Goal: Task Accomplishment & Management: Complete application form

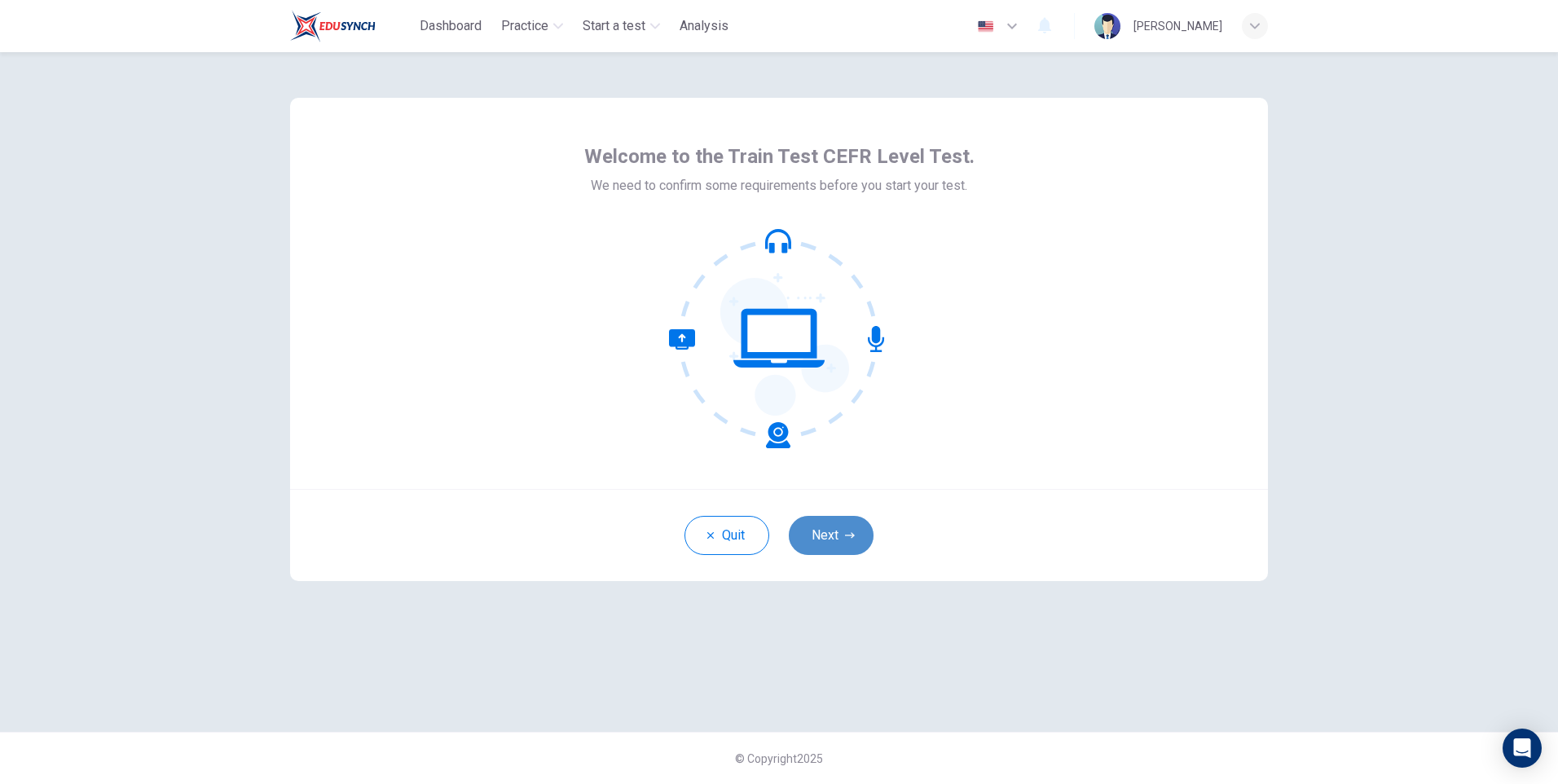
click at [834, 536] on button "Next" at bounding box center [831, 535] width 85 height 39
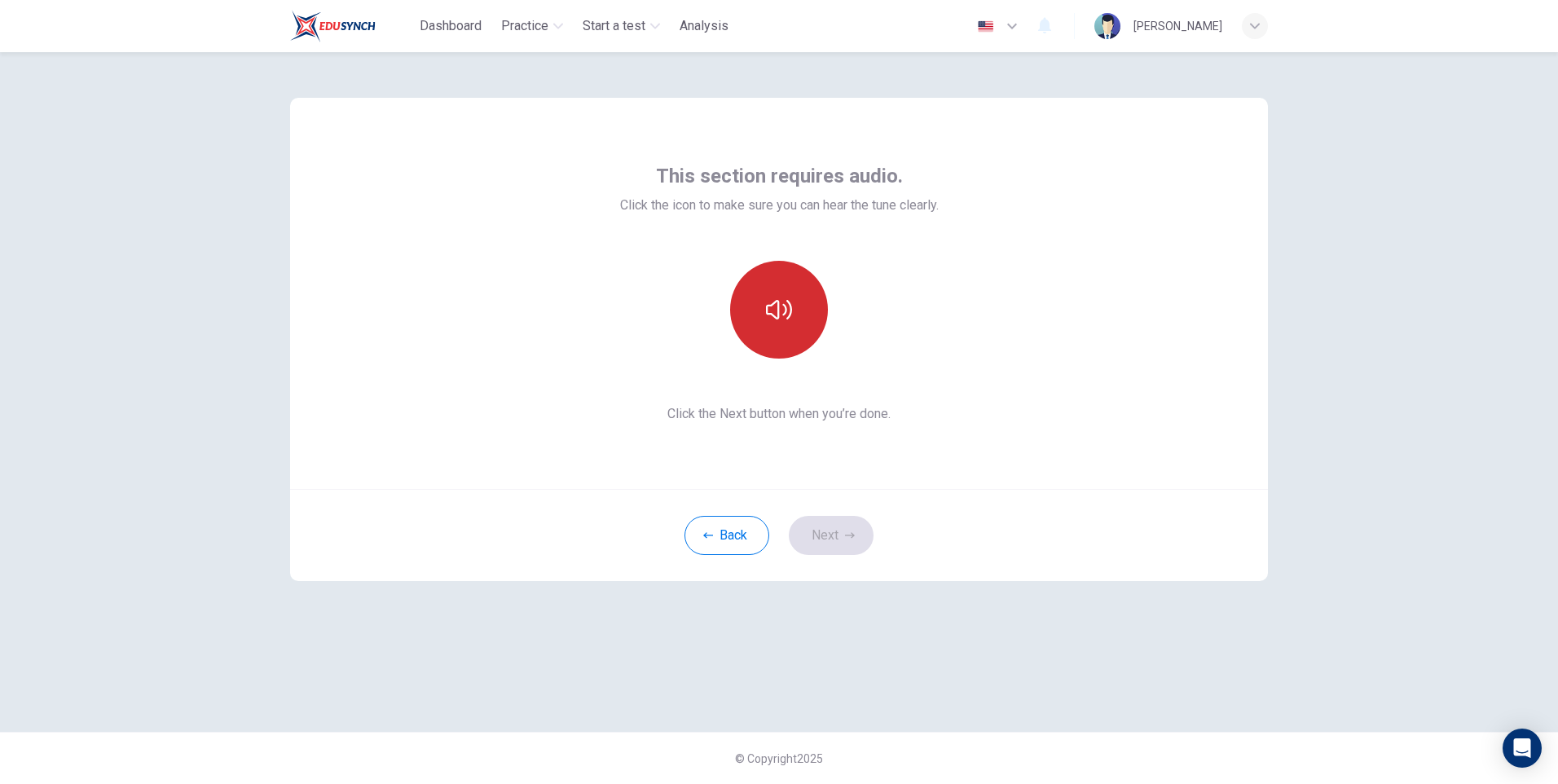
click at [773, 319] on icon "button" at bounding box center [779, 310] width 26 height 26
click at [832, 543] on button "Next" at bounding box center [831, 535] width 85 height 39
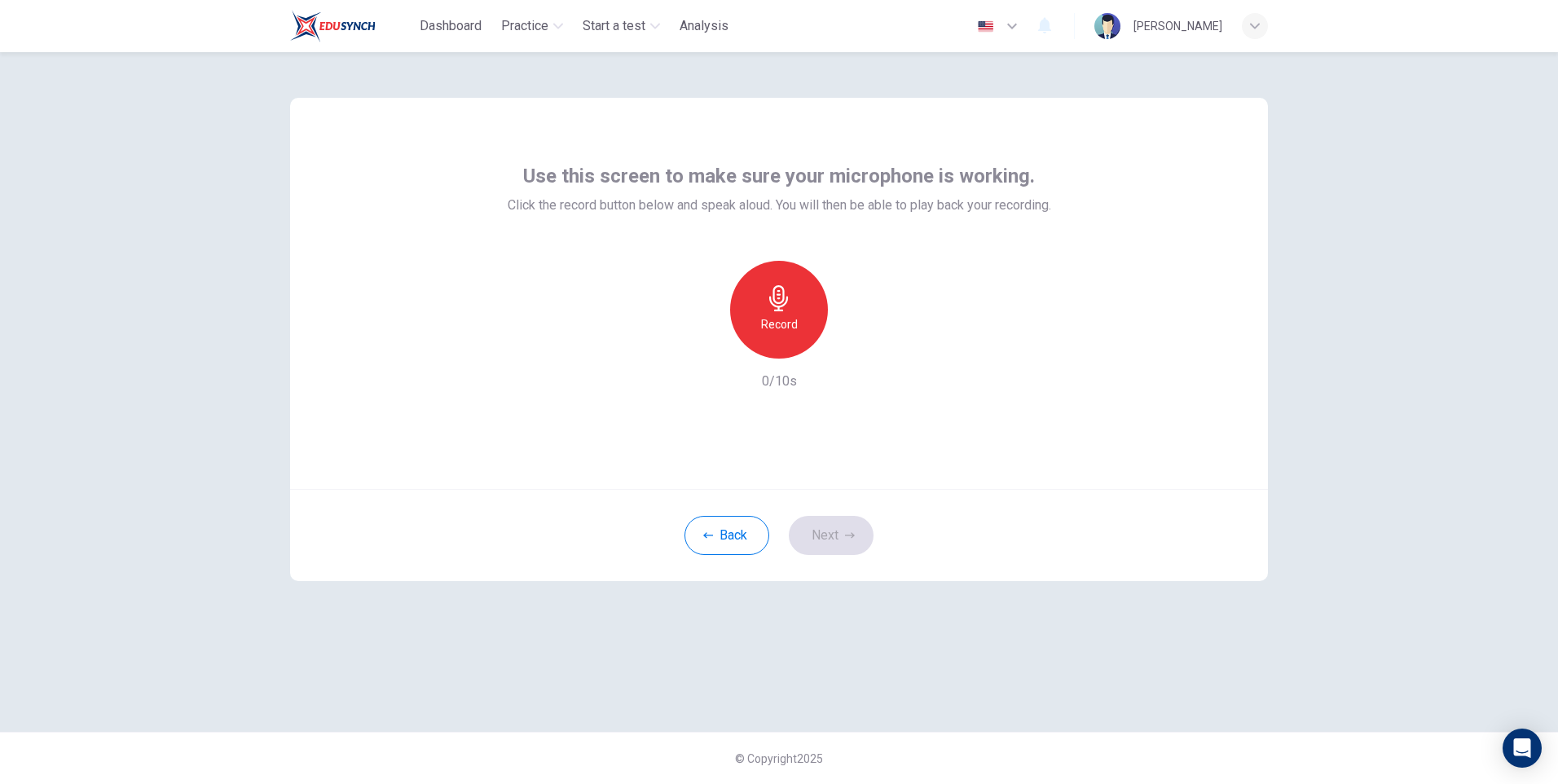
click at [784, 322] on h6 "Record" at bounding box center [779, 324] width 37 height 19
click at [839, 530] on button "Next" at bounding box center [831, 535] width 85 height 39
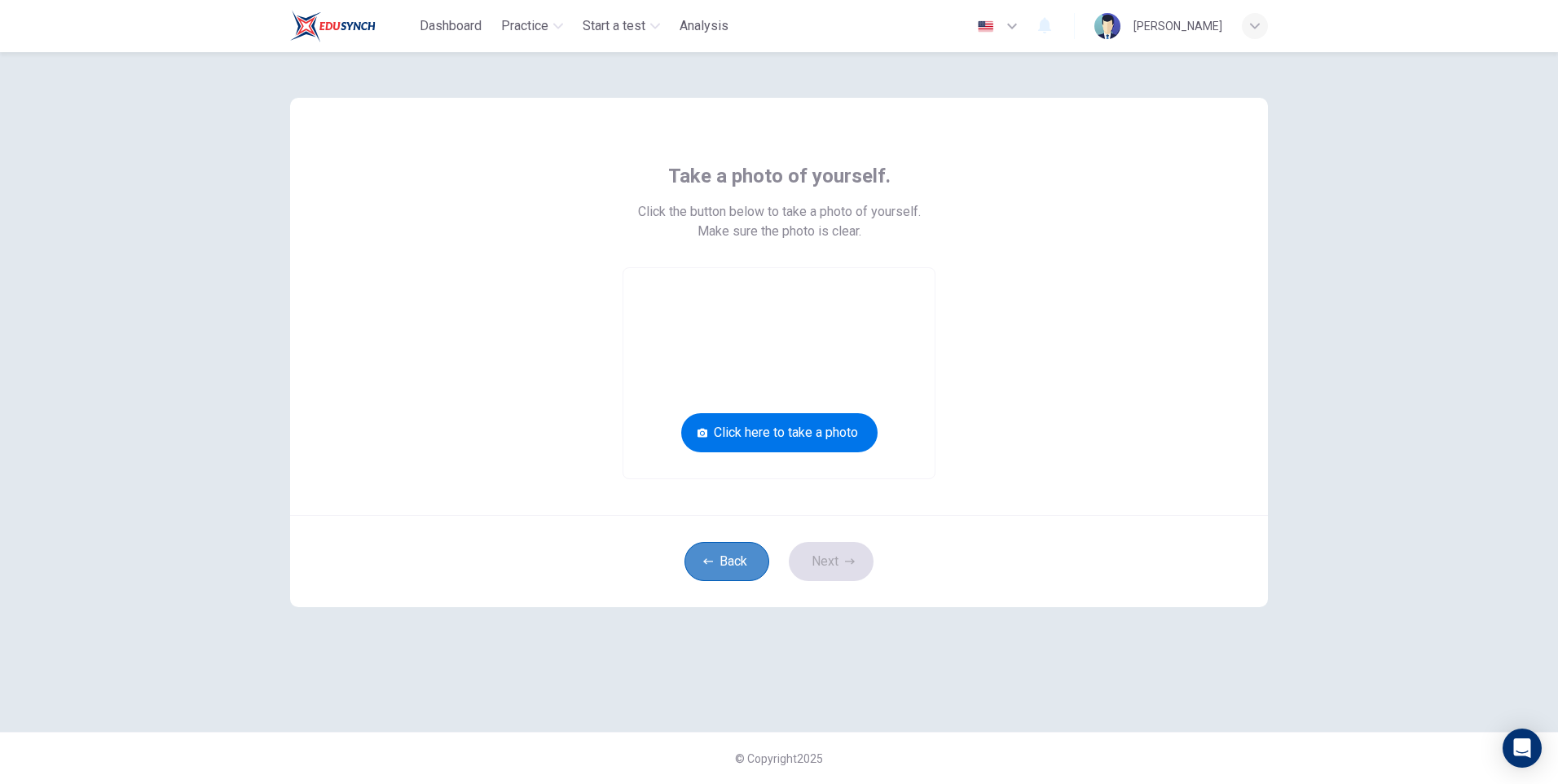
click at [737, 562] on button "Back" at bounding box center [726, 561] width 85 height 39
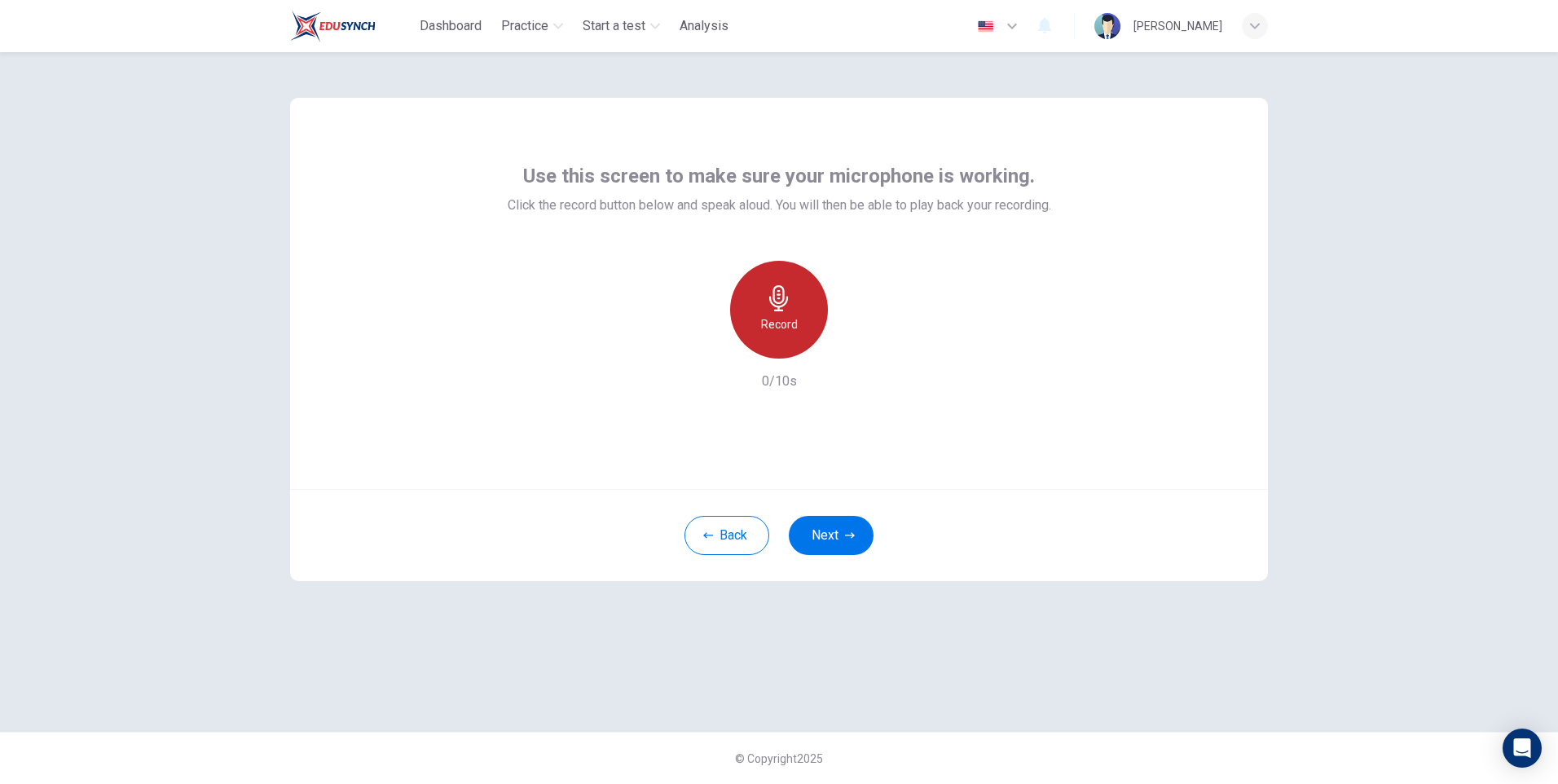
click at [778, 304] on icon "button" at bounding box center [779, 298] width 26 height 26
click at [771, 319] on h6 "Stop" at bounding box center [779, 324] width 25 height 19
click at [853, 346] on icon "button" at bounding box center [855, 345] width 7 height 10
click at [853, 344] on icon "button" at bounding box center [855, 345] width 7 height 10
click at [729, 536] on button "Back" at bounding box center [726, 535] width 85 height 39
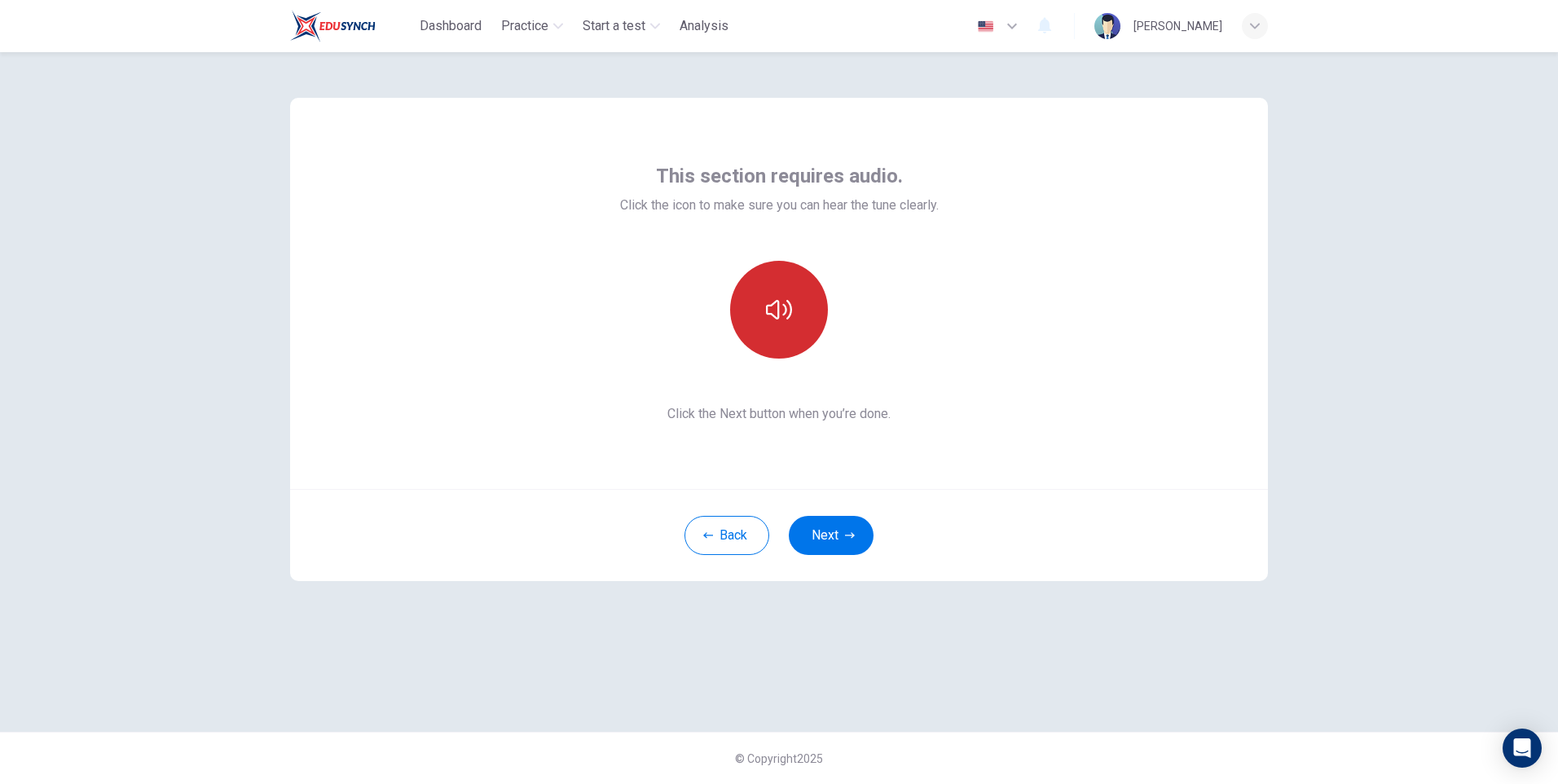
click at [785, 304] on icon "button" at bounding box center [779, 310] width 26 height 26
click at [831, 536] on button "Next" at bounding box center [831, 535] width 85 height 39
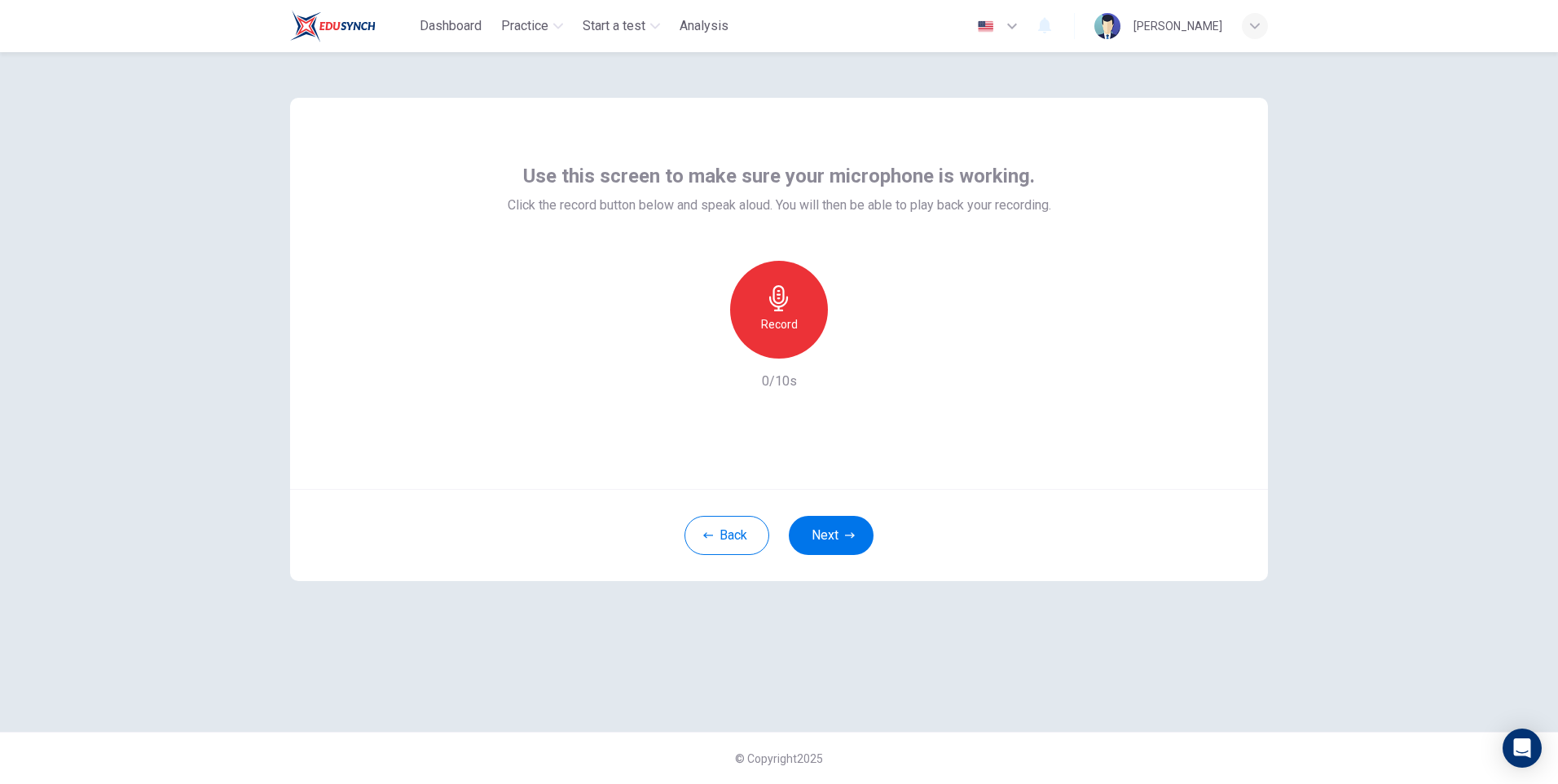
click at [784, 312] on div "Record" at bounding box center [779, 310] width 98 height 98
click at [784, 312] on div "Stop" at bounding box center [779, 310] width 98 height 98
click at [852, 347] on icon "button" at bounding box center [855, 345] width 7 height 10
click at [832, 534] on button "Next" at bounding box center [831, 535] width 85 height 39
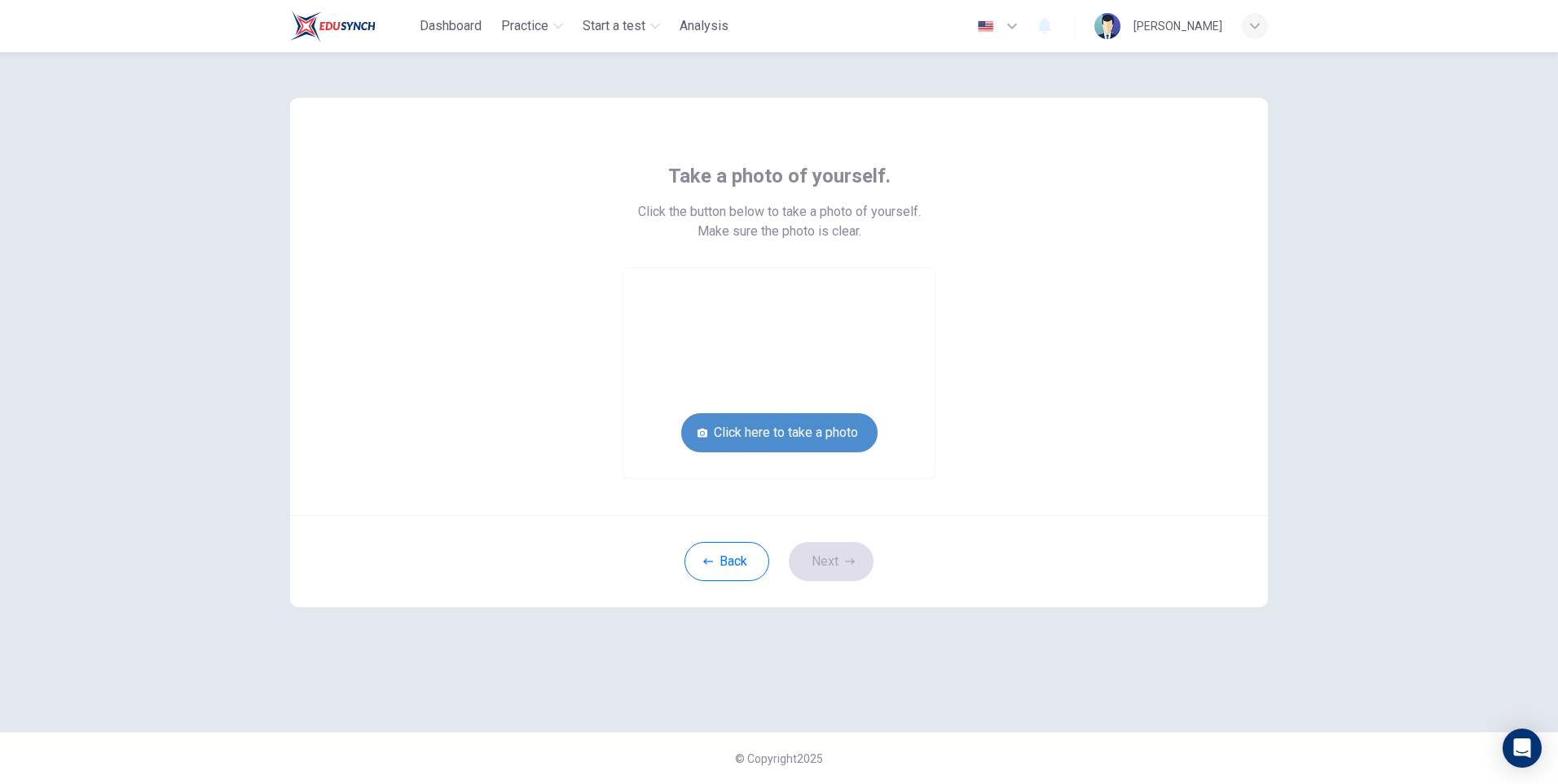
click at [834, 431] on button "Click here to take a photo" at bounding box center [779, 432] width 196 height 39
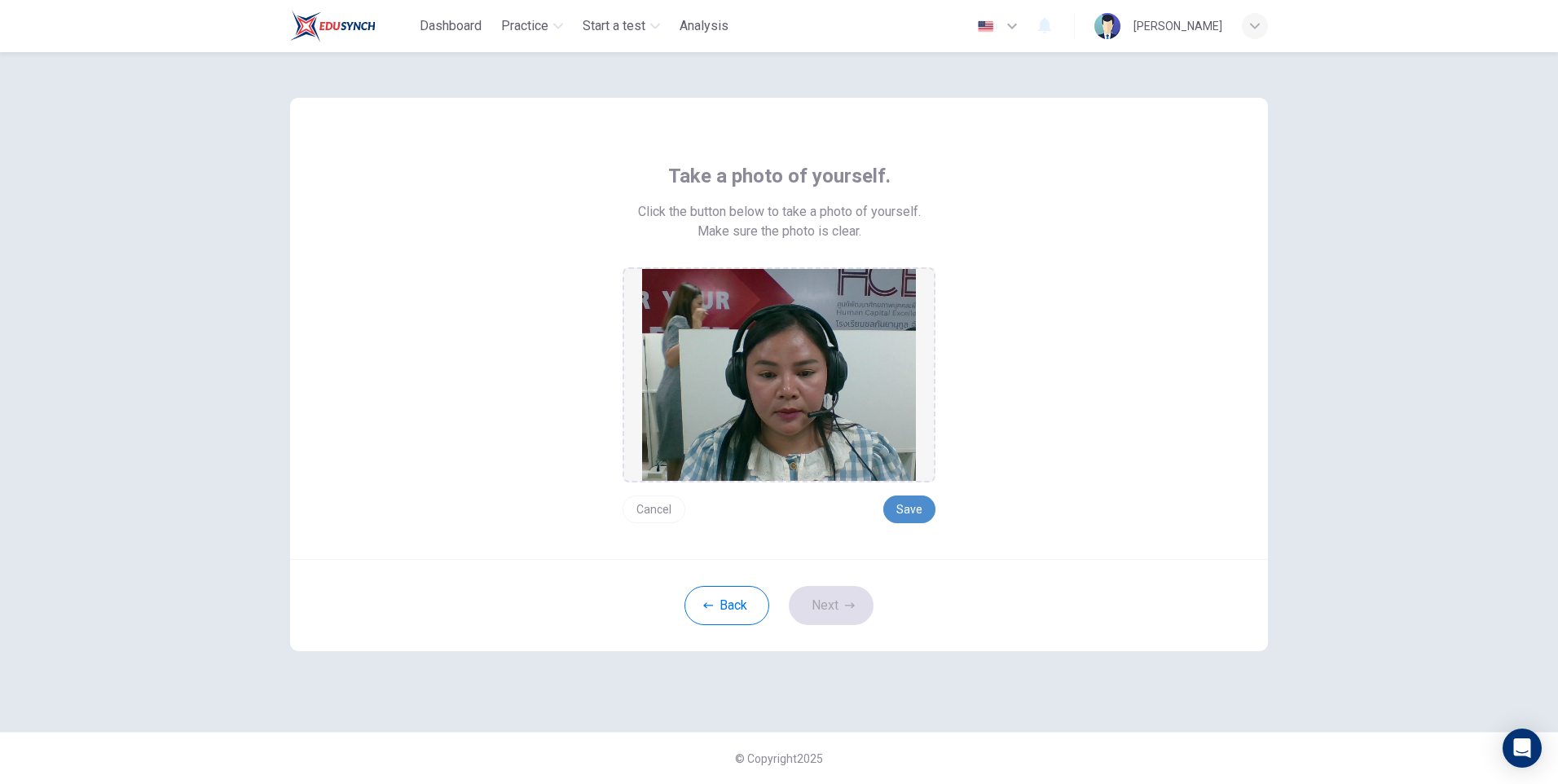
click at [908, 508] on button "Save" at bounding box center [909, 509] width 53 height 28
click at [909, 508] on button "Save" at bounding box center [909, 509] width 53 height 28
click at [836, 607] on button "Next" at bounding box center [831, 605] width 85 height 39
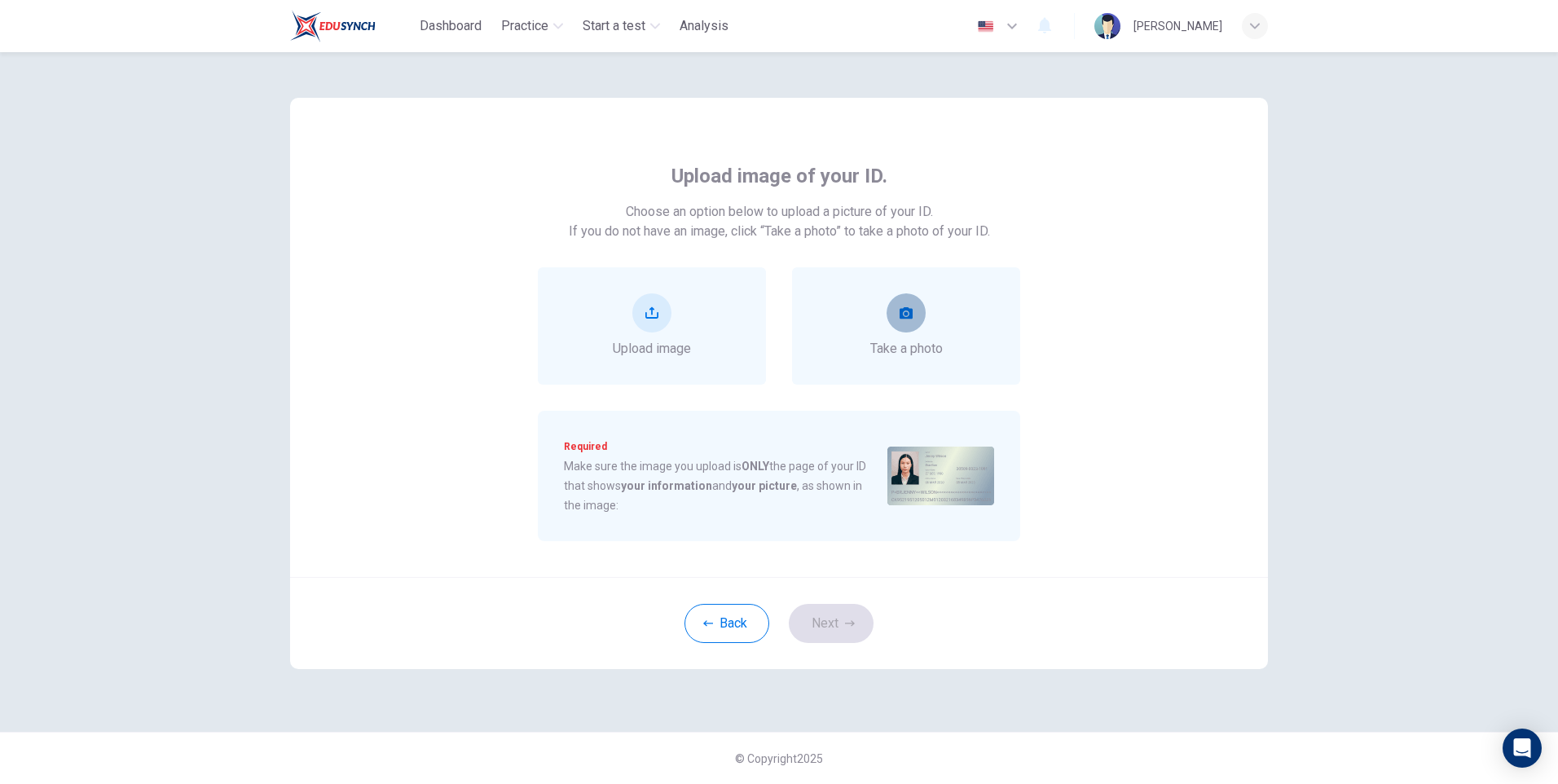
click at [908, 306] on icon "take photo" at bounding box center [906, 312] width 13 height 13
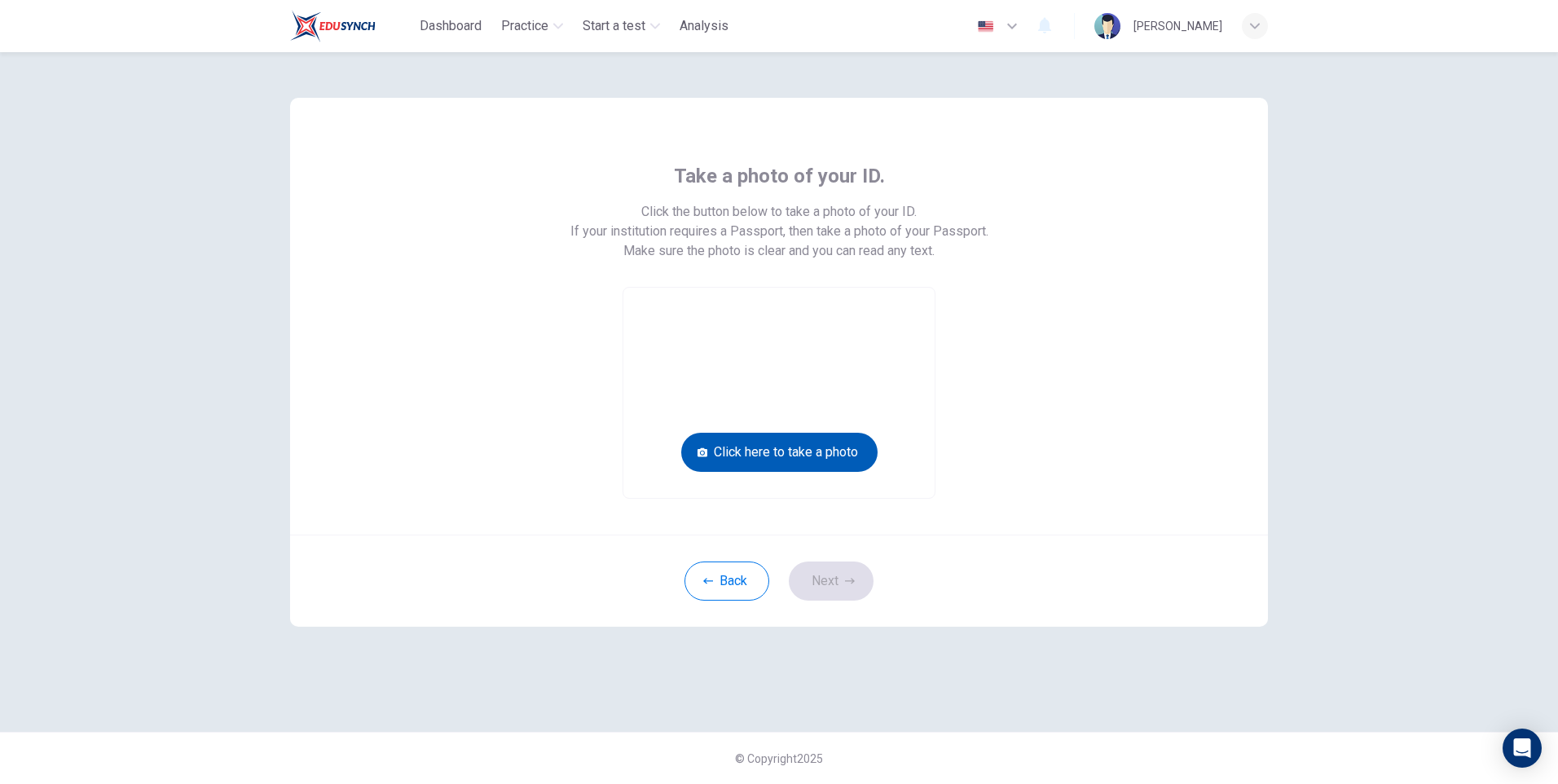
click at [795, 451] on button "Click here to take a photo" at bounding box center [779, 452] width 196 height 39
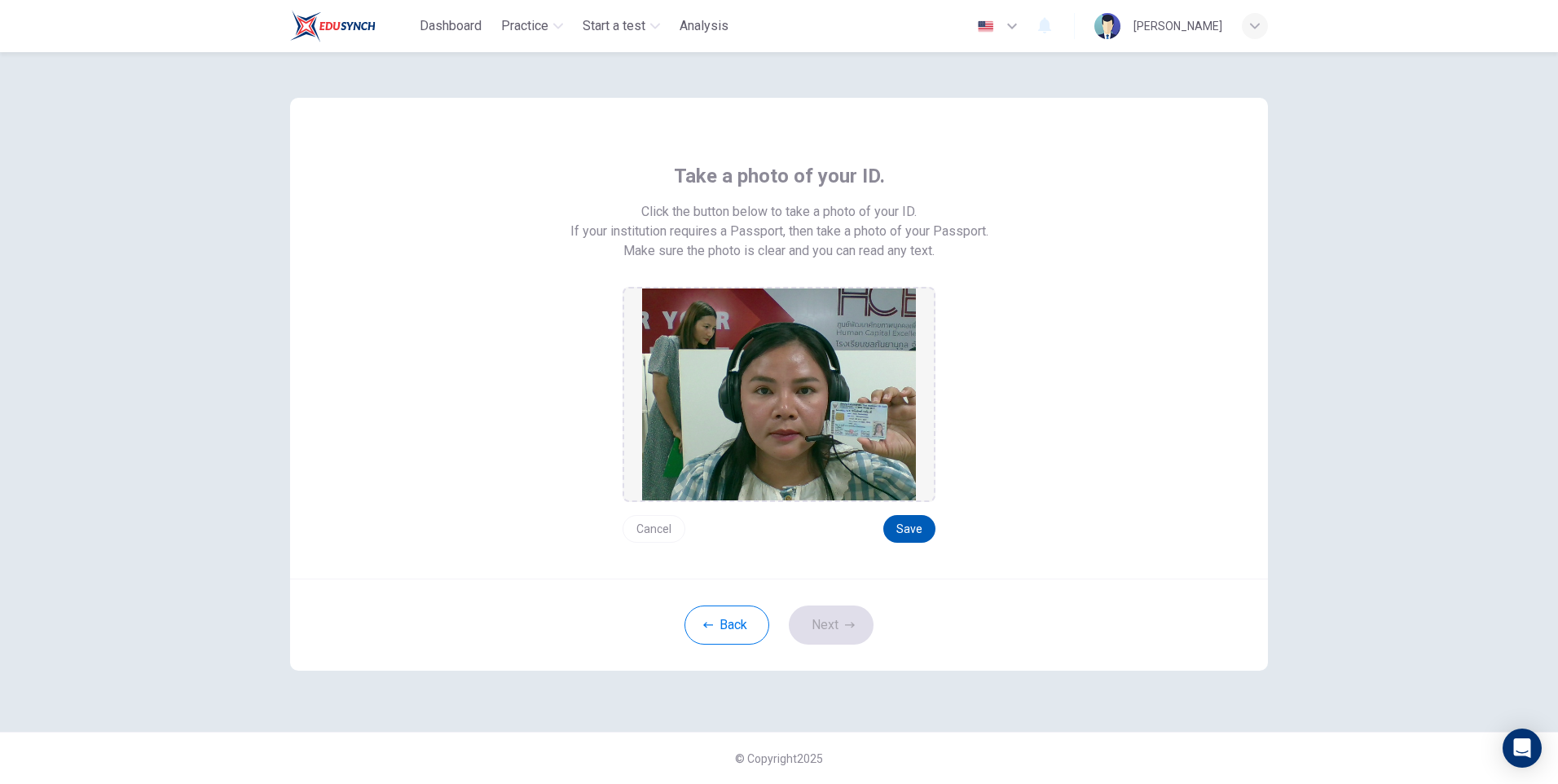
click at [909, 528] on button "Save" at bounding box center [909, 528] width 53 height 28
click at [918, 529] on button "Save" at bounding box center [909, 528] width 53 height 28
click at [827, 626] on button "Next" at bounding box center [831, 625] width 85 height 39
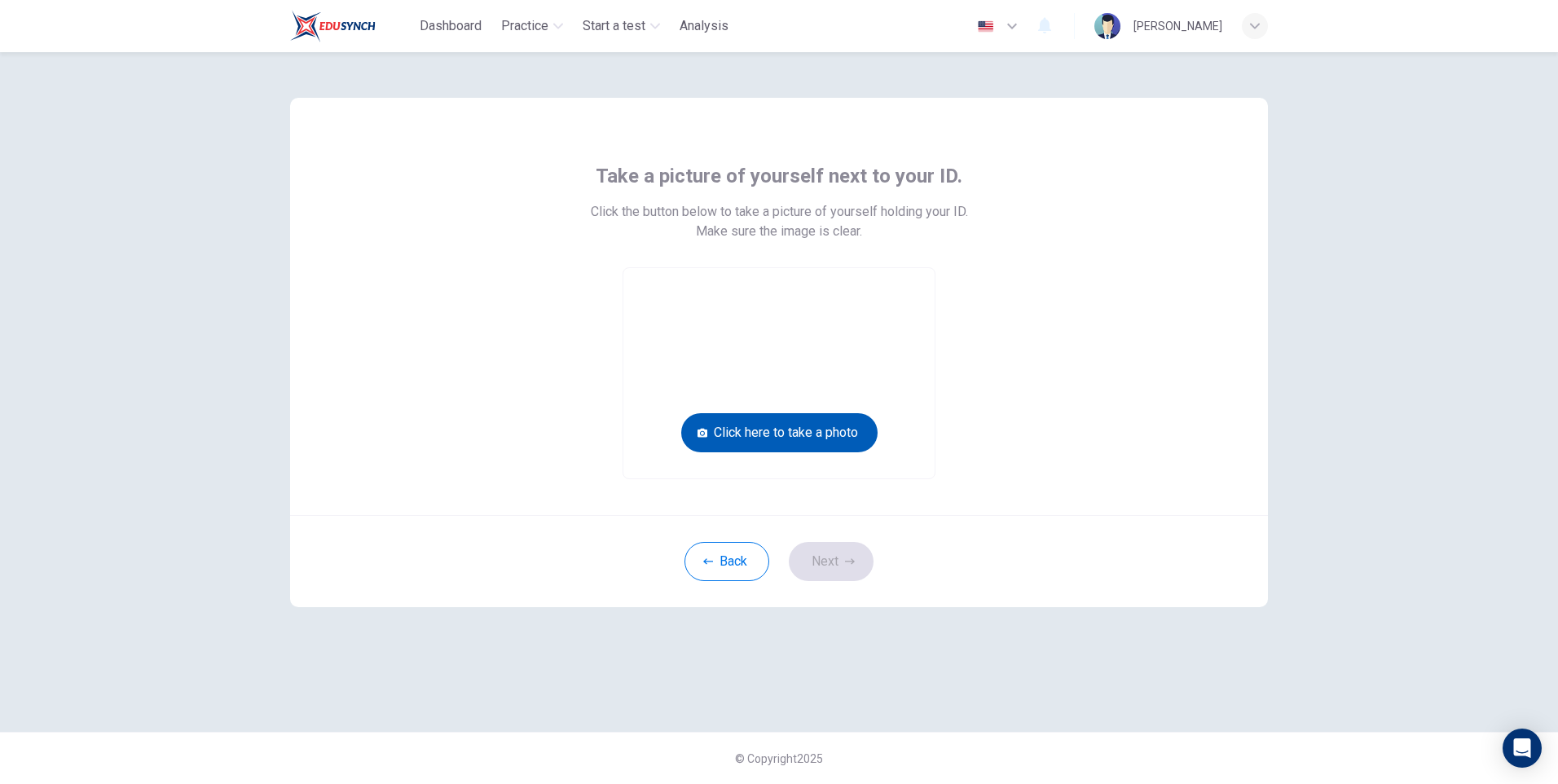
click at [782, 429] on button "Click here to take a photo" at bounding box center [779, 432] width 196 height 39
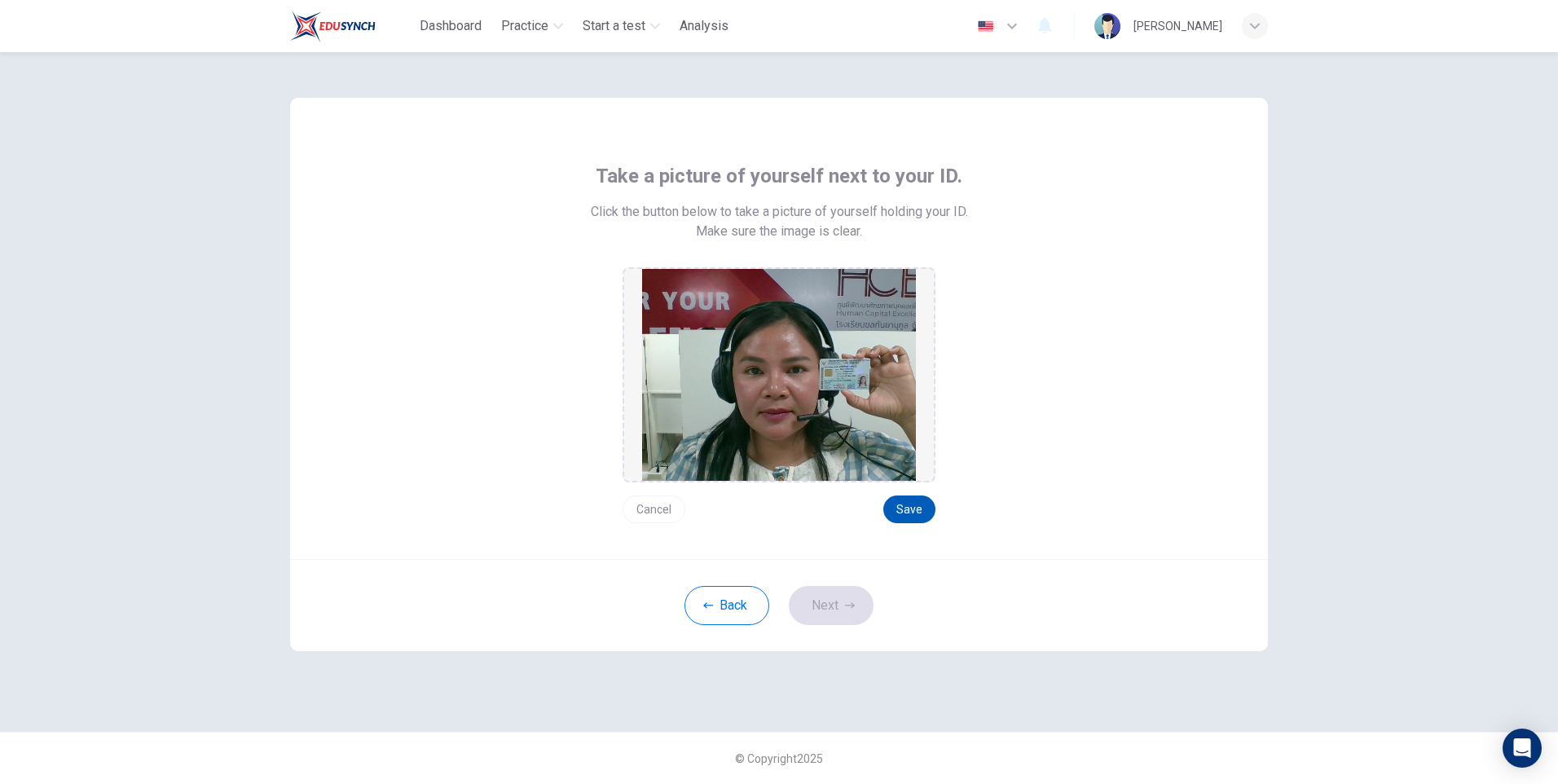
click at [908, 508] on button "Save" at bounding box center [909, 509] width 53 height 28
click at [853, 604] on icon "button" at bounding box center [849, 605] width 10 height 10
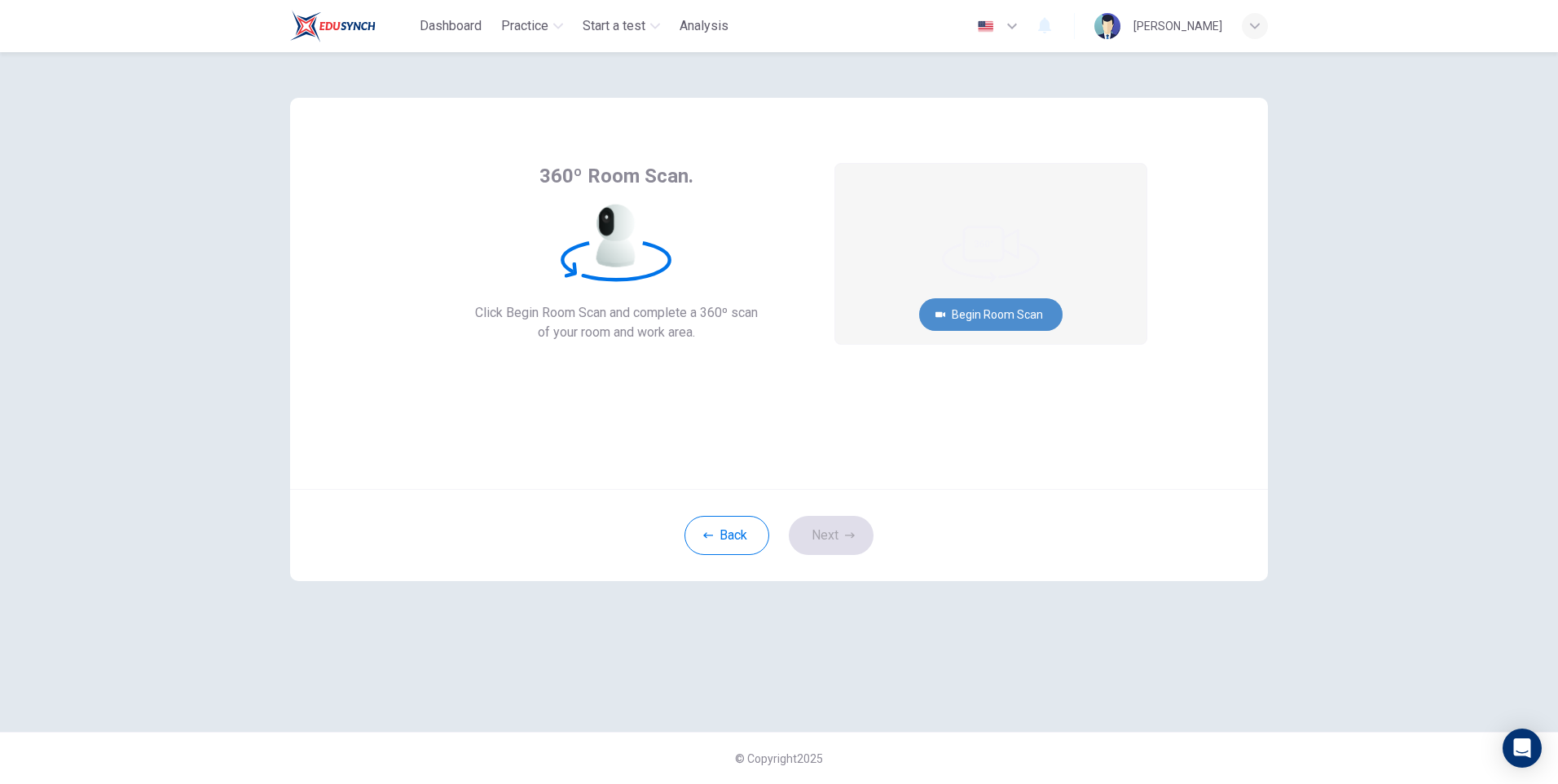
click at [1012, 311] on button "Begin Room Scan" at bounding box center [991, 314] width 144 height 32
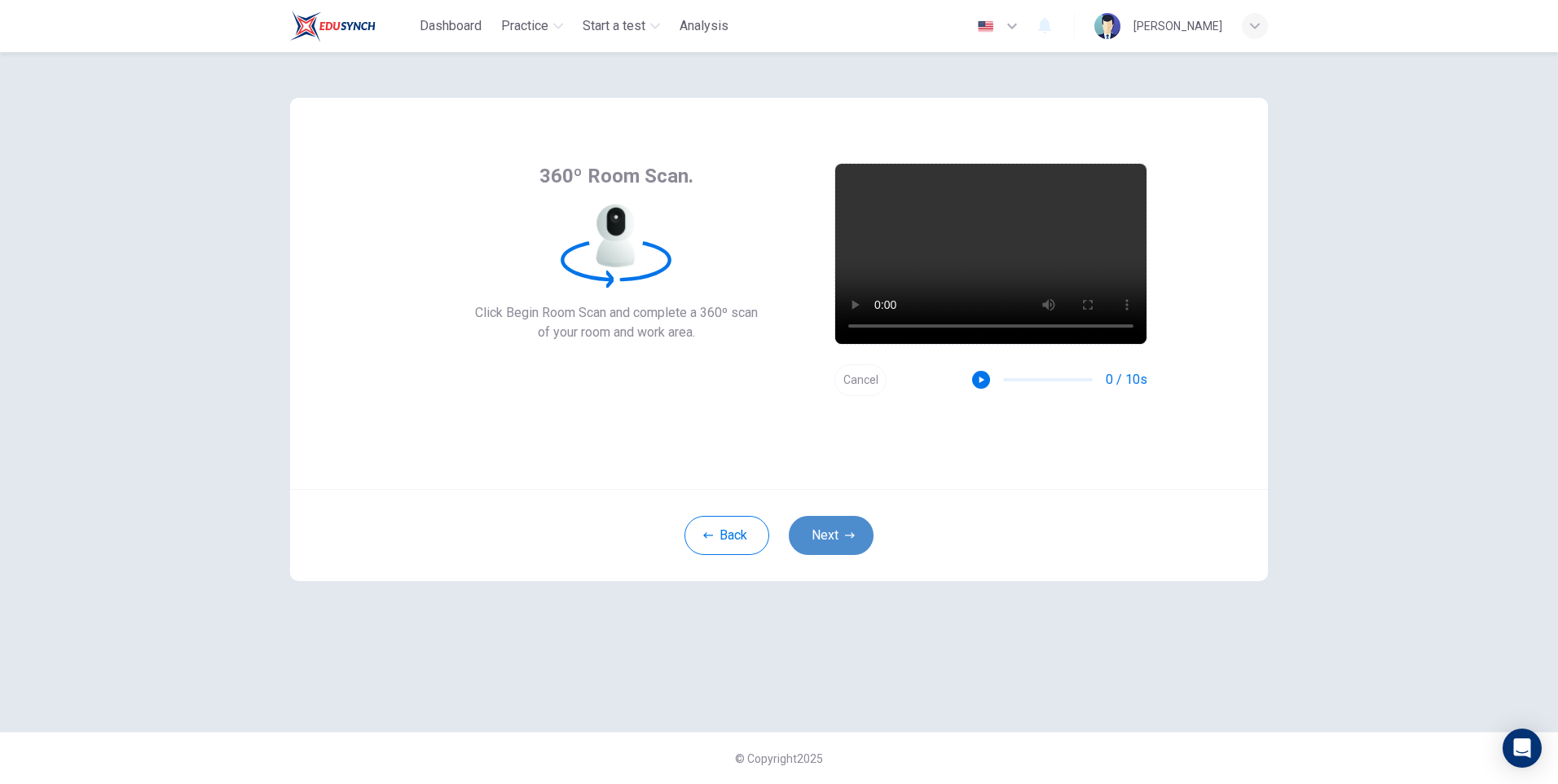
click at [835, 540] on button "Next" at bounding box center [831, 535] width 85 height 39
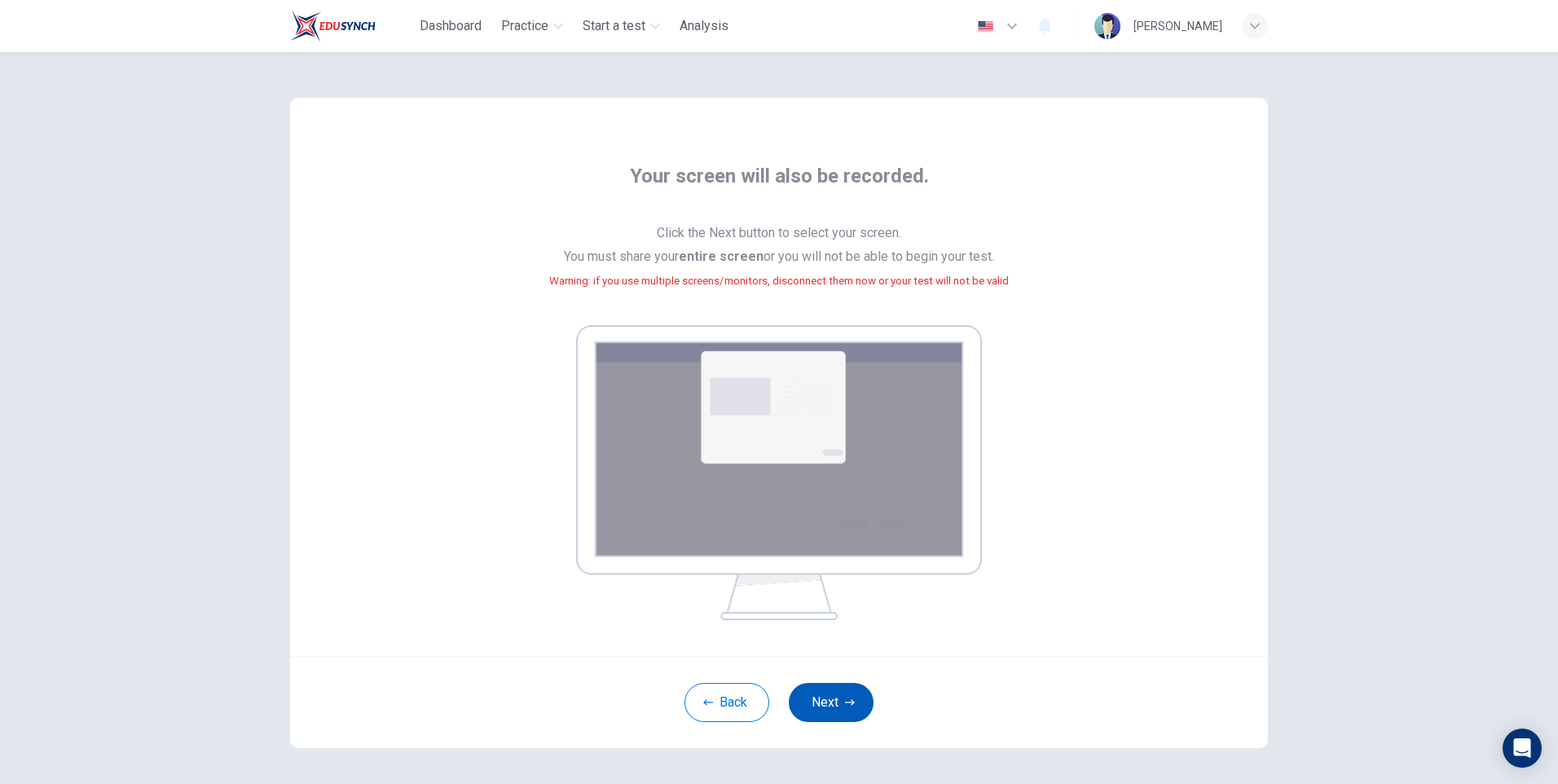
click at [829, 698] on button "Next" at bounding box center [831, 702] width 85 height 39
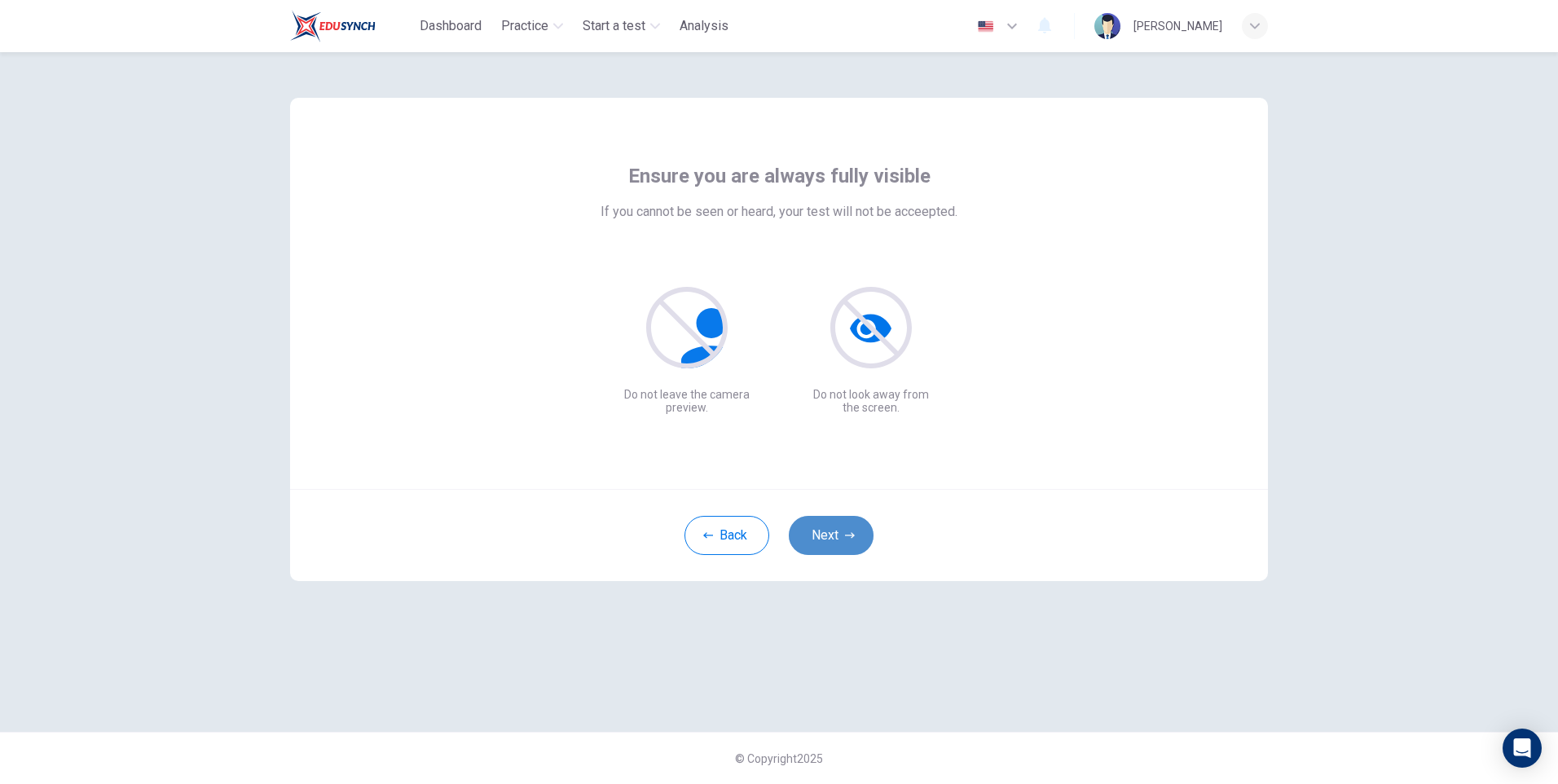
click at [828, 537] on button "Next" at bounding box center [831, 535] width 85 height 39
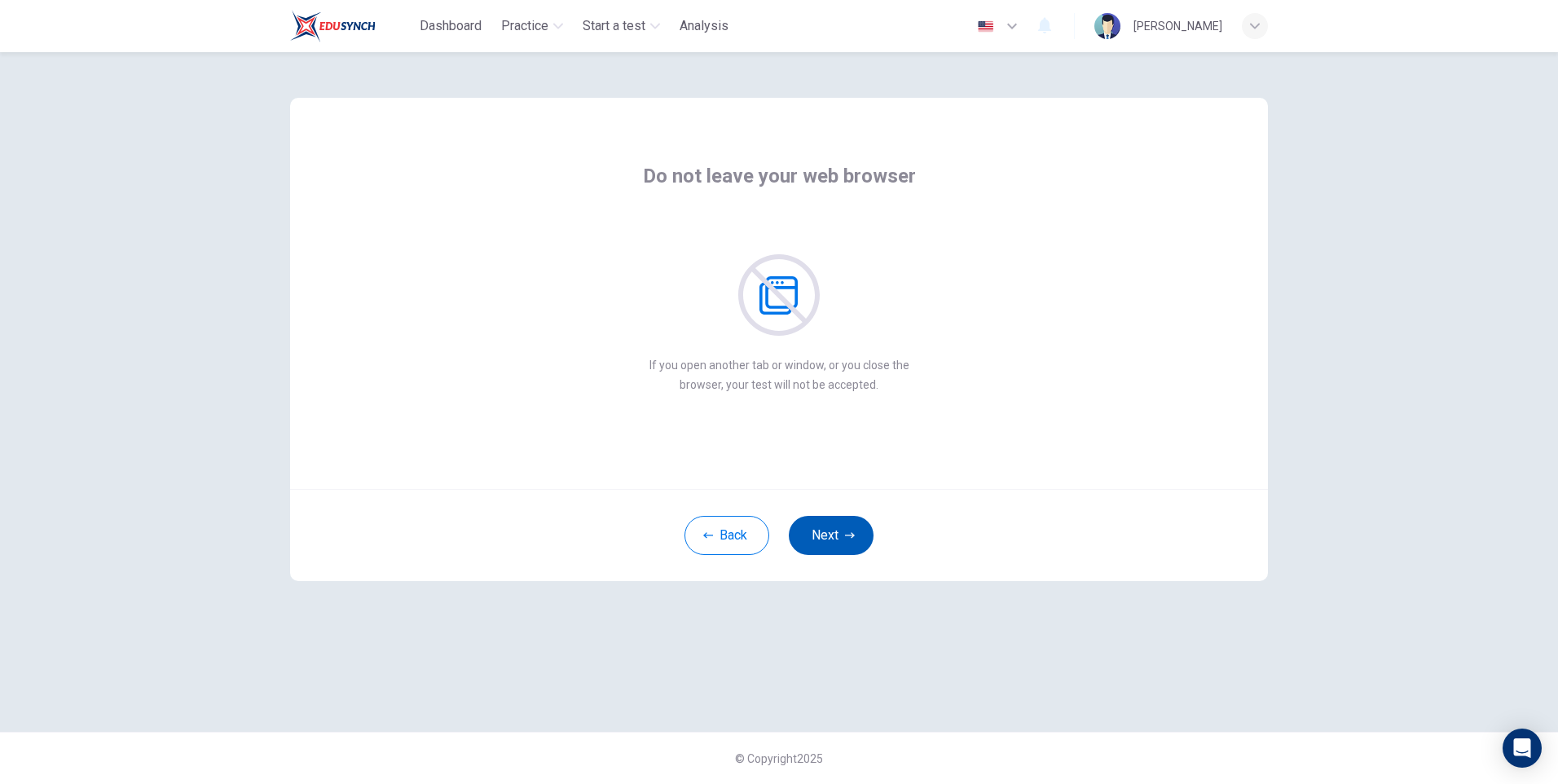
click at [835, 532] on button "Next" at bounding box center [831, 535] width 85 height 39
click at [832, 538] on button "Next" at bounding box center [831, 535] width 85 height 39
click at [828, 539] on button "Next" at bounding box center [831, 535] width 85 height 39
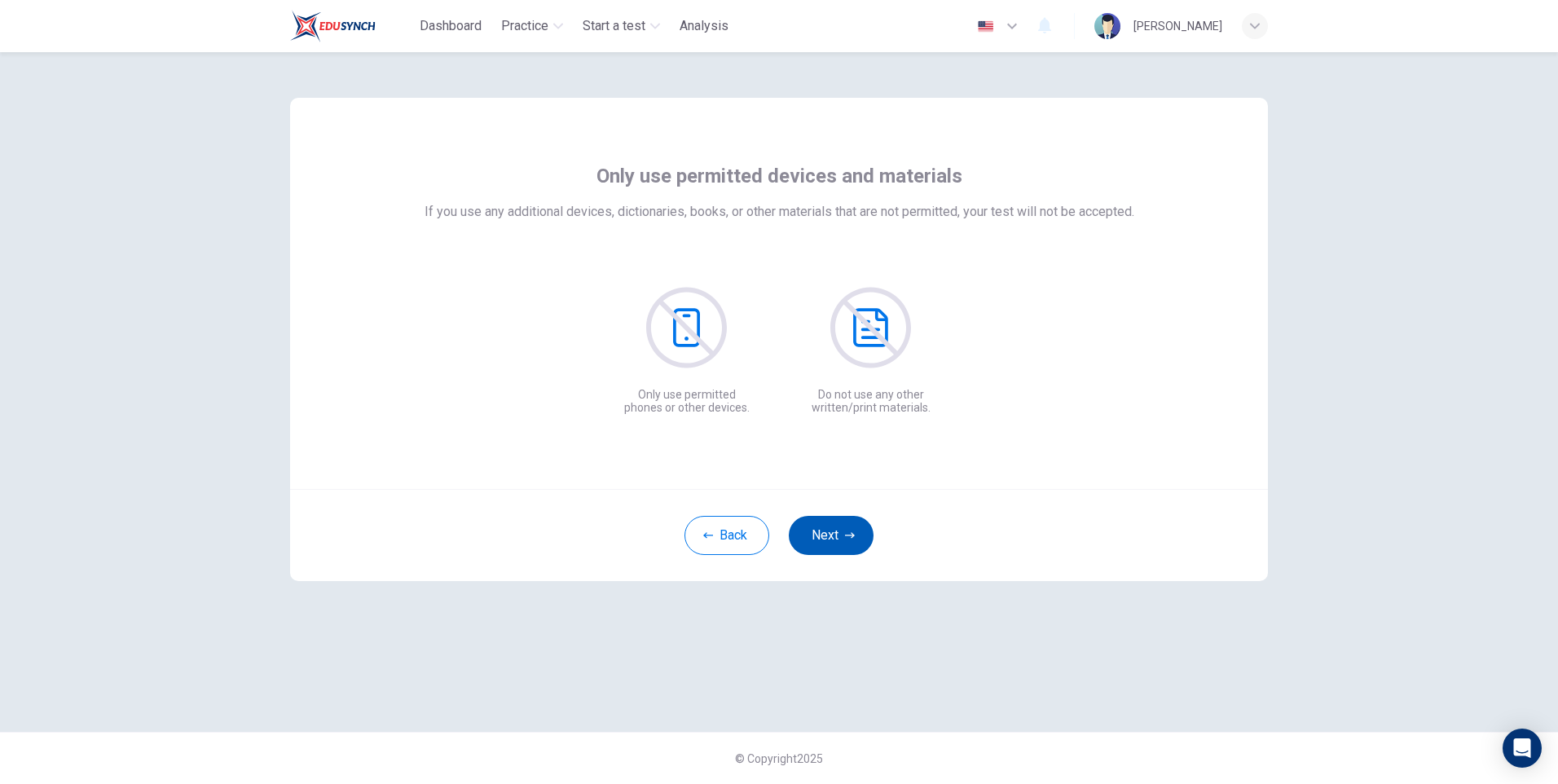
click at [832, 539] on button "Next" at bounding box center [831, 535] width 85 height 39
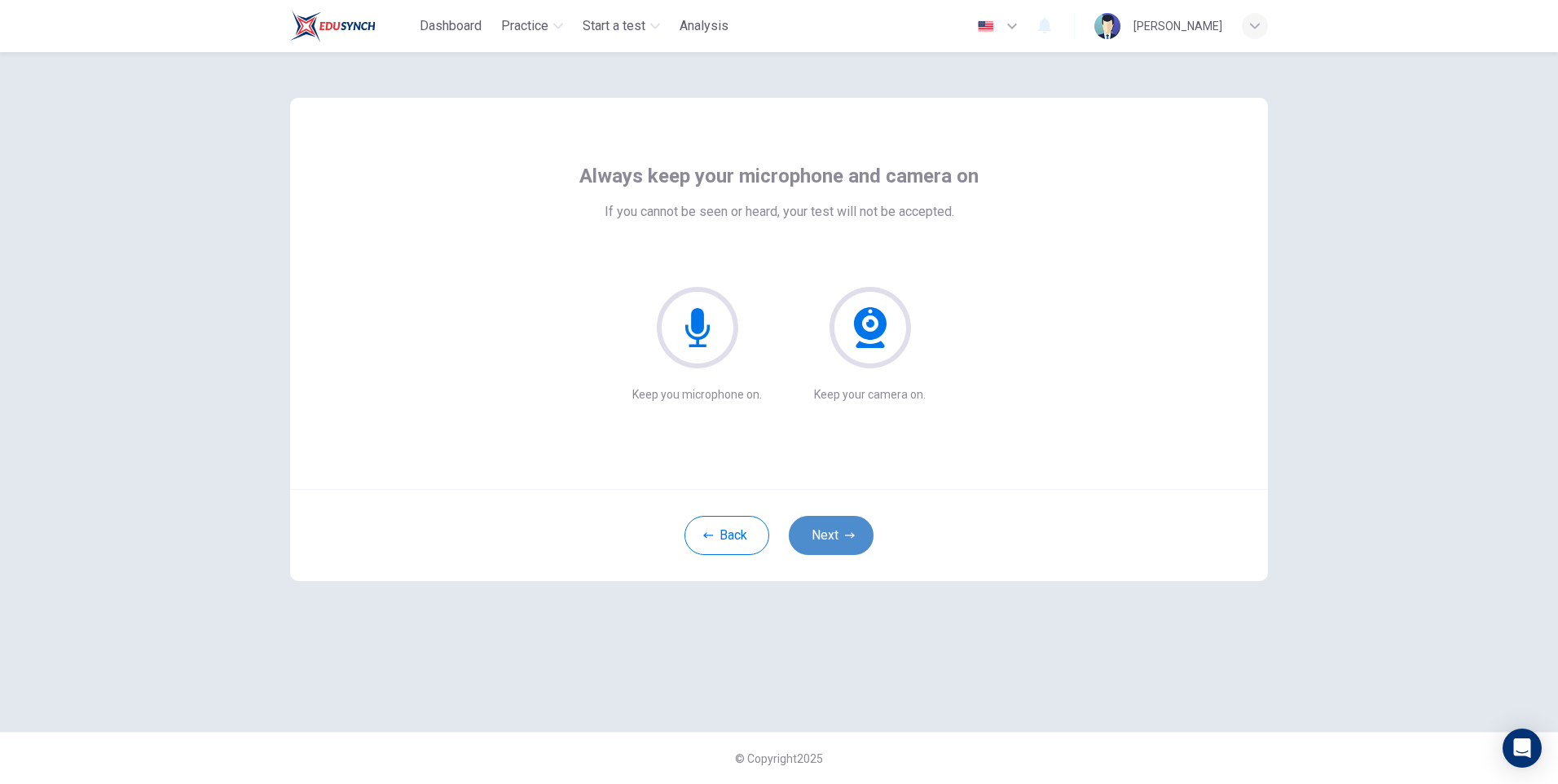
click at [831, 538] on button "Next" at bounding box center [831, 535] width 85 height 39
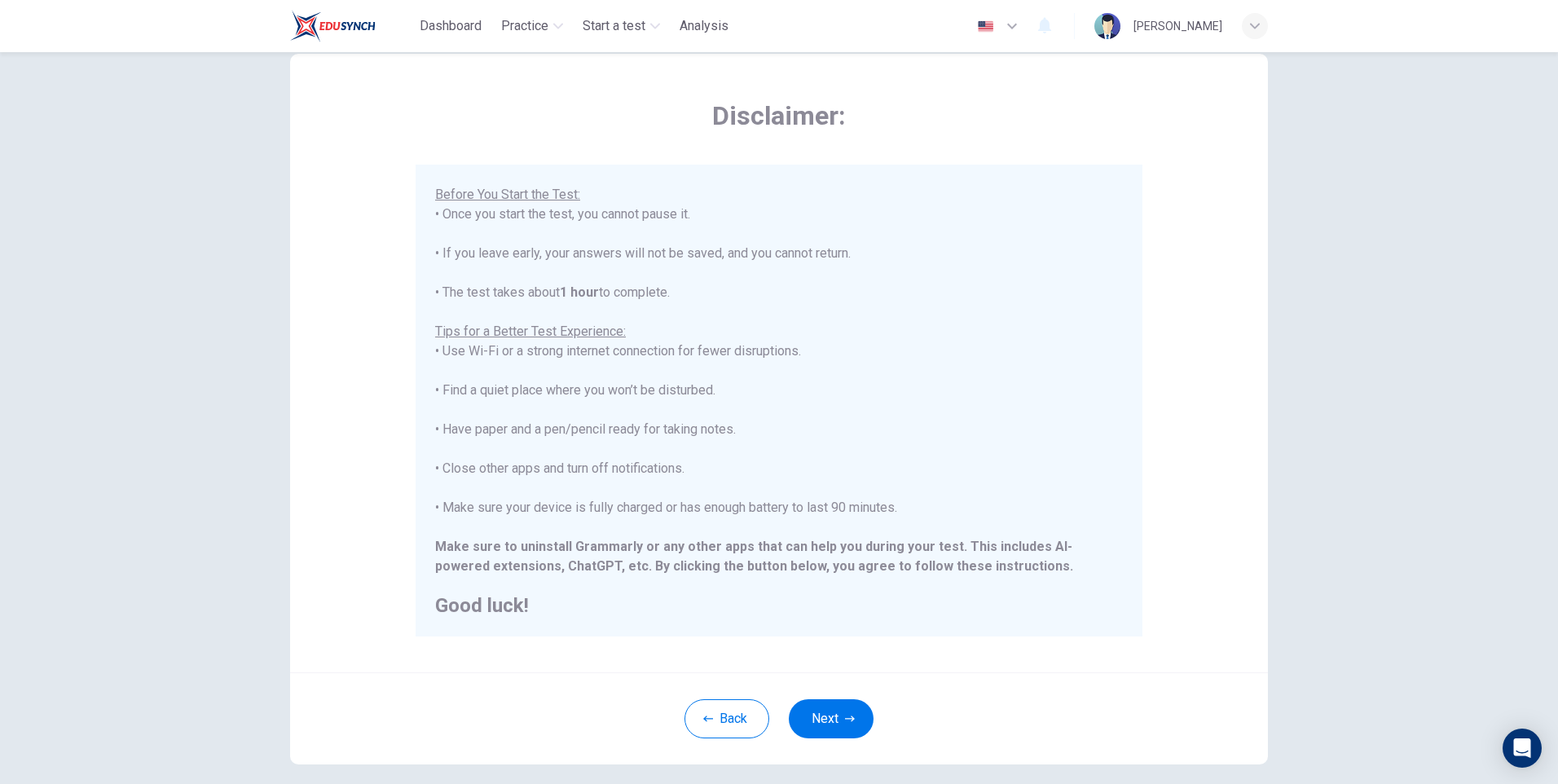
scroll to position [122, 0]
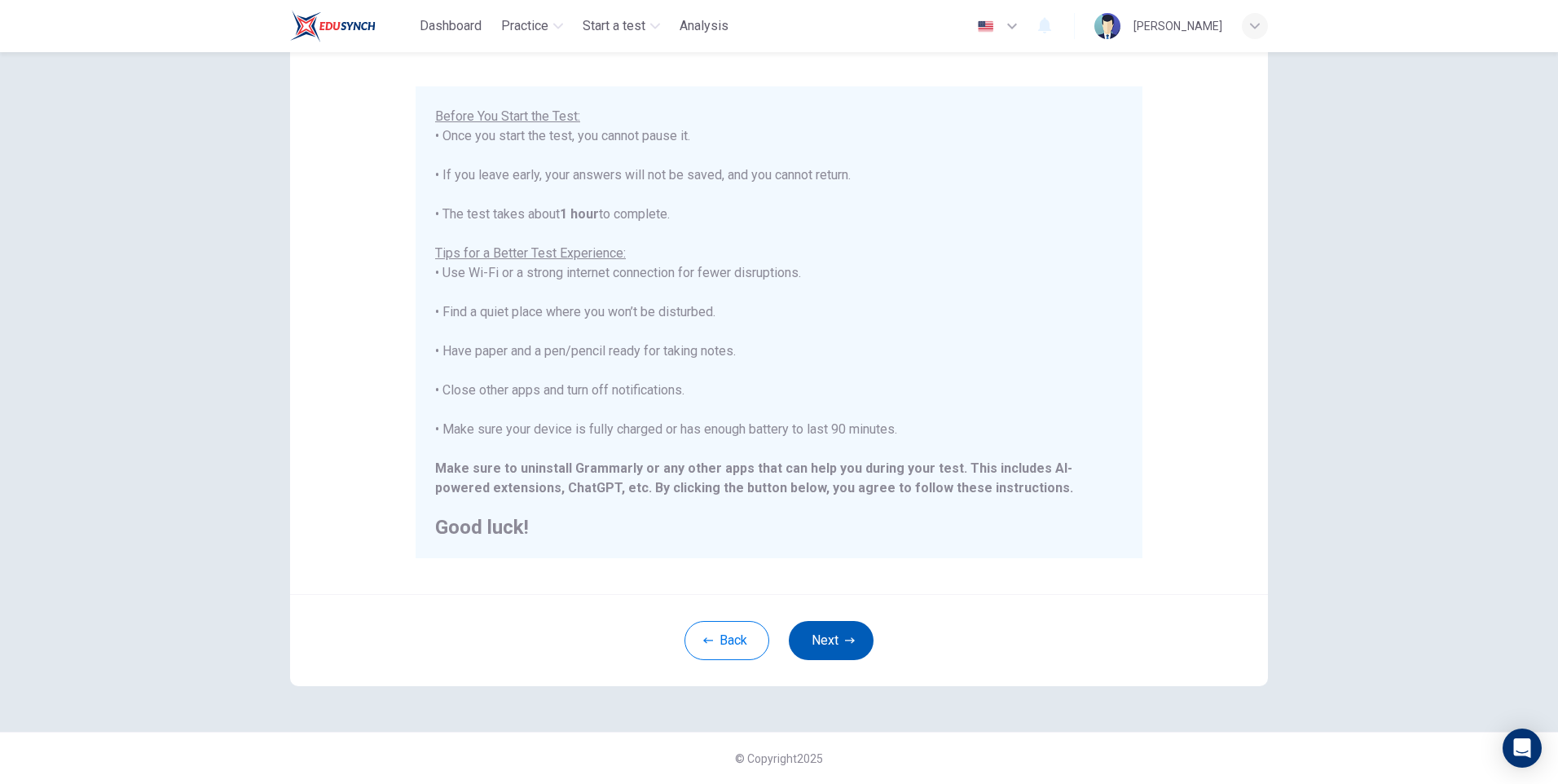
click at [829, 635] on button "Next" at bounding box center [831, 640] width 85 height 39
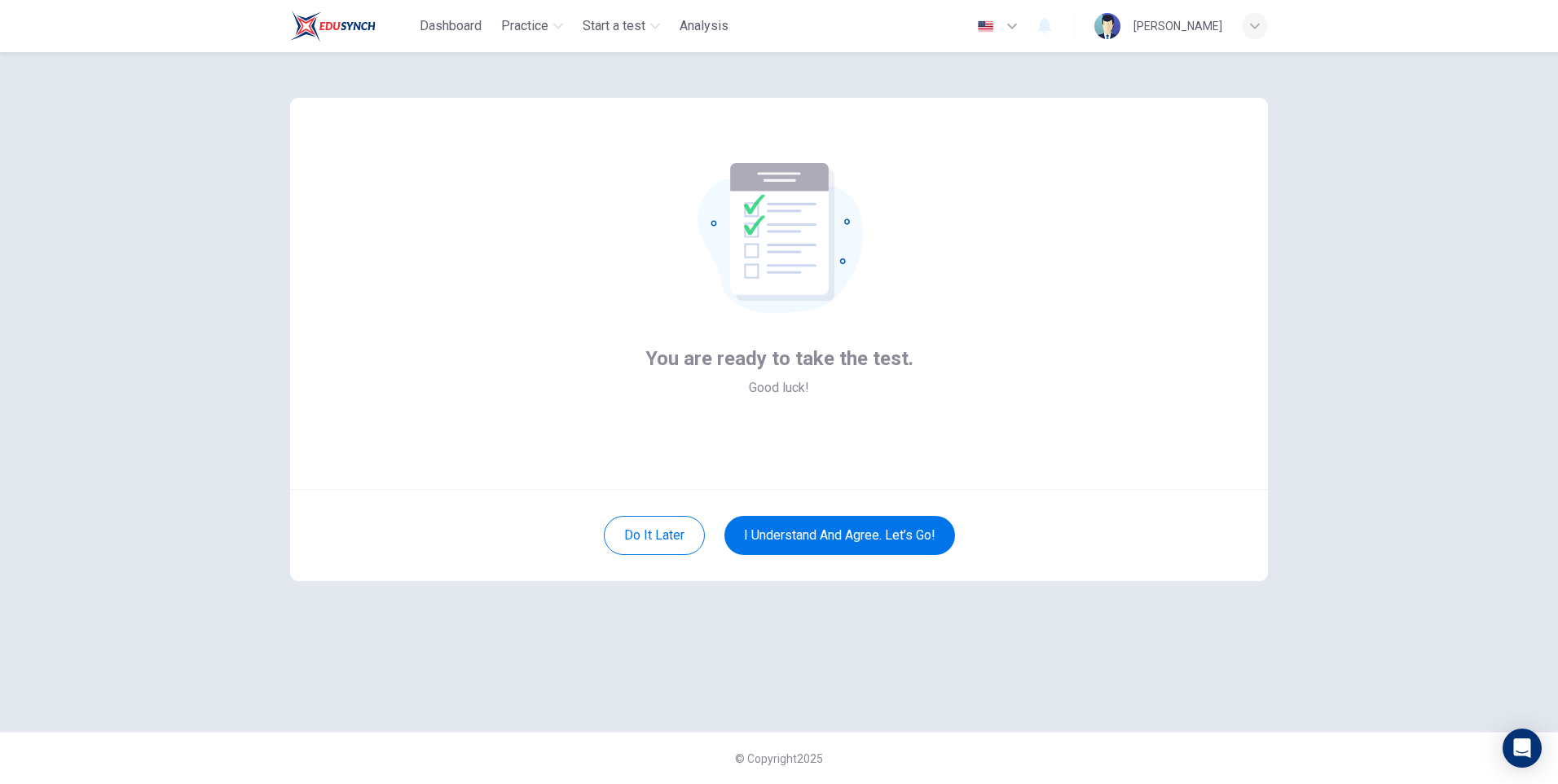
scroll to position [0, 0]
click at [842, 536] on button "I understand and agree. Let’s go!" at bounding box center [839, 535] width 230 height 39
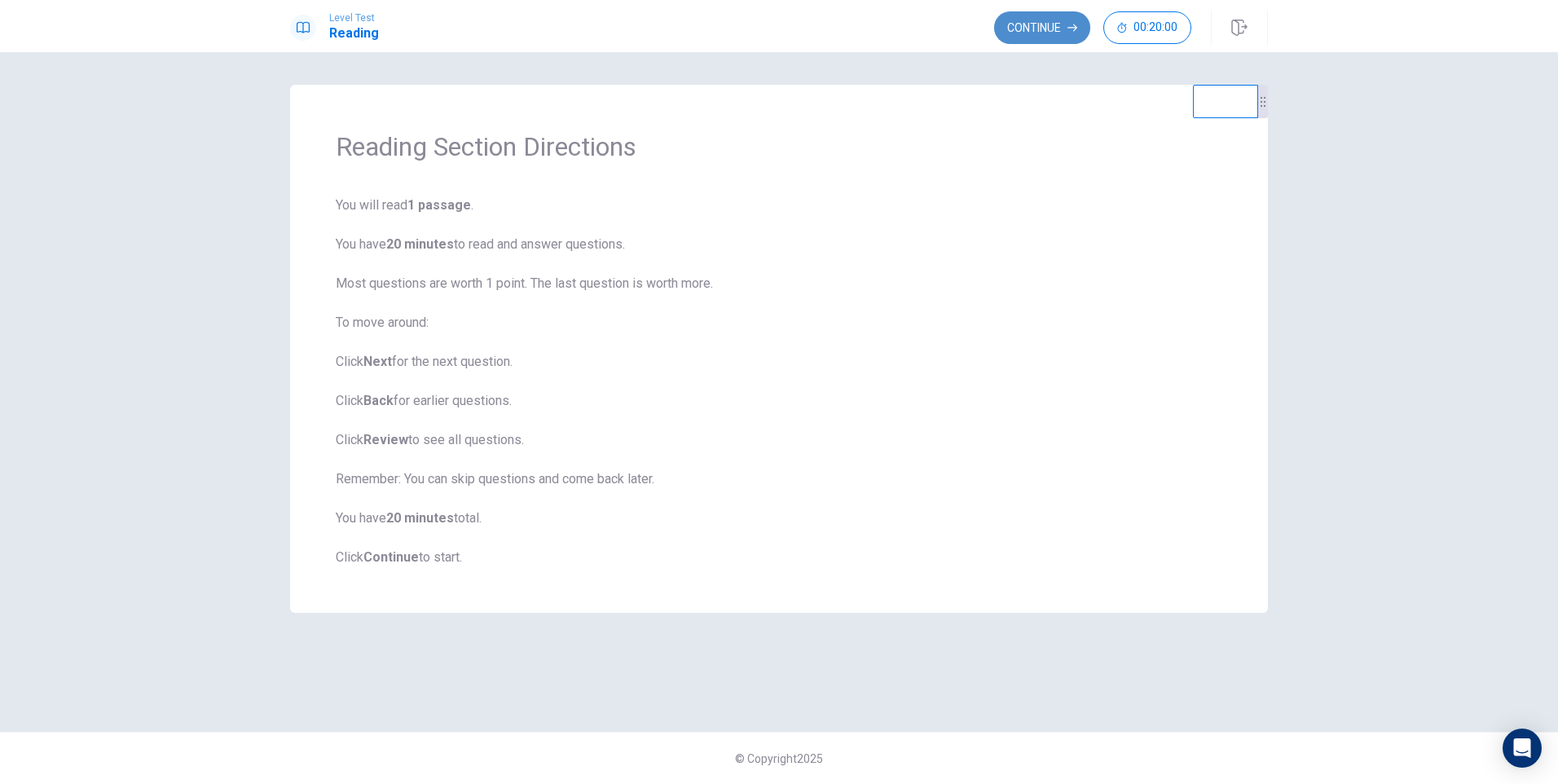
click at [1052, 21] on button "Continue" at bounding box center [1042, 27] width 96 height 32
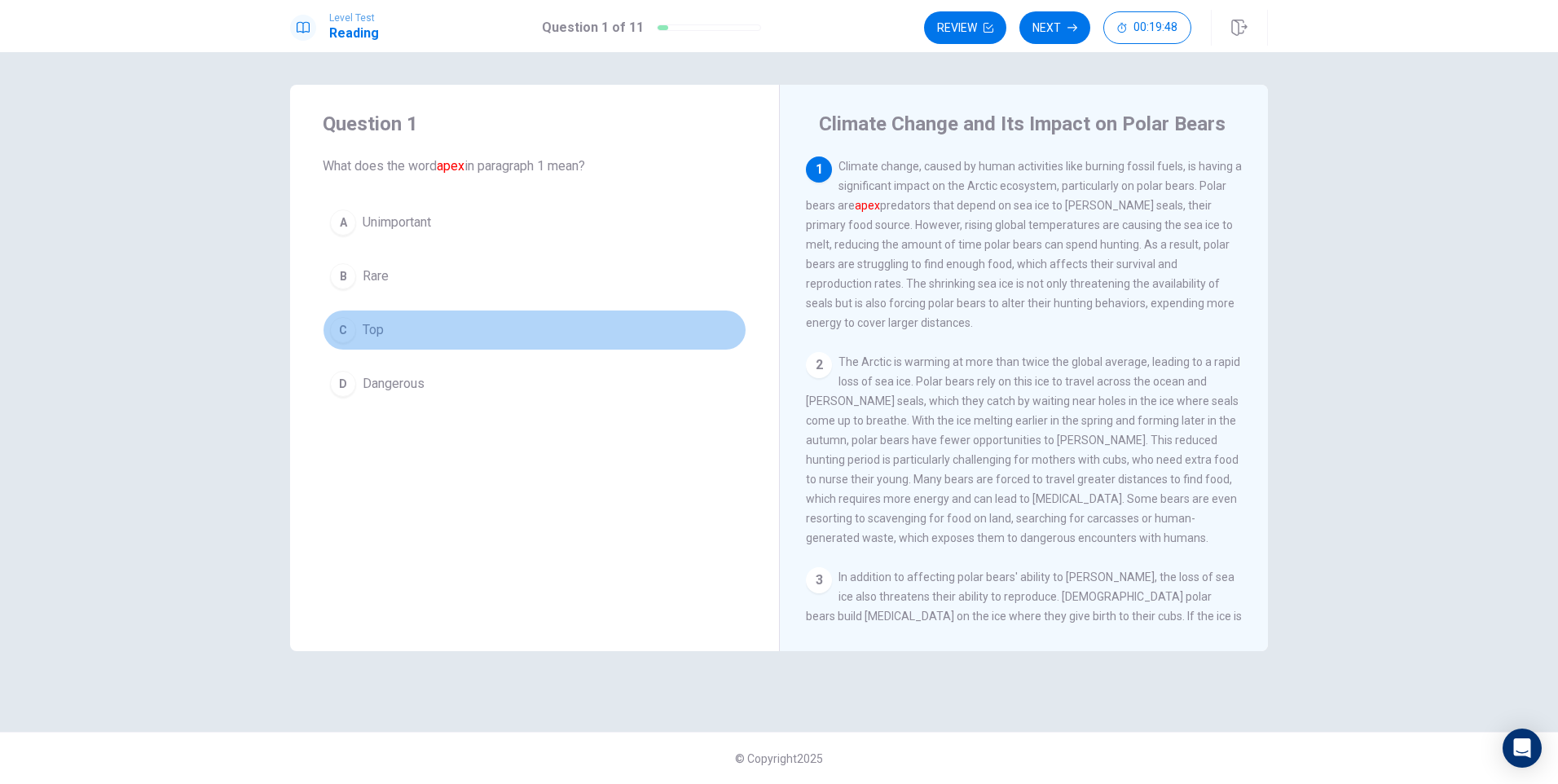
click at [345, 329] on div "C" at bounding box center [343, 330] width 26 height 26
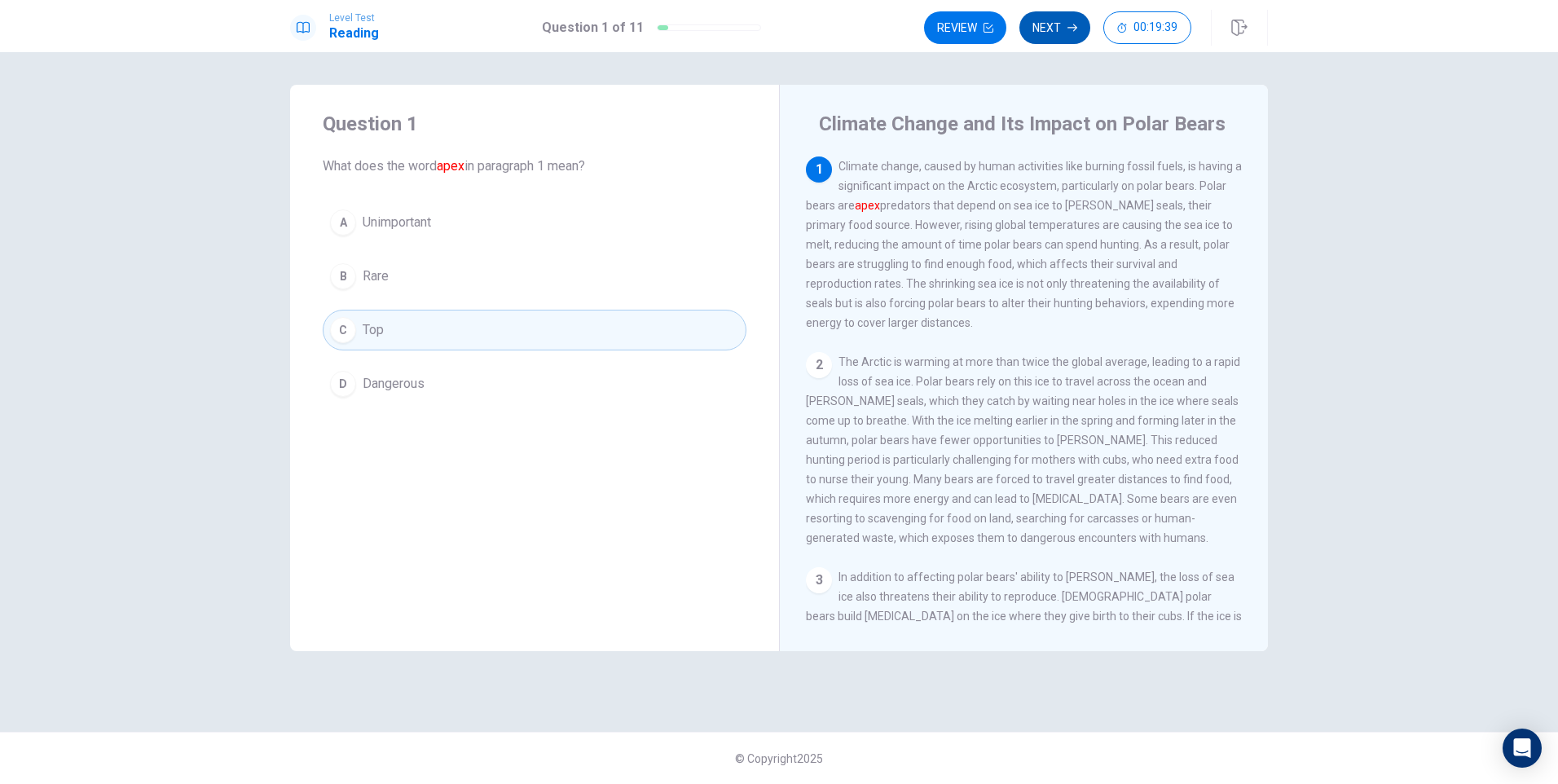
click at [1049, 19] on button "Next" at bounding box center [1055, 27] width 71 height 32
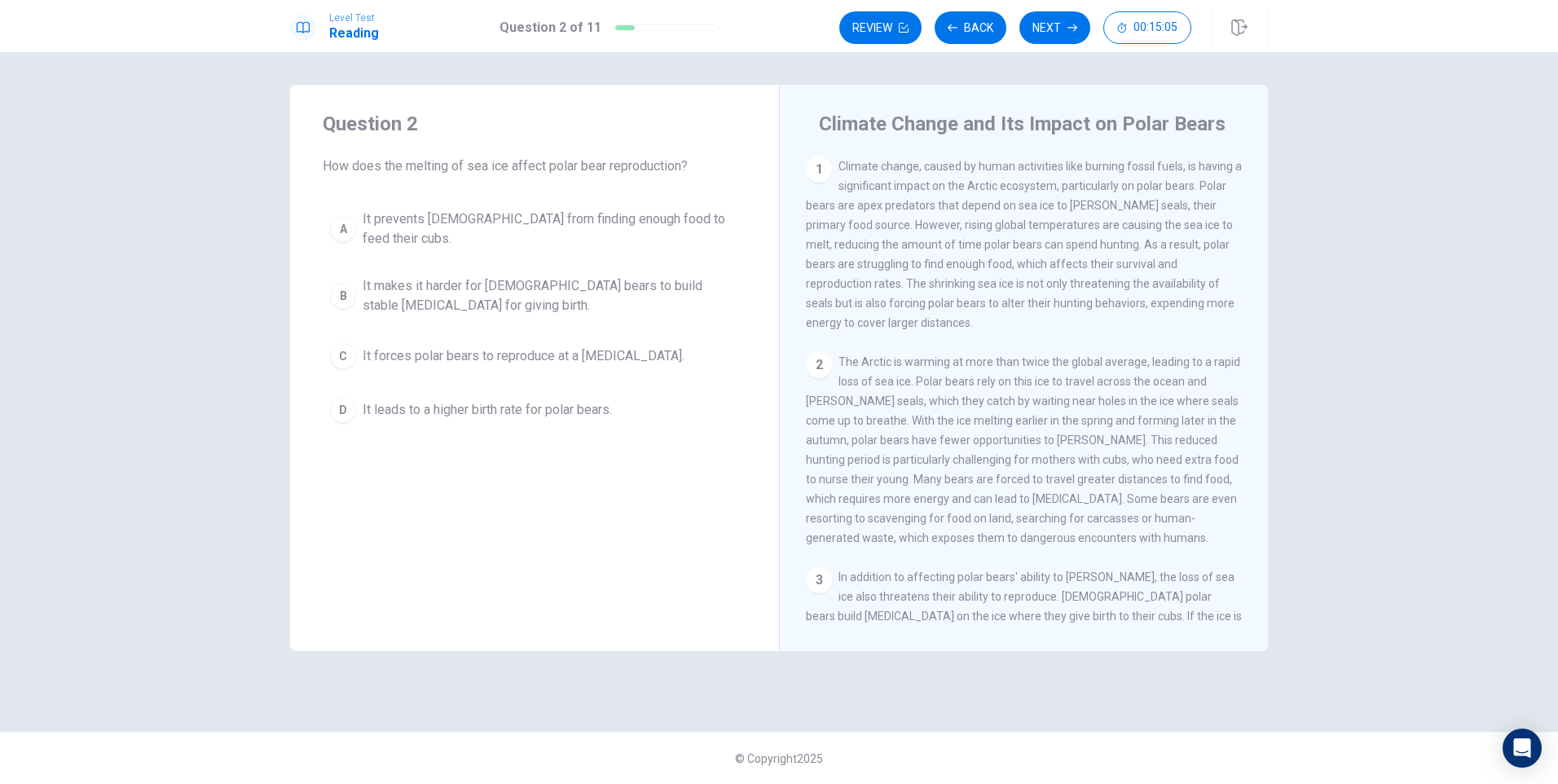
click at [338, 344] on div "C" at bounding box center [343, 356] width 26 height 26
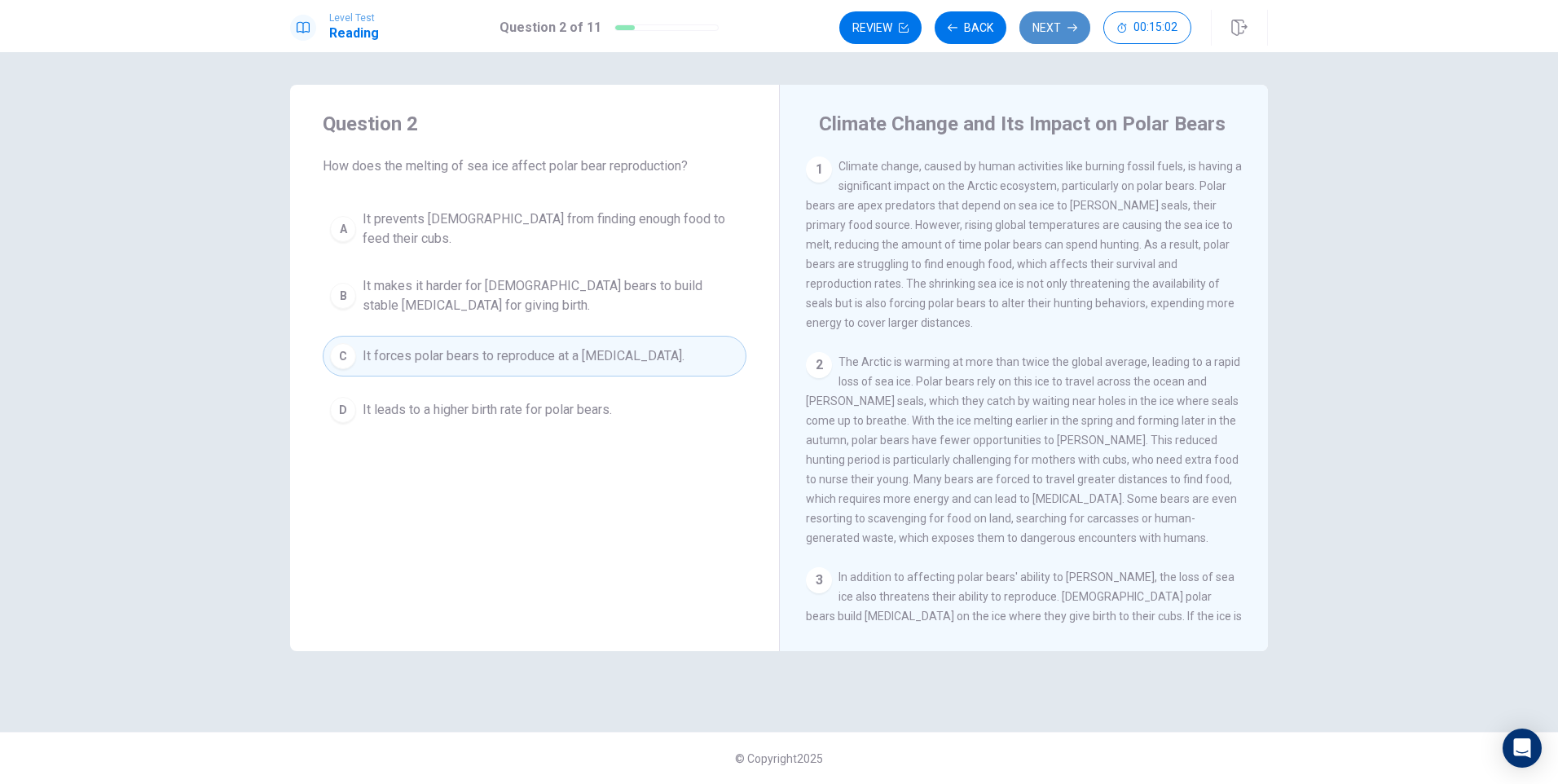
click at [1051, 24] on button "Next" at bounding box center [1055, 27] width 71 height 32
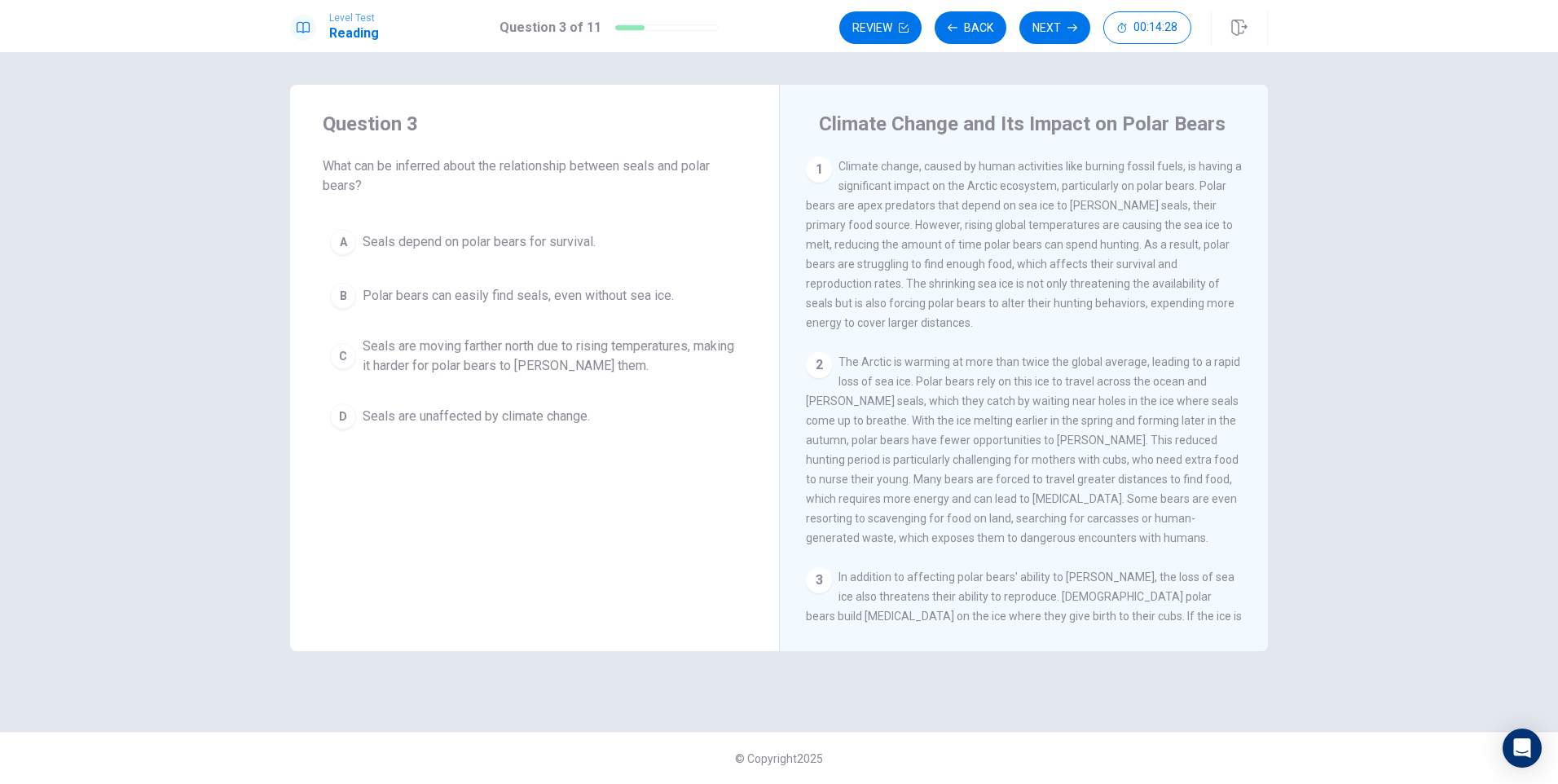
click at [347, 242] on div "A" at bounding box center [343, 242] width 26 height 26
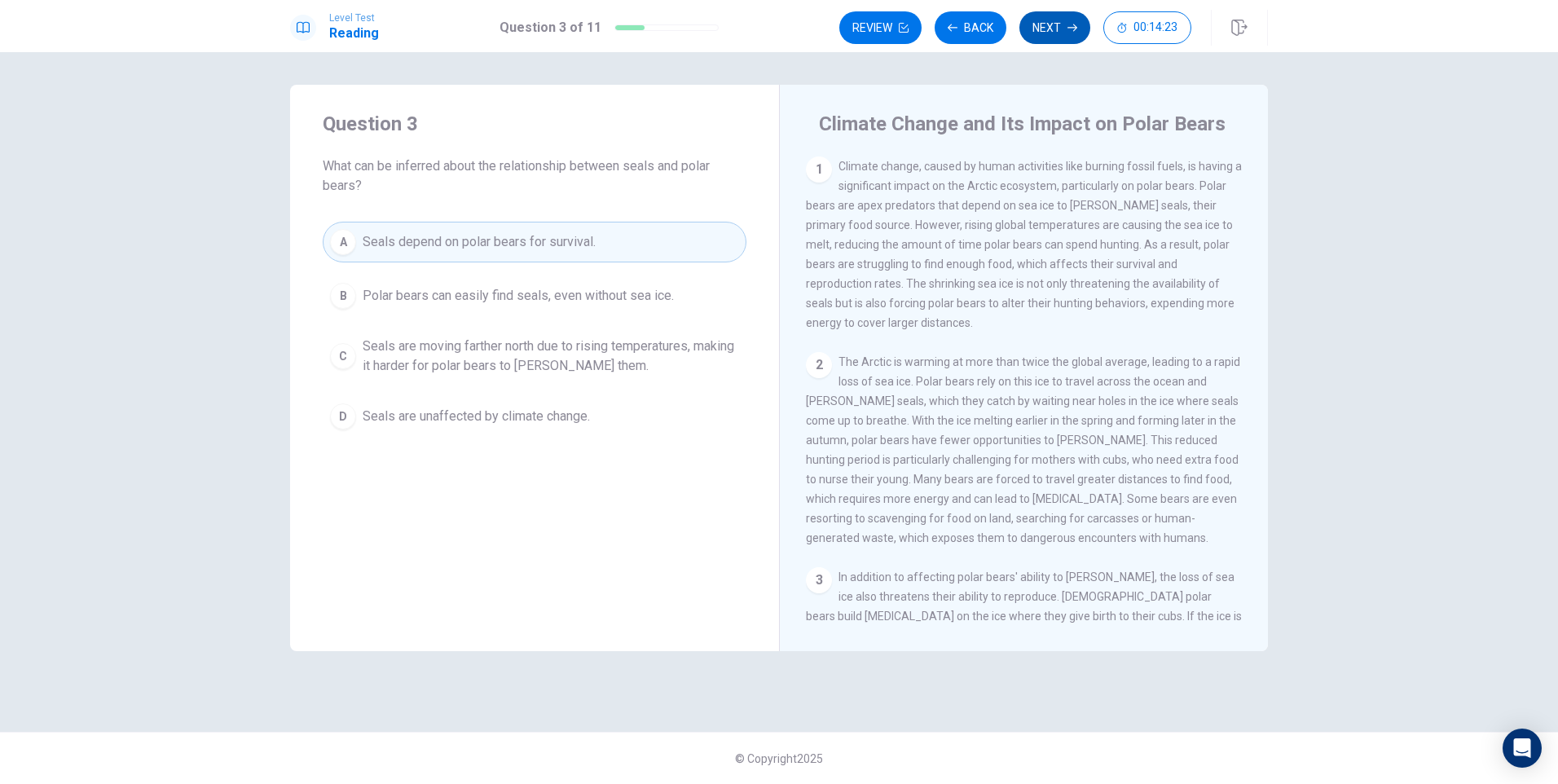
click at [1064, 28] on button "Next" at bounding box center [1055, 27] width 71 height 32
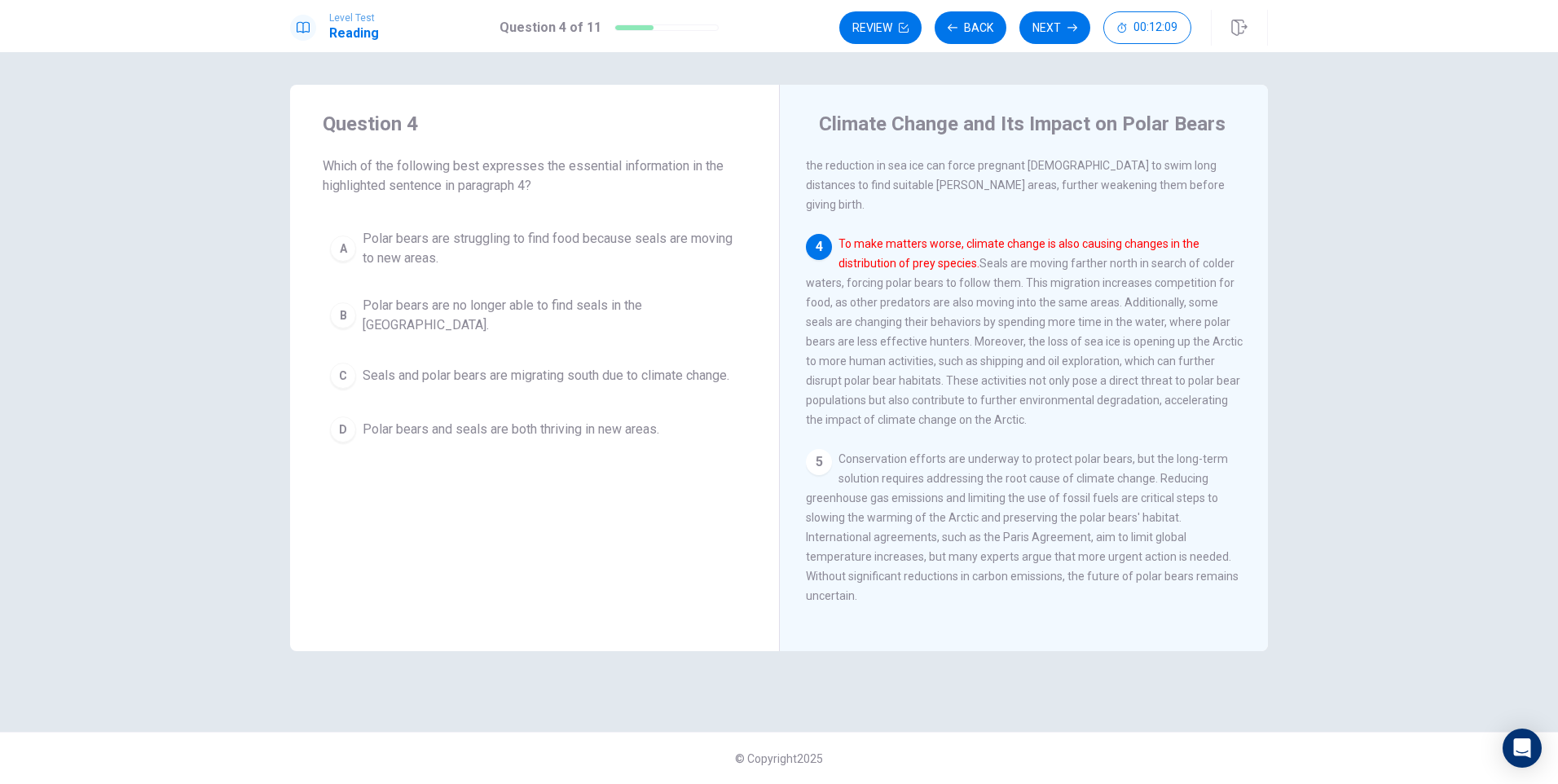
scroll to position [525, 0]
click at [347, 362] on div "C" at bounding box center [343, 375] width 26 height 26
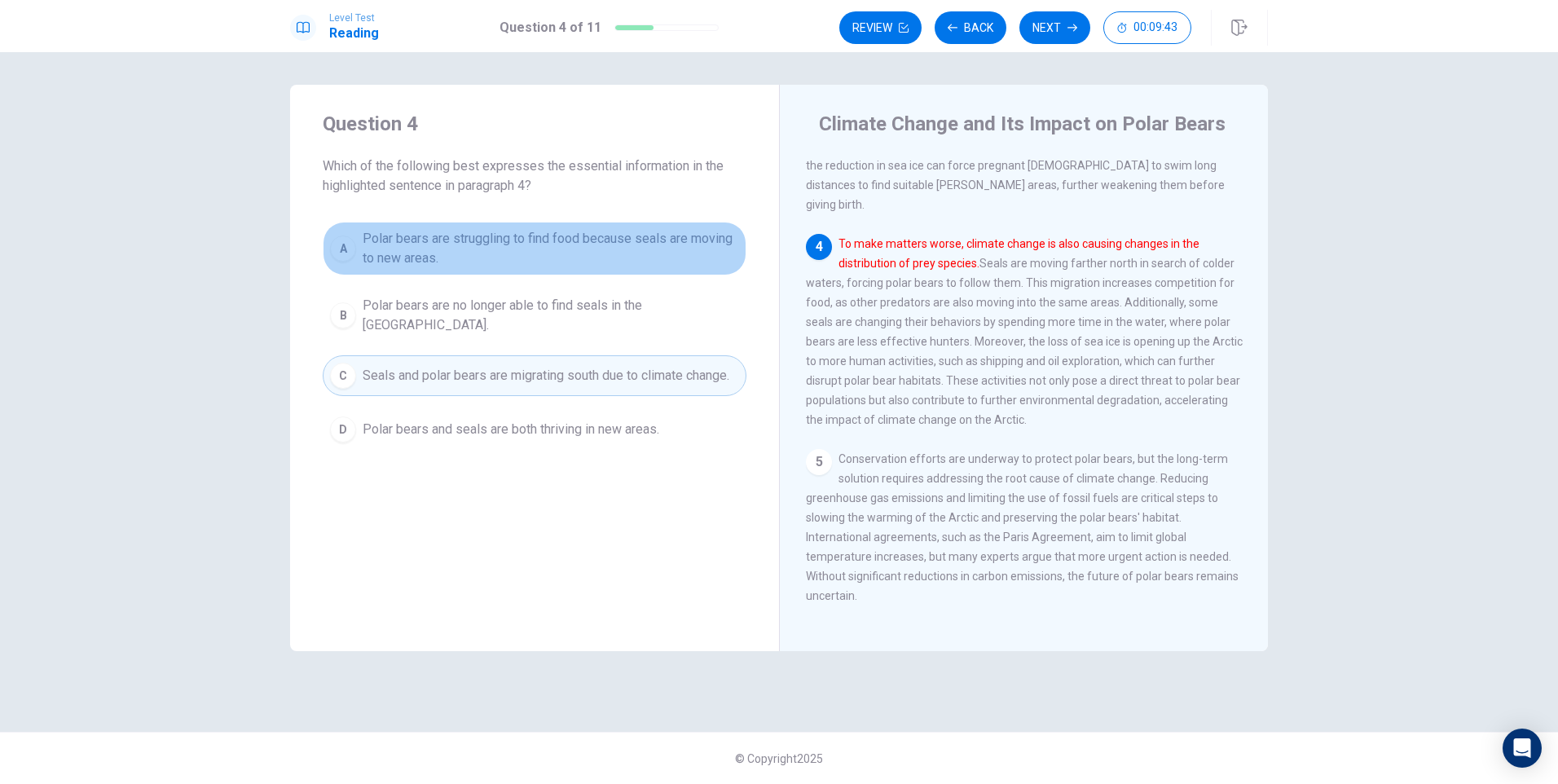
drag, startPoint x: 343, startPoint y: 251, endPoint x: 417, endPoint y: 258, distance: 74.3
click at [343, 250] on div "A" at bounding box center [343, 248] width 26 height 26
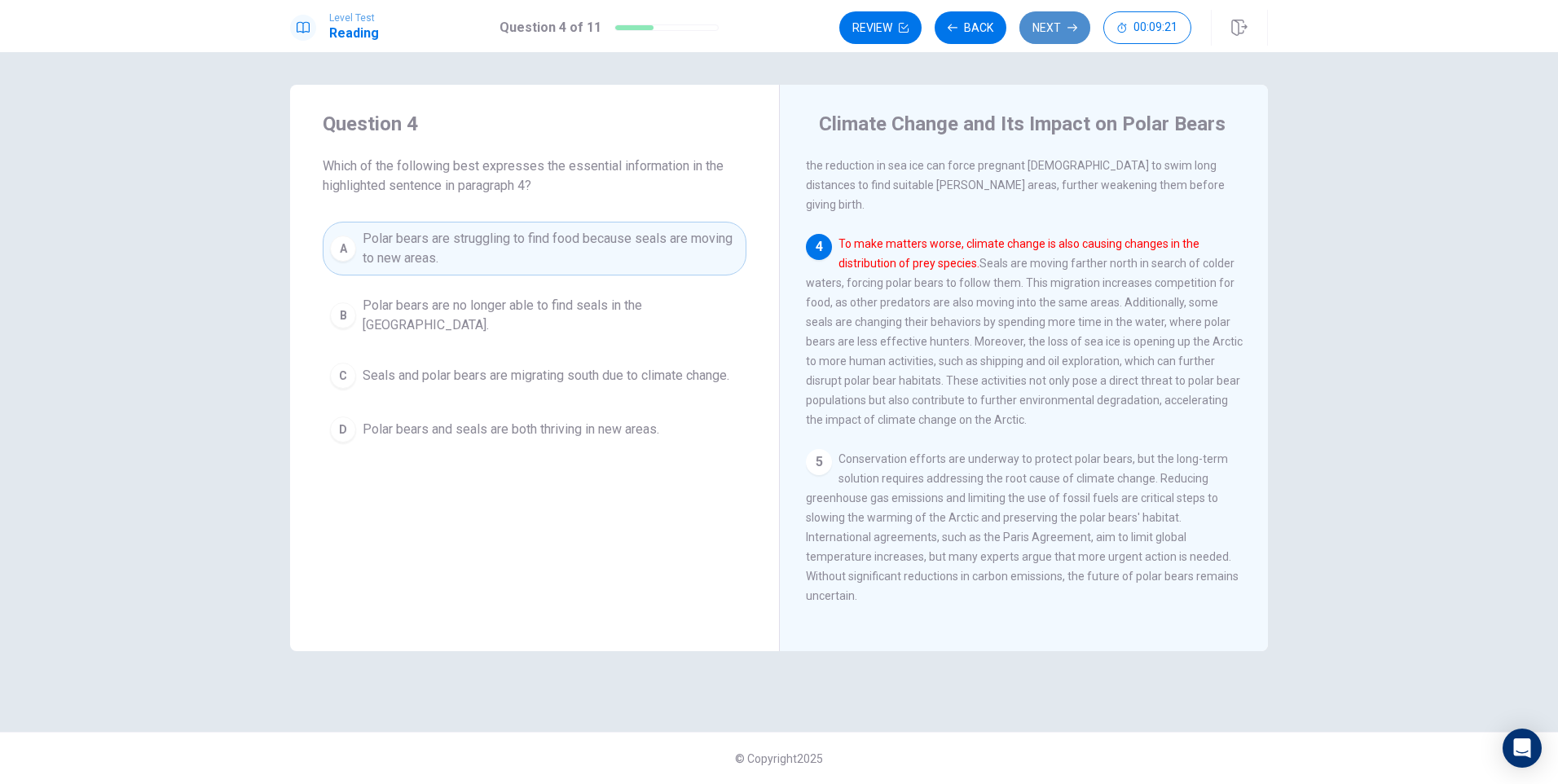
click at [1049, 25] on button "Next" at bounding box center [1055, 27] width 71 height 32
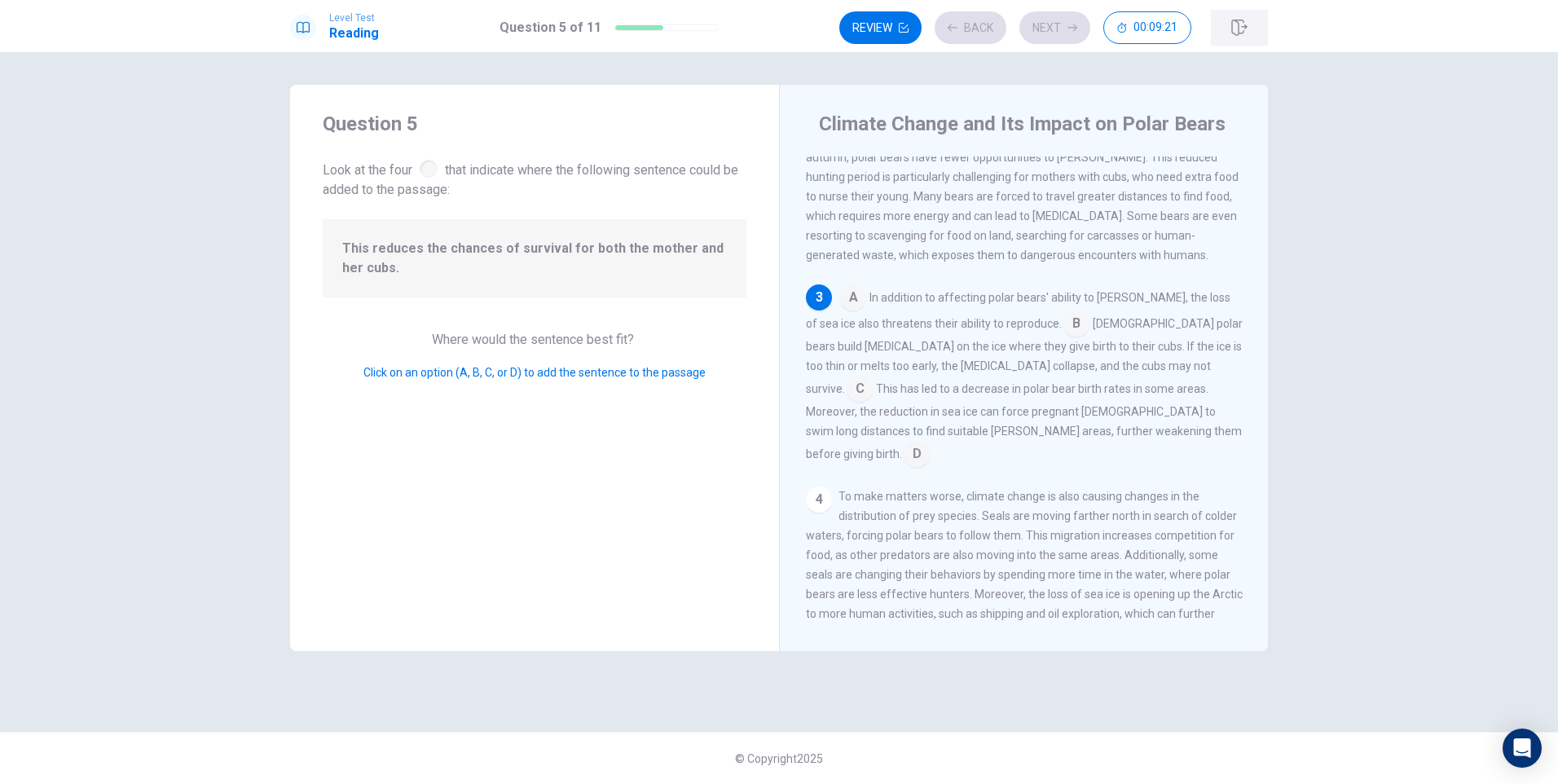
scroll to position [284, 0]
click at [873, 384] on input at bounding box center [860, 389] width 26 height 26
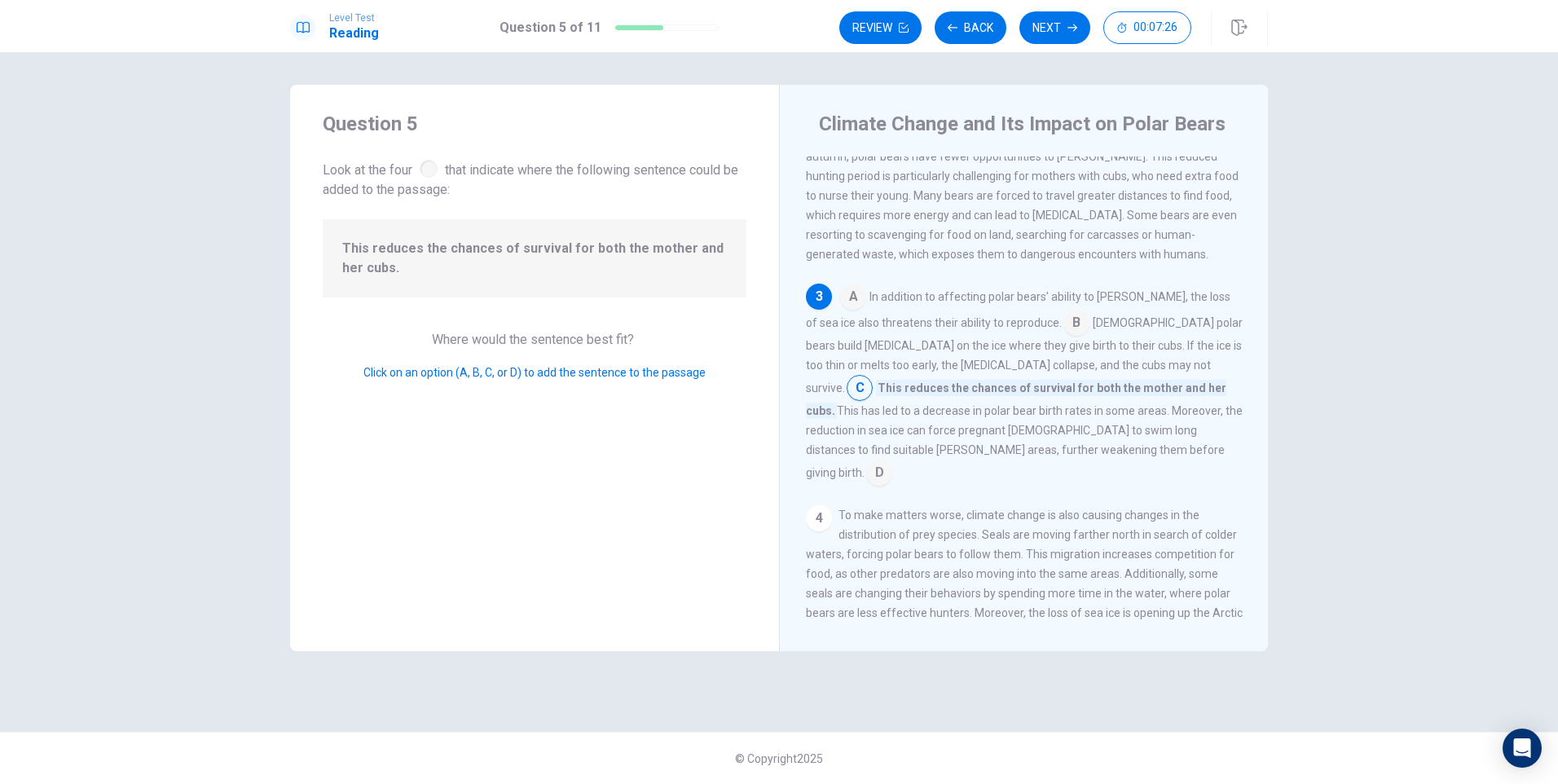
click at [873, 382] on input at bounding box center [860, 389] width 26 height 26
click at [873, 382] on input at bounding box center [860, 389] width 26 height 26
click at [1048, 24] on button "Next" at bounding box center [1055, 27] width 71 height 32
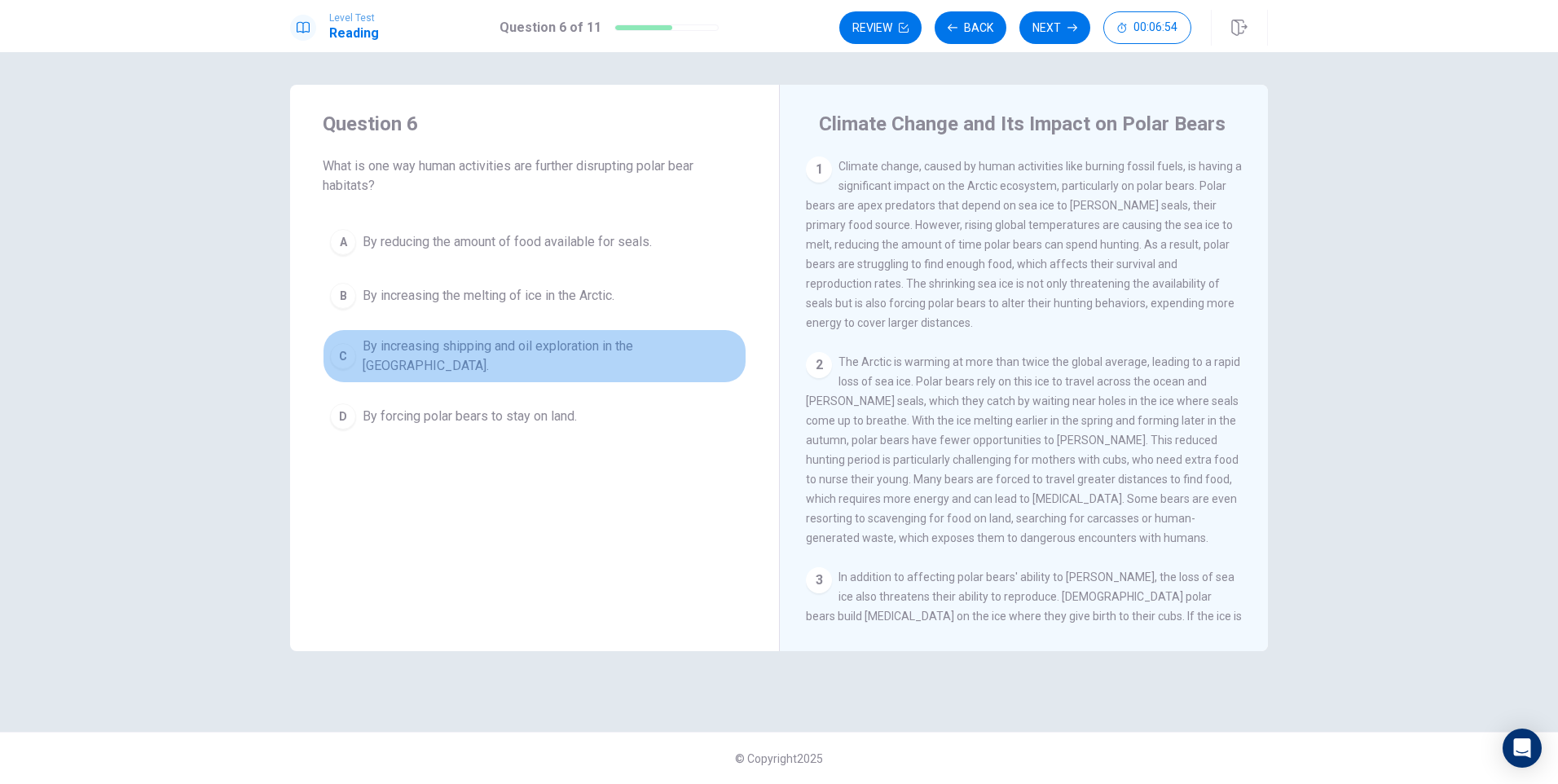
click at [345, 348] on div "C" at bounding box center [343, 356] width 26 height 26
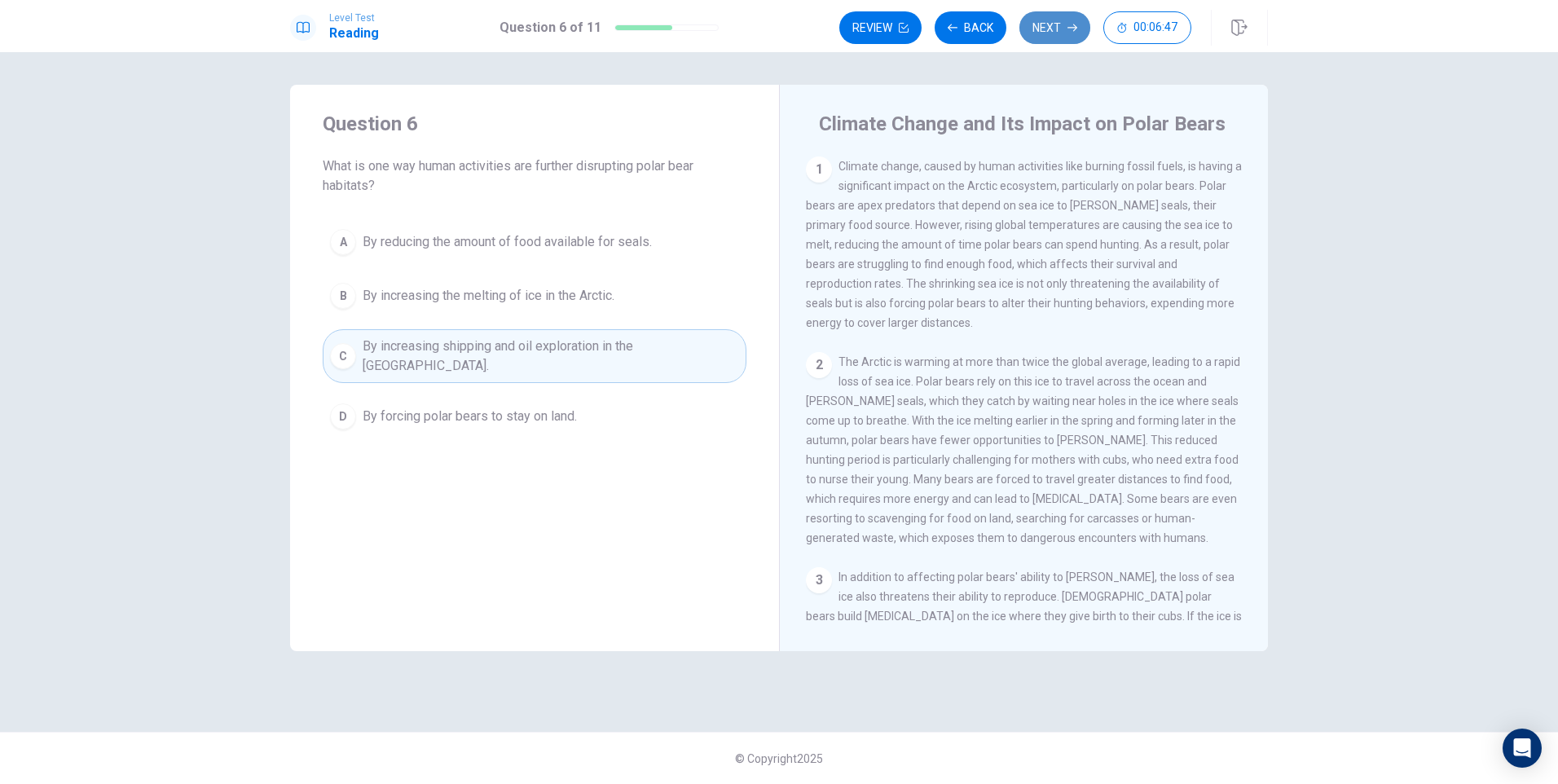
click at [1056, 24] on button "Next" at bounding box center [1055, 27] width 71 height 32
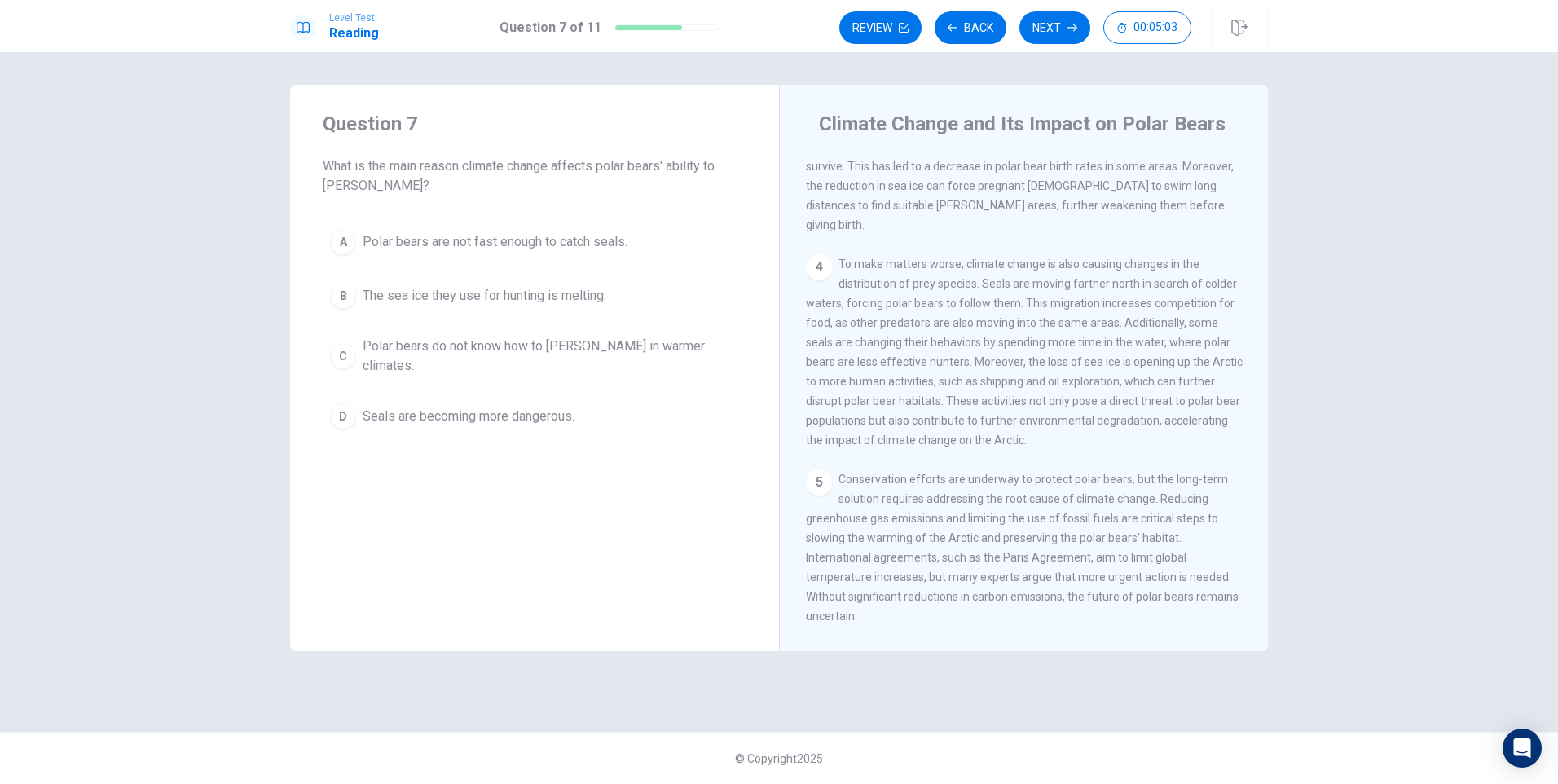
scroll to position [525, 0]
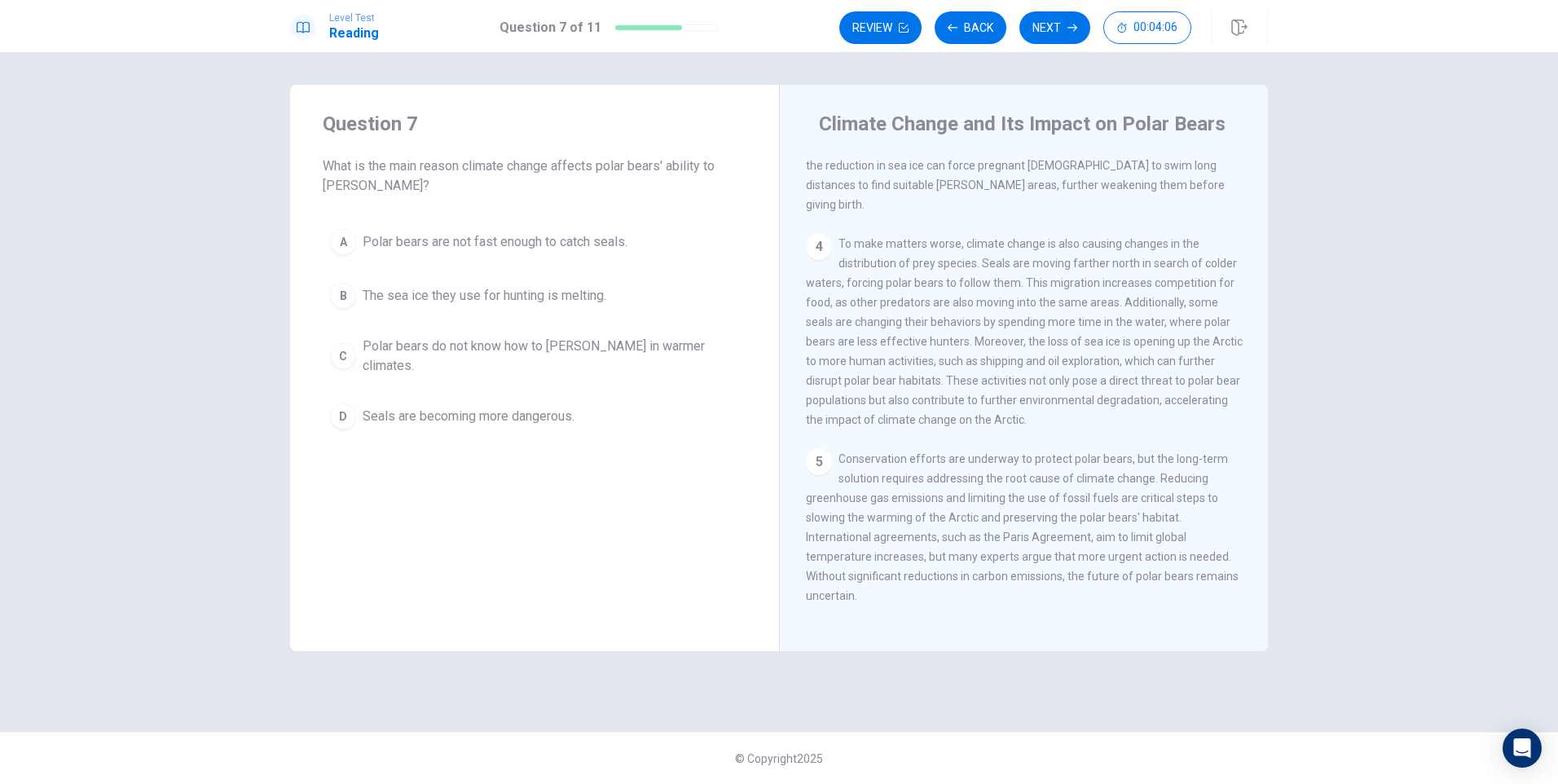
click at [341, 298] on div "B" at bounding box center [343, 296] width 26 height 26
click at [1055, 20] on button "Next" at bounding box center [1055, 27] width 71 height 32
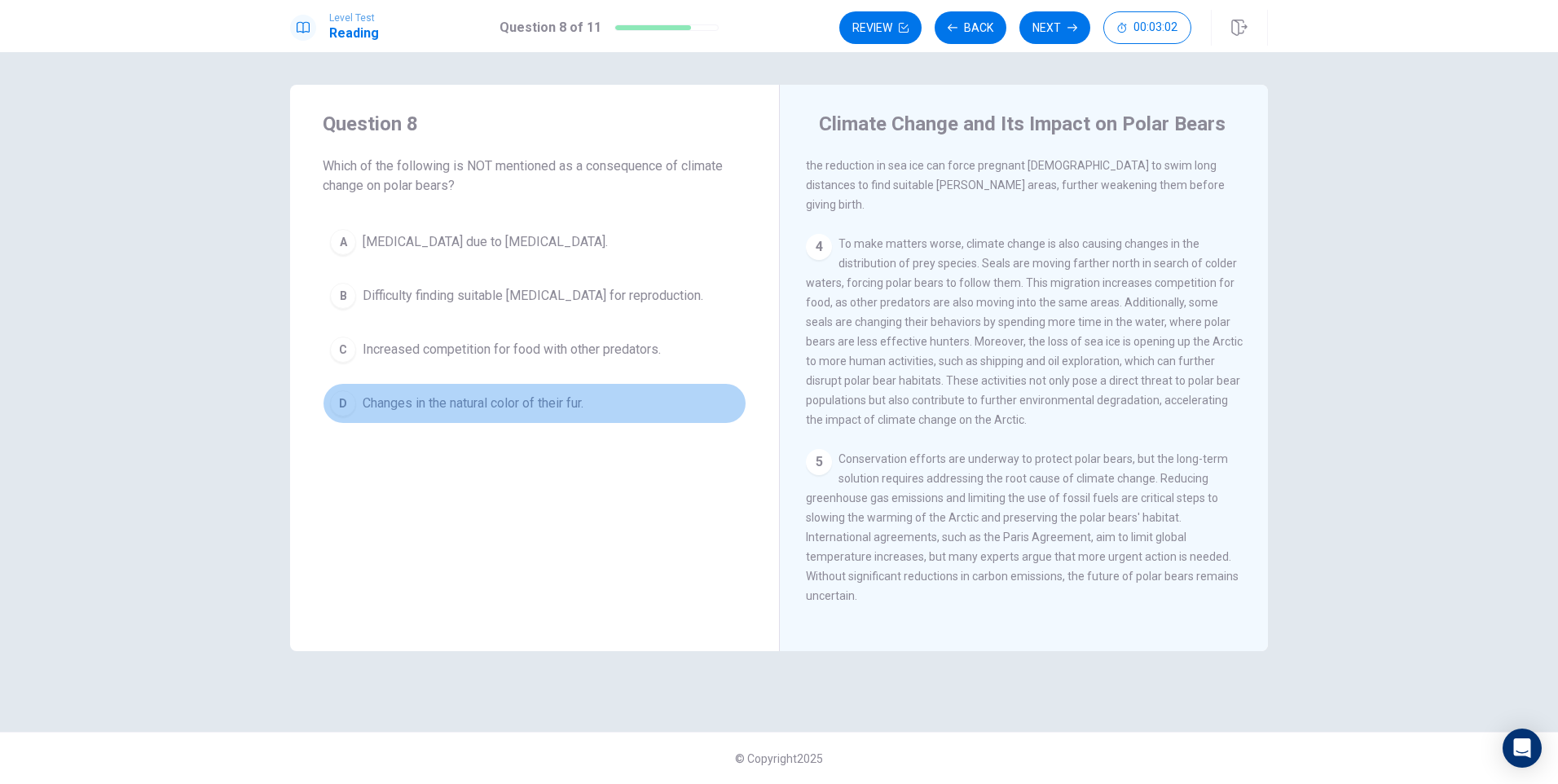
click at [340, 402] on div "D" at bounding box center [343, 403] width 26 height 26
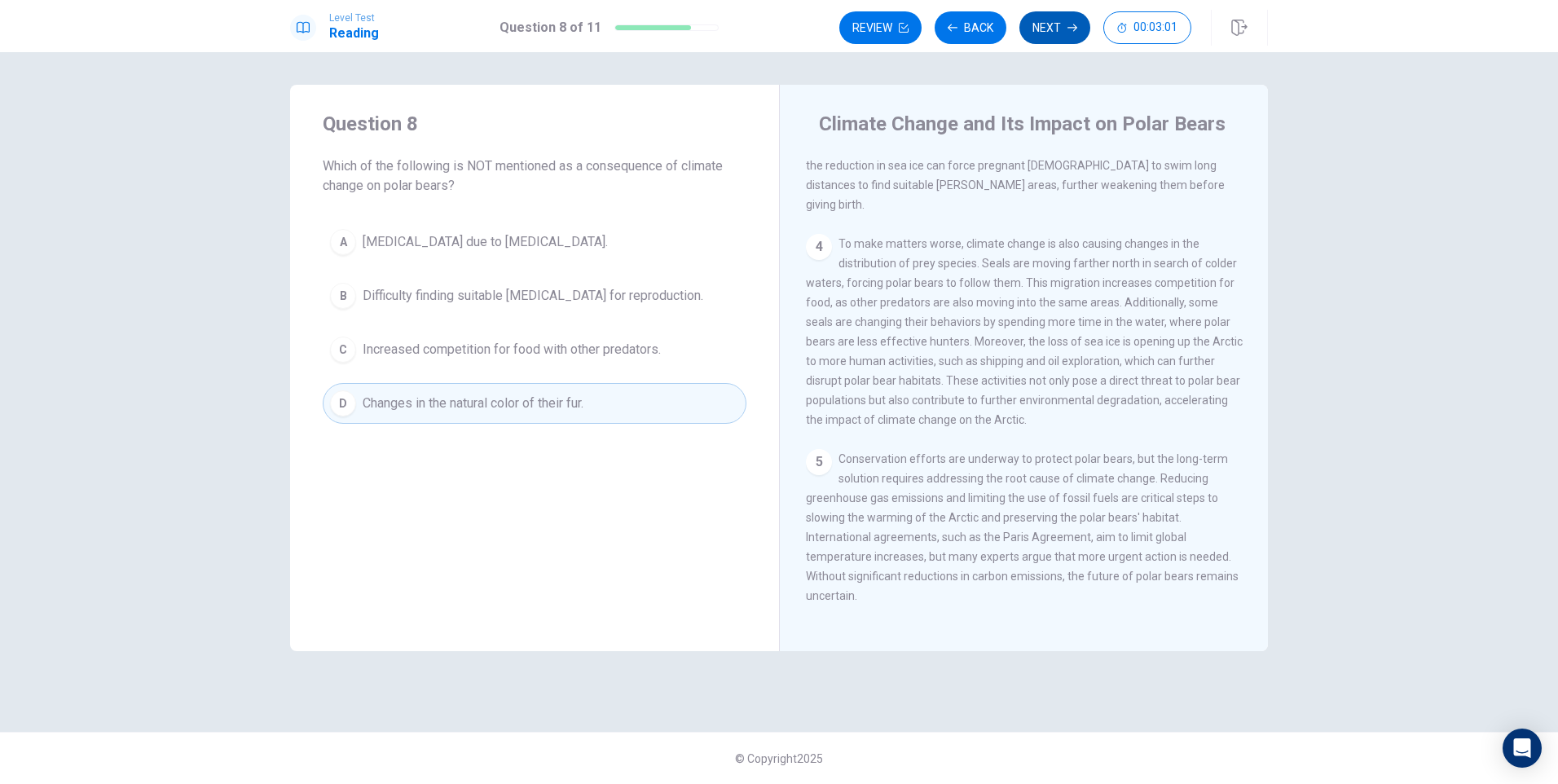
click at [1059, 25] on button "Next" at bounding box center [1055, 27] width 71 height 32
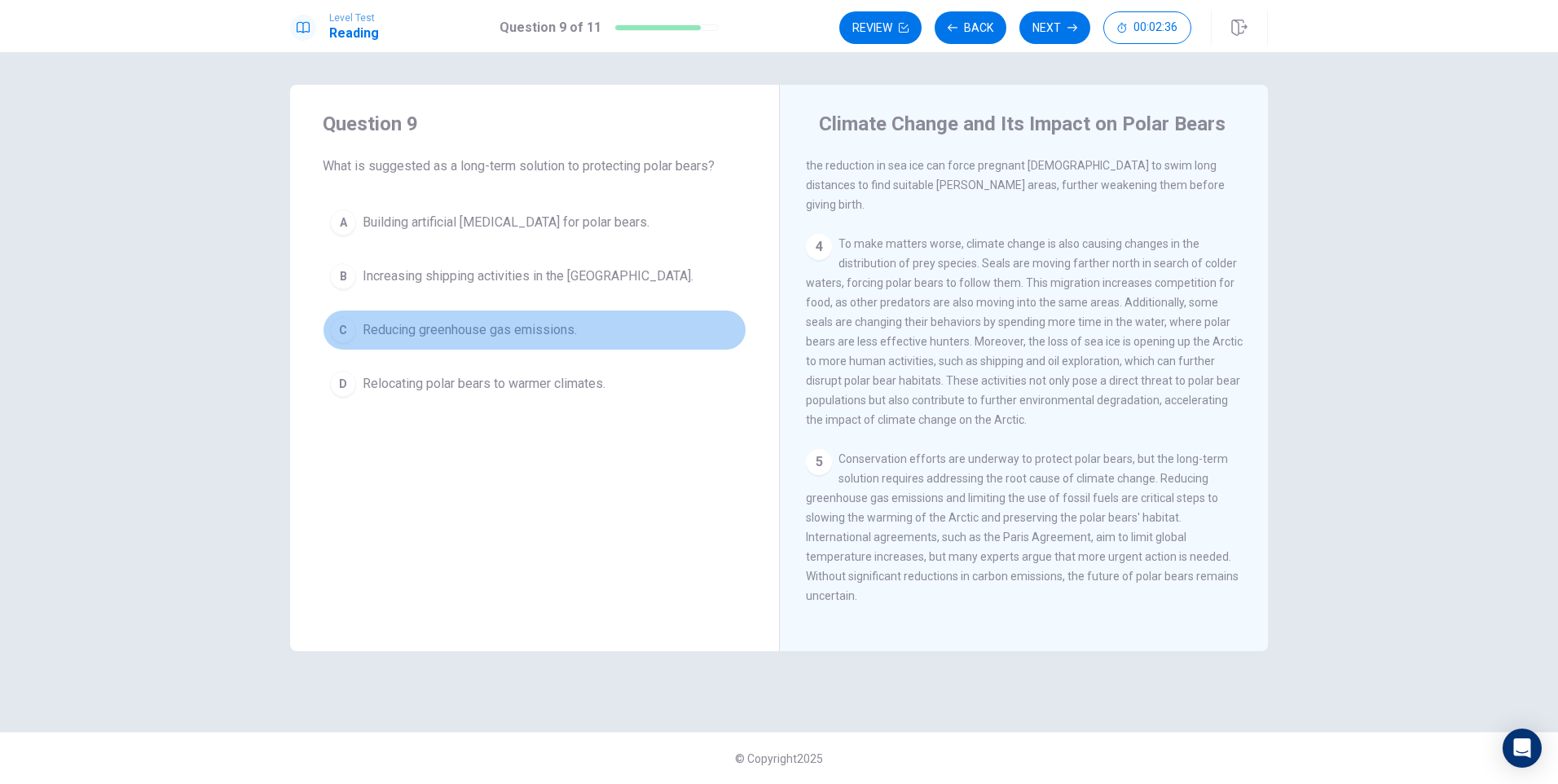
click at [347, 326] on div "C" at bounding box center [343, 330] width 26 height 26
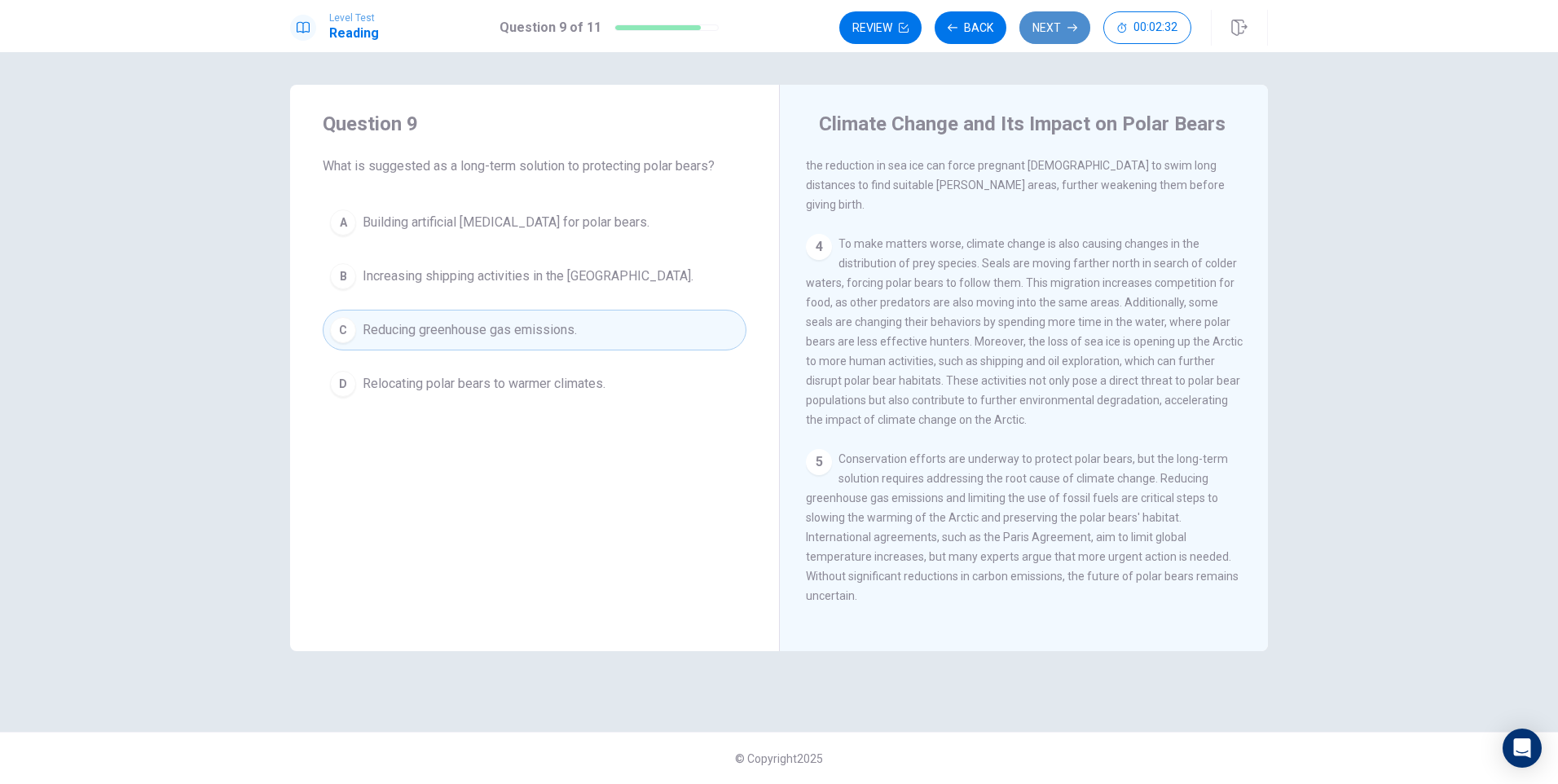
click at [1049, 22] on button "Next" at bounding box center [1055, 27] width 71 height 32
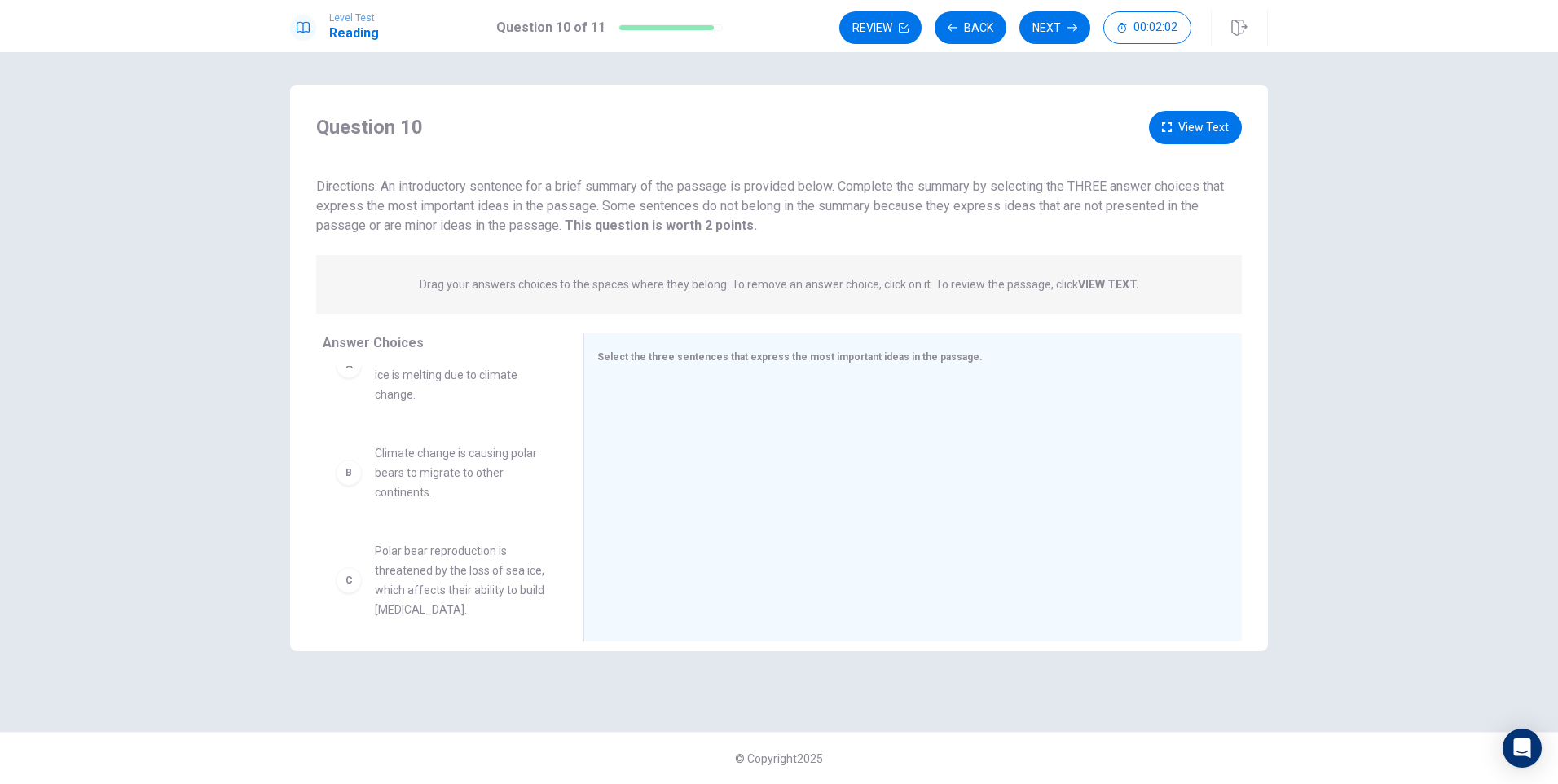
scroll to position [81, 0]
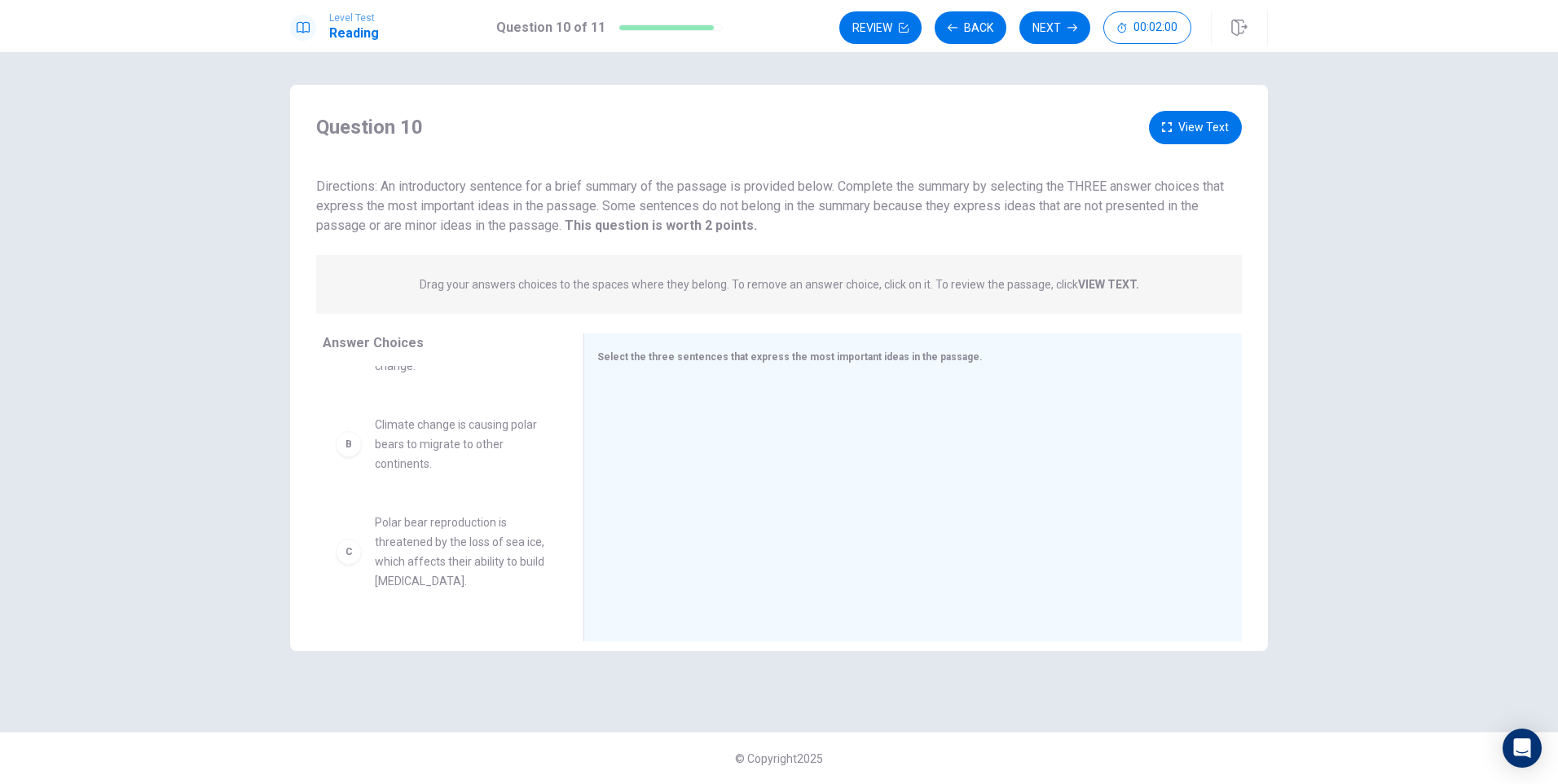
click at [344, 432] on div "B" at bounding box center [349, 444] width 26 height 26
click at [347, 430] on div "B" at bounding box center [349, 444] width 26 height 26
drag, startPoint x: 348, startPoint y: 428, endPoint x: 673, endPoint y: 450, distance: 325.7
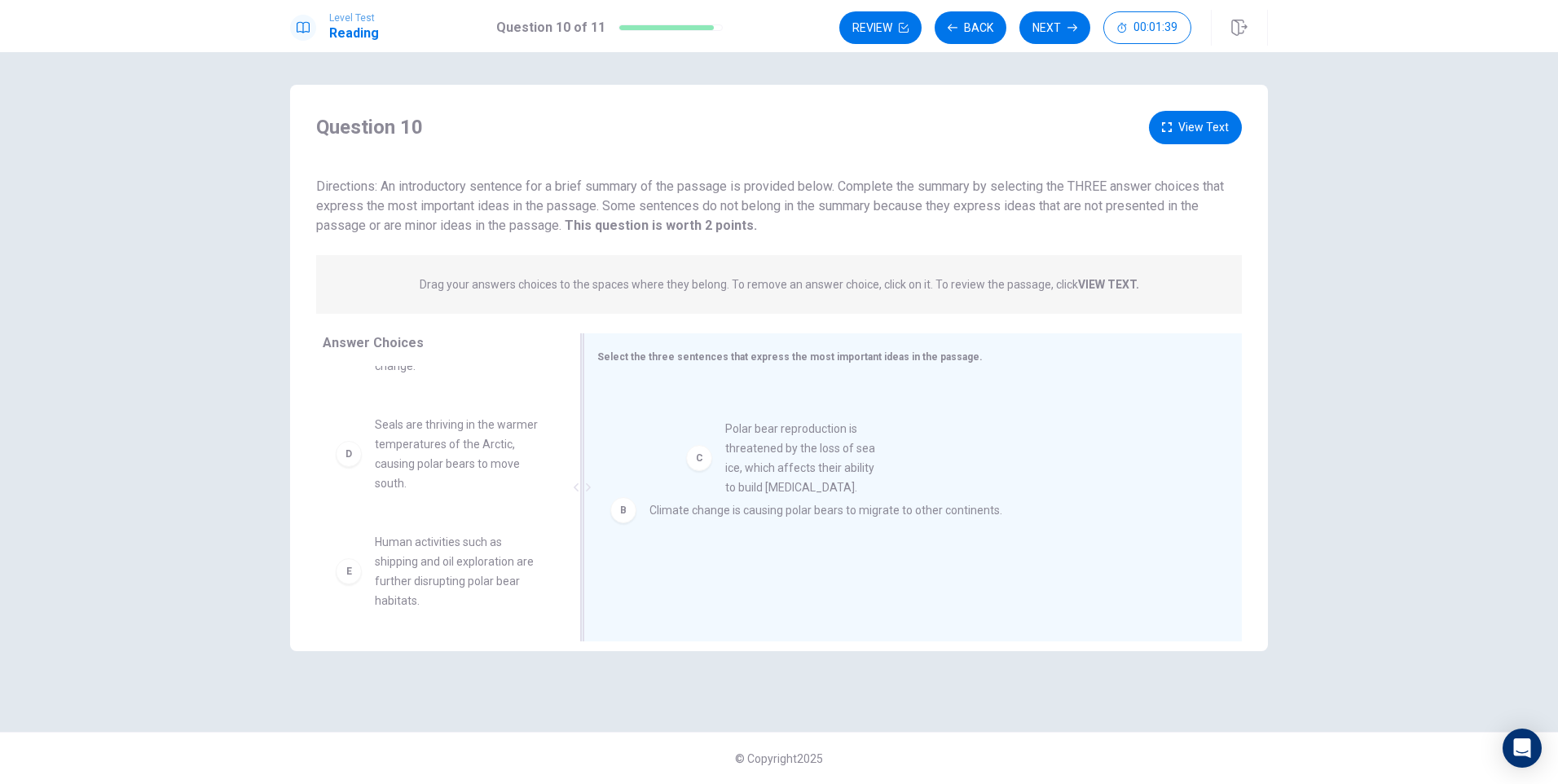
drag, startPoint x: 351, startPoint y: 436, endPoint x: 710, endPoint y: 460, distance: 359.8
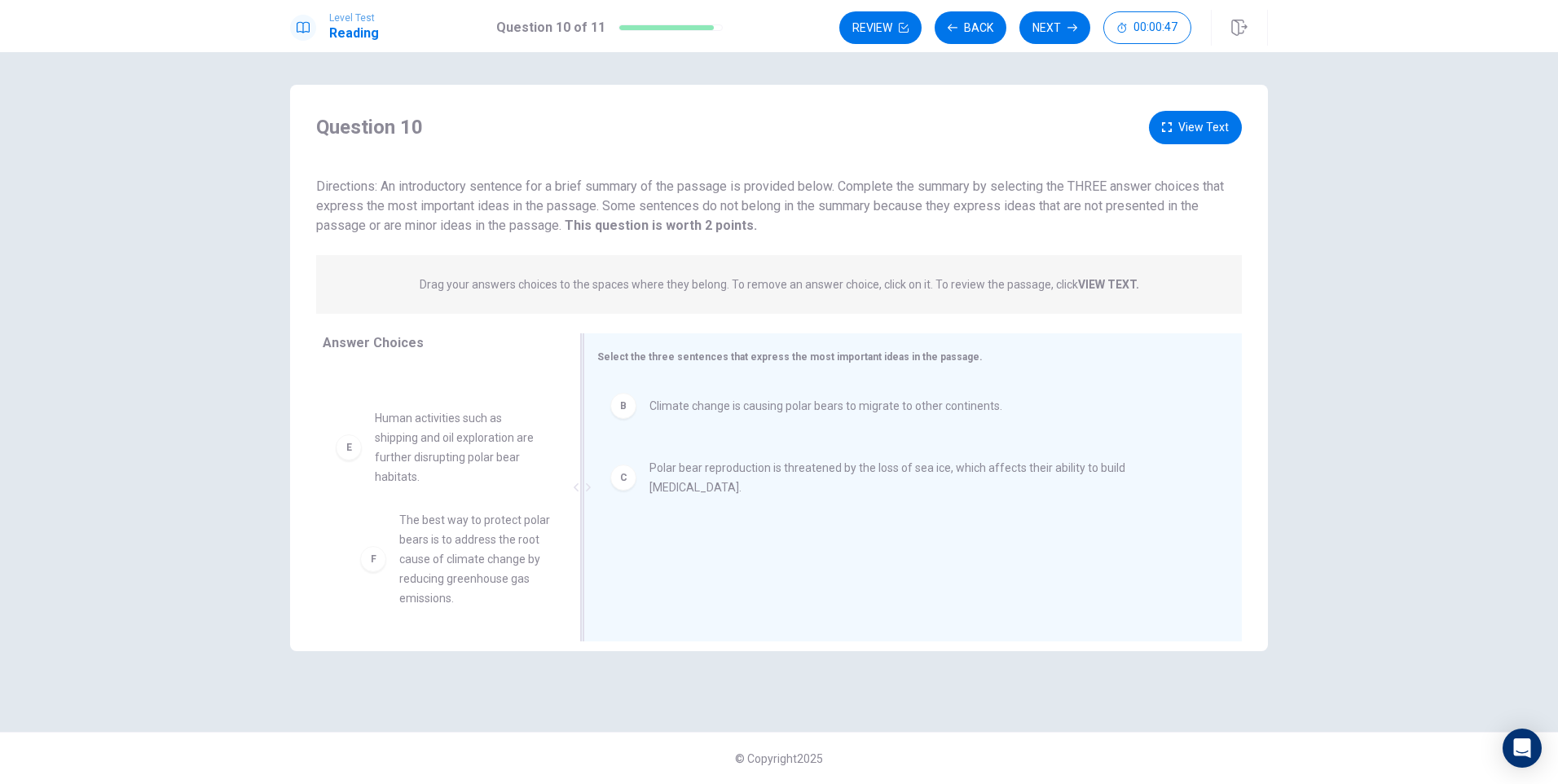
scroll to position [19, 0]
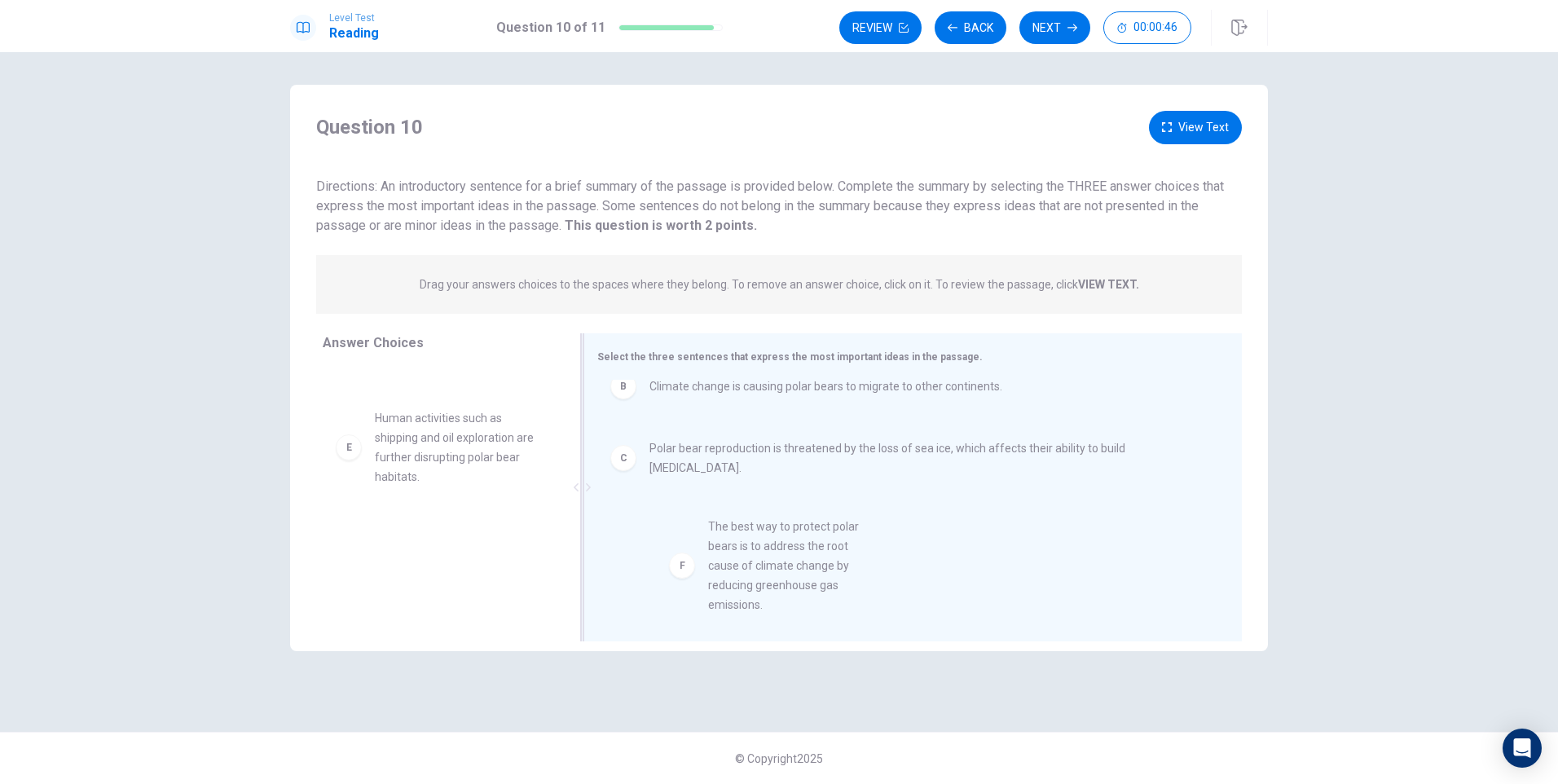
drag, startPoint x: 342, startPoint y: 562, endPoint x: 695, endPoint y: 568, distance: 353.1
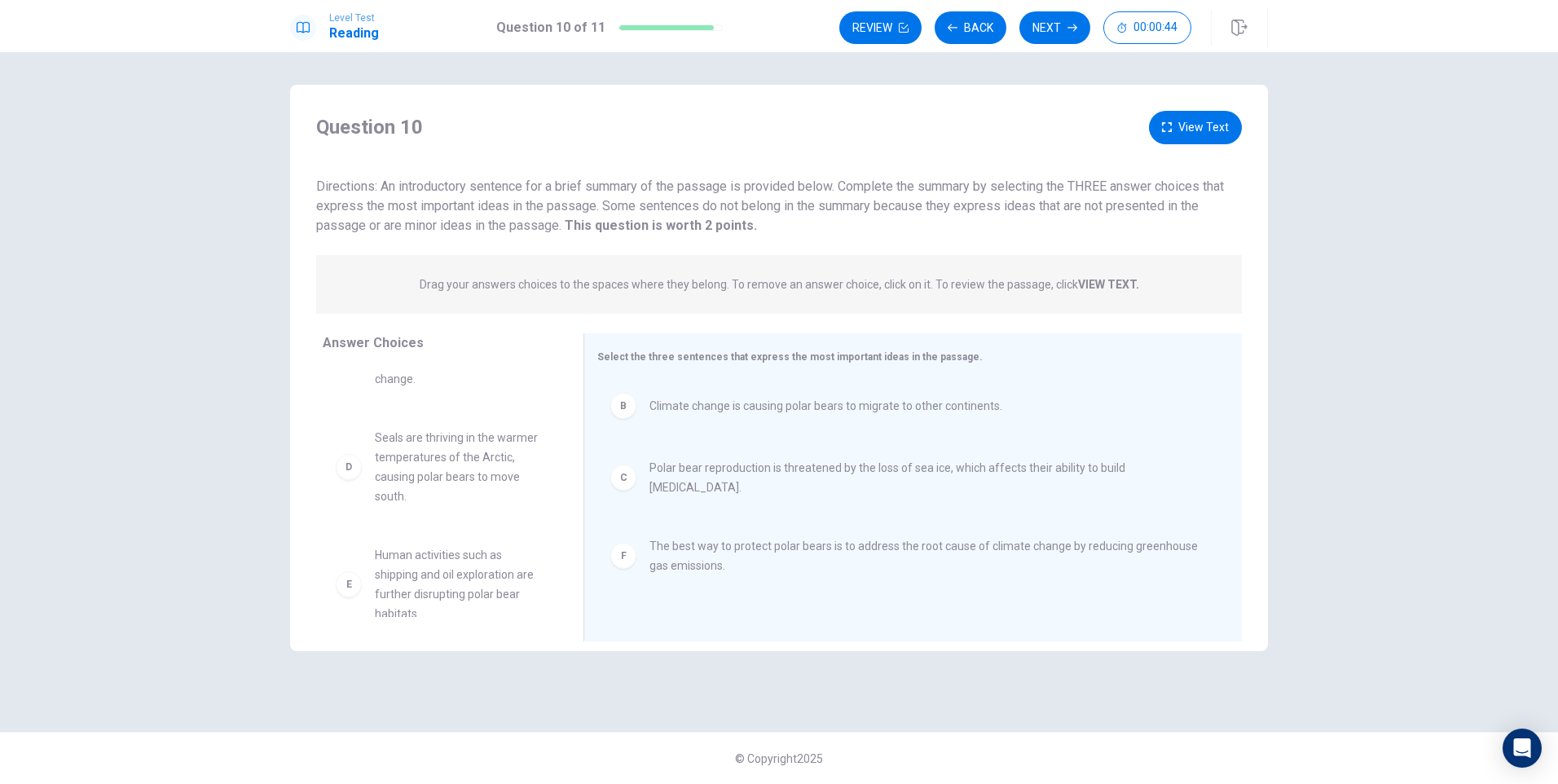
scroll to position [0, 0]
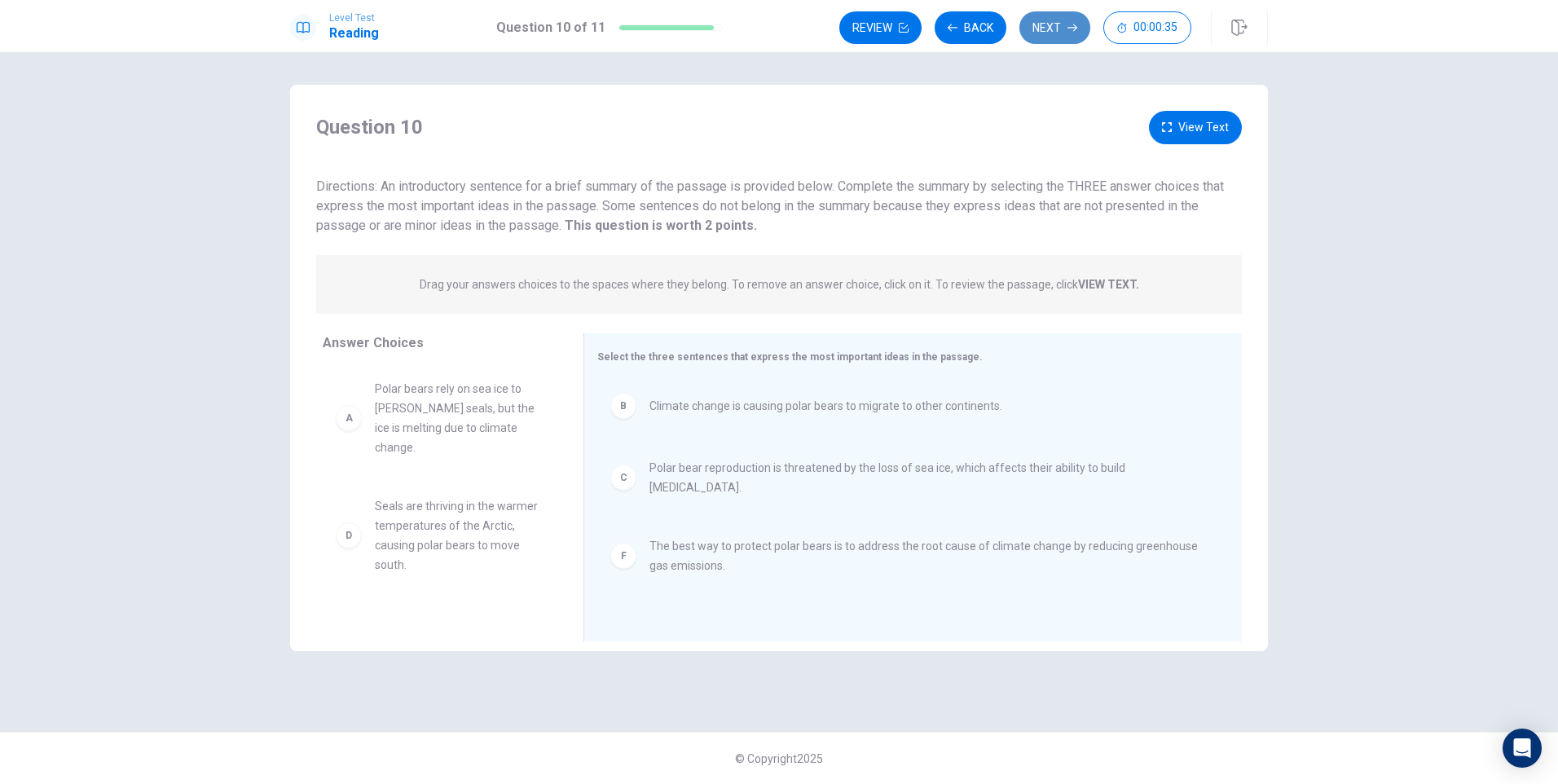
click at [1056, 18] on button "Next" at bounding box center [1055, 27] width 71 height 32
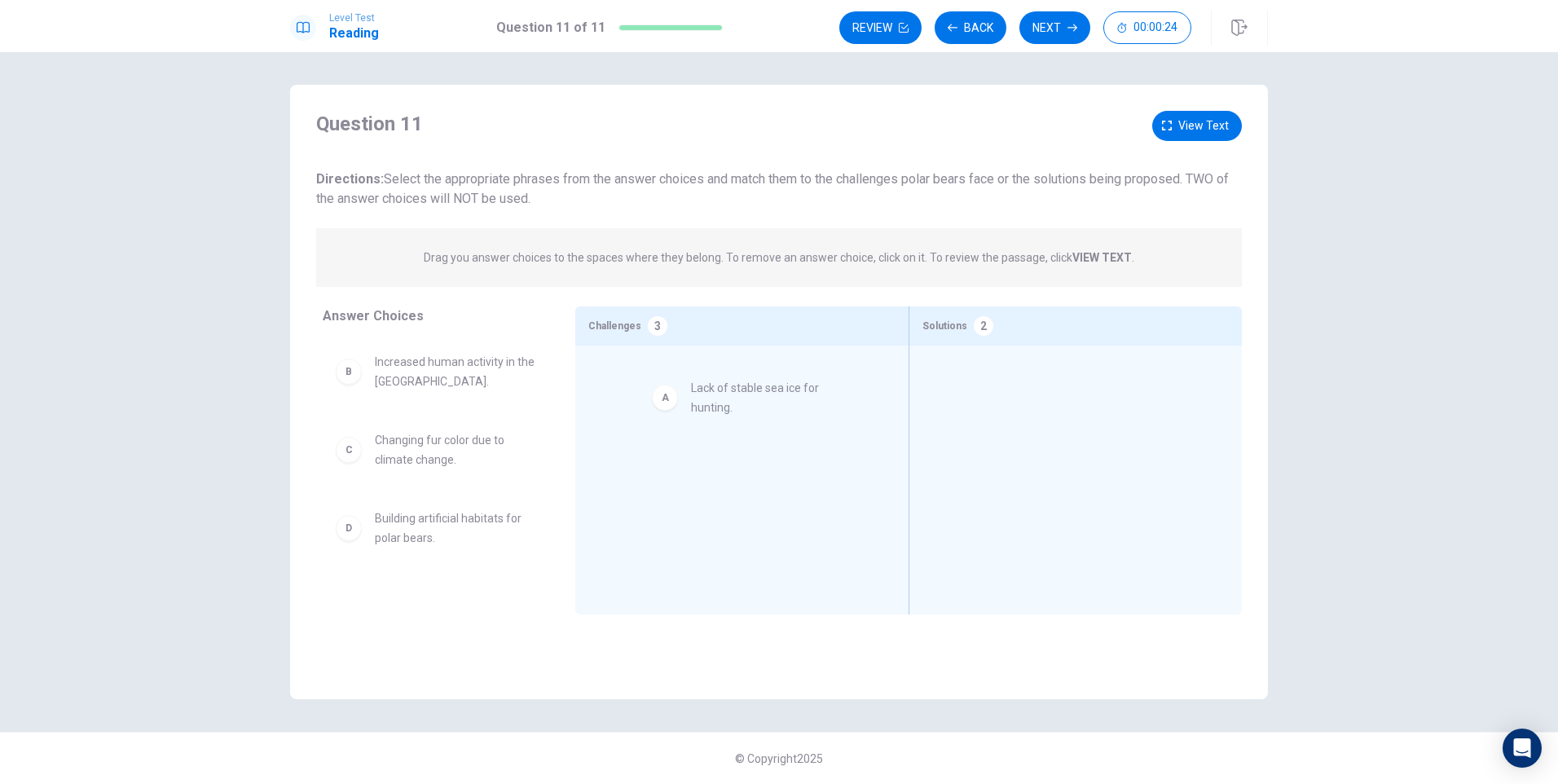
drag, startPoint x: 349, startPoint y: 379, endPoint x: 627, endPoint y: 408, distance: 279.5
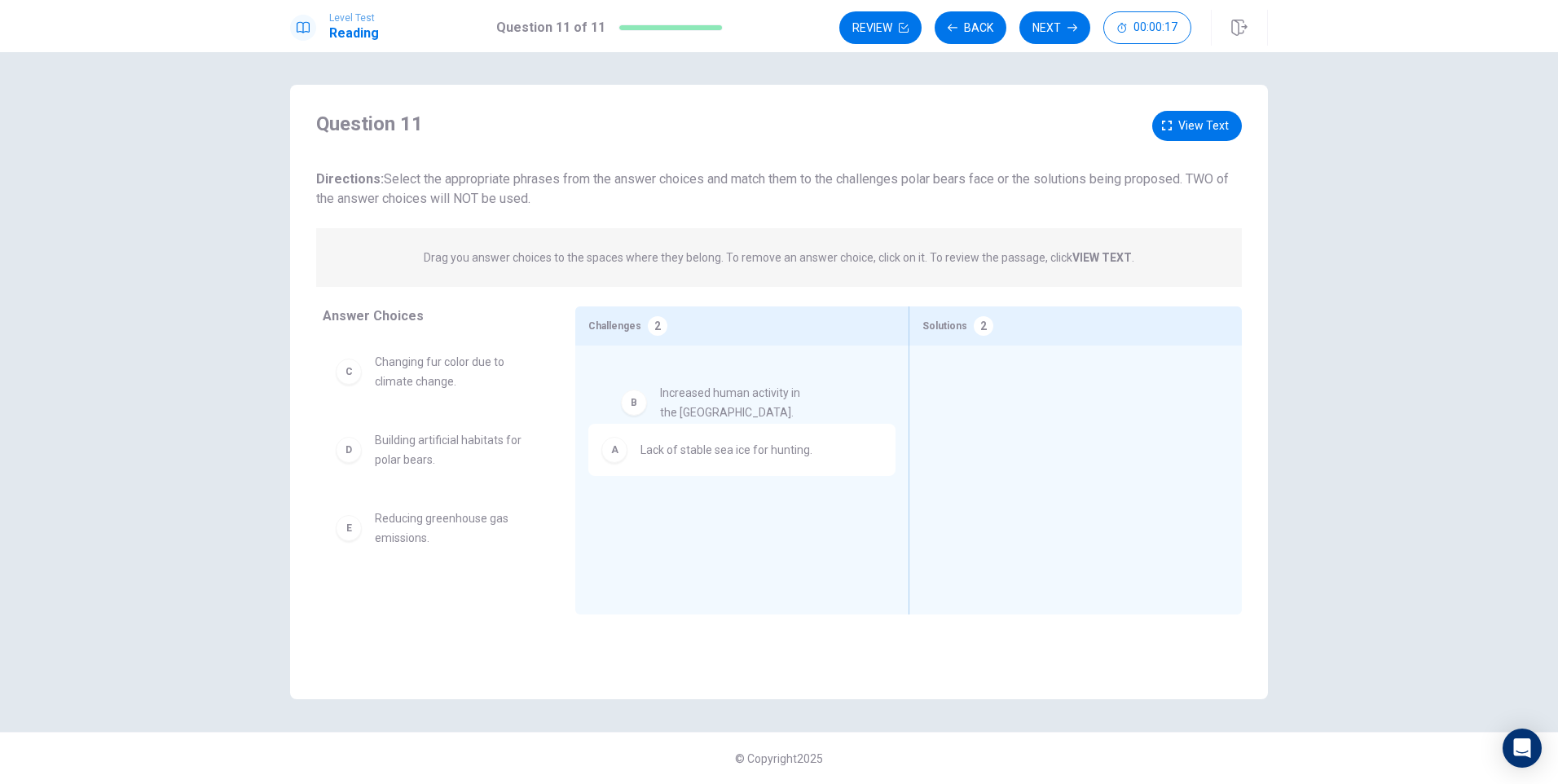
drag, startPoint x: 356, startPoint y: 380, endPoint x: 651, endPoint y: 410, distance: 296.5
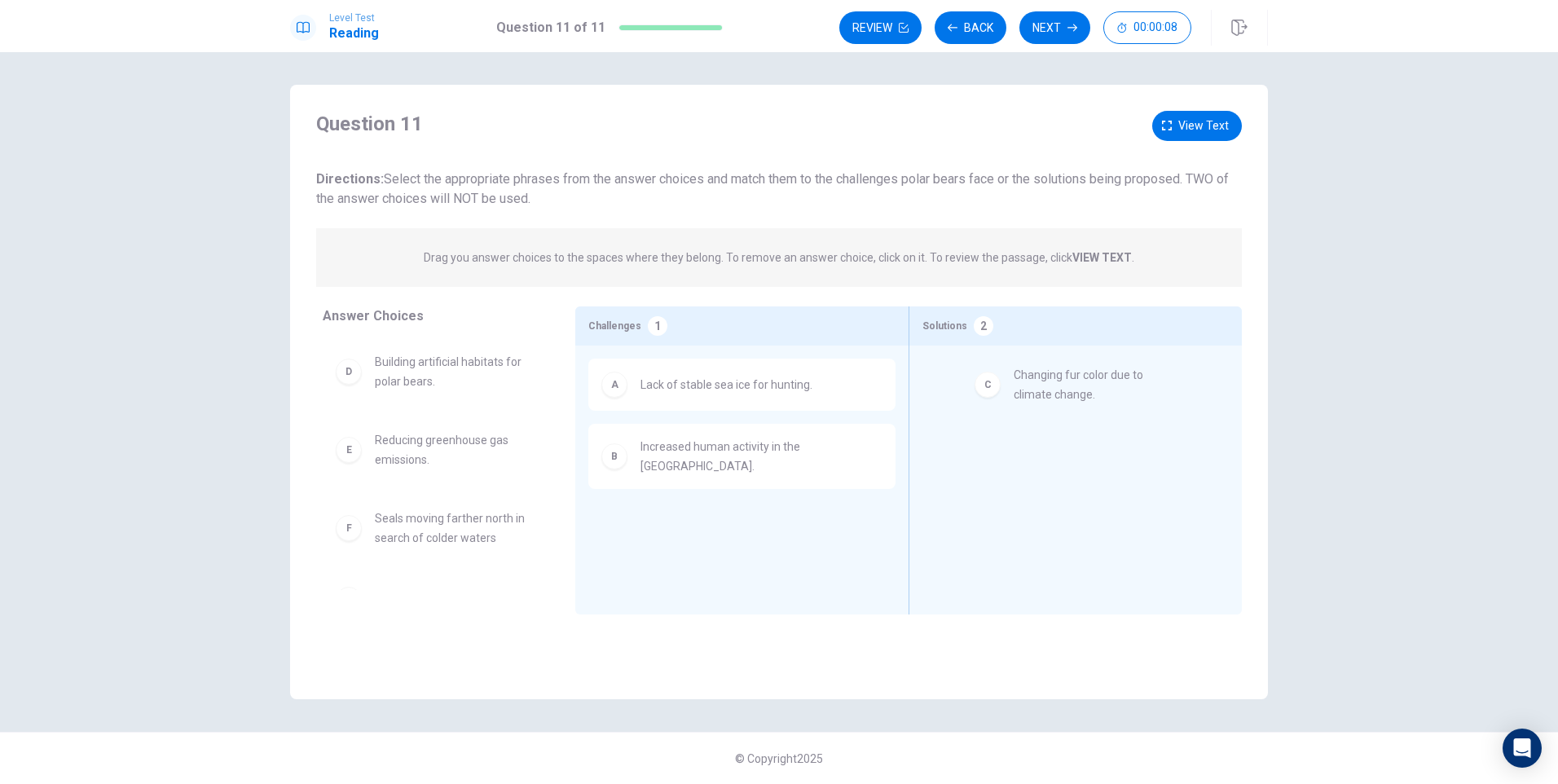
drag, startPoint x: 357, startPoint y: 376, endPoint x: 1007, endPoint y: 389, distance: 650.1
drag, startPoint x: 361, startPoint y: 378, endPoint x: 676, endPoint y: 498, distance: 337.1
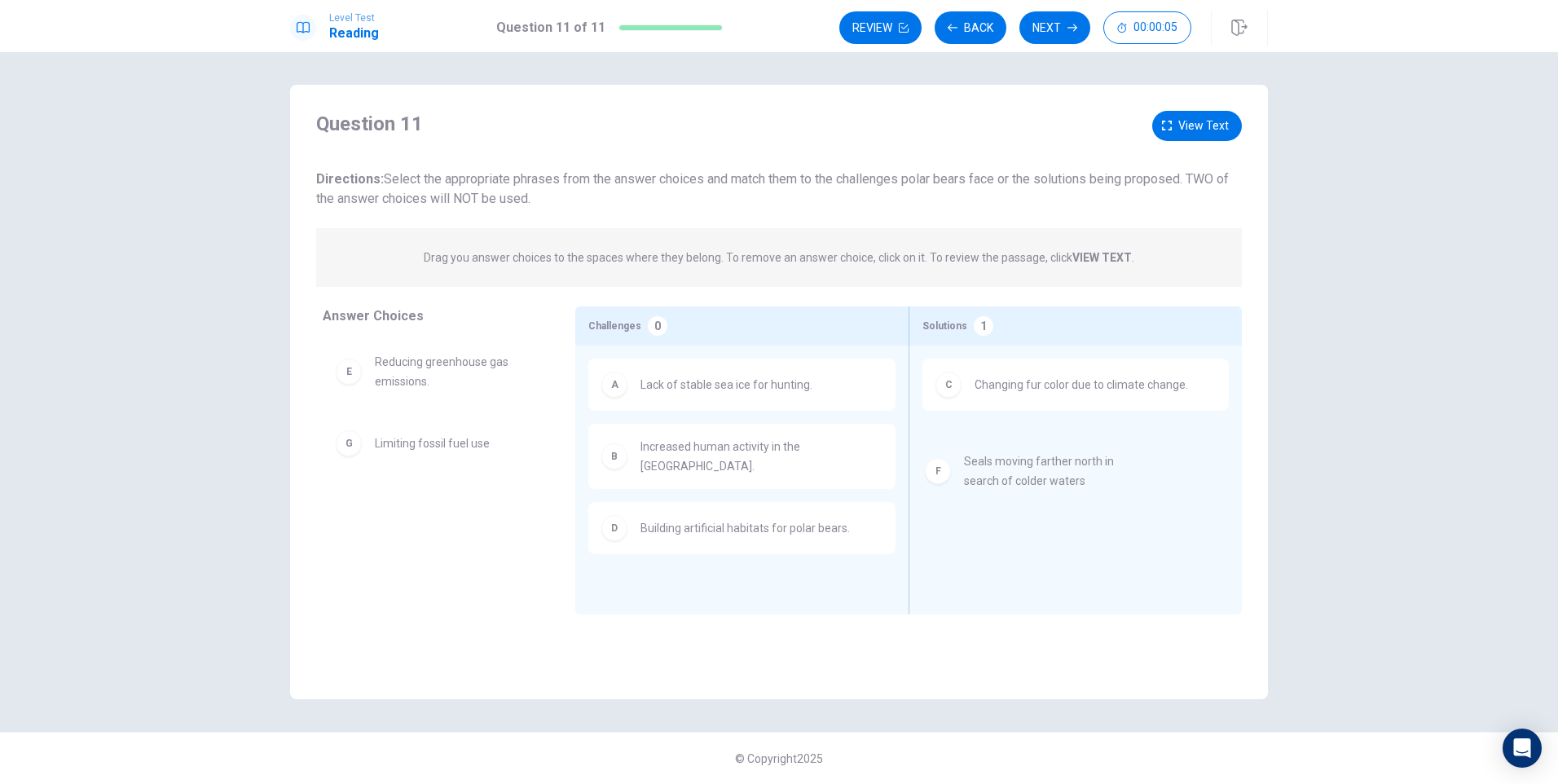
drag, startPoint x: 357, startPoint y: 458, endPoint x: 904, endPoint y: 461, distance: 547.0
drag, startPoint x: 360, startPoint y: 453, endPoint x: 994, endPoint y: 542, distance: 640.2
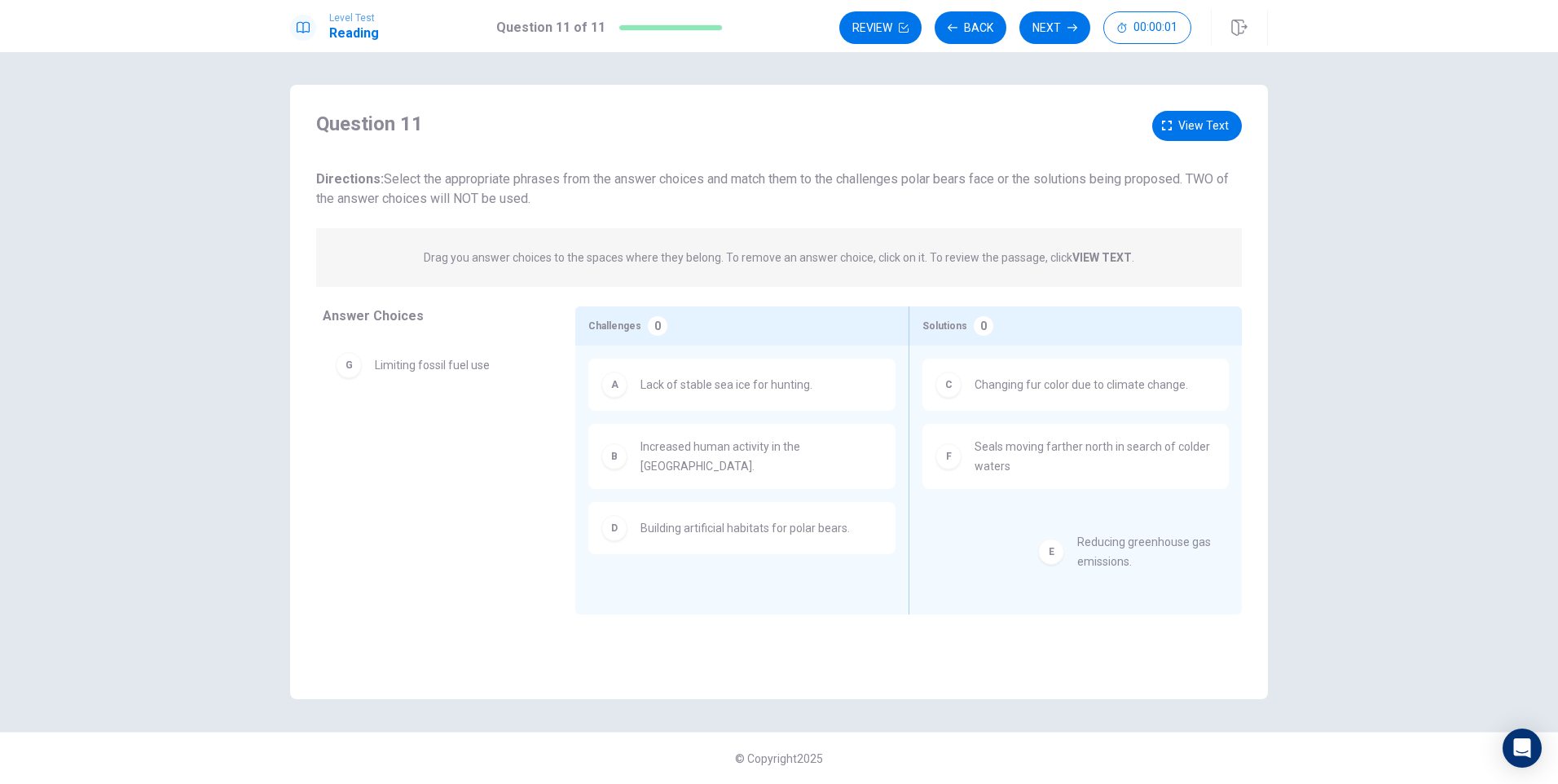
drag, startPoint x: 349, startPoint y: 372, endPoint x: 1056, endPoint y: 552, distance: 729.6
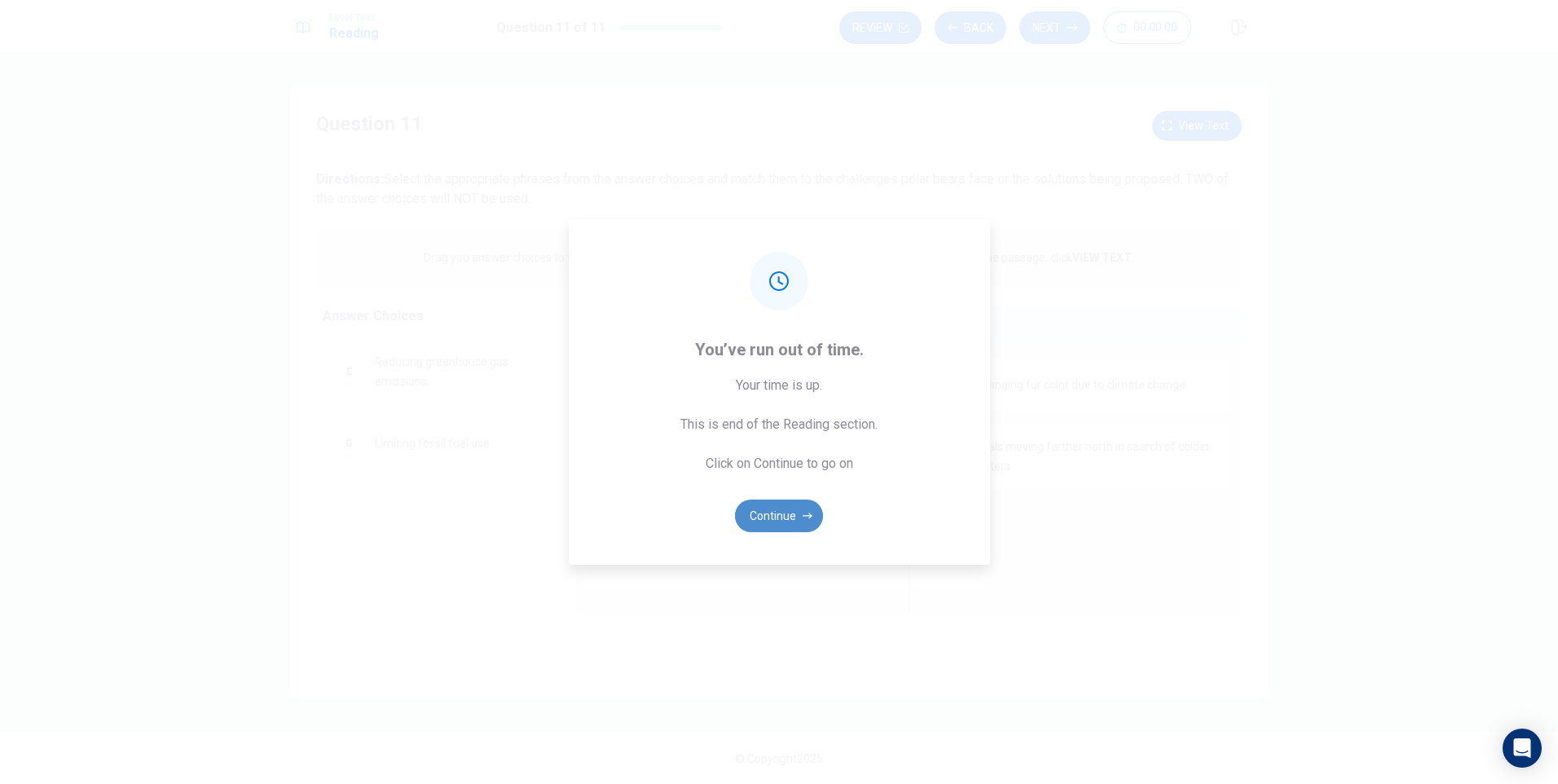
click at [779, 514] on button "Continue" at bounding box center [779, 515] width 88 height 32
click at [788, 516] on button "Continue" at bounding box center [779, 515] width 88 height 32
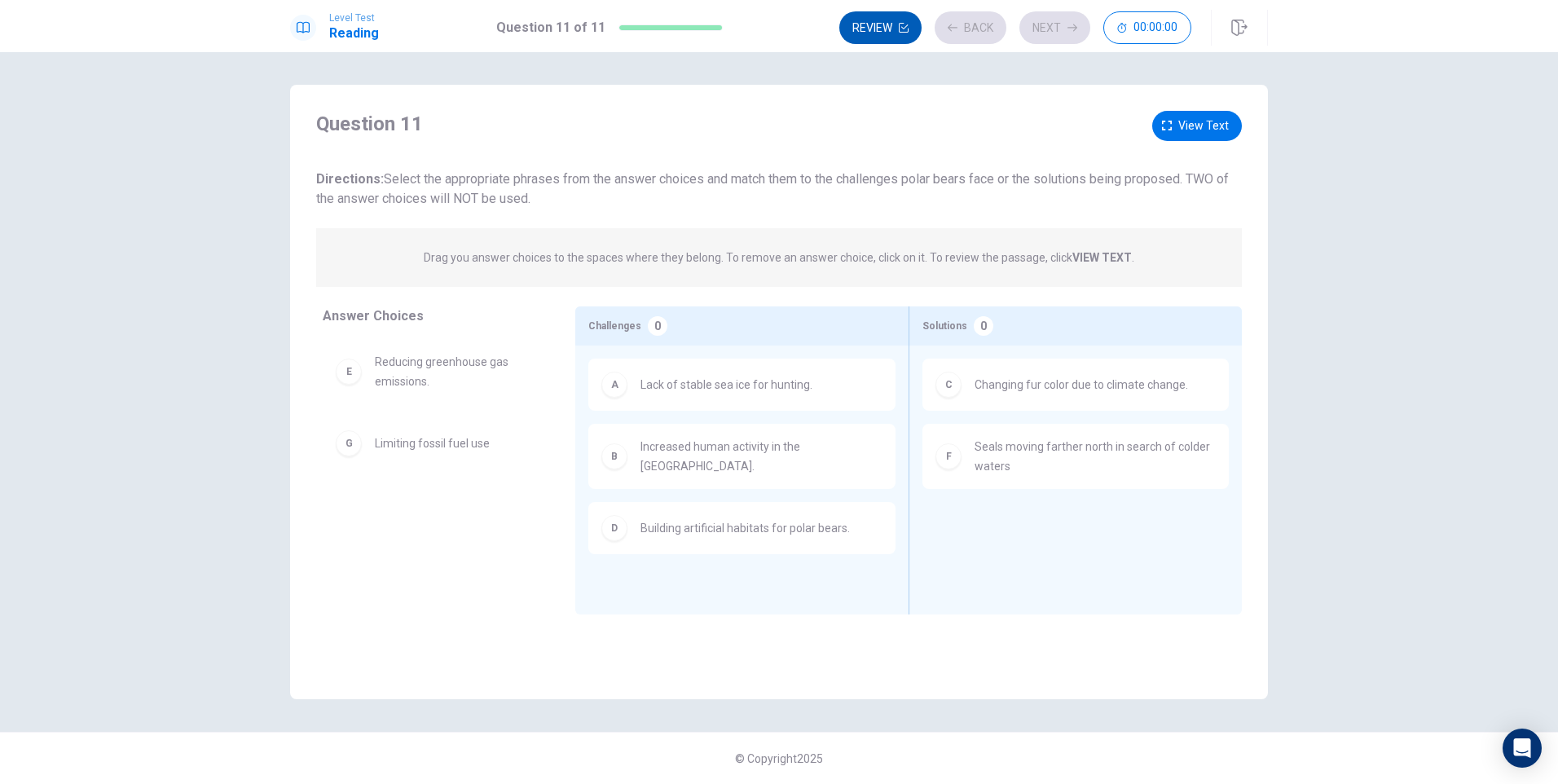
click at [885, 27] on button "Review" at bounding box center [881, 27] width 82 height 32
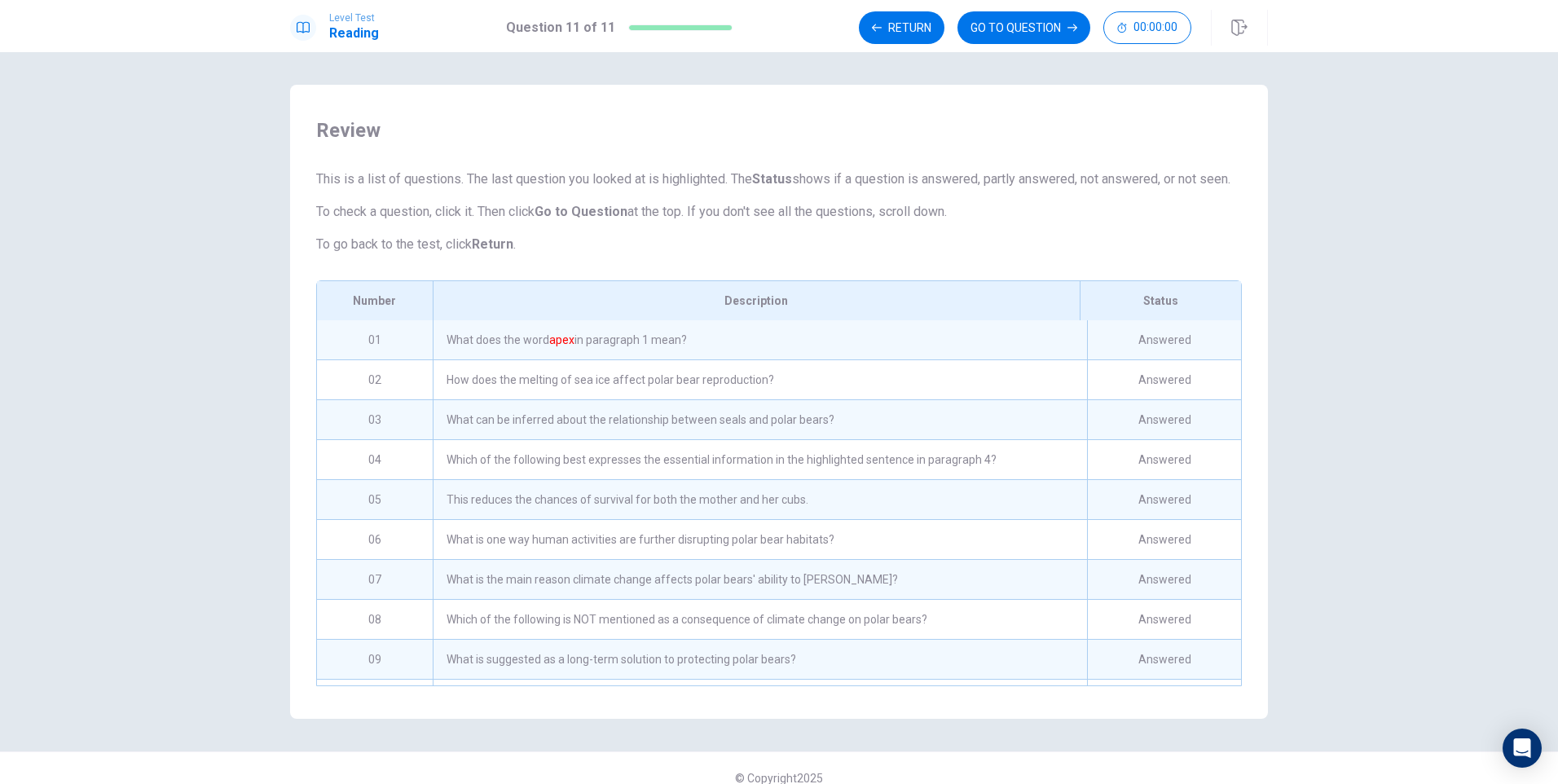
scroll to position [94, 0]
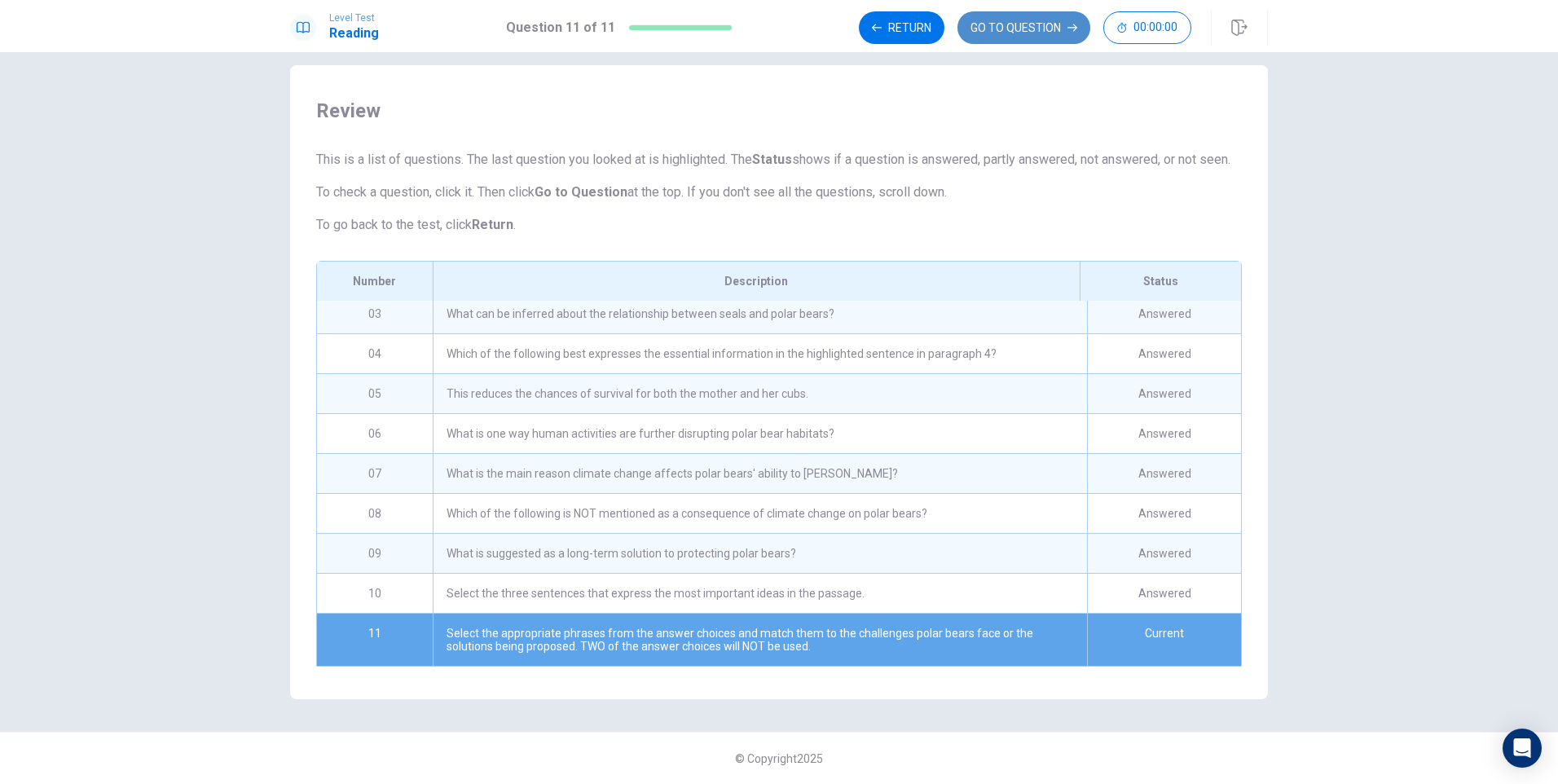
click at [1029, 30] on button "GO TO QUESTION" at bounding box center [1024, 27] width 133 height 32
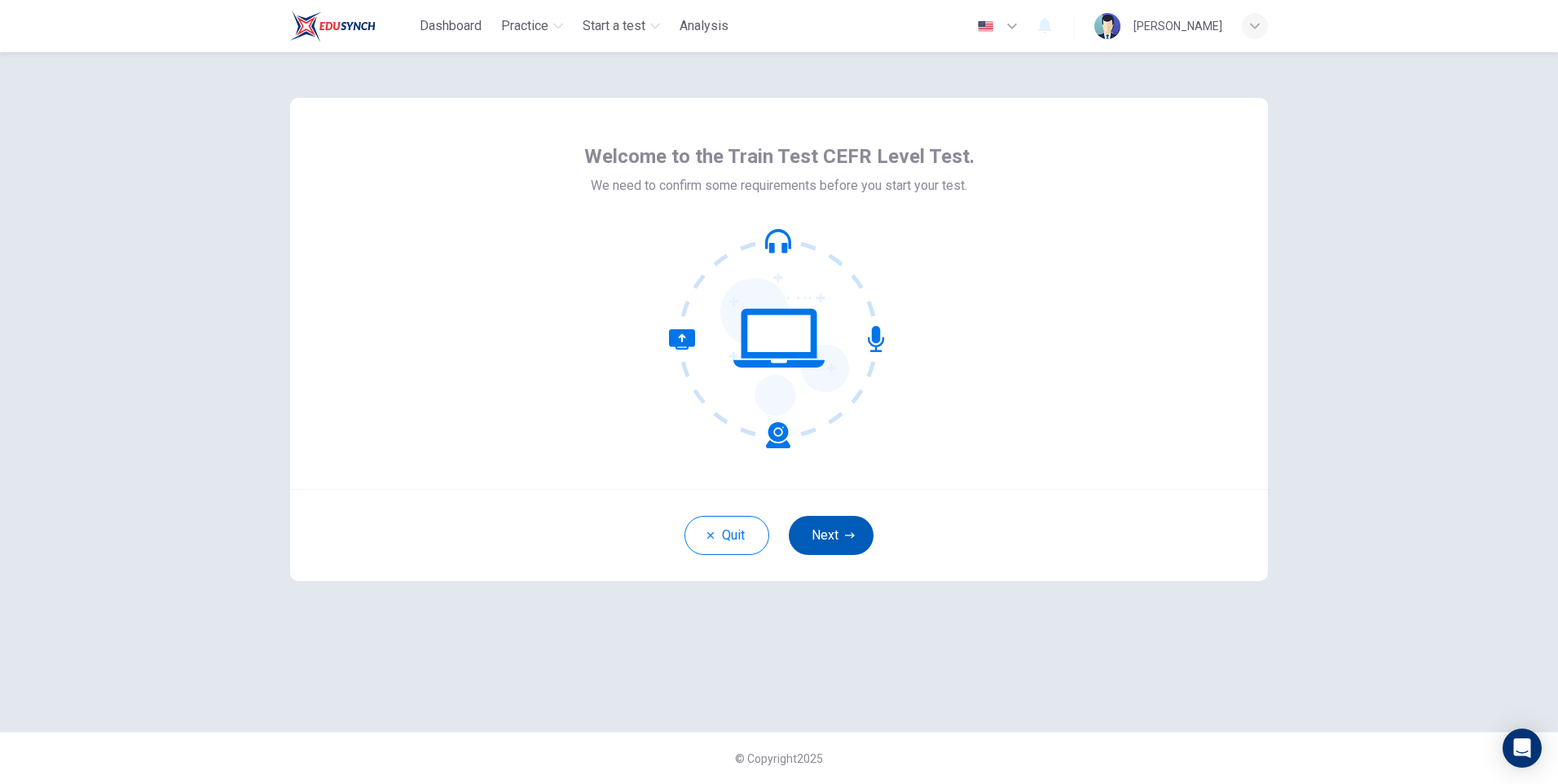
click at [860, 530] on button "Next" at bounding box center [831, 535] width 85 height 39
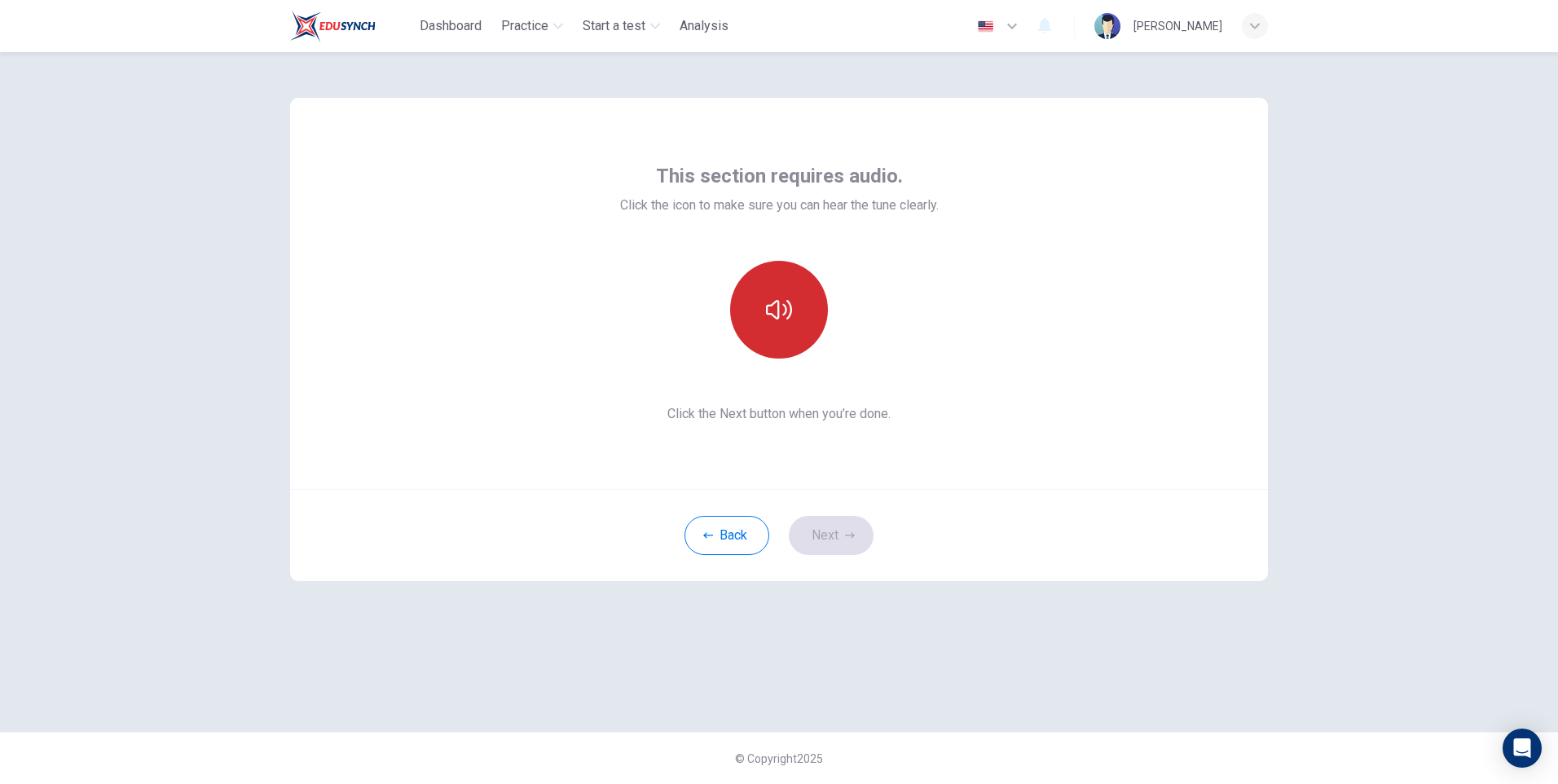
click at [781, 320] on icon "button" at bounding box center [779, 310] width 26 height 26
click at [828, 528] on button "Next" at bounding box center [831, 535] width 85 height 39
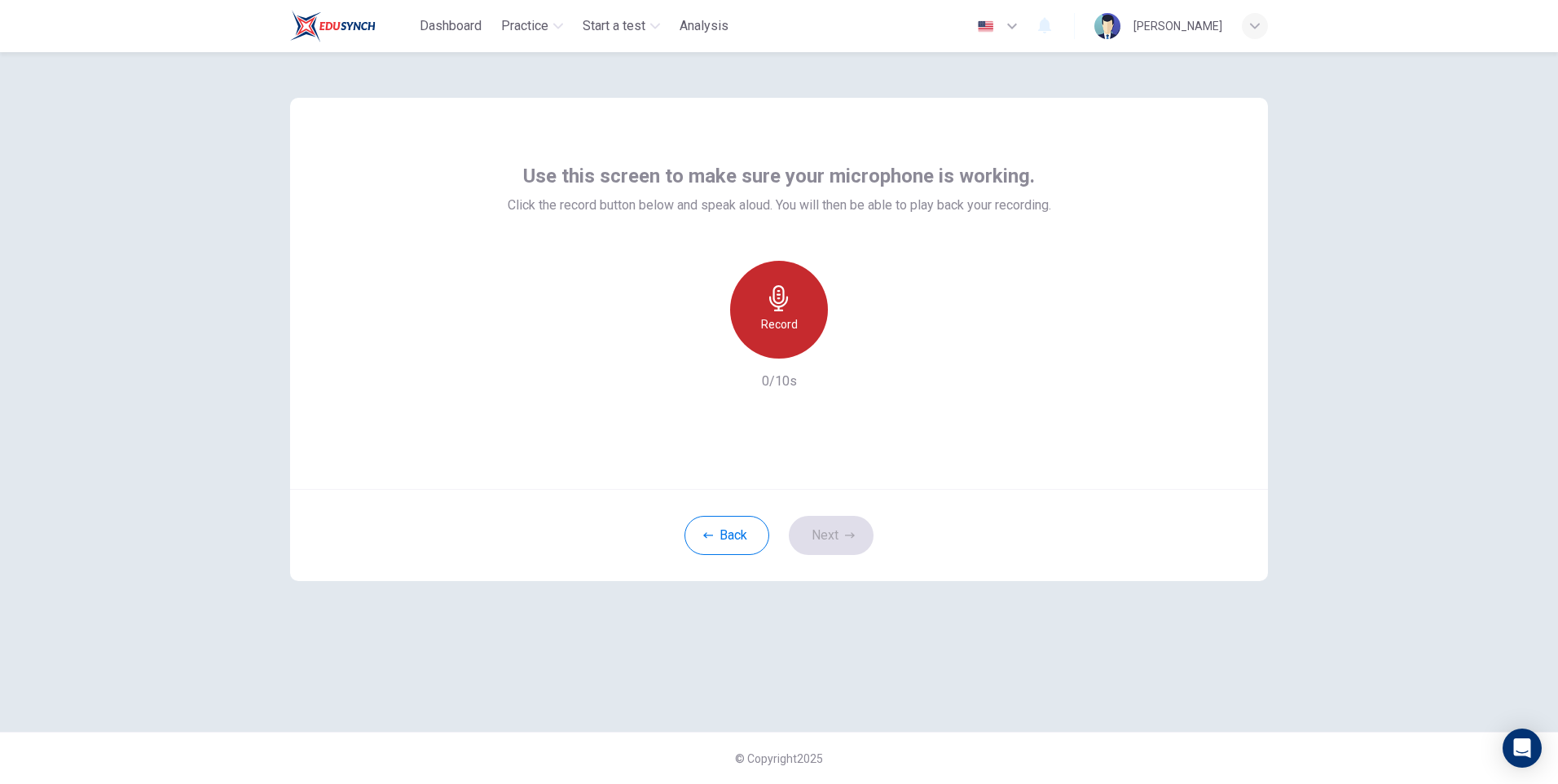
click at [784, 301] on icon "button" at bounding box center [779, 298] width 26 height 26
click at [853, 346] on icon "button" at bounding box center [855, 345] width 7 height 10
click at [853, 524] on button "Next" at bounding box center [831, 535] width 85 height 39
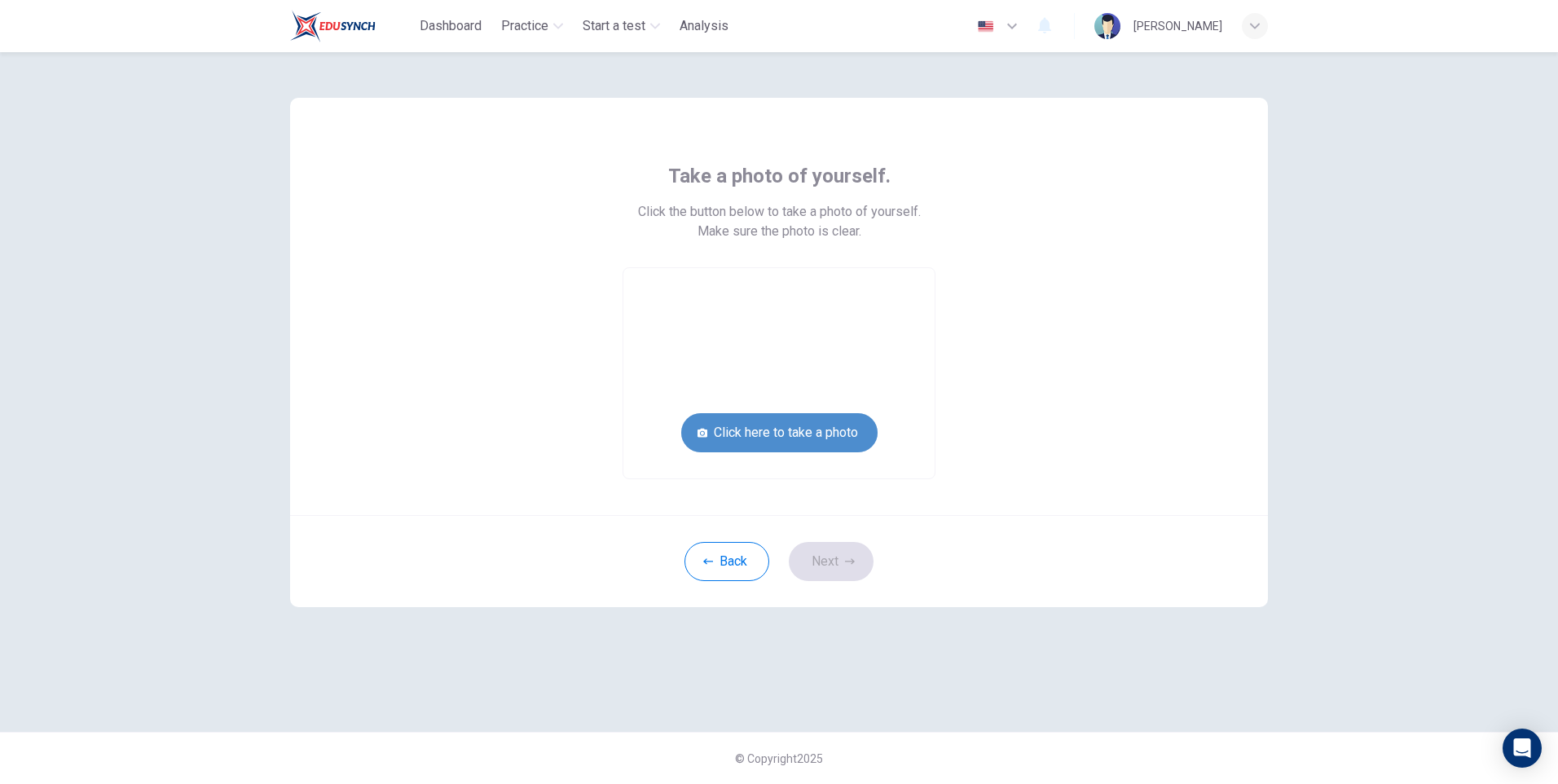
click at [819, 424] on button "Click here to take a photo" at bounding box center [779, 432] width 196 height 39
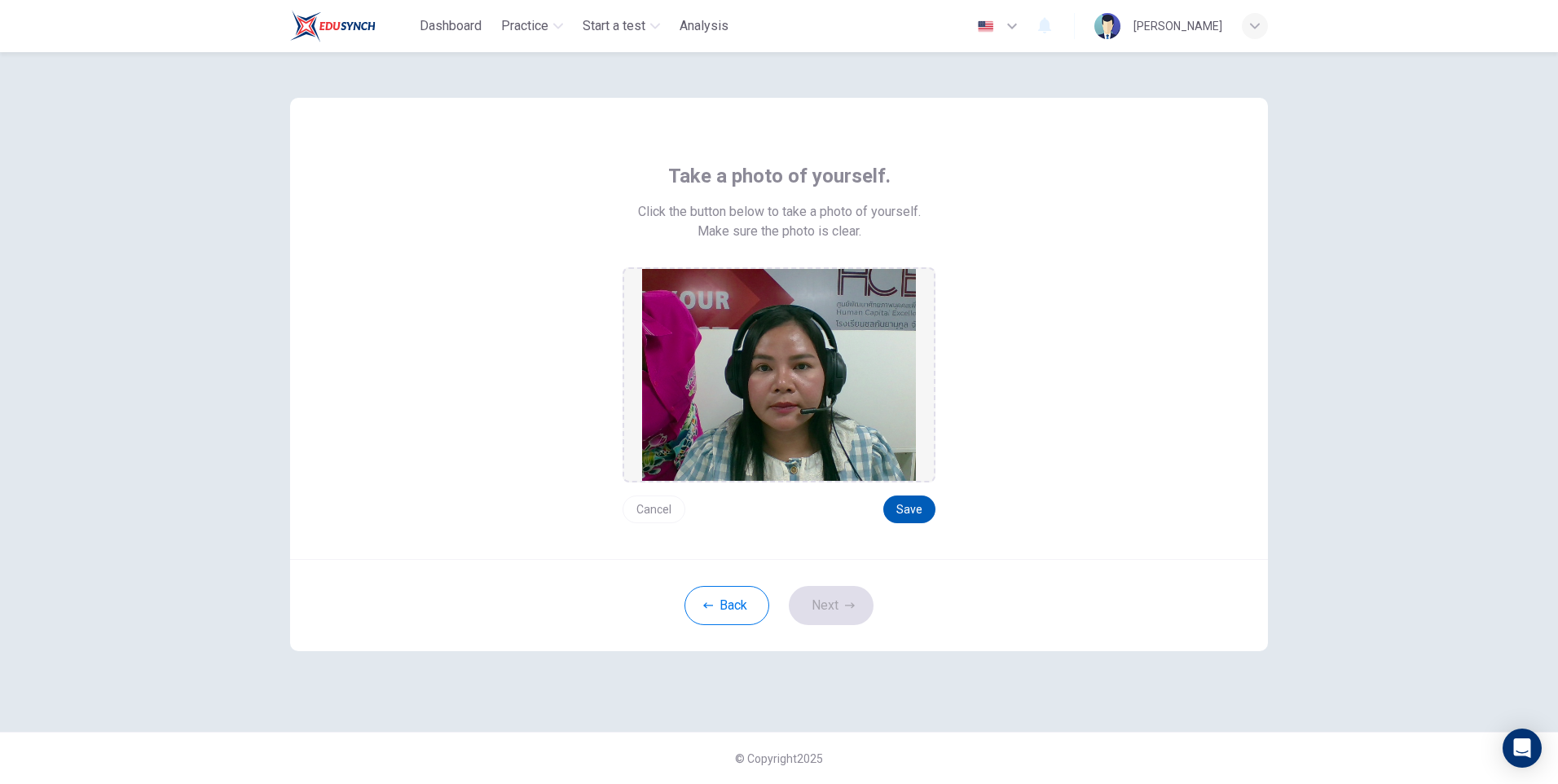
click at [910, 512] on button "Save" at bounding box center [909, 509] width 53 height 28
click at [827, 606] on button "Next" at bounding box center [831, 605] width 85 height 39
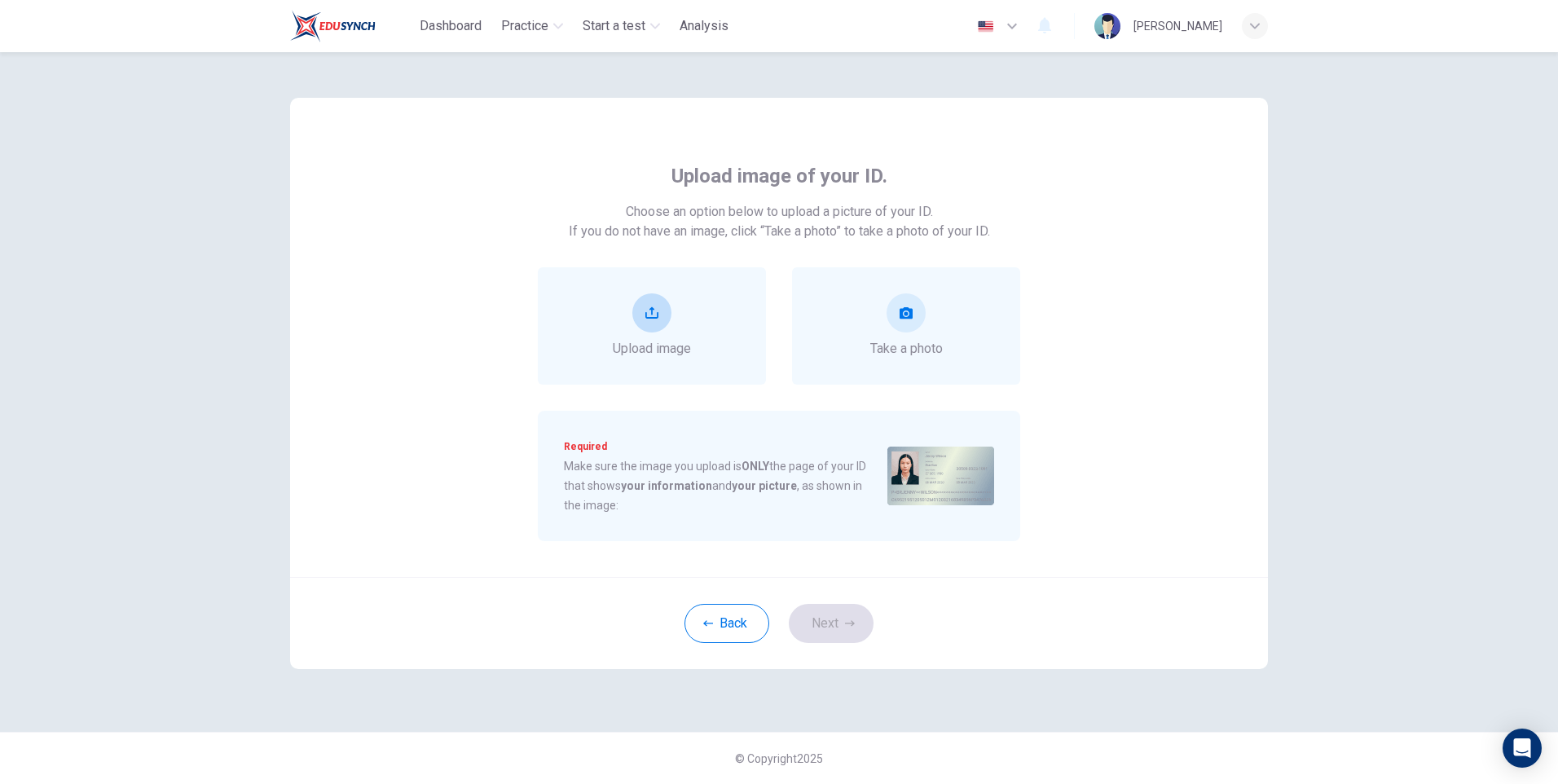
click at [666, 326] on button "upload" at bounding box center [651, 312] width 39 height 39
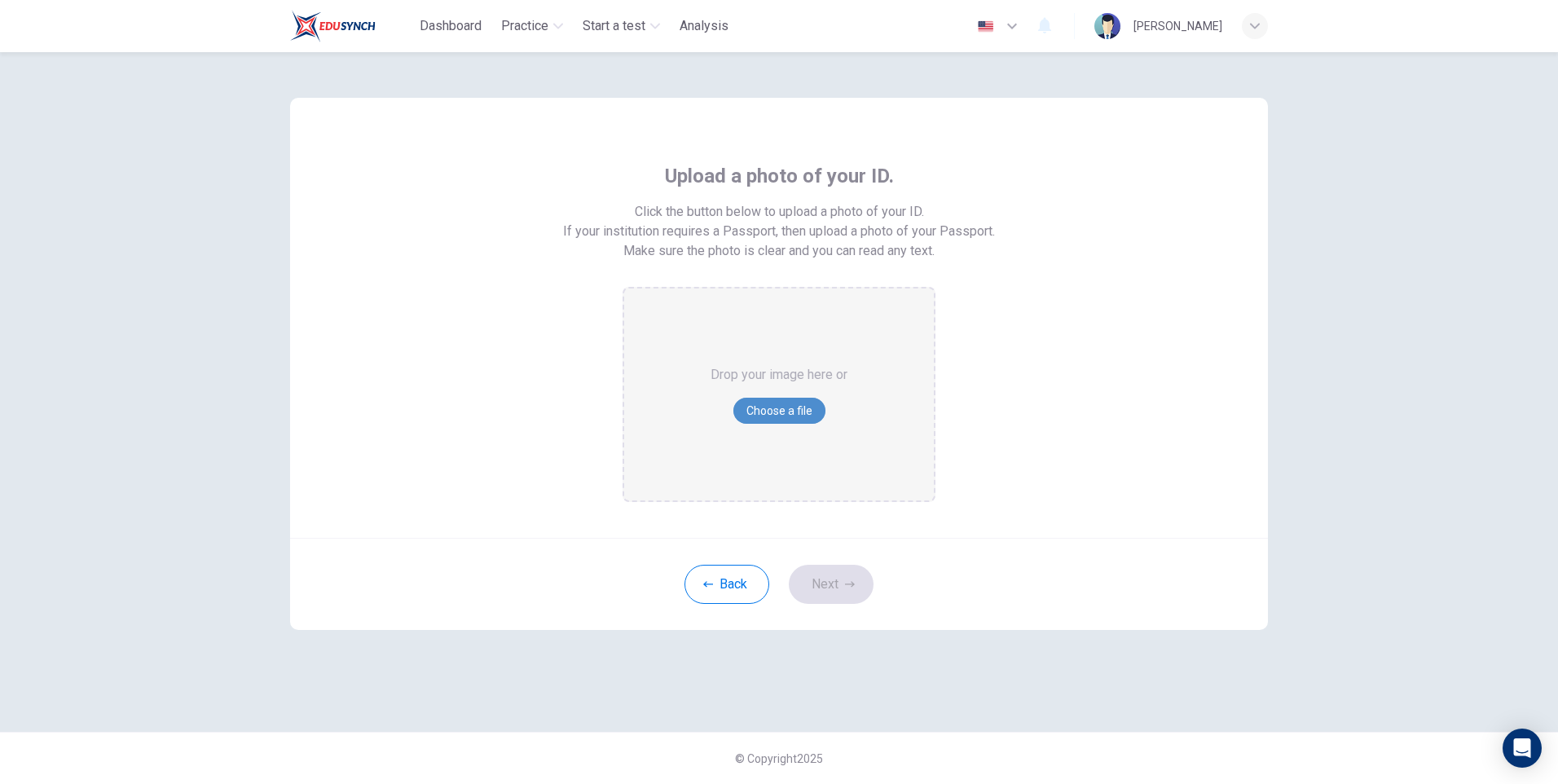
click at [799, 404] on button "Choose a file" at bounding box center [779, 410] width 92 height 26
click at [733, 581] on button "Back" at bounding box center [726, 584] width 85 height 39
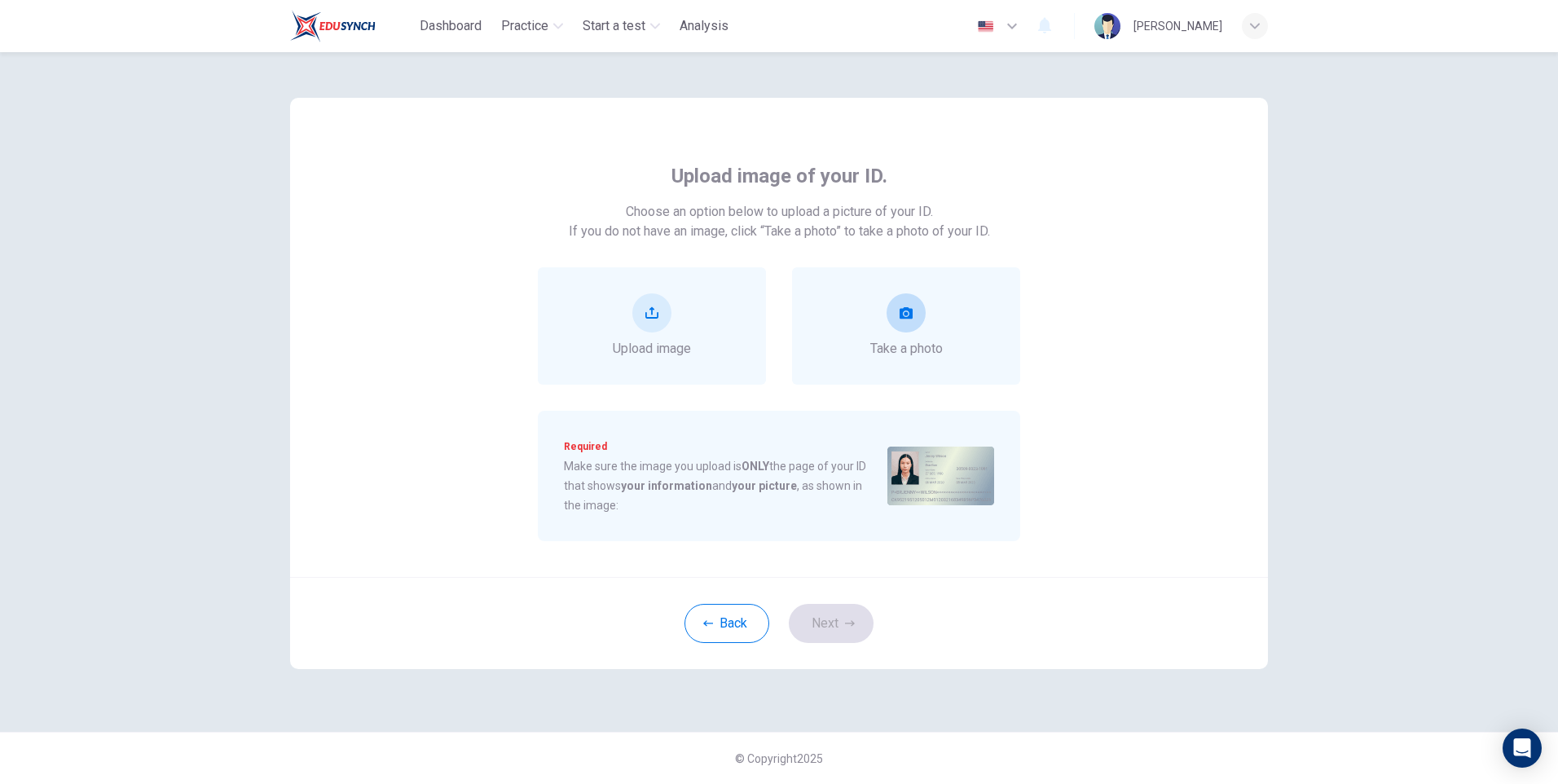
click at [909, 314] on icon "take photo" at bounding box center [906, 312] width 13 height 13
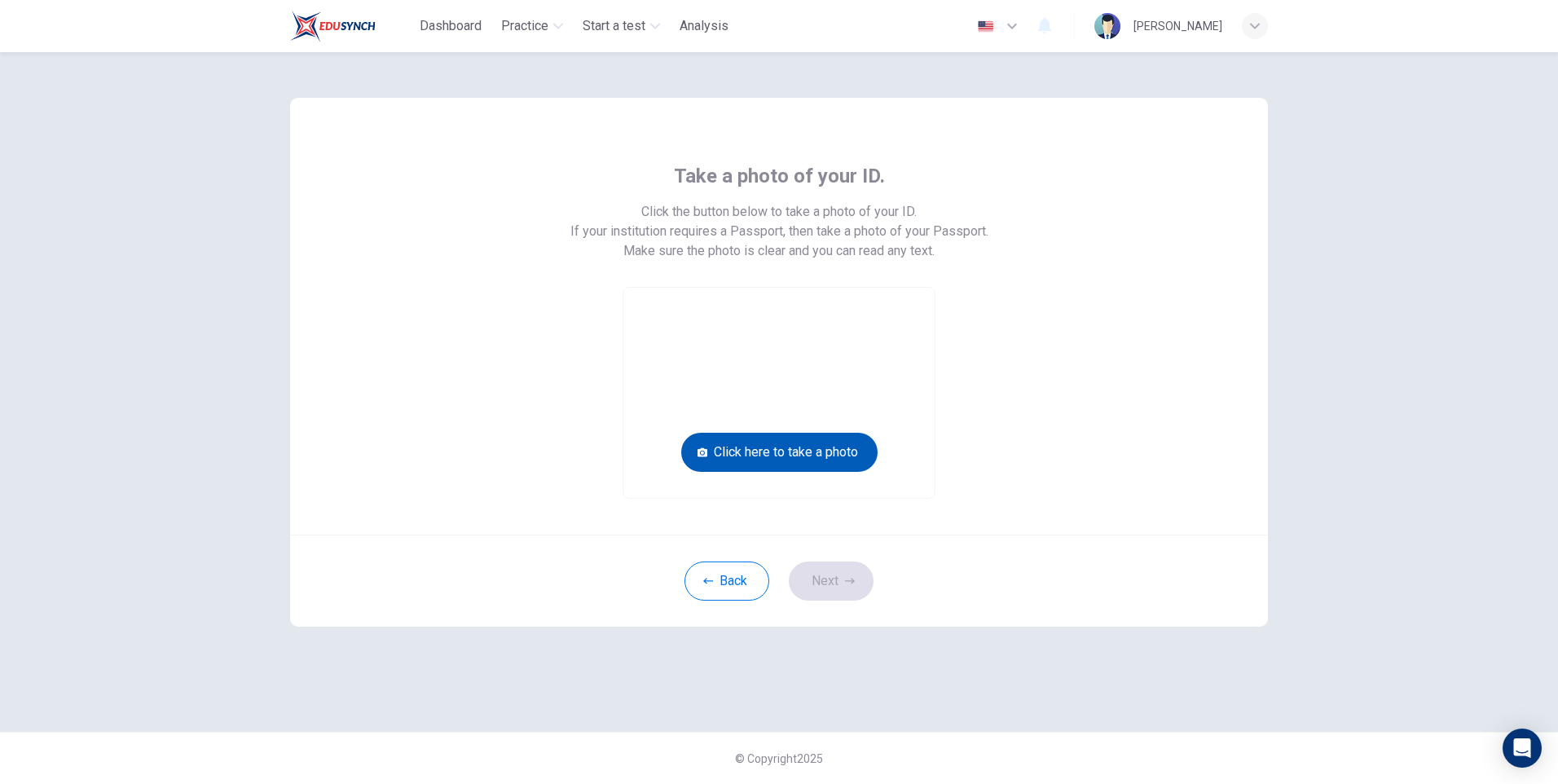
click at [838, 452] on button "Click here to take a photo" at bounding box center [779, 452] width 196 height 39
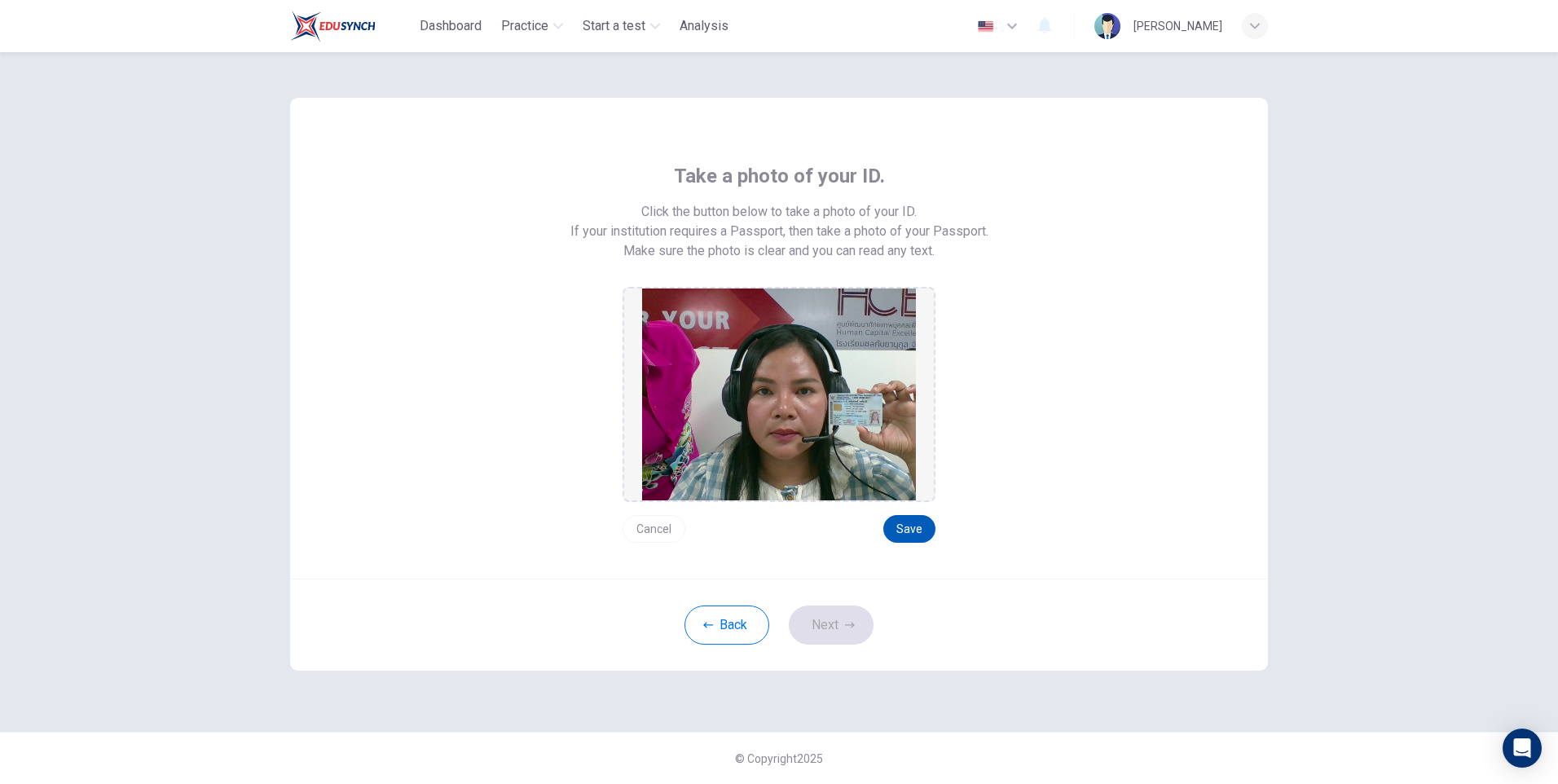
click at [909, 531] on button "Save" at bounding box center [909, 528] width 53 height 28
click at [831, 620] on button "Next" at bounding box center [831, 625] width 85 height 39
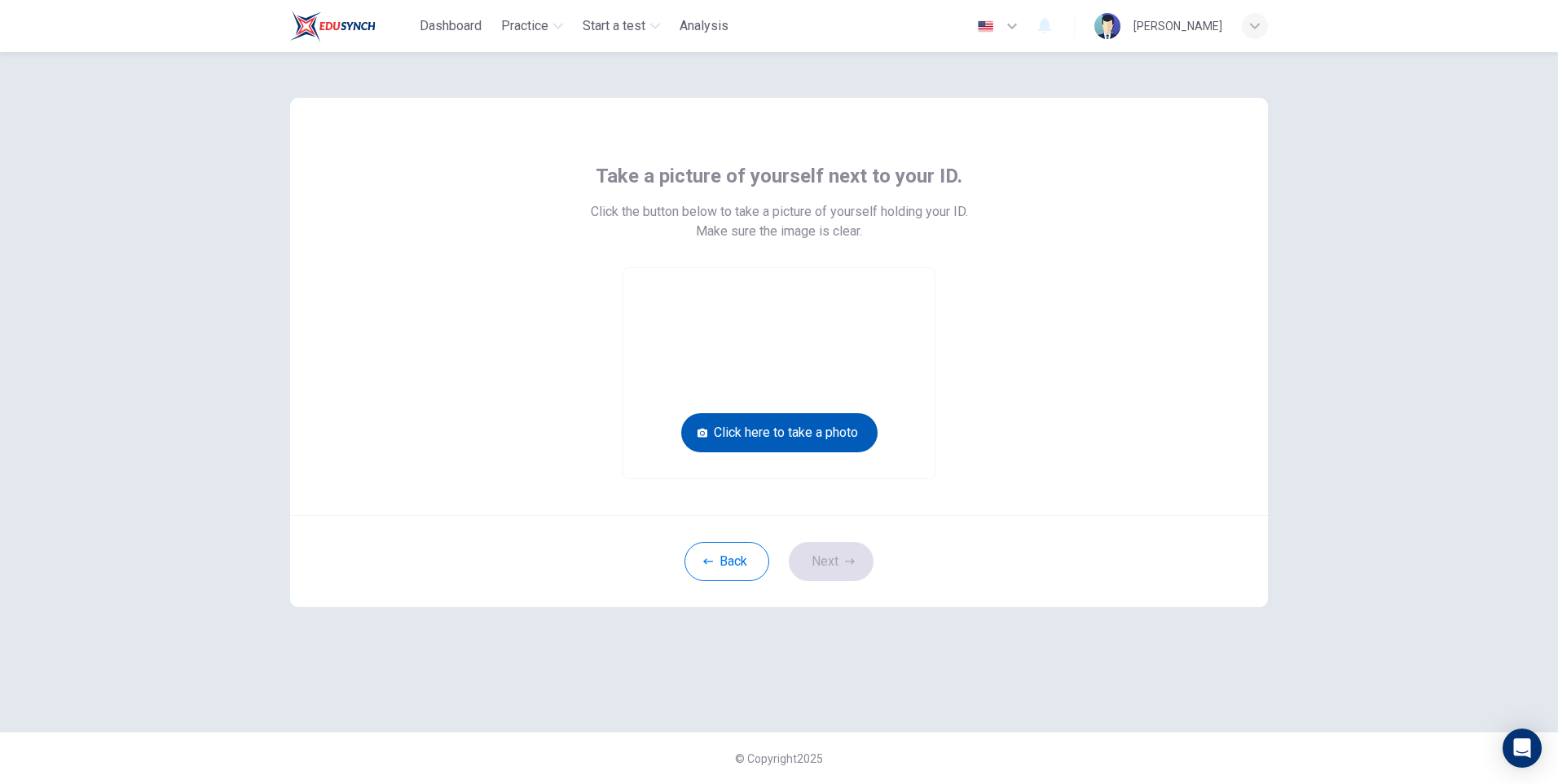
click at [811, 430] on button "Click here to take a photo" at bounding box center [779, 432] width 196 height 39
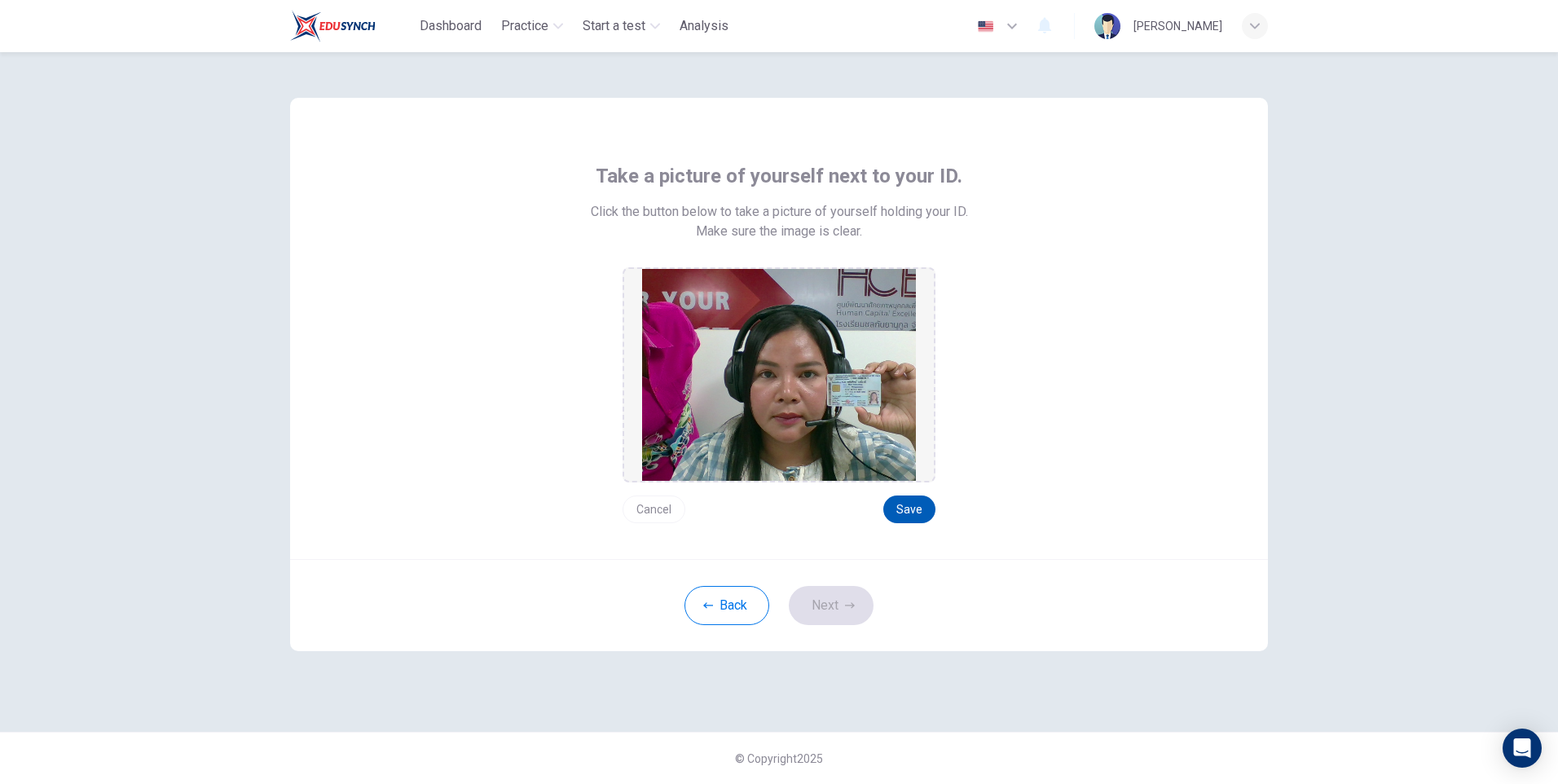
click at [902, 509] on button "Save" at bounding box center [909, 509] width 53 height 28
click at [831, 611] on button "Next" at bounding box center [831, 605] width 85 height 39
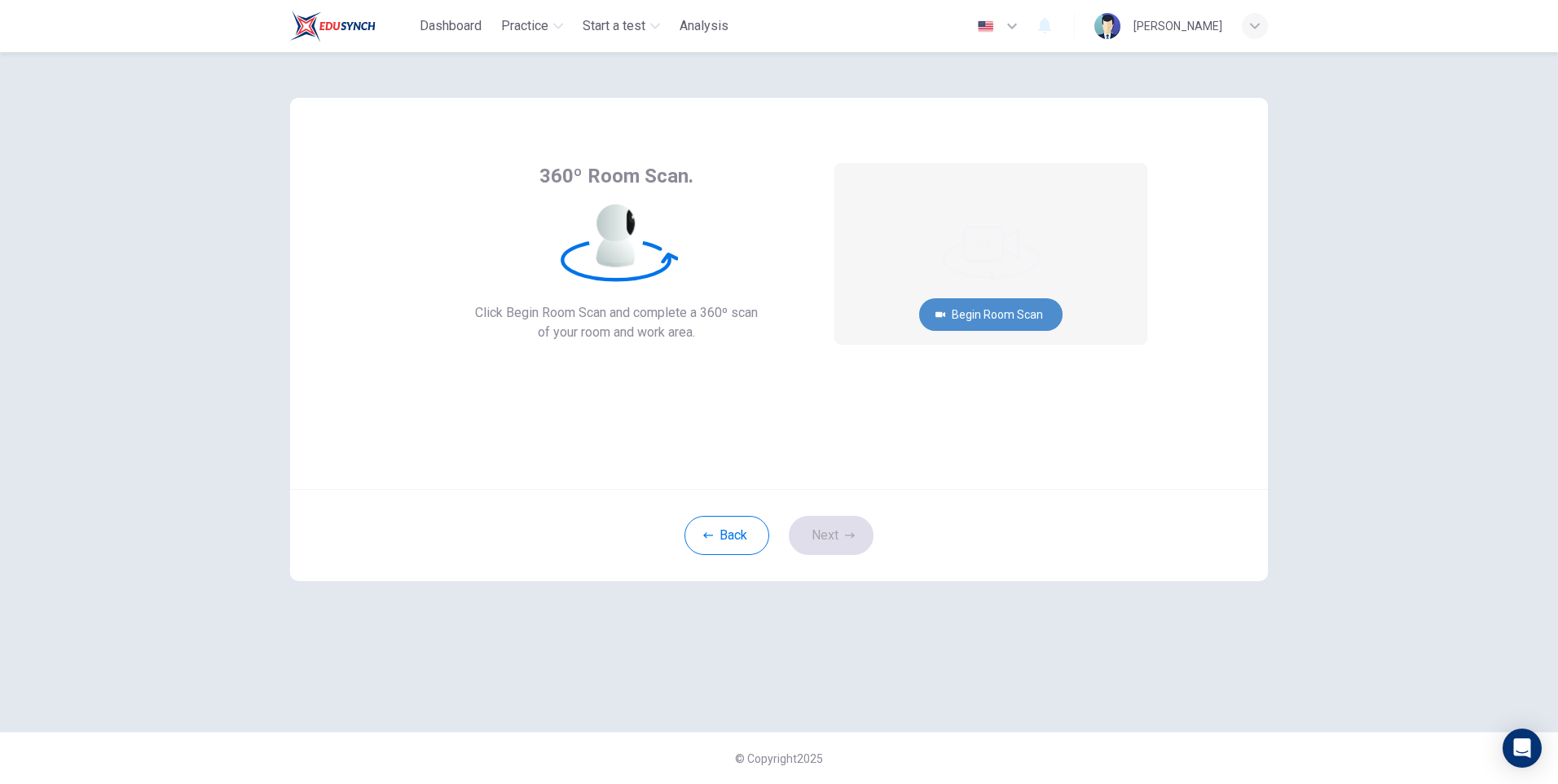
click at [1004, 311] on button "Begin Room Scan" at bounding box center [991, 314] width 144 height 32
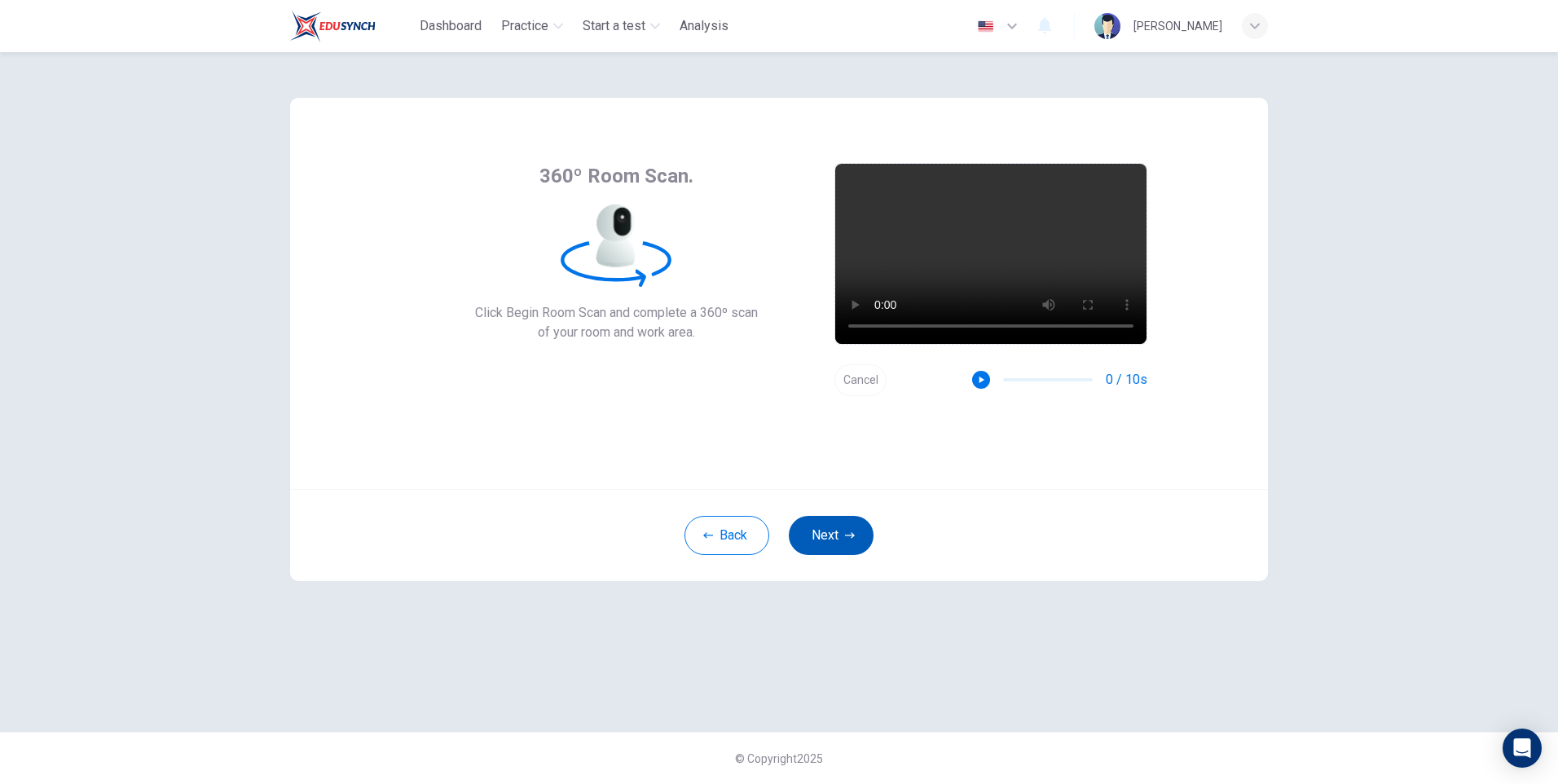
click at [831, 536] on button "Next" at bounding box center [831, 535] width 85 height 39
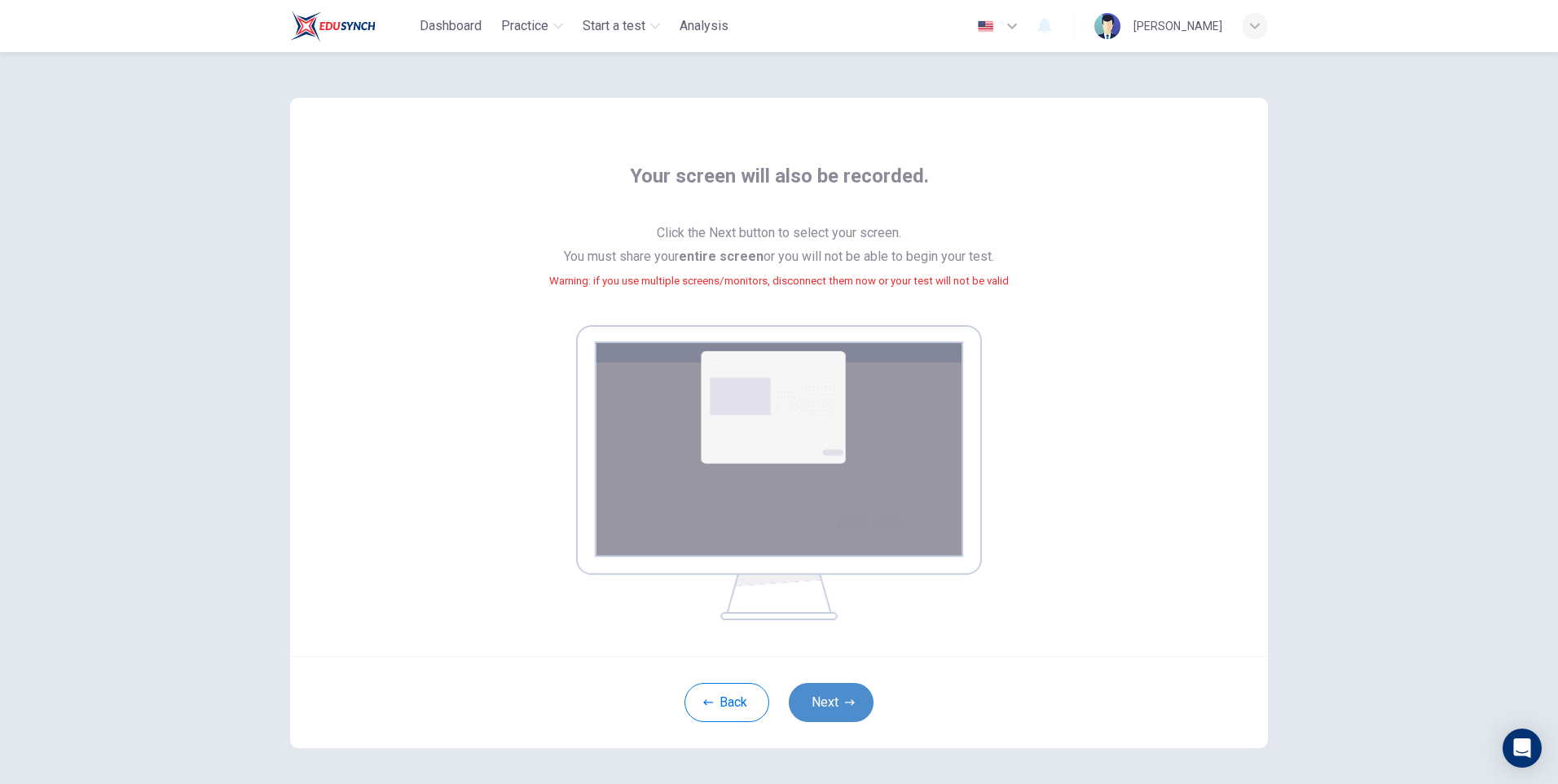
click at [833, 702] on button "Next" at bounding box center [831, 702] width 85 height 39
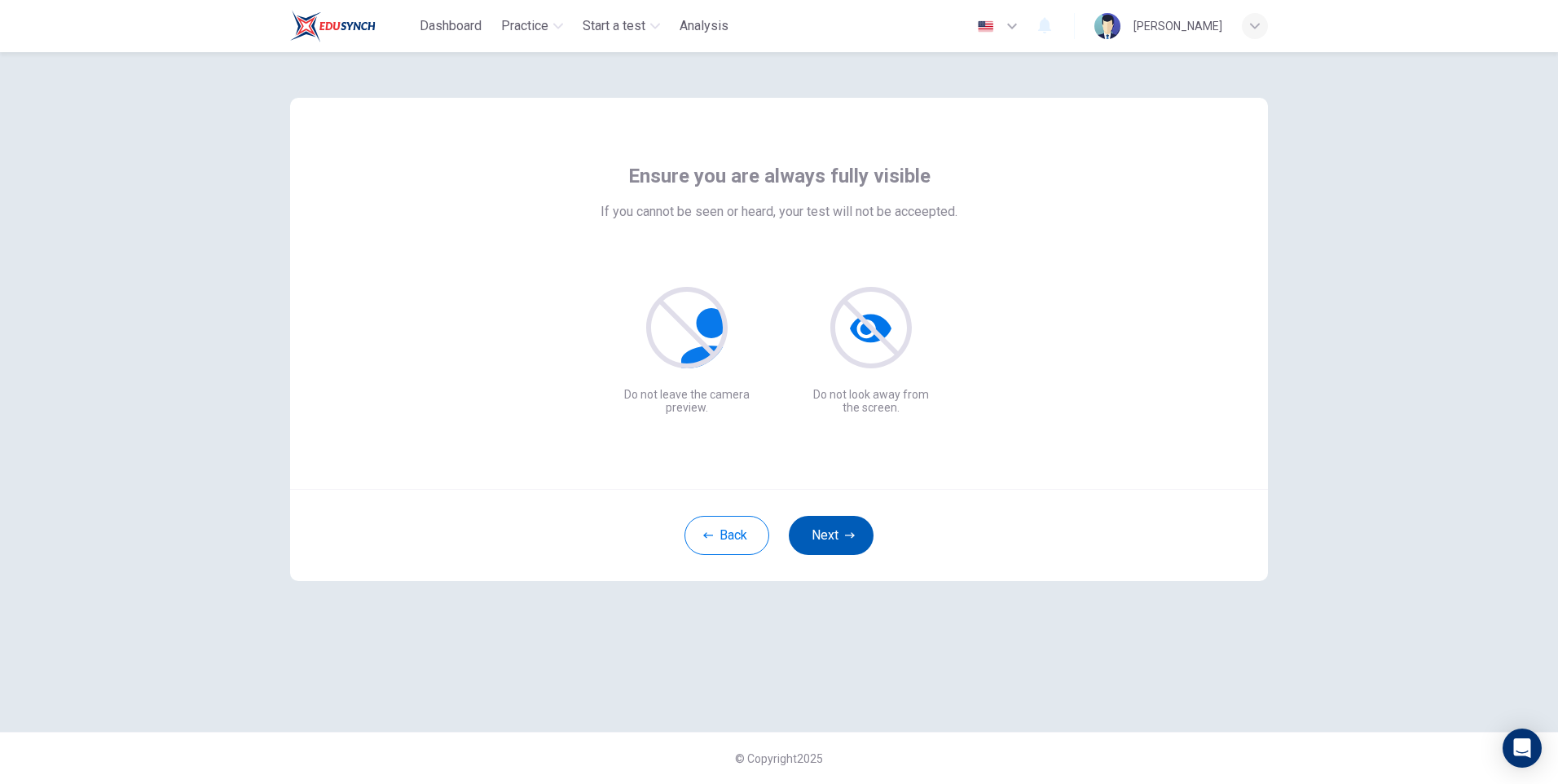
click at [831, 536] on button "Next" at bounding box center [831, 535] width 85 height 39
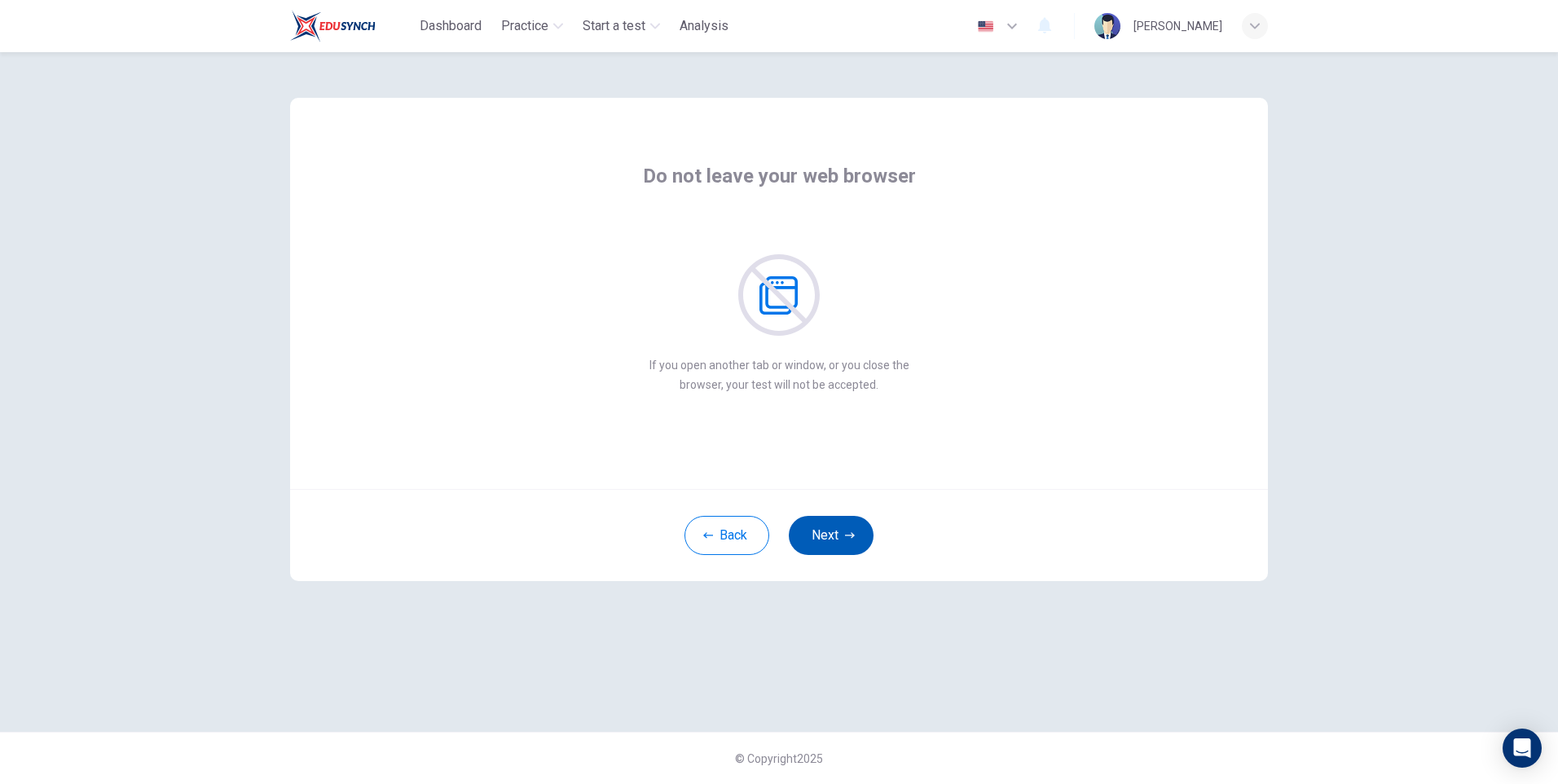
click at [829, 530] on button "Next" at bounding box center [831, 535] width 85 height 39
click at [841, 528] on button "Next" at bounding box center [831, 535] width 85 height 39
click at [846, 528] on button "Next" at bounding box center [831, 535] width 85 height 39
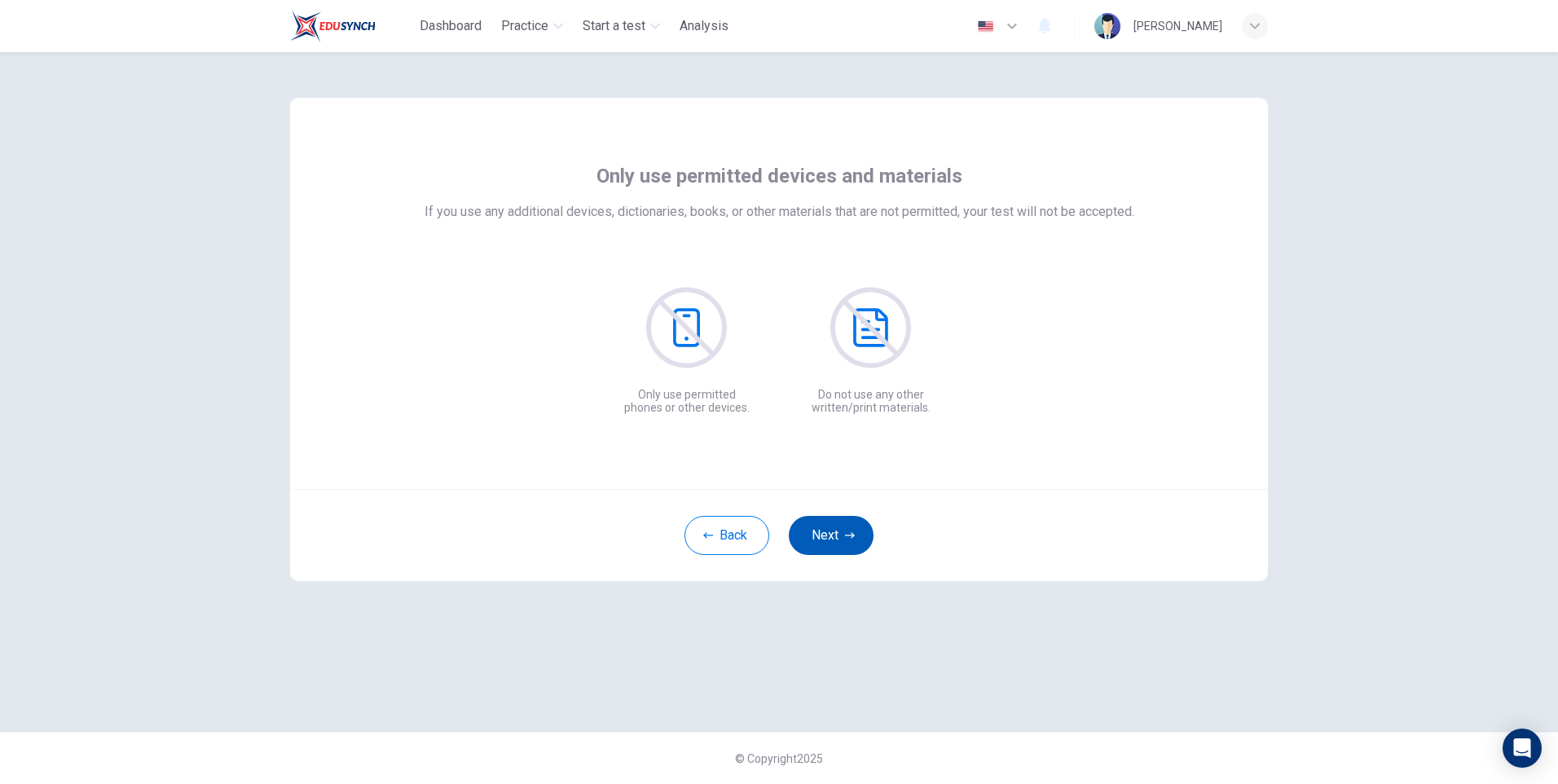
click at [835, 536] on button "Next" at bounding box center [831, 535] width 85 height 39
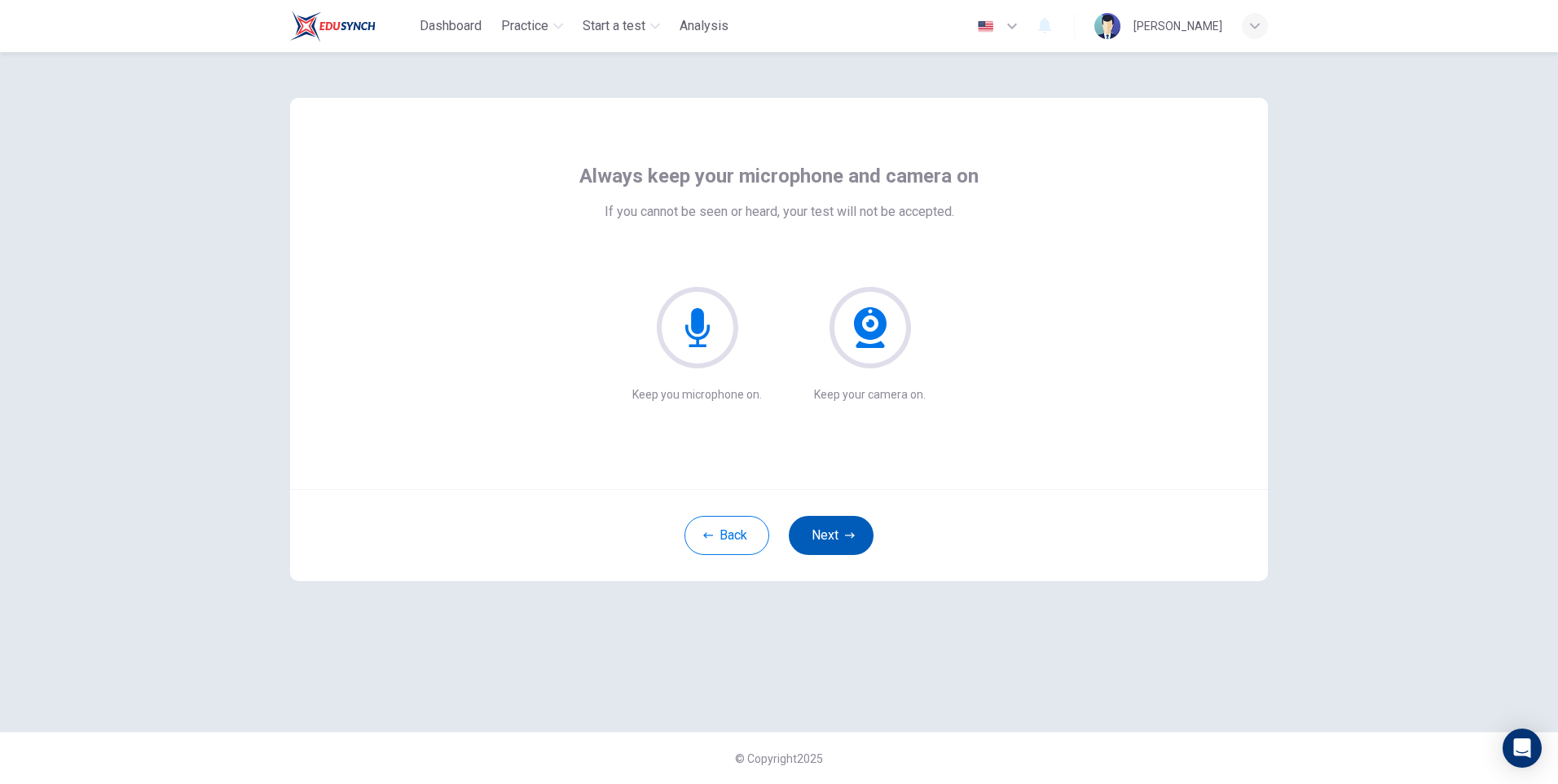
click at [835, 536] on button "Next" at bounding box center [831, 535] width 85 height 39
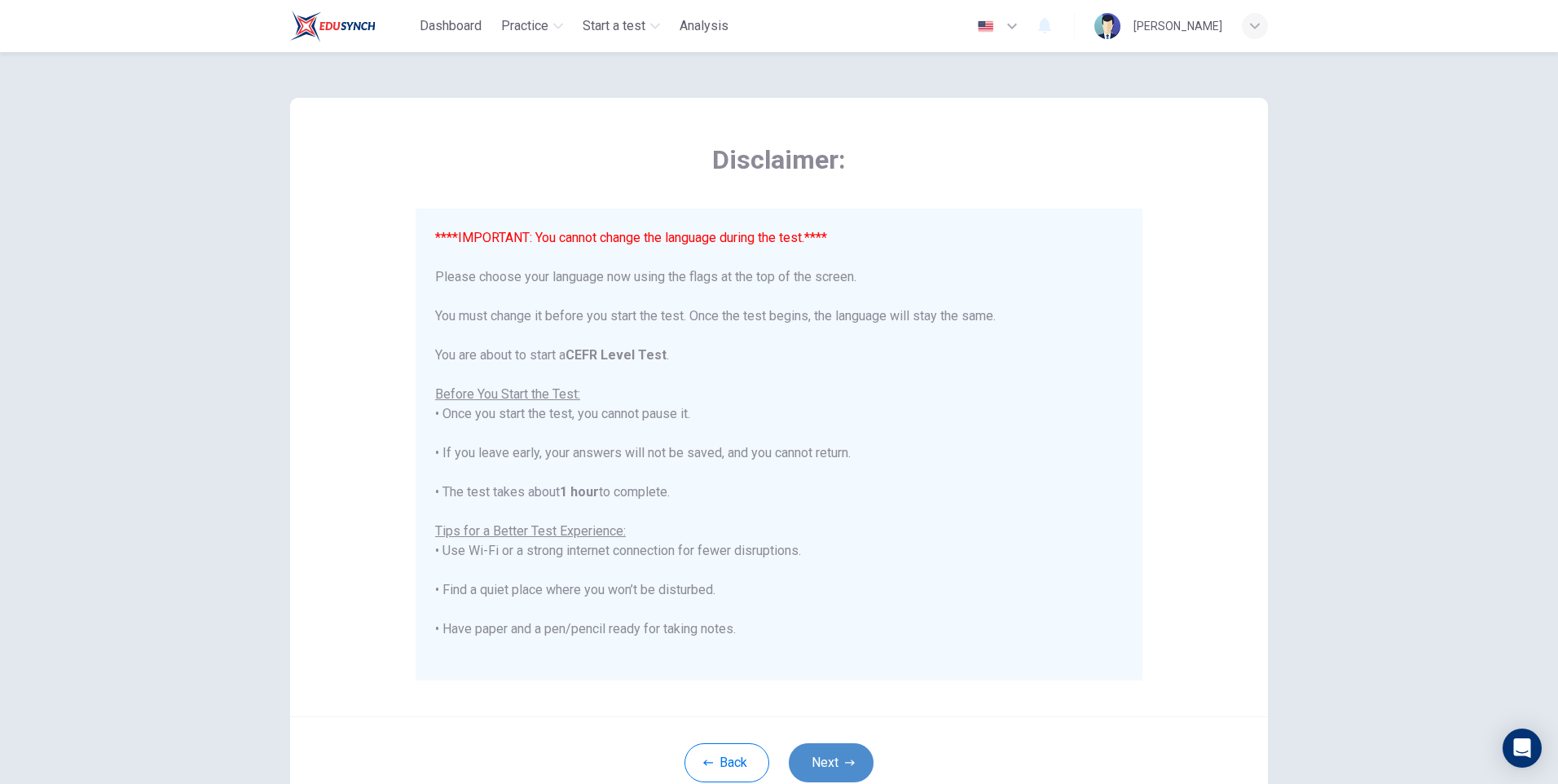
click at [823, 760] on button "Next" at bounding box center [831, 762] width 85 height 39
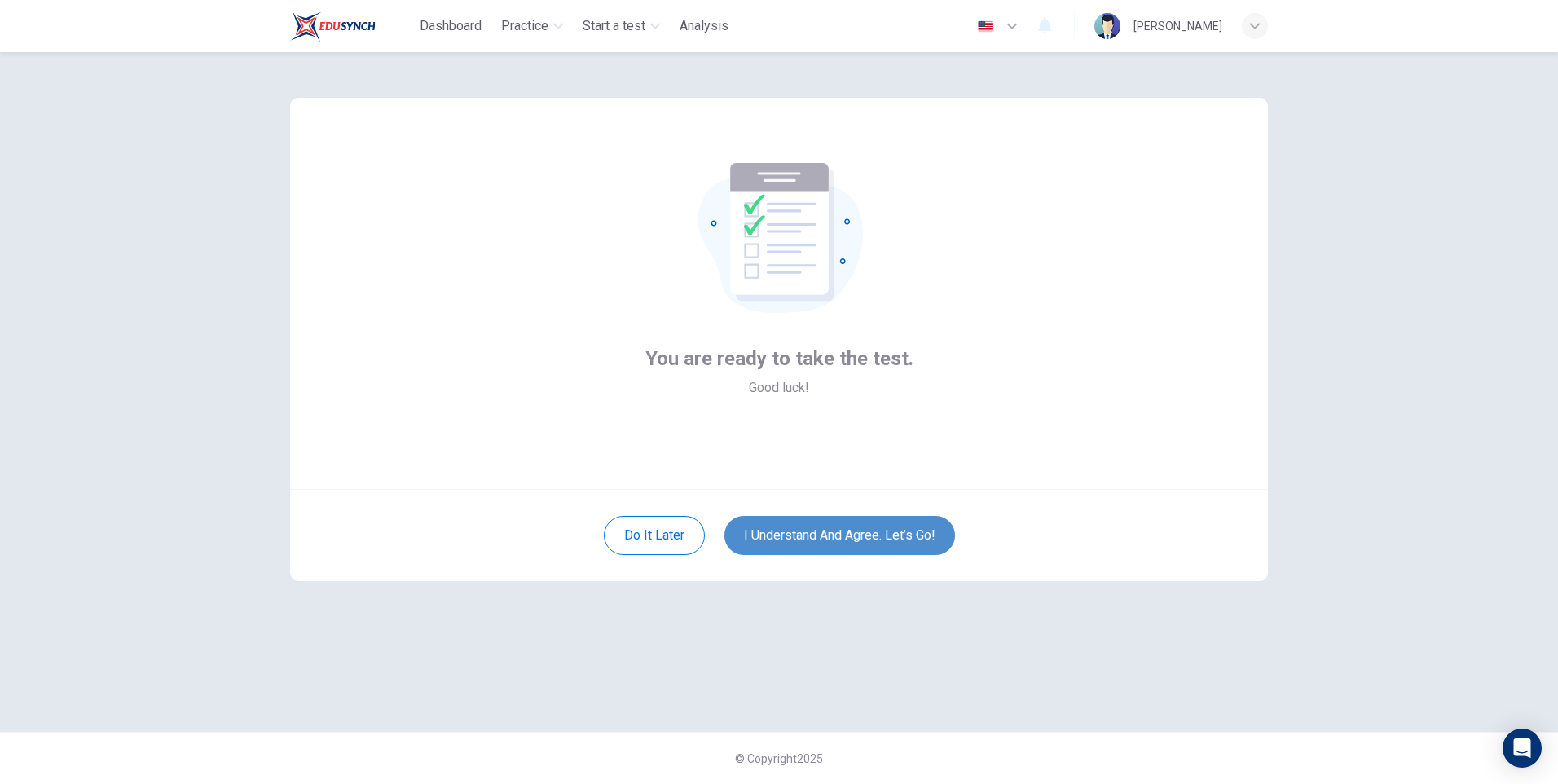
click at [867, 536] on button "I understand and agree. Let’s go!" at bounding box center [839, 535] width 230 height 39
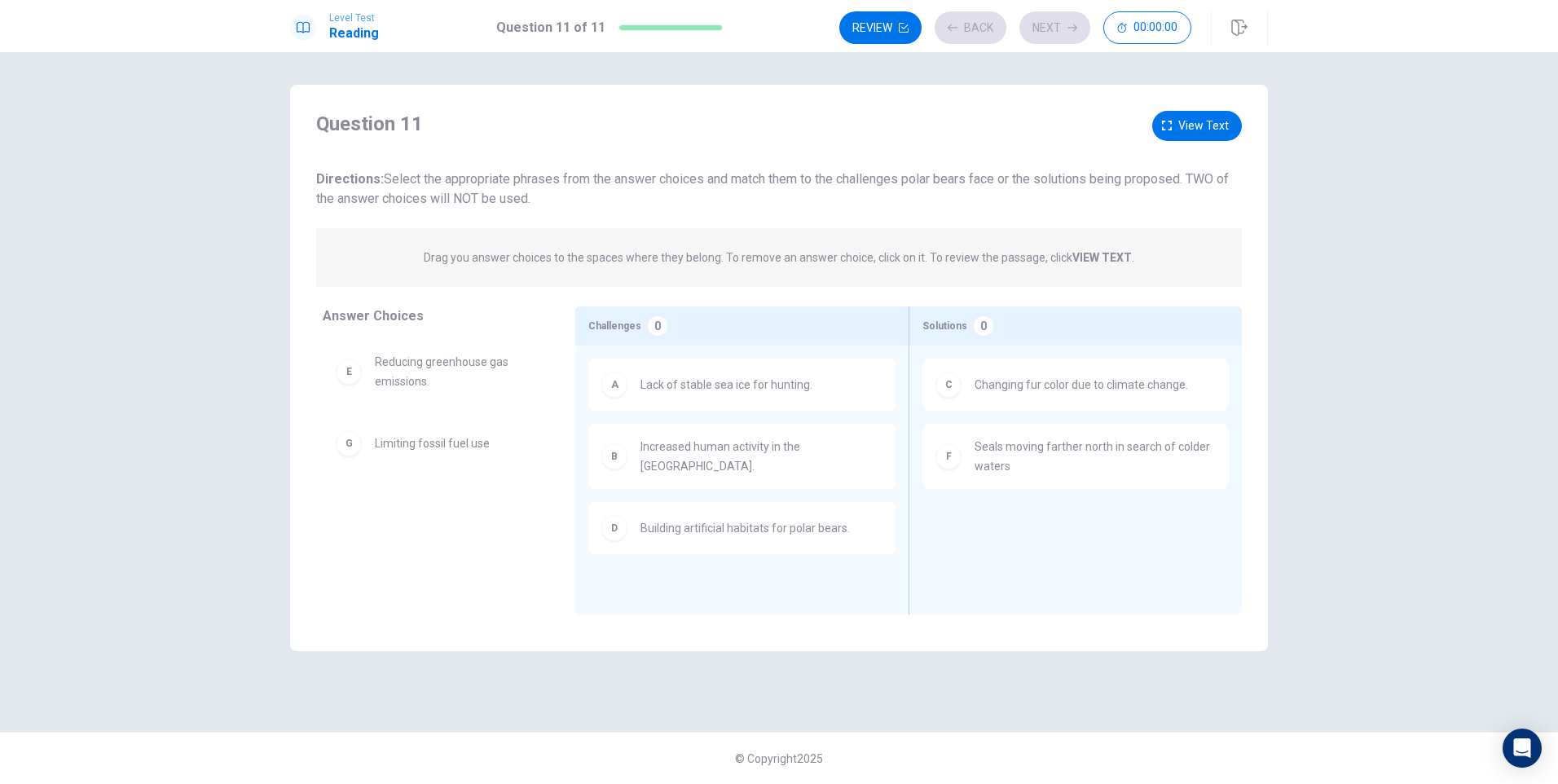
click at [622, 389] on div "A" at bounding box center [614, 384] width 26 height 26
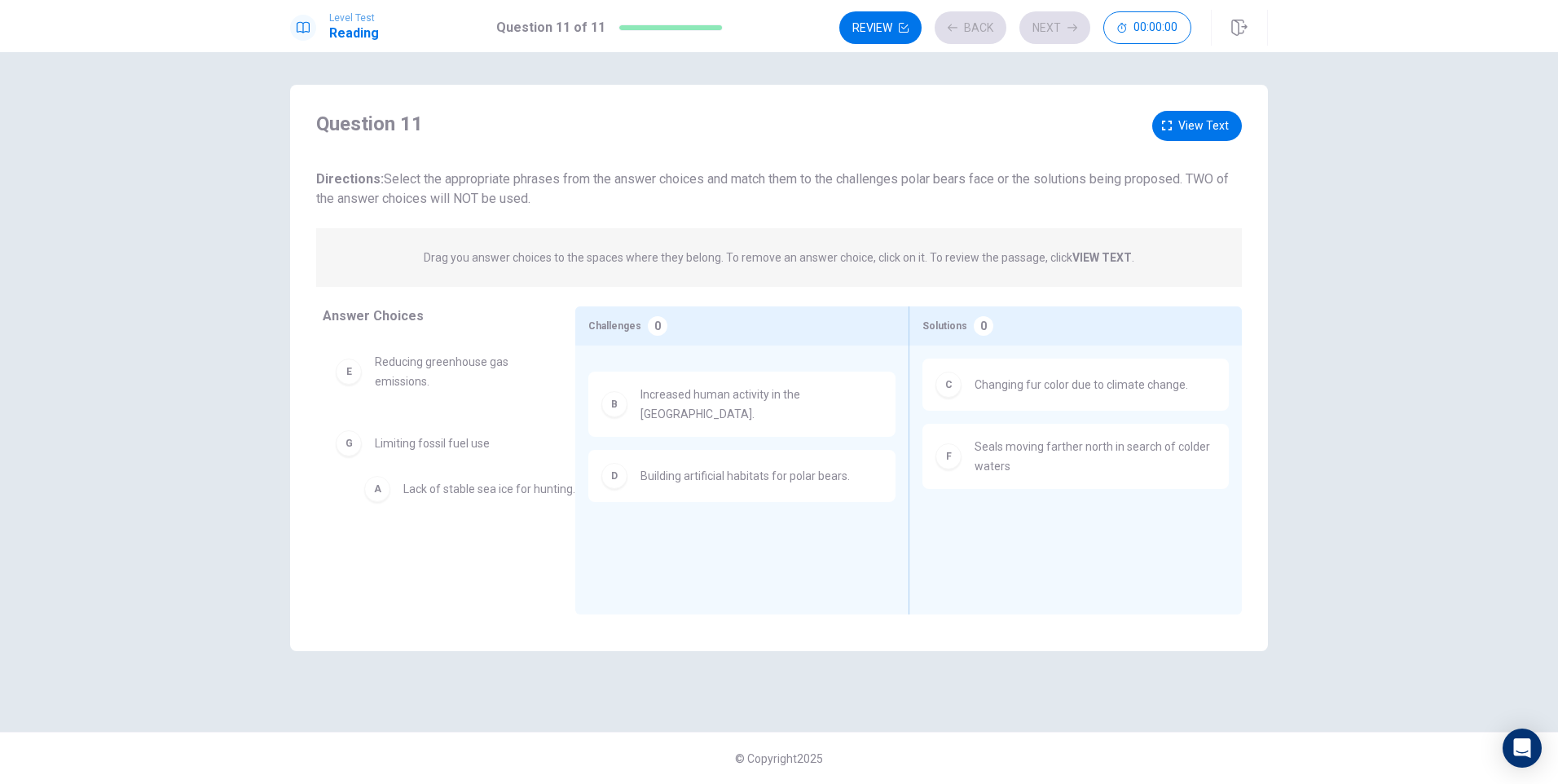
drag, startPoint x: 707, startPoint y: 393, endPoint x: 462, endPoint y: 495, distance: 265.4
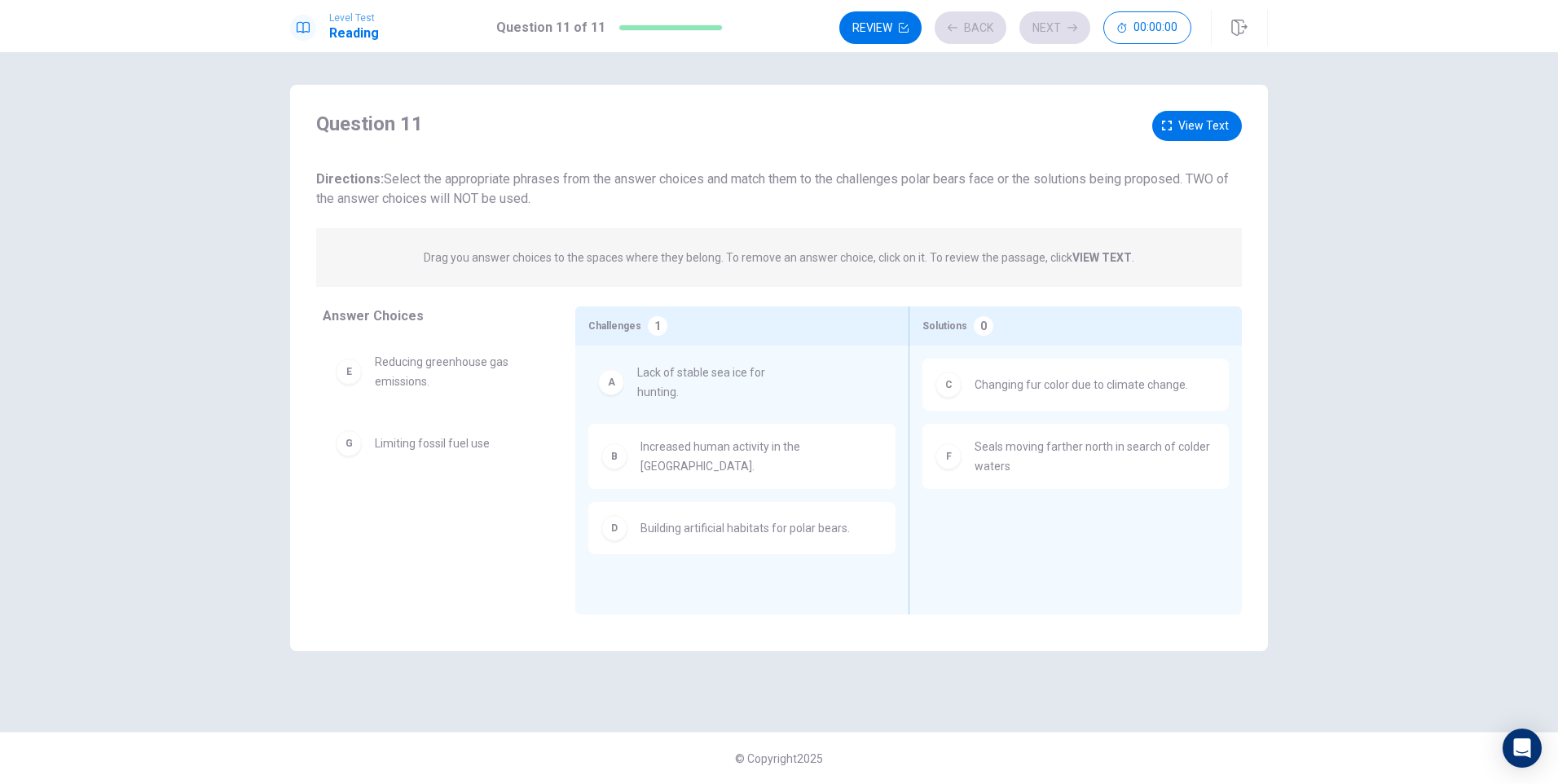
drag, startPoint x: 353, startPoint y: 378, endPoint x: 621, endPoint y: 388, distance: 268.2
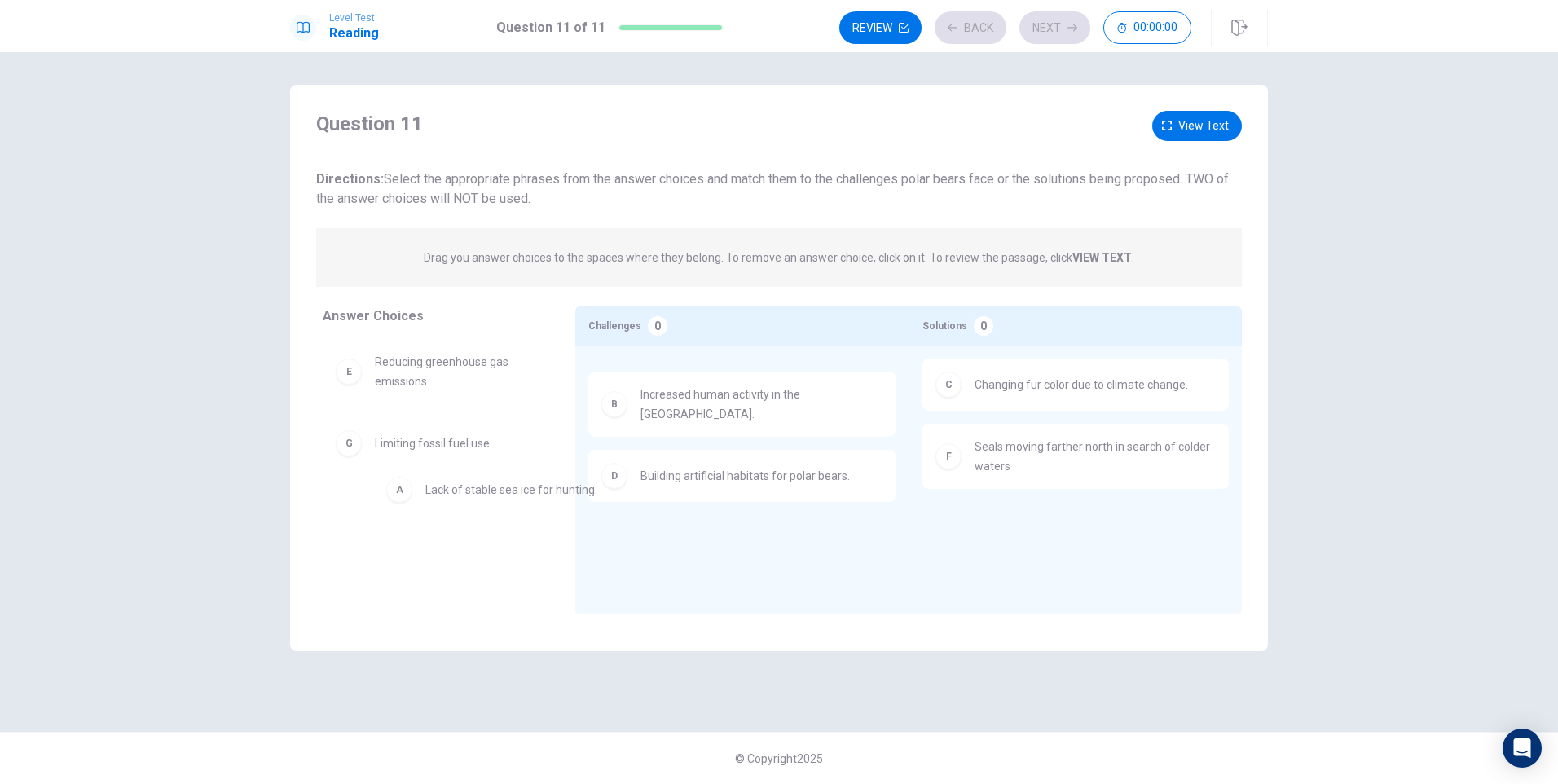
drag, startPoint x: 620, startPoint y: 390, endPoint x: 499, endPoint y: 462, distance: 140.8
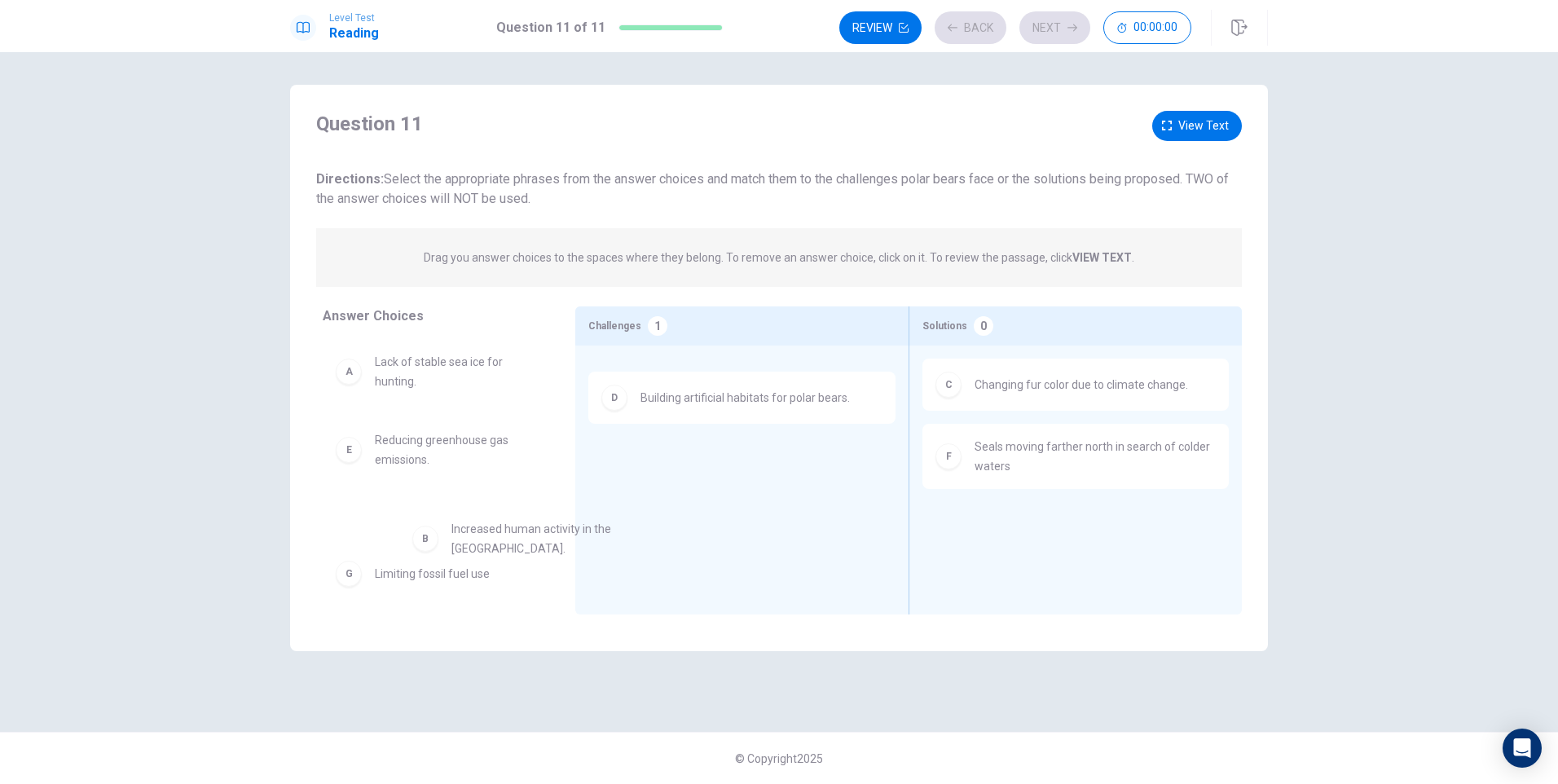
drag, startPoint x: 626, startPoint y: 407, endPoint x: 413, endPoint y: 532, distance: 247.0
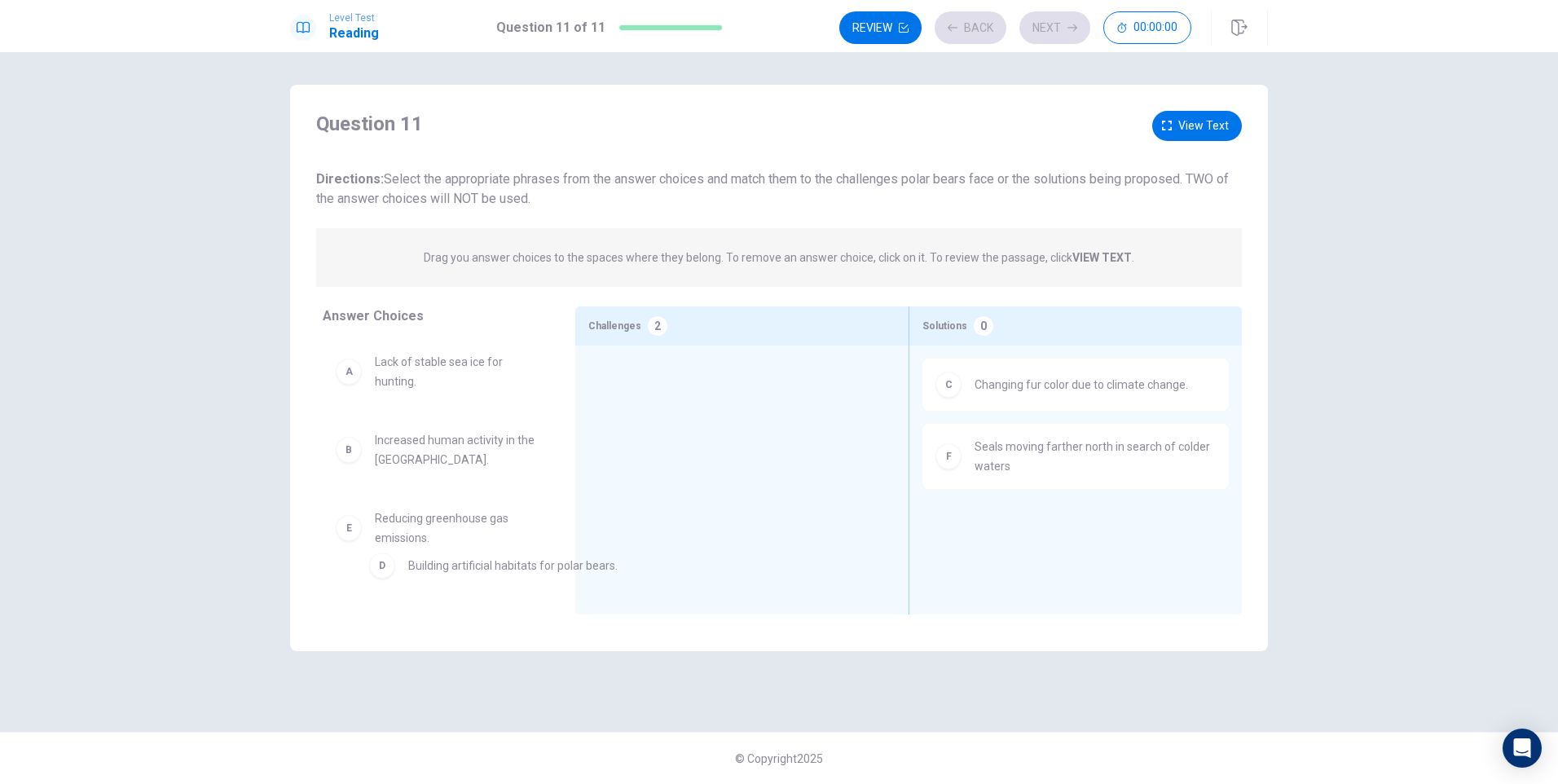
scroll to position [87, 0]
drag, startPoint x: 663, startPoint y: 402, endPoint x: 430, endPoint y: 522, distance: 262.1
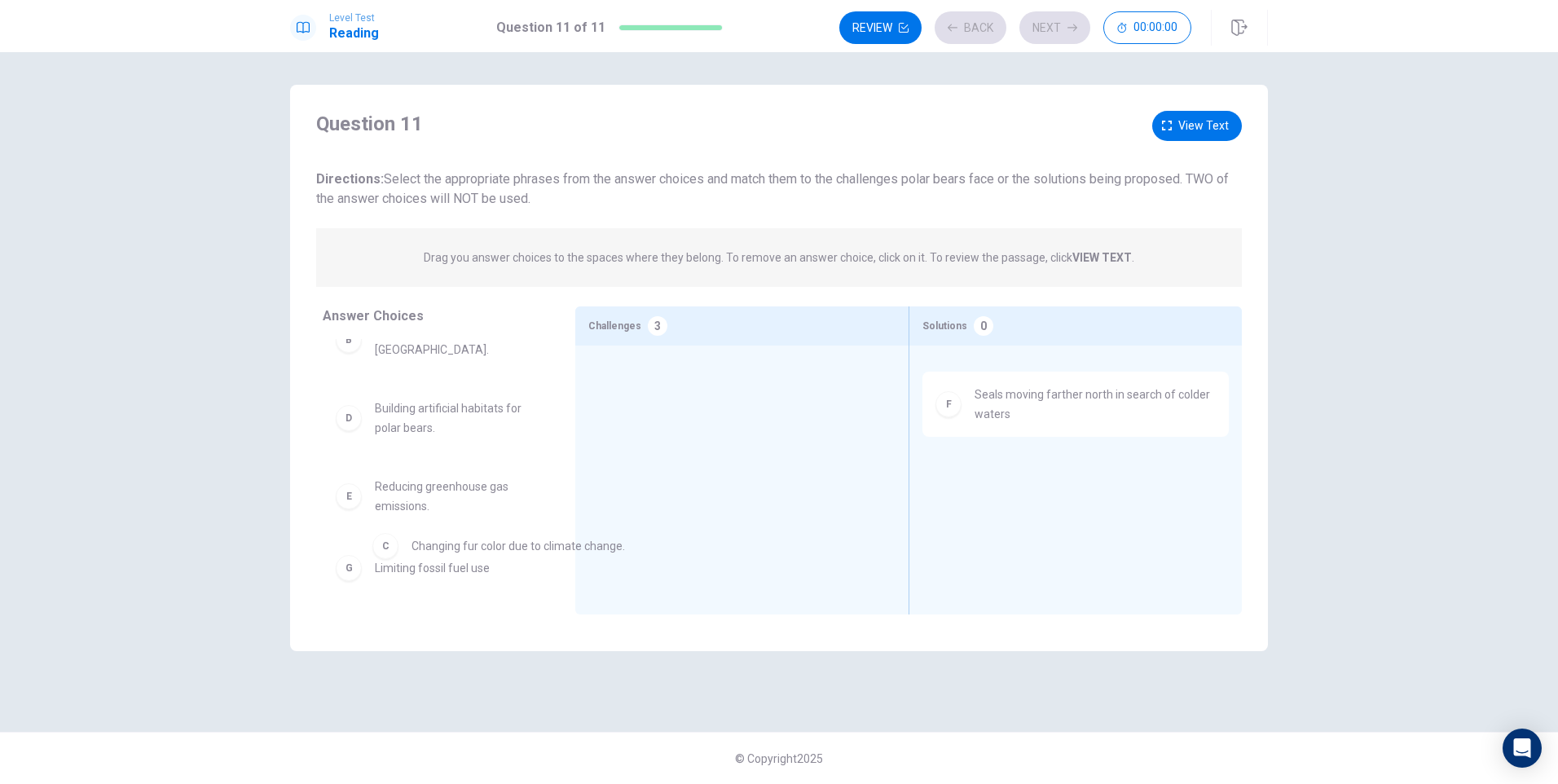
scroll to position [114, 0]
drag, startPoint x: 994, startPoint y: 397, endPoint x: 370, endPoint y: 545, distance: 641.3
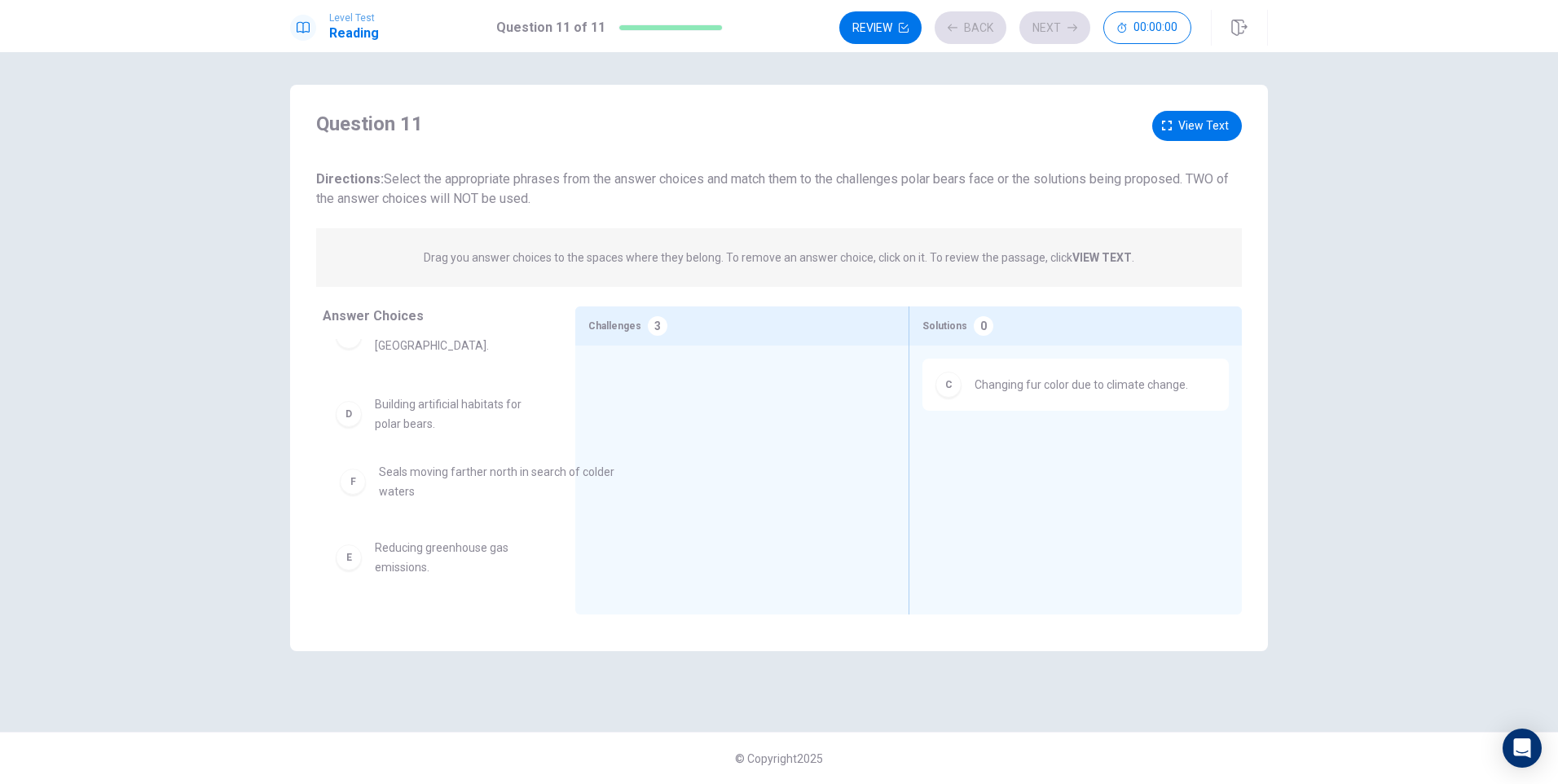
drag, startPoint x: 1000, startPoint y: 467, endPoint x: 394, endPoint y: 495, distance: 606.6
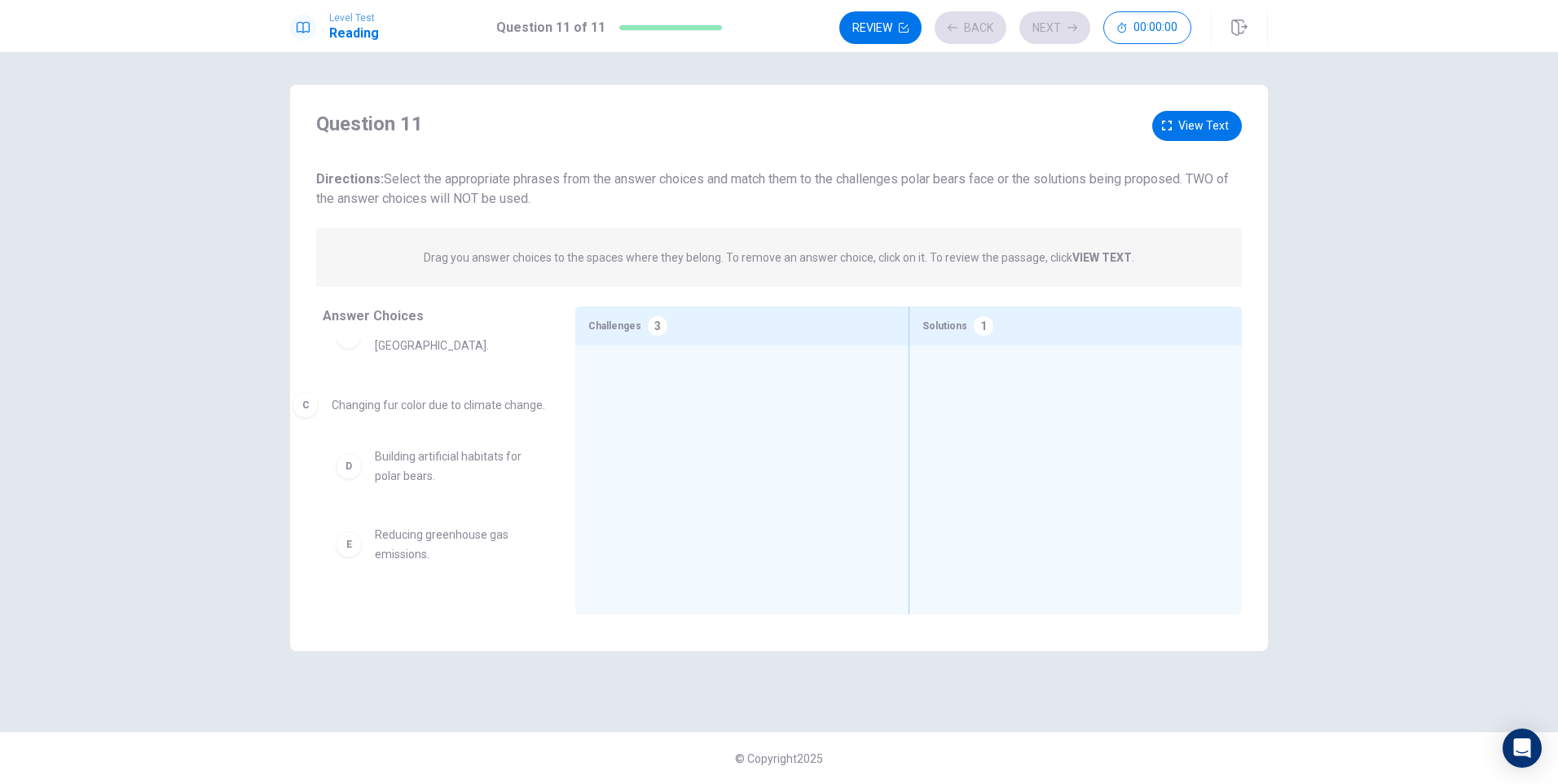
drag, startPoint x: 1072, startPoint y: 393, endPoint x: 427, endPoint y: 411, distance: 645.3
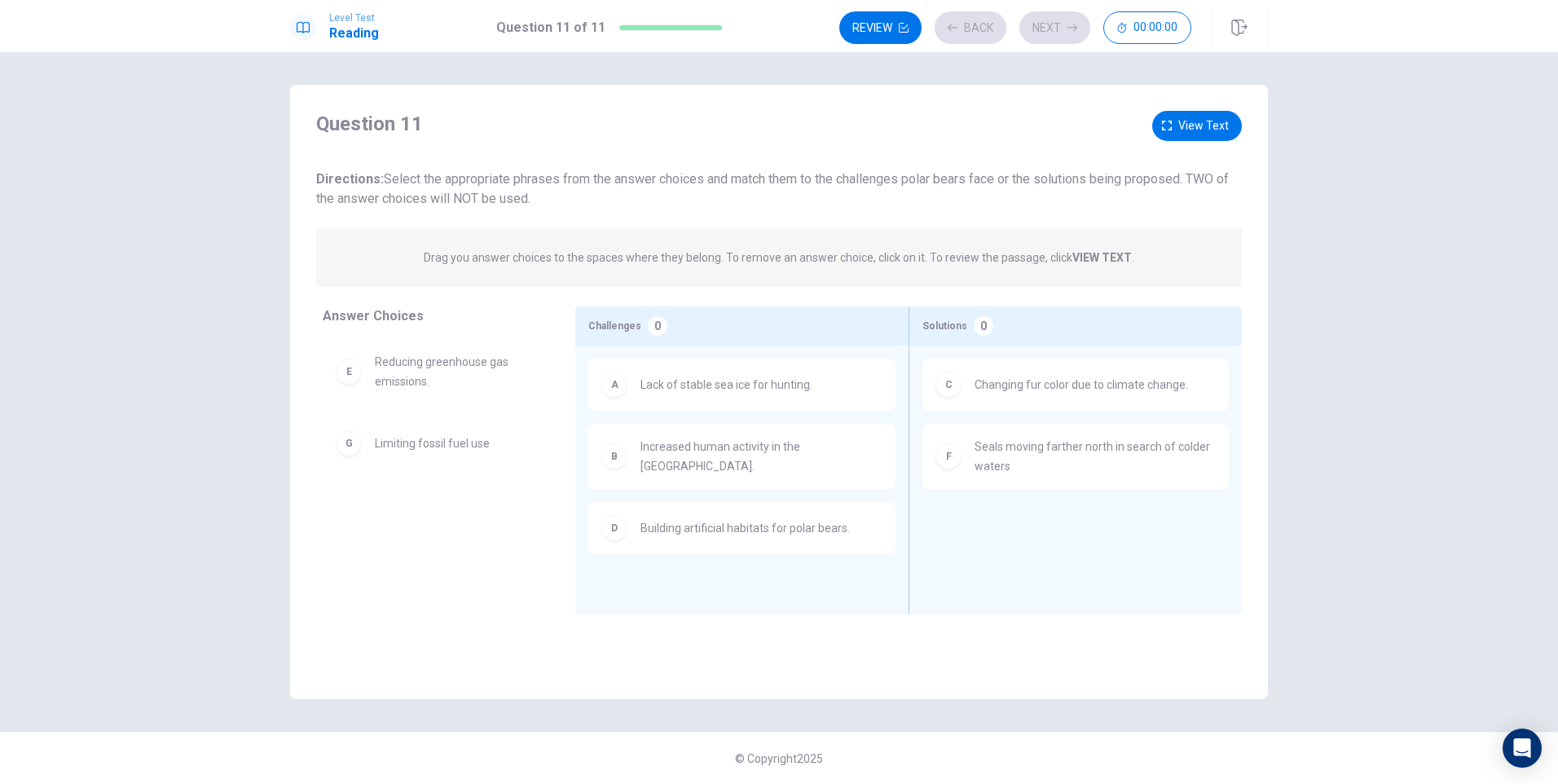
click at [1093, 254] on strong "VIEW TEXT" at bounding box center [1102, 257] width 60 height 13
click at [1199, 122] on span "View text" at bounding box center [1204, 125] width 51 height 20
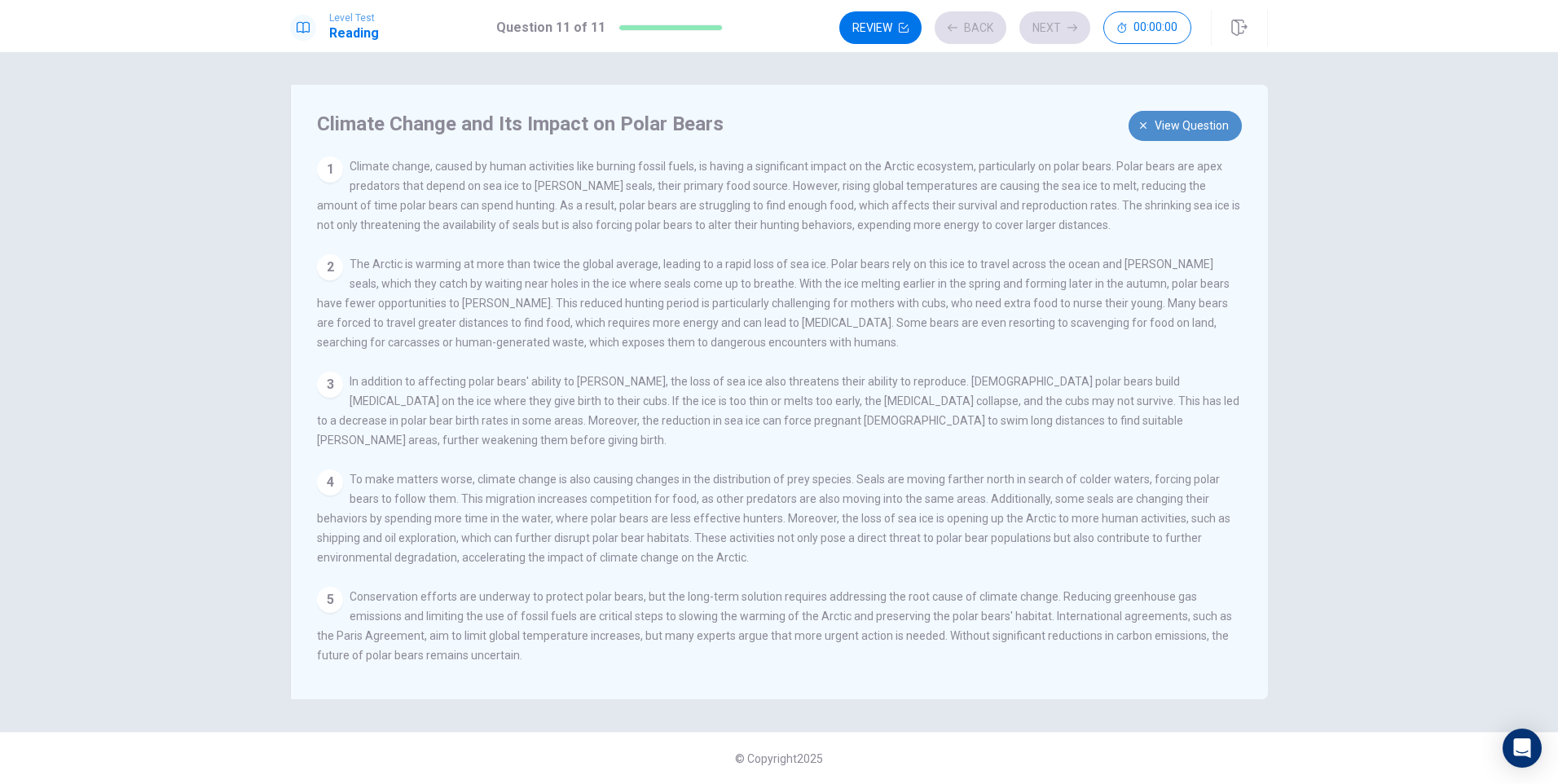
click at [1206, 124] on span "View question" at bounding box center [1191, 125] width 74 height 20
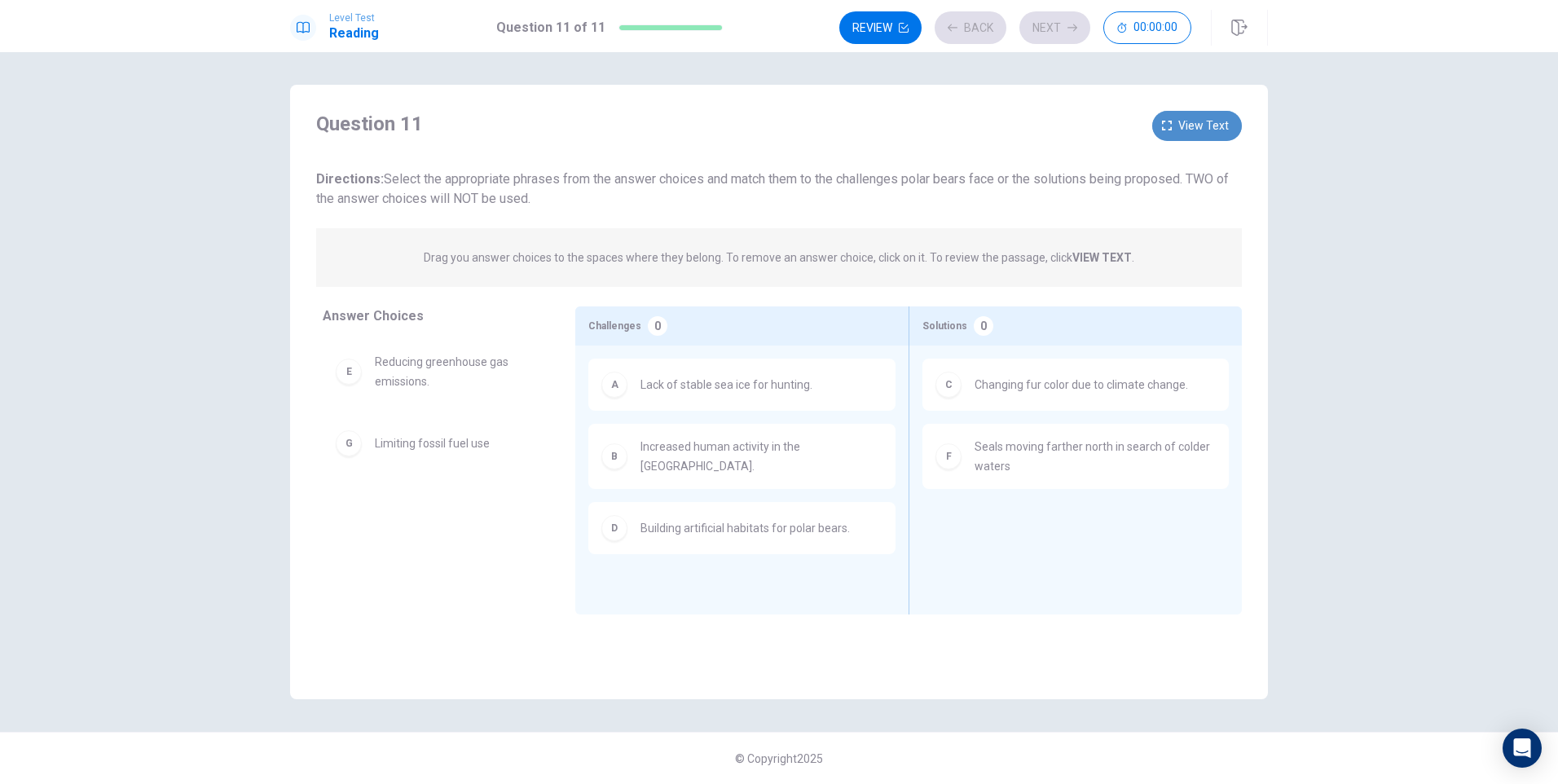
click at [1209, 123] on span "View text" at bounding box center [1204, 125] width 51 height 20
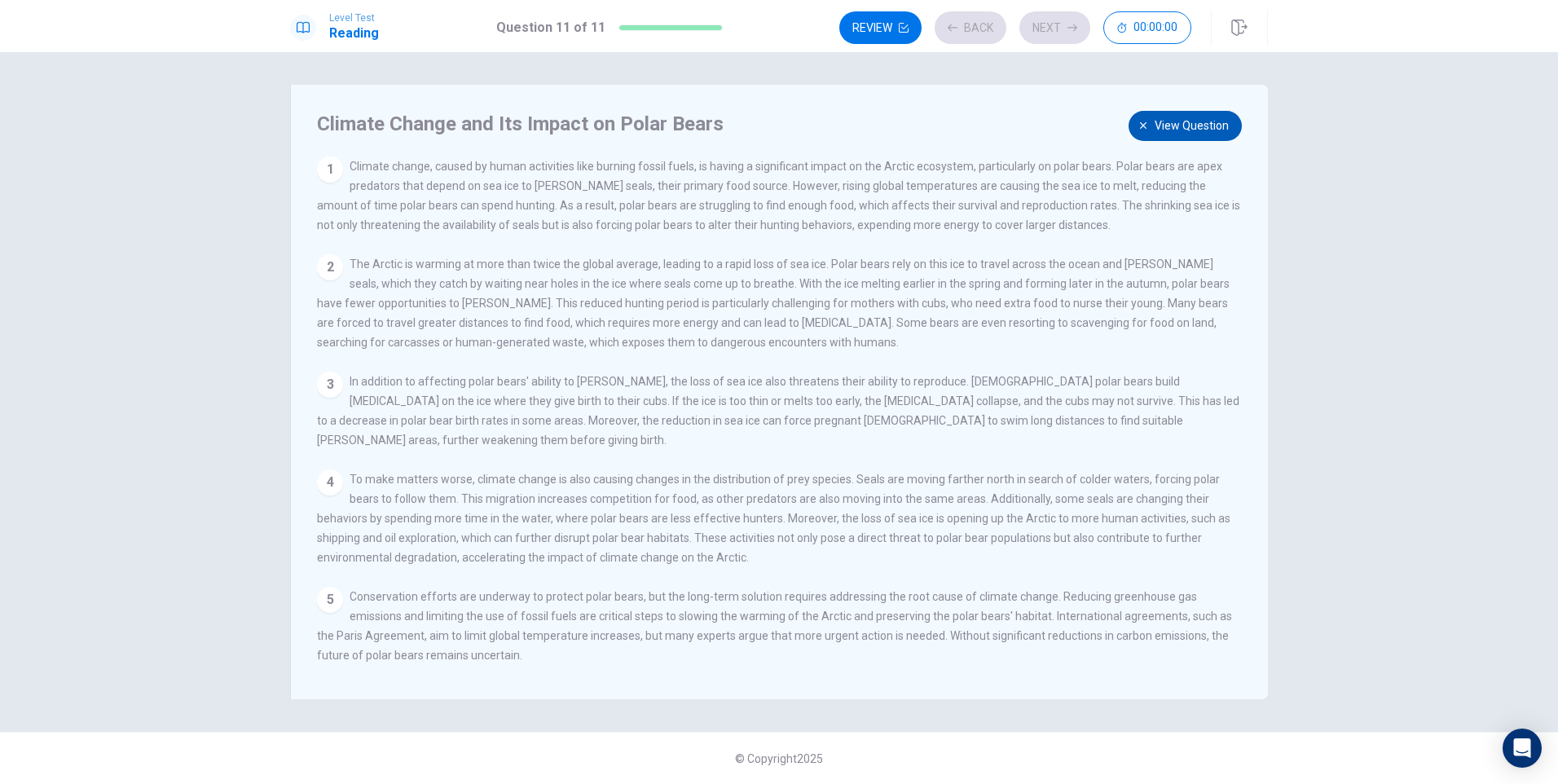
click at [1209, 123] on span "View question" at bounding box center [1191, 125] width 74 height 20
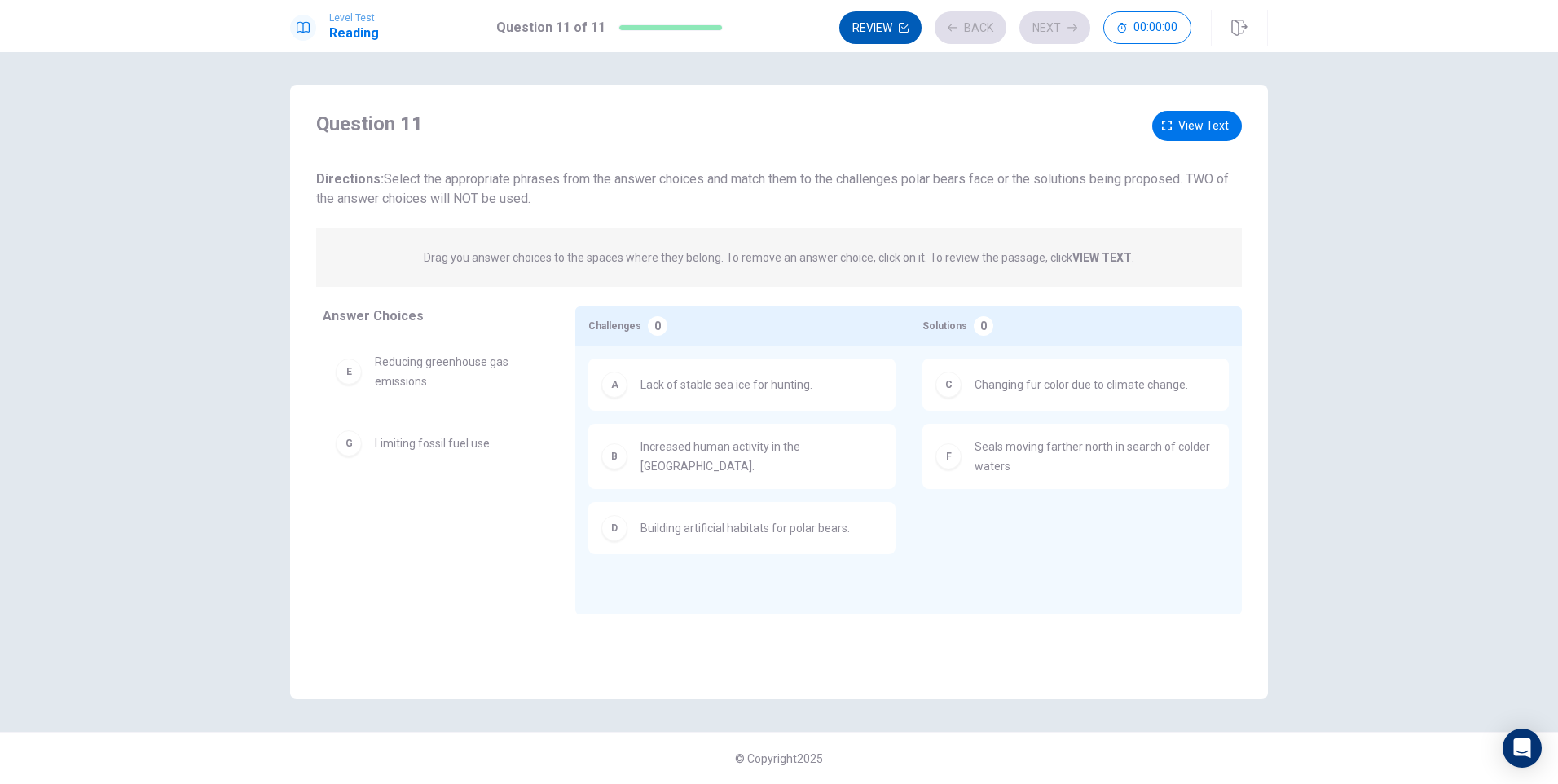
click at [873, 26] on button "Review" at bounding box center [881, 27] width 82 height 32
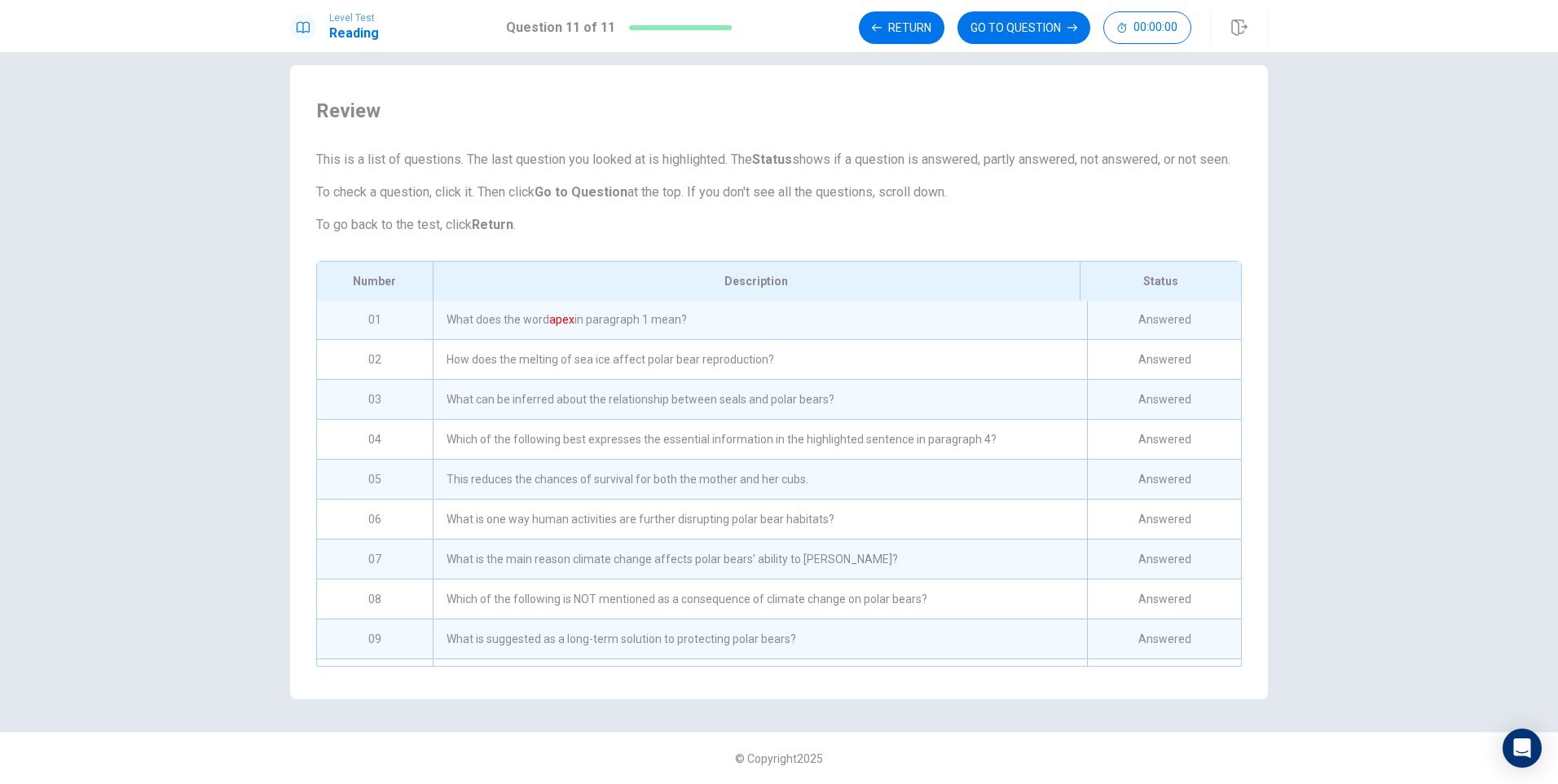
scroll to position [0, 0]
click at [1031, 25] on button "GO TO QUESTION" at bounding box center [1024, 27] width 133 height 32
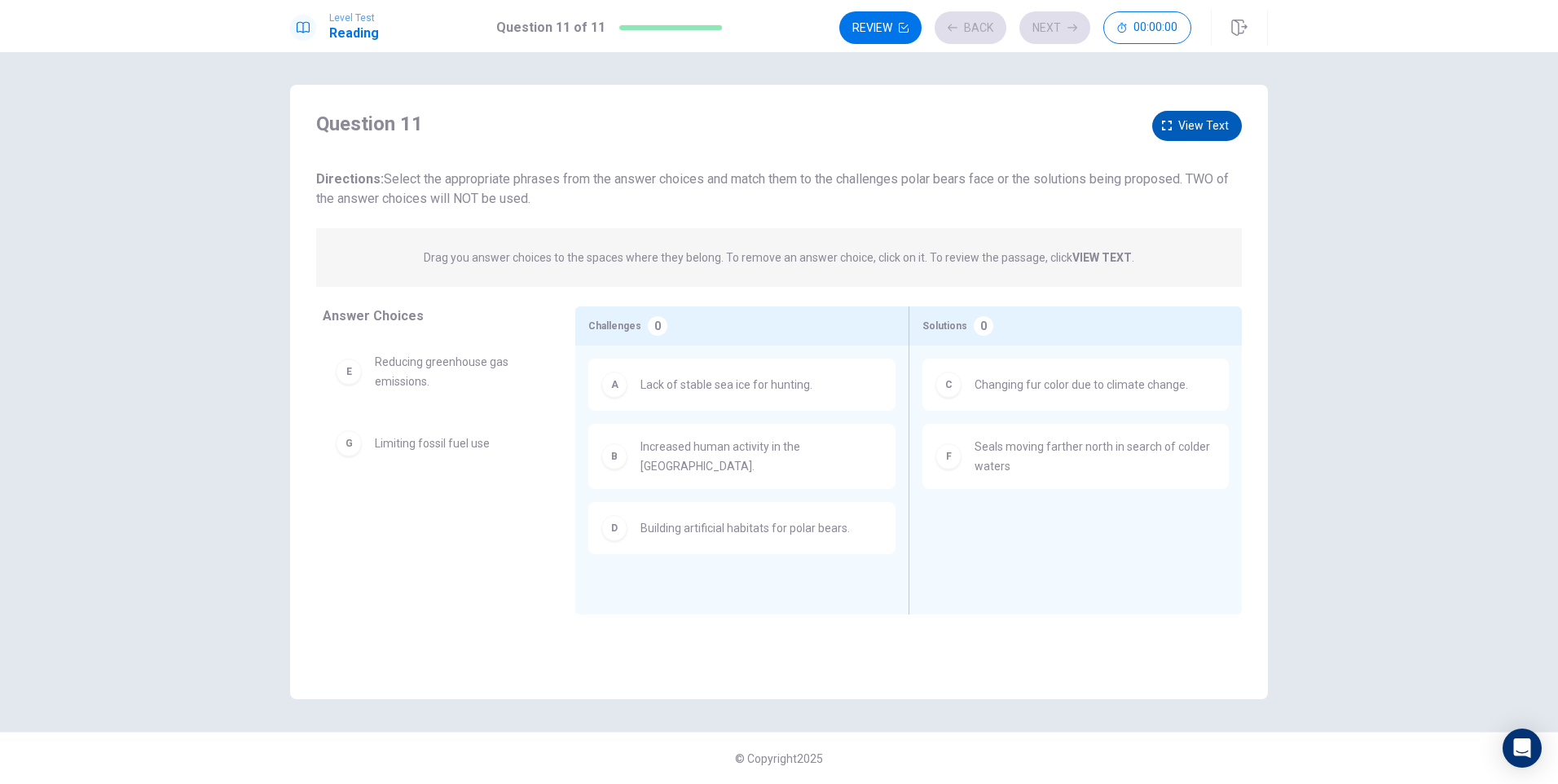
click at [1203, 129] on span "View text" at bounding box center [1204, 125] width 51 height 20
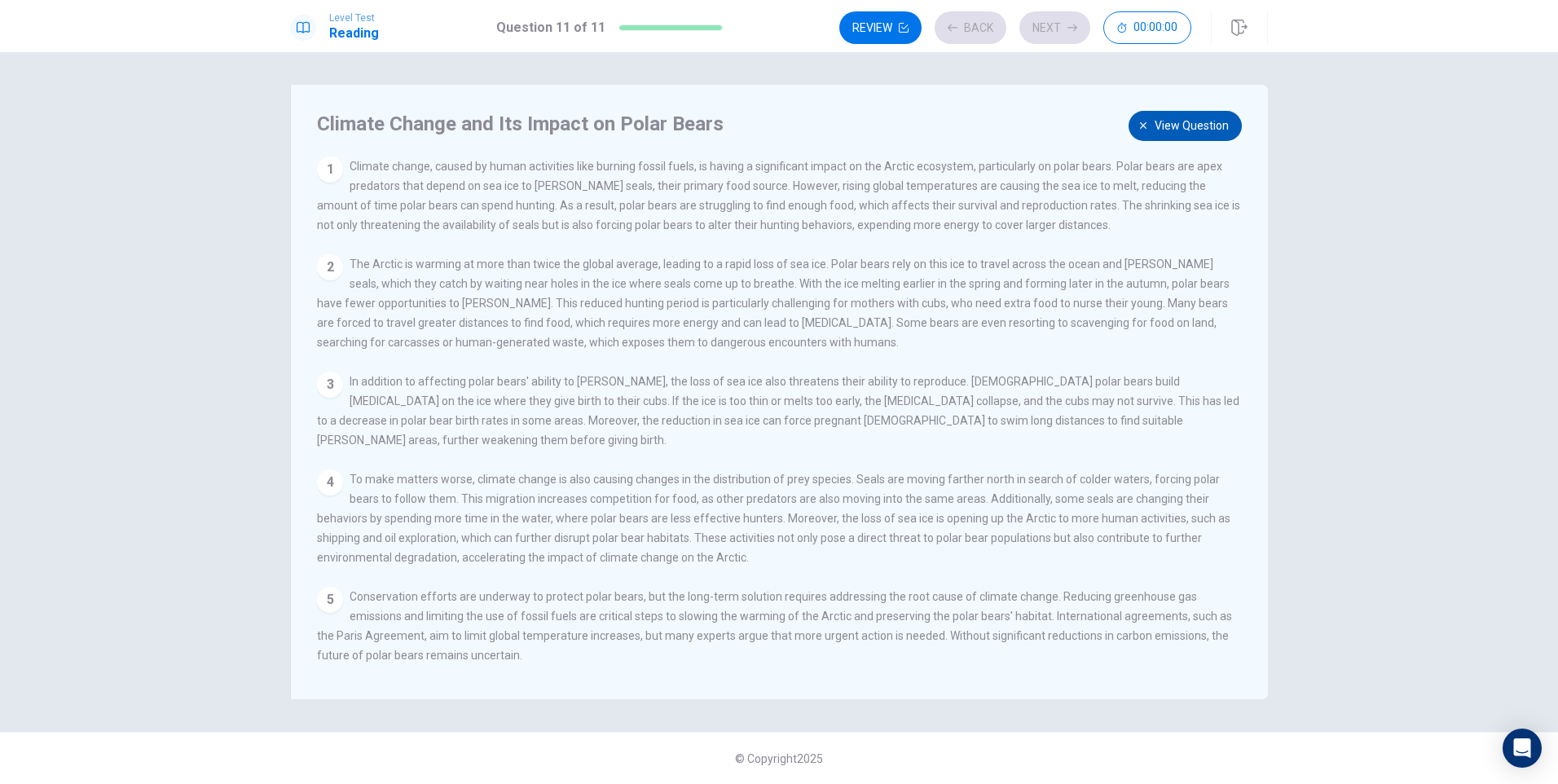
click at [1194, 126] on span "View question" at bounding box center [1191, 125] width 74 height 20
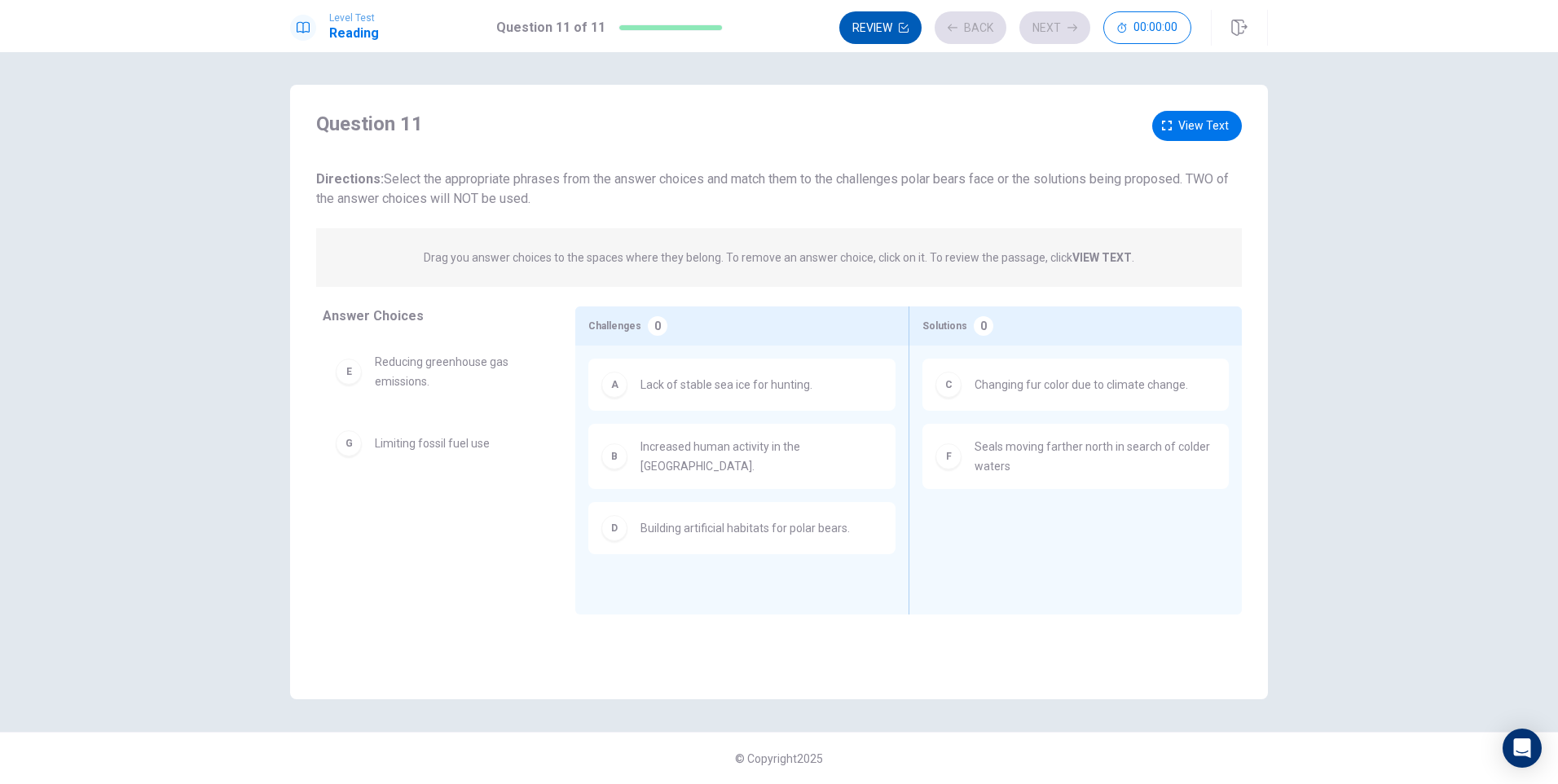
click at [887, 24] on button "Review" at bounding box center [881, 27] width 82 height 32
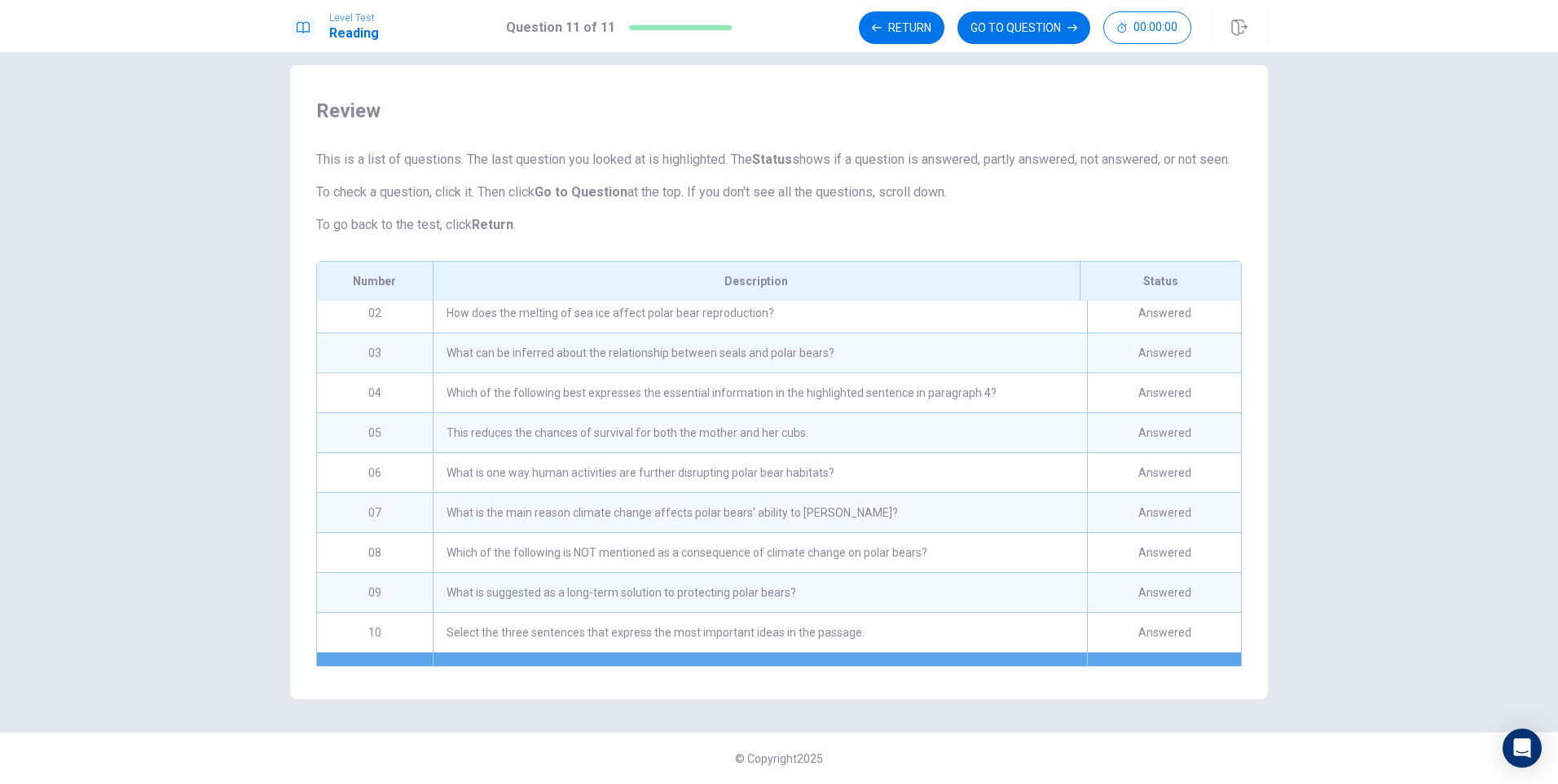
scroll to position [94, 0]
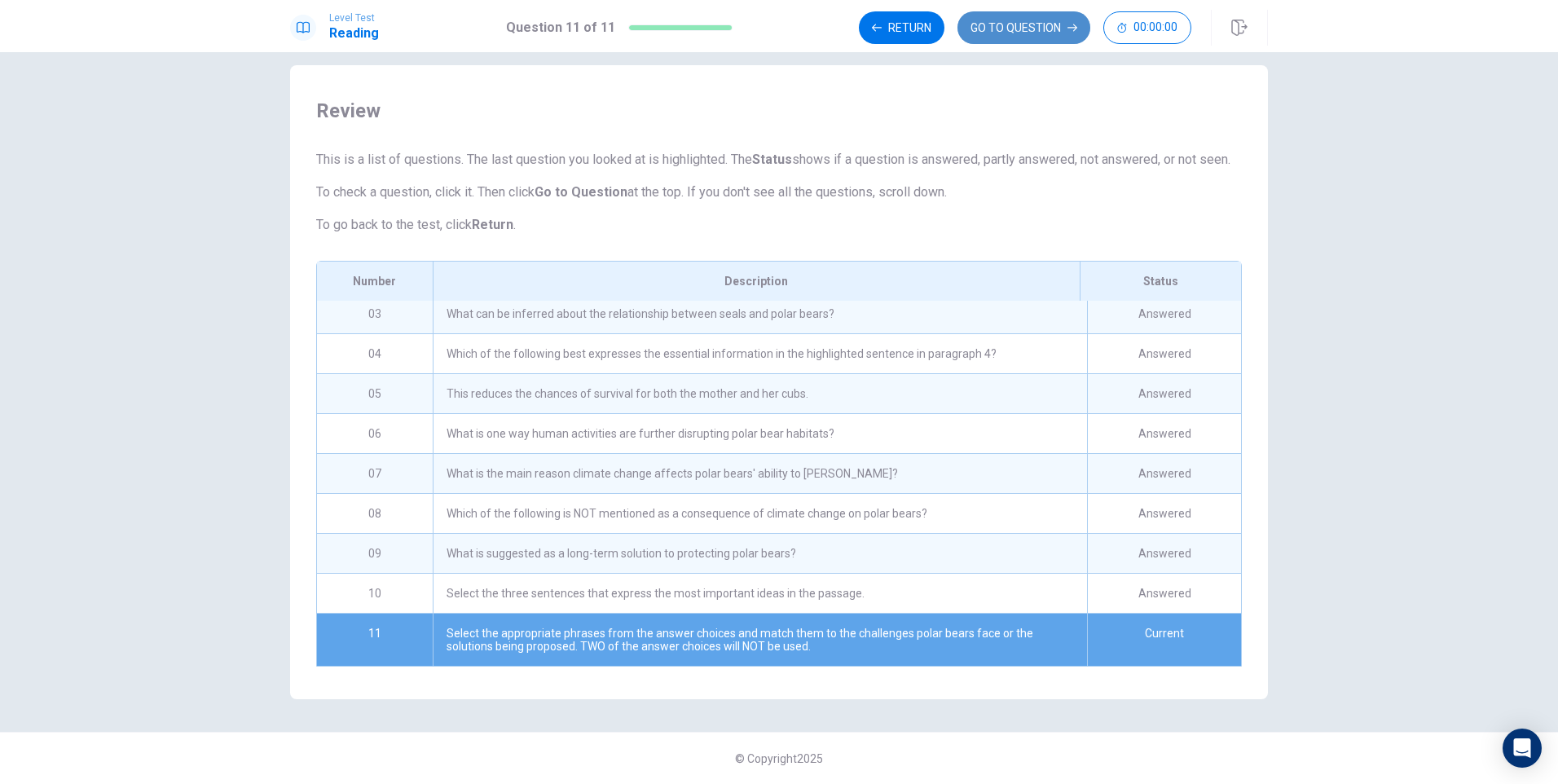
click at [1021, 16] on button "GO TO QUESTION" at bounding box center [1024, 27] width 133 height 32
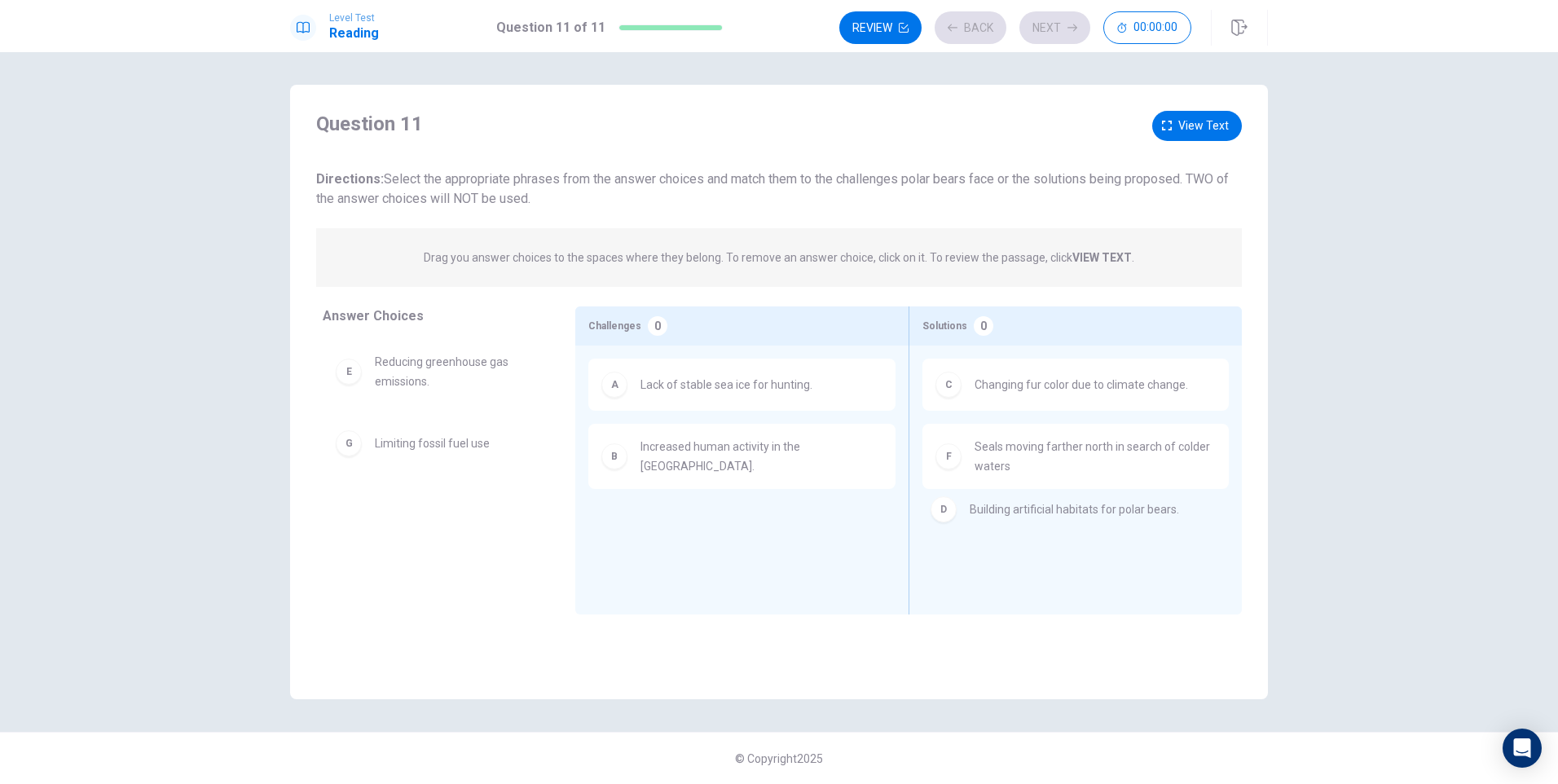
drag, startPoint x: 636, startPoint y: 529, endPoint x: 978, endPoint y: 522, distance: 342.1
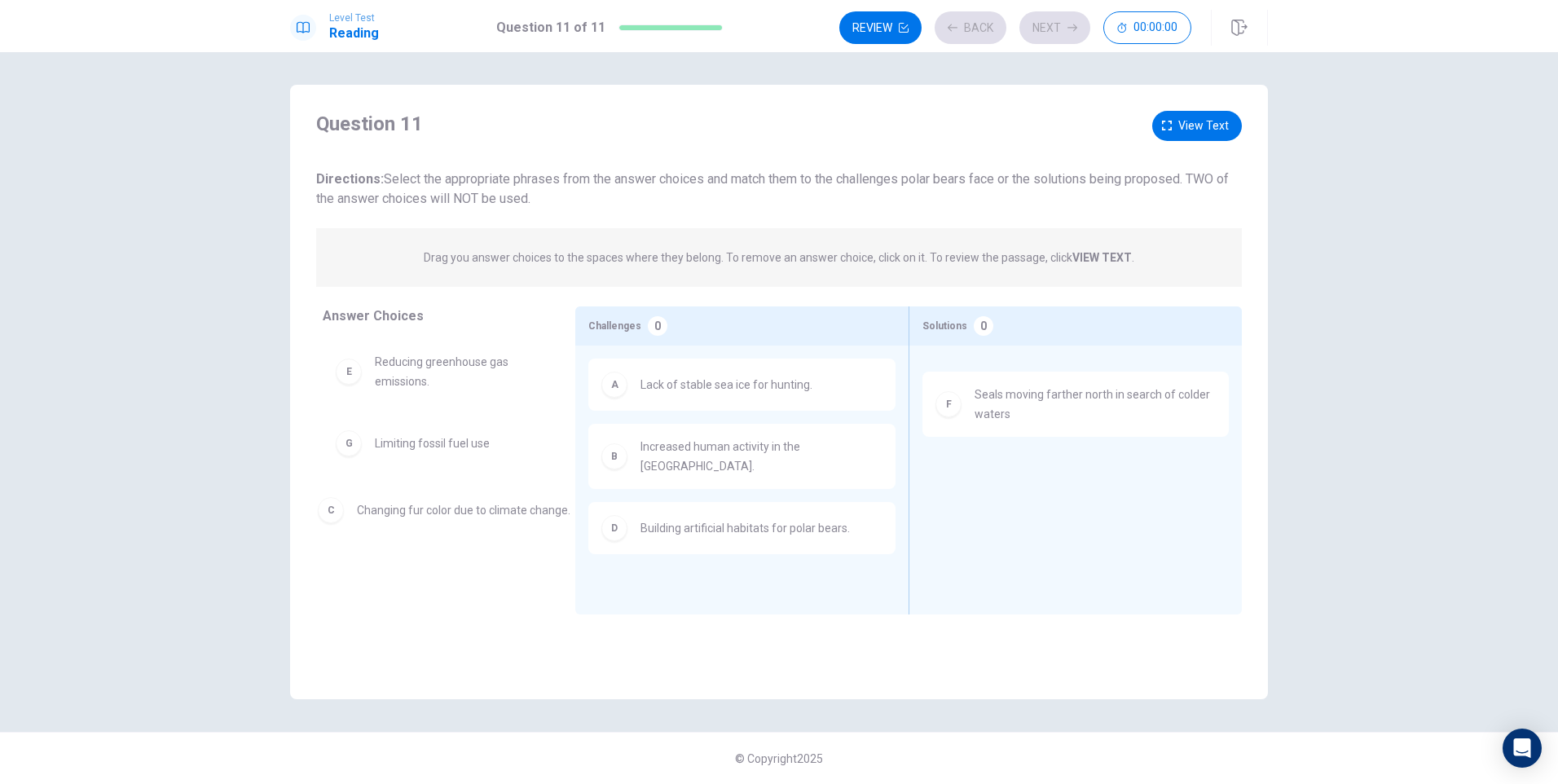
drag, startPoint x: 1010, startPoint y: 391, endPoint x: 386, endPoint y: 515, distance: 636.2
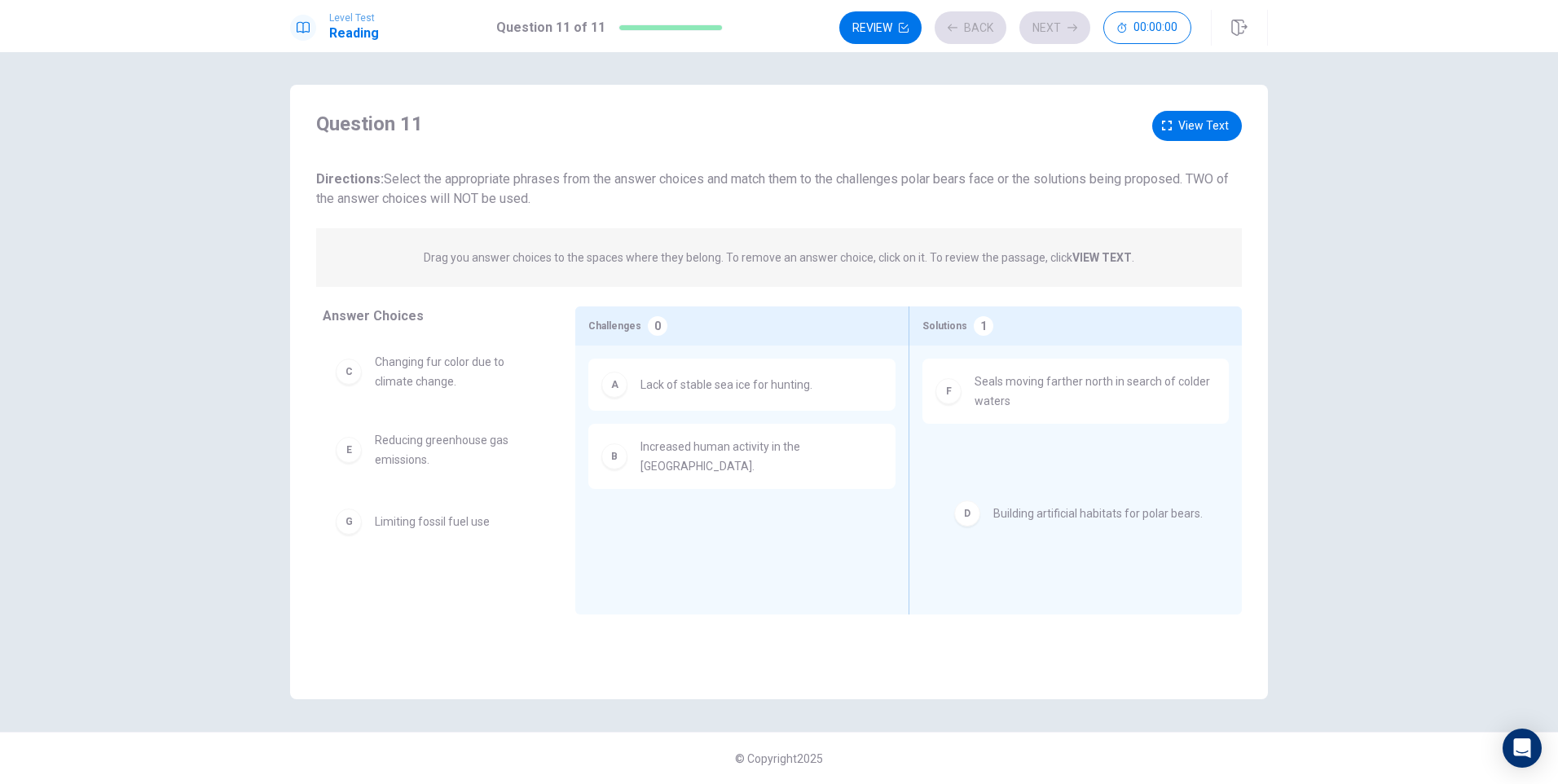
drag, startPoint x: 680, startPoint y: 520, endPoint x: 1047, endPoint y: 519, distance: 367.0
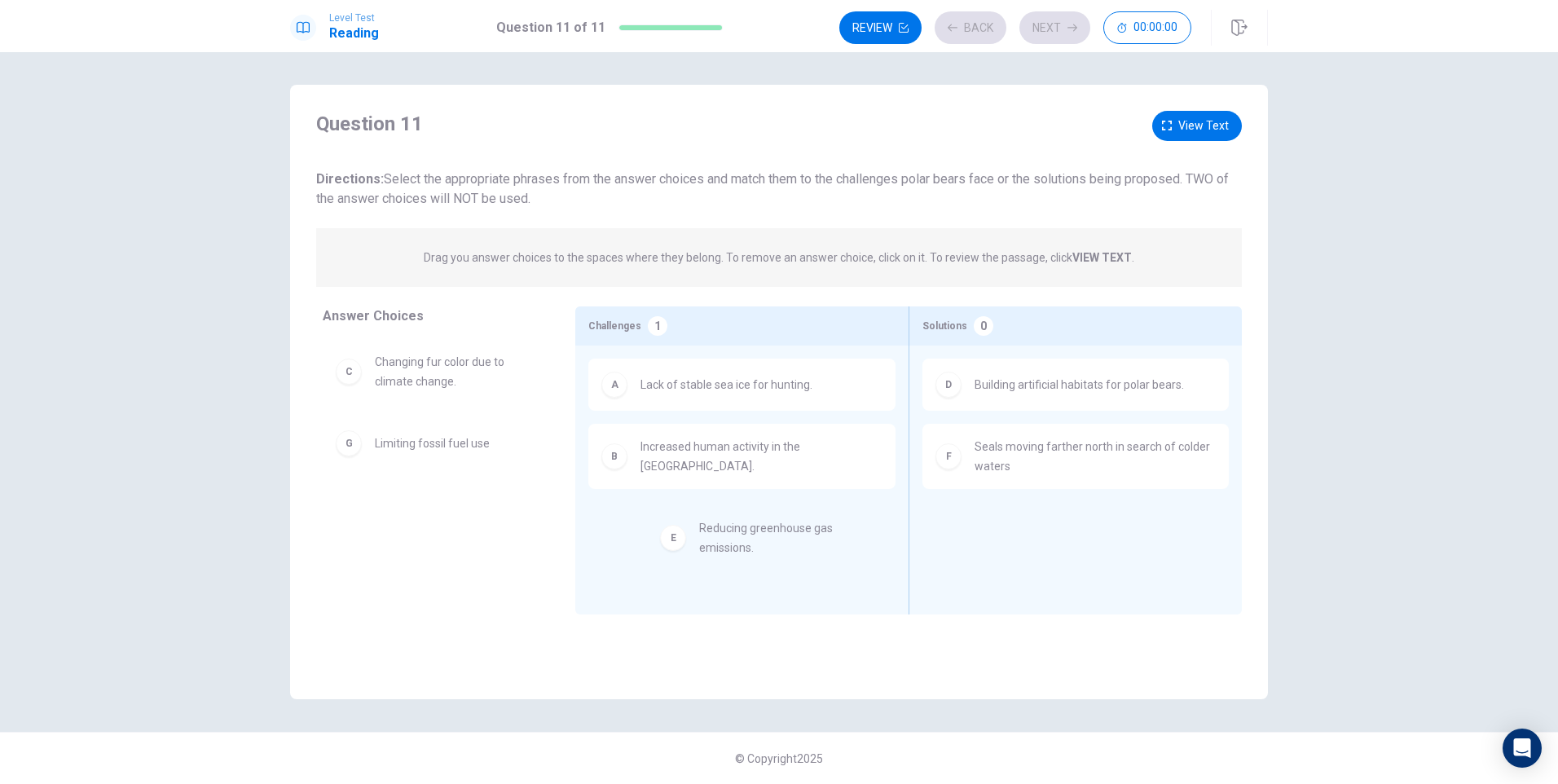
drag, startPoint x: 407, startPoint y: 464, endPoint x: 744, endPoint y: 531, distance: 343.6
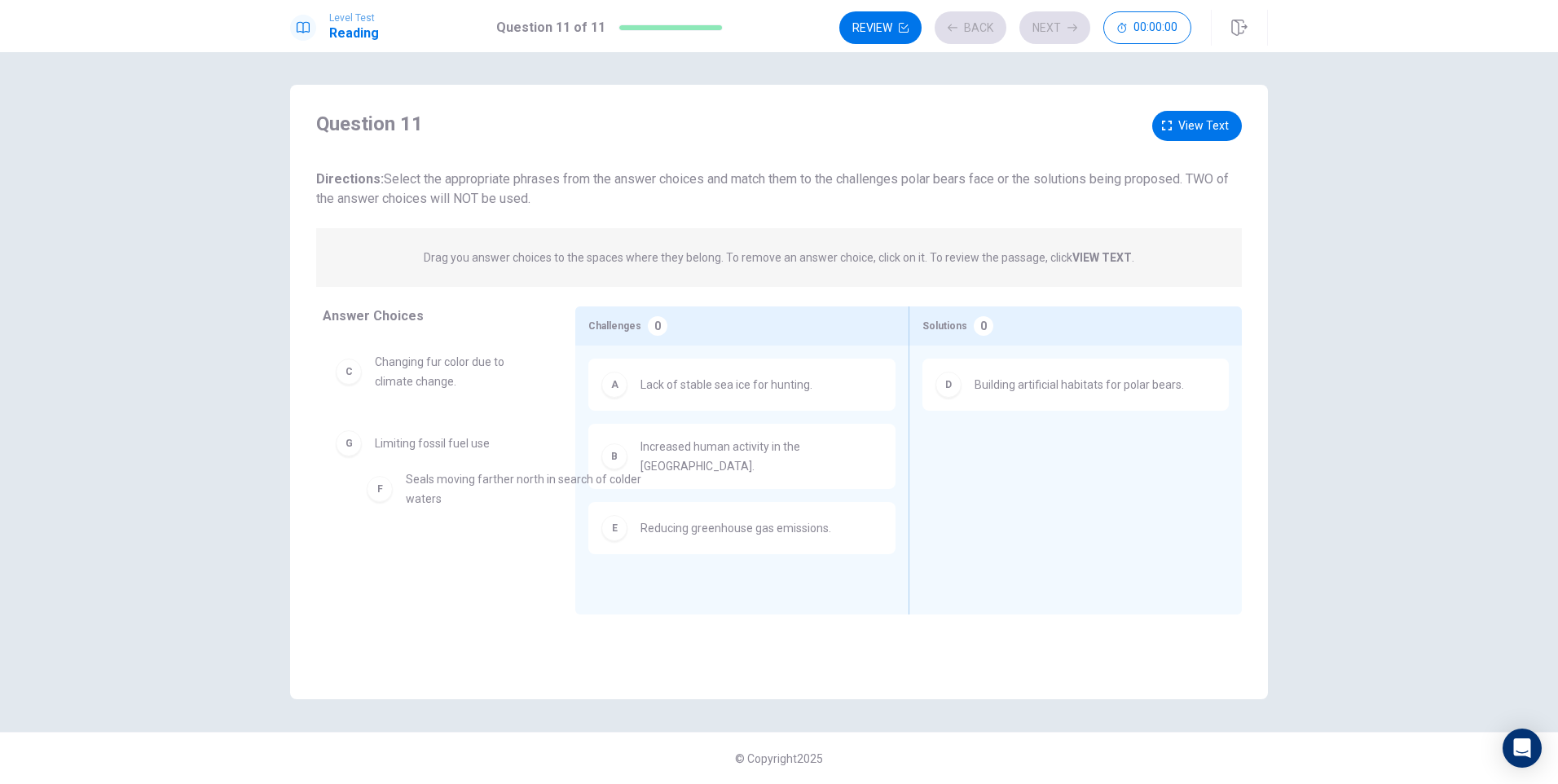
drag, startPoint x: 1034, startPoint y: 463, endPoint x: 391, endPoint y: 483, distance: 643.3
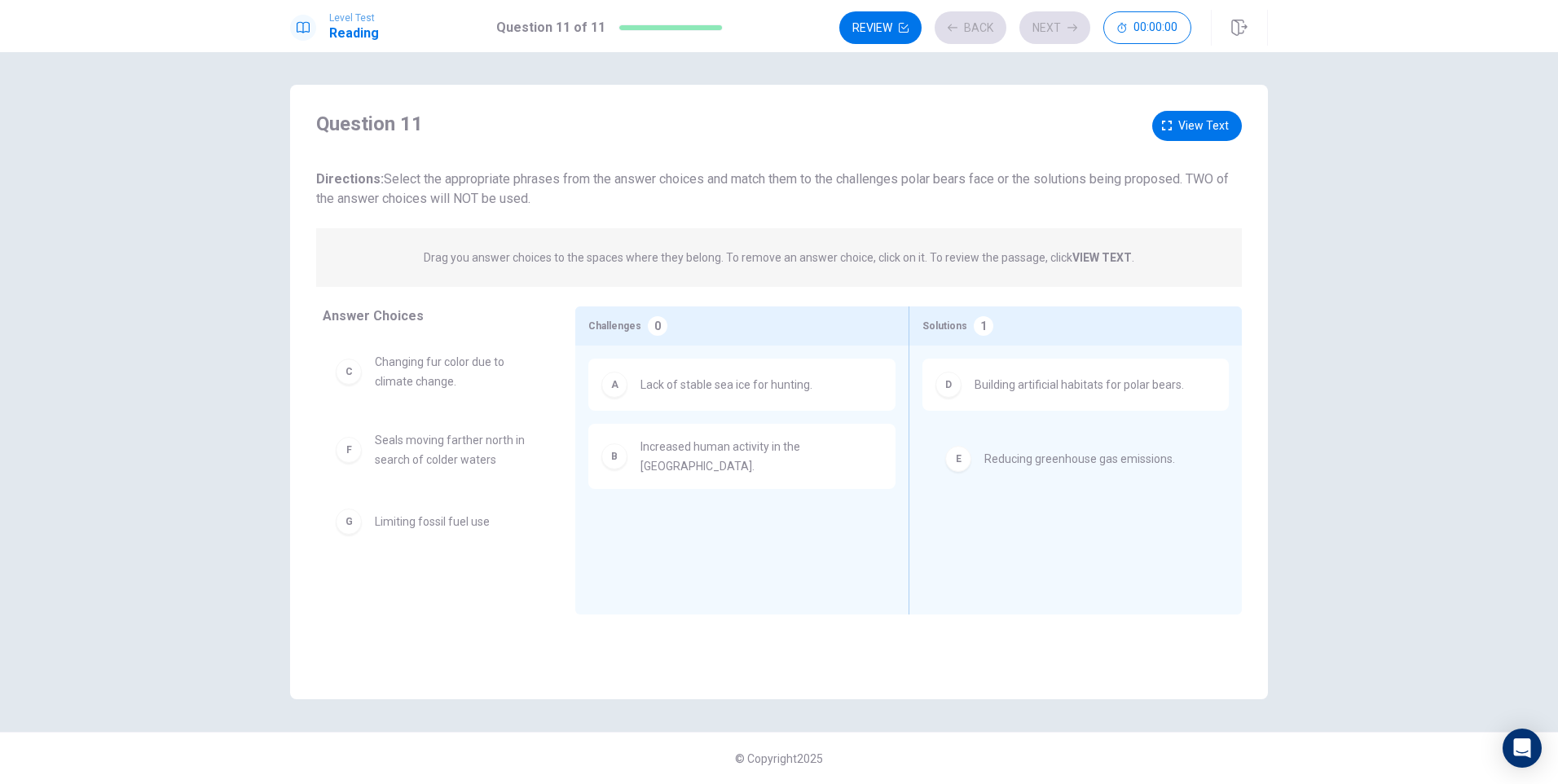
drag, startPoint x: 641, startPoint y: 532, endPoint x: 1000, endPoint y: 468, distance: 364.7
drag, startPoint x: 433, startPoint y: 528, endPoint x: 726, endPoint y: 526, distance: 293.0
drag, startPoint x: 670, startPoint y: 535, endPoint x: 452, endPoint y: 521, distance: 218.4
drag, startPoint x: 431, startPoint y: 532, endPoint x: 754, endPoint y: 511, distance: 323.7
drag, startPoint x: 718, startPoint y: 506, endPoint x: 473, endPoint y: 527, distance: 245.9
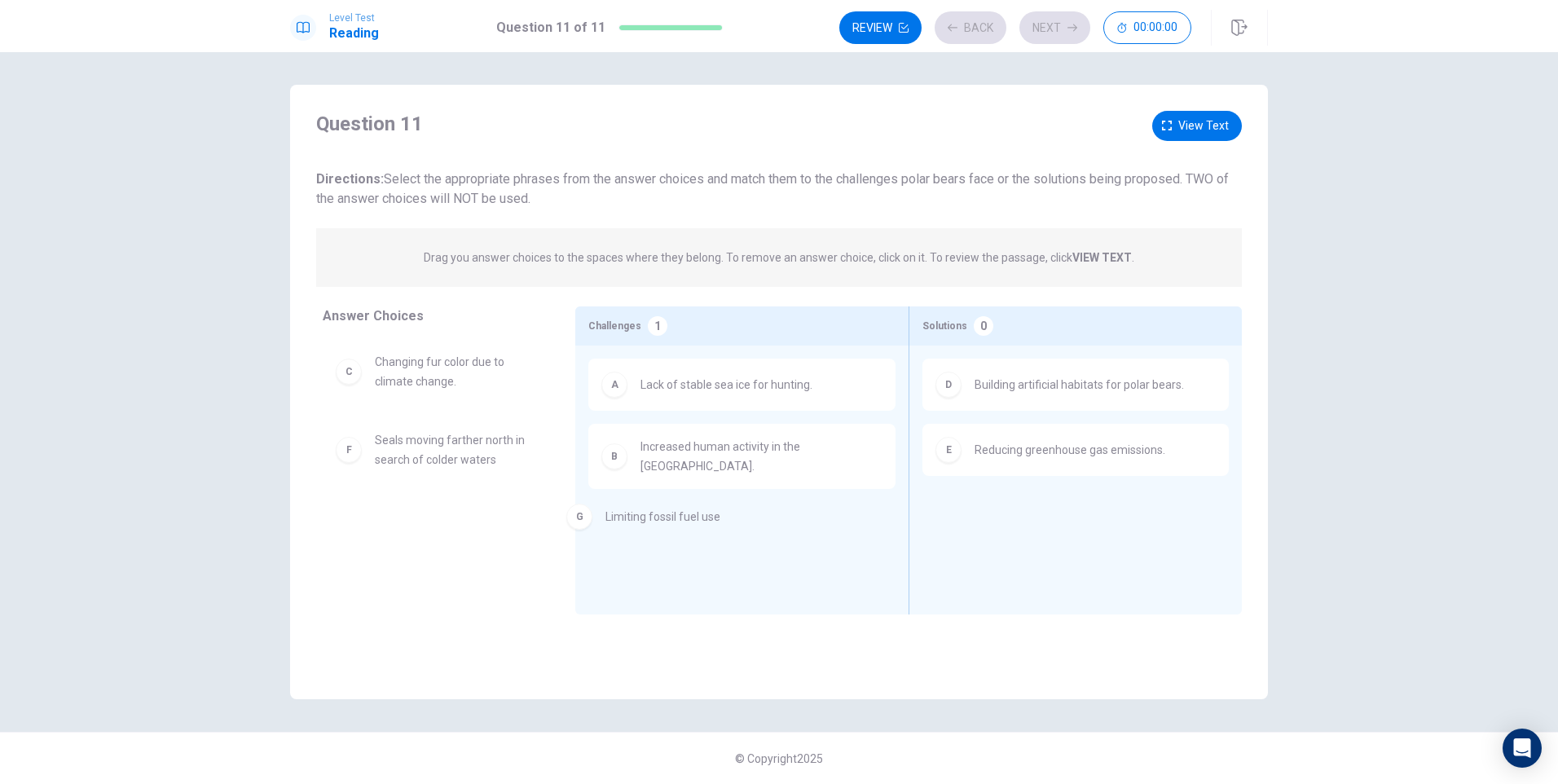
drag, startPoint x: 414, startPoint y: 528, endPoint x: 654, endPoint y: 523, distance: 240.1
click at [1197, 115] on button "View text" at bounding box center [1197, 126] width 89 height 30
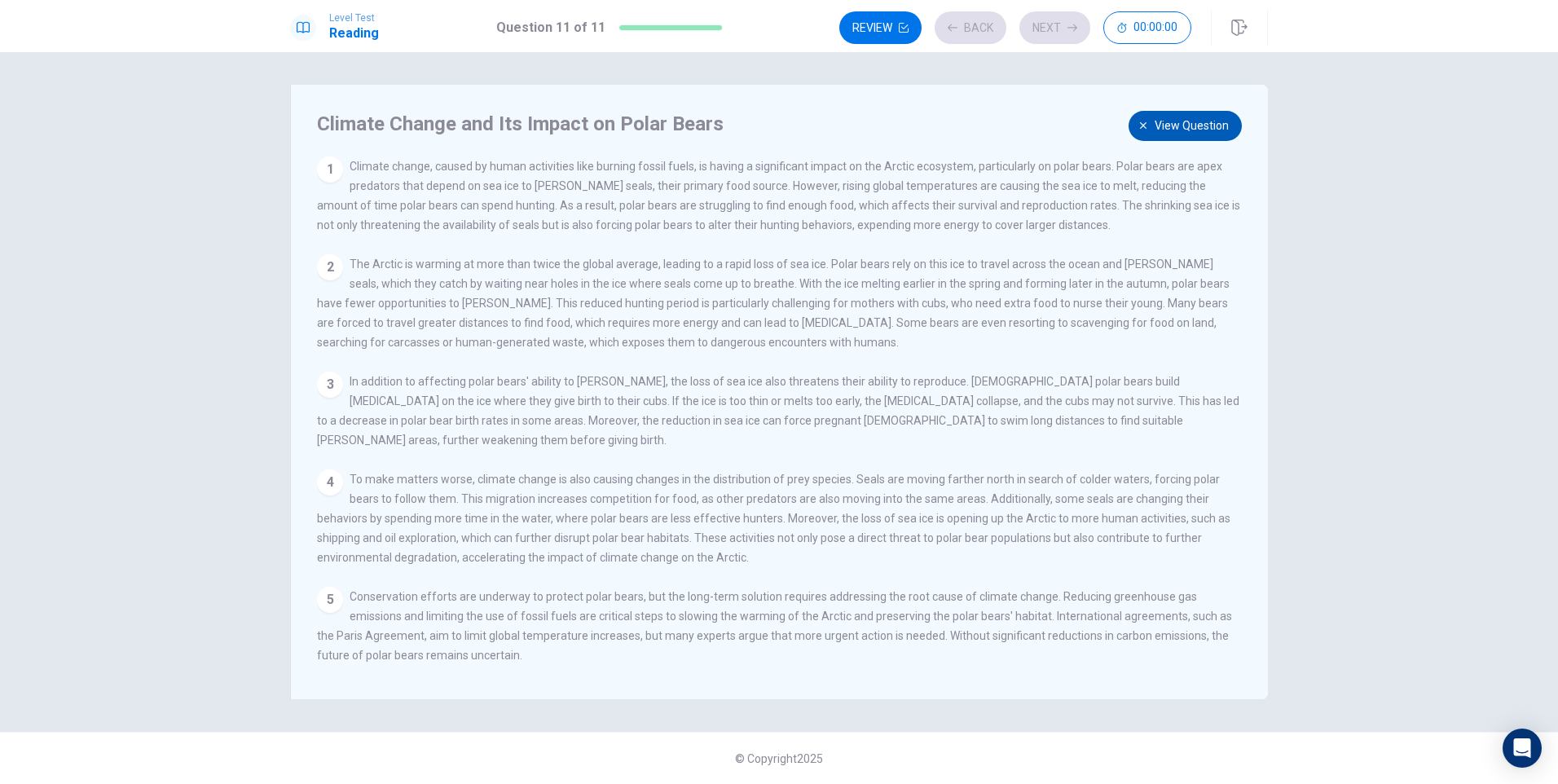
click at [1197, 136] on span "View question" at bounding box center [1191, 125] width 74 height 20
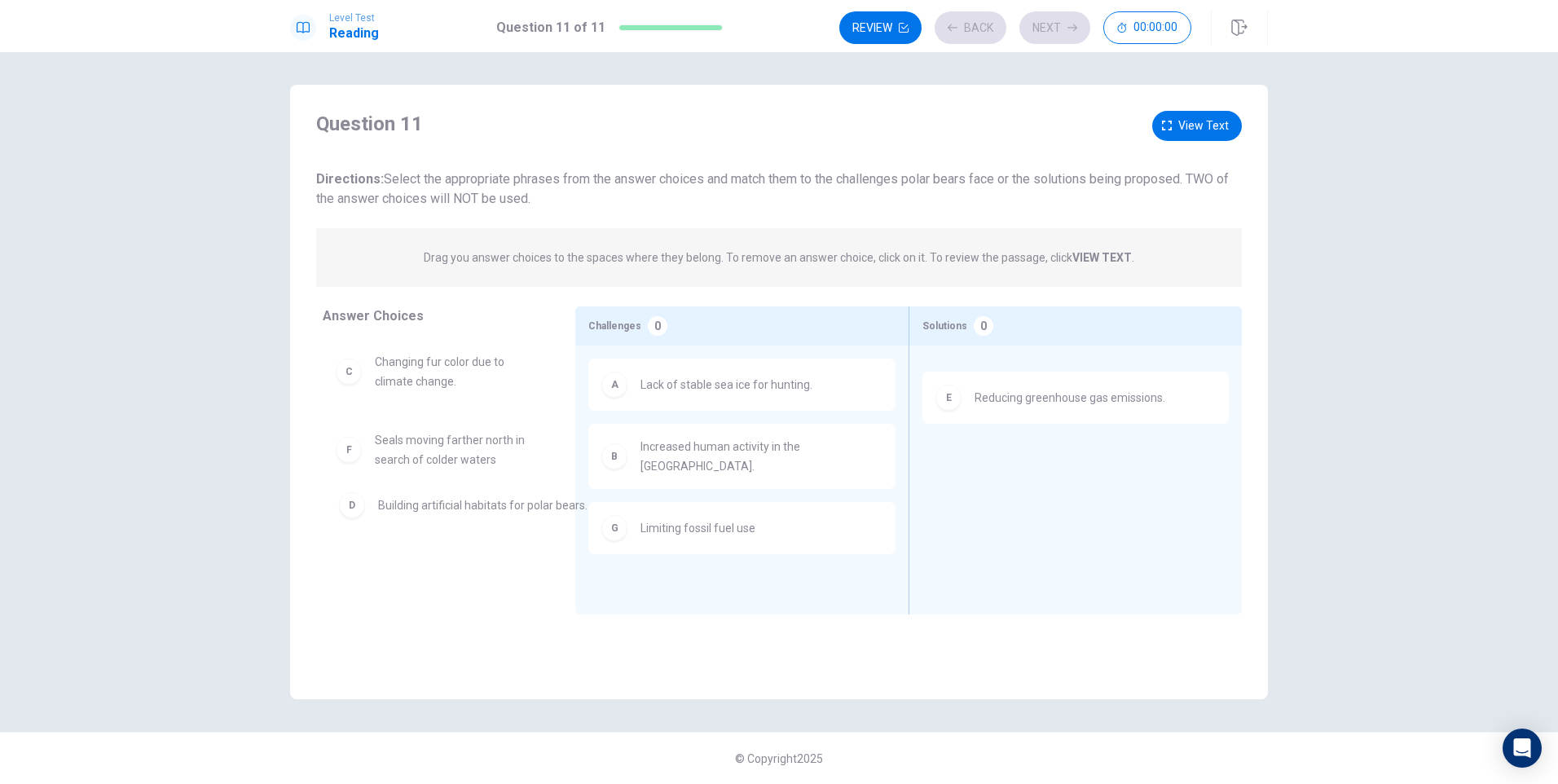
drag, startPoint x: 1063, startPoint y: 395, endPoint x: 461, endPoint y: 514, distance: 613.6
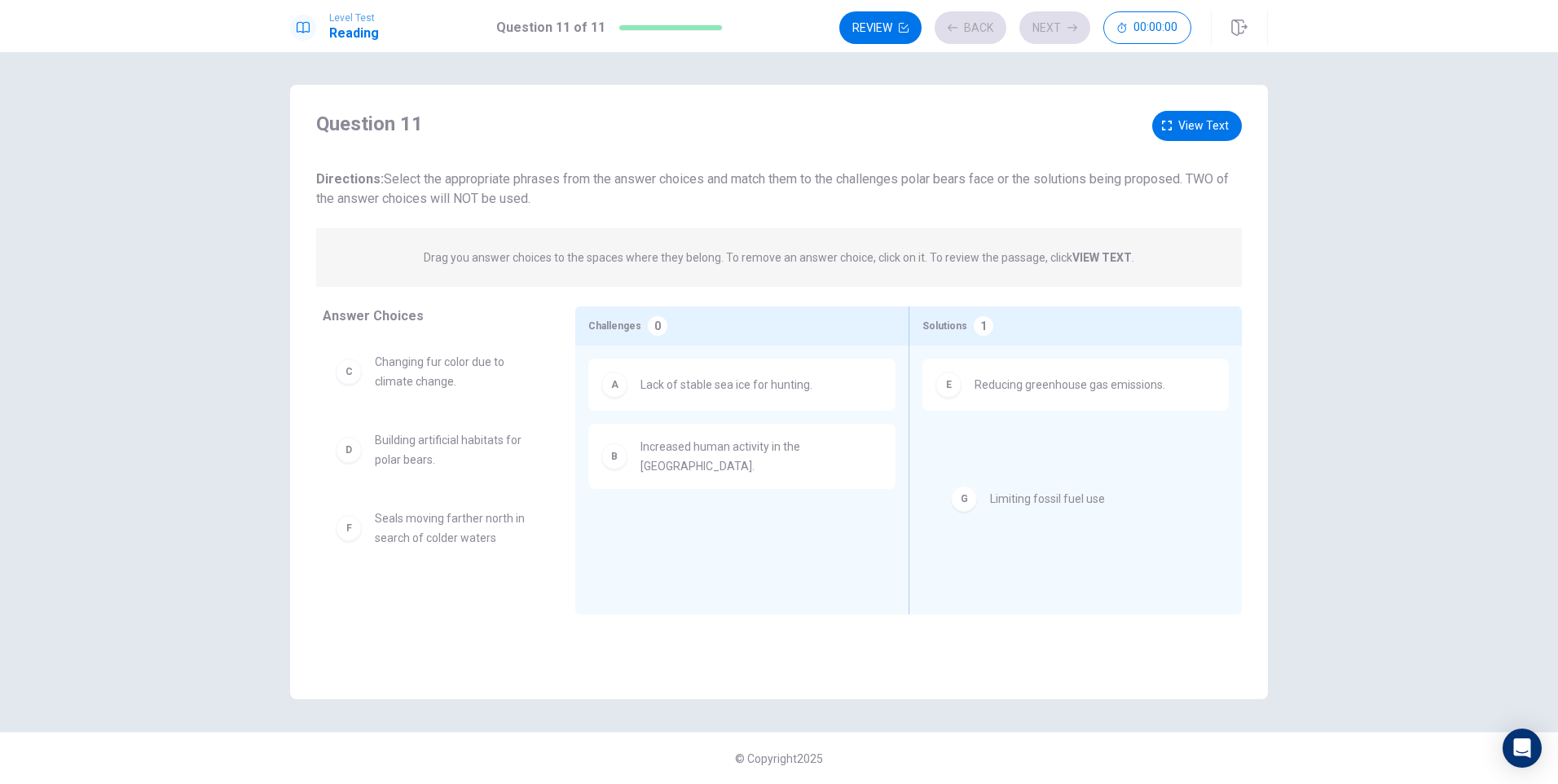
drag, startPoint x: 707, startPoint y: 527, endPoint x: 1091, endPoint y: 472, distance: 387.9
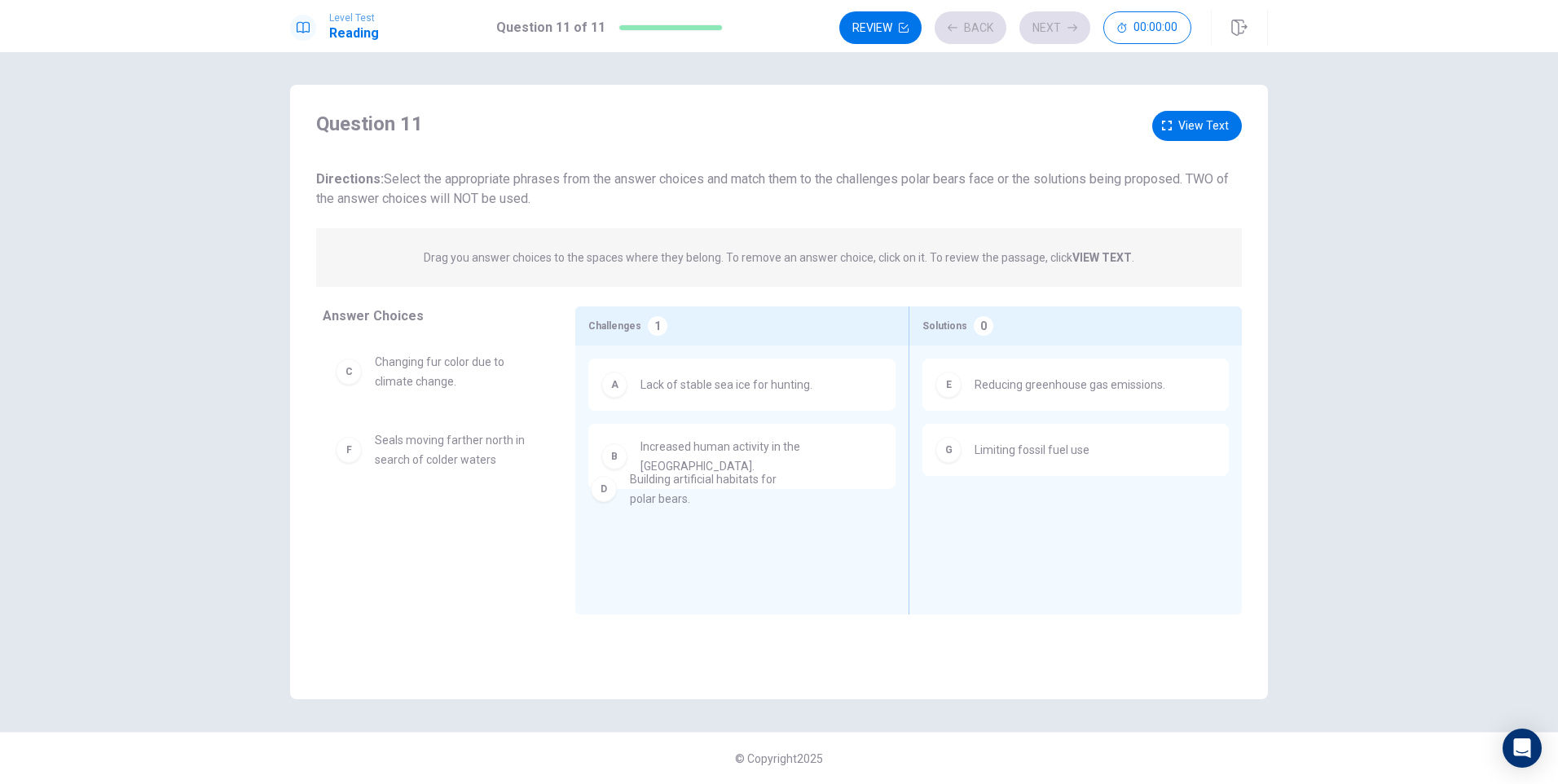
drag, startPoint x: 412, startPoint y: 452, endPoint x: 677, endPoint y: 492, distance: 268.0
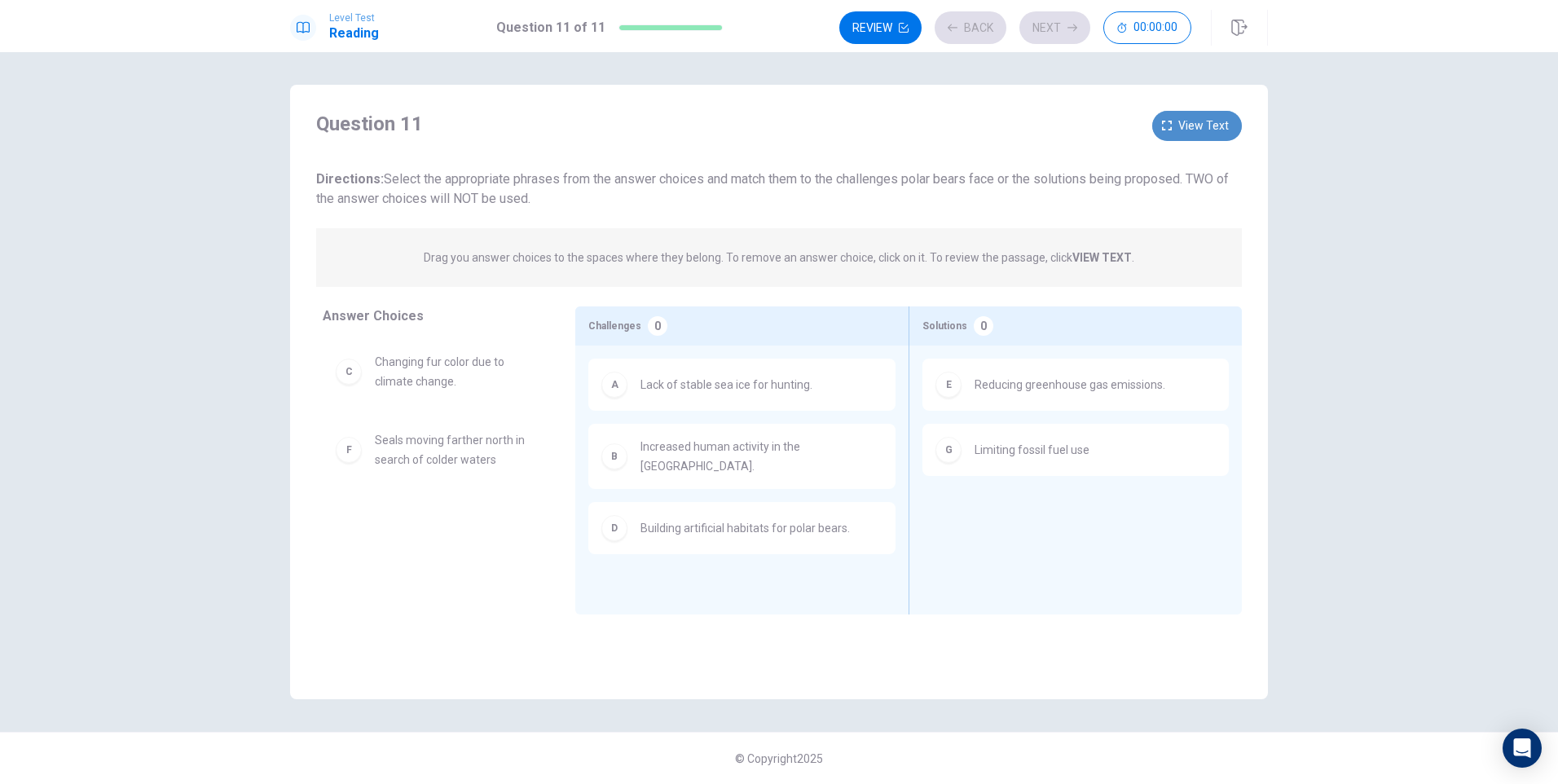
click at [1213, 122] on span "View text" at bounding box center [1204, 125] width 51 height 20
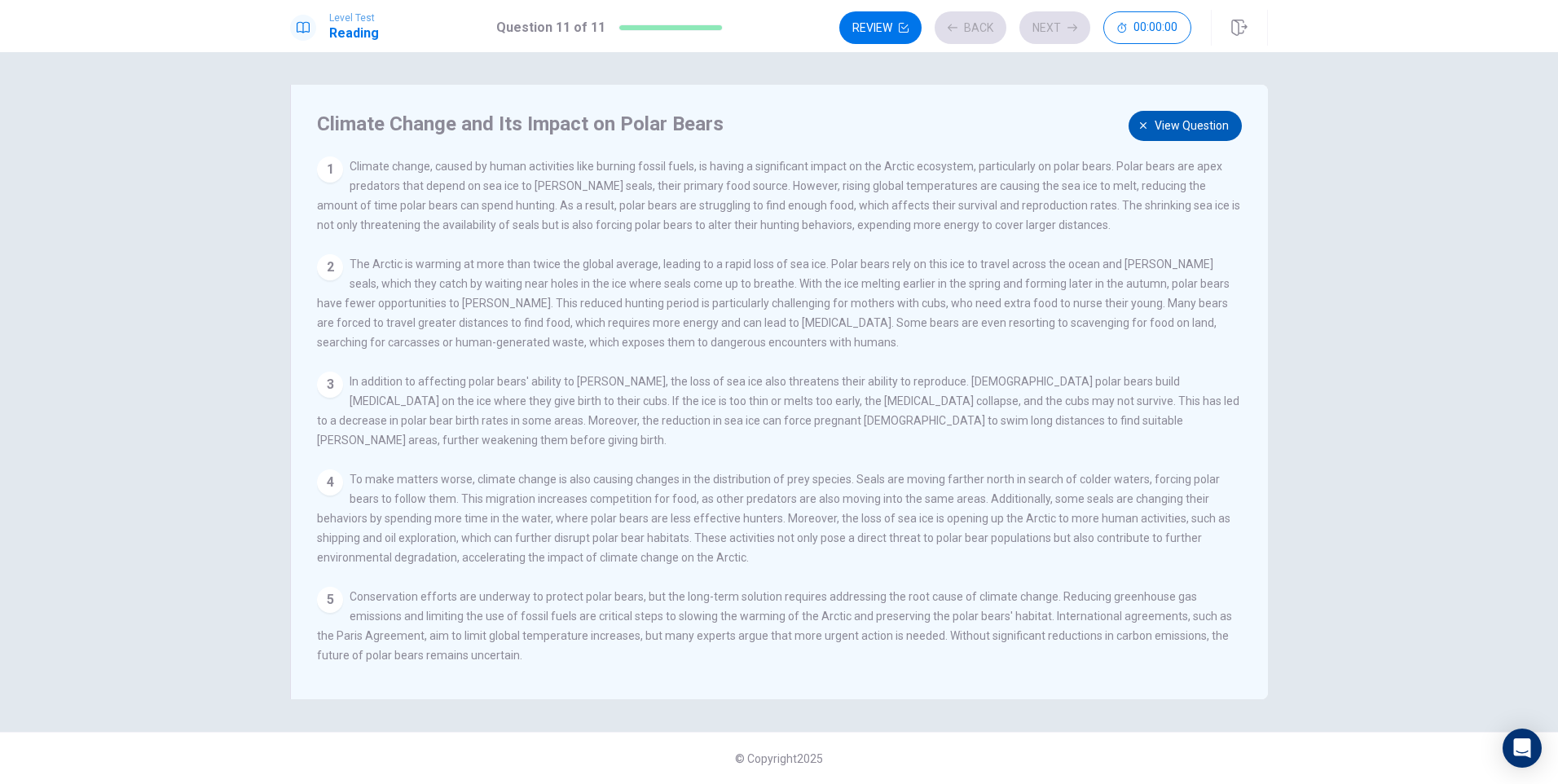
click at [1208, 122] on span "View question" at bounding box center [1191, 125] width 74 height 20
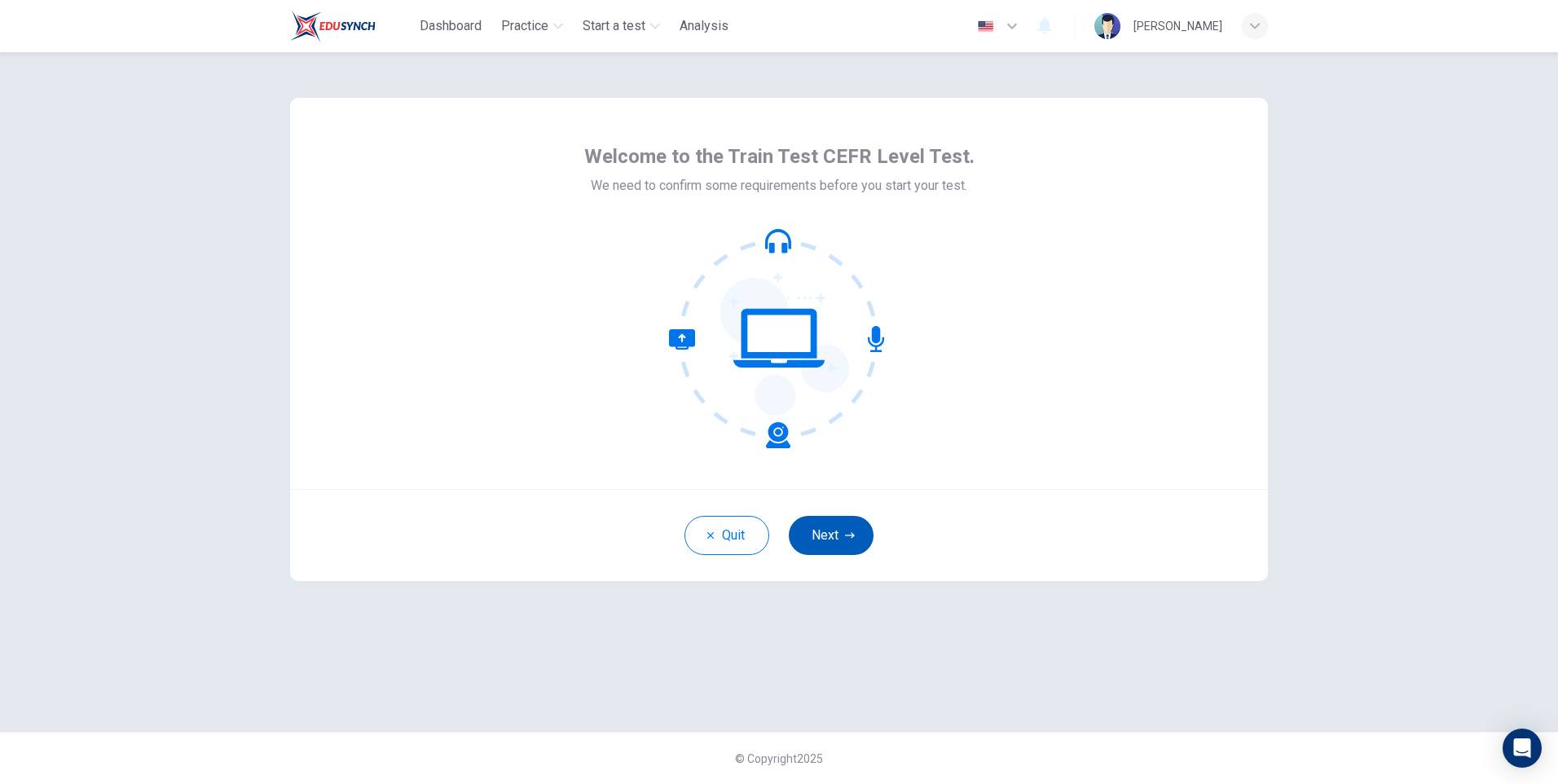
click at [832, 536] on button "Next" at bounding box center [831, 535] width 85 height 39
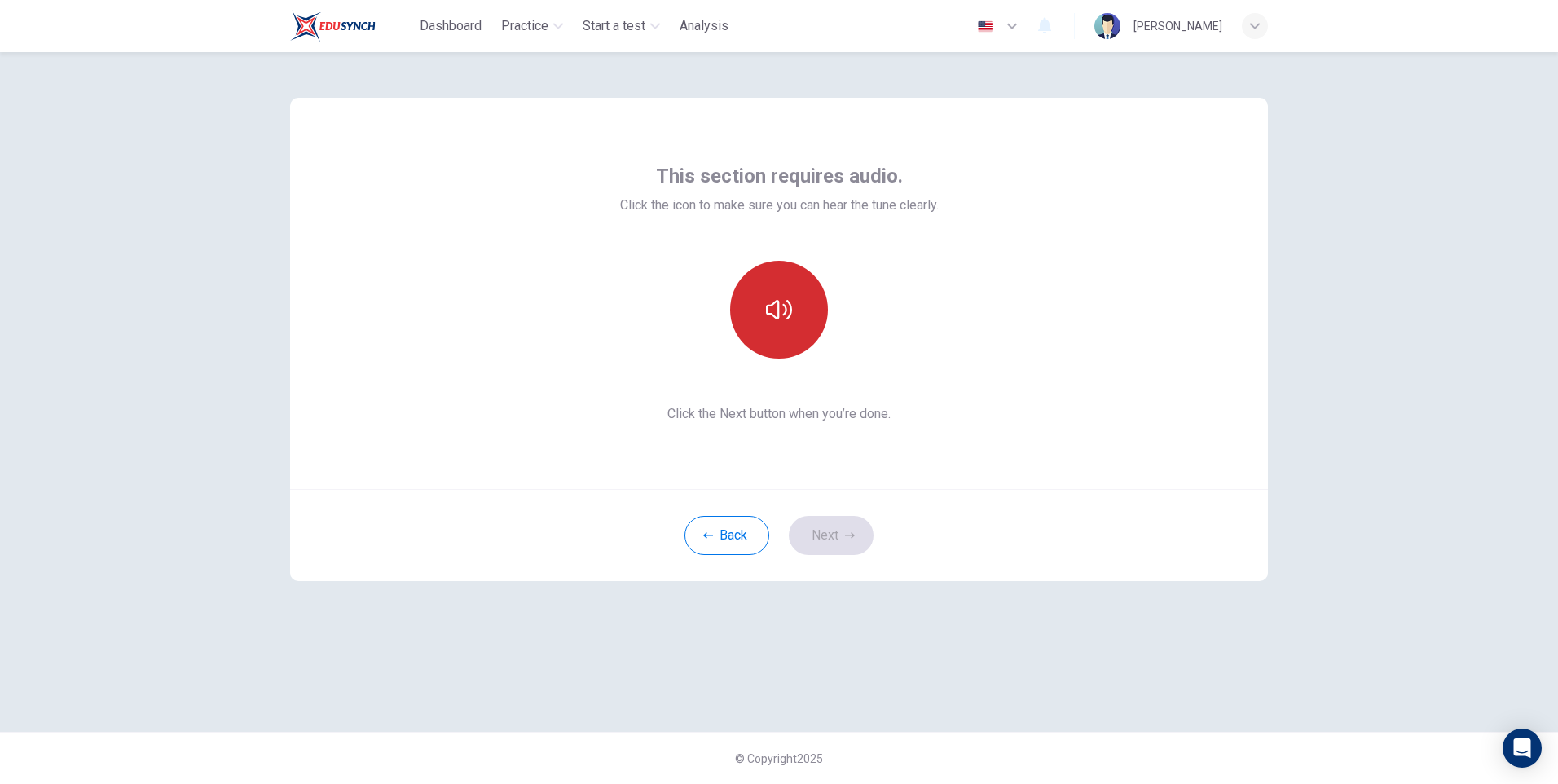
click at [775, 320] on icon "button" at bounding box center [779, 310] width 26 height 26
click at [837, 531] on button "Next" at bounding box center [831, 535] width 85 height 39
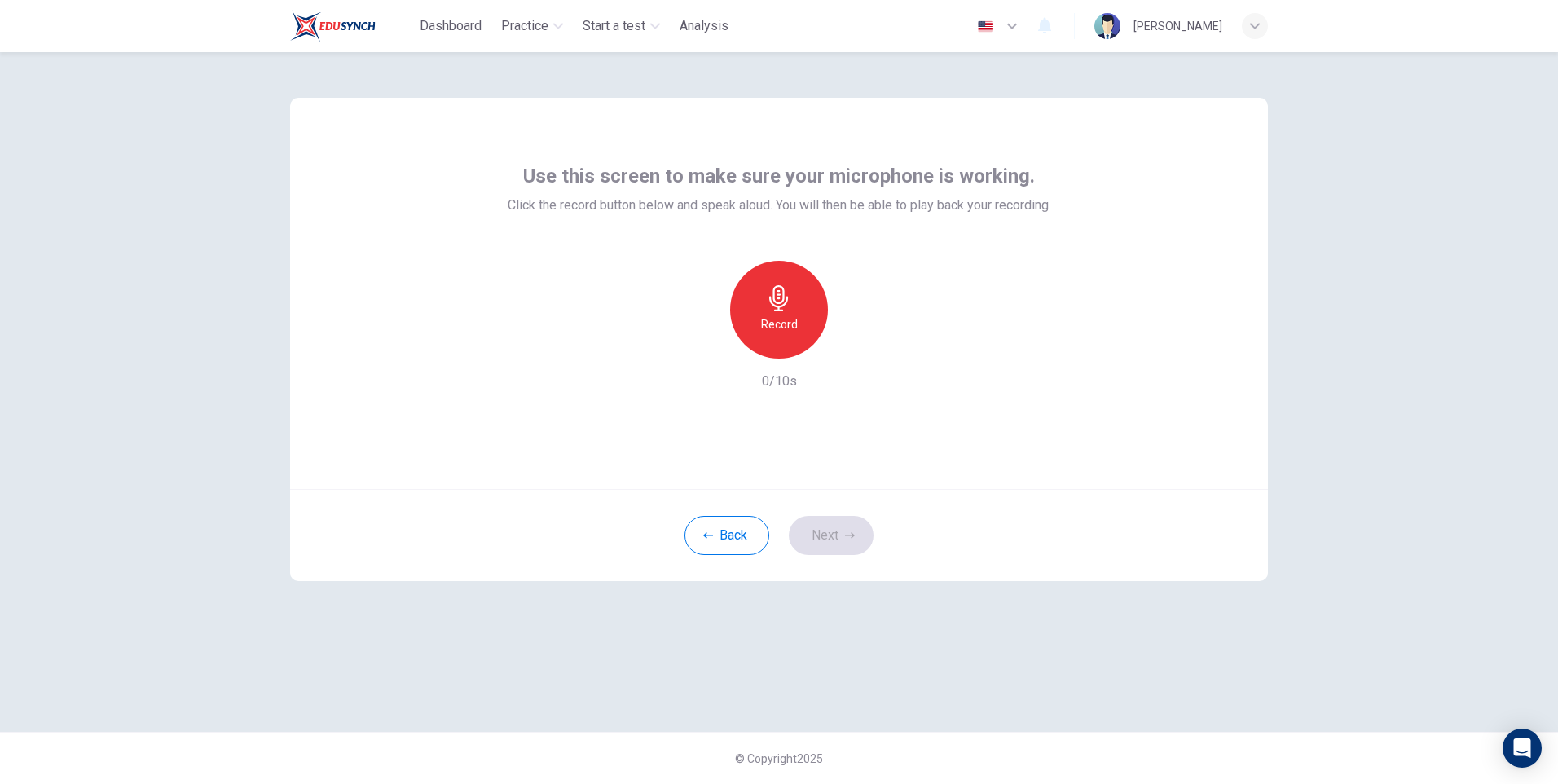
click at [787, 312] on div "Record" at bounding box center [779, 310] width 98 height 98
click at [790, 313] on div "Stop" at bounding box center [779, 310] width 98 height 98
click at [858, 349] on icon "button" at bounding box center [853, 345] width 17 height 17
click at [846, 534] on icon "button" at bounding box center [849, 535] width 10 height 10
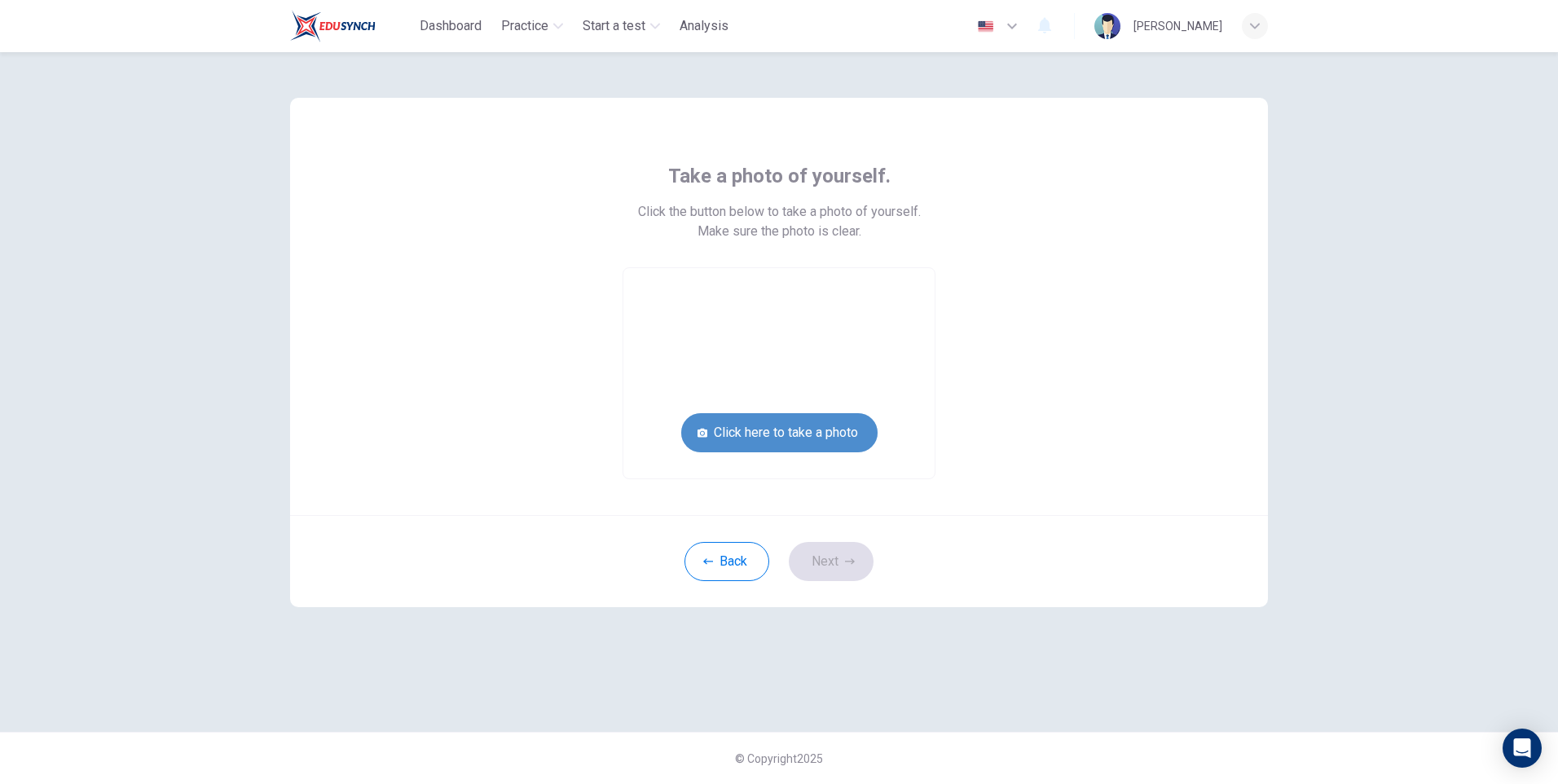
click at [793, 418] on button "Click here to take a photo" at bounding box center [779, 432] width 196 height 39
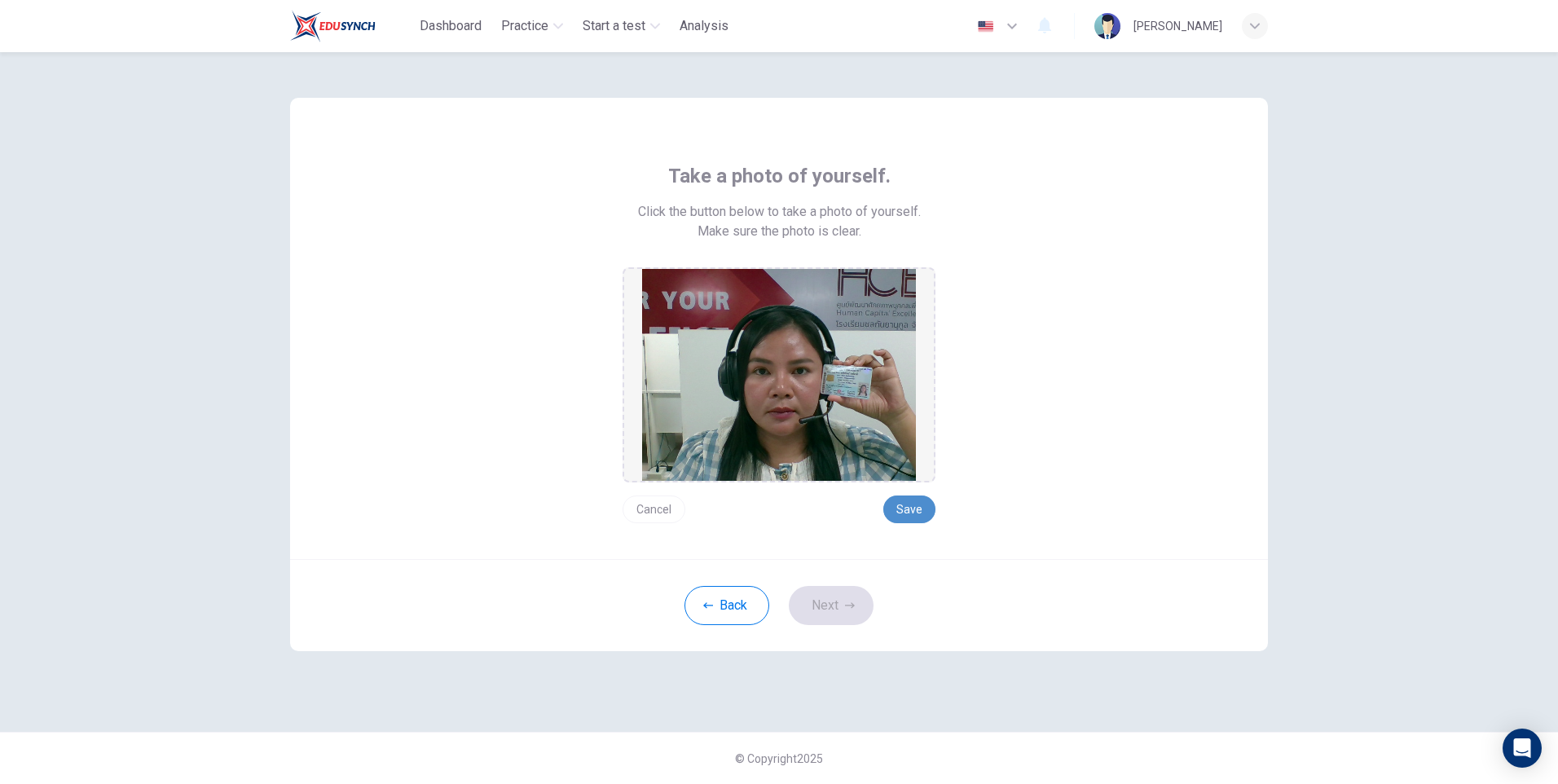
click at [912, 506] on button "Save" at bounding box center [909, 509] width 53 height 28
click at [828, 612] on button "Next" at bounding box center [831, 605] width 85 height 39
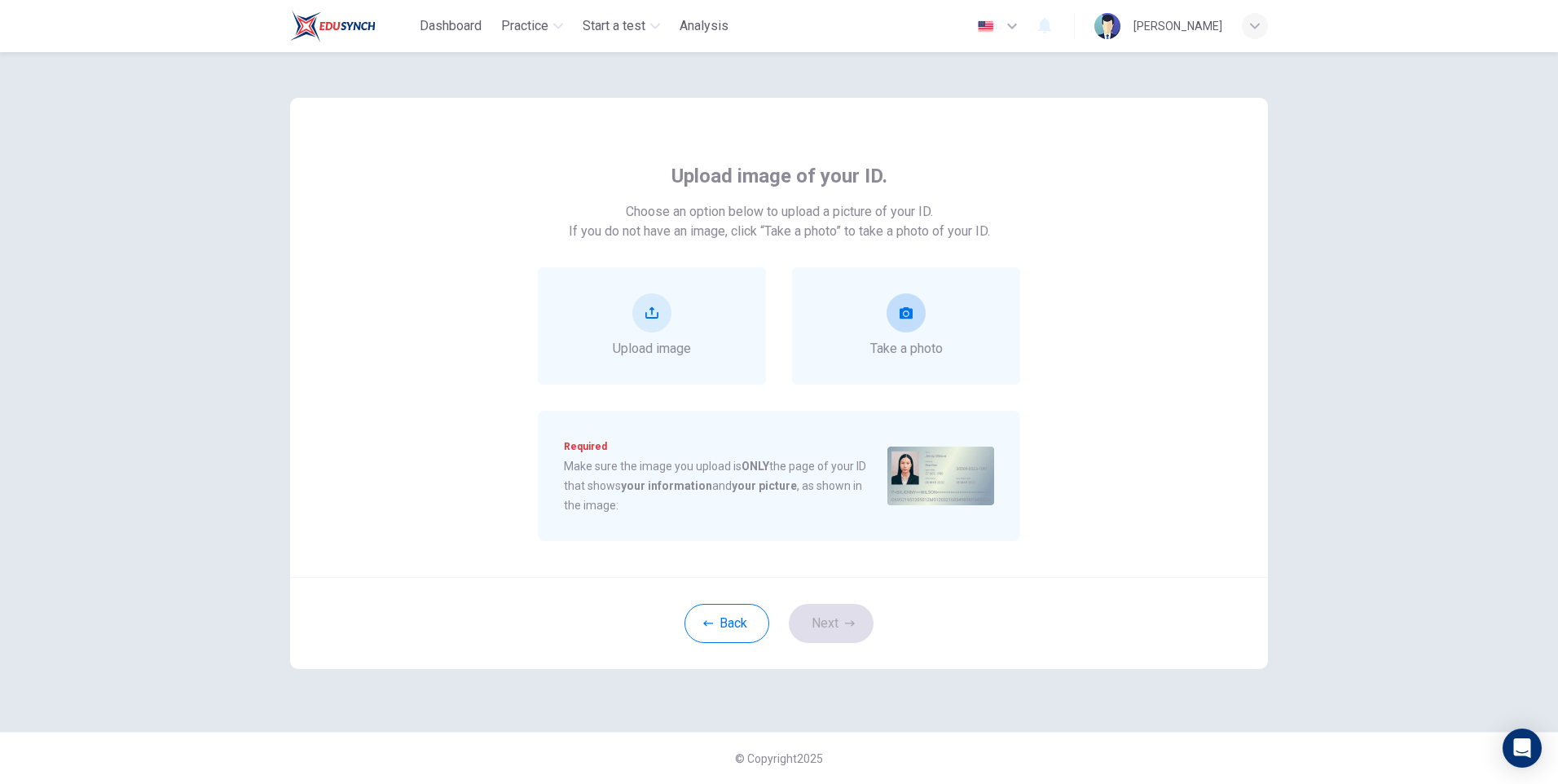
click at [900, 318] on icon "take photo" at bounding box center [906, 312] width 13 height 13
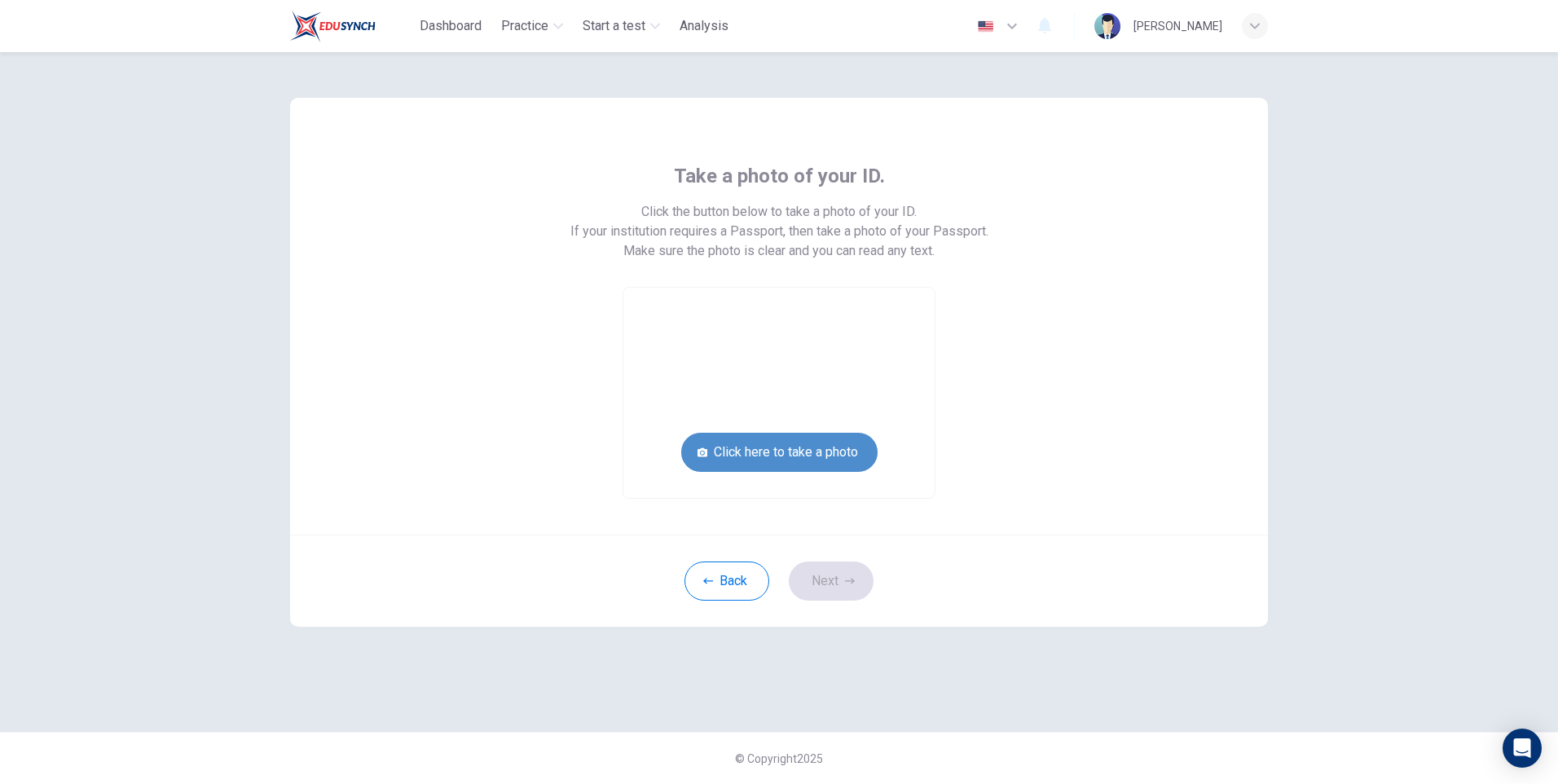
click at [813, 454] on button "Click here to take a photo" at bounding box center [779, 452] width 196 height 39
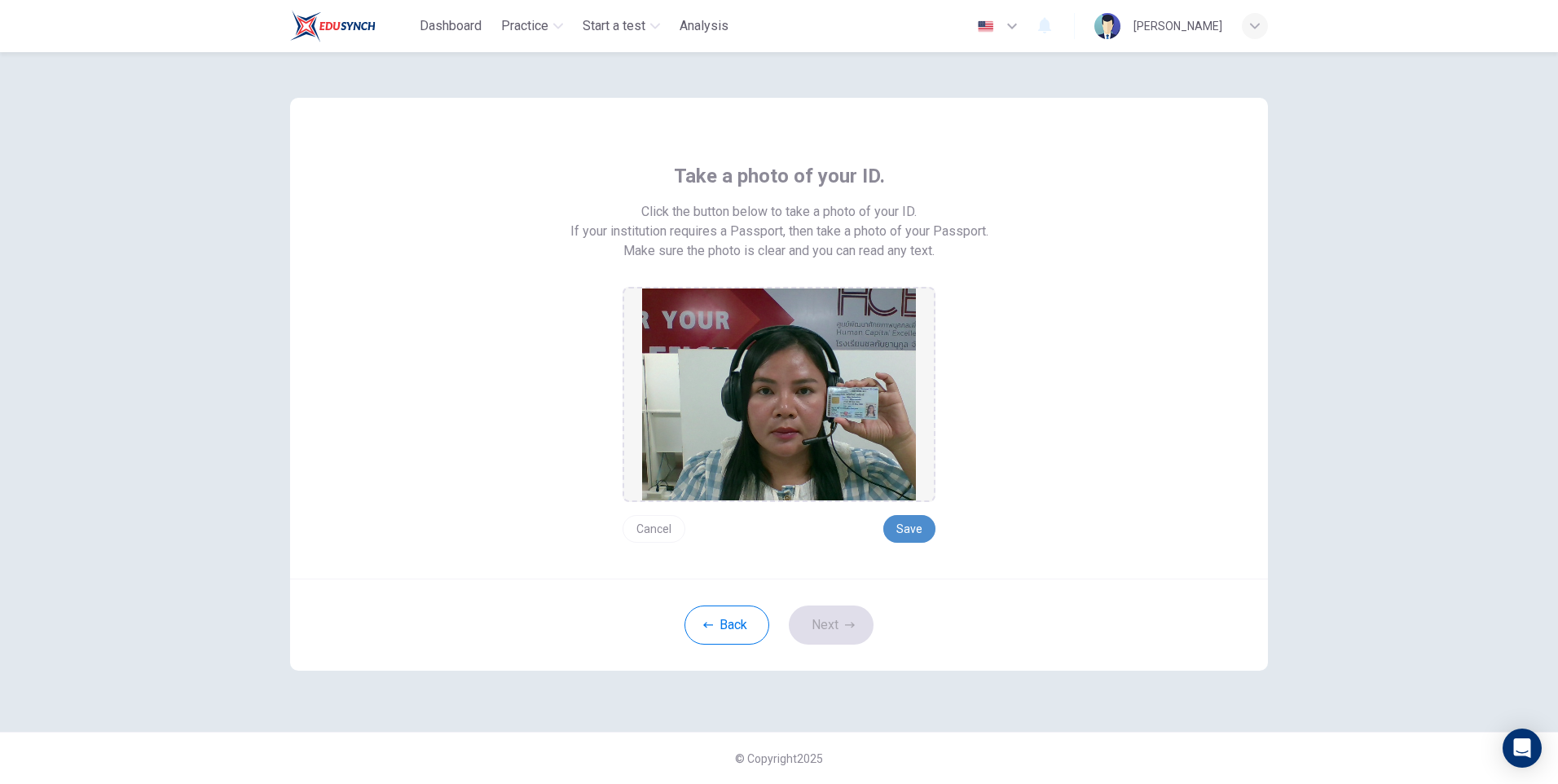
click at [910, 528] on button "Save" at bounding box center [909, 528] width 53 height 28
click at [837, 634] on button "Next" at bounding box center [831, 625] width 85 height 39
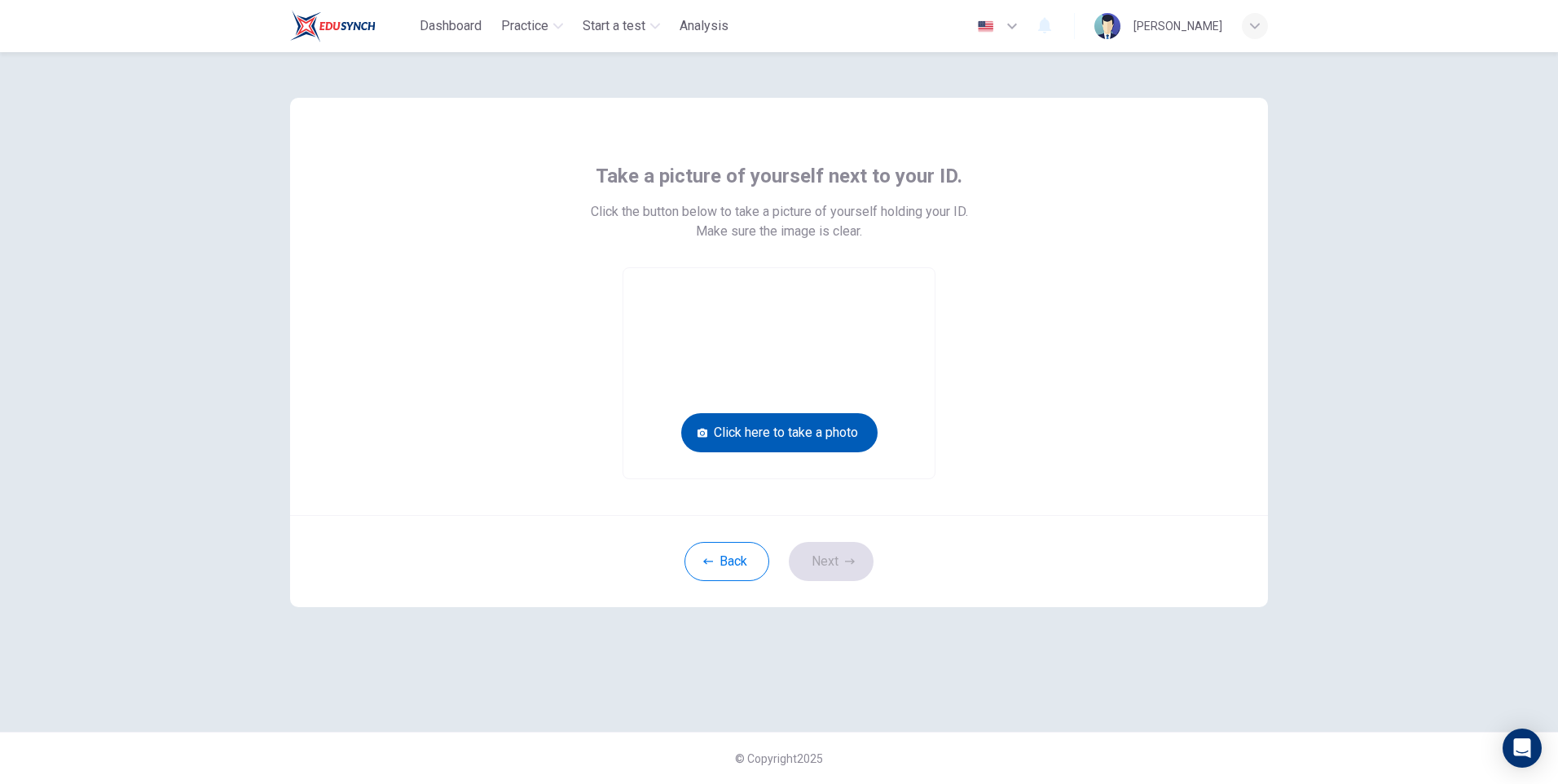
click at [825, 424] on button "Click here to take a photo" at bounding box center [779, 432] width 196 height 39
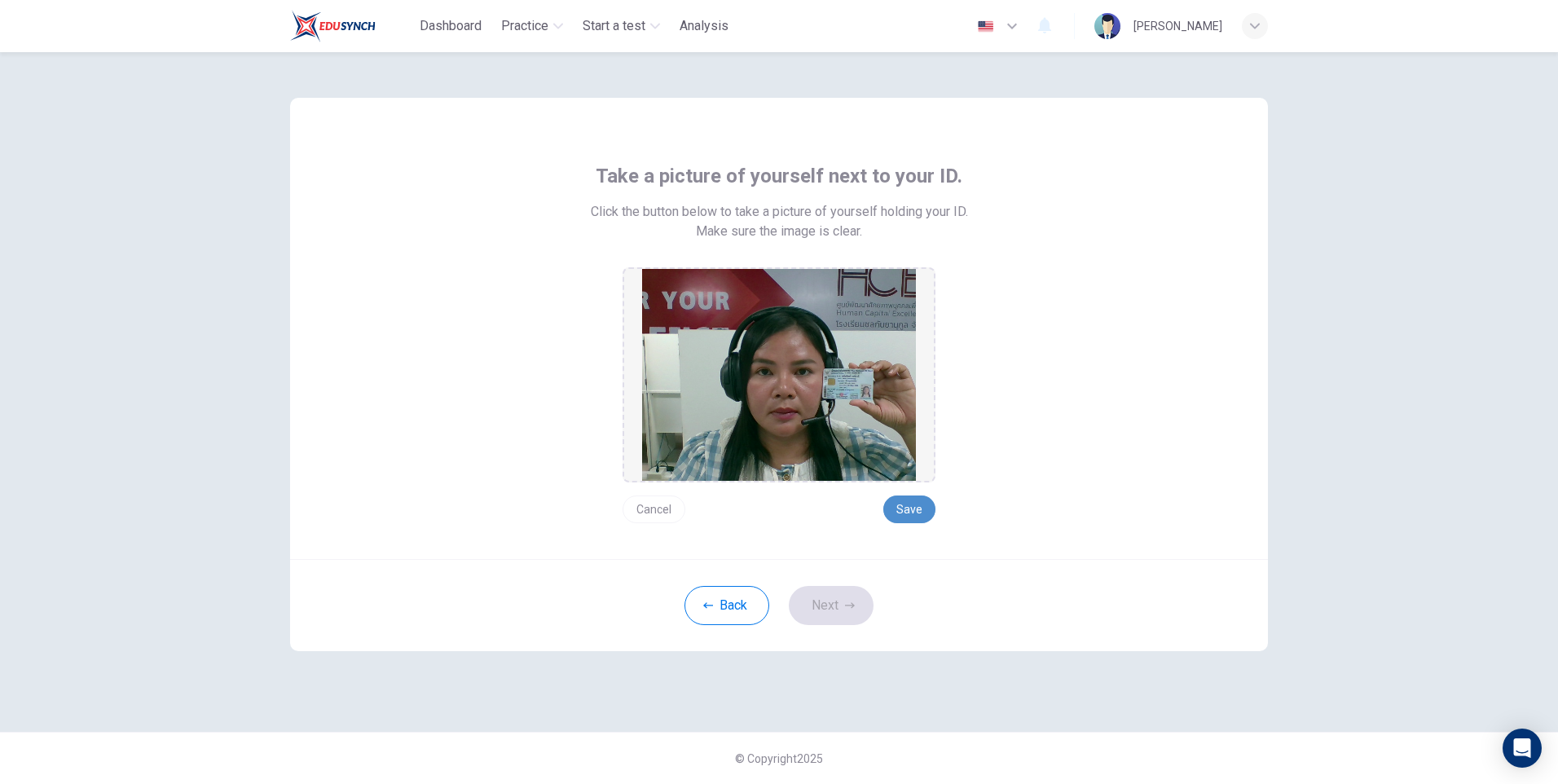
click at [902, 505] on button "Save" at bounding box center [909, 509] width 53 height 28
click at [840, 607] on button "Next" at bounding box center [831, 605] width 85 height 39
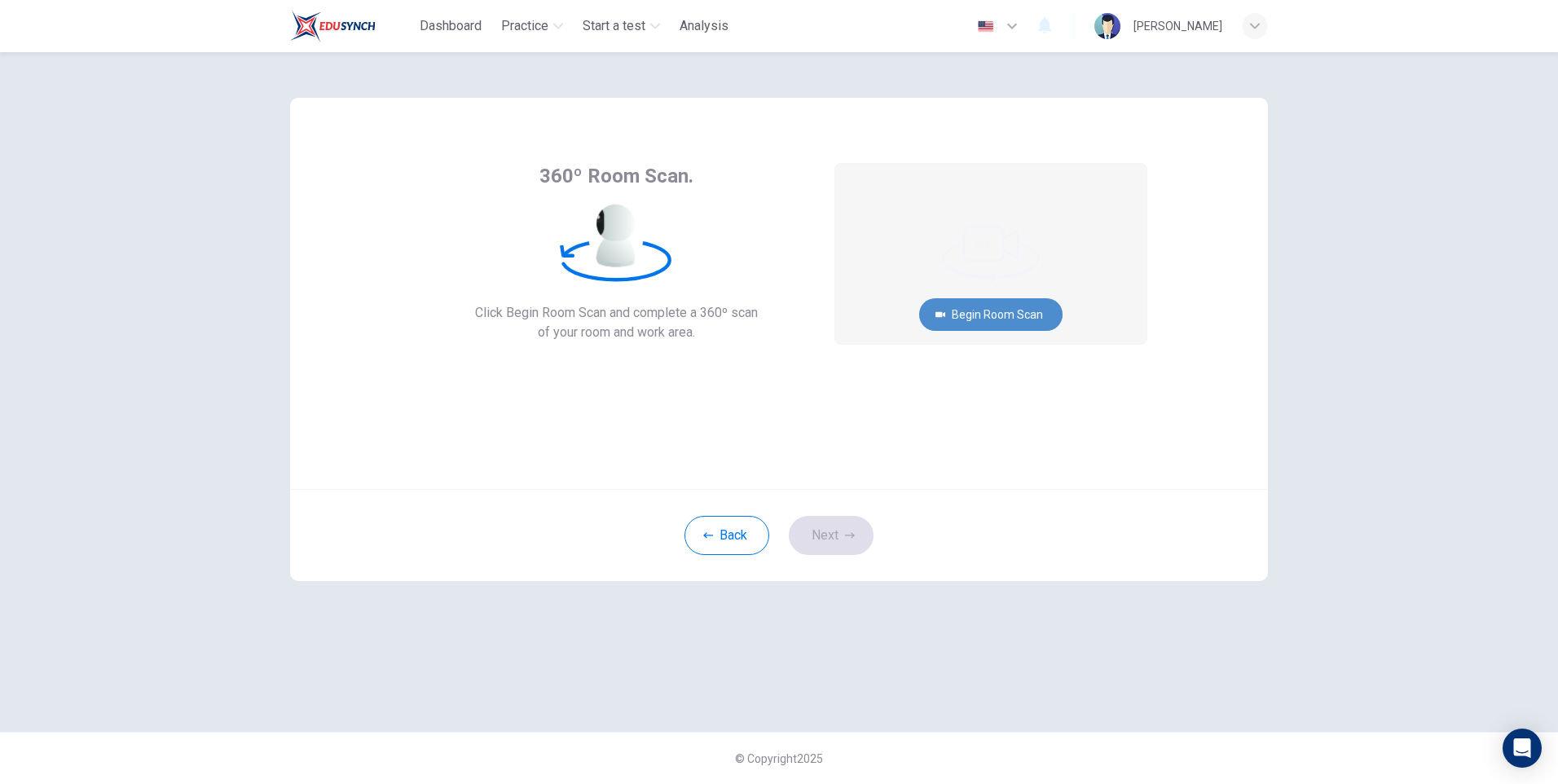
click at [1036, 309] on button "Begin Room Scan" at bounding box center [991, 314] width 144 height 32
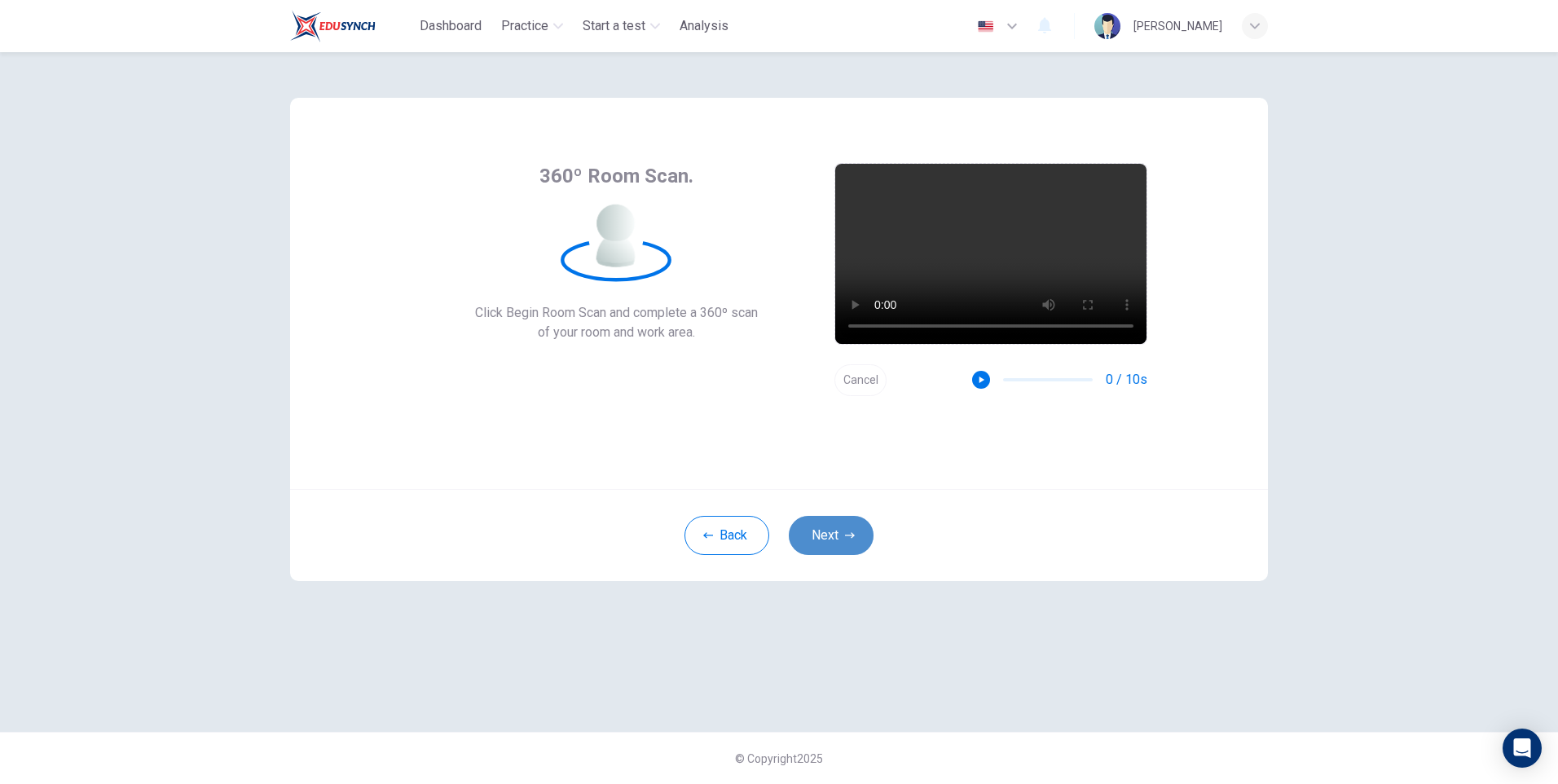
click at [828, 528] on button "Next" at bounding box center [831, 535] width 85 height 39
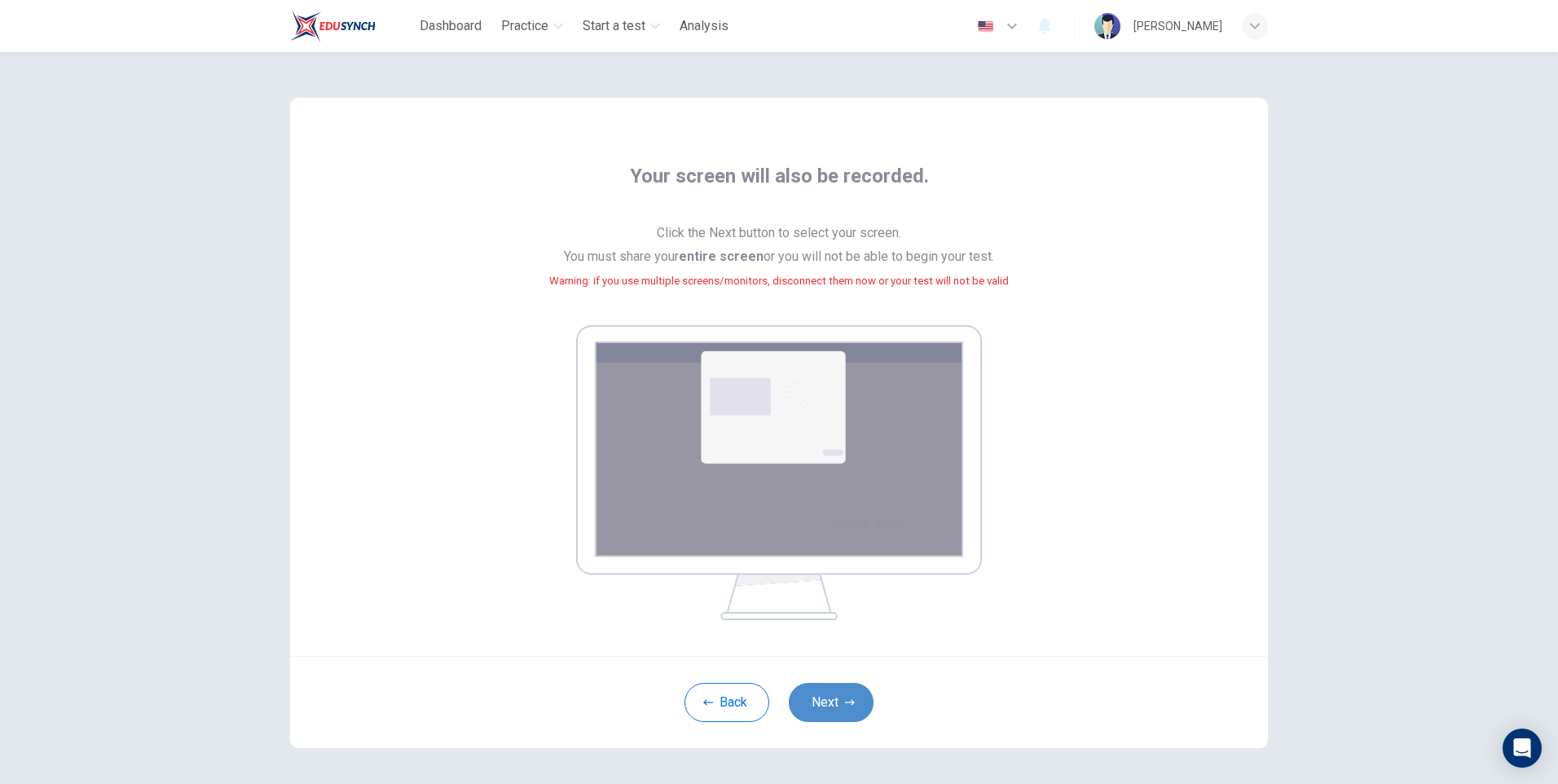
click at [826, 694] on button "Next" at bounding box center [831, 702] width 85 height 39
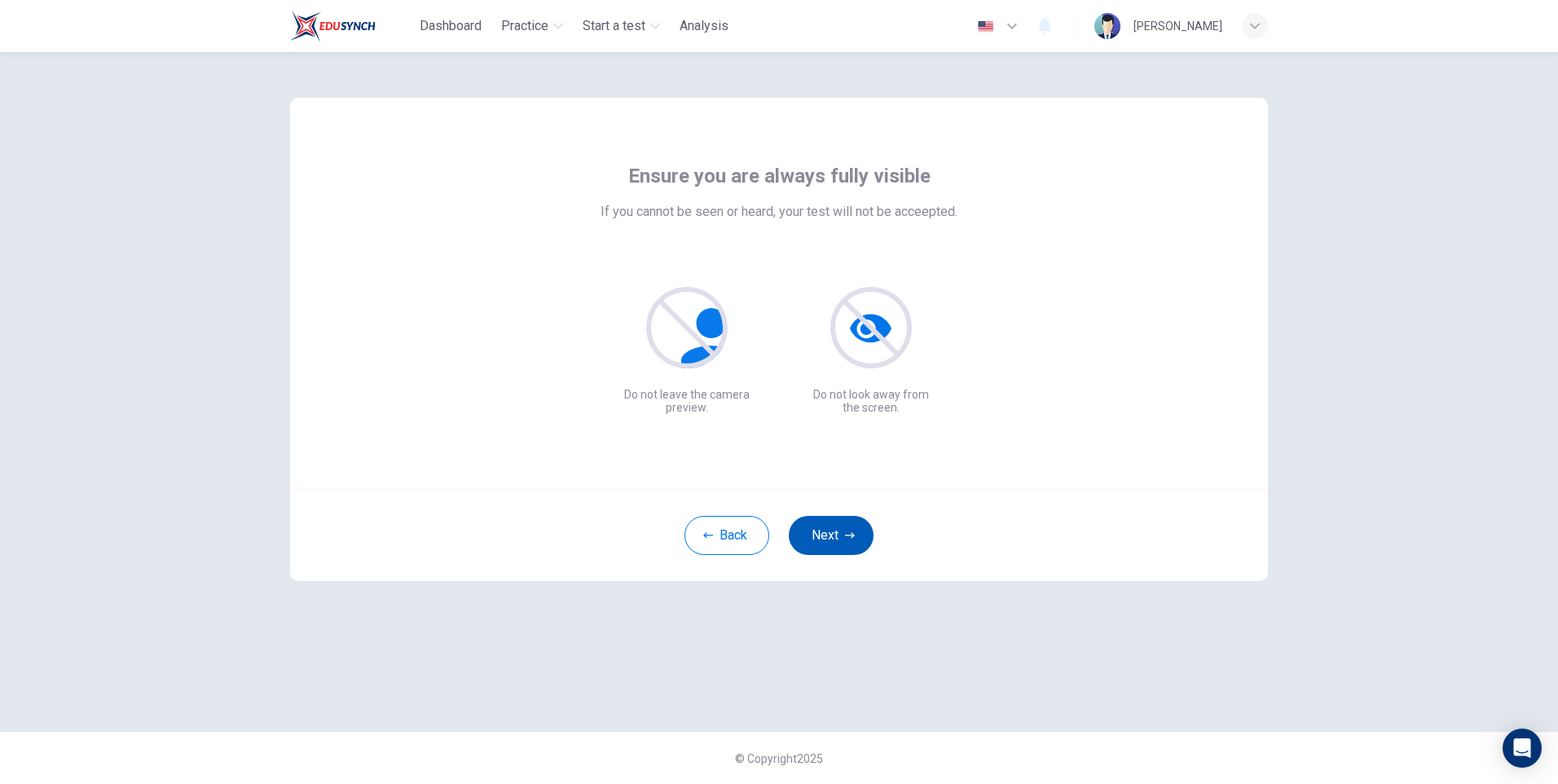
click at [847, 534] on icon "button" at bounding box center [849, 535] width 10 height 10
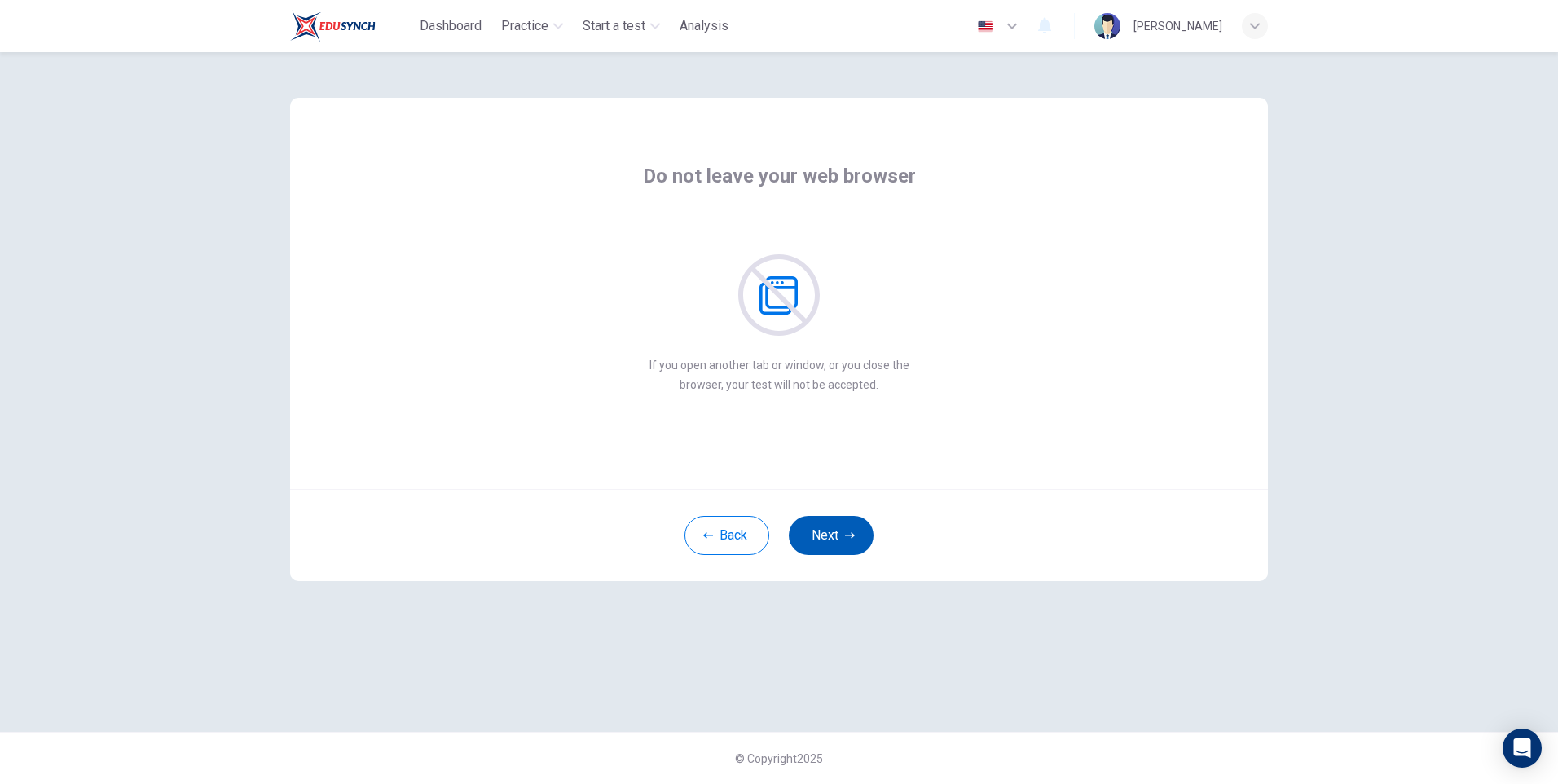
click at [846, 519] on button "Next" at bounding box center [831, 535] width 85 height 39
click at [843, 534] on button "Next" at bounding box center [831, 535] width 85 height 39
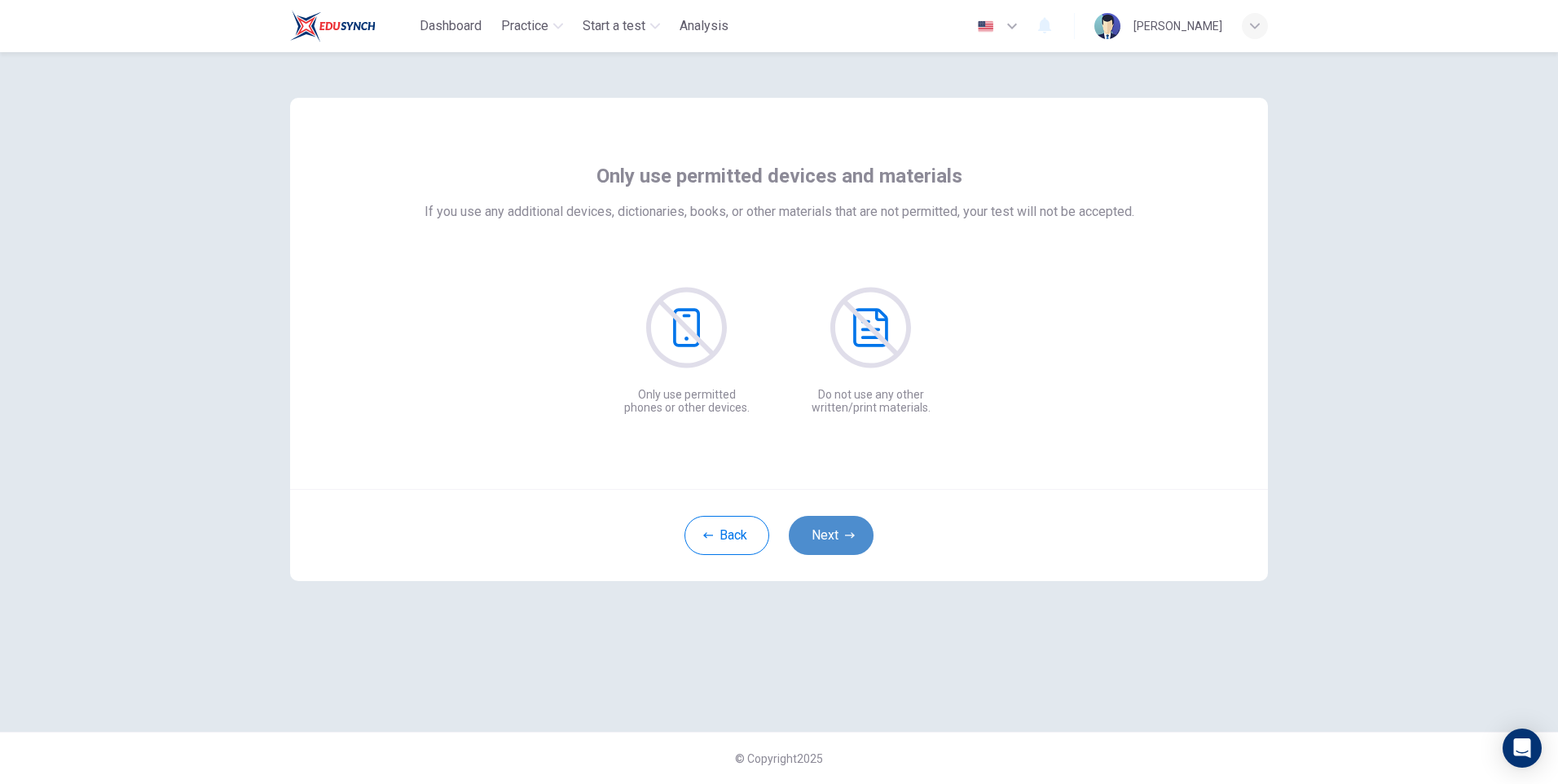
click at [843, 534] on button "Next" at bounding box center [831, 535] width 85 height 39
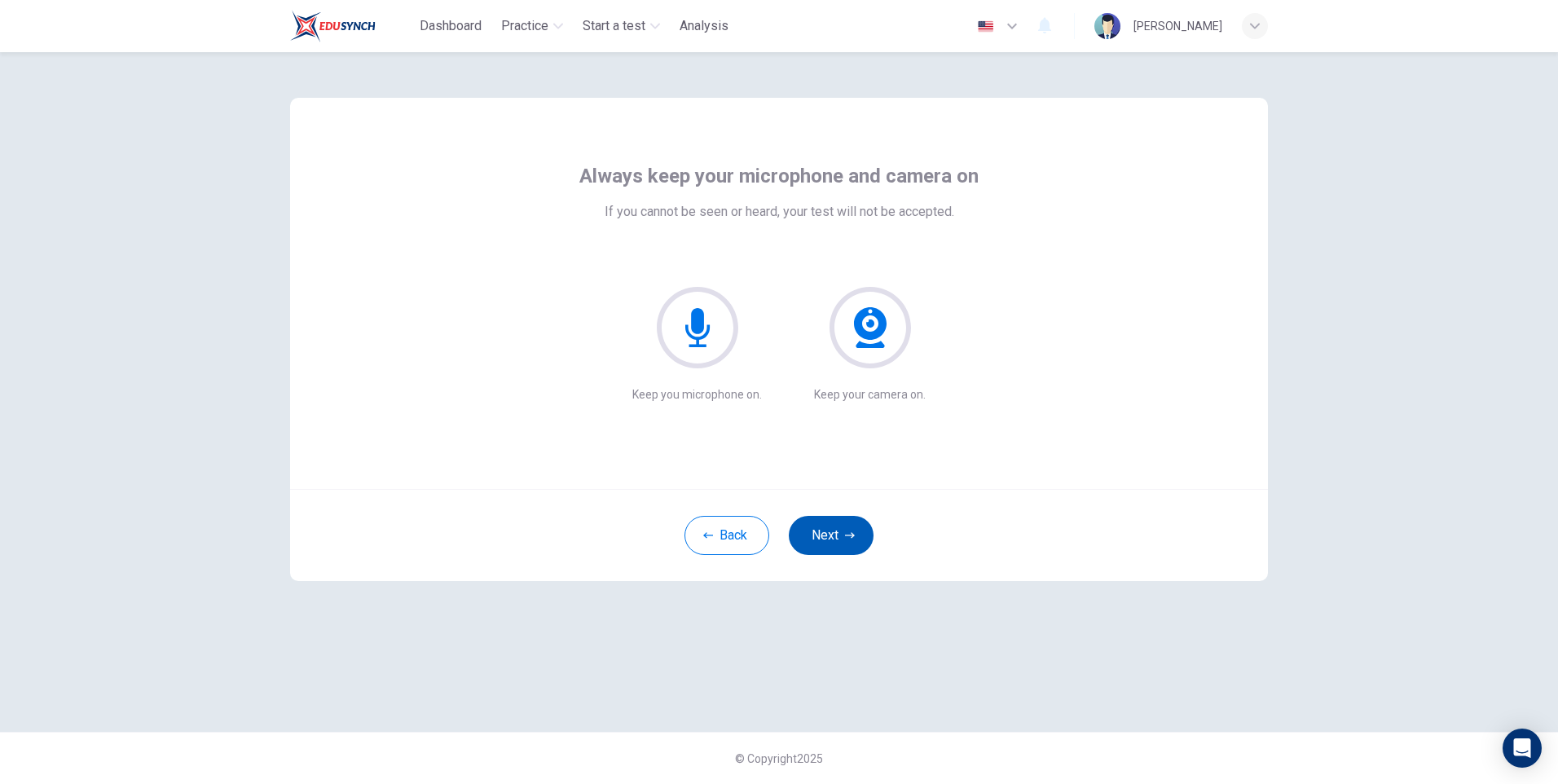
click at [843, 534] on button "Next" at bounding box center [831, 535] width 85 height 39
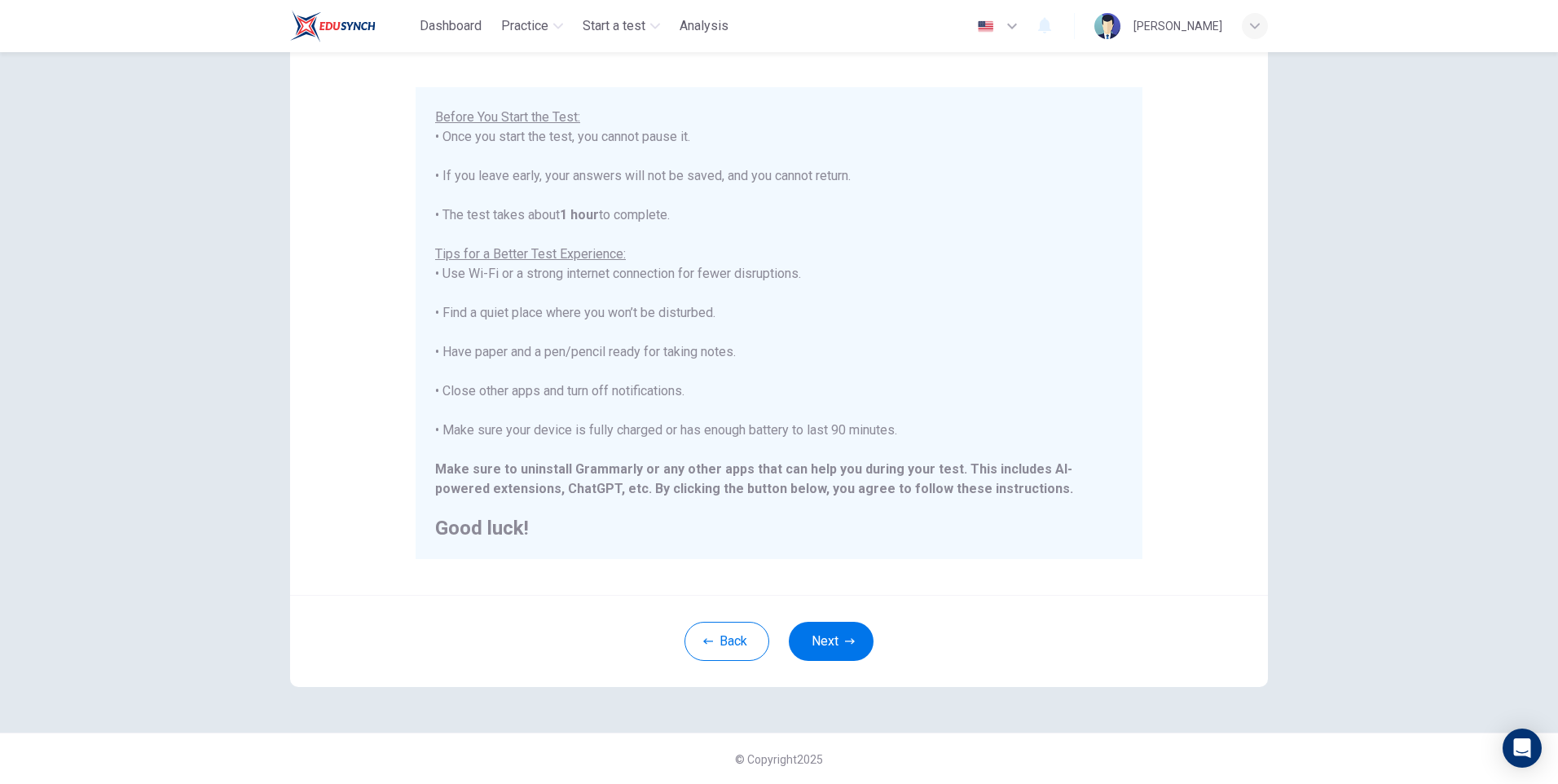
scroll to position [122, 0]
click at [839, 629] on button "Next" at bounding box center [831, 640] width 85 height 39
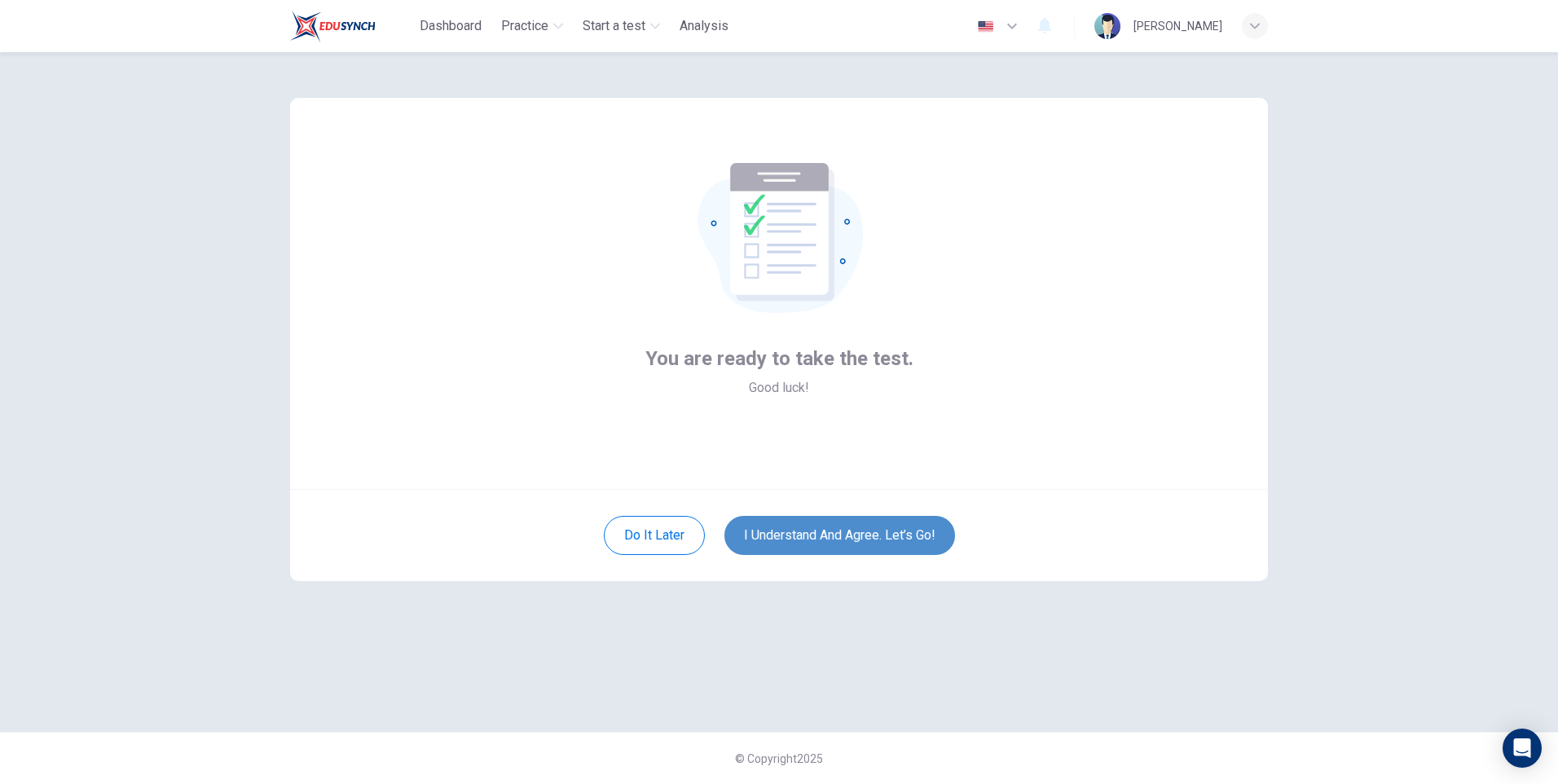
click at [867, 528] on button "I understand and agree. Let’s go!" at bounding box center [839, 535] width 230 height 39
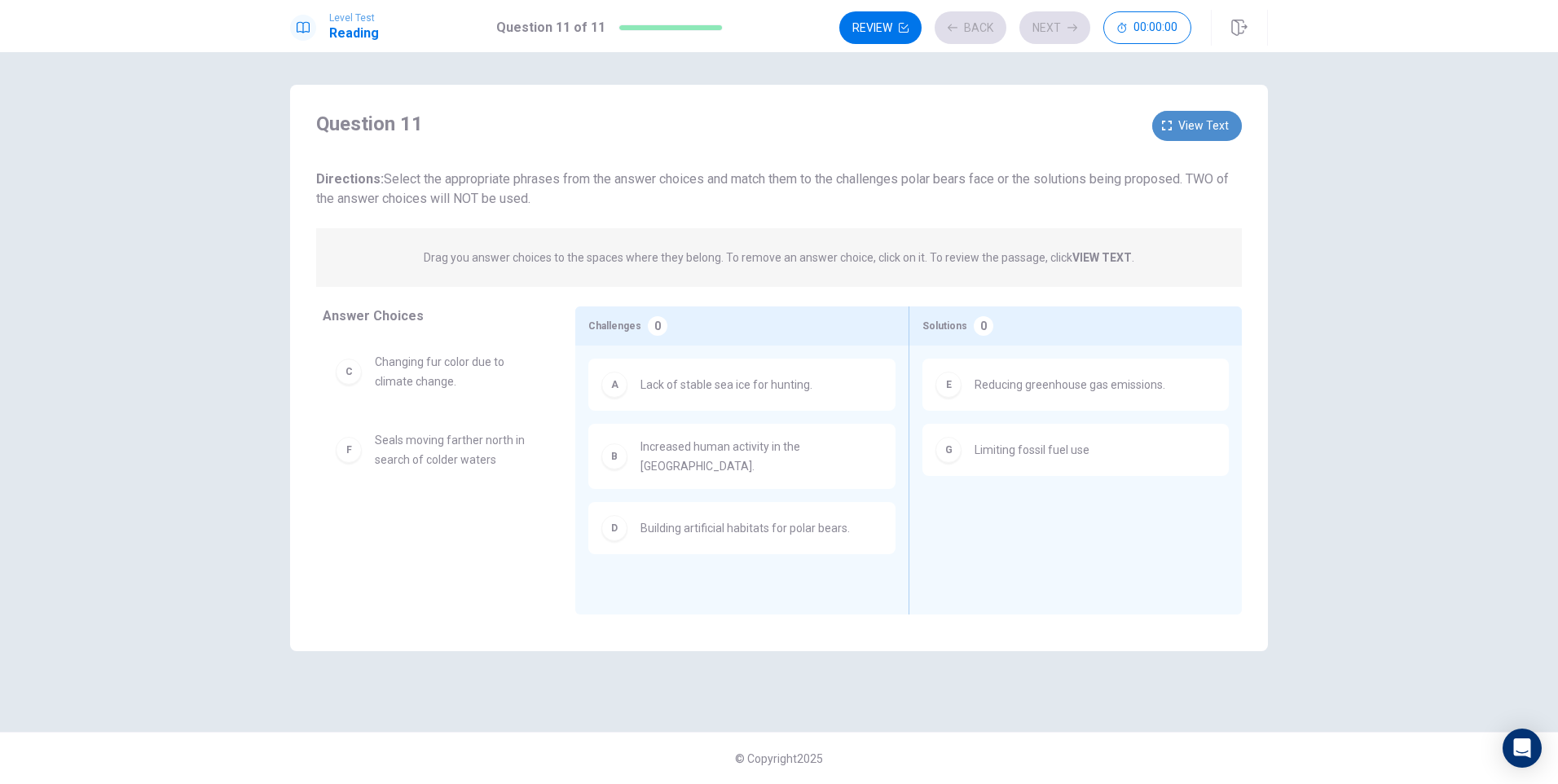
click at [1225, 118] on span "View text" at bounding box center [1204, 125] width 51 height 20
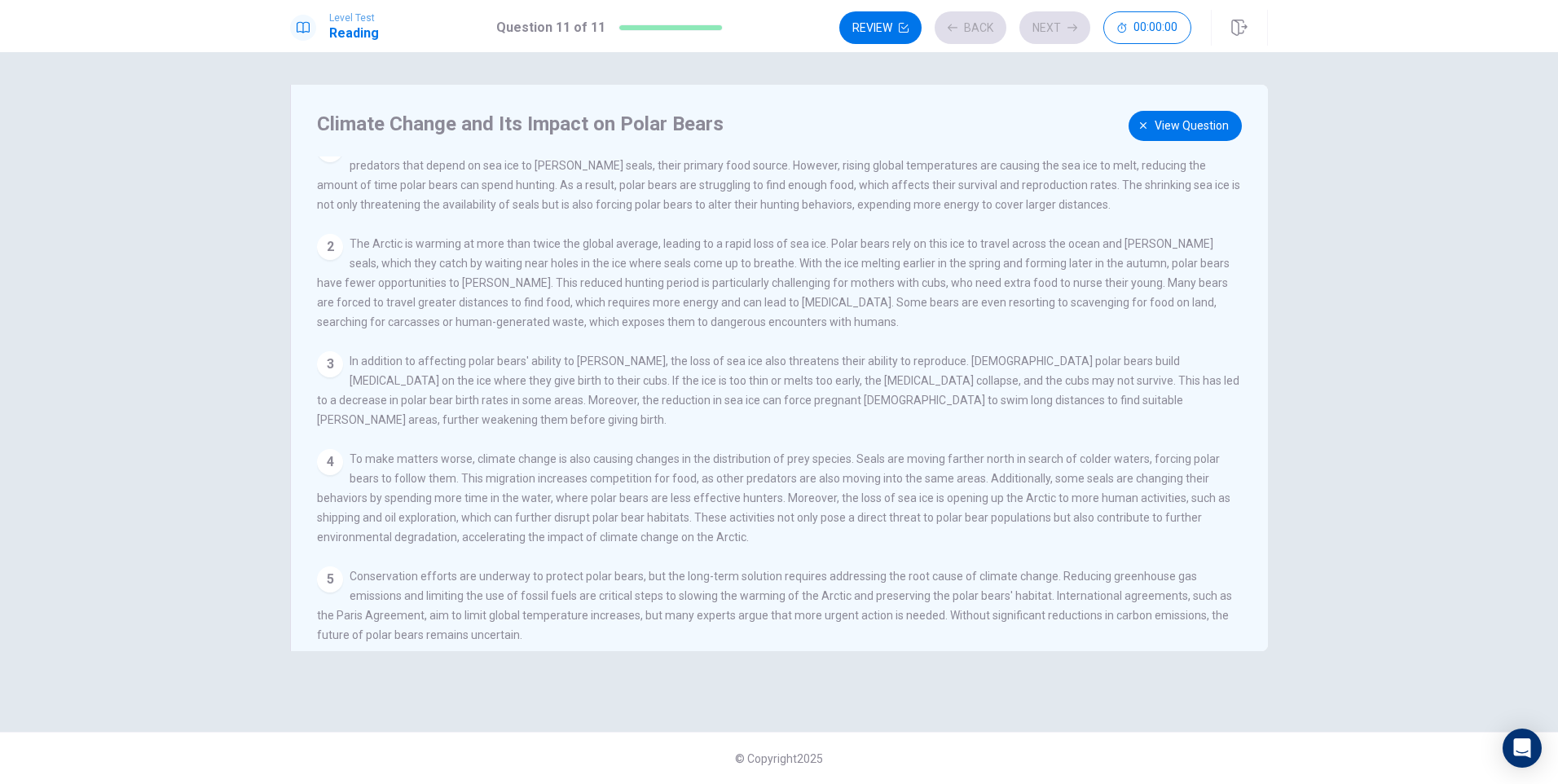
scroll to position [38, 0]
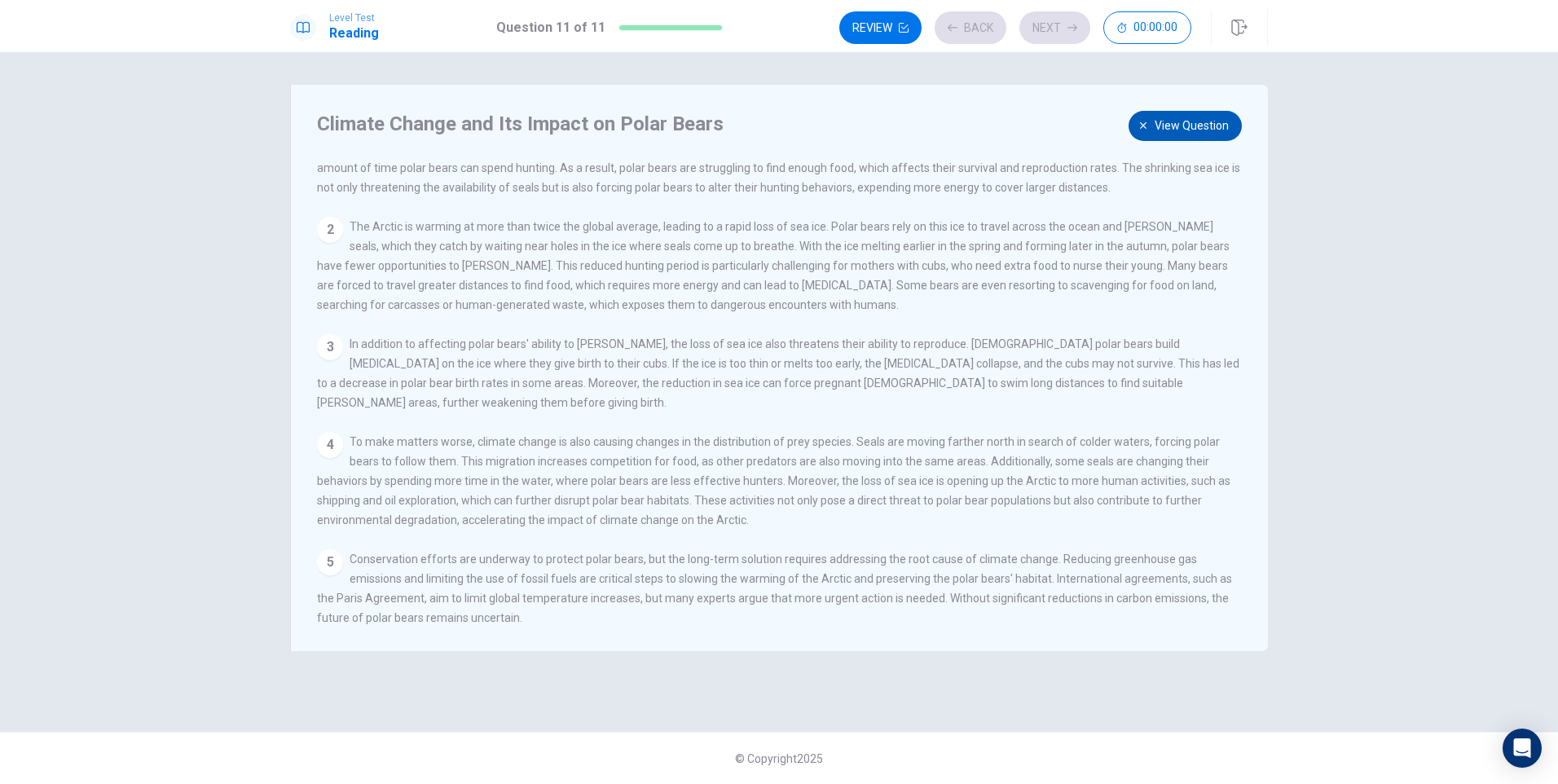
click at [1200, 127] on span "View question" at bounding box center [1191, 125] width 74 height 20
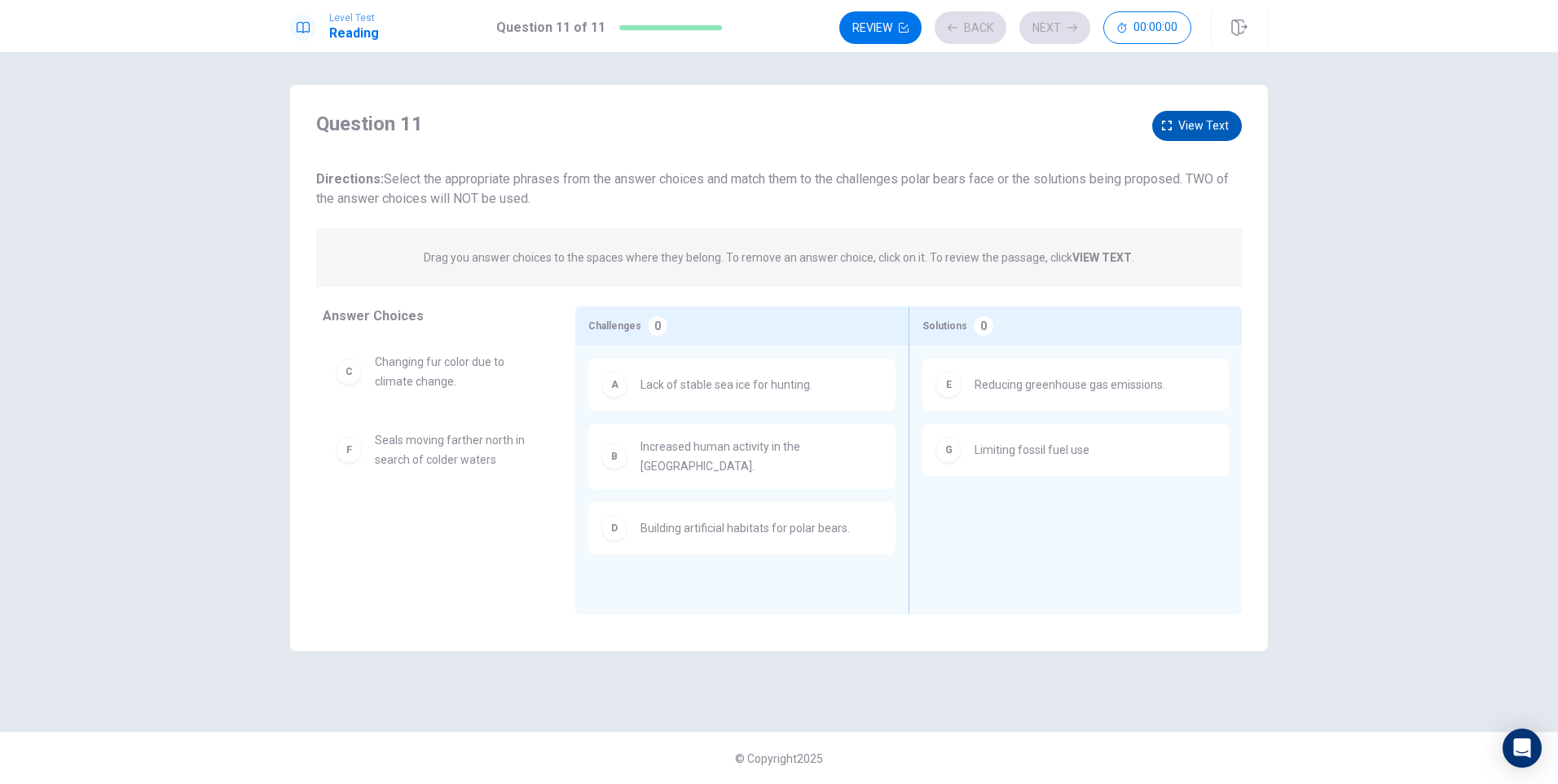
click at [1220, 118] on span "View text" at bounding box center [1204, 125] width 51 height 20
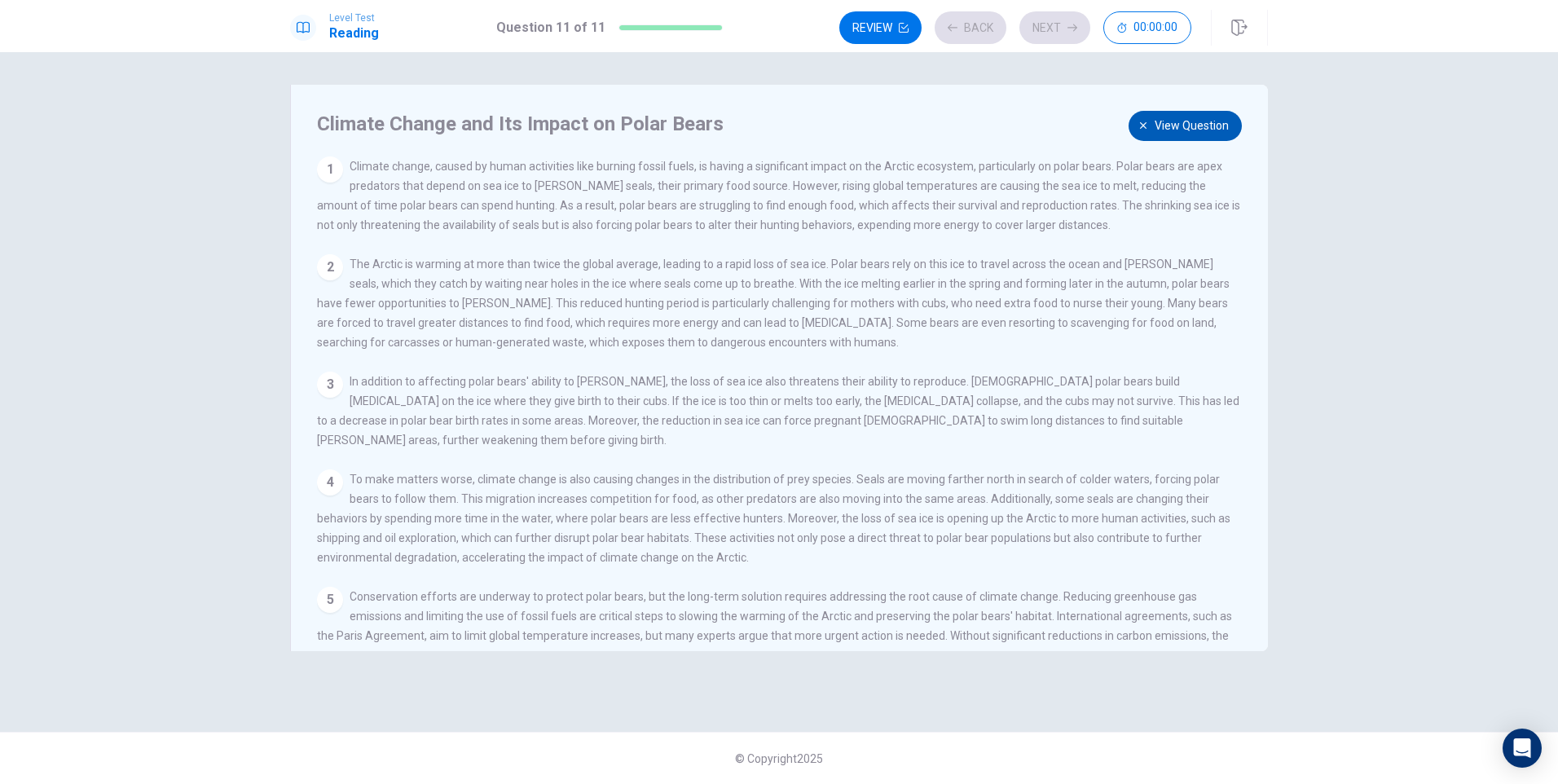
click at [1223, 122] on span "View question" at bounding box center [1191, 125] width 74 height 20
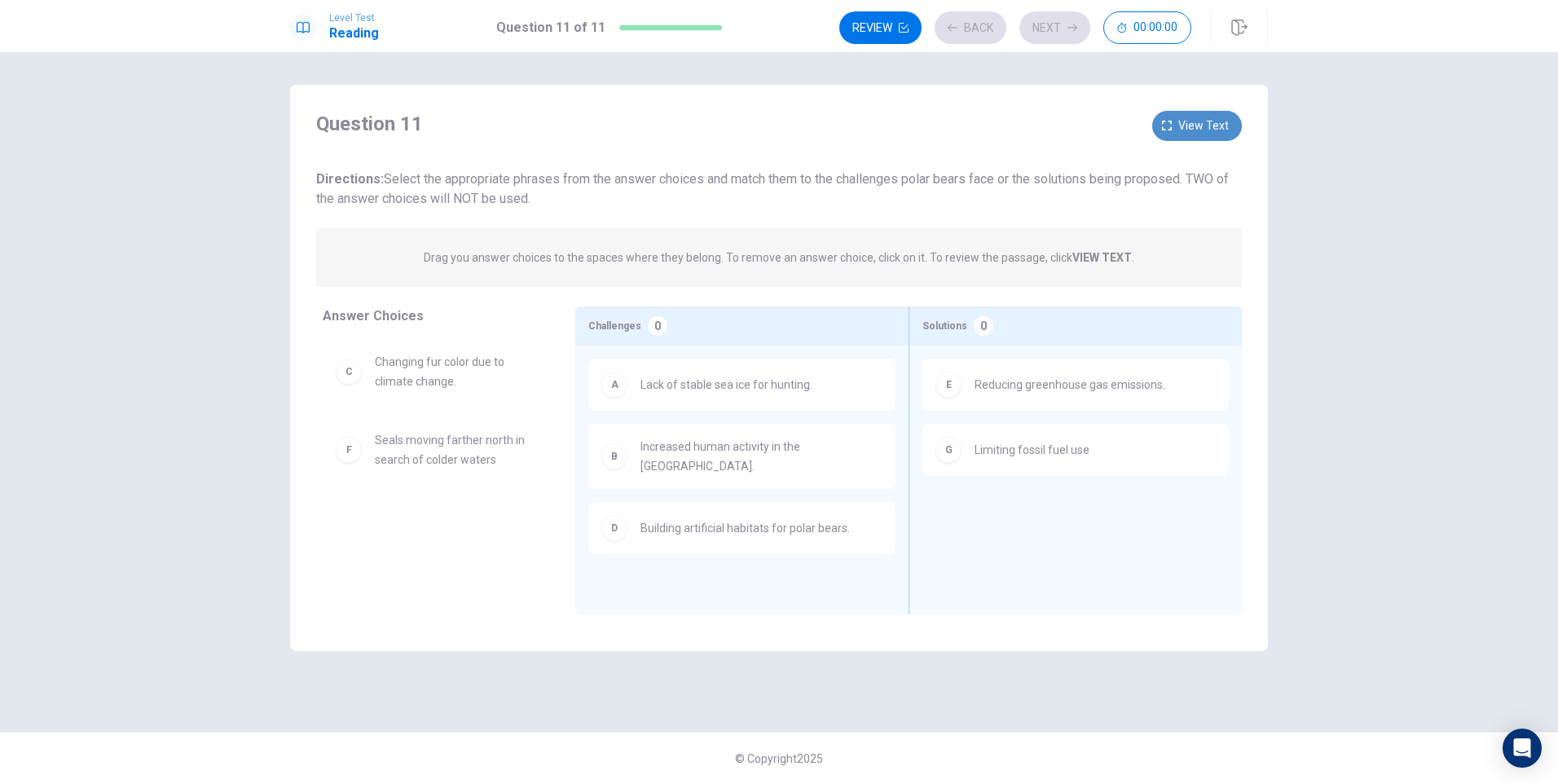
click at [1207, 125] on span "View text" at bounding box center [1204, 125] width 51 height 20
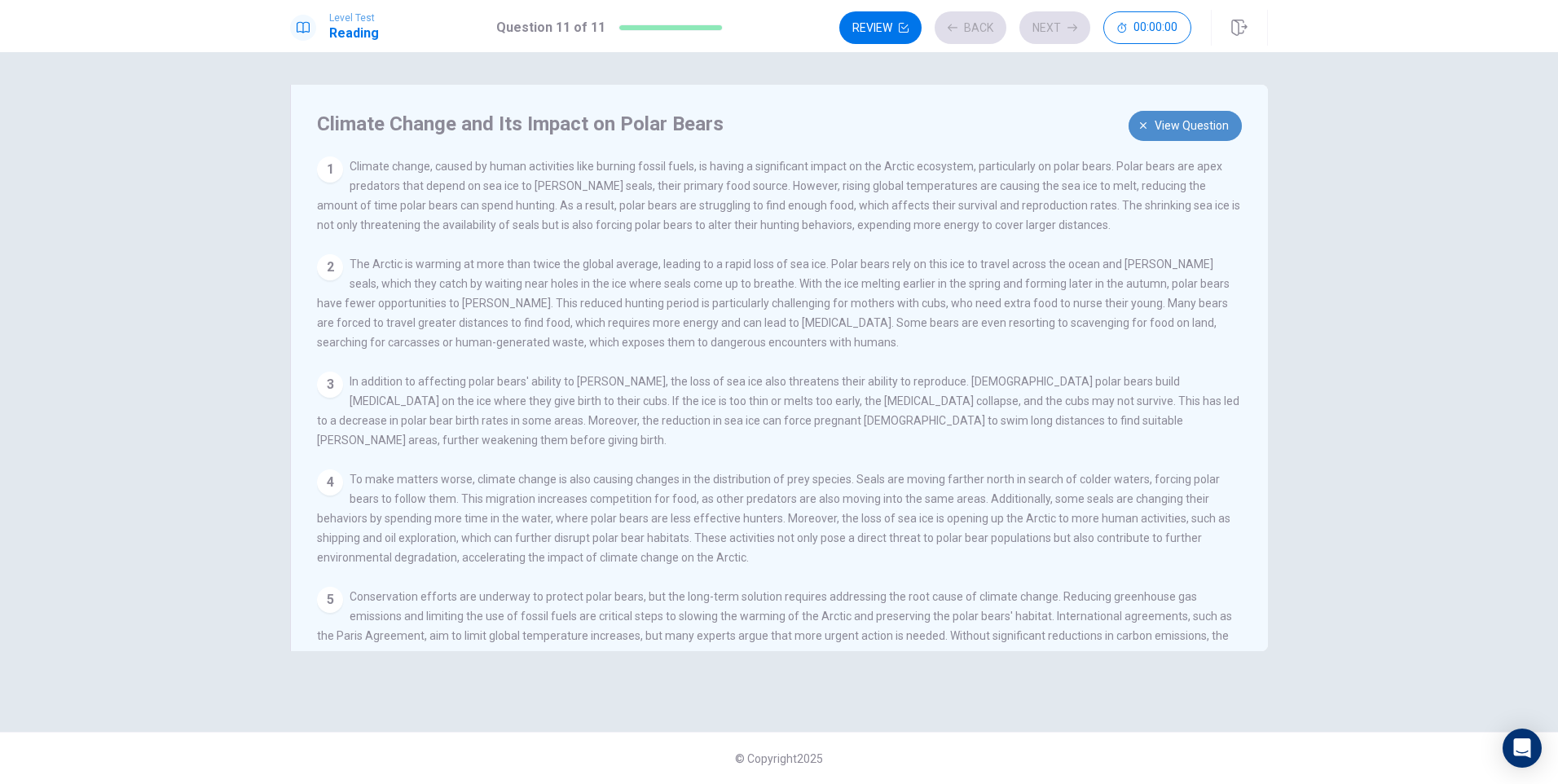
click at [1206, 122] on span "View question" at bounding box center [1191, 125] width 74 height 20
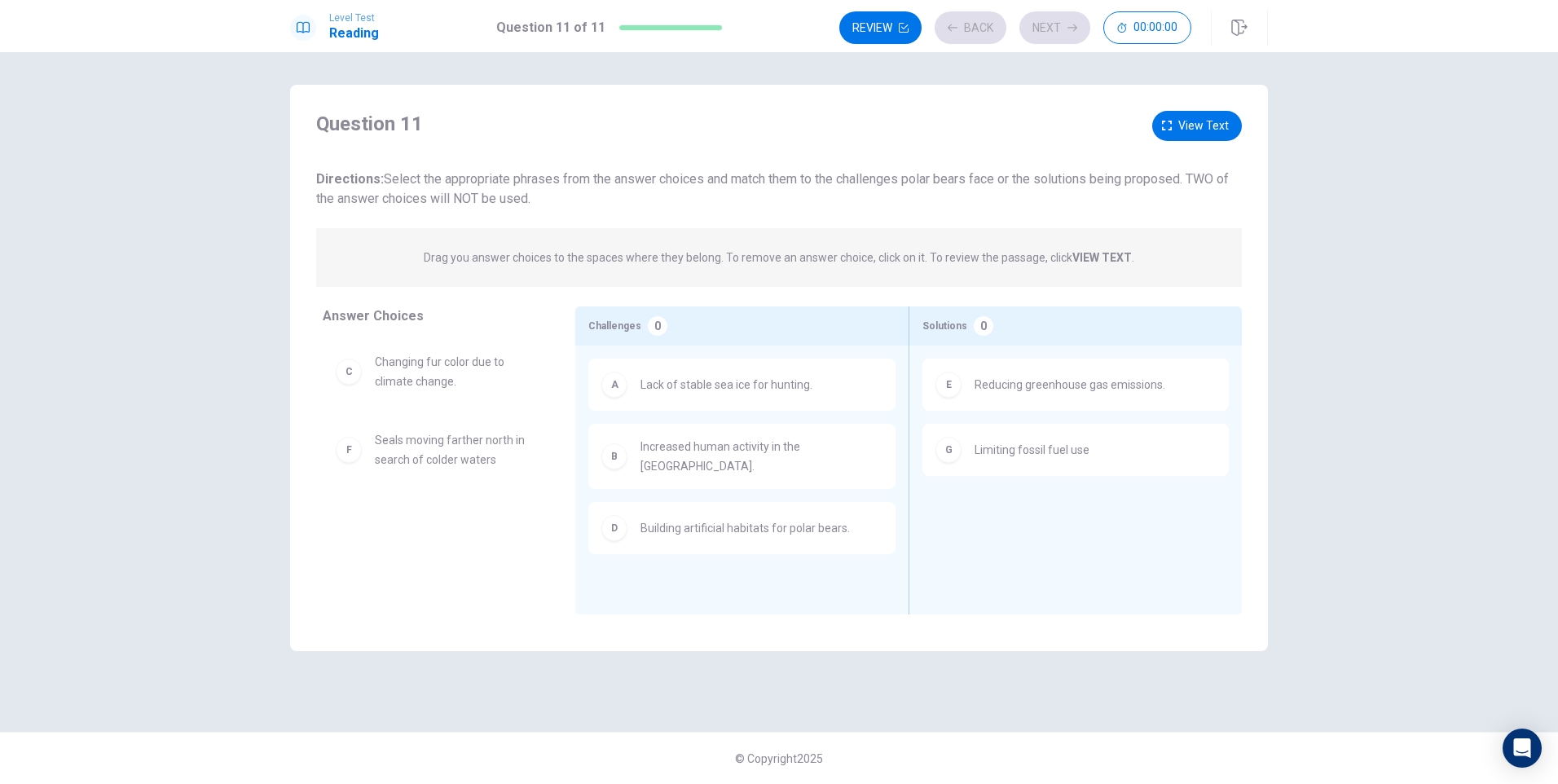
drag, startPoint x: 874, startPoint y: 3, endPoint x: 882, endPoint y: 10, distance: 10.6
click at [875, 3] on div "Level Test Reading Question 11 of 11 Review Back Next 00:00:00" at bounding box center [779, 26] width 1558 height 52
click at [883, 22] on button "Review" at bounding box center [881, 27] width 82 height 32
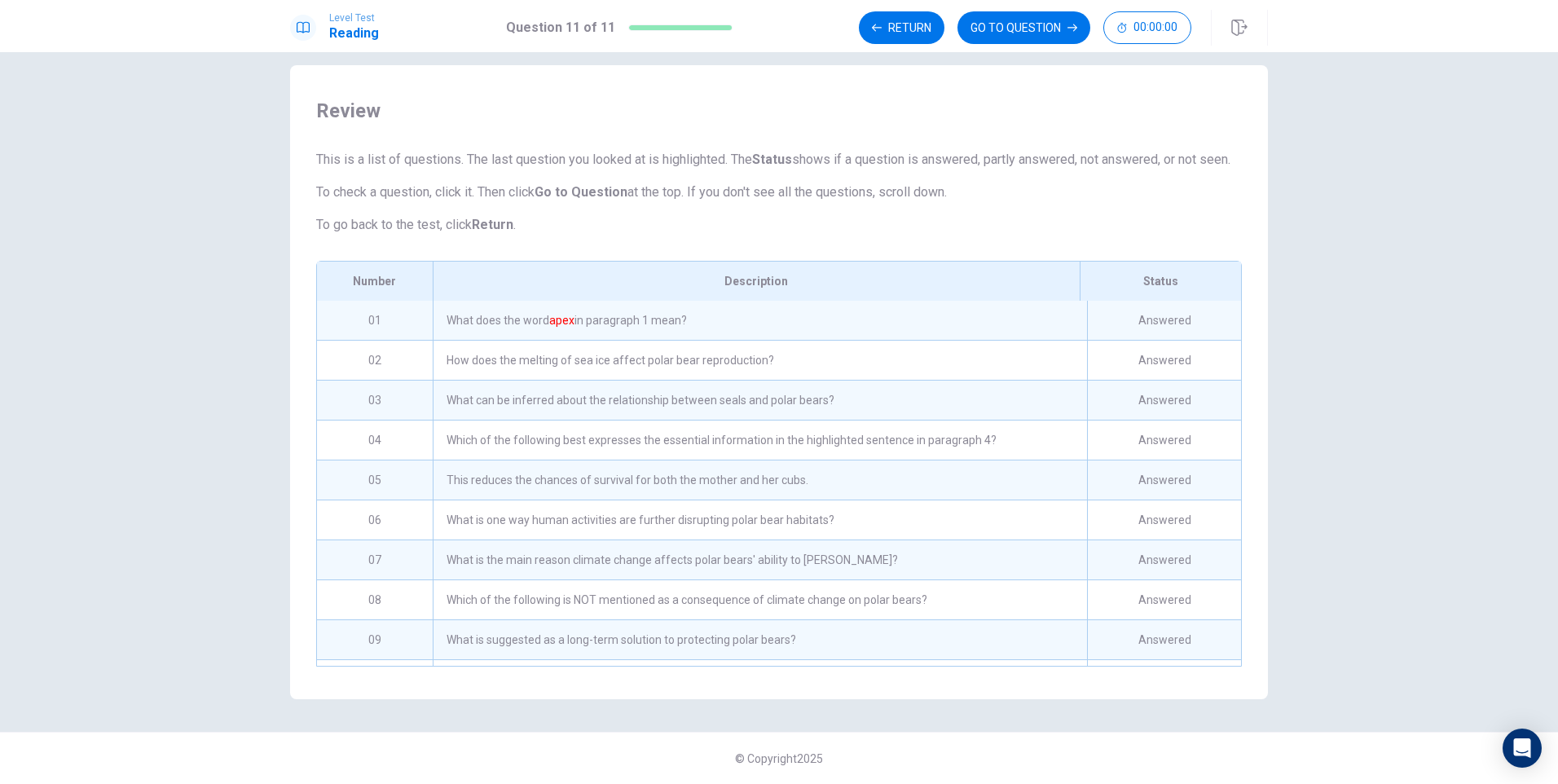
scroll to position [39, 0]
click at [1023, 28] on button "GO TO QUESTION" at bounding box center [1024, 27] width 133 height 32
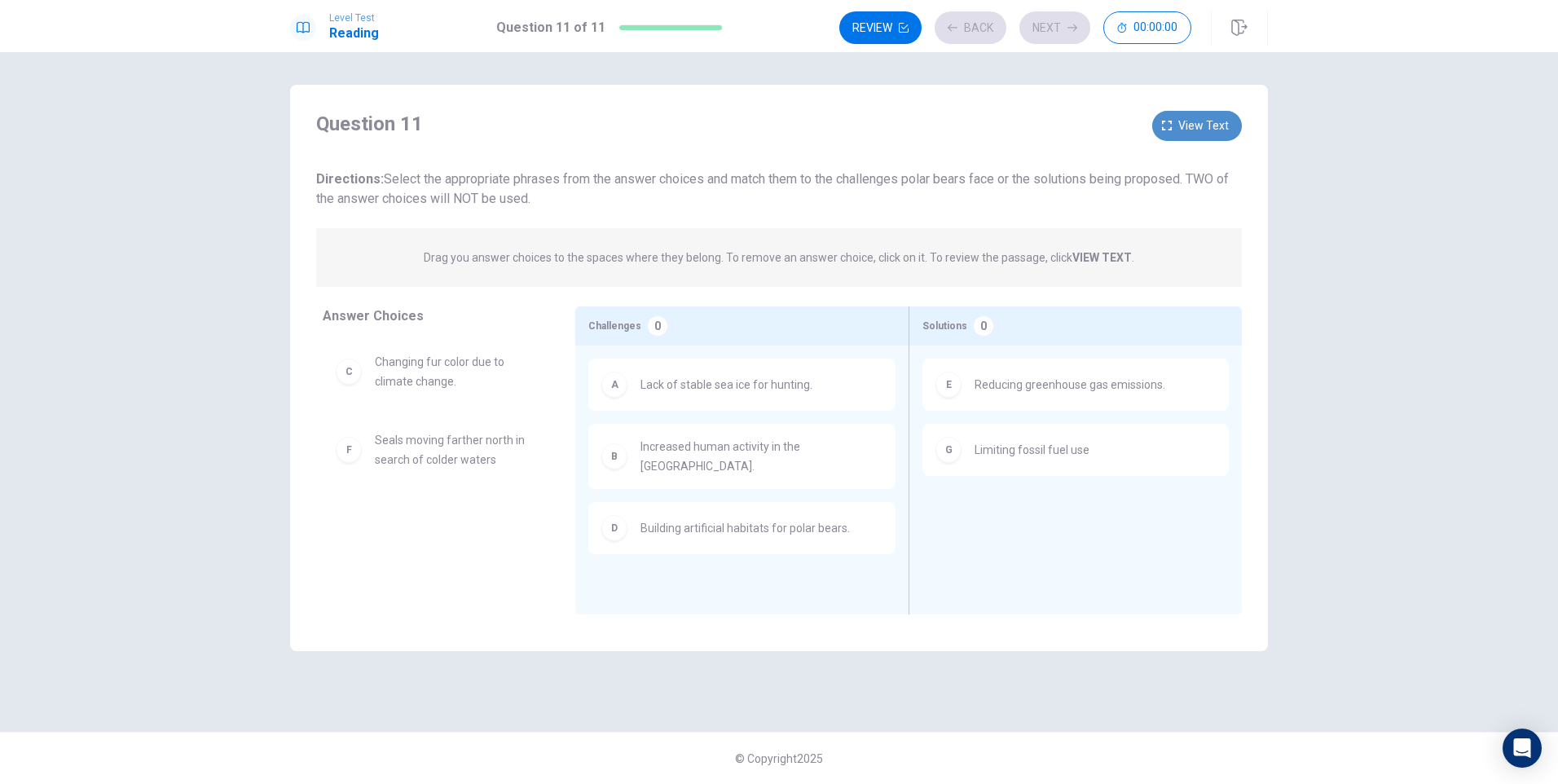
click at [1203, 123] on span "View text" at bounding box center [1204, 125] width 51 height 20
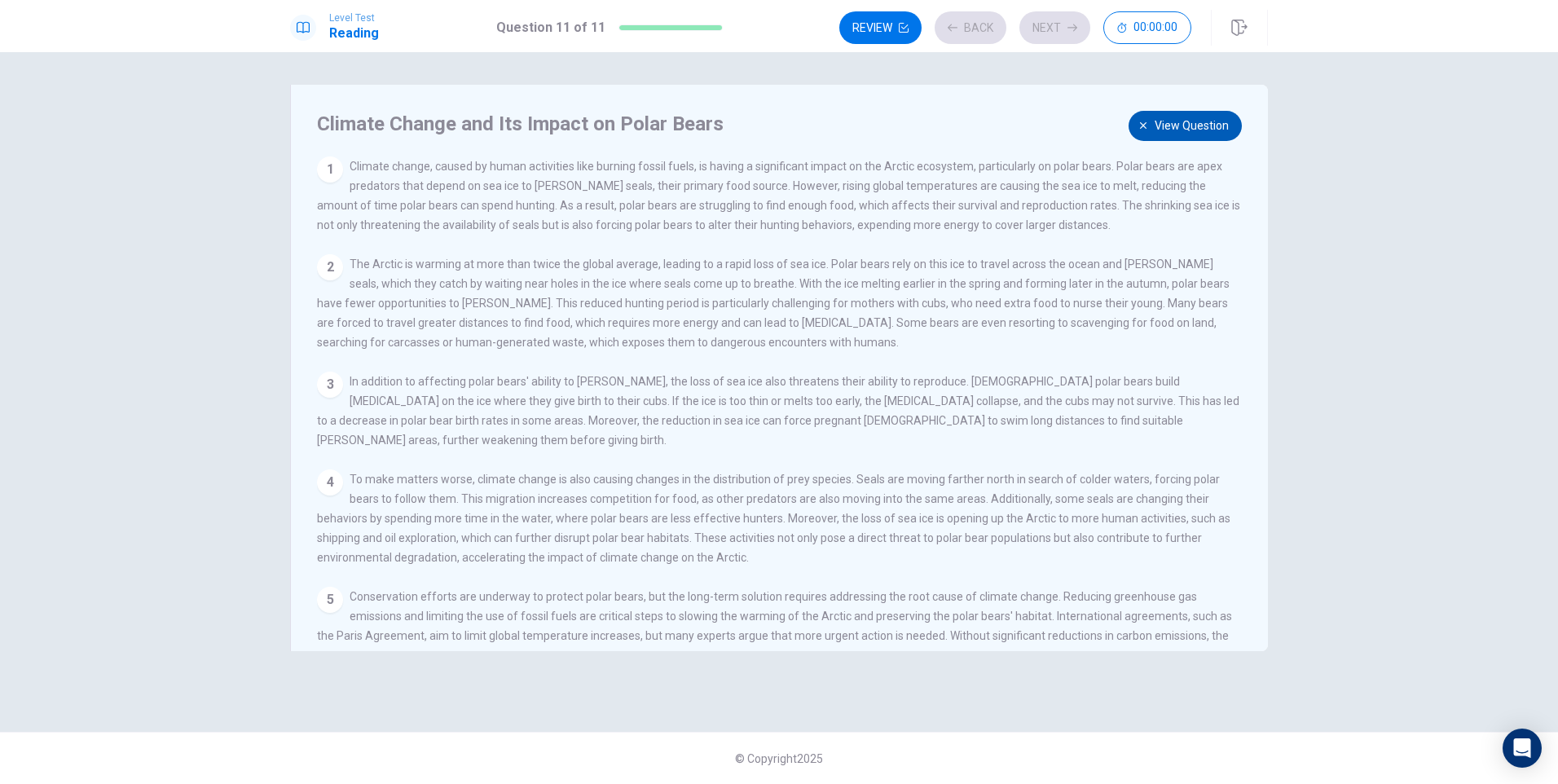
click at [1207, 122] on span "View question" at bounding box center [1191, 125] width 74 height 20
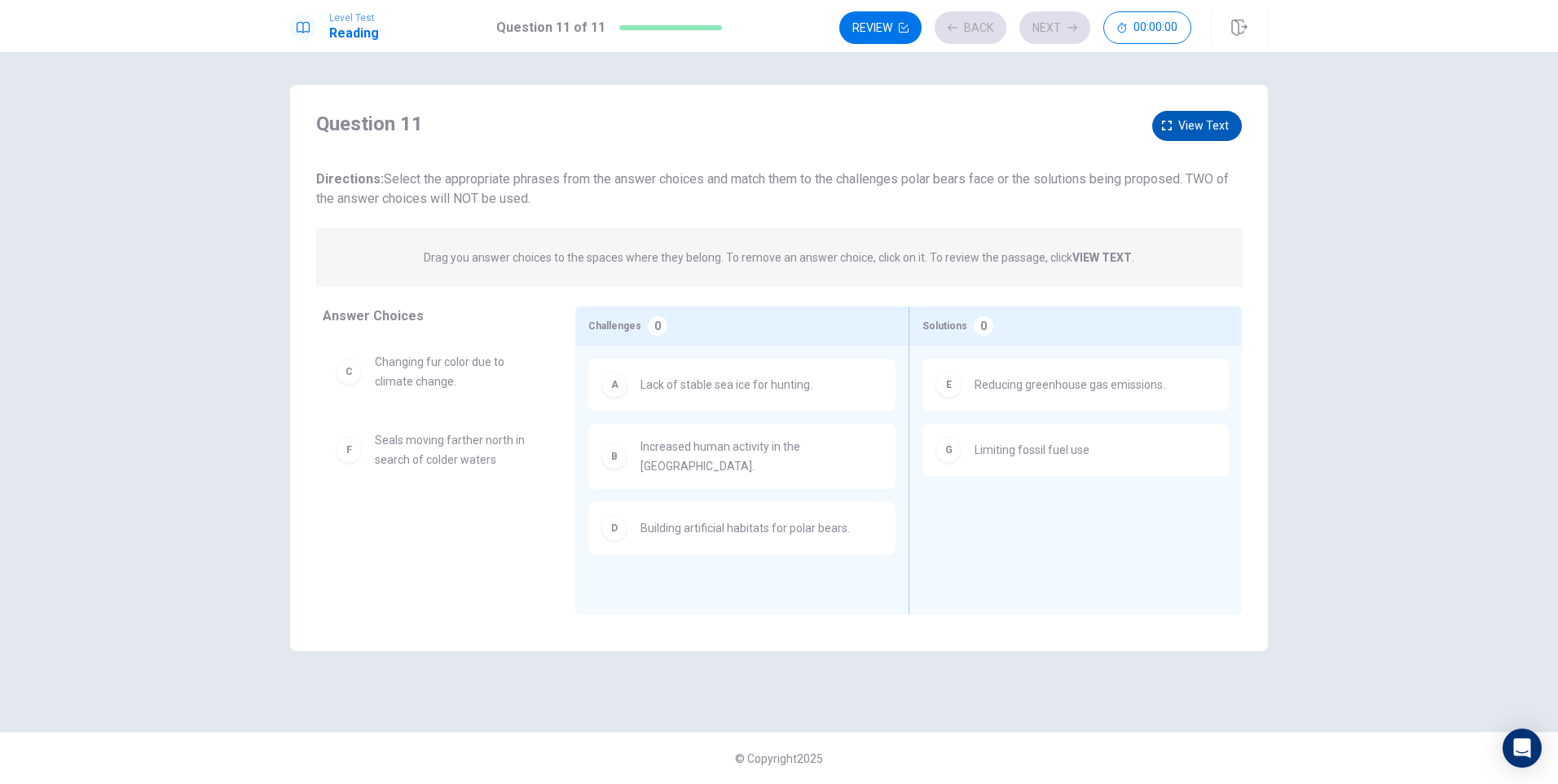
click at [1212, 126] on span "View text" at bounding box center [1204, 125] width 51 height 20
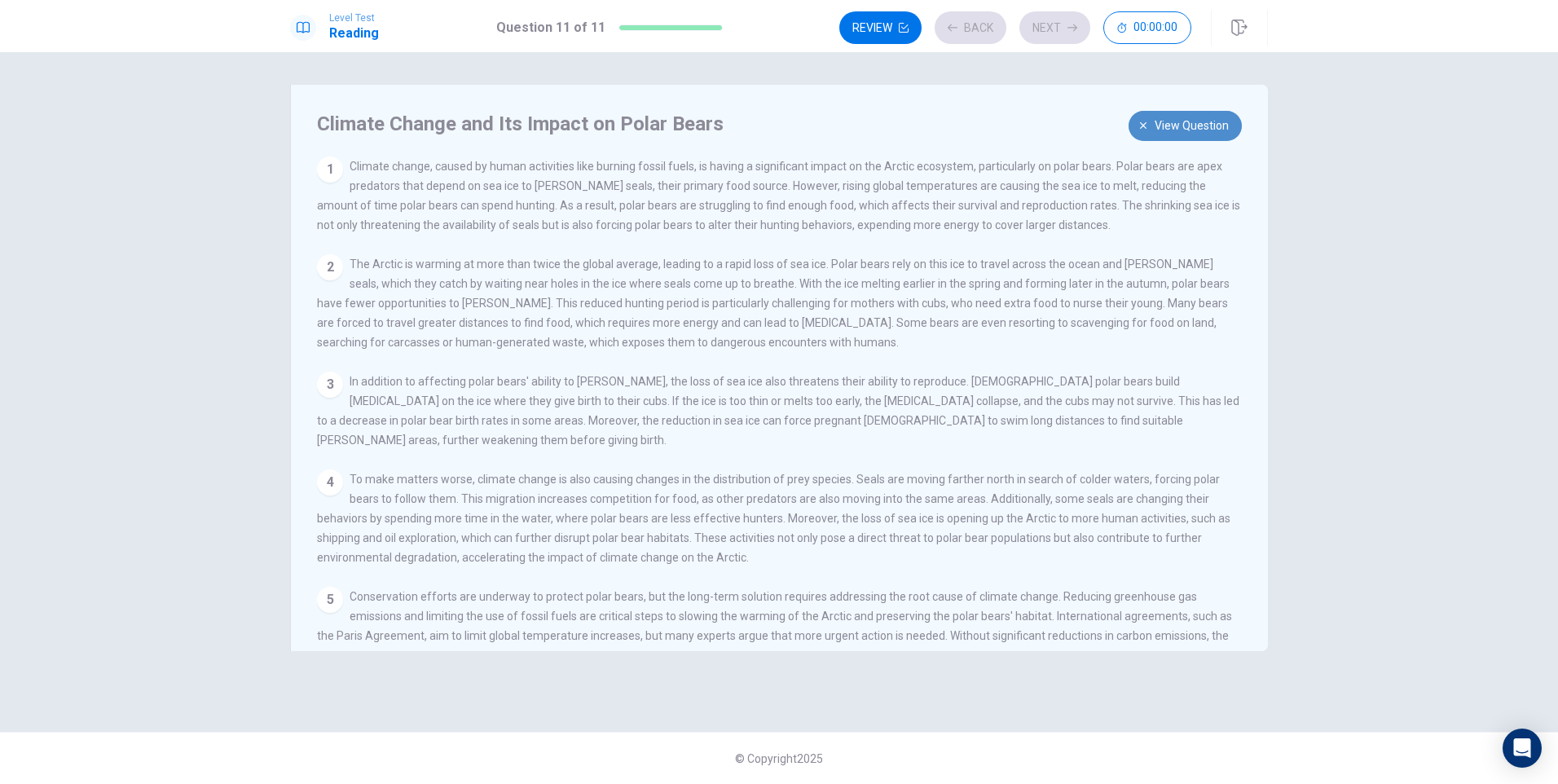
click at [1217, 126] on span "View question" at bounding box center [1191, 125] width 74 height 20
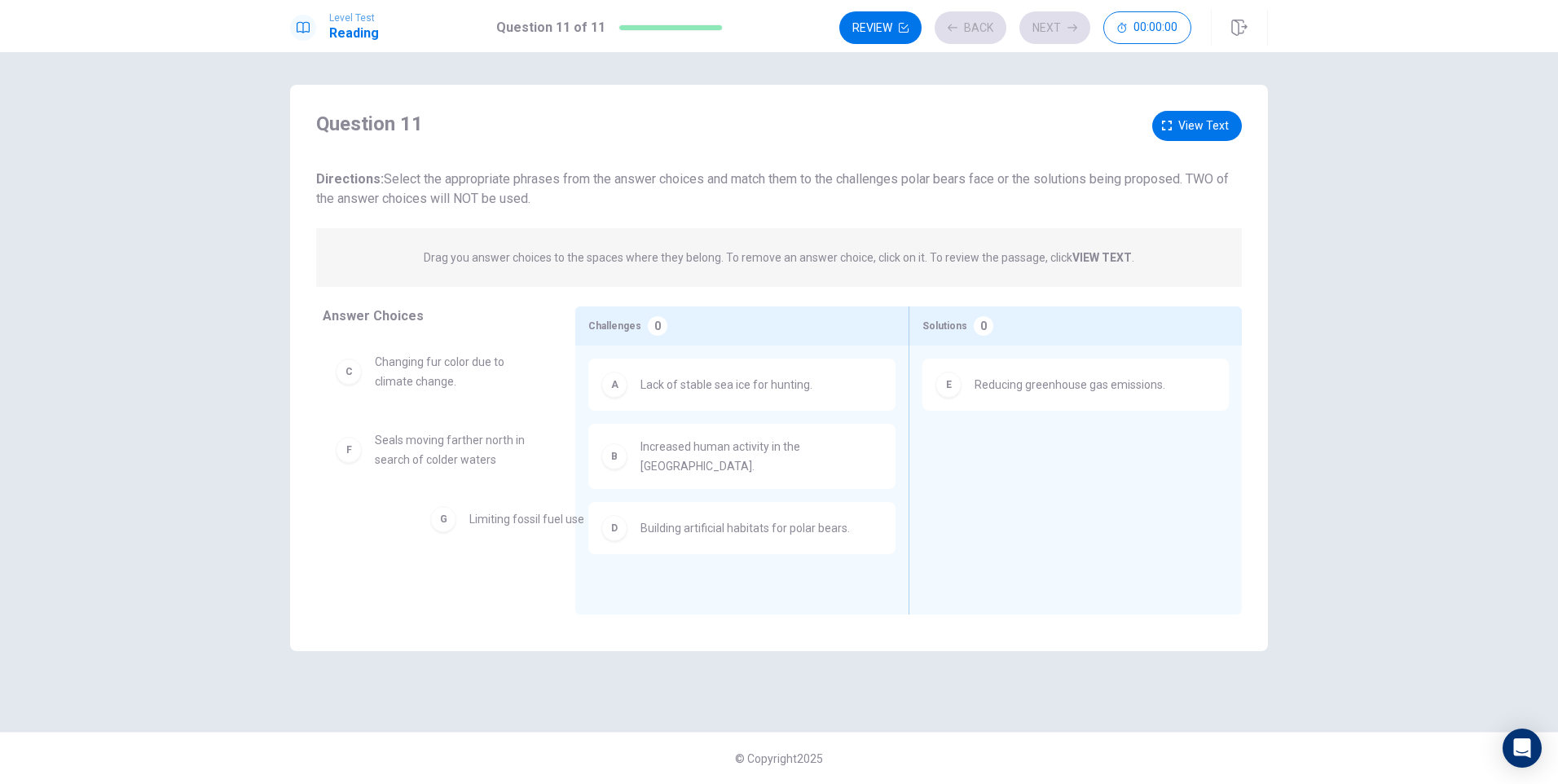
drag, startPoint x: 1063, startPoint y: 457, endPoint x: 539, endPoint y: 532, distance: 529.3
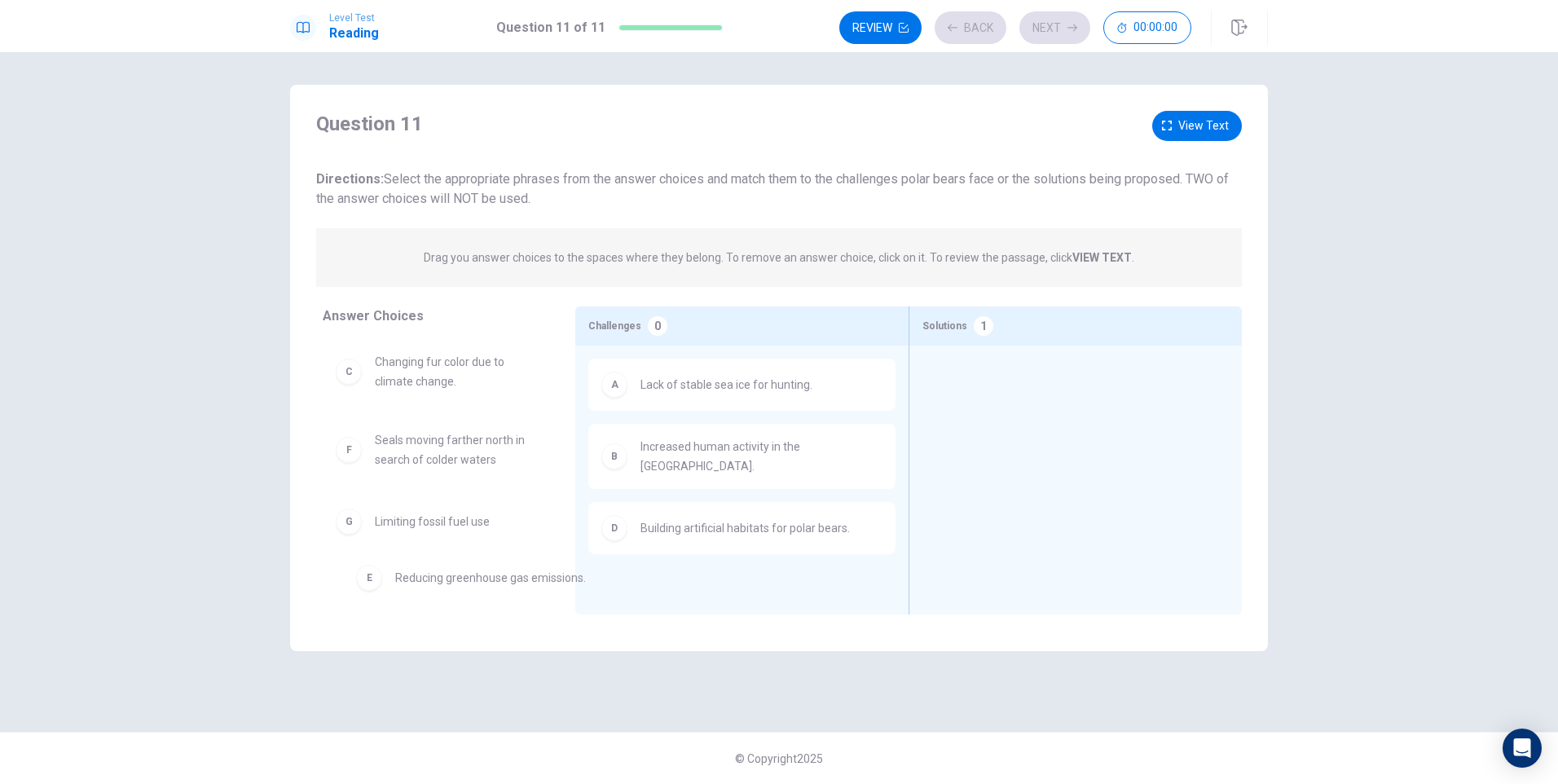
drag, startPoint x: 1060, startPoint y: 389, endPoint x: 513, endPoint y: 539, distance: 567.2
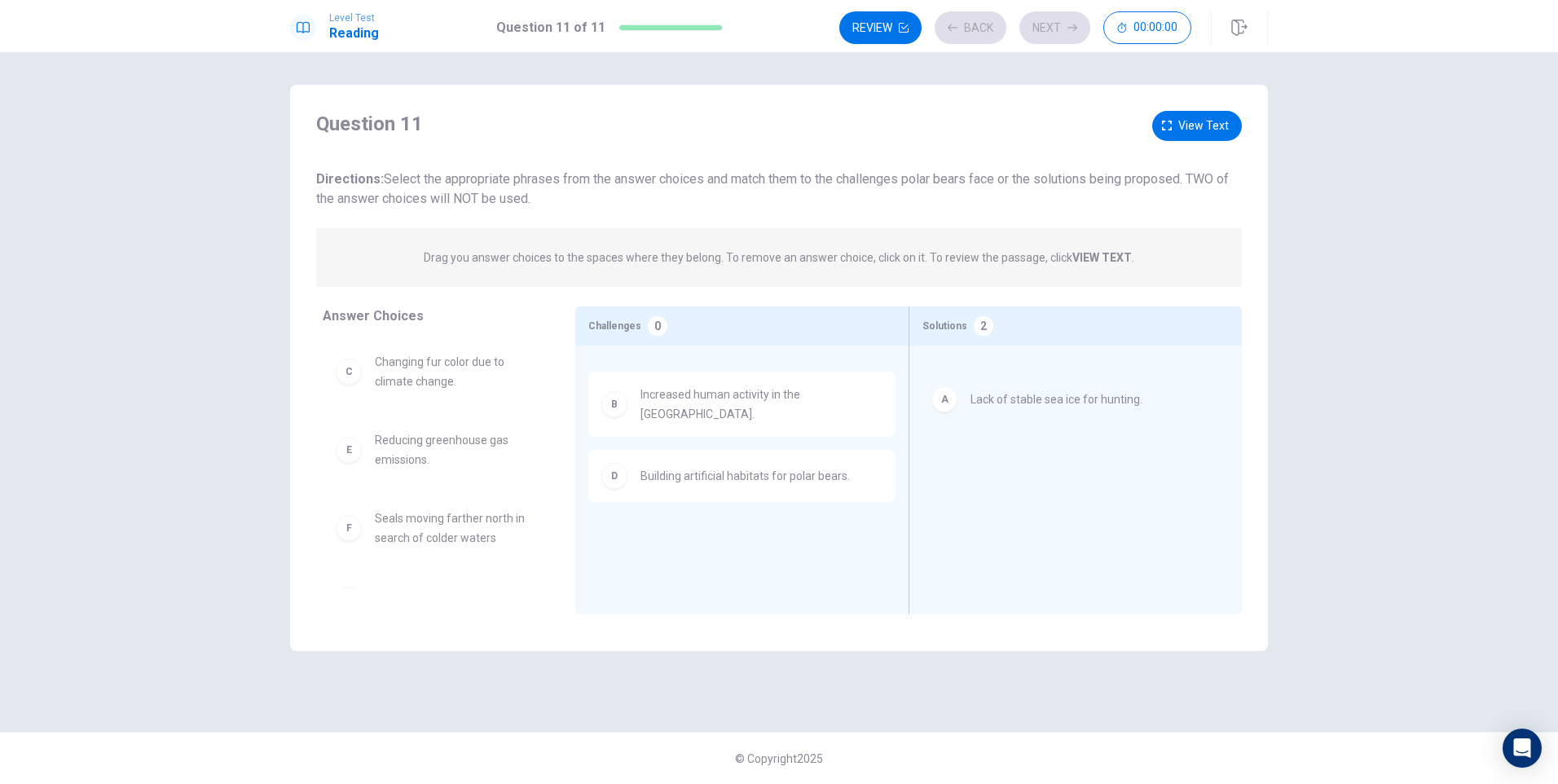
drag, startPoint x: 699, startPoint y: 397, endPoint x: 1016, endPoint y: 412, distance: 317.4
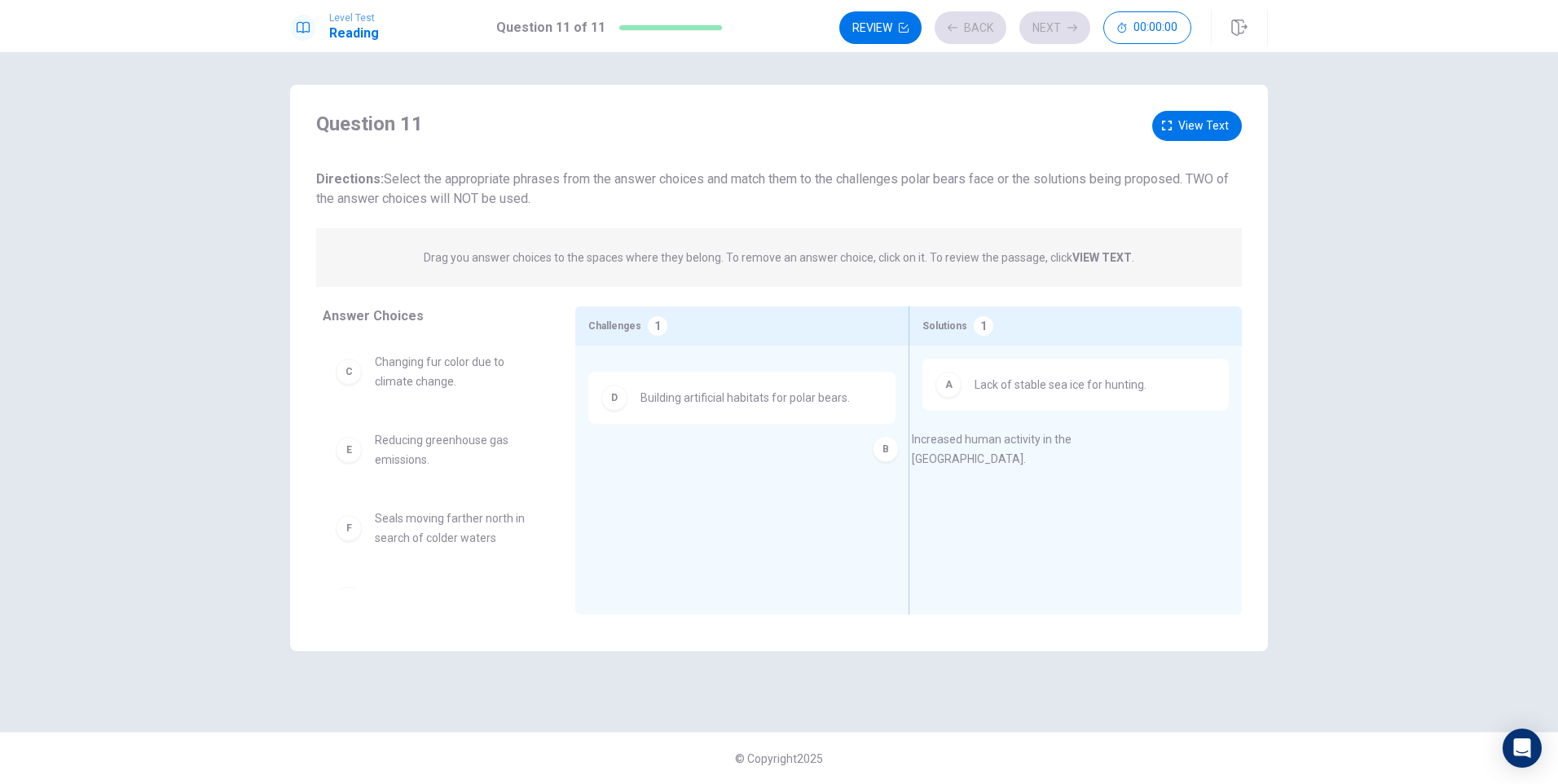
drag, startPoint x: 772, startPoint y: 396, endPoint x: 1074, endPoint y: 454, distance: 307.5
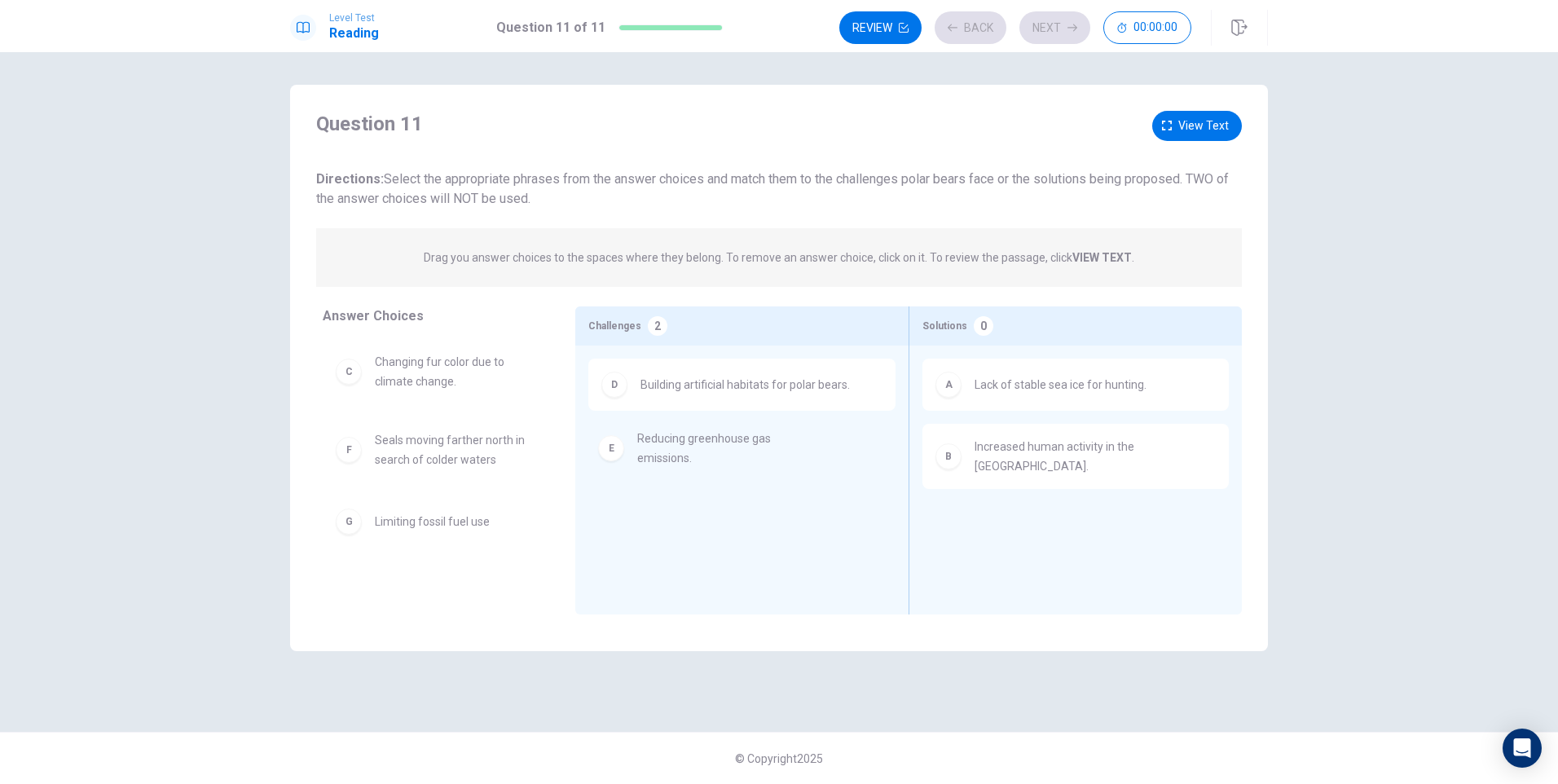
drag, startPoint x: 418, startPoint y: 458, endPoint x: 686, endPoint y: 452, distance: 268.1
drag, startPoint x: 454, startPoint y: 528, endPoint x: 730, endPoint y: 504, distance: 277.0
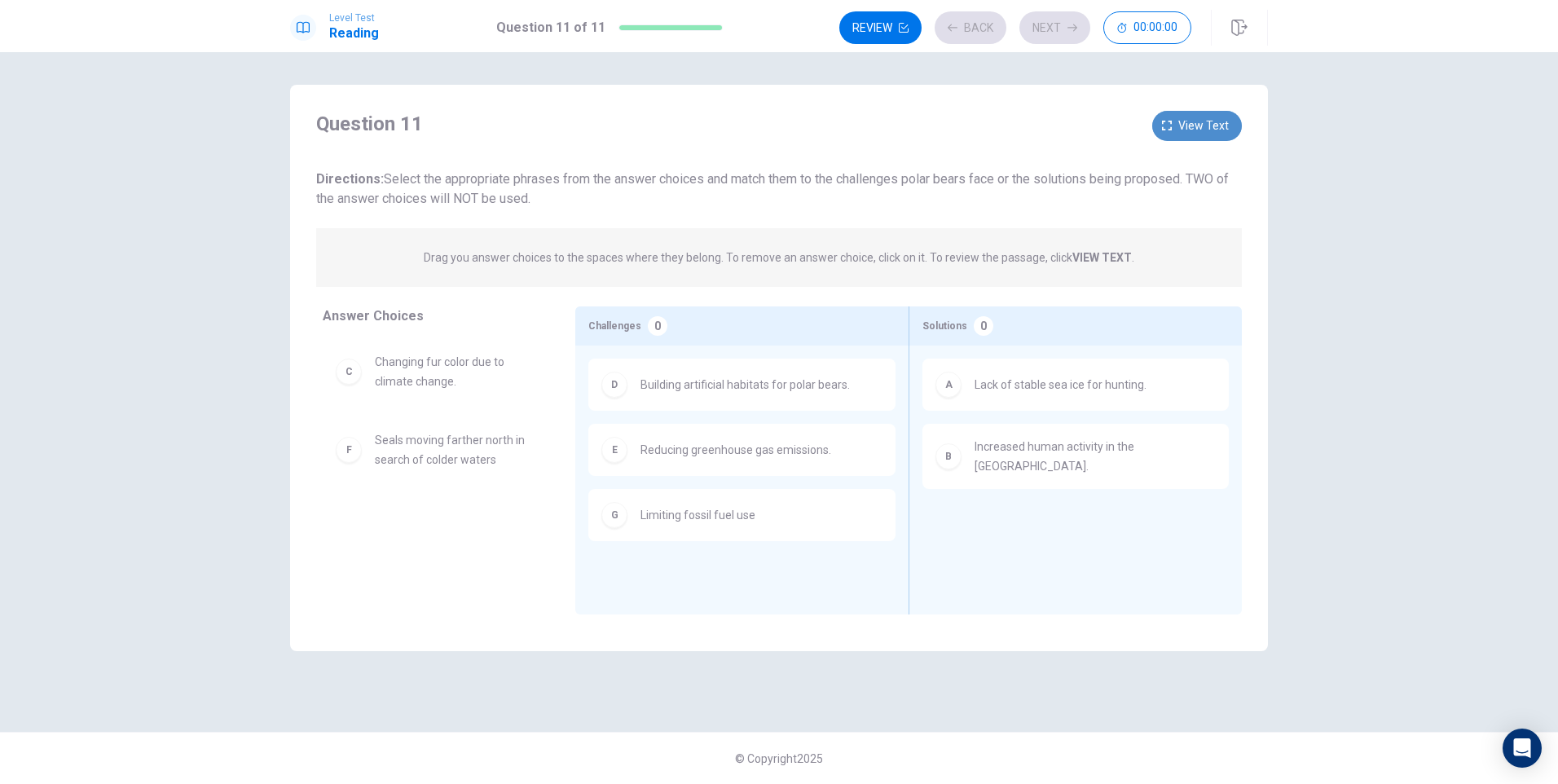
click at [1199, 130] on span "View text" at bounding box center [1204, 125] width 51 height 20
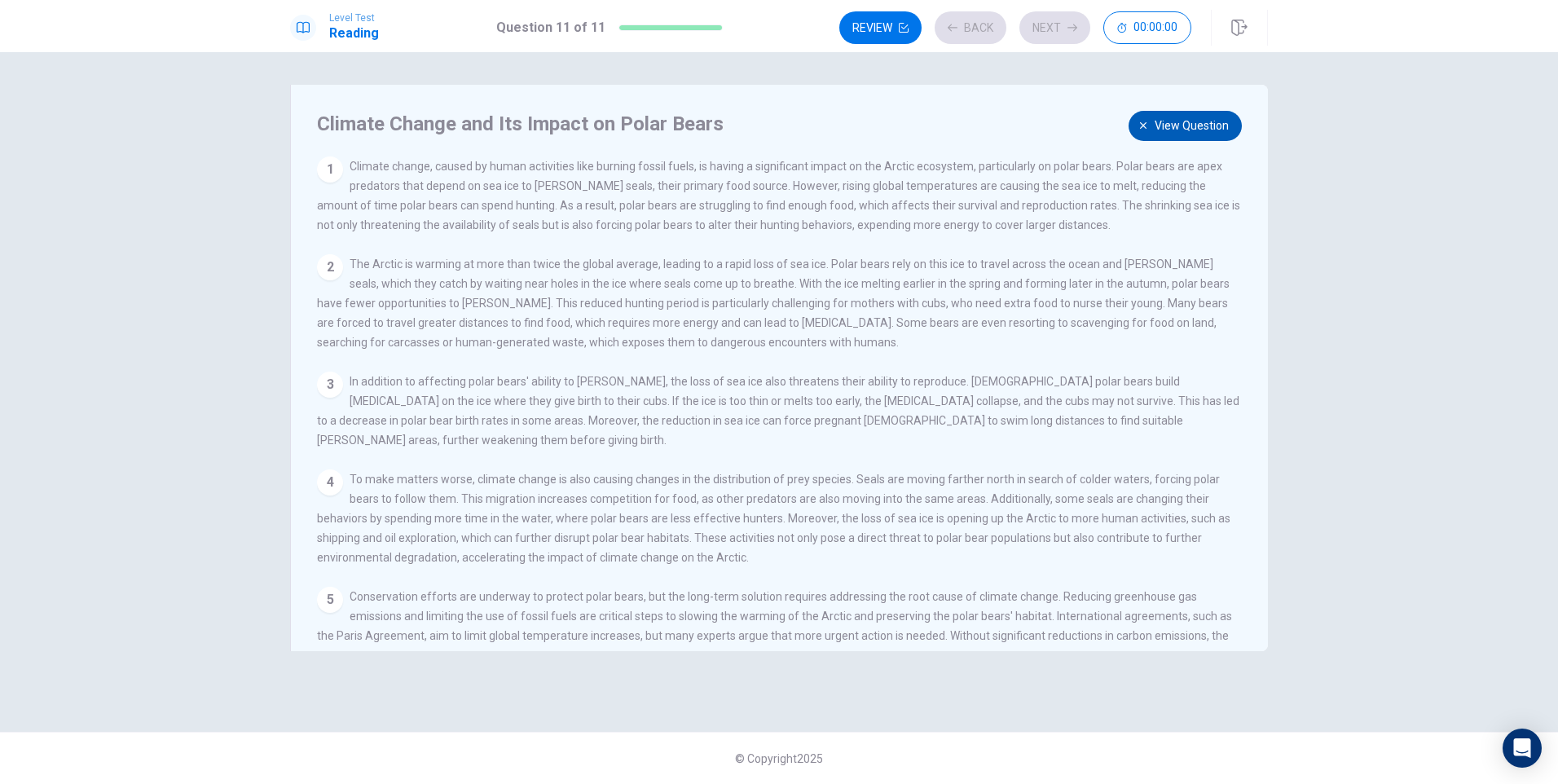
click at [1199, 130] on span "View question" at bounding box center [1191, 125] width 74 height 20
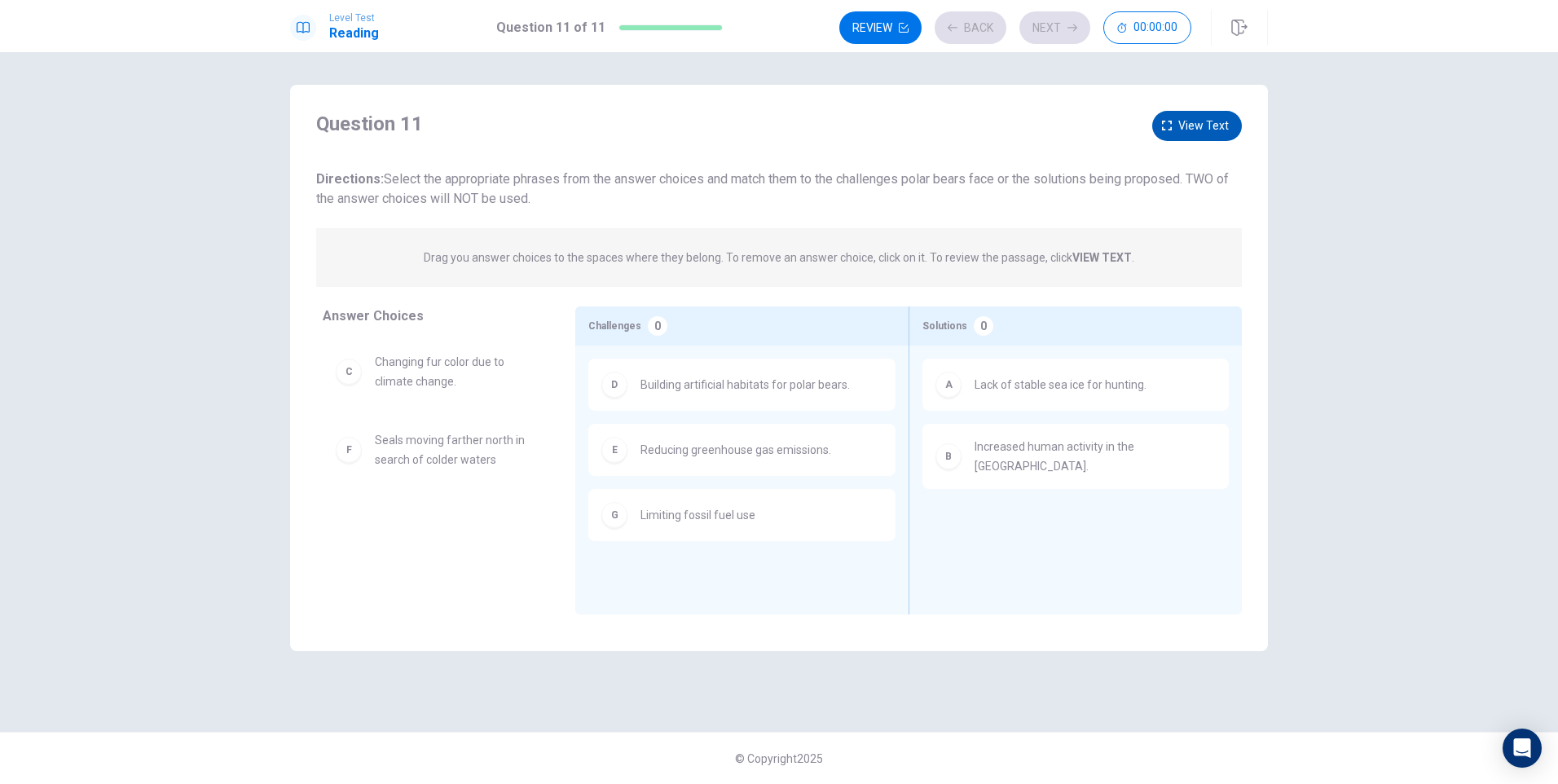
click at [1217, 127] on span "View text" at bounding box center [1204, 125] width 51 height 20
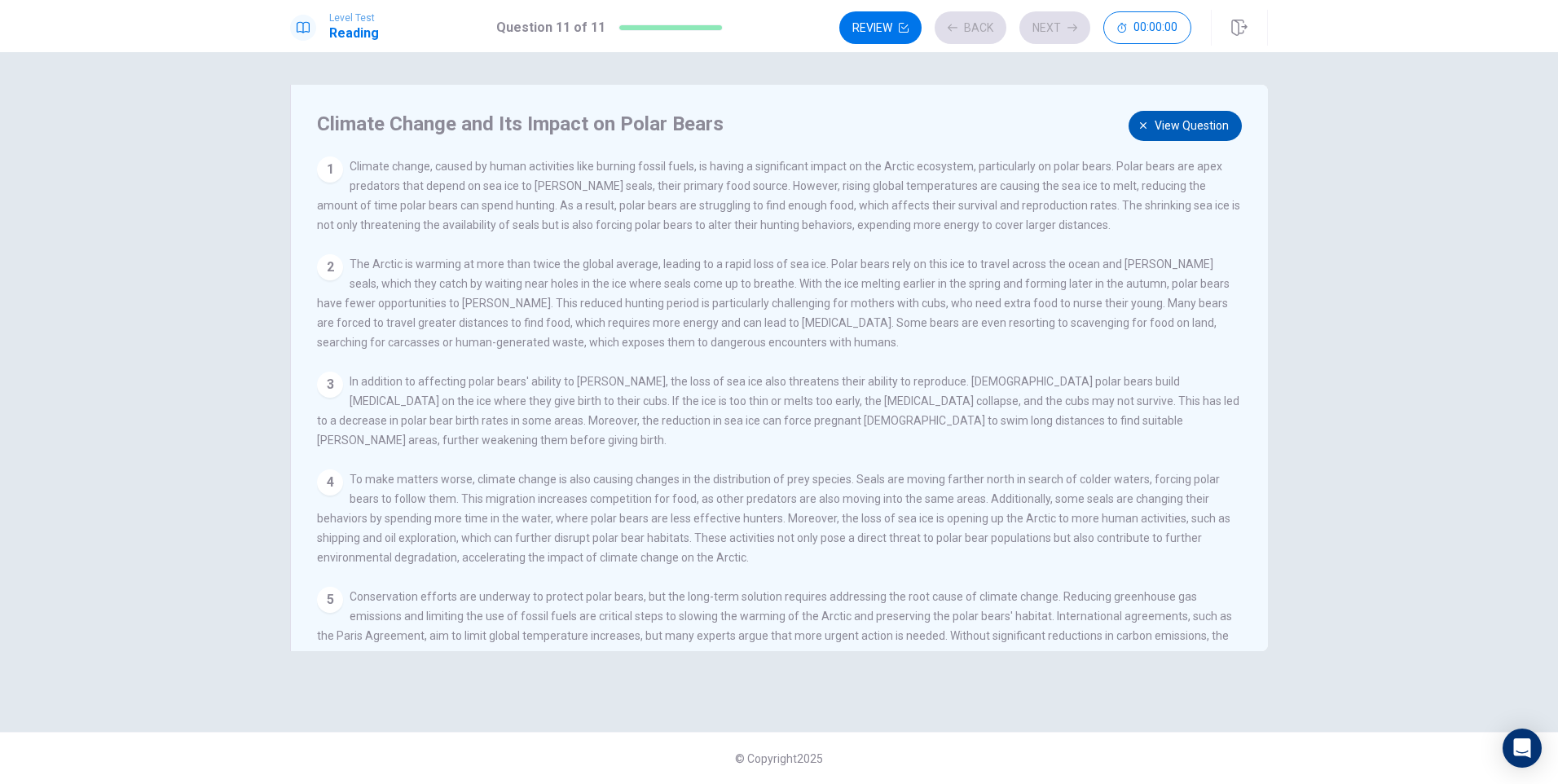
click at [1201, 134] on span "View question" at bounding box center [1191, 125] width 74 height 20
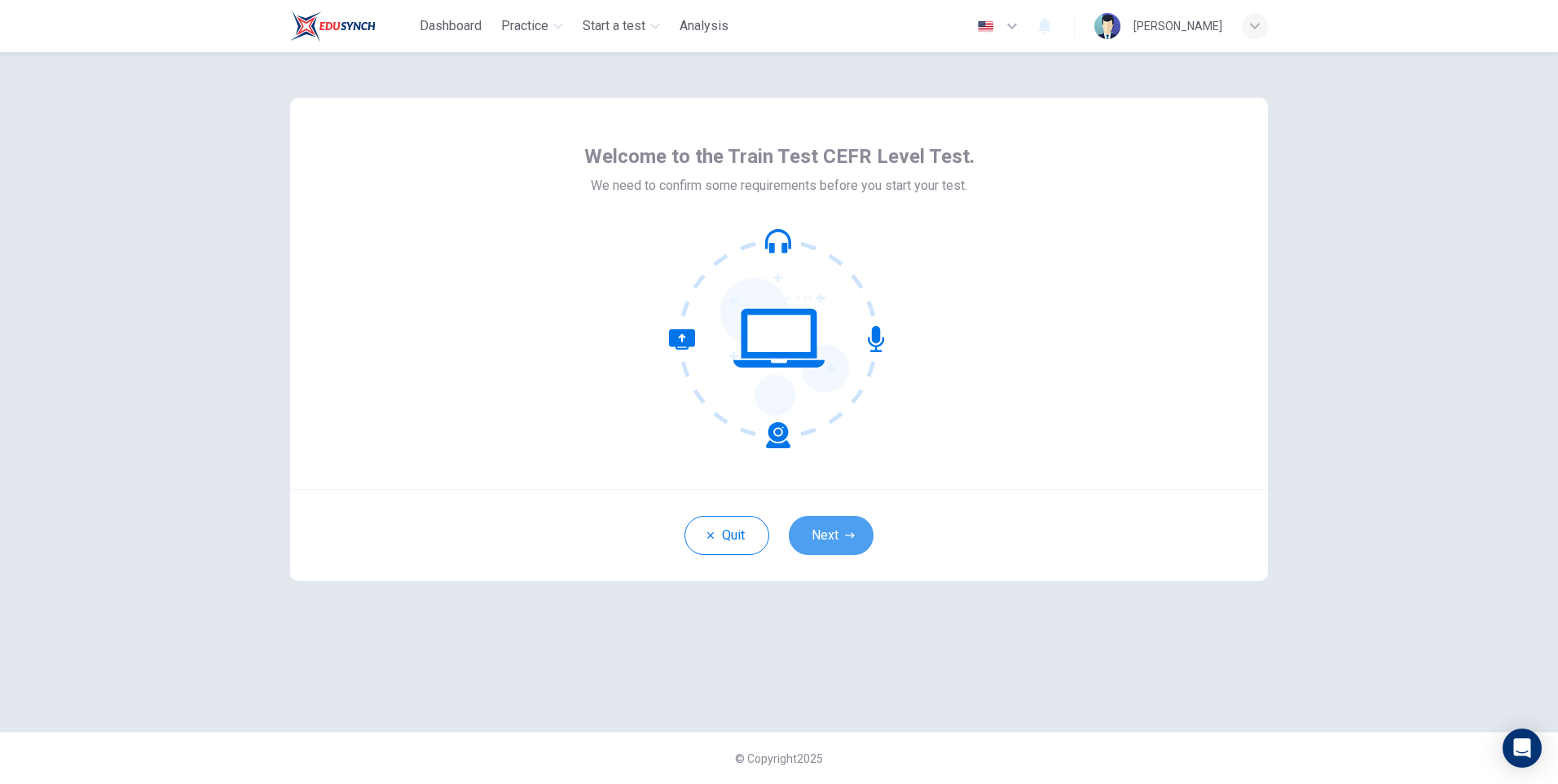
click at [831, 540] on button "Next" at bounding box center [831, 535] width 85 height 39
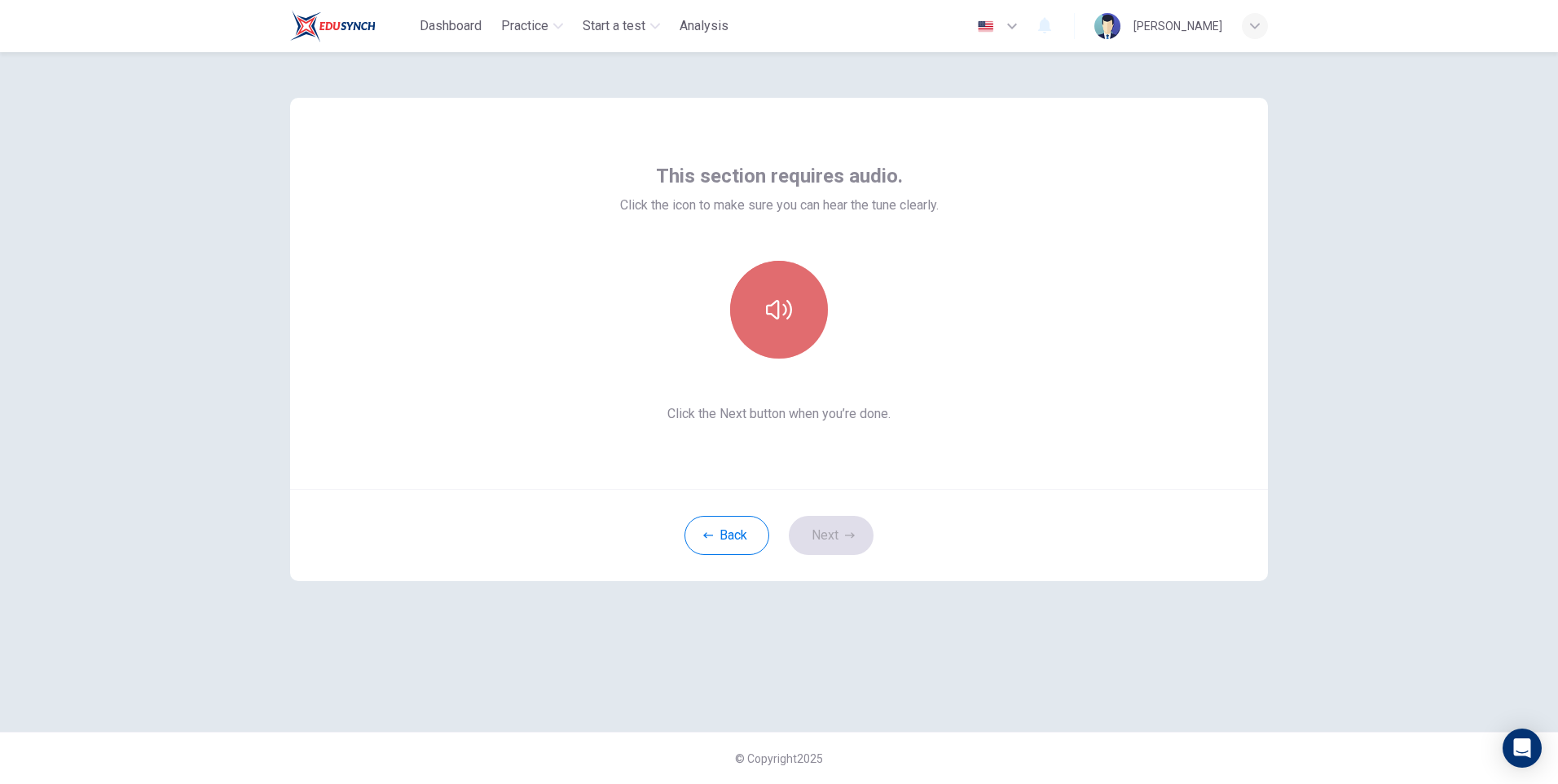
click at [787, 321] on icon "button" at bounding box center [779, 310] width 26 height 26
click at [827, 536] on button "Next" at bounding box center [831, 535] width 85 height 39
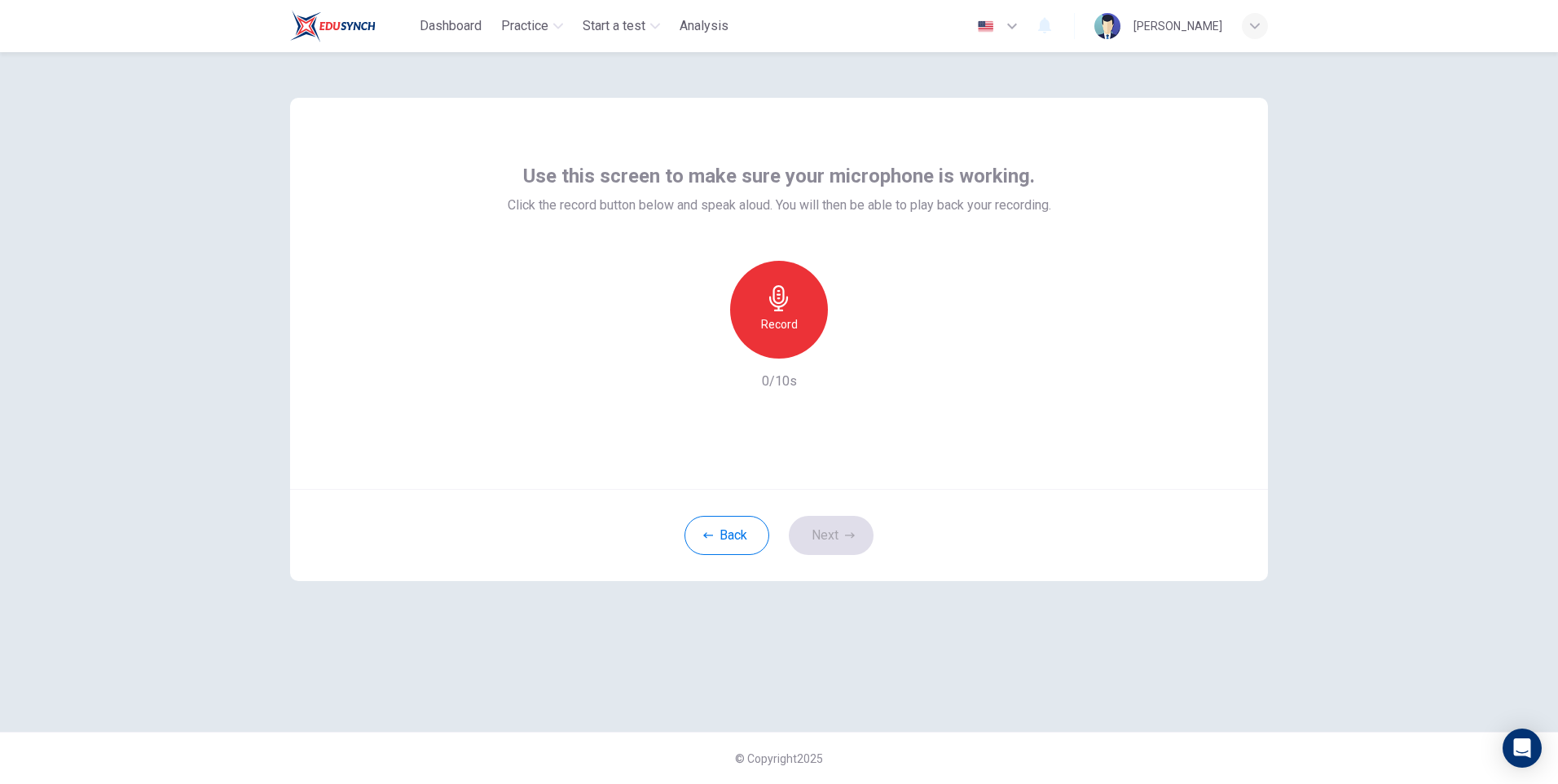
click at [787, 322] on h6 "Record" at bounding box center [779, 324] width 37 height 19
click at [779, 318] on h6 "Stop" at bounding box center [779, 324] width 25 height 19
click at [857, 344] on icon "button" at bounding box center [853, 345] width 17 height 17
click at [829, 525] on button "Next" at bounding box center [831, 535] width 85 height 39
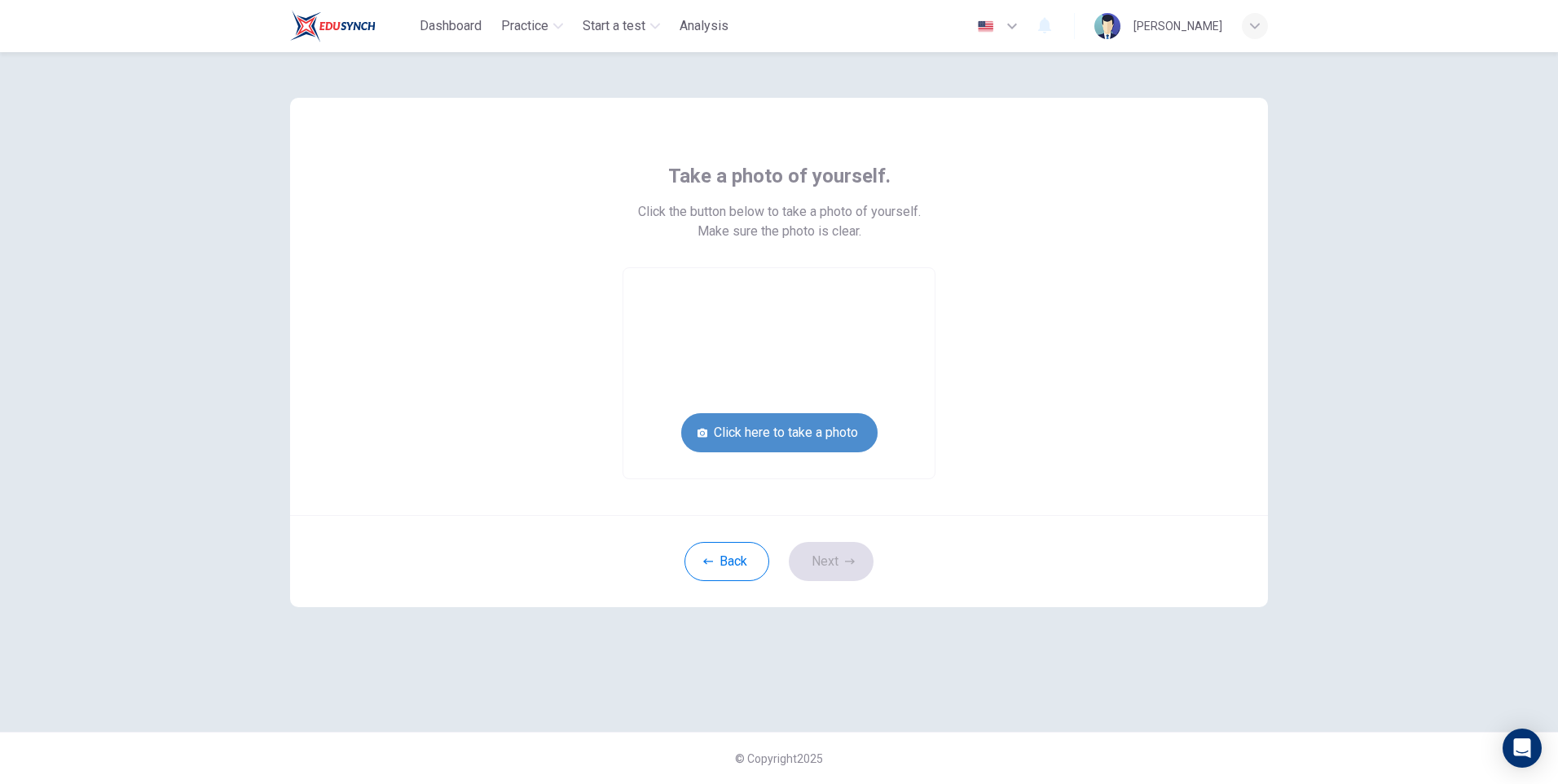
click at [804, 425] on button "Click here to take a photo" at bounding box center [779, 432] width 196 height 39
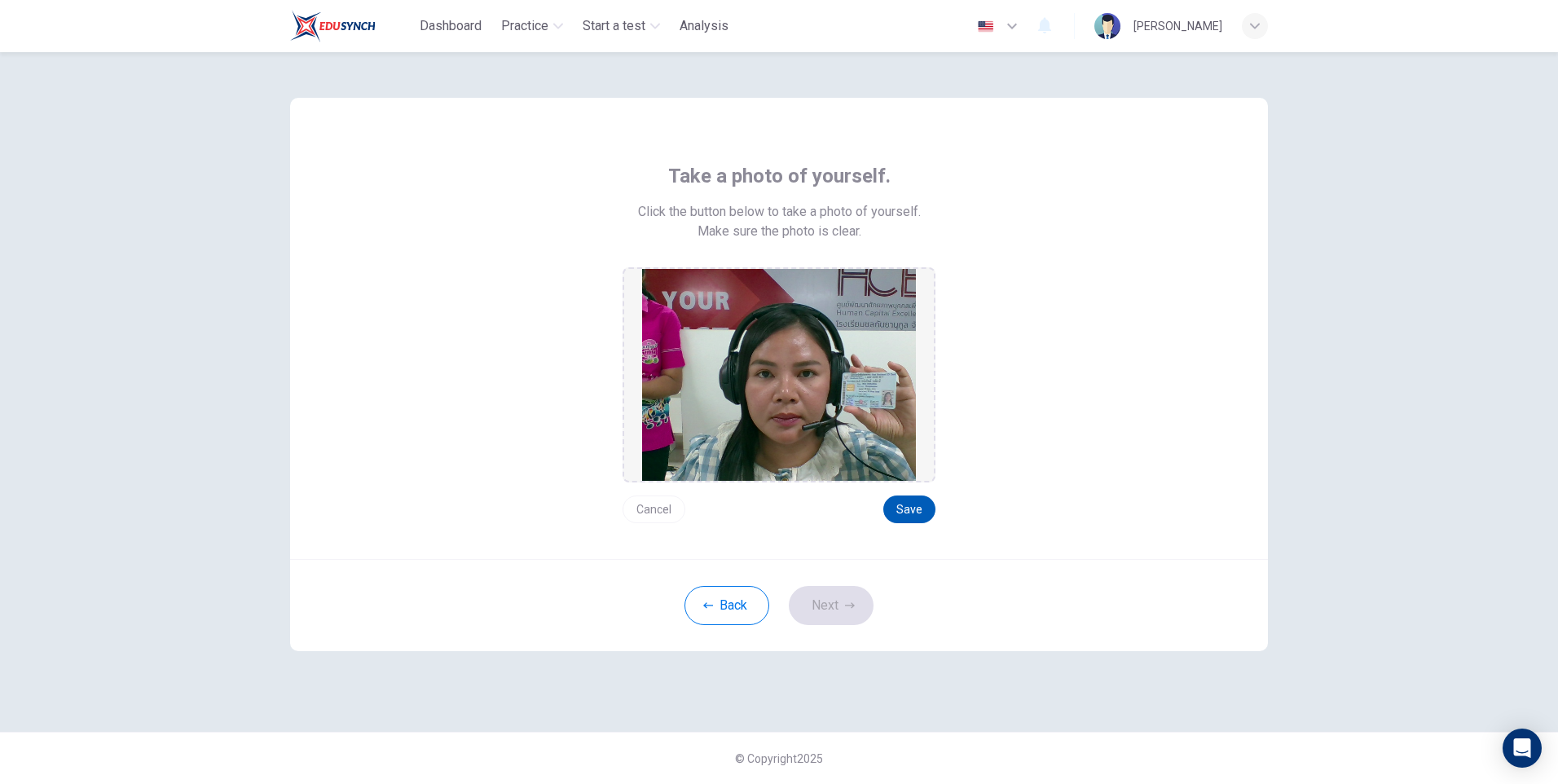
click at [902, 508] on button "Save" at bounding box center [909, 509] width 53 height 28
click at [834, 597] on button "Next" at bounding box center [831, 605] width 85 height 39
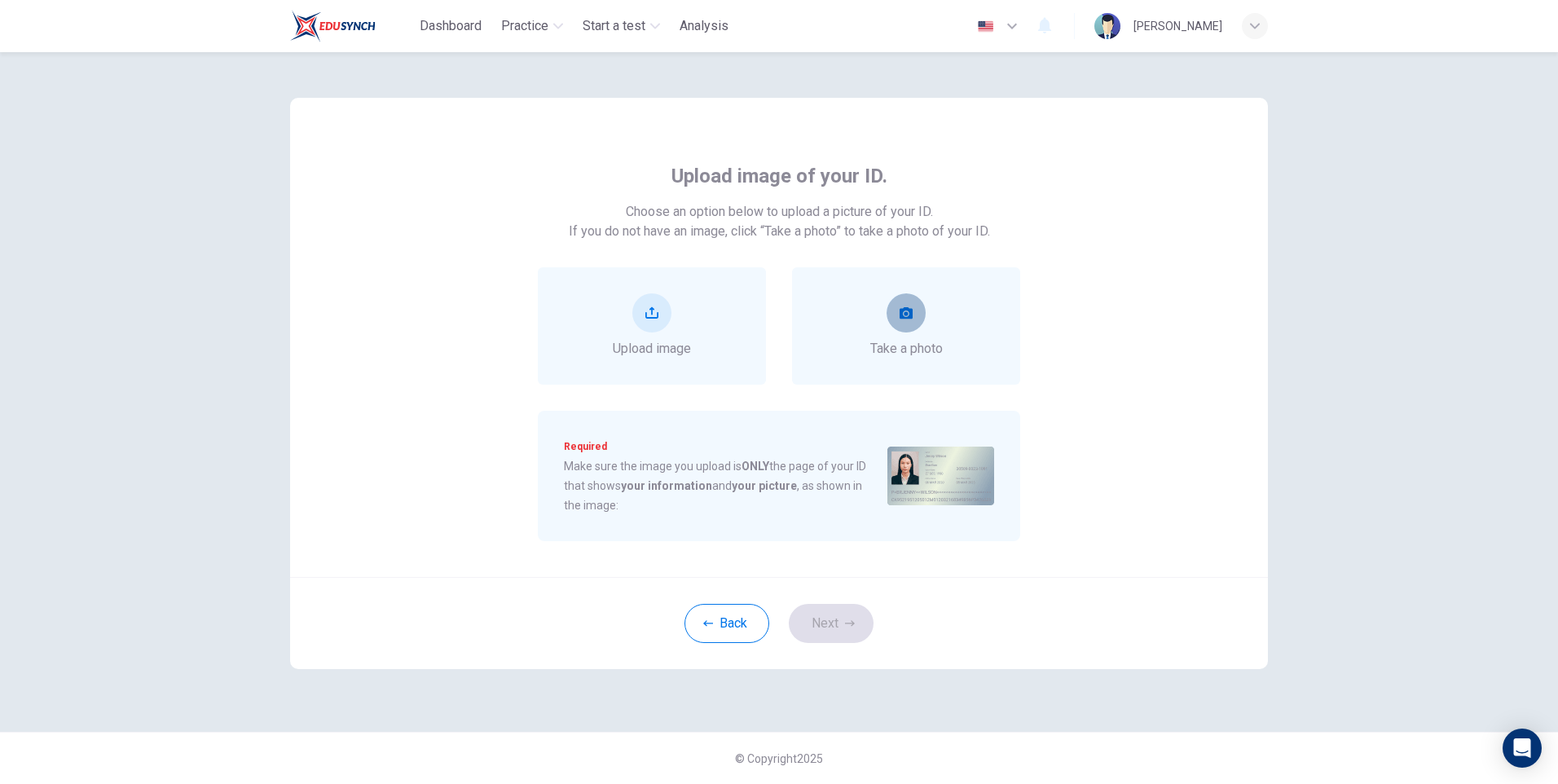
click at [913, 314] on button "take photo" at bounding box center [906, 312] width 39 height 39
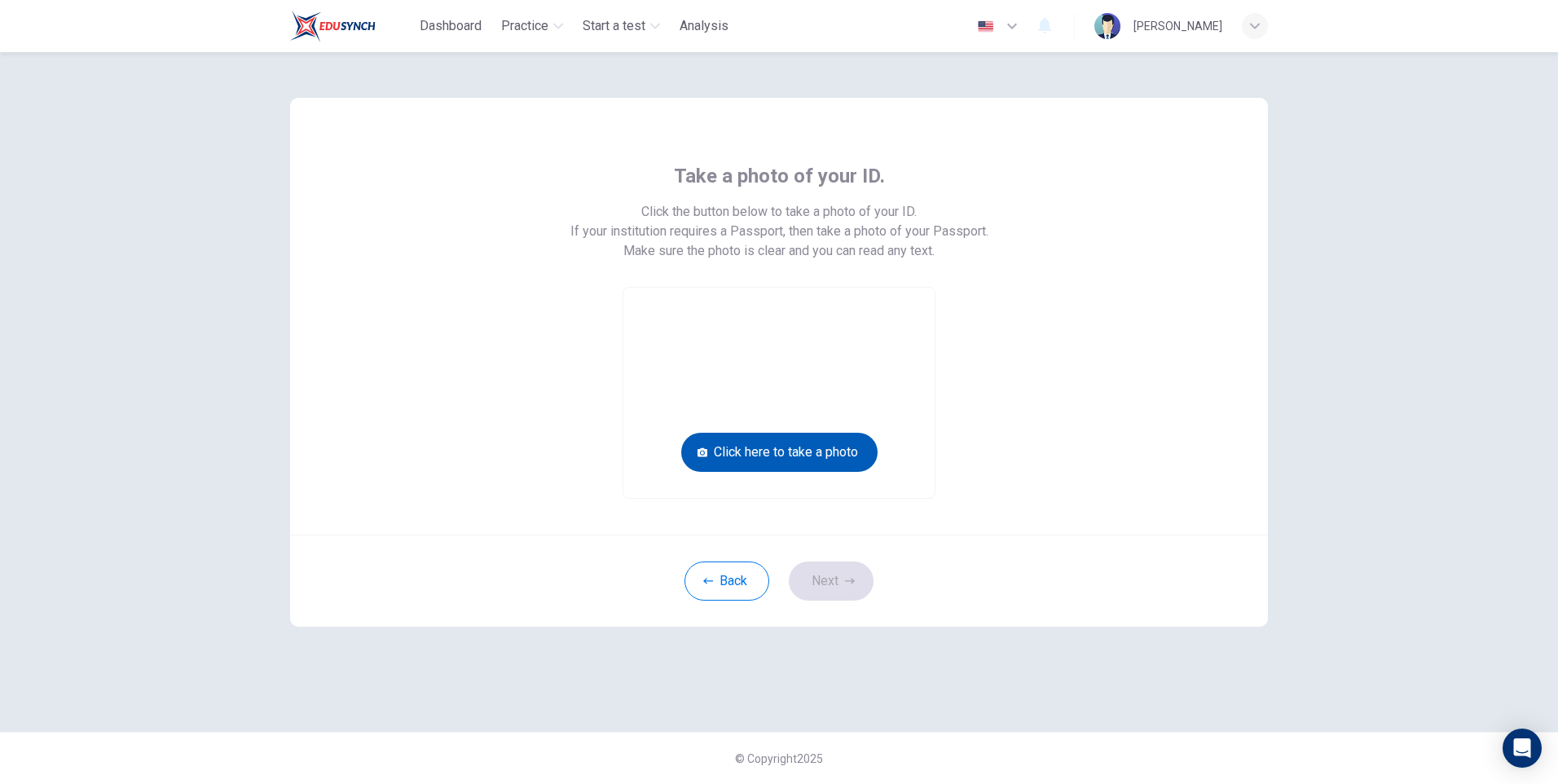
click at [819, 452] on button "Click here to take a photo" at bounding box center [779, 452] width 196 height 39
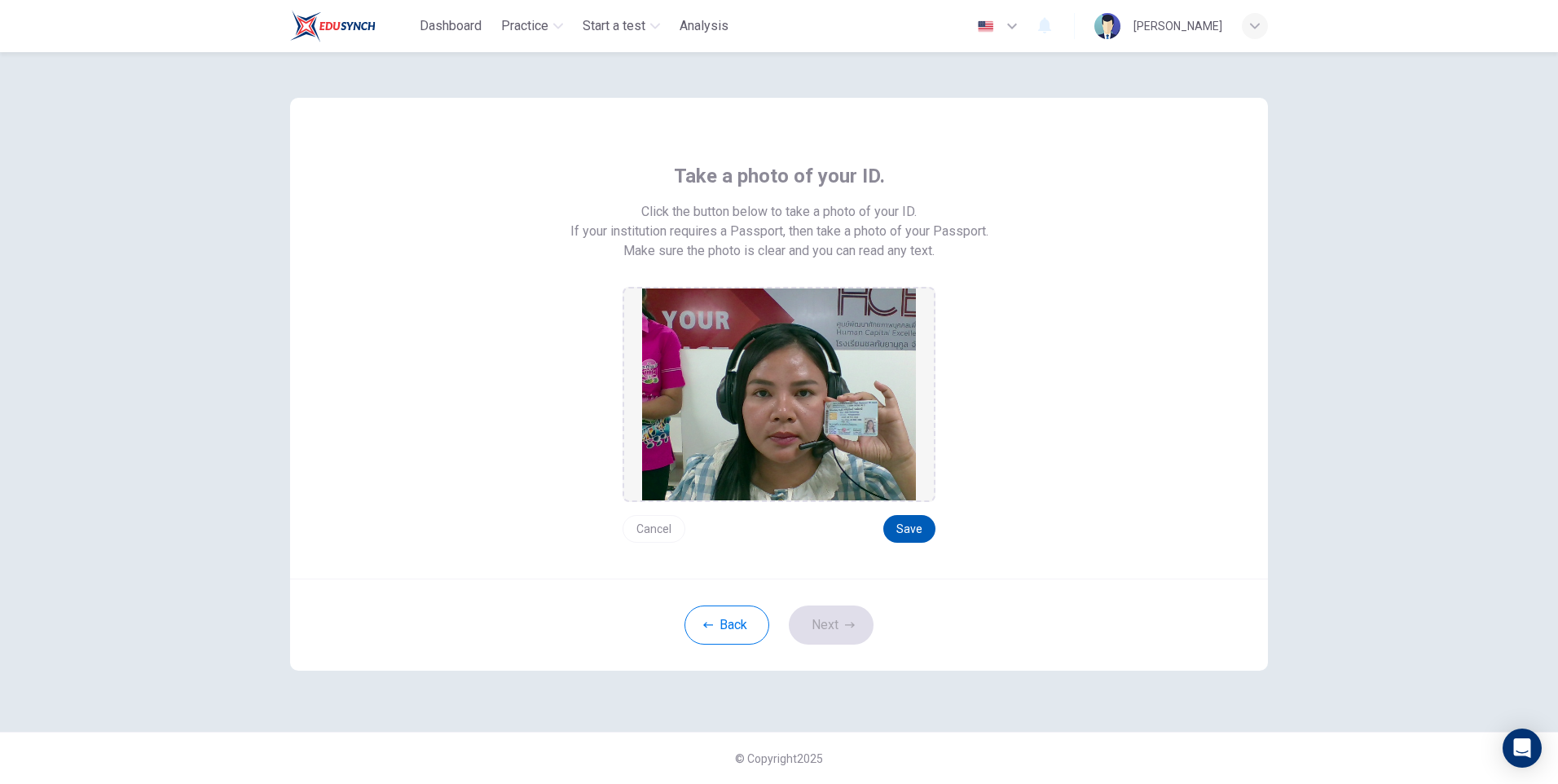
click at [912, 531] on button "Save" at bounding box center [909, 528] width 53 height 28
click at [847, 625] on icon "button" at bounding box center [849, 624] width 10 height 6
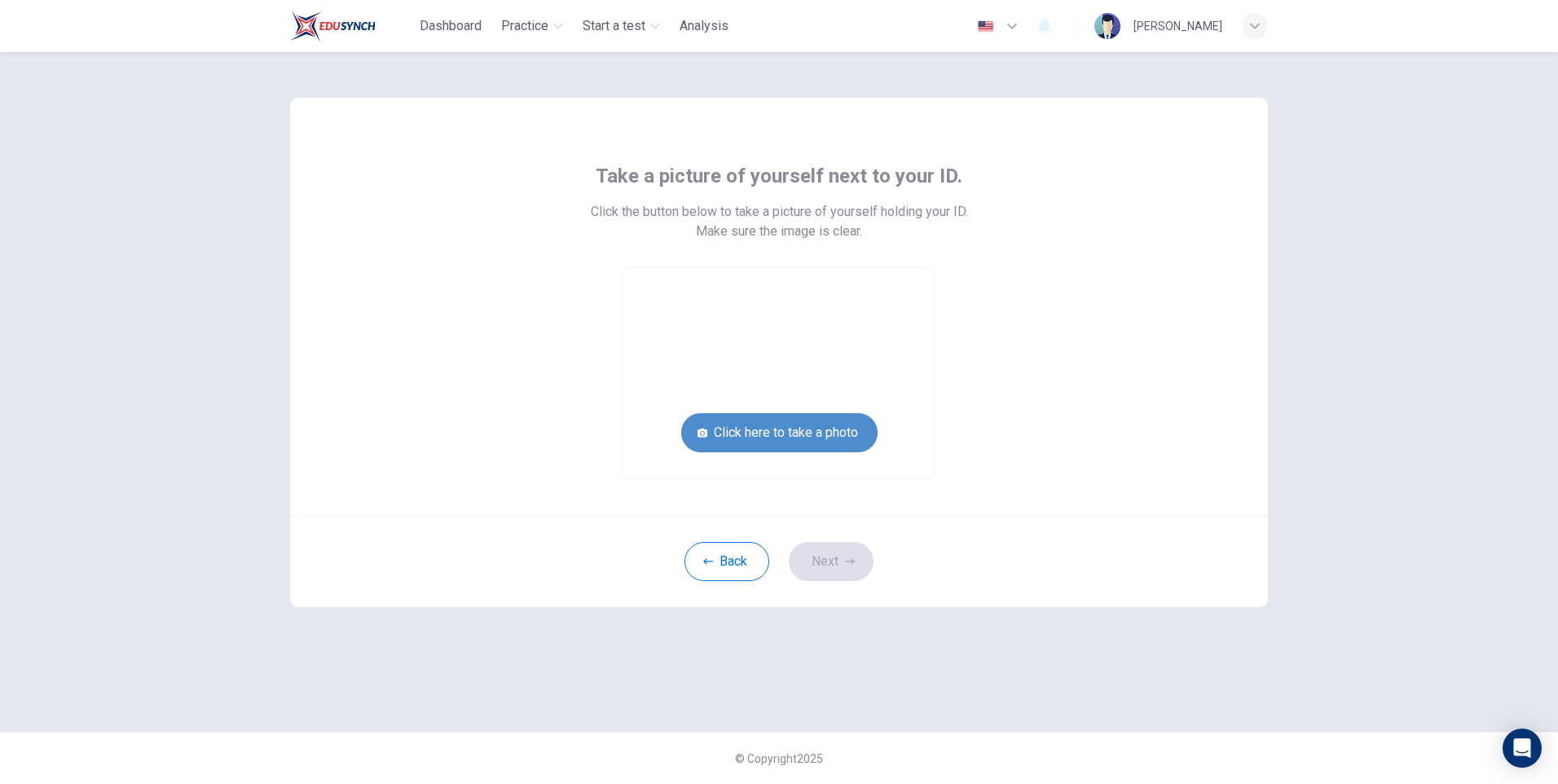
click at [829, 427] on button "Click here to take a photo" at bounding box center [779, 432] width 196 height 39
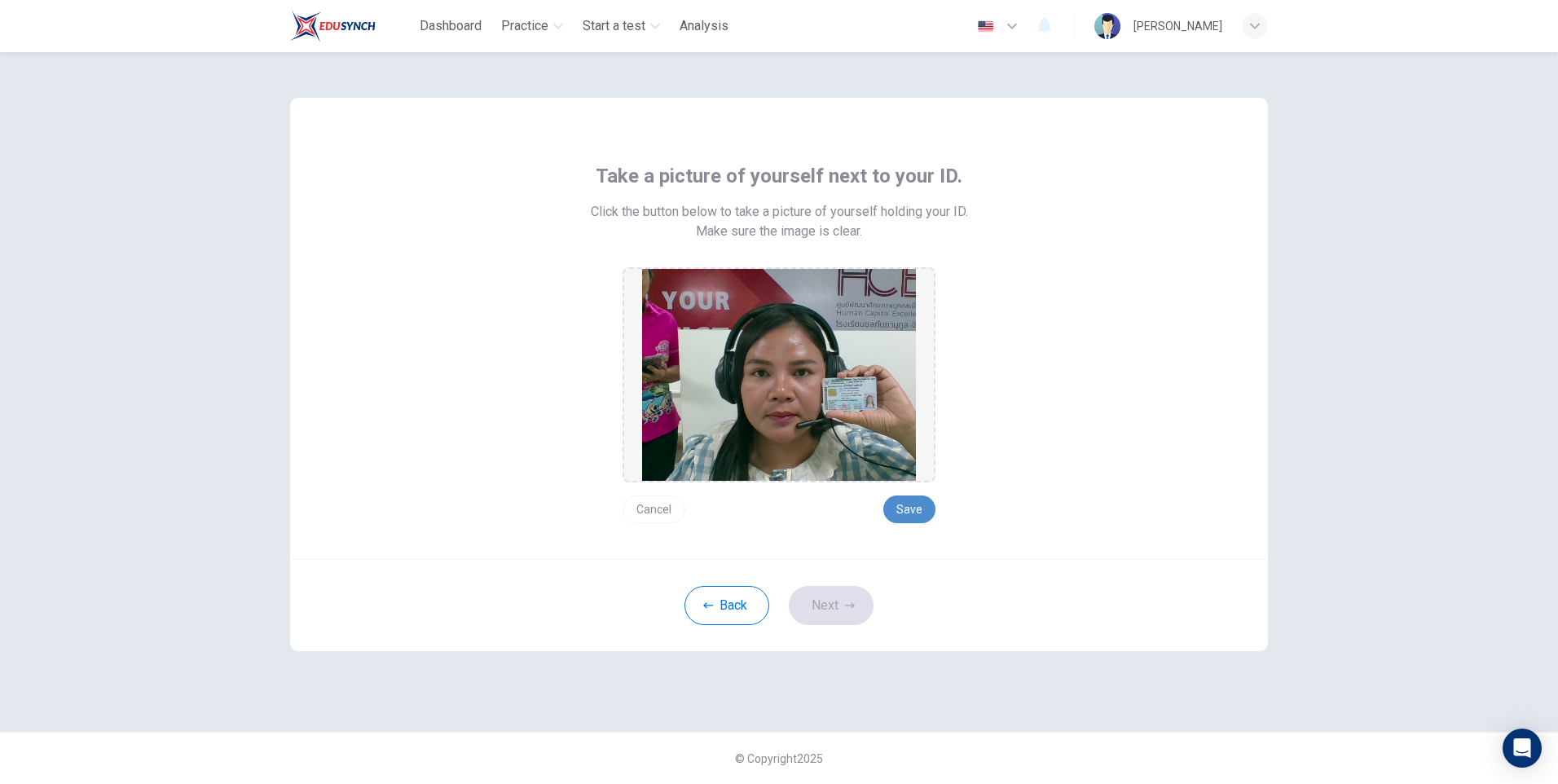
click at [902, 508] on button "Save" at bounding box center [909, 509] width 53 height 28
click at [827, 607] on button "Next" at bounding box center [831, 605] width 85 height 39
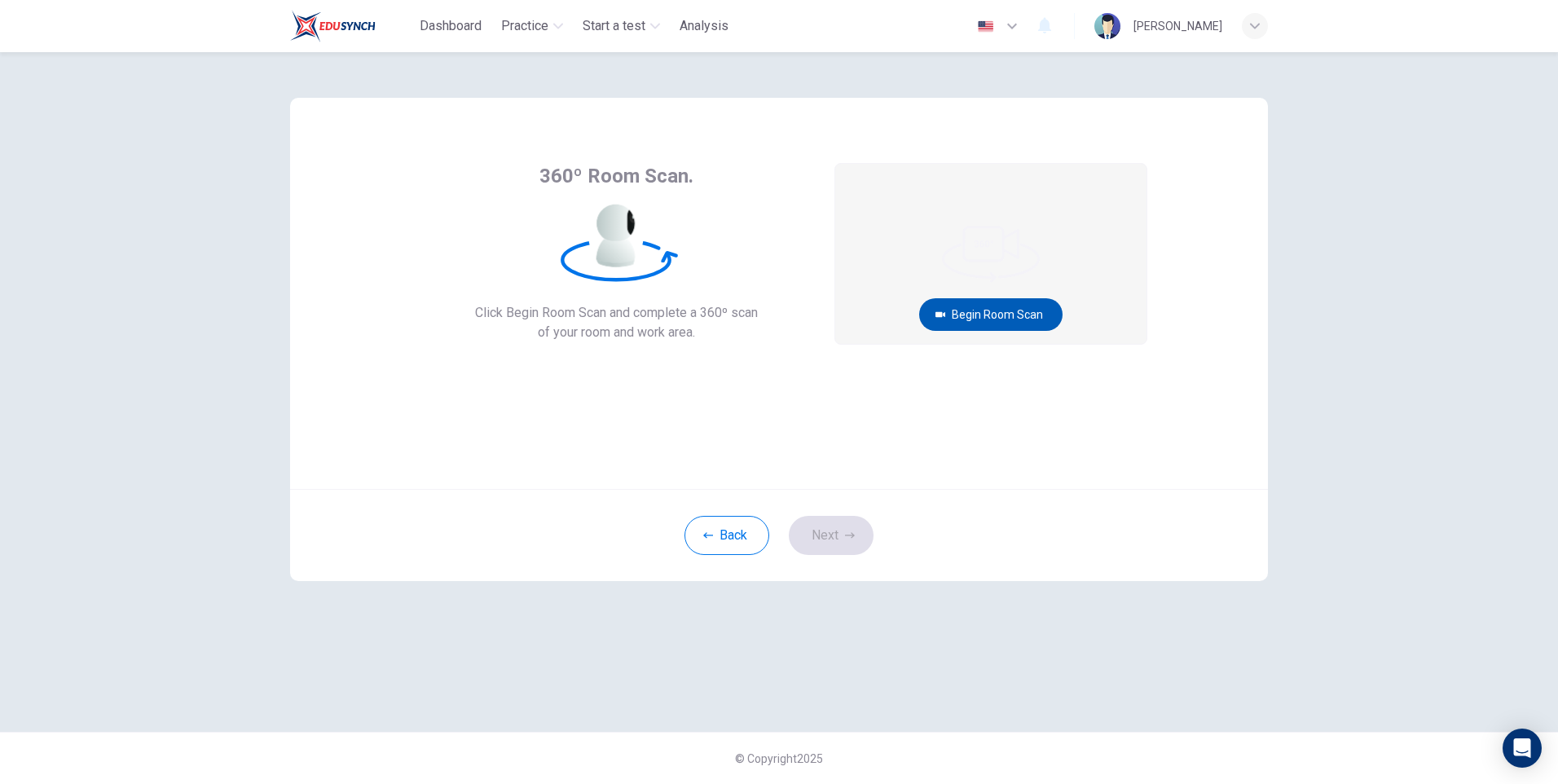
click at [1005, 311] on button "Begin Room Scan" at bounding box center [991, 314] width 144 height 32
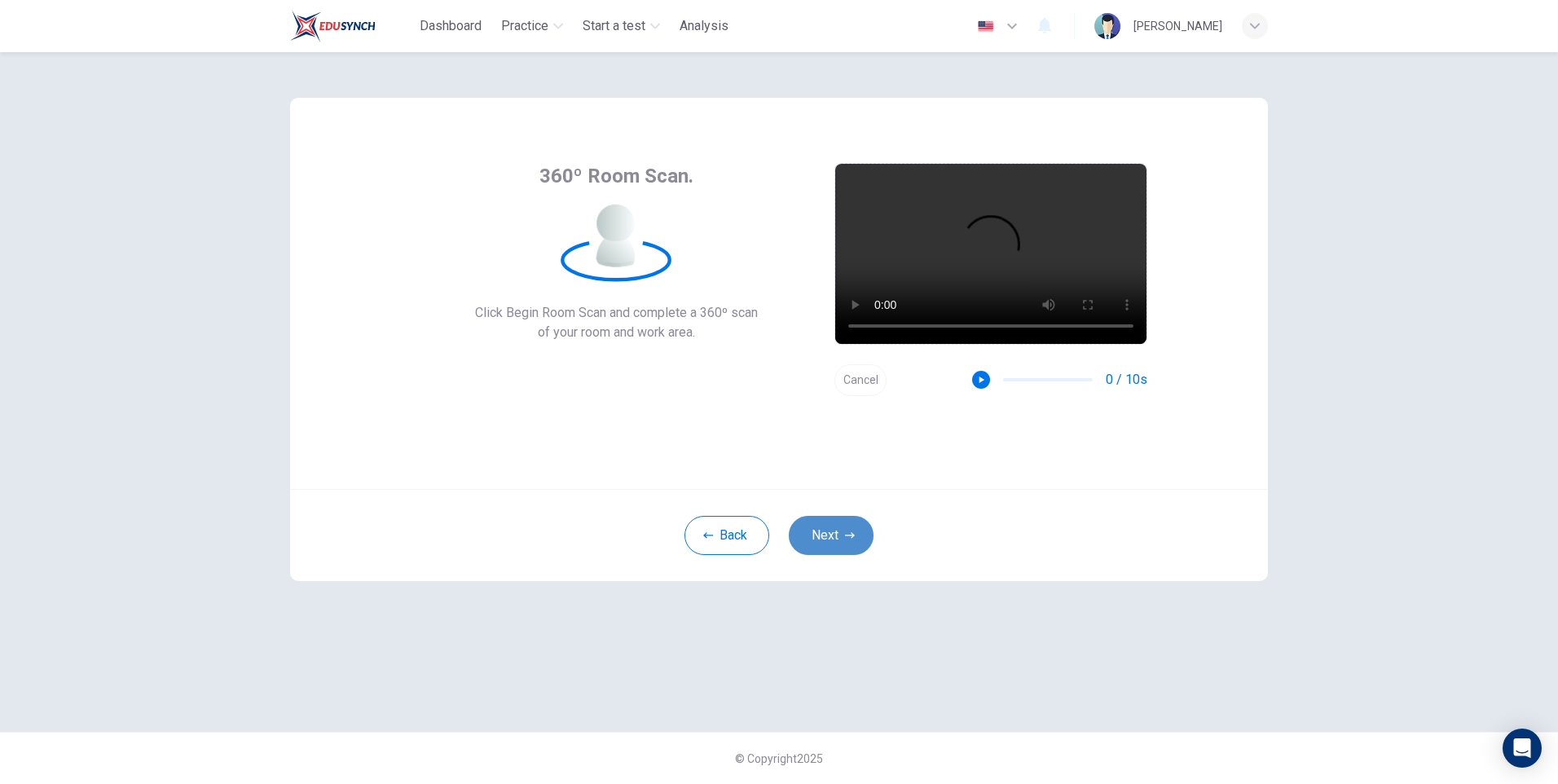
click at [839, 534] on button "Next" at bounding box center [831, 535] width 85 height 39
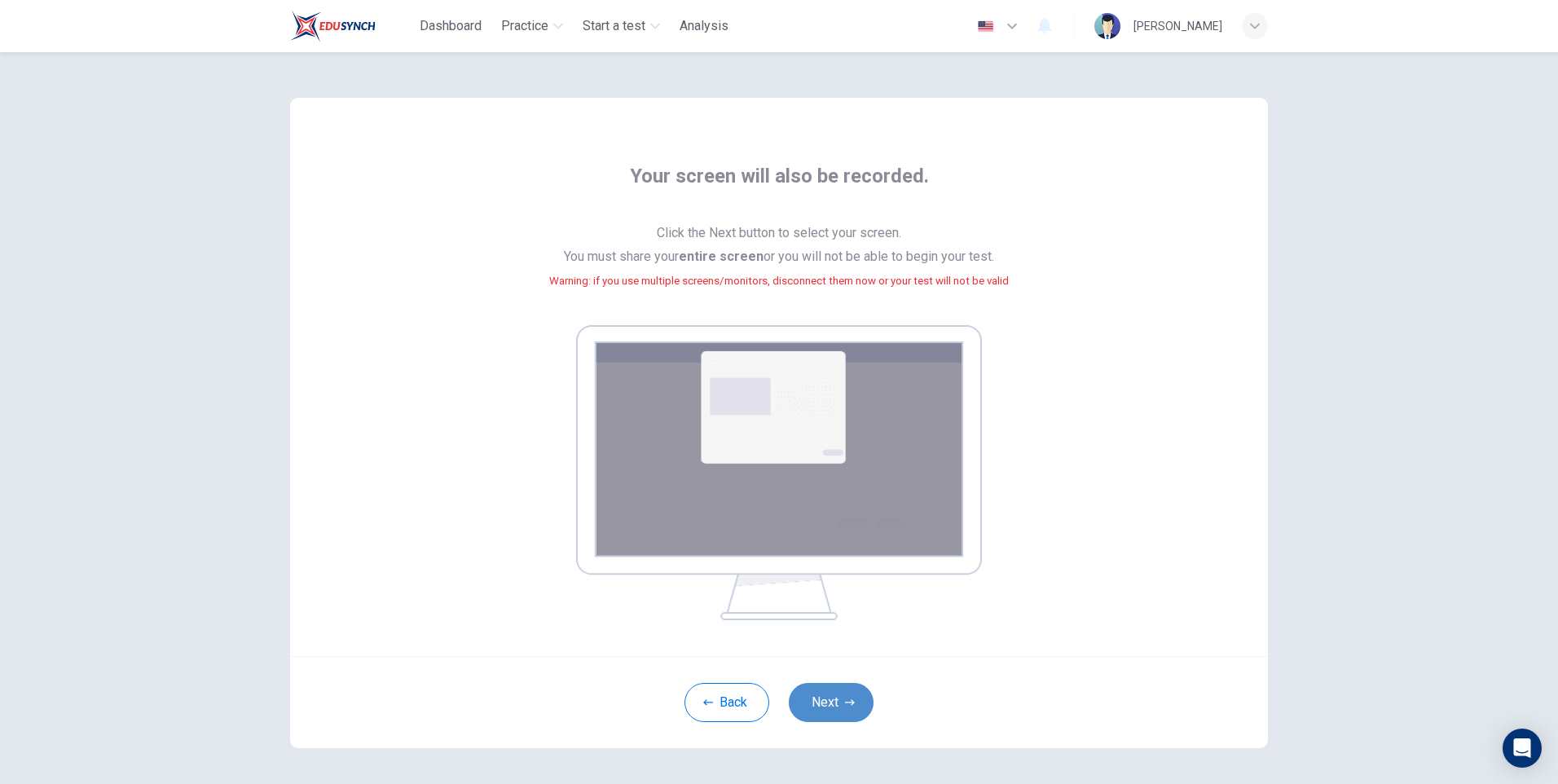
click at [815, 695] on button "Next" at bounding box center [831, 702] width 85 height 39
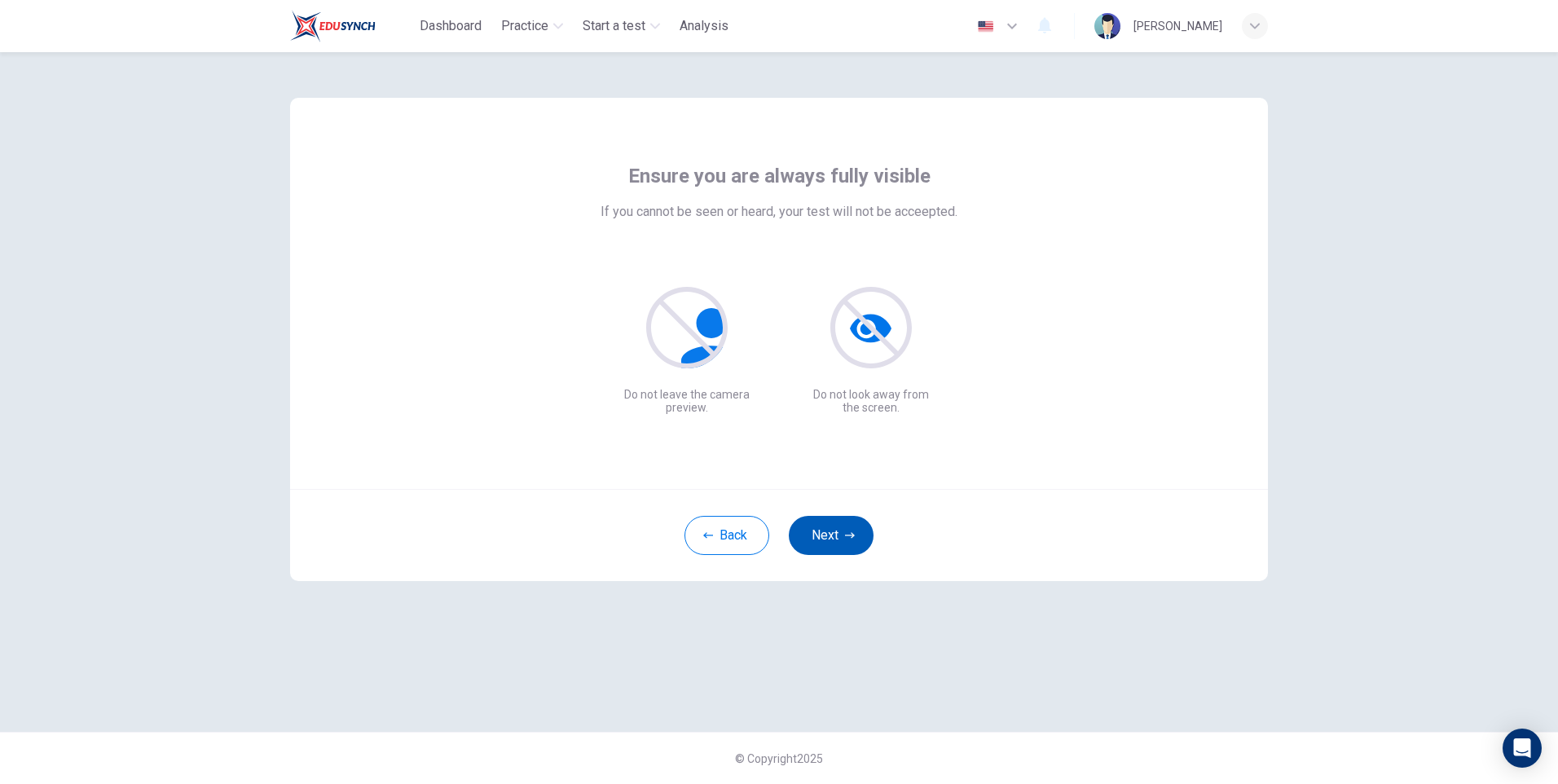
click at [845, 536] on icon "button" at bounding box center [849, 535] width 10 height 6
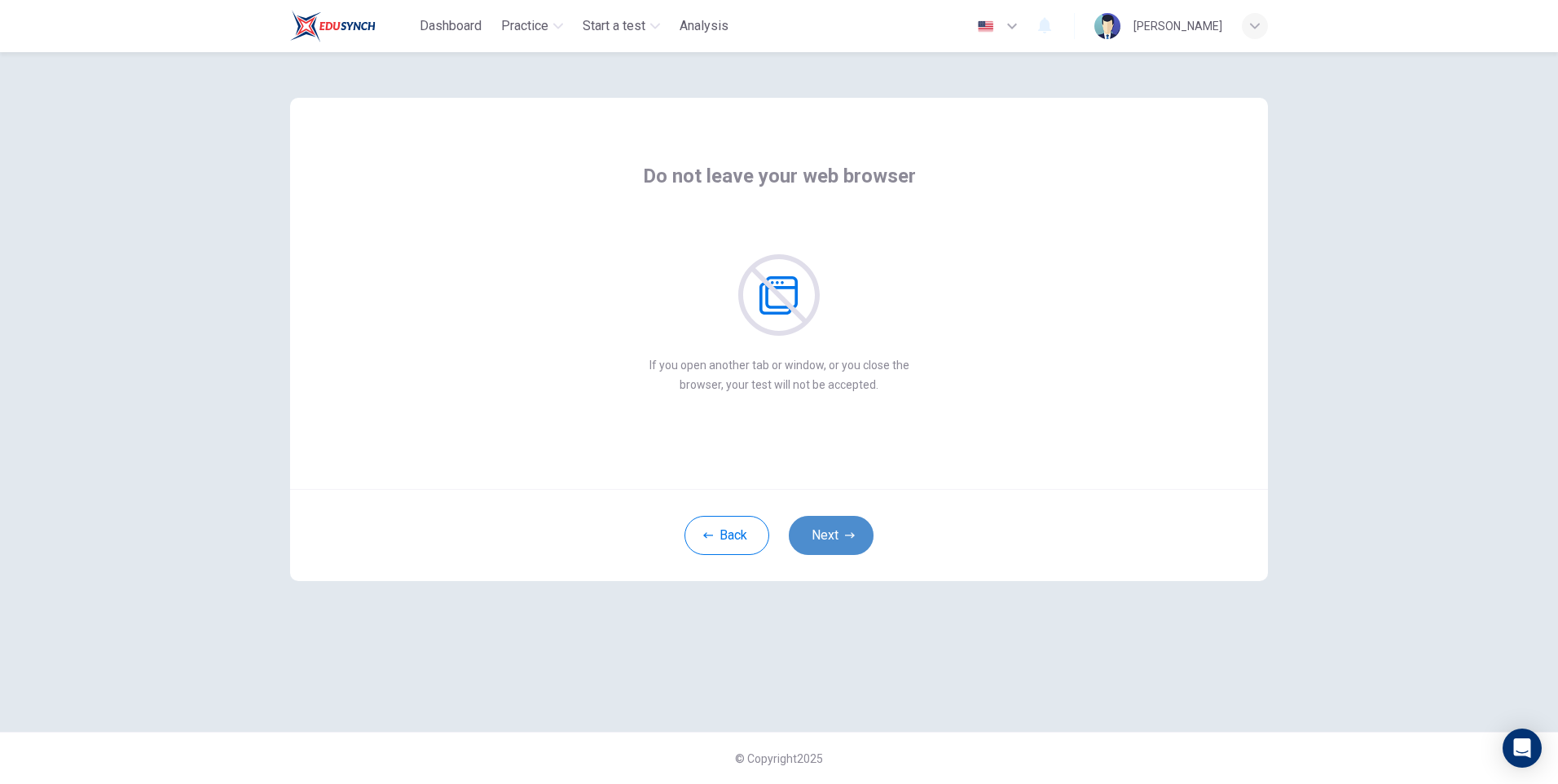
click at [845, 536] on icon "button" at bounding box center [849, 535] width 10 height 6
click at [846, 534] on icon "button" at bounding box center [849, 535] width 10 height 10
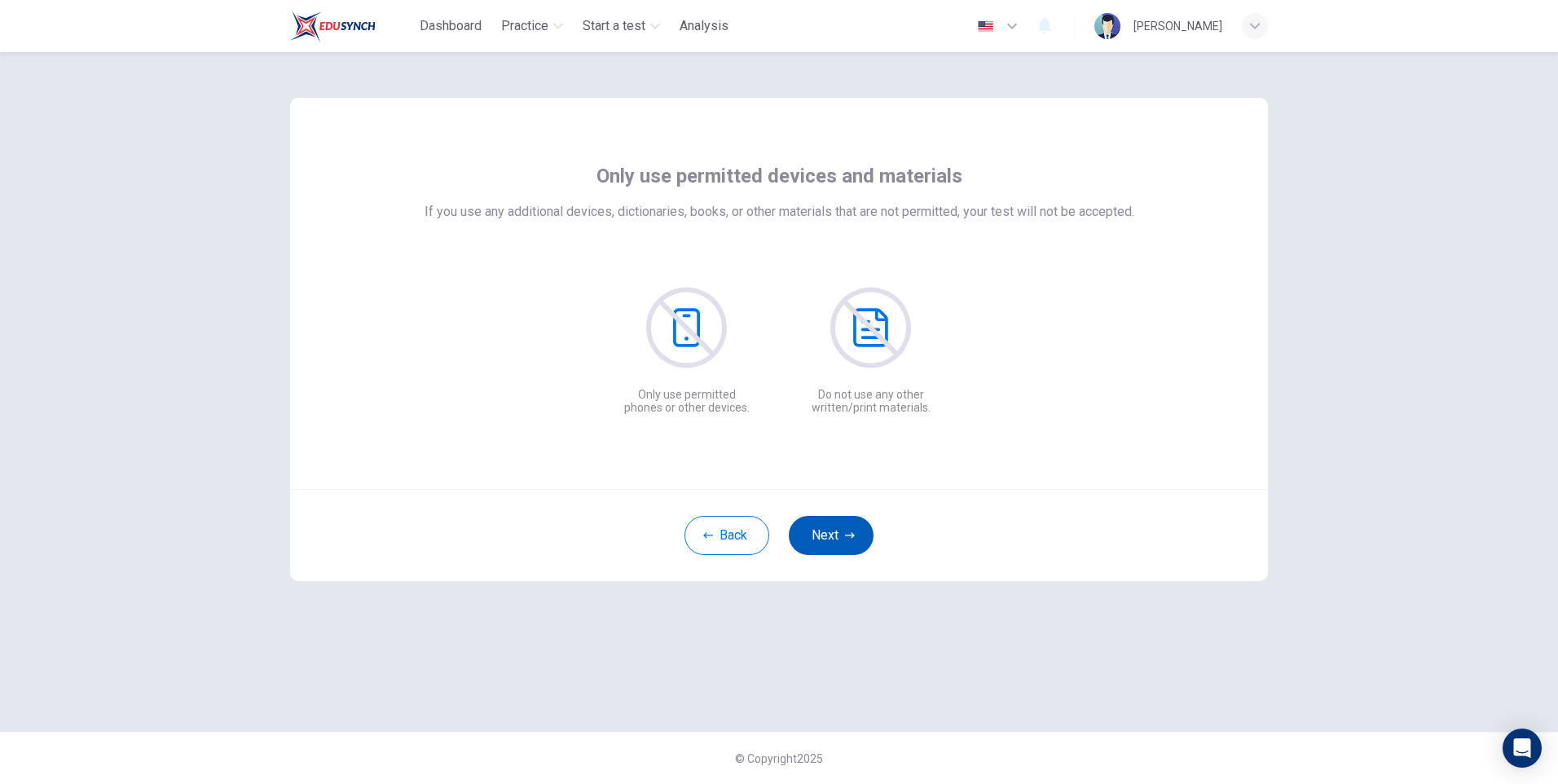
click at [846, 534] on icon "button" at bounding box center [849, 535] width 10 height 10
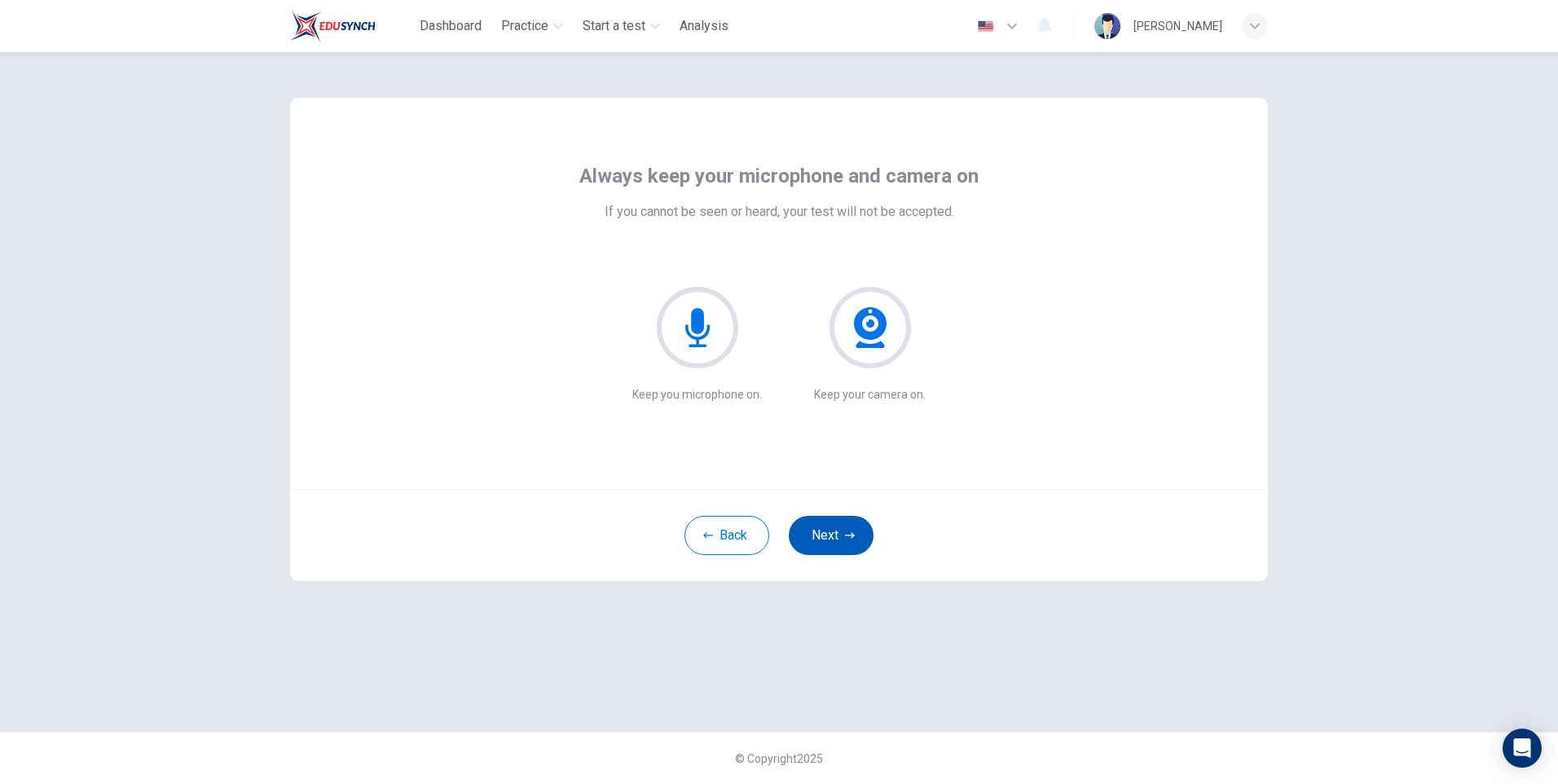
click at [846, 534] on icon "button" at bounding box center [849, 535] width 10 height 10
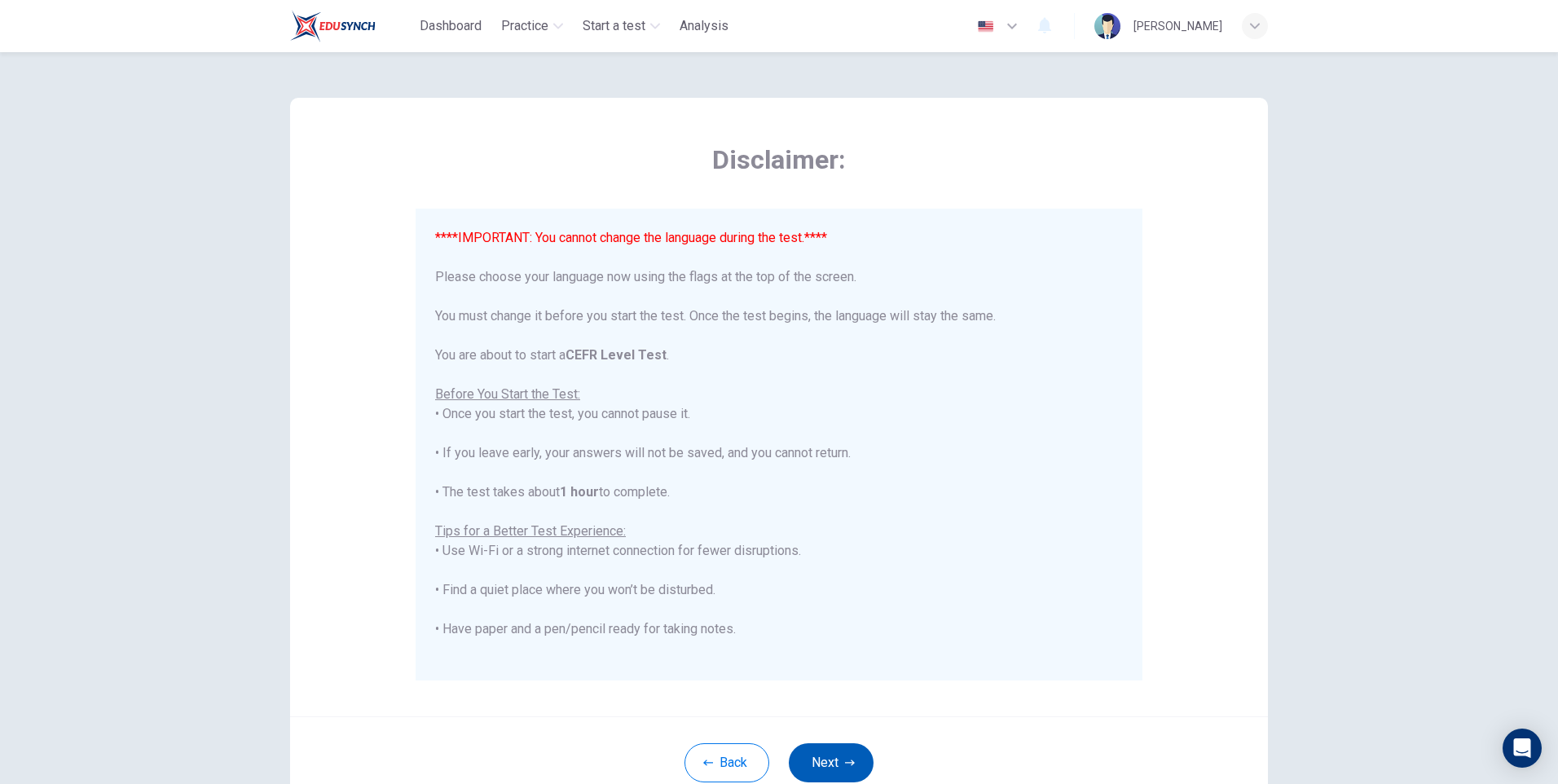
click at [823, 759] on button "Next" at bounding box center [831, 762] width 85 height 39
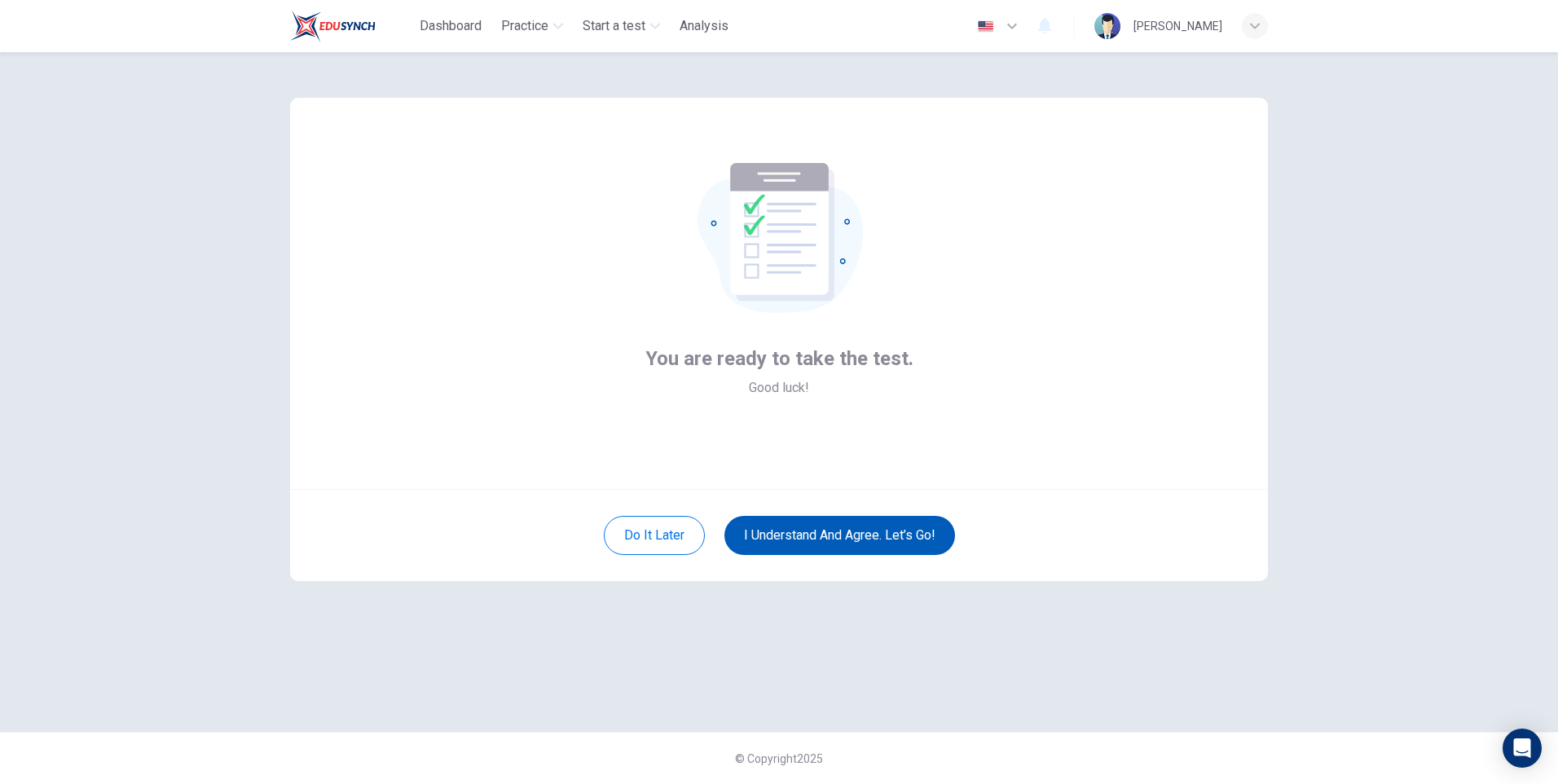
click at [910, 539] on button "I understand and agree. Let’s go!" at bounding box center [839, 535] width 230 height 39
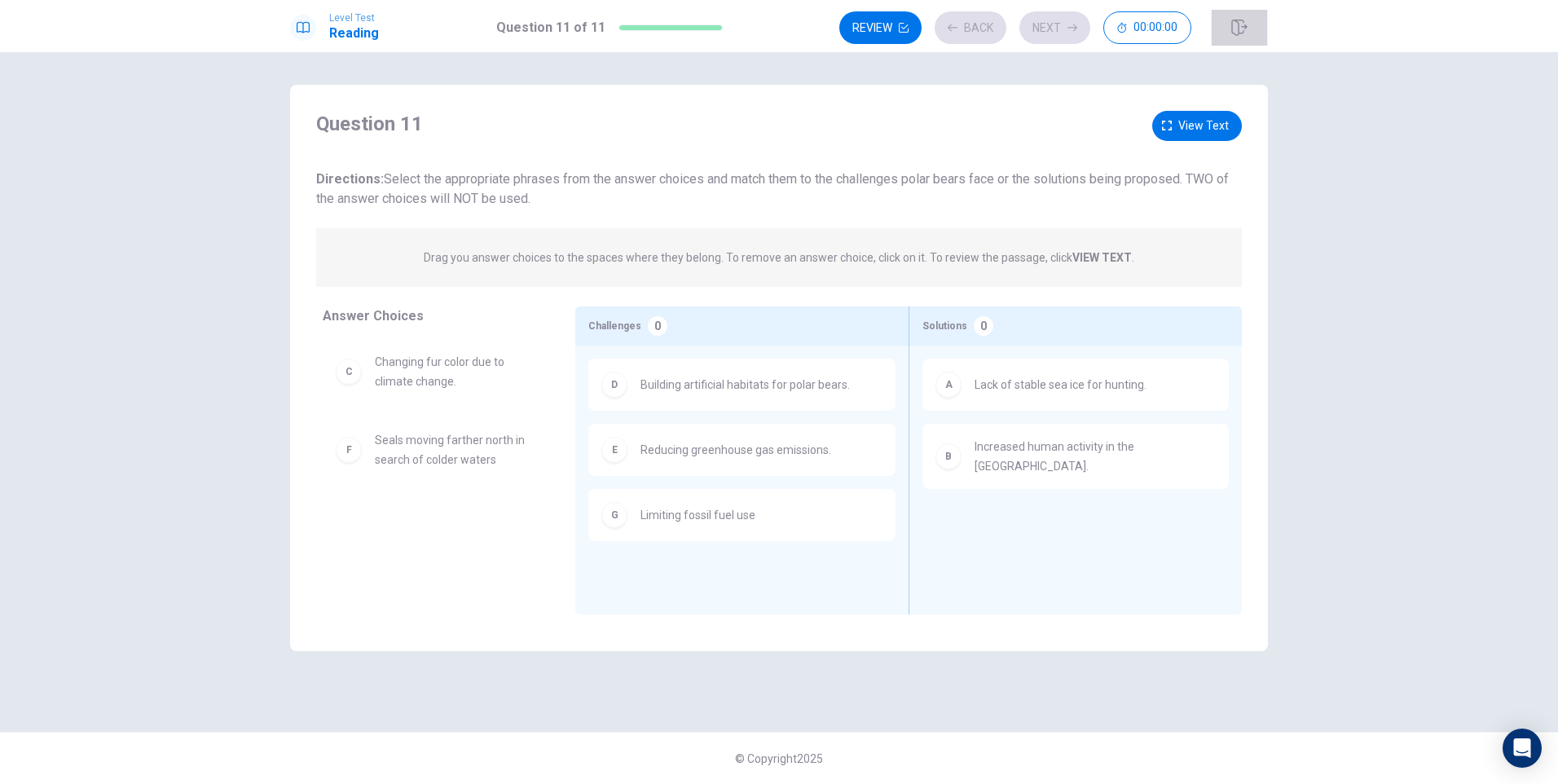
click at [1244, 18] on button "button" at bounding box center [1239, 27] width 57 height 36
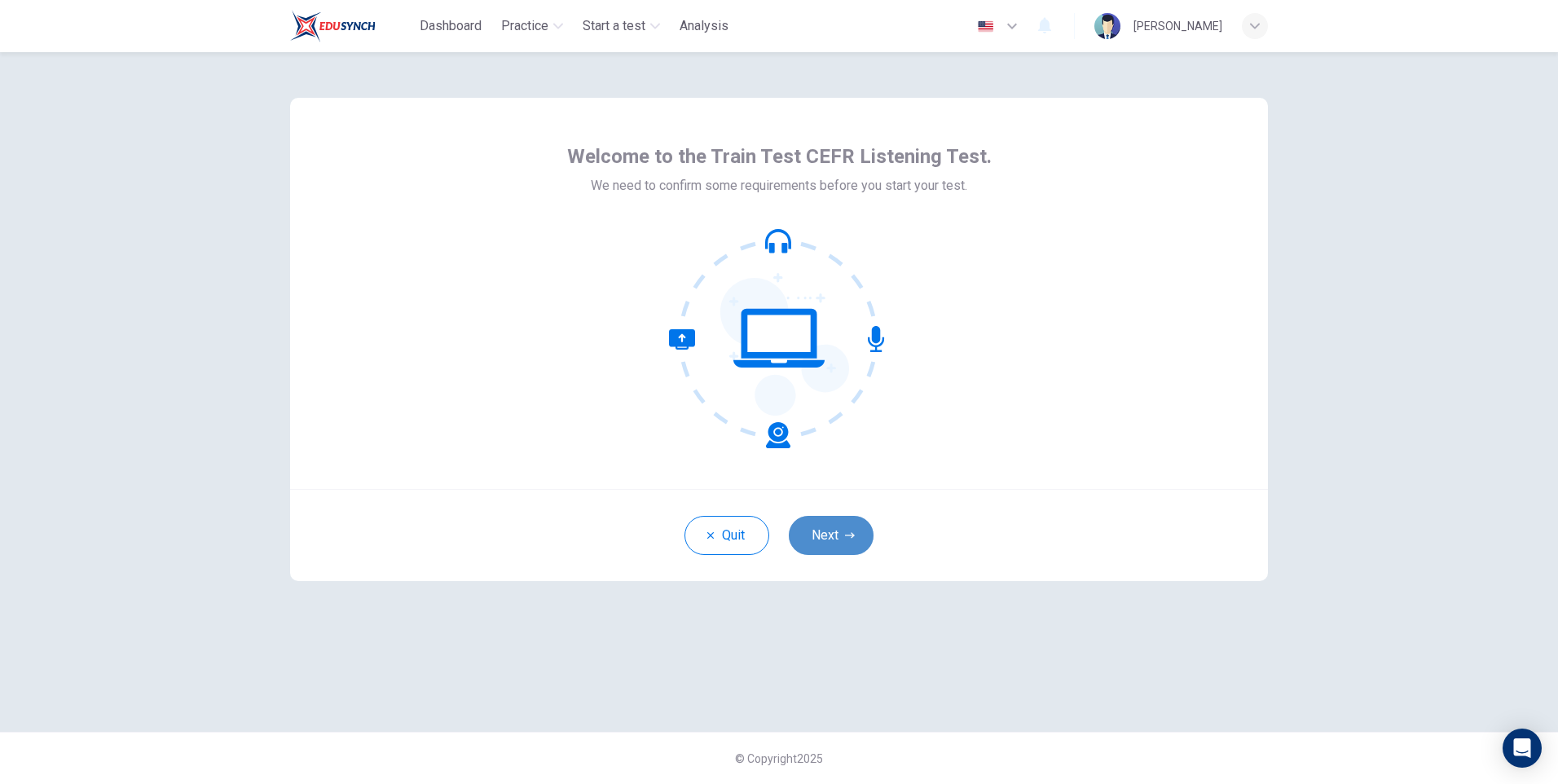
click at [839, 544] on button "Next" at bounding box center [831, 535] width 85 height 39
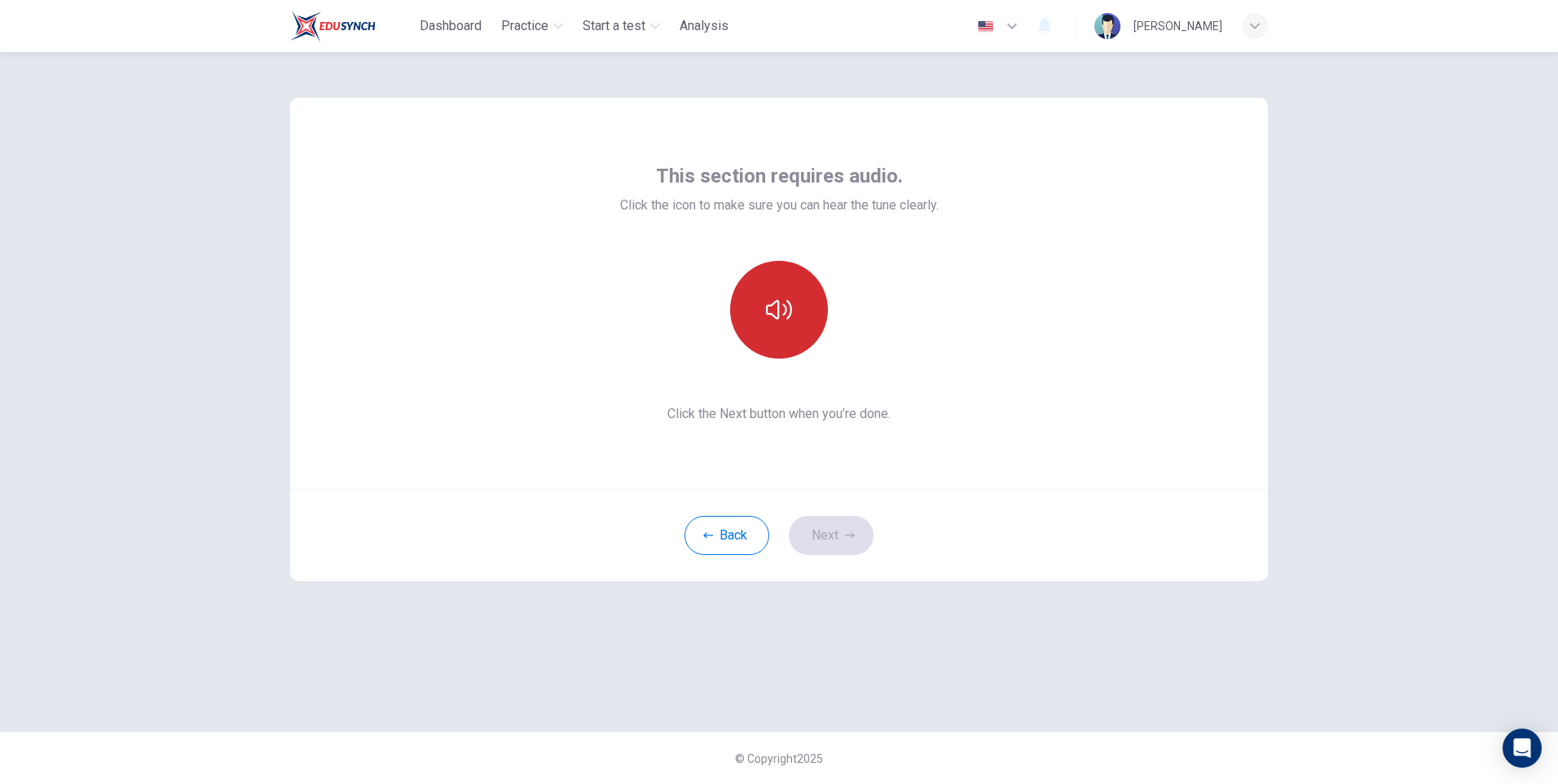
click at [786, 305] on icon "button" at bounding box center [779, 310] width 26 height 26
click at [835, 539] on button "Next" at bounding box center [831, 535] width 85 height 39
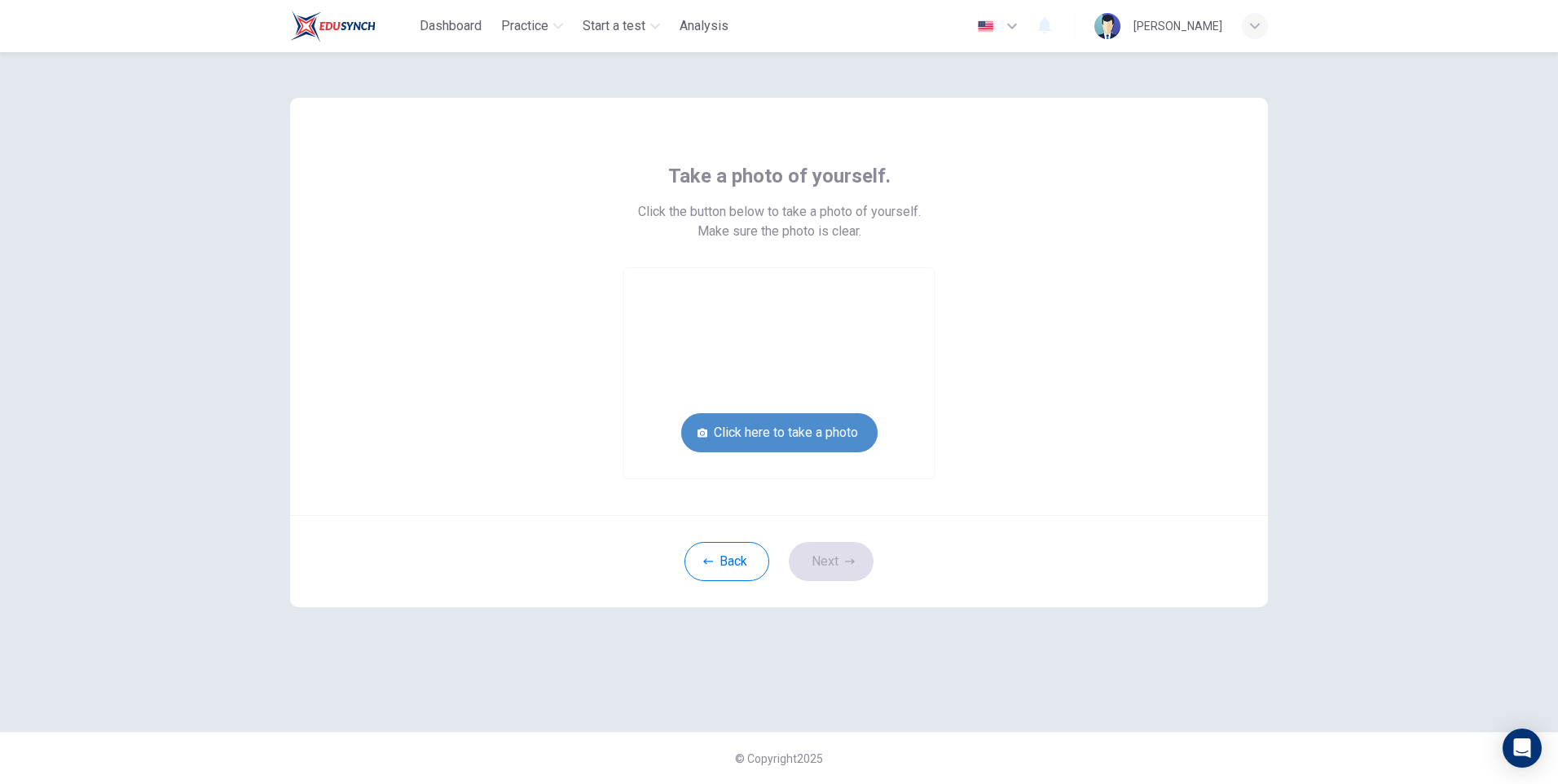
click at [824, 430] on button "Click here to take a photo" at bounding box center [779, 432] width 196 height 39
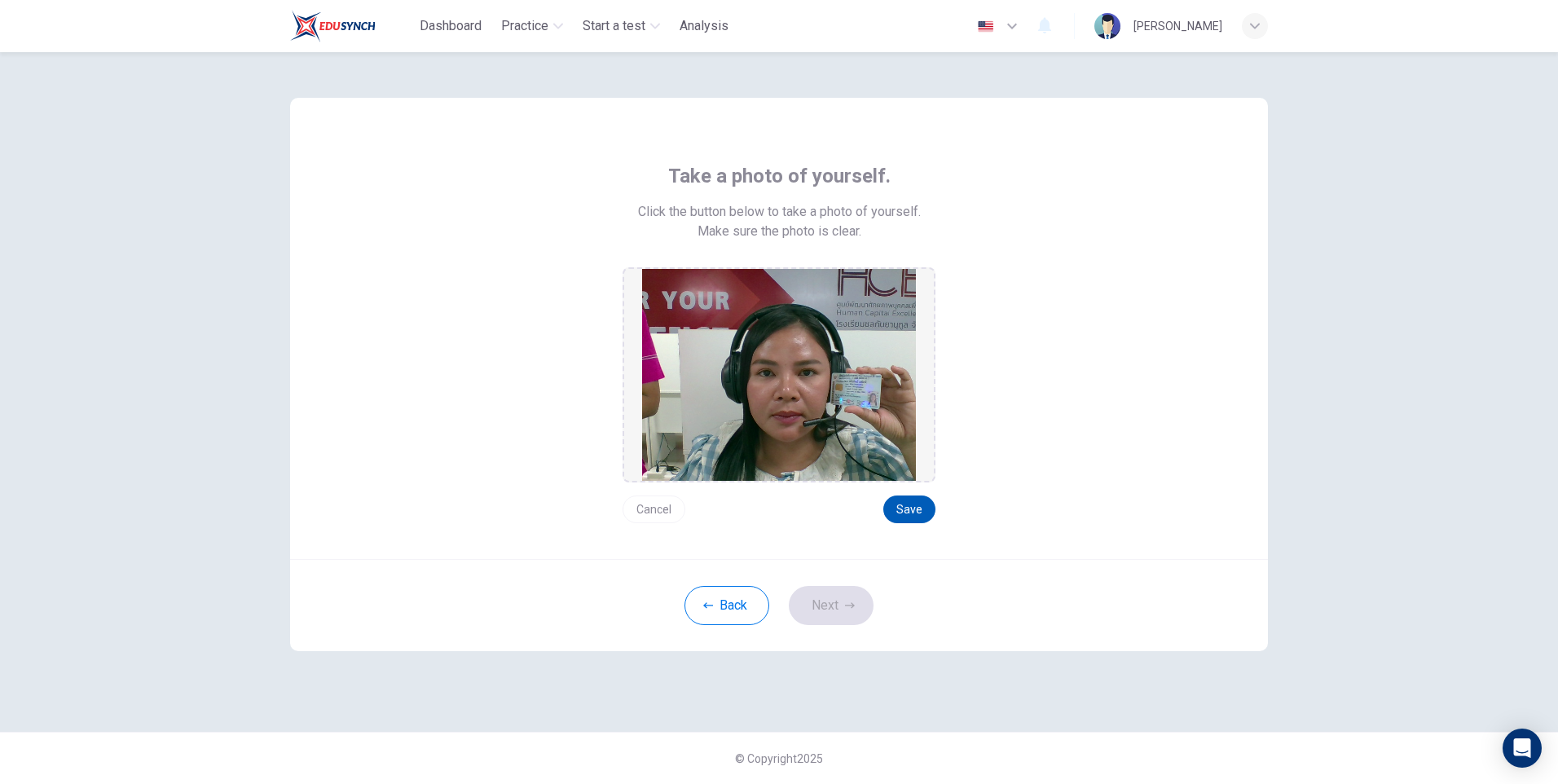
click at [919, 503] on button "Save" at bounding box center [909, 509] width 53 height 28
click at [841, 604] on button "Next" at bounding box center [831, 605] width 85 height 39
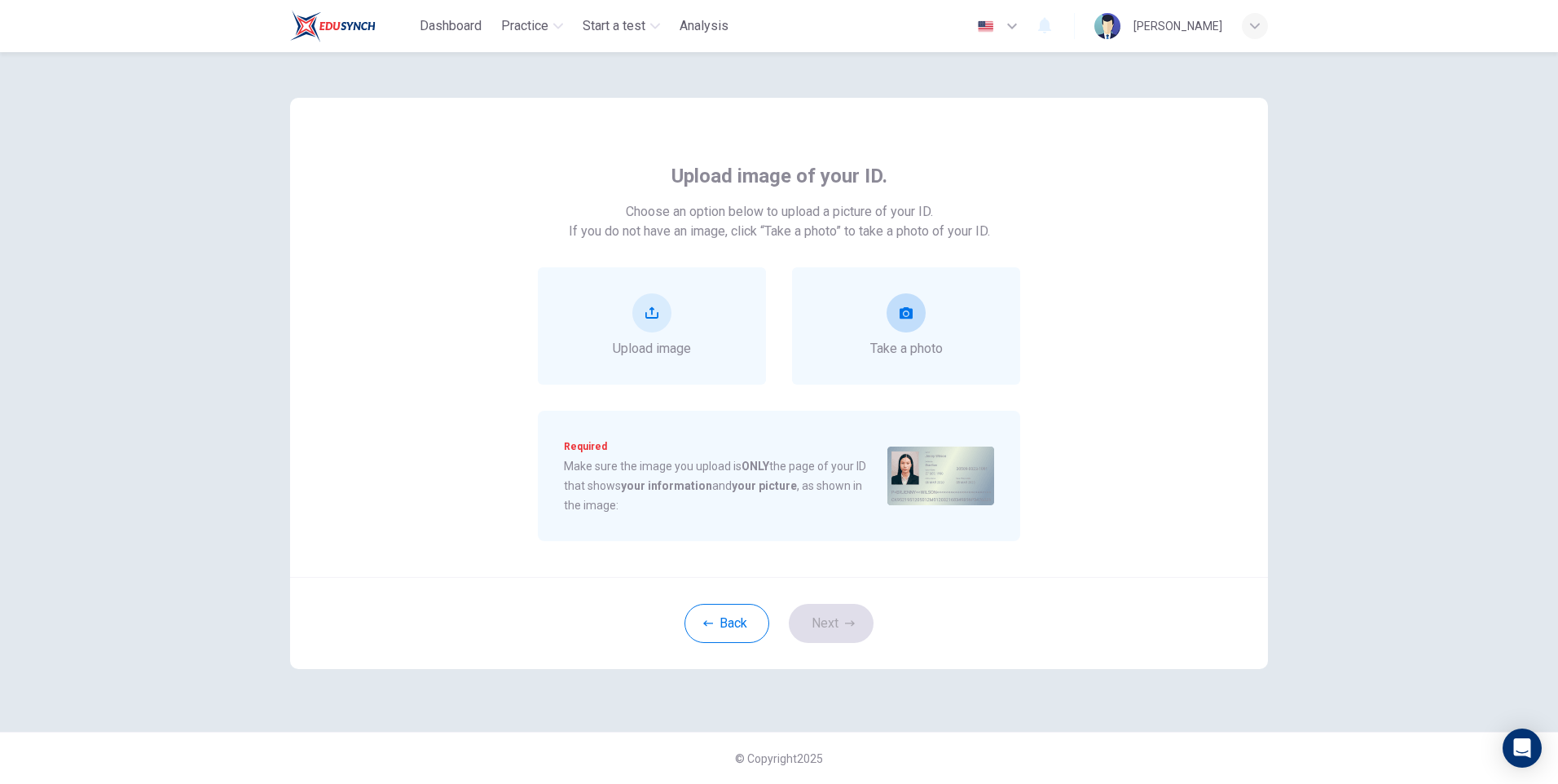
click at [909, 314] on icon "take photo" at bounding box center [906, 312] width 13 height 13
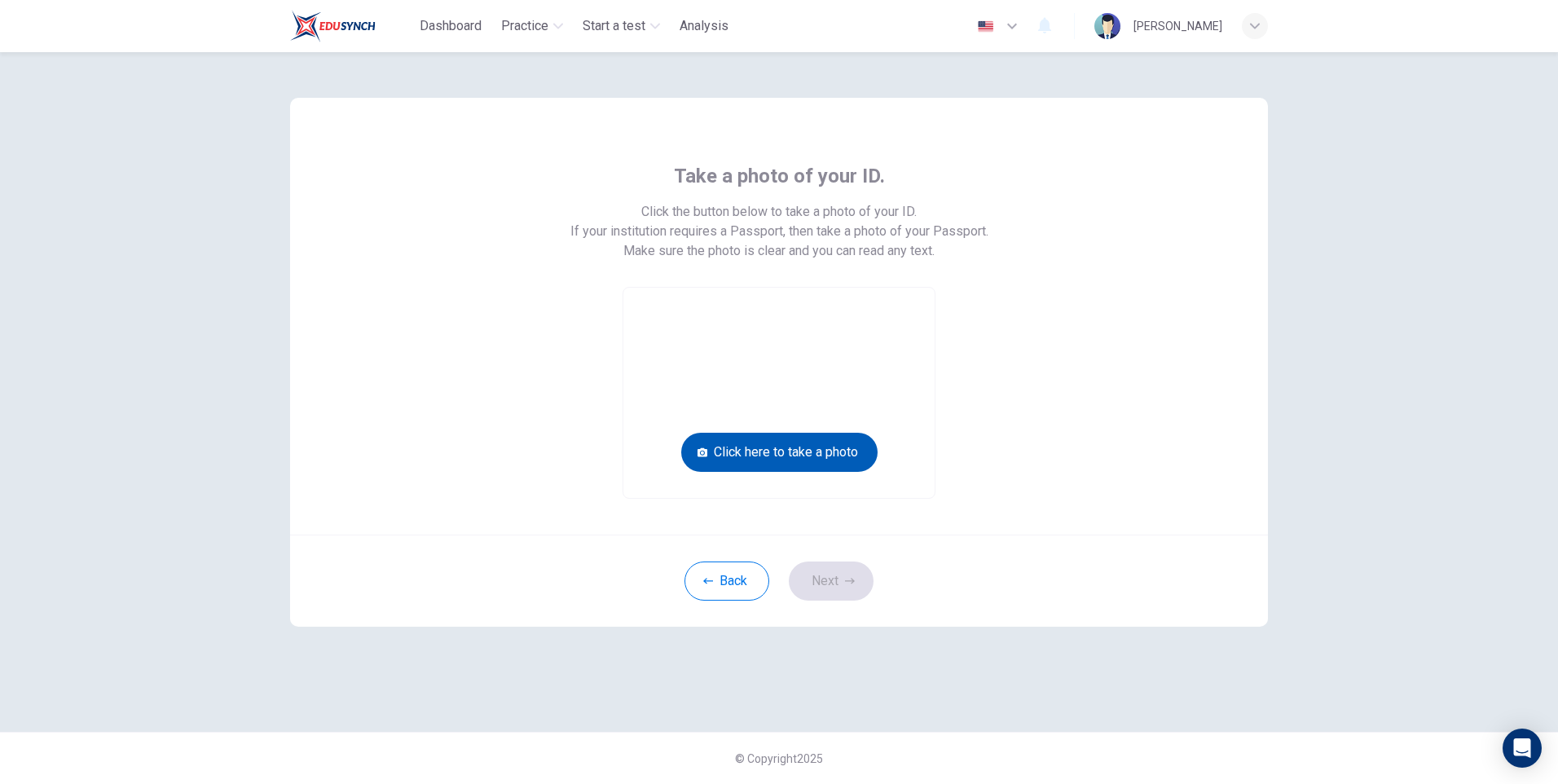
click at [835, 454] on button "Click here to take a photo" at bounding box center [779, 452] width 196 height 39
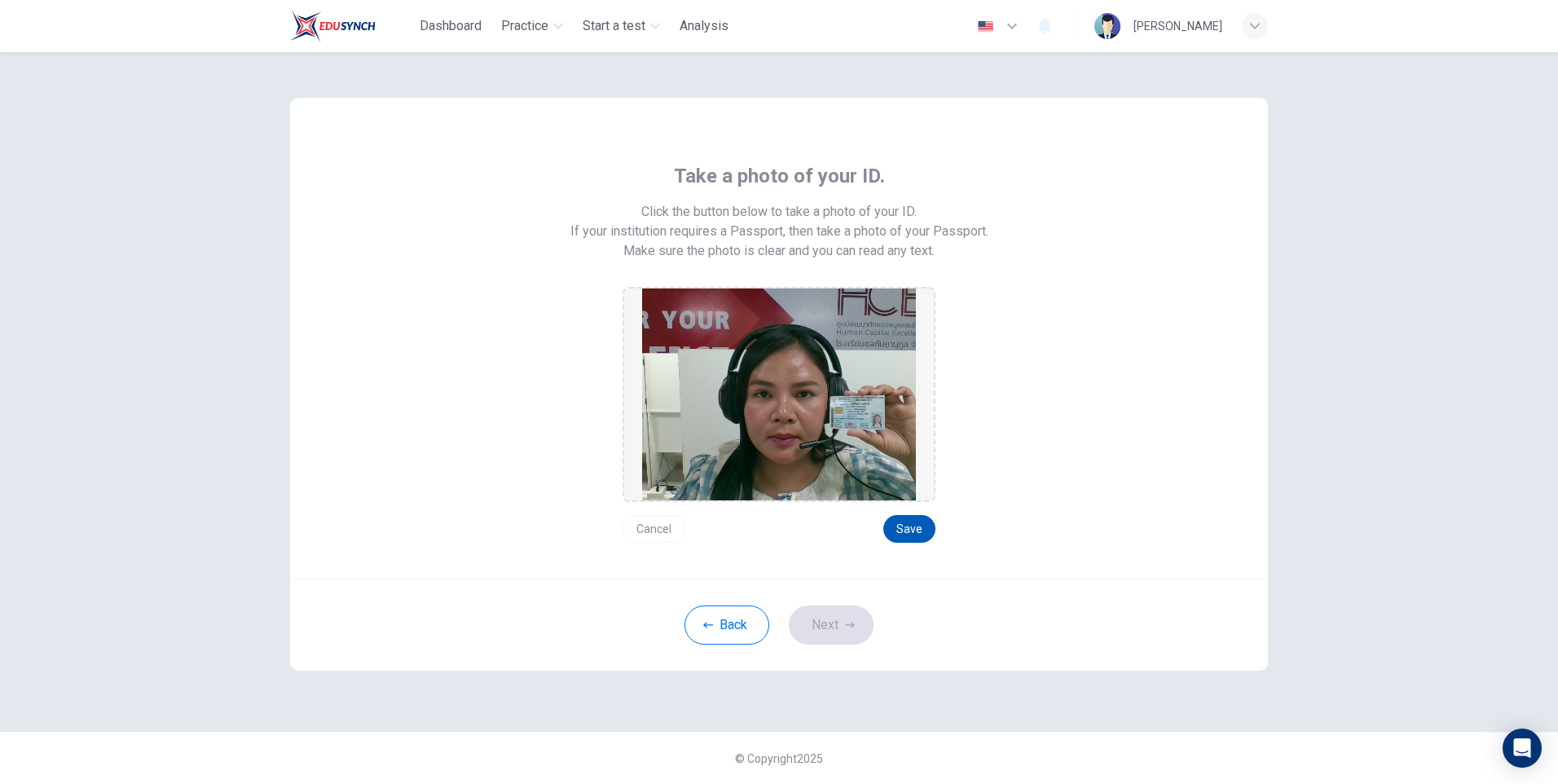
click at [912, 536] on button "Save" at bounding box center [909, 528] width 53 height 28
click at [840, 628] on button "Next" at bounding box center [831, 625] width 85 height 39
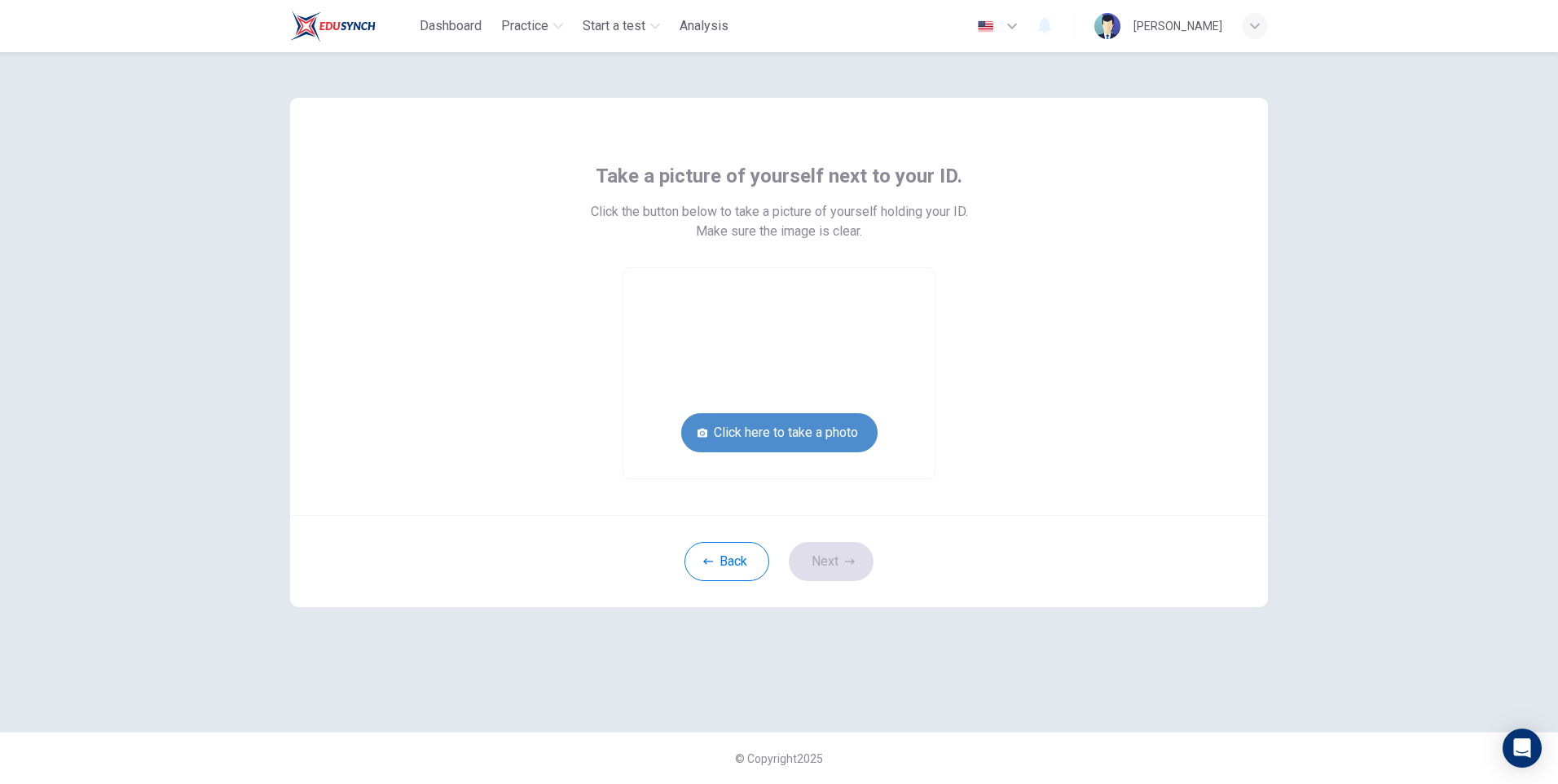
click at [834, 439] on button "Click here to take a photo" at bounding box center [779, 432] width 196 height 39
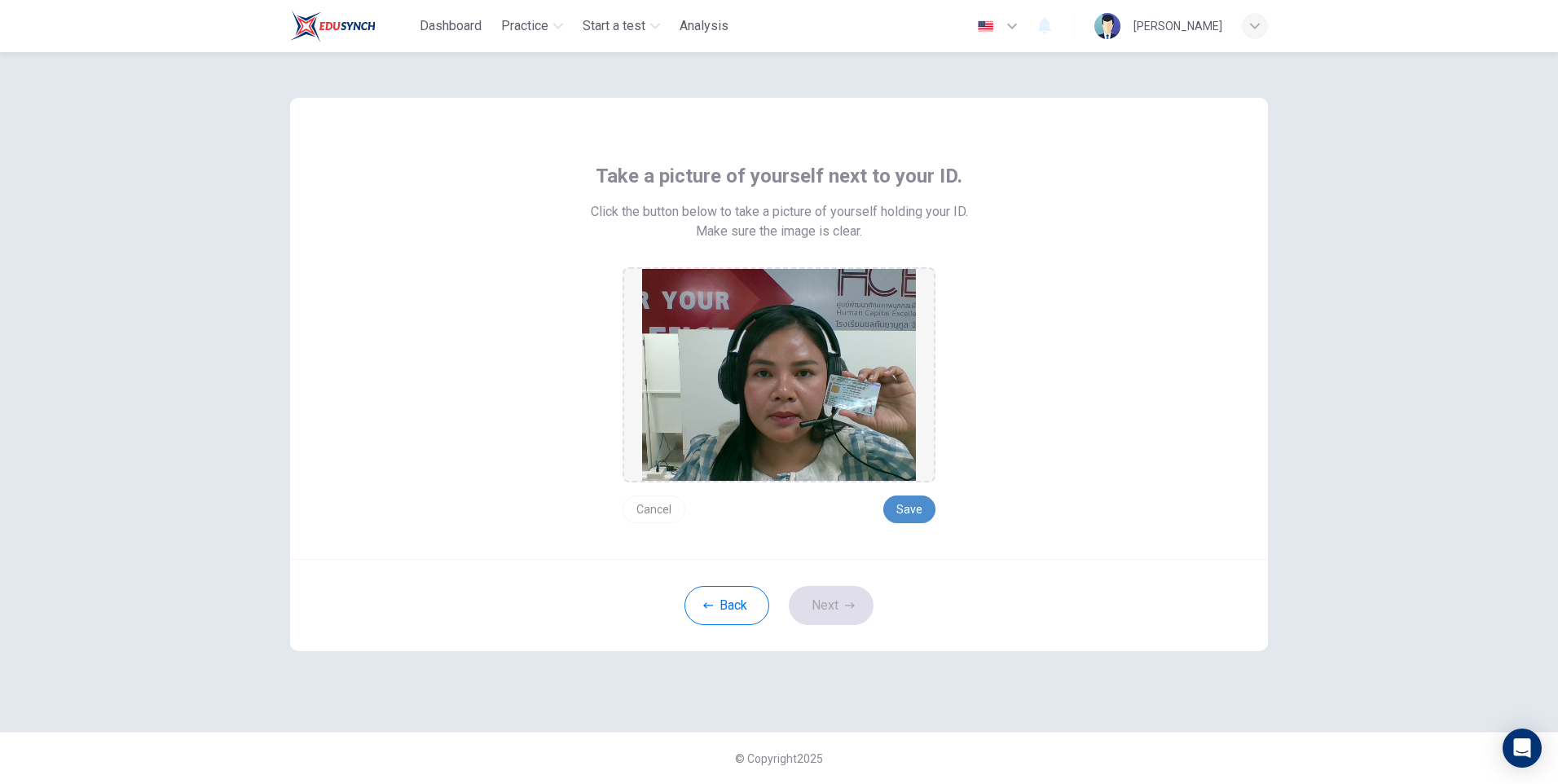
click at [904, 503] on button "Save" at bounding box center [909, 509] width 53 height 28
click at [836, 604] on button "Next" at bounding box center [831, 605] width 85 height 39
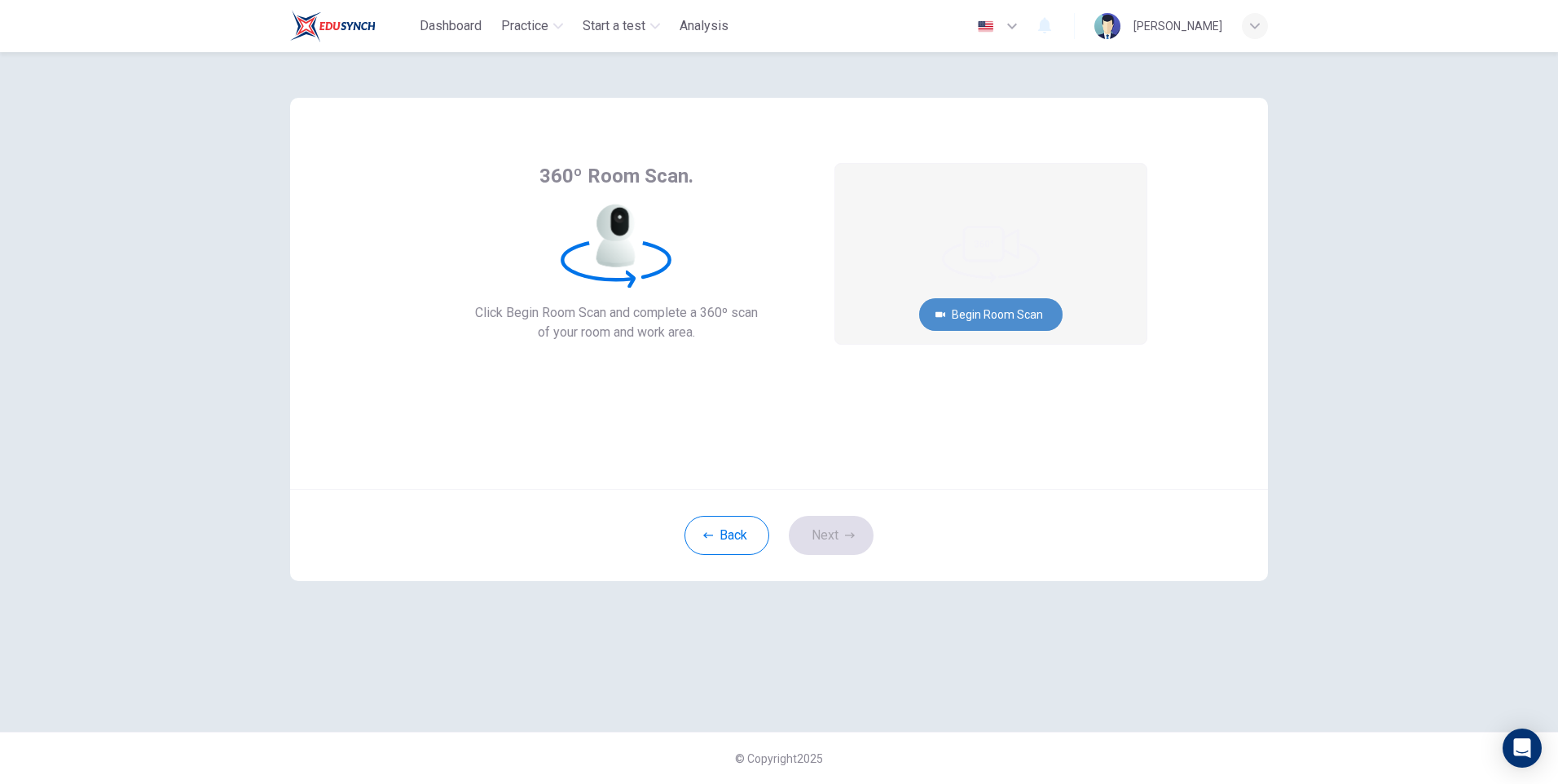
click at [1012, 313] on button "Begin Room Scan" at bounding box center [991, 314] width 144 height 32
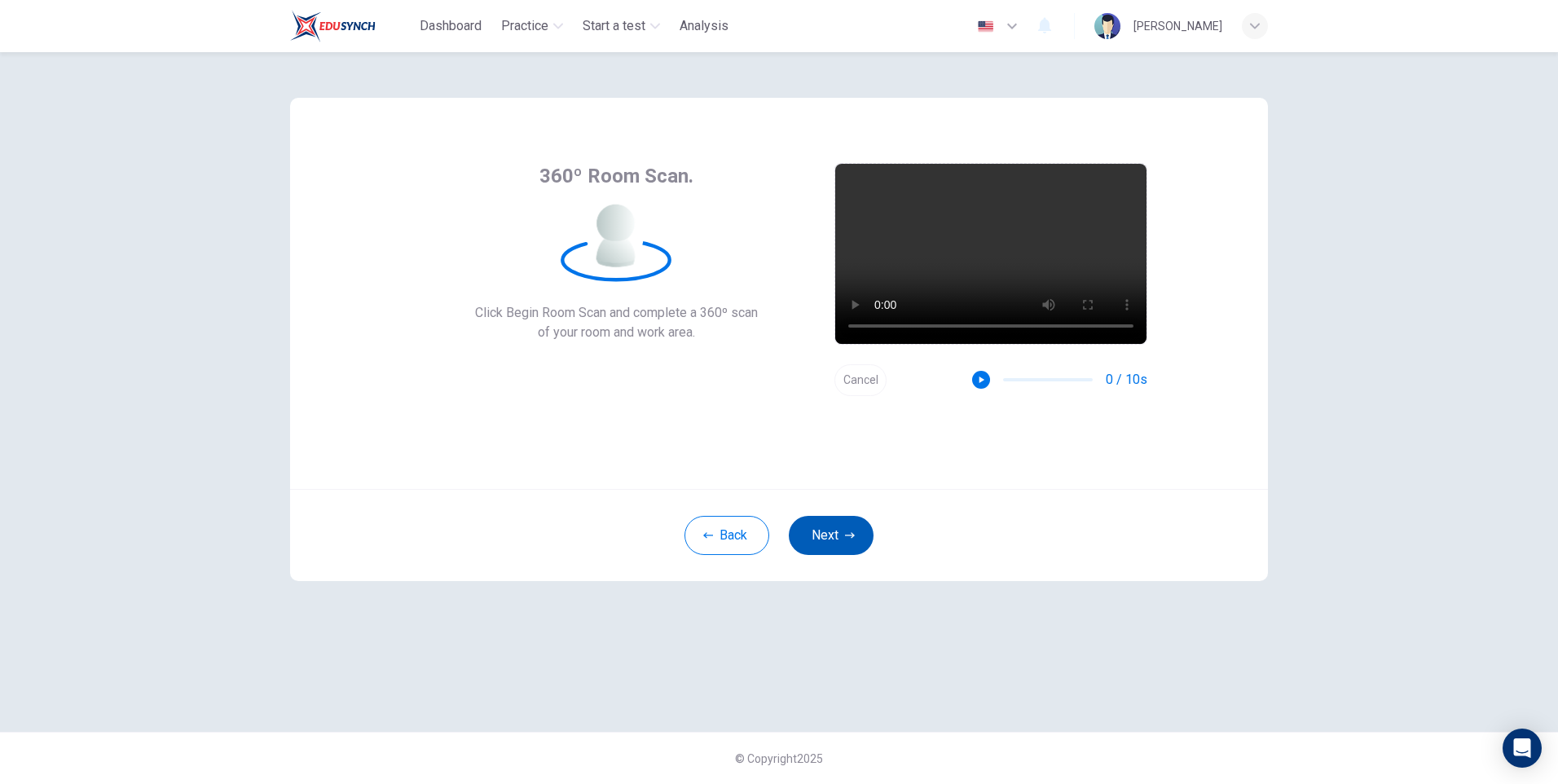
click at [833, 534] on button "Next" at bounding box center [831, 535] width 85 height 39
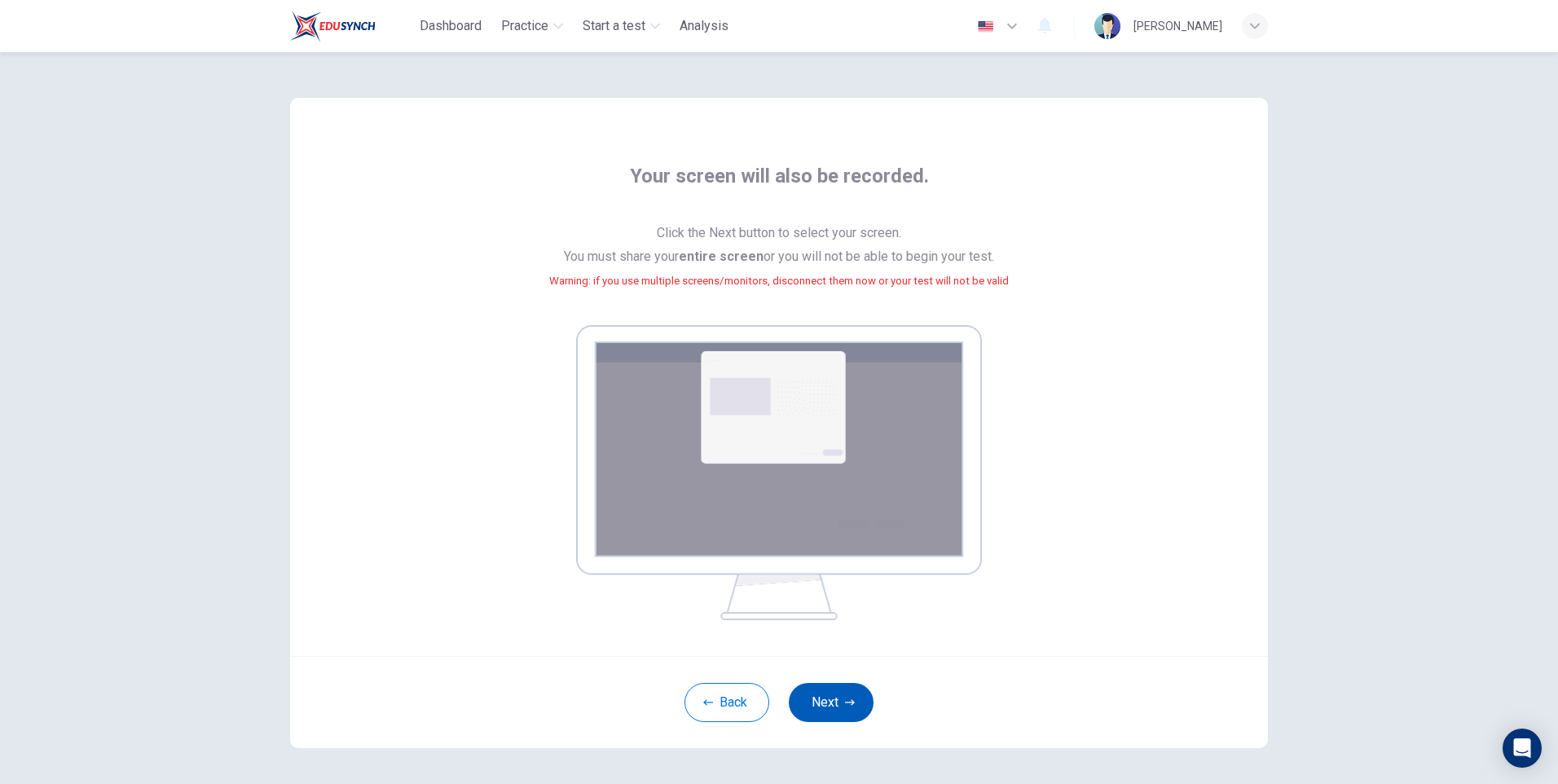
click at [826, 692] on button "Next" at bounding box center [831, 702] width 85 height 39
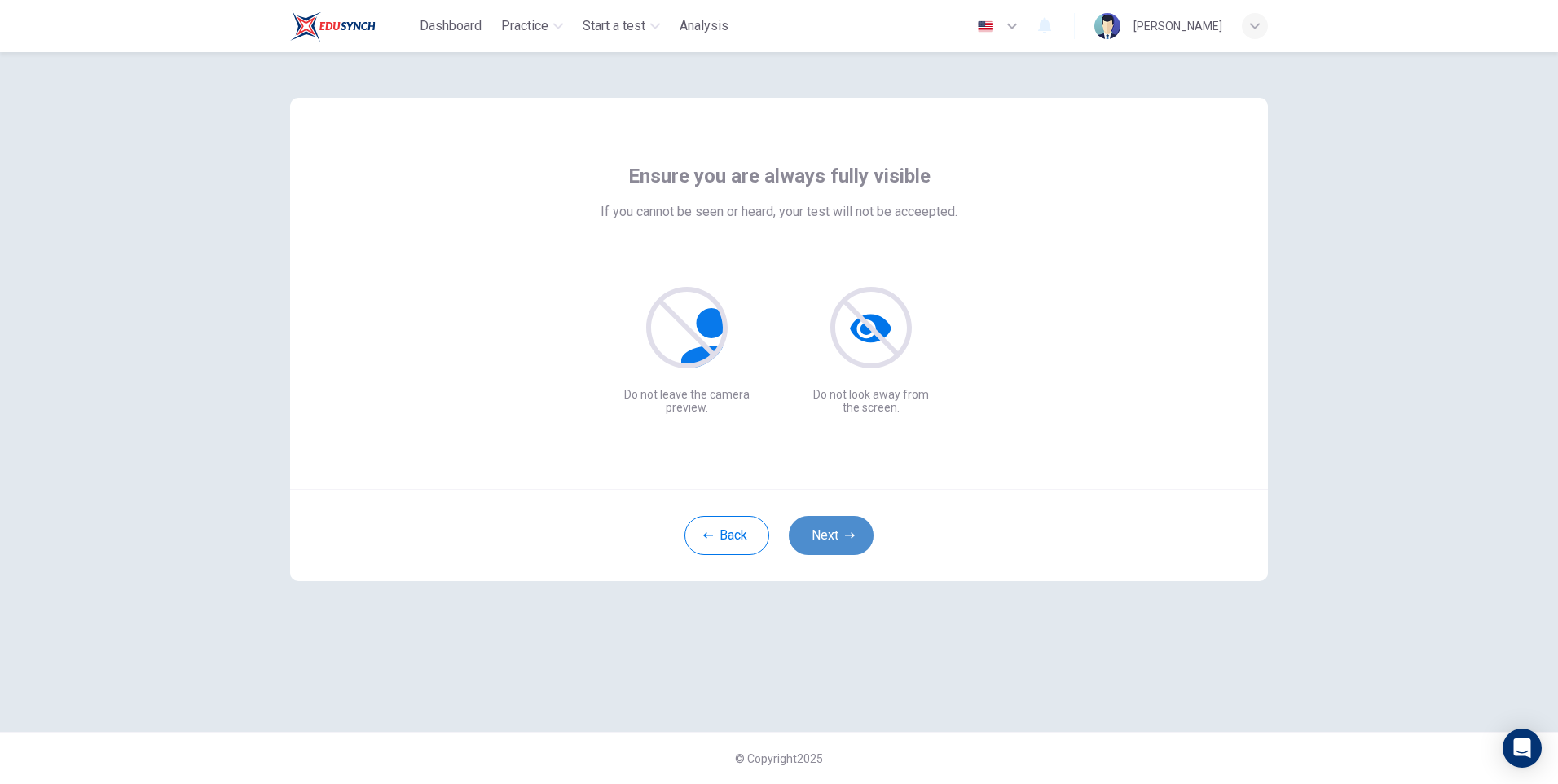
click at [839, 534] on button "Next" at bounding box center [831, 535] width 85 height 39
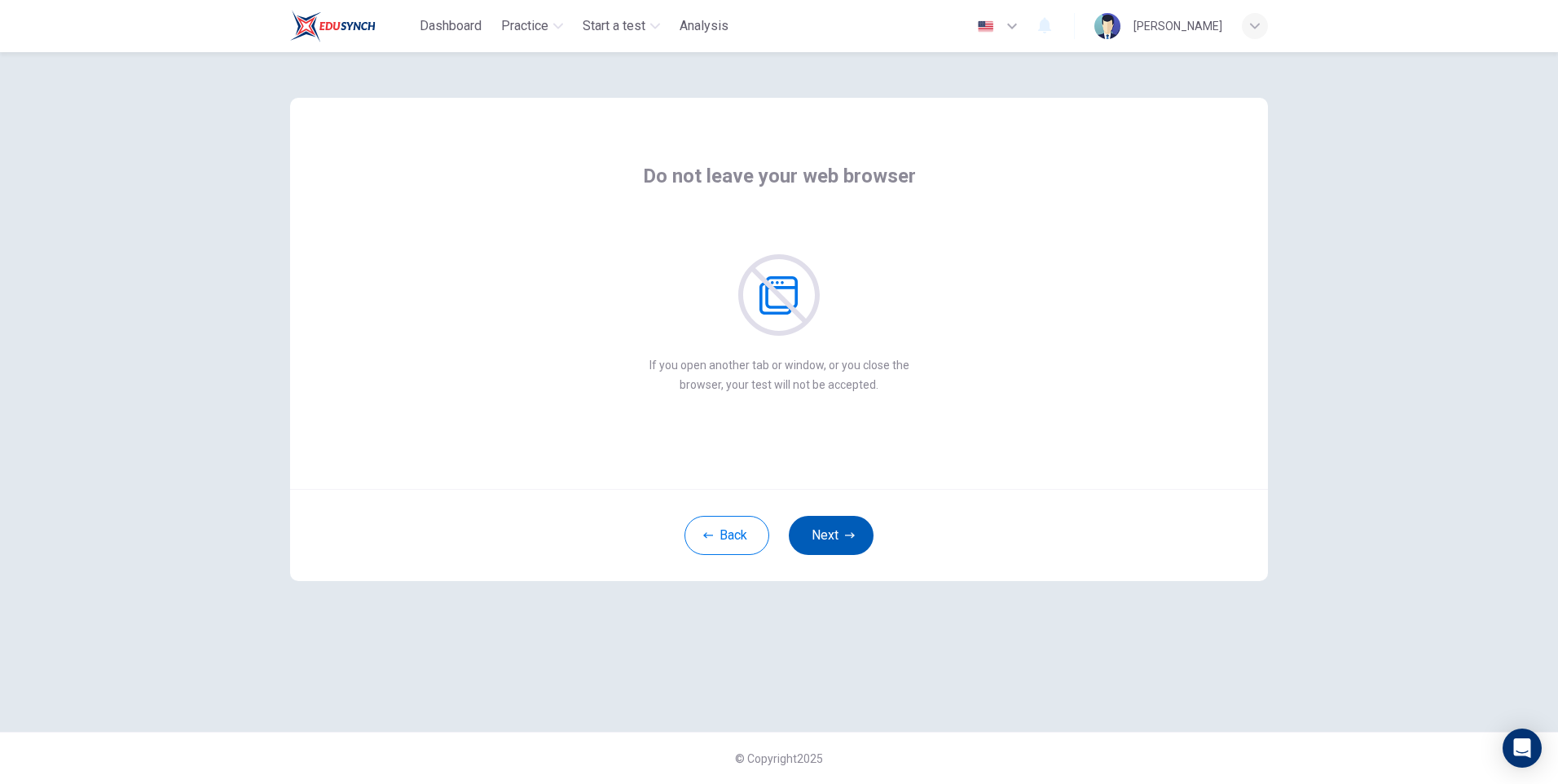
click at [832, 540] on button "Next" at bounding box center [831, 535] width 85 height 39
click at [832, 539] on button "Next" at bounding box center [831, 535] width 85 height 39
click at [835, 539] on button "Next" at bounding box center [831, 535] width 85 height 39
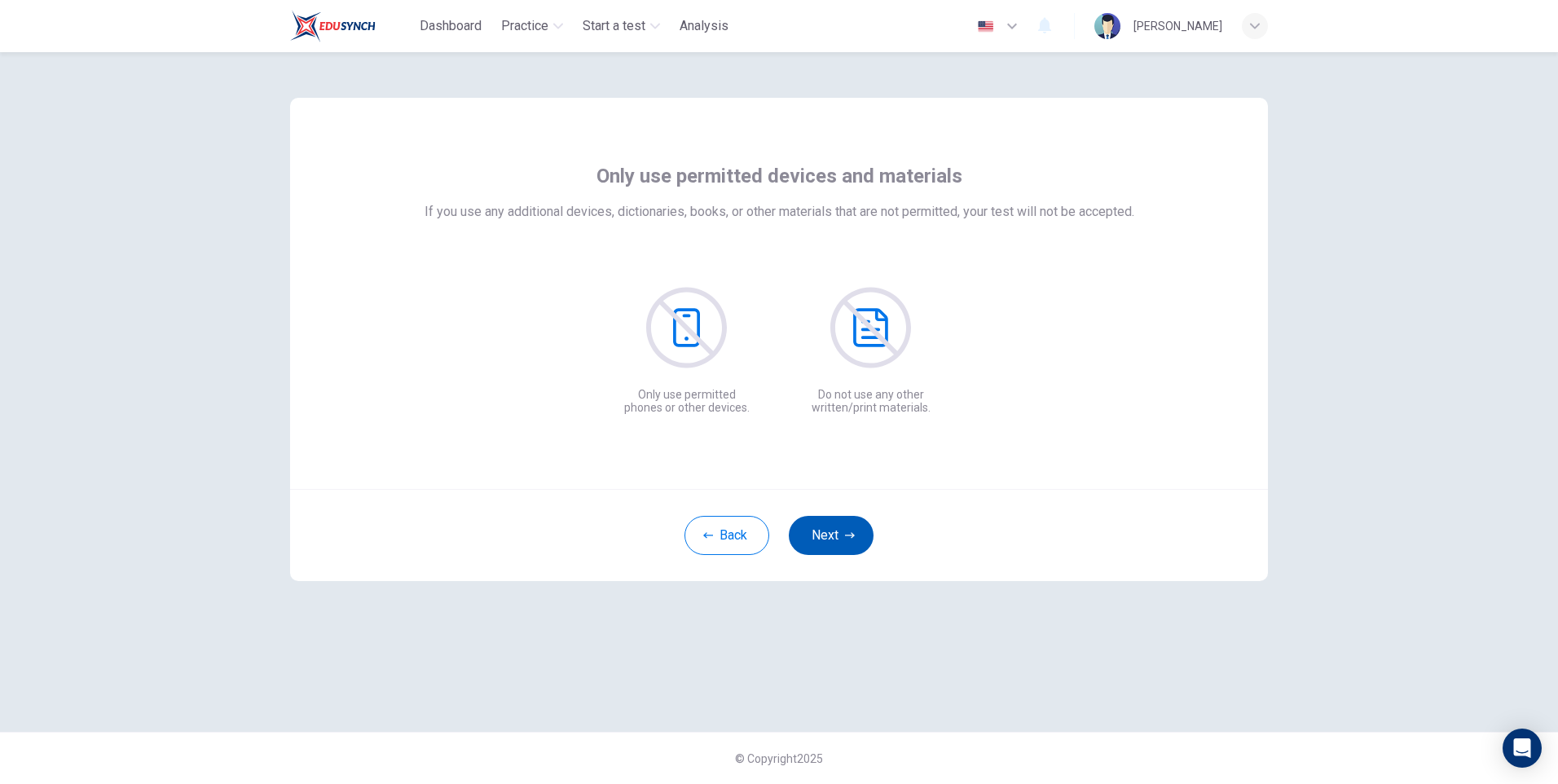
click at [837, 539] on button "Next" at bounding box center [831, 535] width 85 height 39
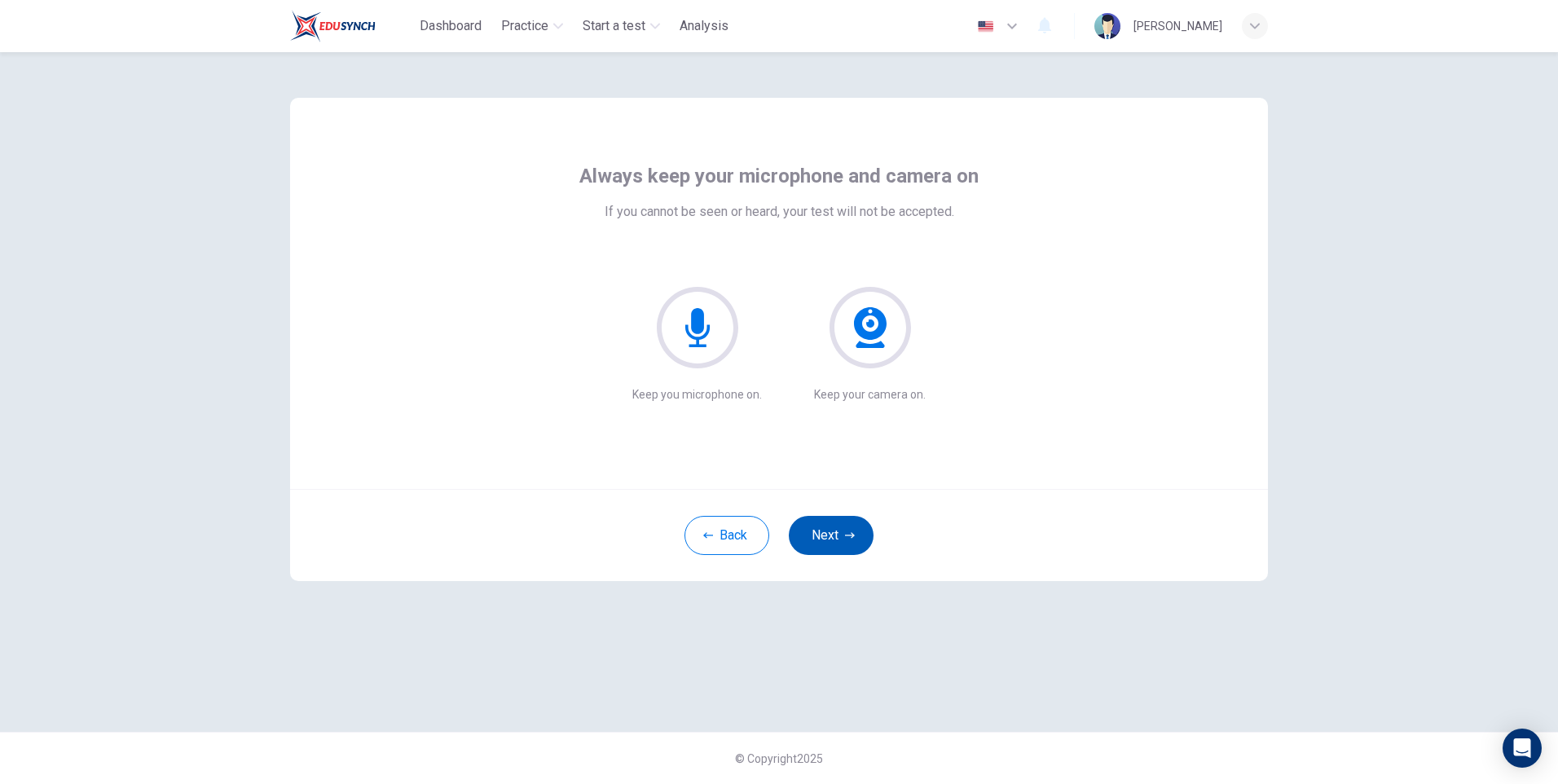
click at [838, 539] on button "Next" at bounding box center [831, 535] width 85 height 39
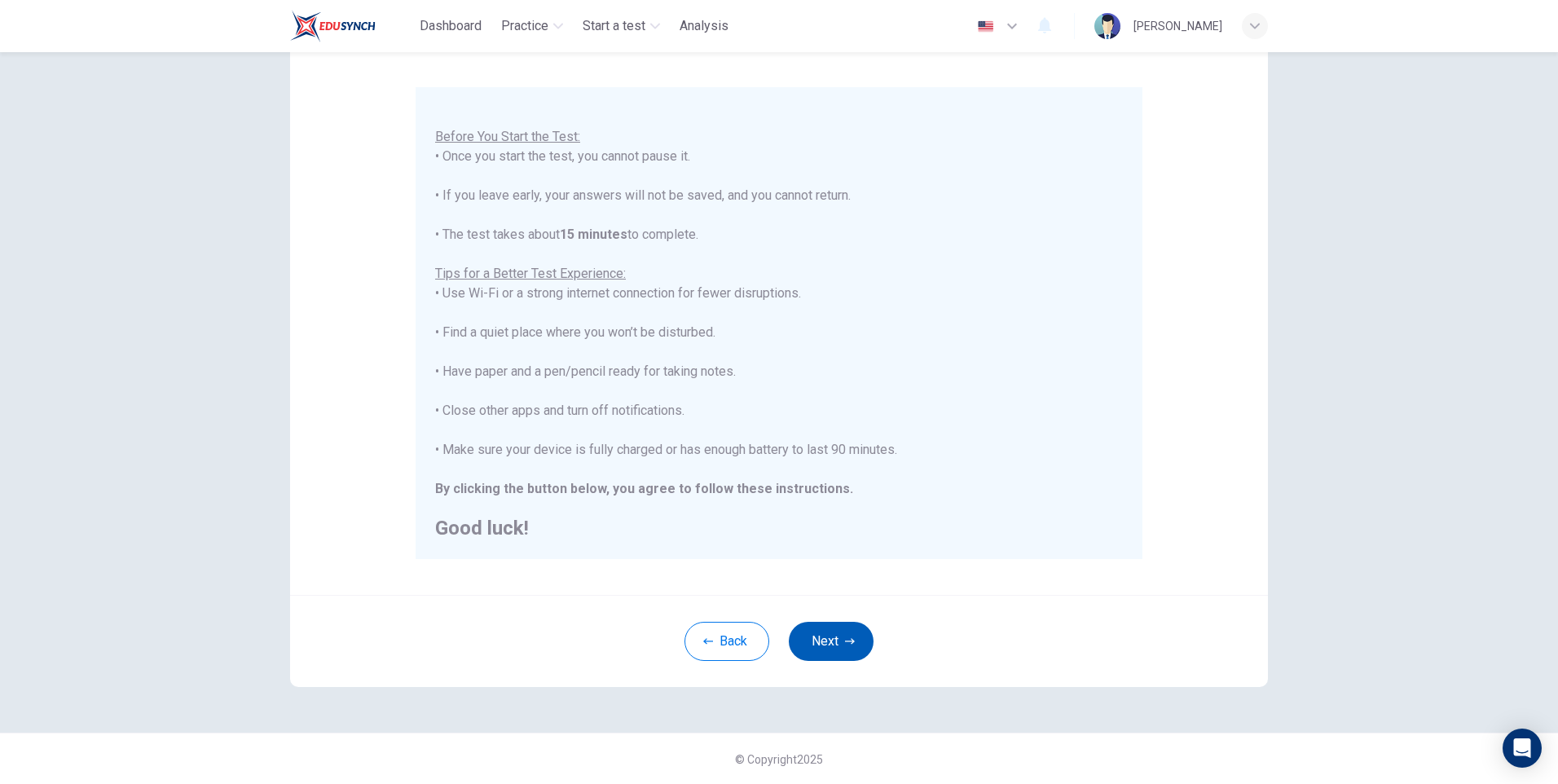
scroll to position [122, 0]
click at [828, 638] on button "Next" at bounding box center [831, 640] width 85 height 39
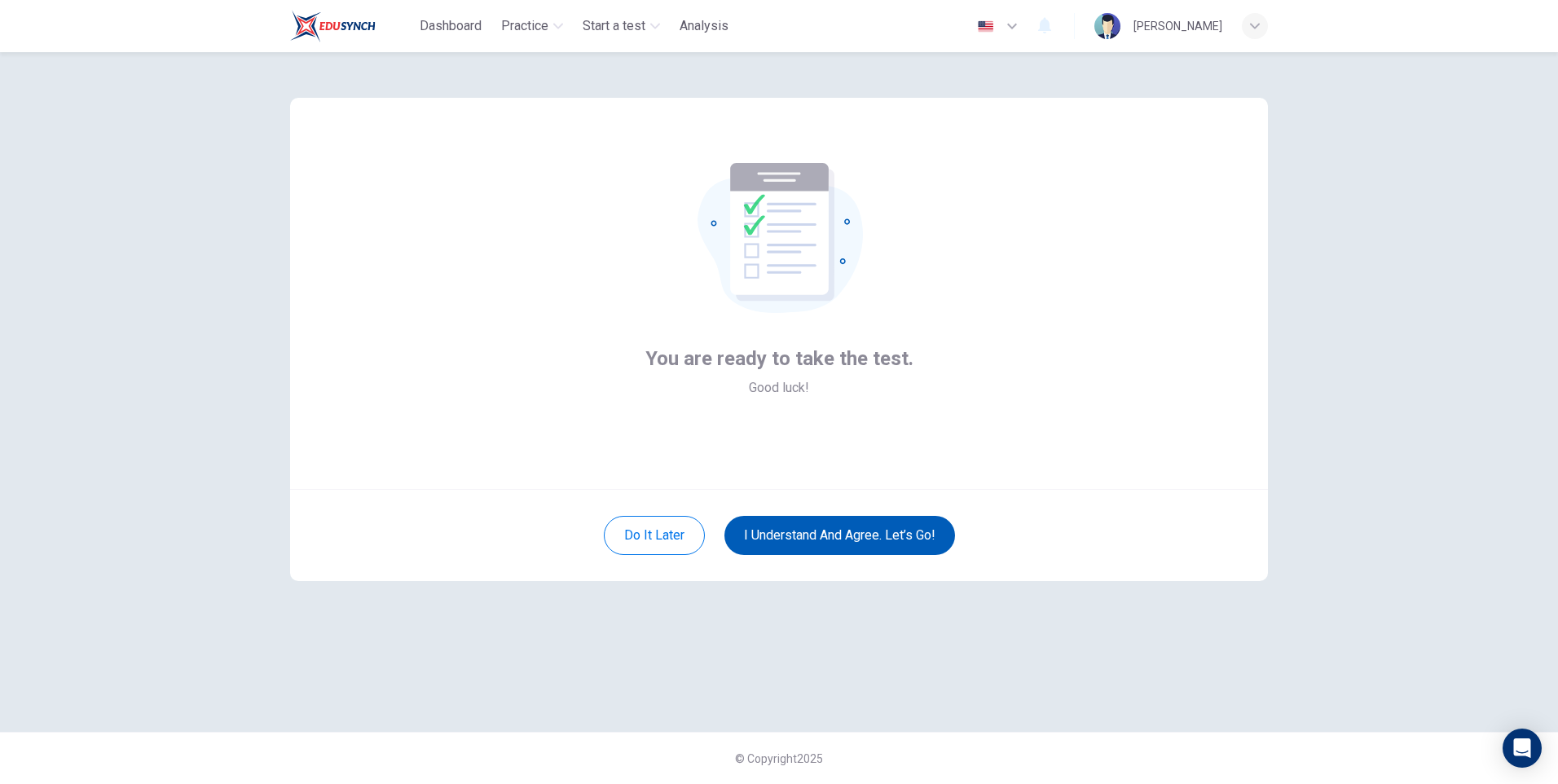
click at [865, 535] on button "I understand and agree. Let’s go!" at bounding box center [839, 535] width 230 height 39
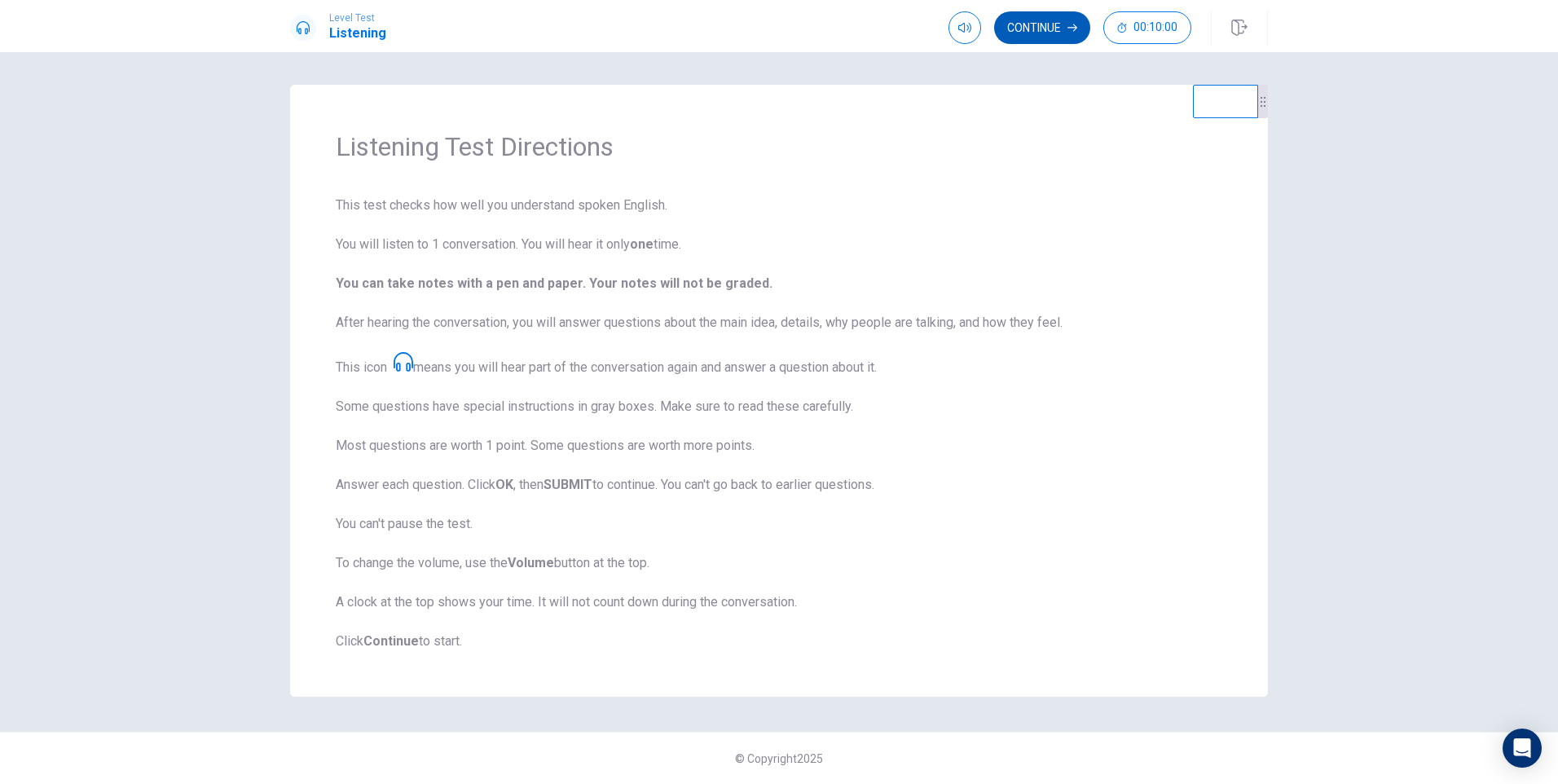
click at [1041, 21] on button "Continue" at bounding box center [1042, 27] width 96 height 32
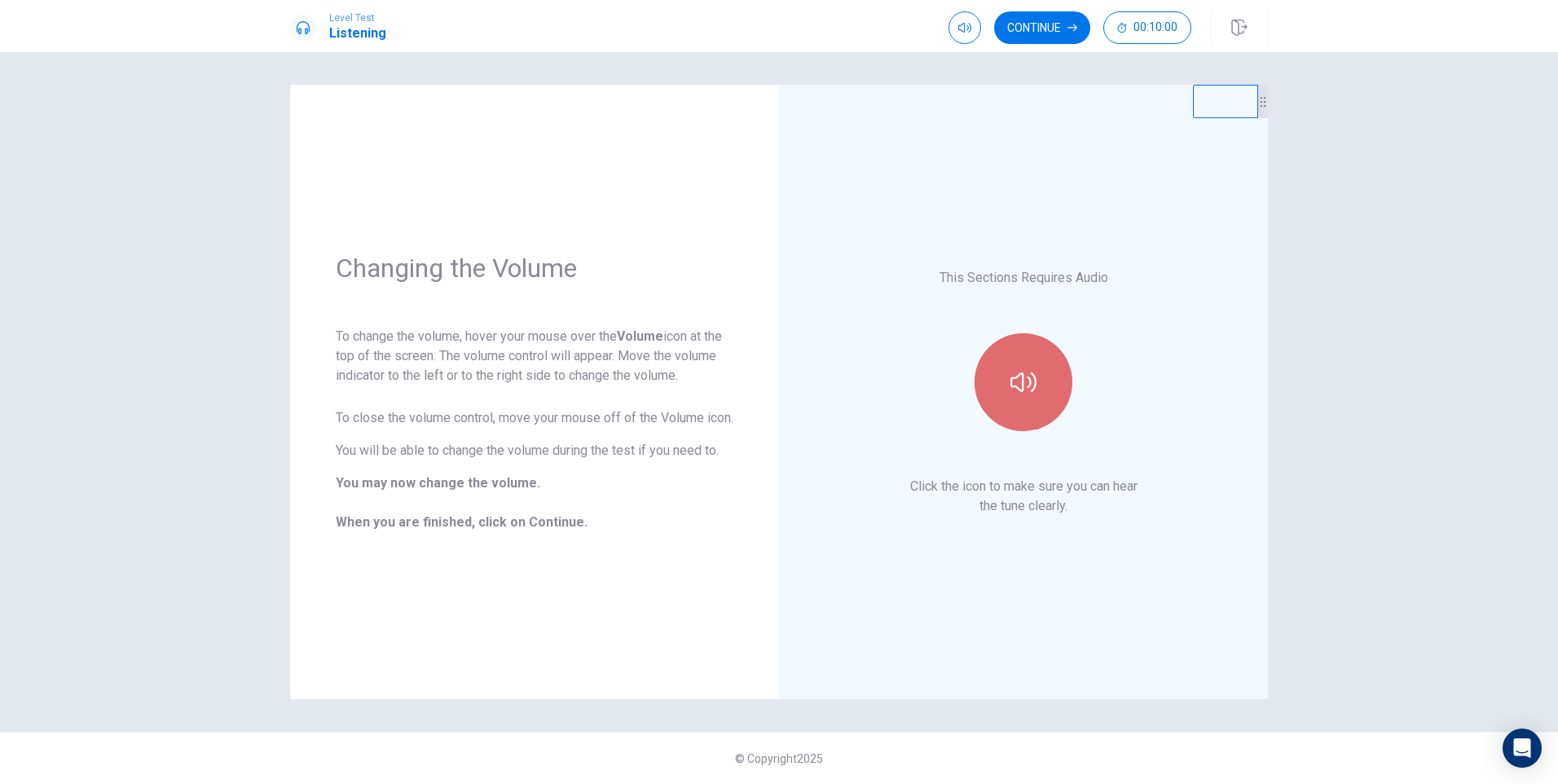
click at [1030, 405] on button "button" at bounding box center [1023, 382] width 98 height 98
click at [1034, 20] on button "Continue" at bounding box center [1042, 27] width 96 height 32
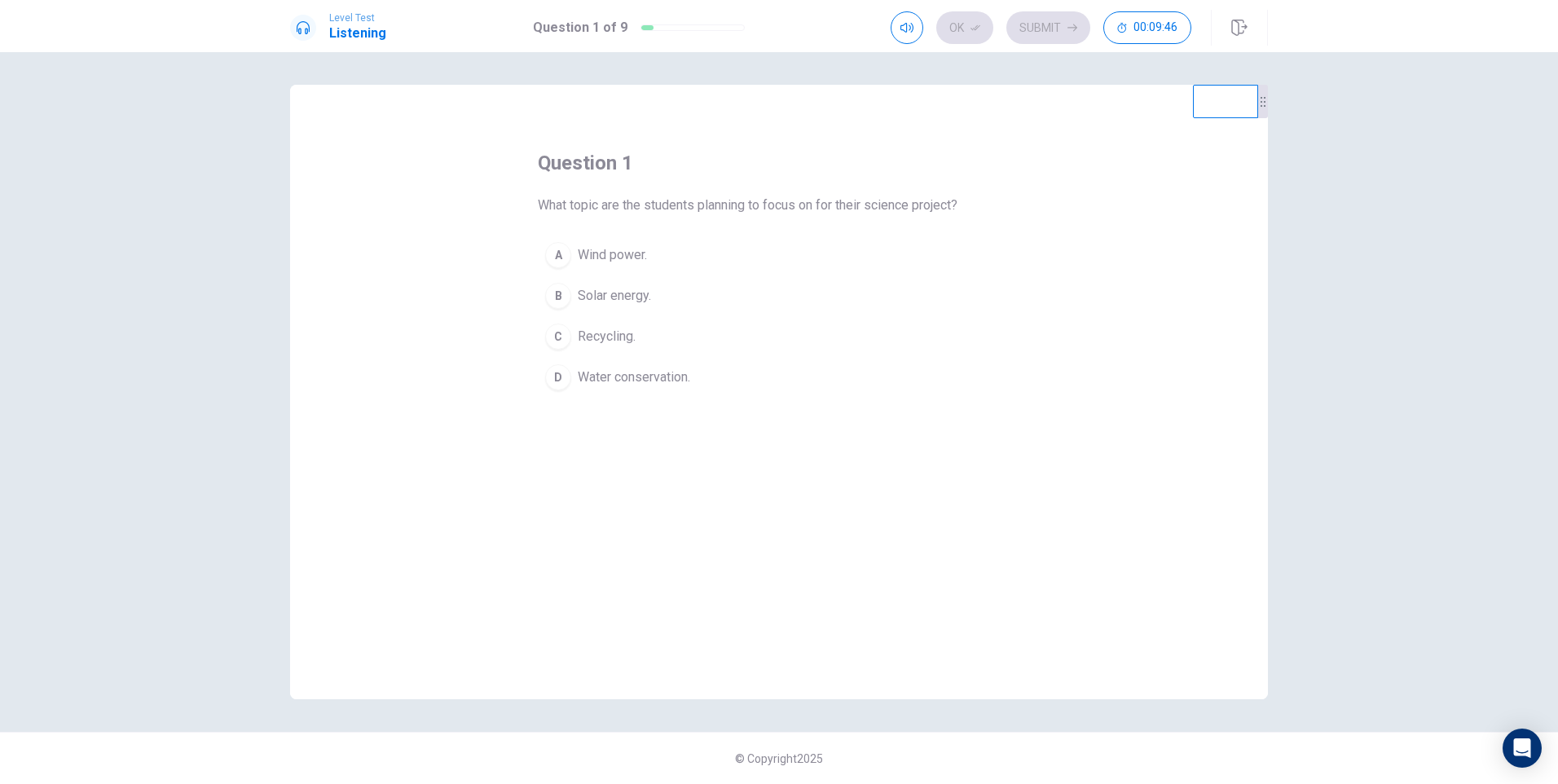
click at [558, 254] on div "A" at bounding box center [558, 255] width 26 height 26
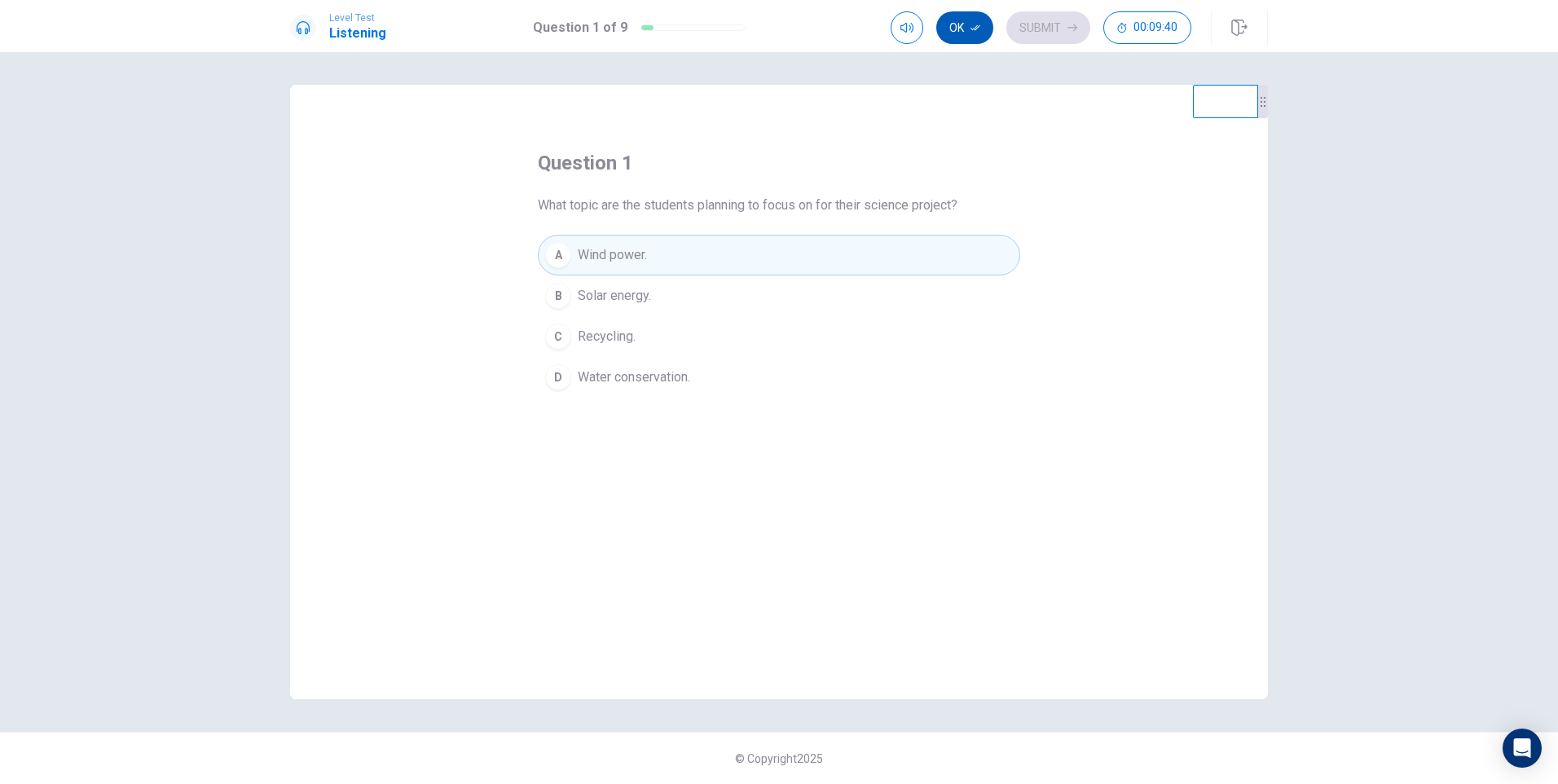
click at [968, 24] on button "Ok" at bounding box center [965, 27] width 57 height 32
click at [1045, 30] on button "Submit" at bounding box center [1049, 27] width 84 height 32
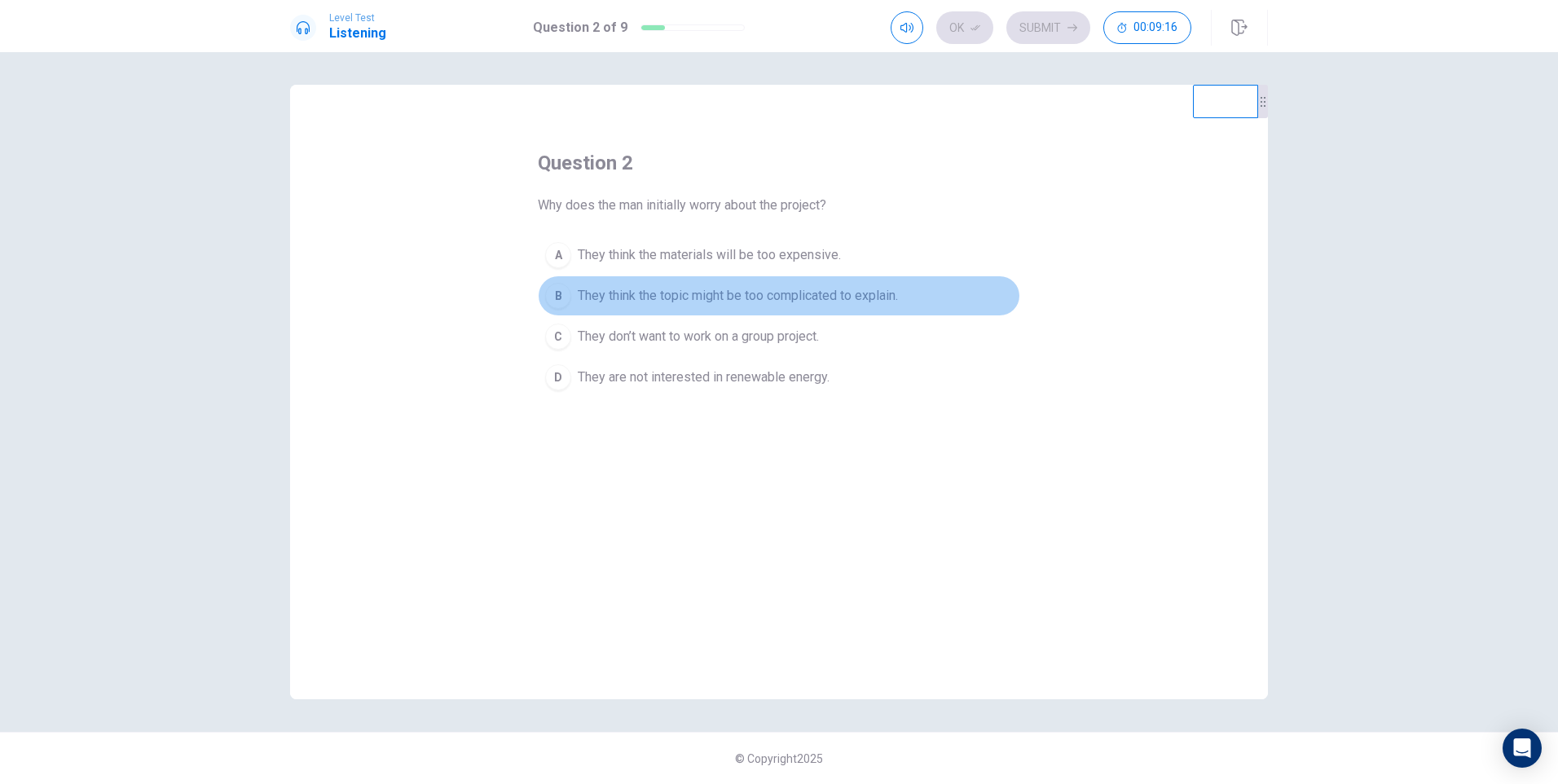
drag, startPoint x: 562, startPoint y: 296, endPoint x: 595, endPoint y: 289, distance: 33.7
click at [561, 296] on div "B" at bounding box center [558, 296] width 26 height 26
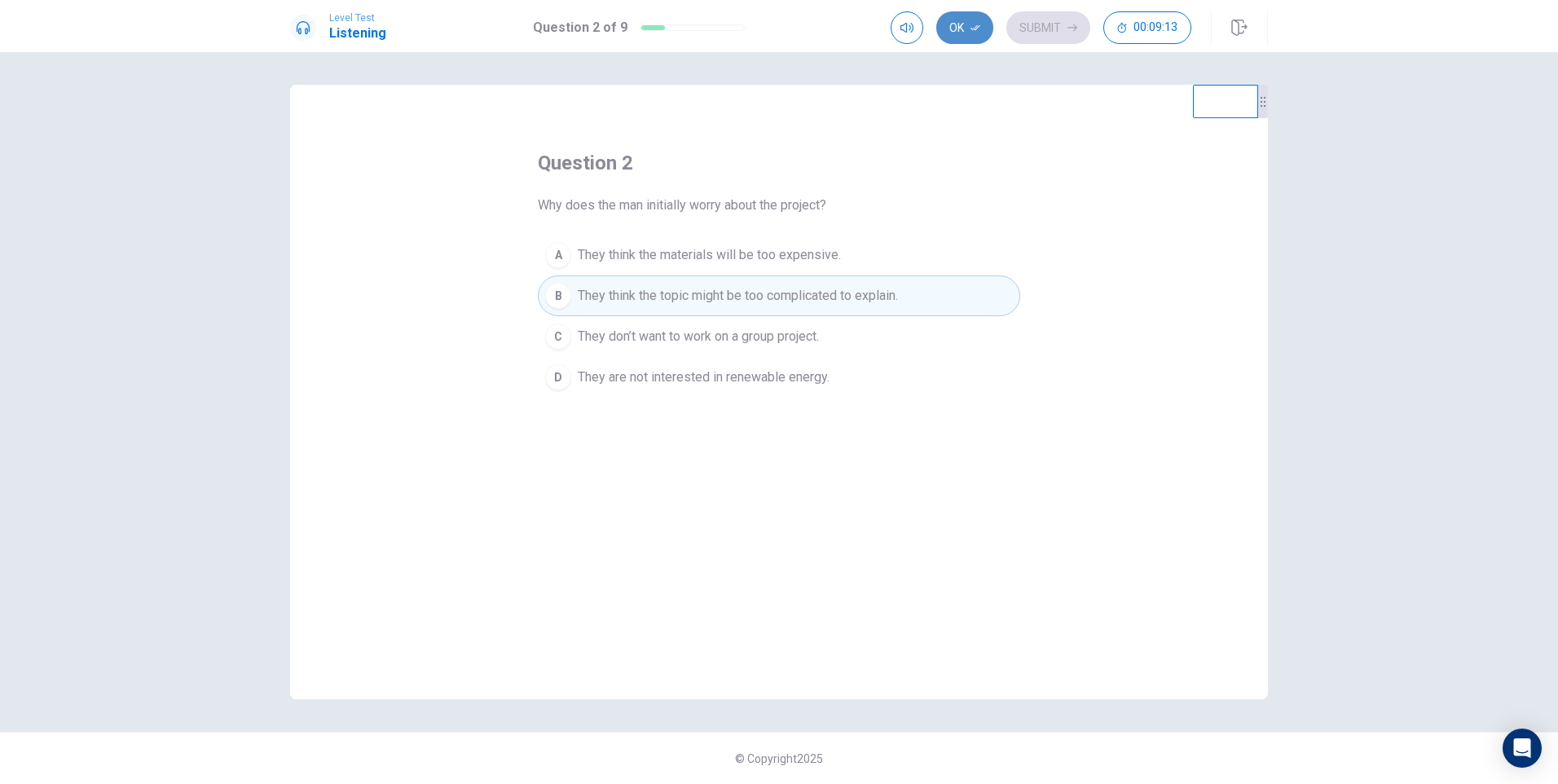
click at [965, 26] on button "Ok" at bounding box center [965, 27] width 57 height 32
click at [1049, 29] on button "Submit" at bounding box center [1049, 27] width 84 height 32
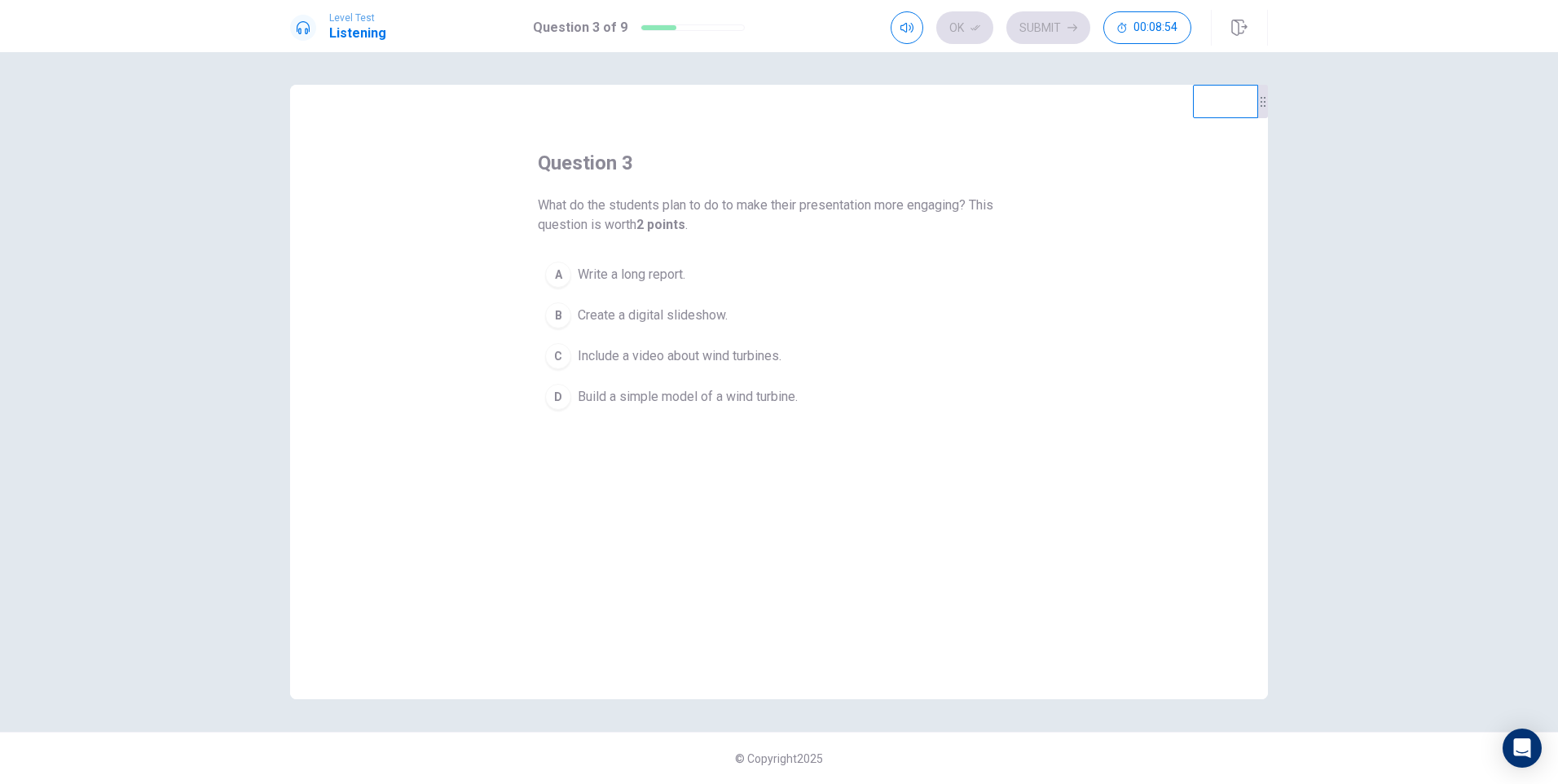
click at [559, 398] on div "D" at bounding box center [558, 396] width 26 height 26
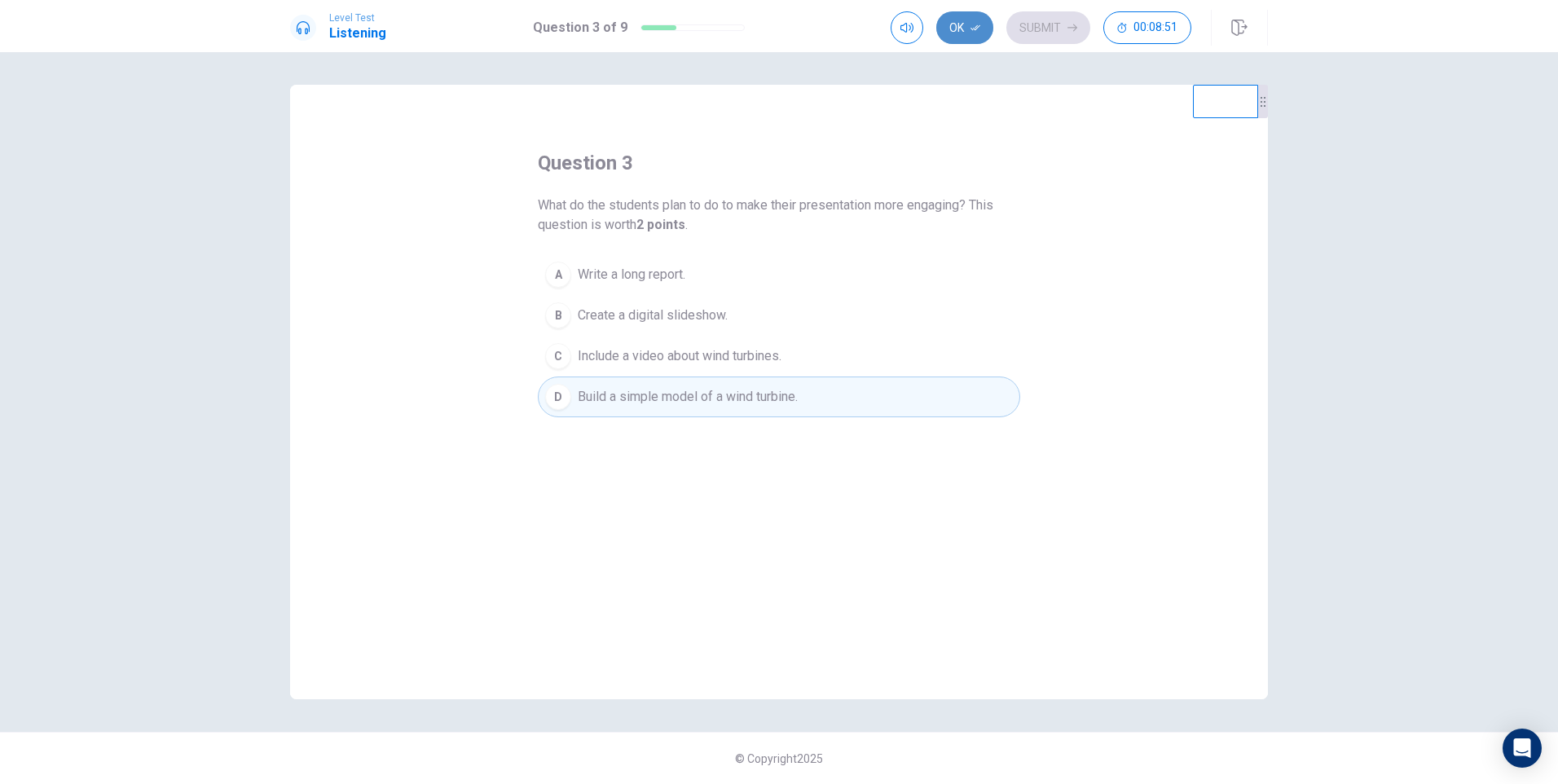
click at [969, 20] on button "Ok" at bounding box center [965, 27] width 57 height 32
click at [1042, 28] on button "Submit" at bounding box center [1049, 27] width 84 height 32
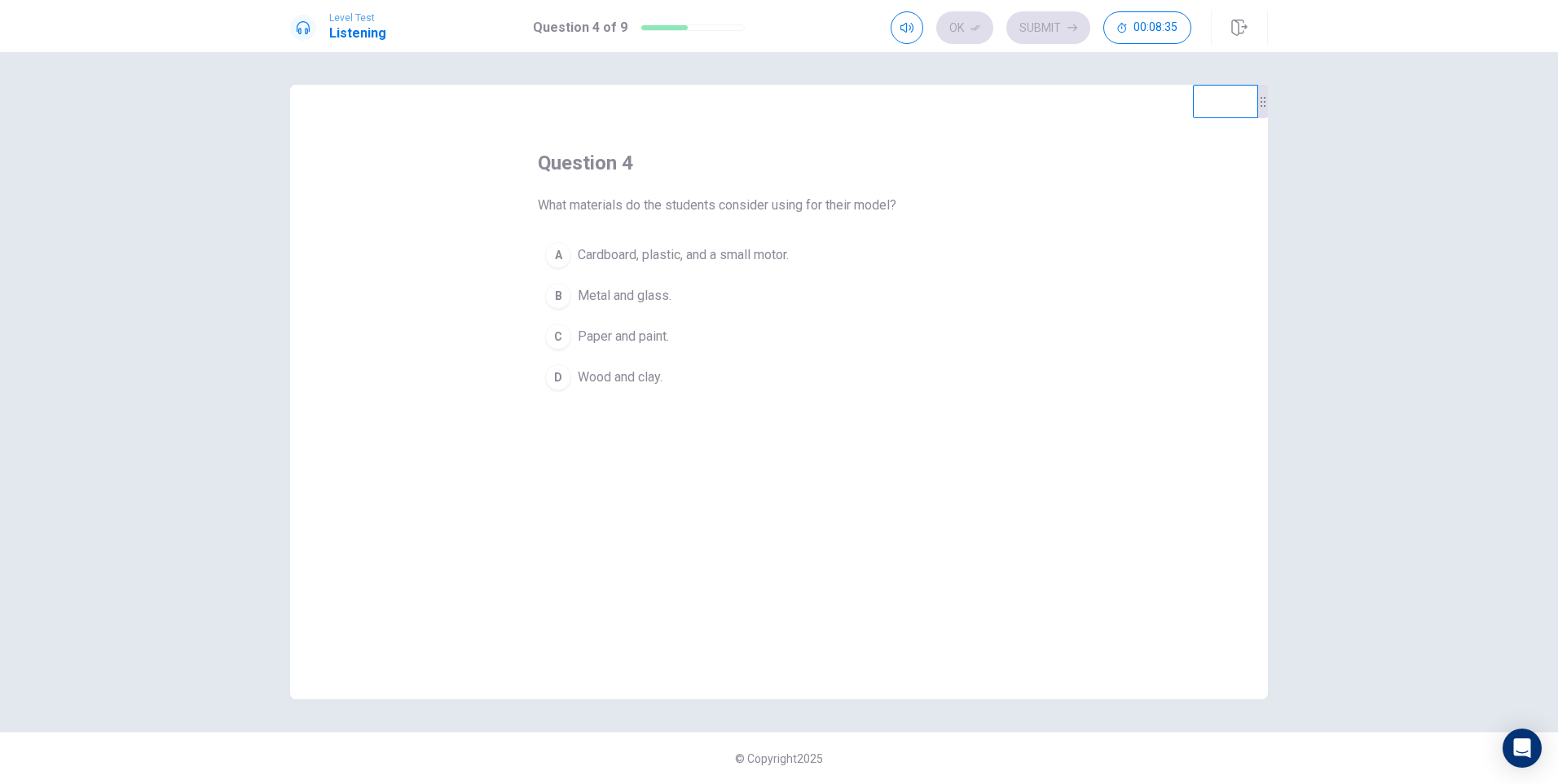
click at [564, 260] on div "A" at bounding box center [558, 255] width 26 height 26
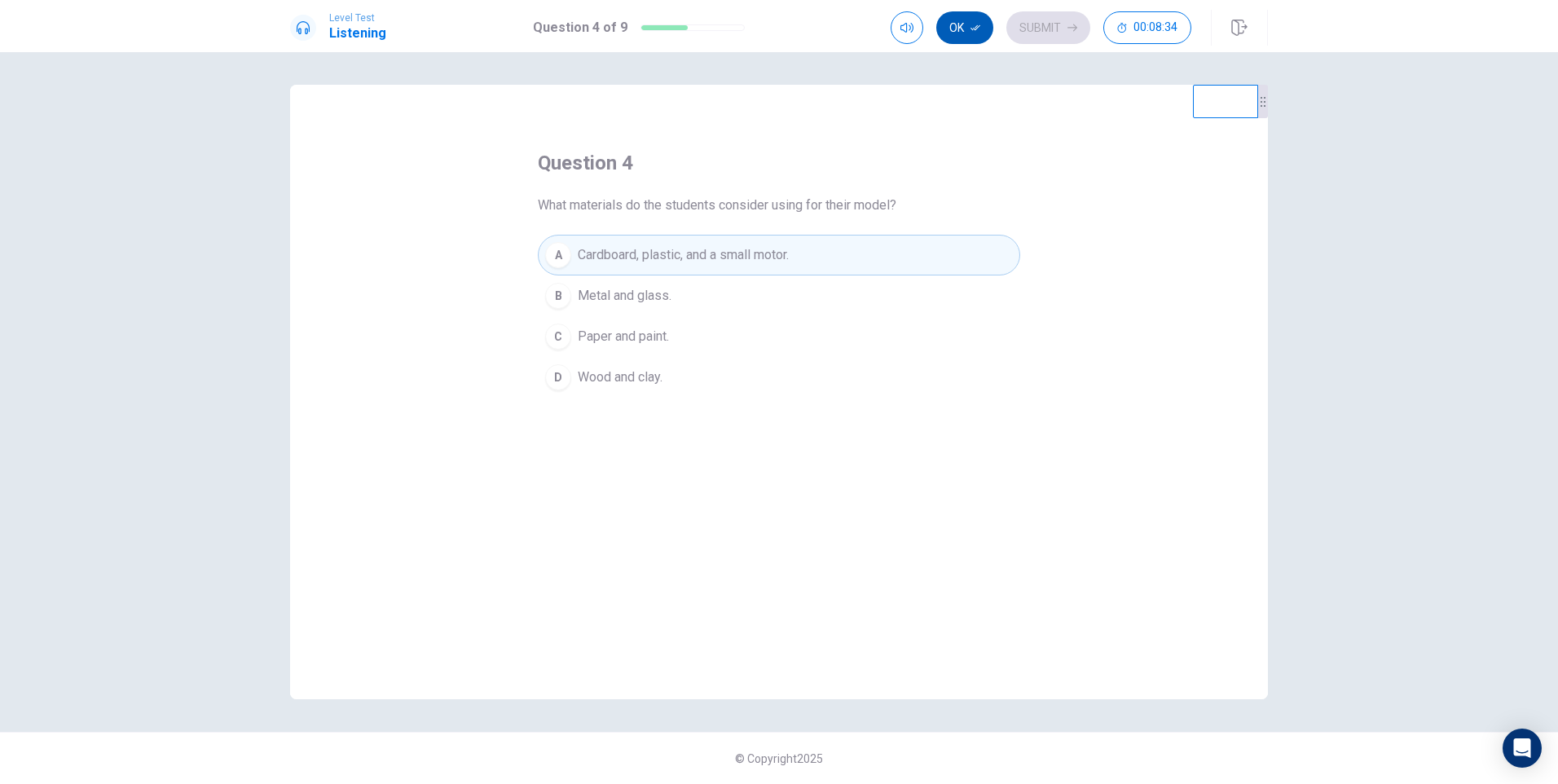
click at [973, 25] on icon "button" at bounding box center [975, 27] width 10 height 10
click at [1046, 30] on button "Submit" at bounding box center [1049, 27] width 84 height 32
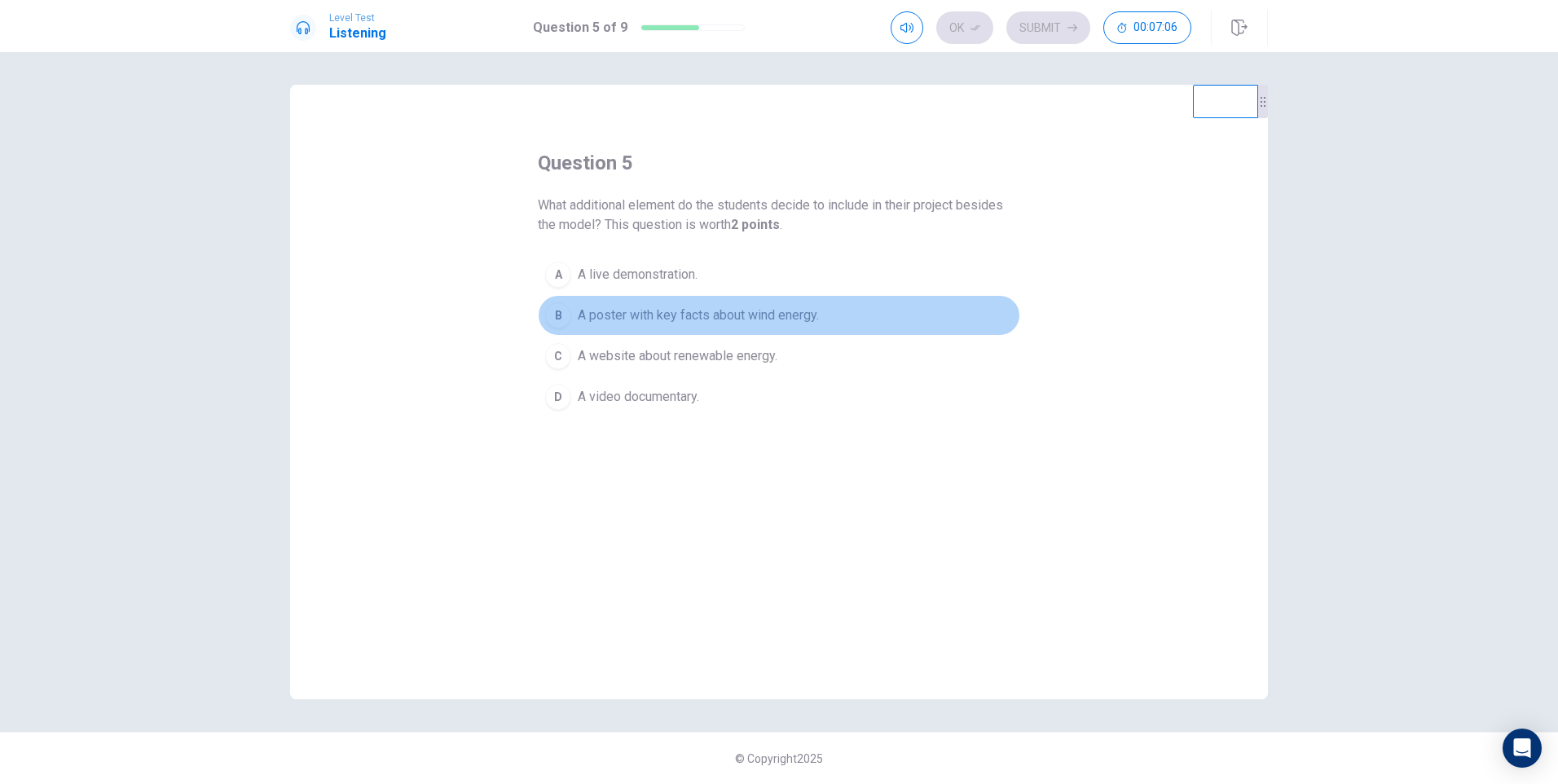
drag, startPoint x: 550, startPoint y: 316, endPoint x: 560, endPoint y: 312, distance: 10.8
click at [549, 315] on div "B" at bounding box center [558, 315] width 26 height 26
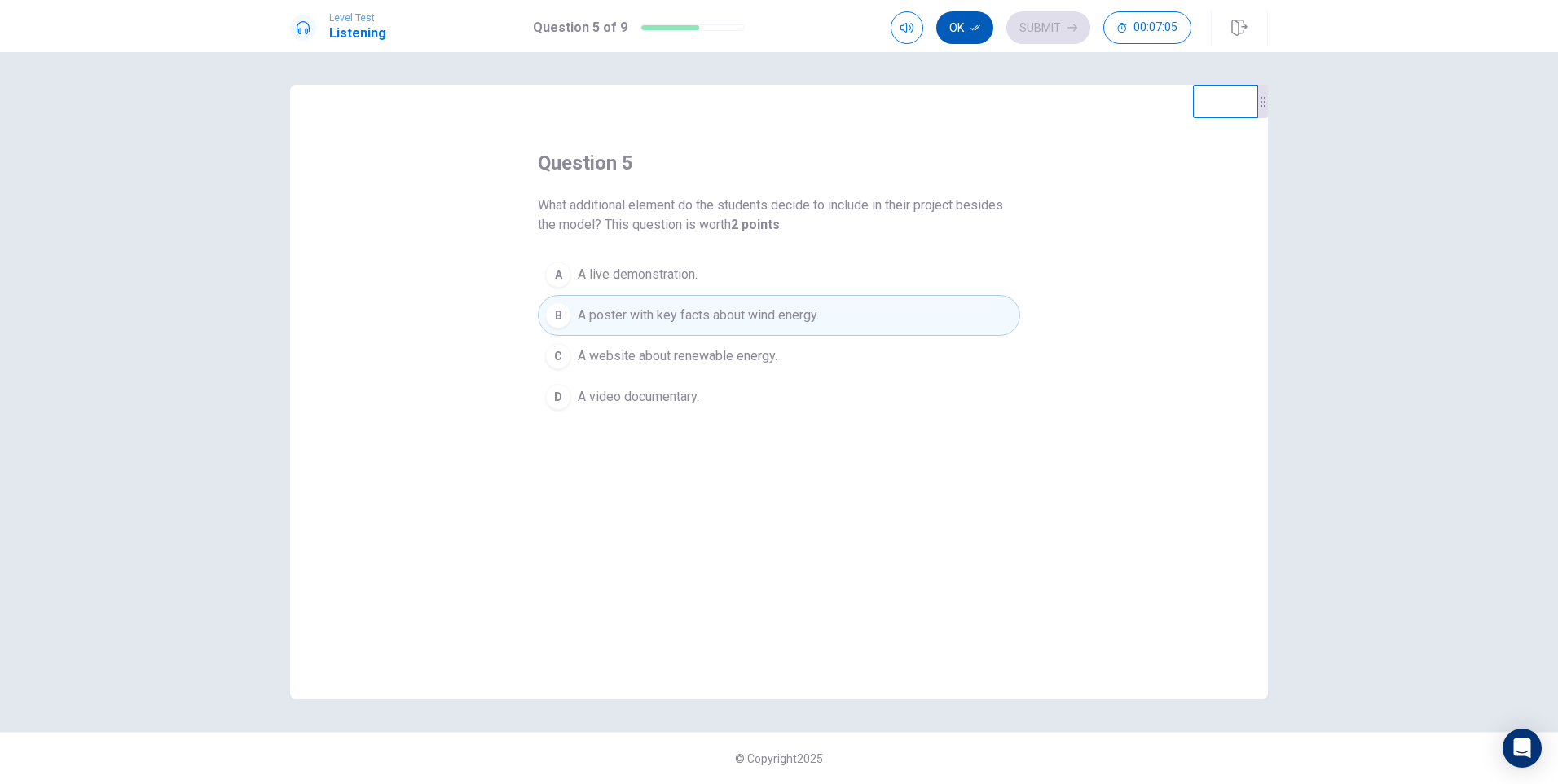
click at [958, 26] on button "Ok" at bounding box center [965, 27] width 57 height 32
click at [1053, 21] on button "Submit" at bounding box center [1049, 27] width 84 height 32
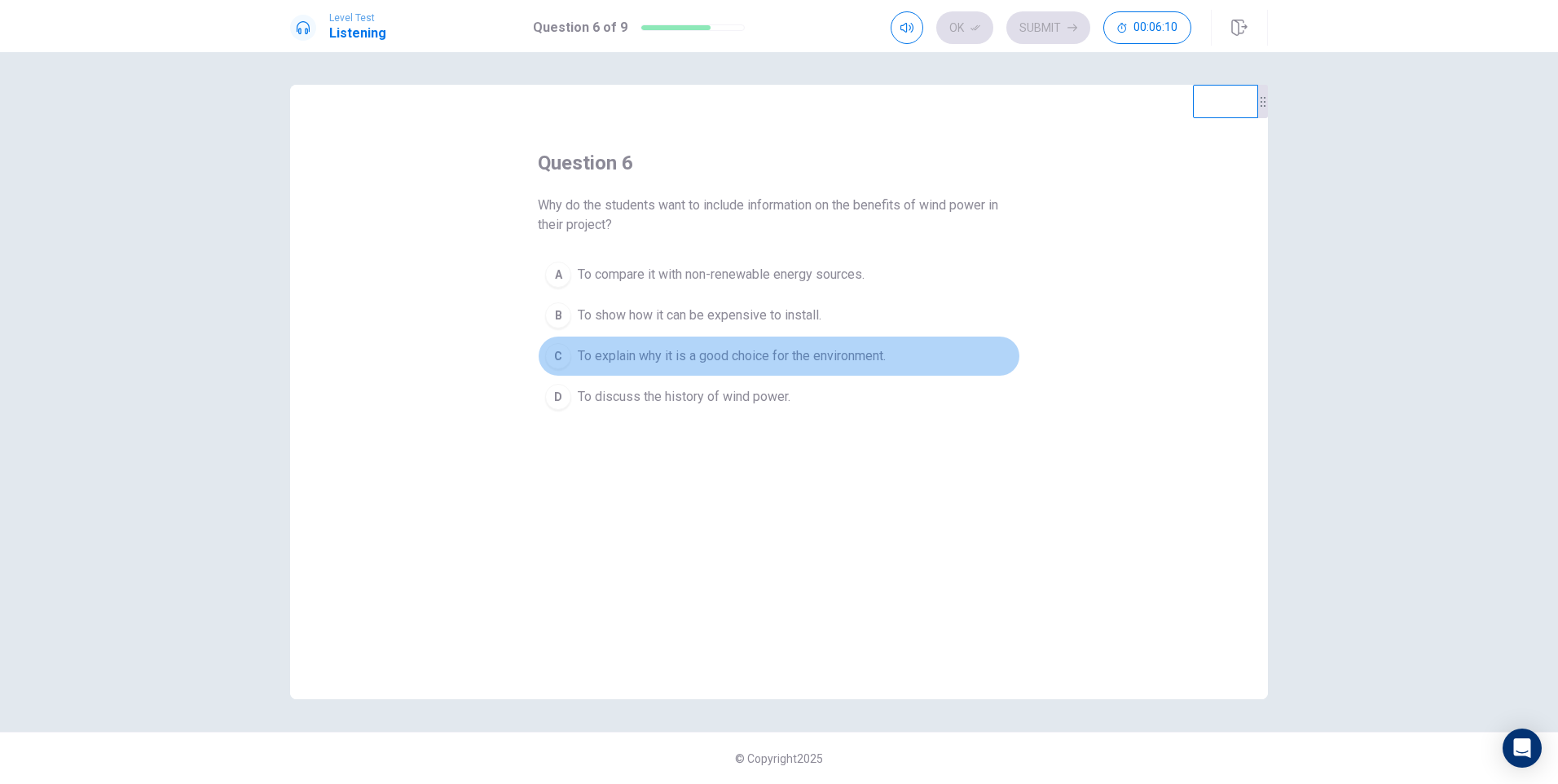
click at [560, 361] on div "C" at bounding box center [558, 356] width 26 height 26
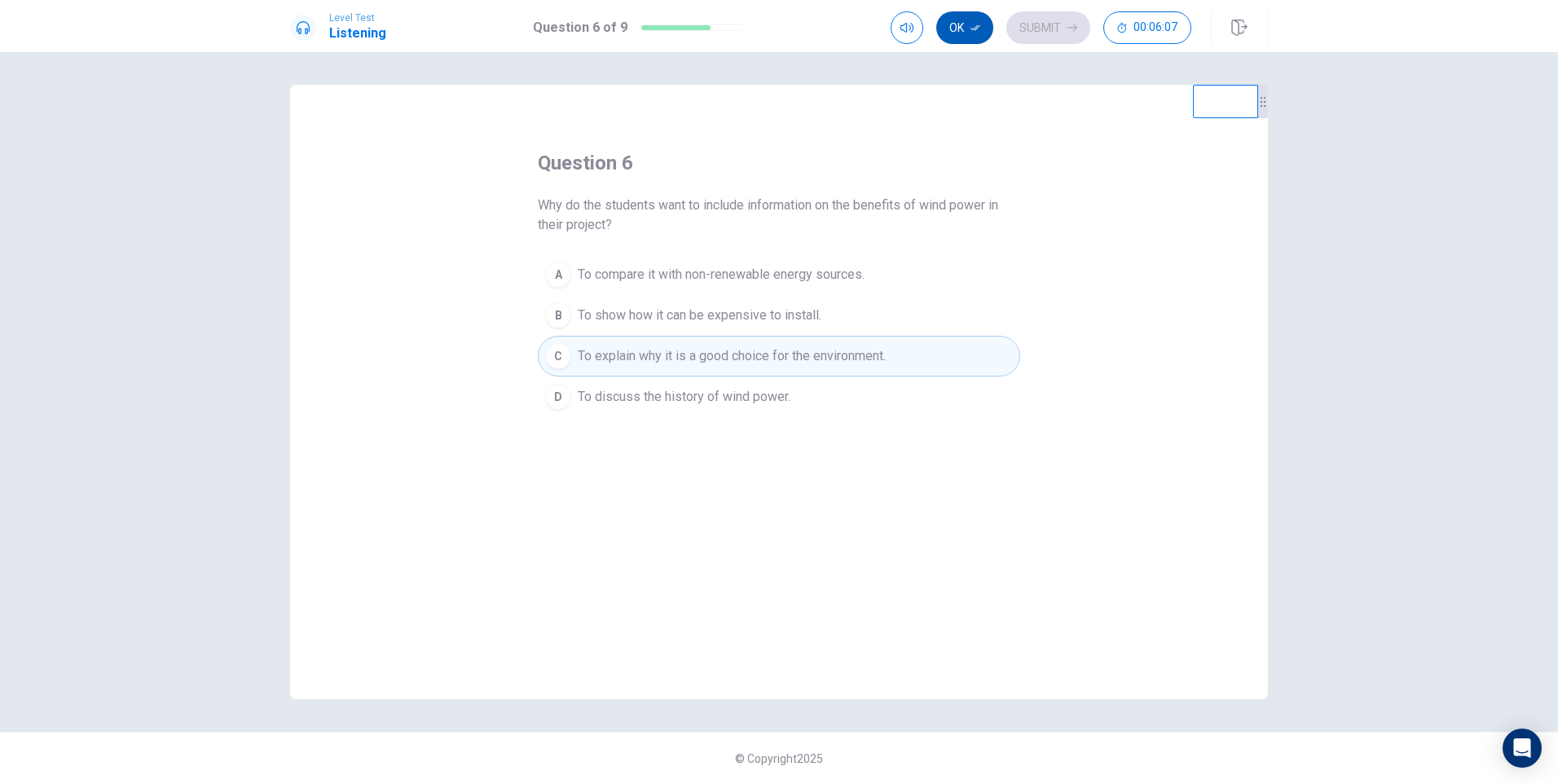
click at [972, 24] on icon "button" at bounding box center [975, 27] width 10 height 10
click at [1056, 31] on button "Submit" at bounding box center [1049, 27] width 84 height 32
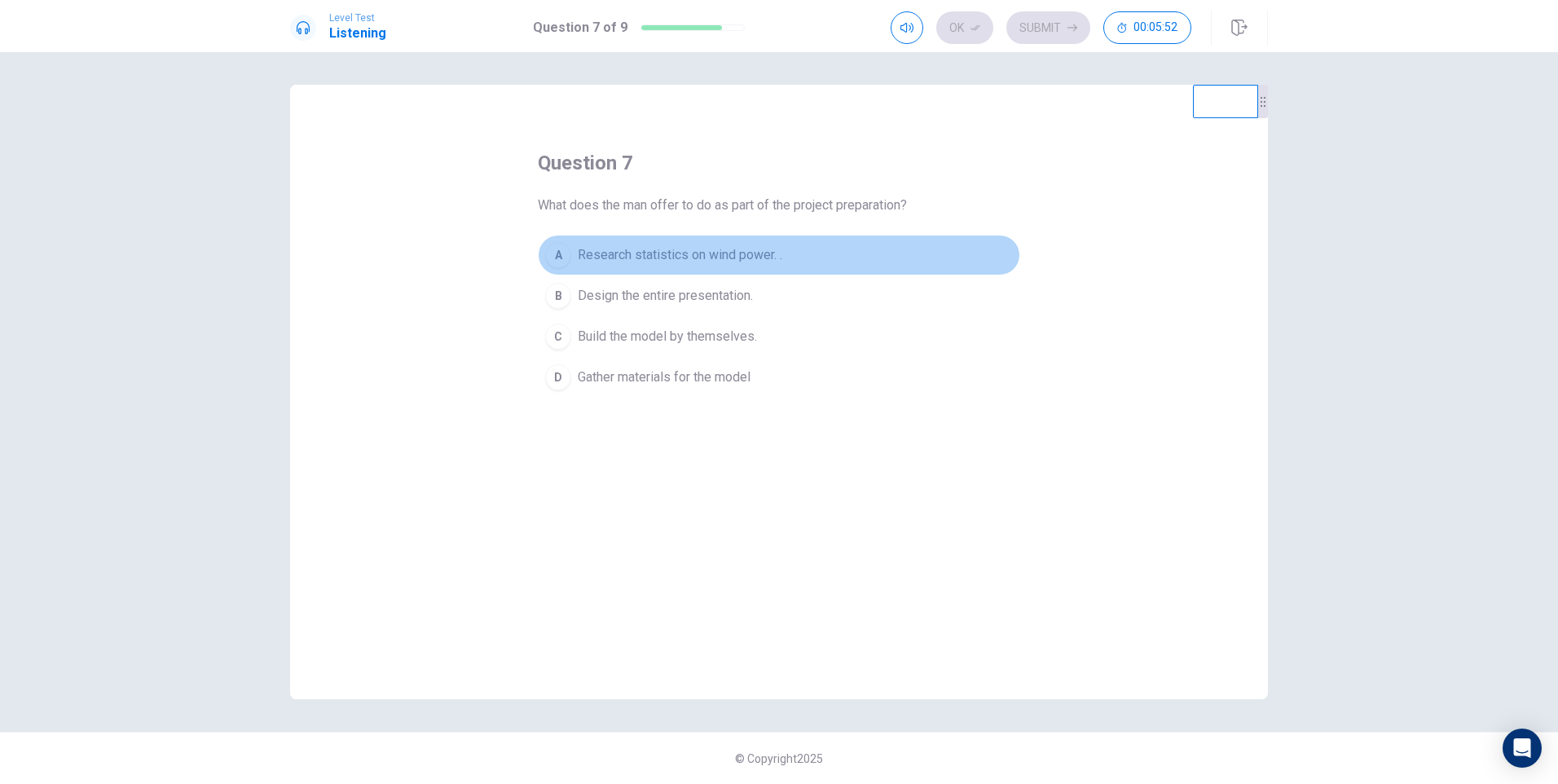
click at [560, 254] on div "A" at bounding box center [558, 255] width 26 height 26
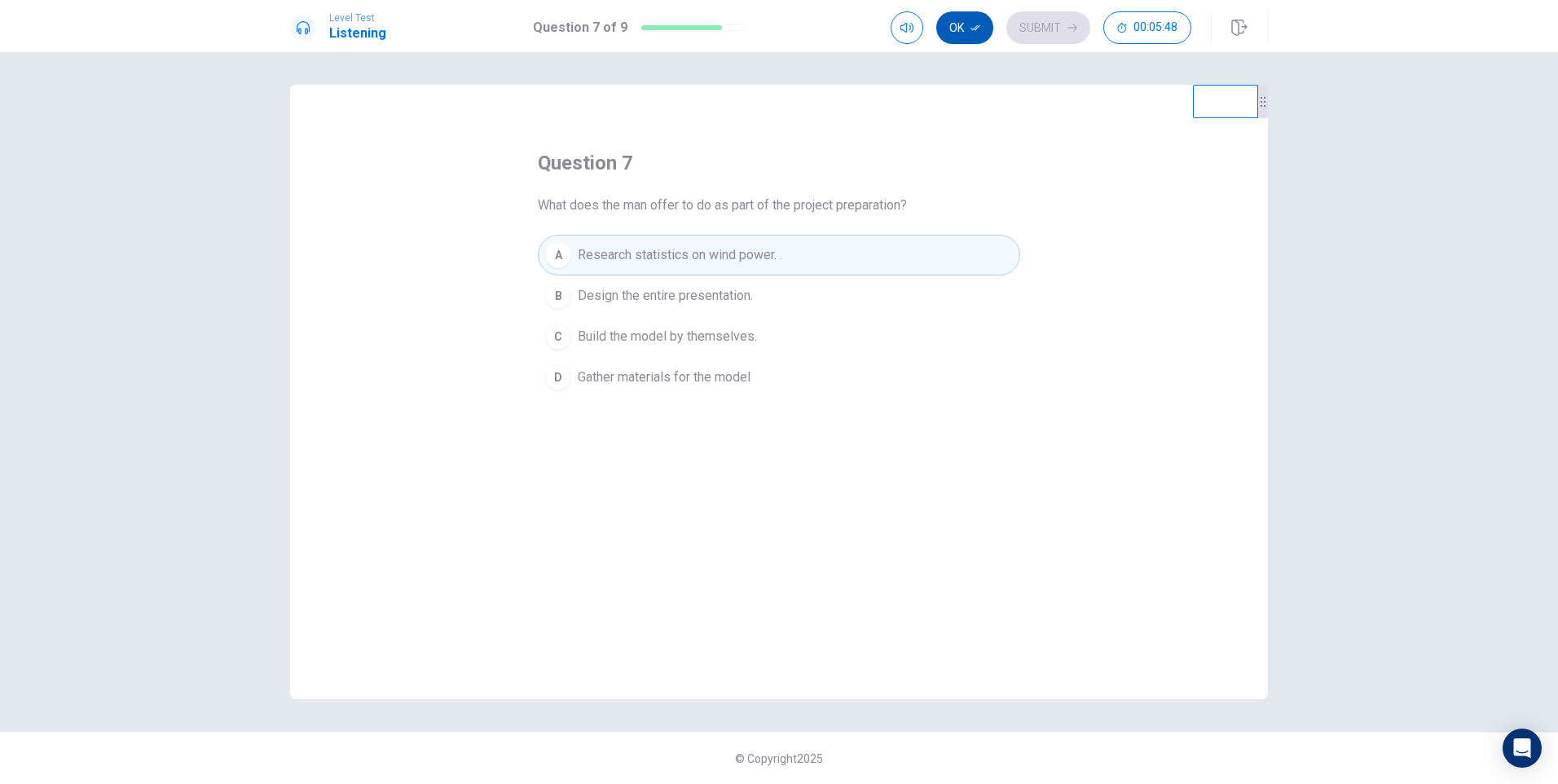
click at [963, 28] on button "Ok" at bounding box center [965, 27] width 57 height 32
click at [1042, 32] on button "Submit" at bounding box center [1049, 27] width 84 height 32
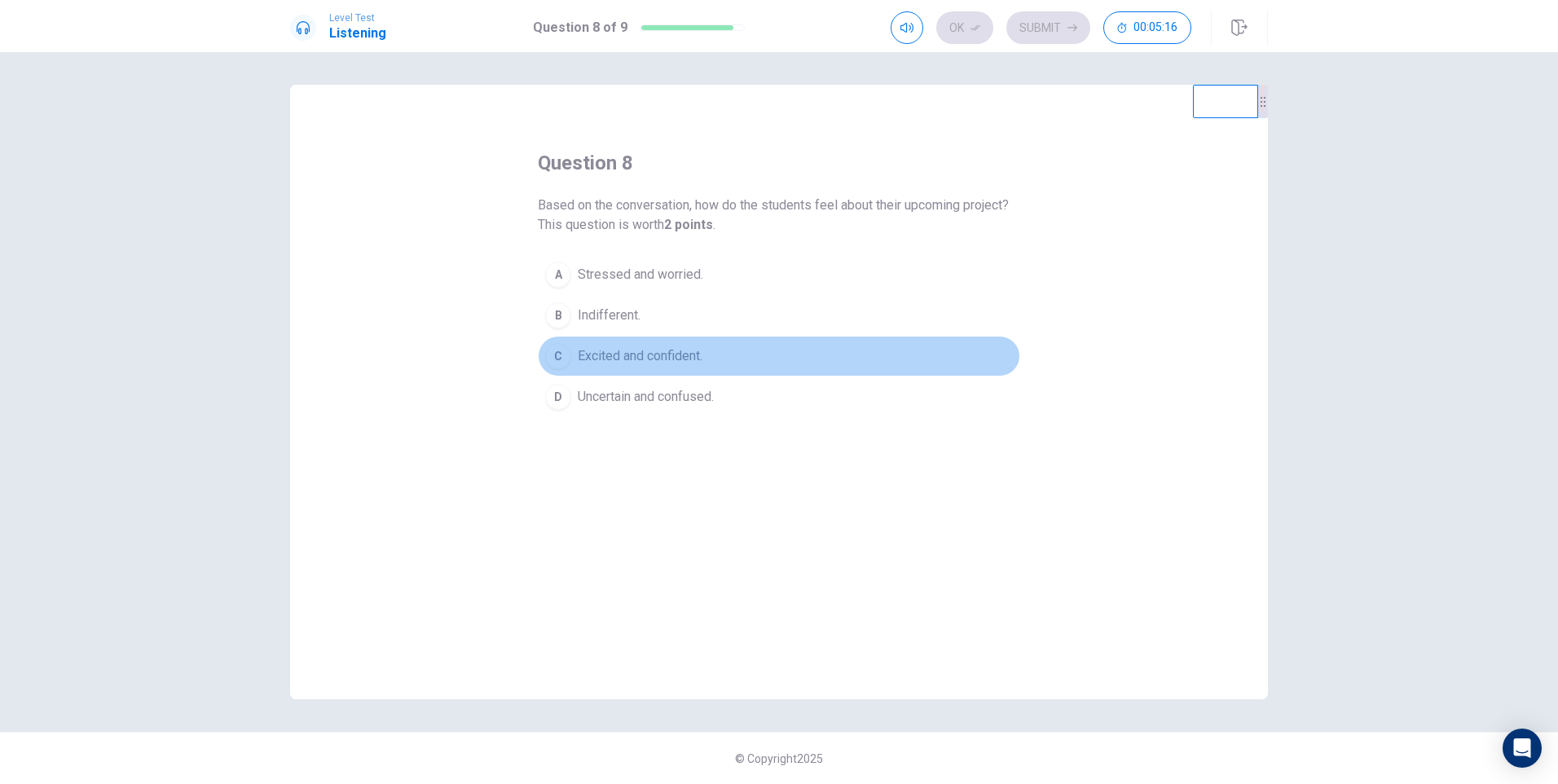
click at [555, 359] on div "C" at bounding box center [558, 356] width 26 height 26
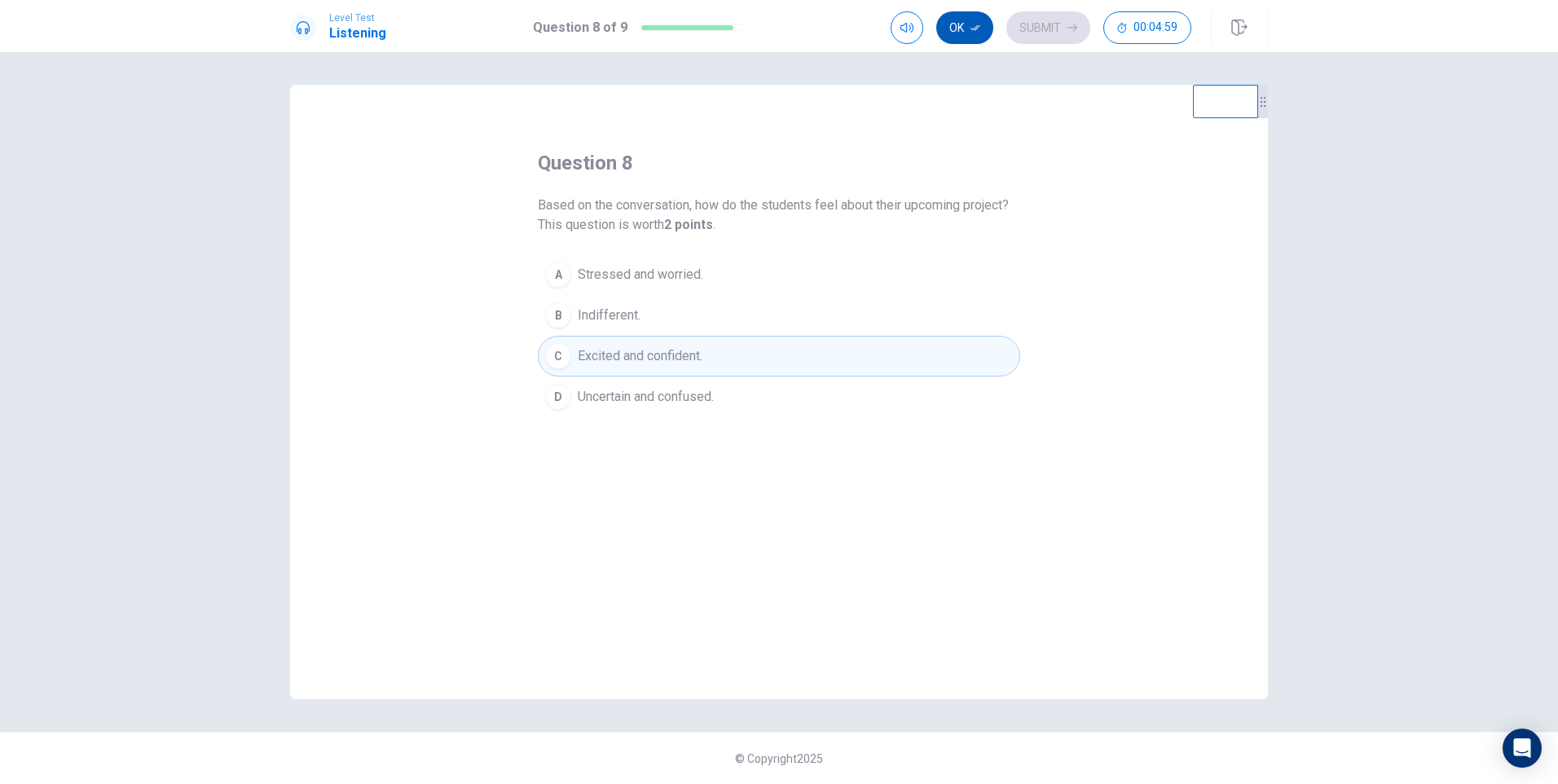
click at [968, 27] on button "Ok" at bounding box center [965, 27] width 57 height 32
click at [1040, 22] on button "Submit" at bounding box center [1049, 27] width 84 height 32
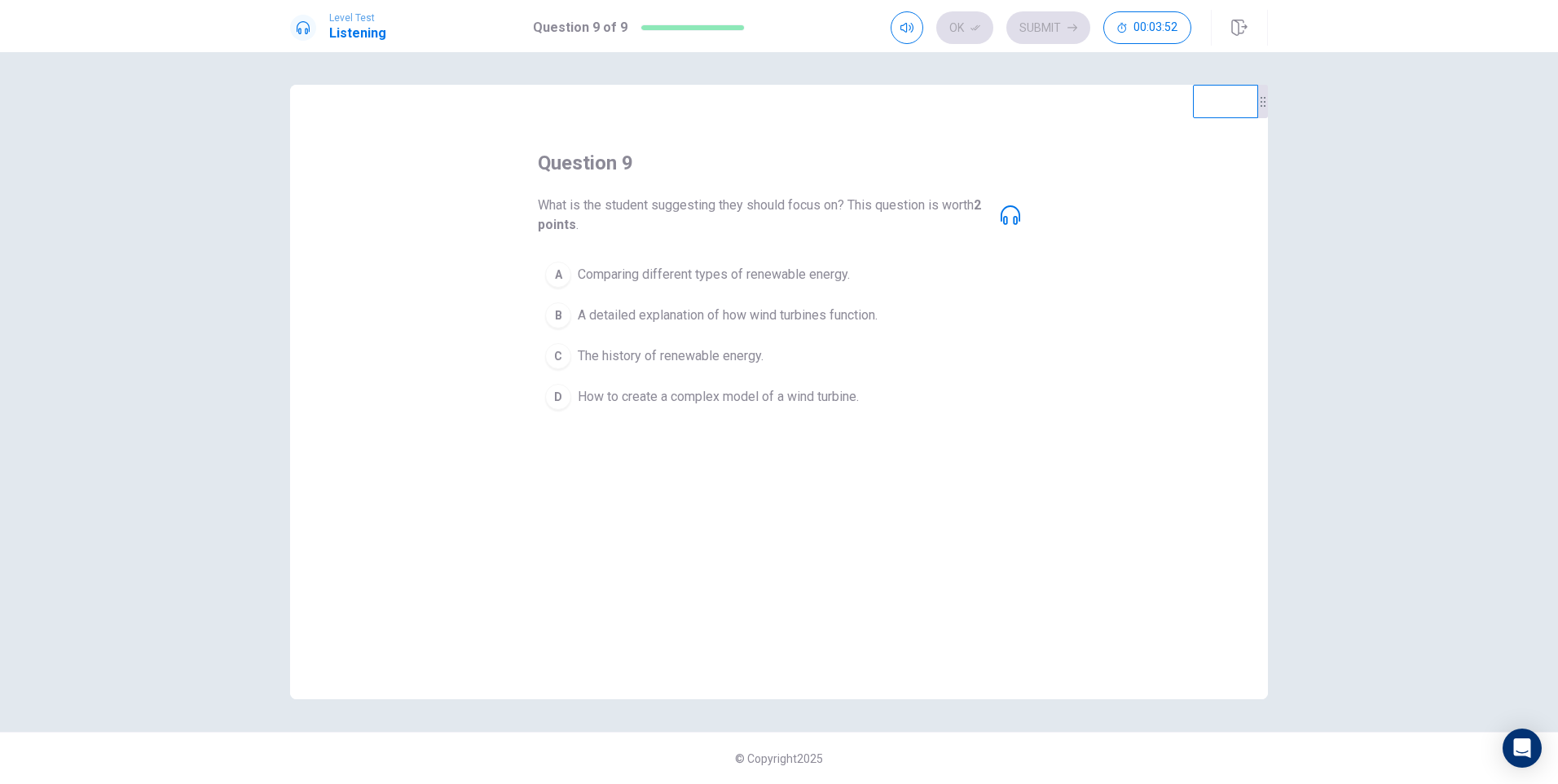
click at [560, 268] on div "A" at bounding box center [558, 275] width 26 height 26
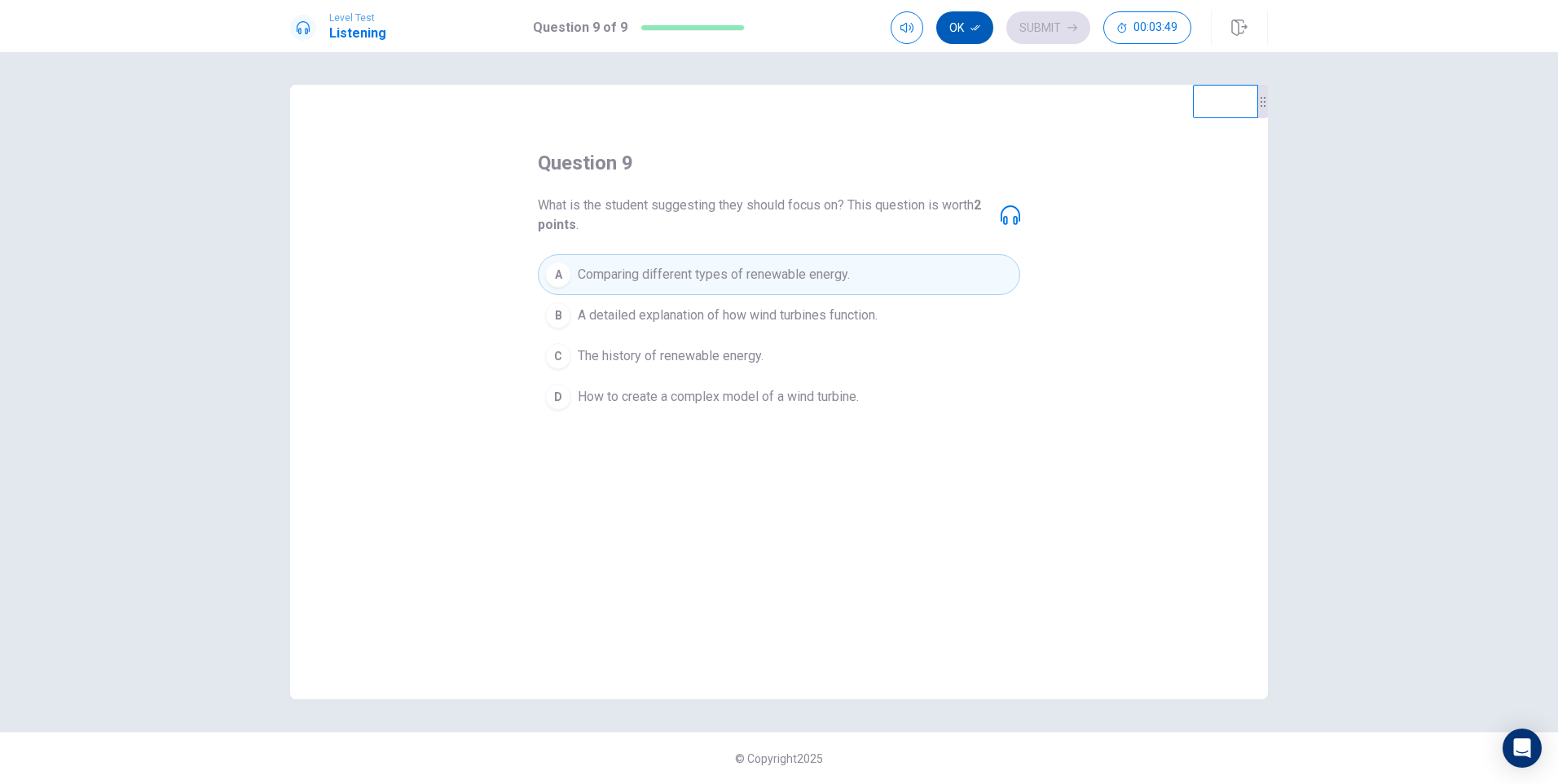
click at [973, 19] on button "Ok" at bounding box center [965, 27] width 57 height 32
click at [1044, 31] on button "Submit" at bounding box center [1049, 27] width 84 height 32
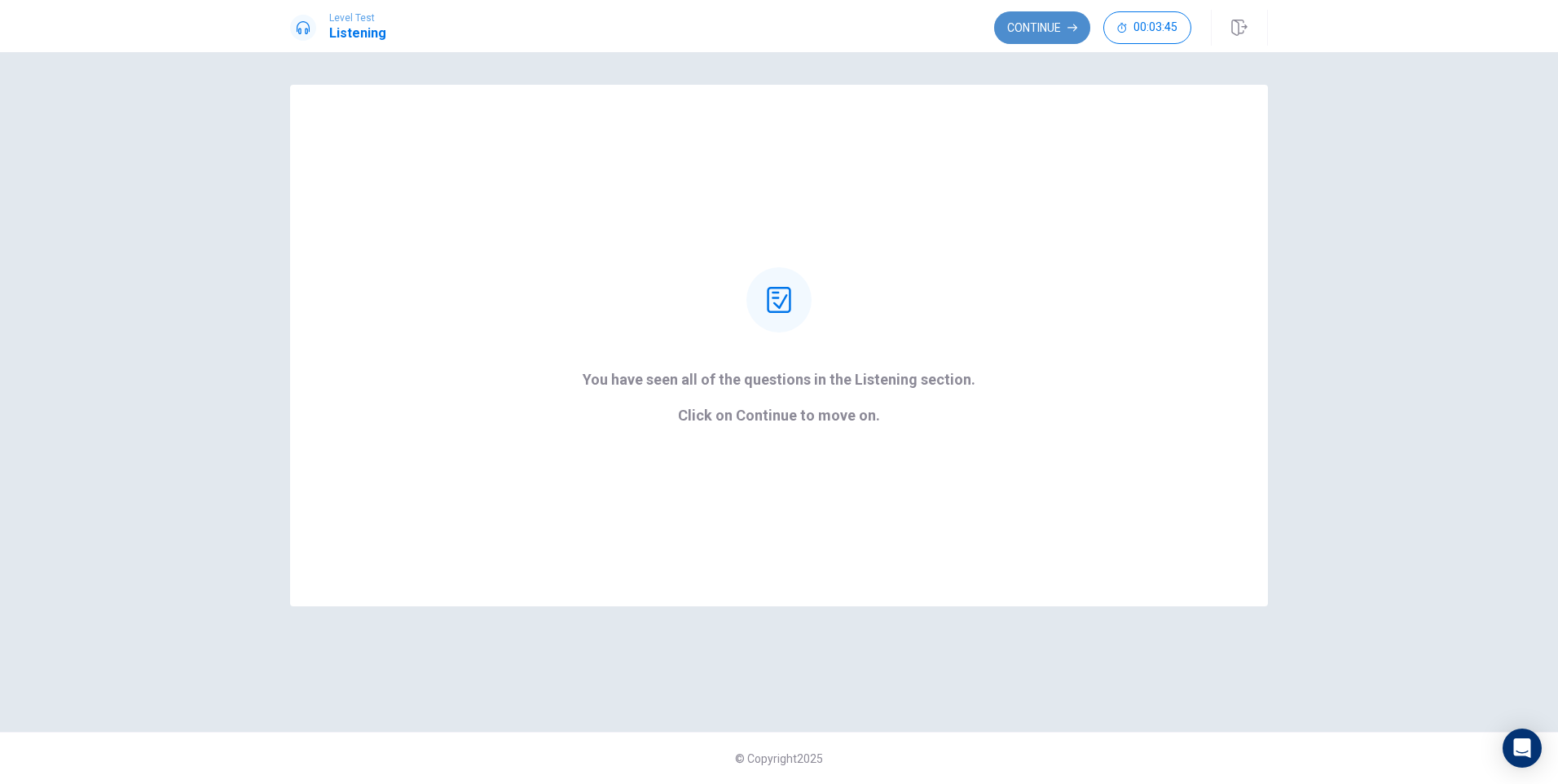
click at [1057, 23] on button "Continue" at bounding box center [1042, 27] width 96 height 32
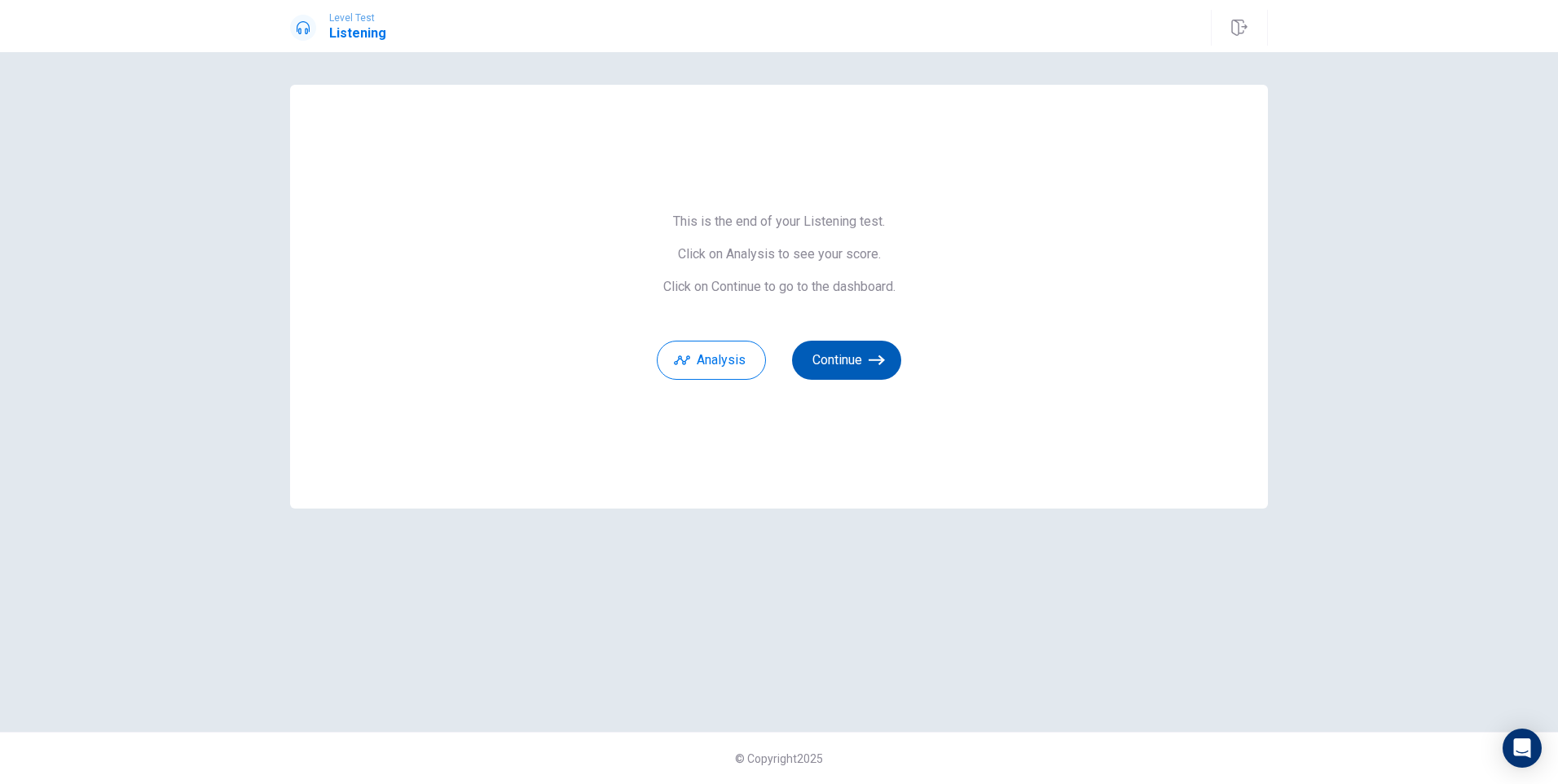
click at [843, 360] on button "Continue" at bounding box center [846, 360] width 109 height 39
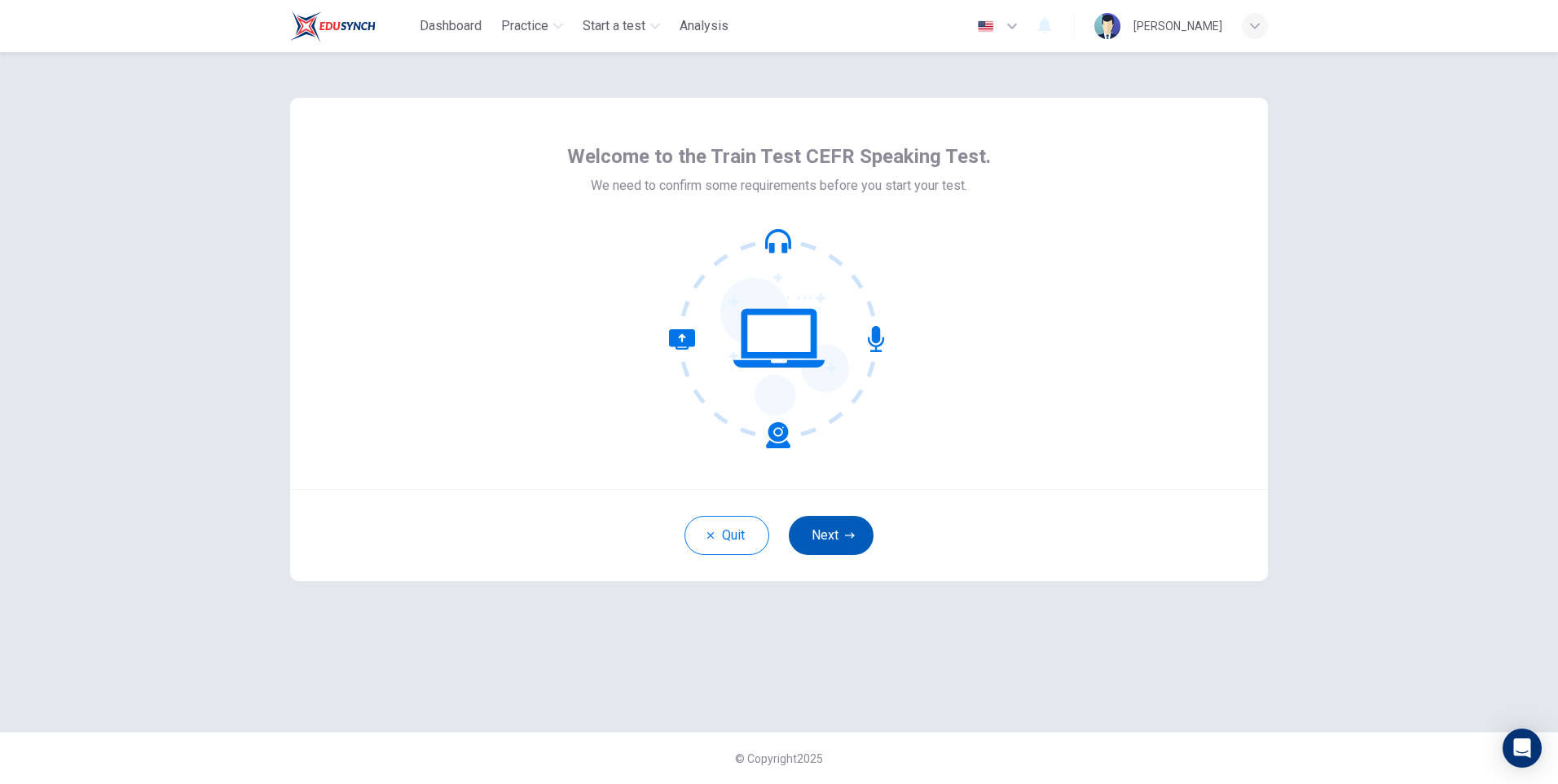
click at [846, 542] on button "Next" at bounding box center [831, 535] width 85 height 39
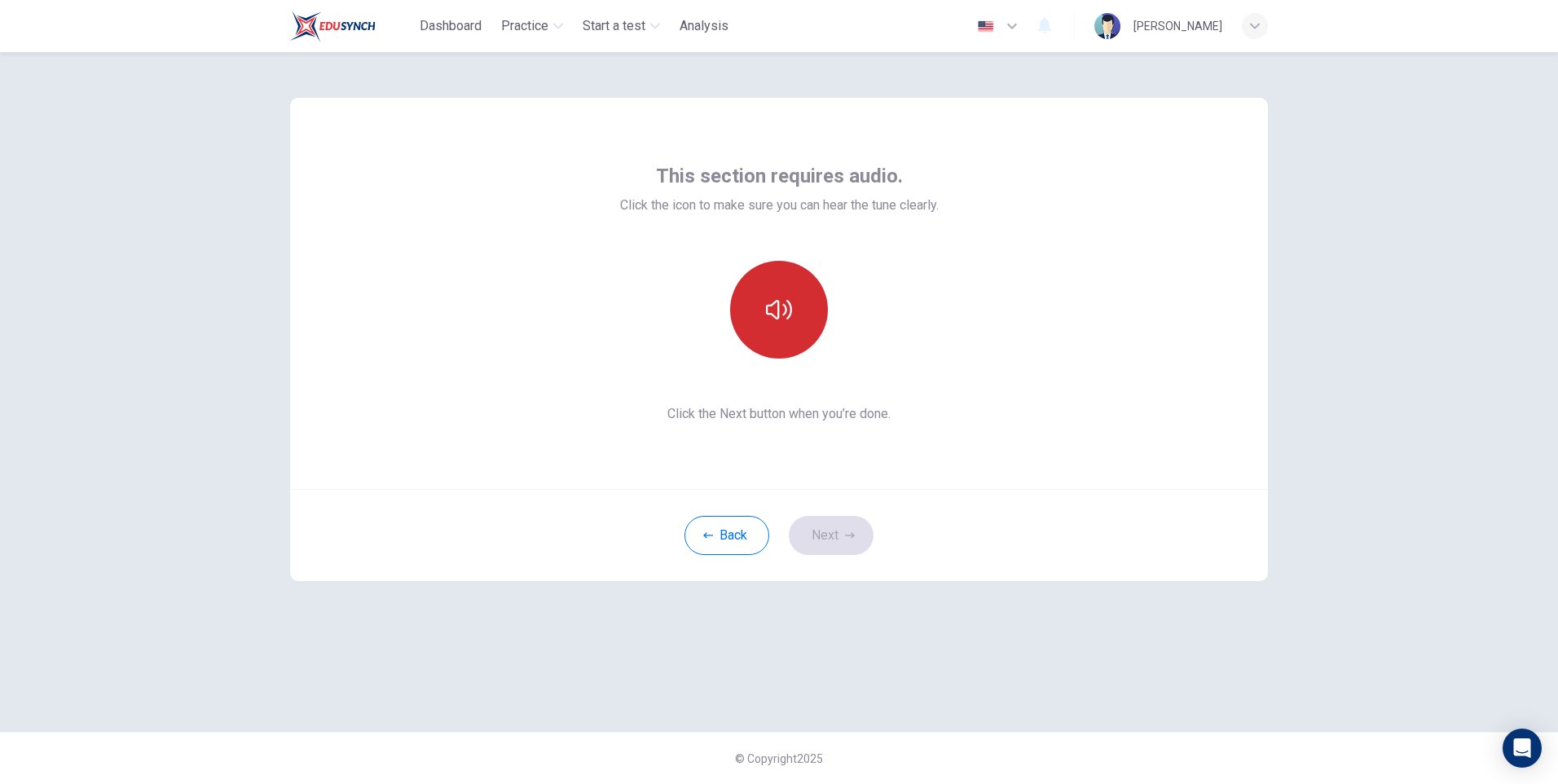
click at [784, 306] on icon "button" at bounding box center [779, 310] width 26 height 19
click at [834, 536] on button "Next" at bounding box center [831, 535] width 85 height 39
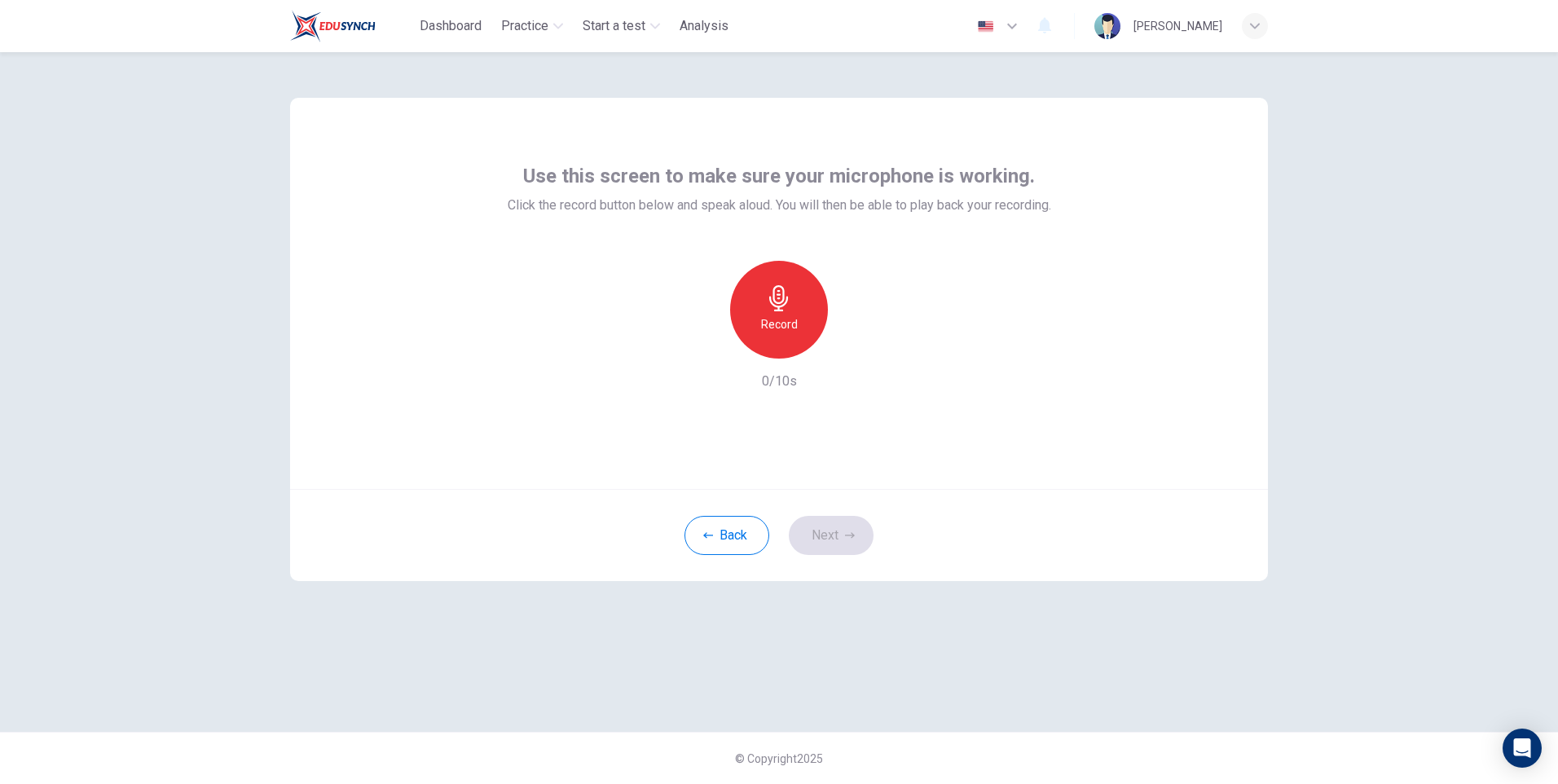
click at [776, 315] on h6 "Record" at bounding box center [779, 324] width 37 height 19
click at [800, 330] on div "Stop" at bounding box center [779, 310] width 98 height 98
click at [856, 346] on icon "button" at bounding box center [855, 345] width 7 height 10
click at [839, 536] on button "Next" at bounding box center [831, 535] width 85 height 39
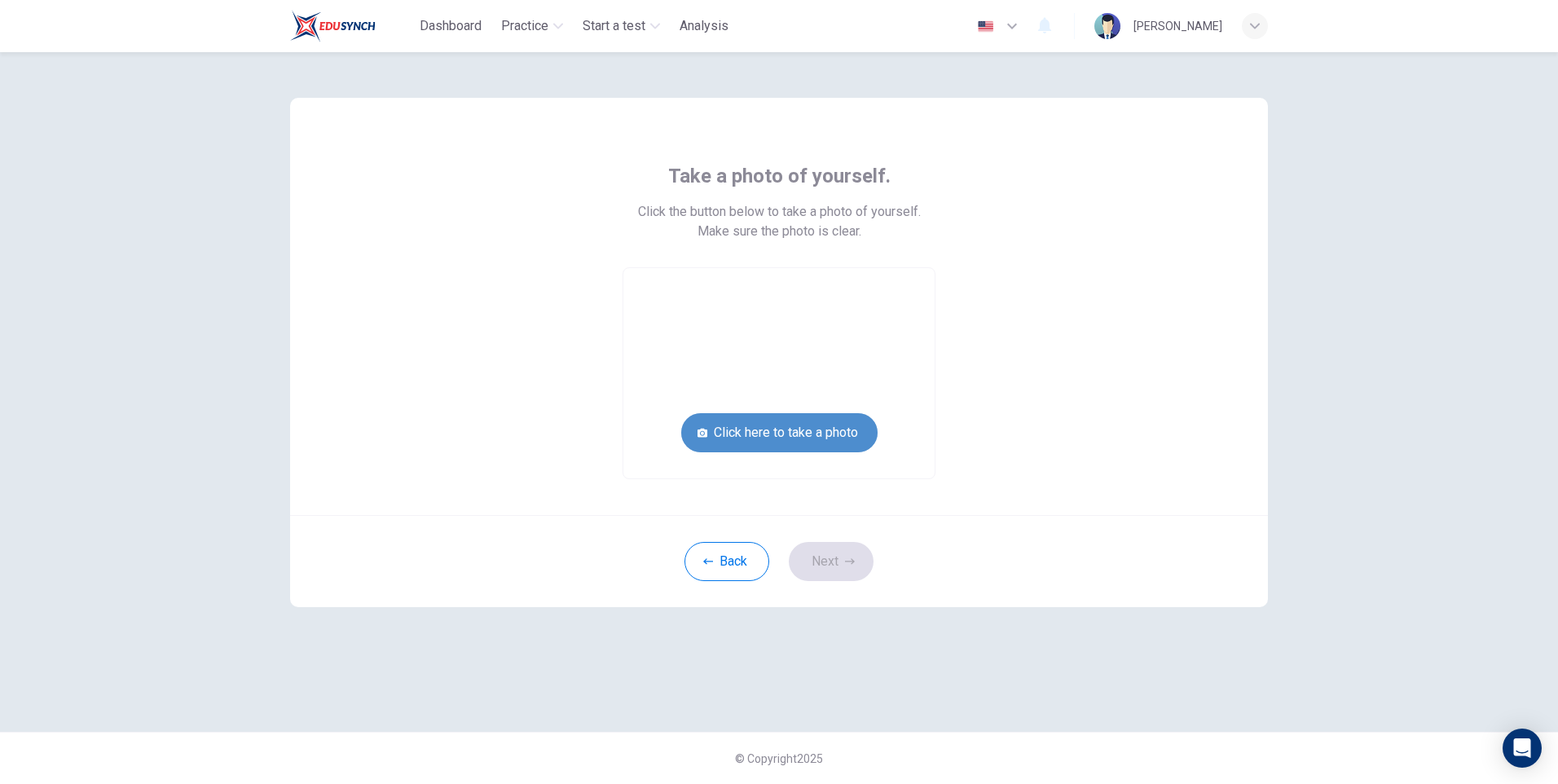
click at [812, 426] on button "Click here to take a photo" at bounding box center [779, 432] width 196 height 39
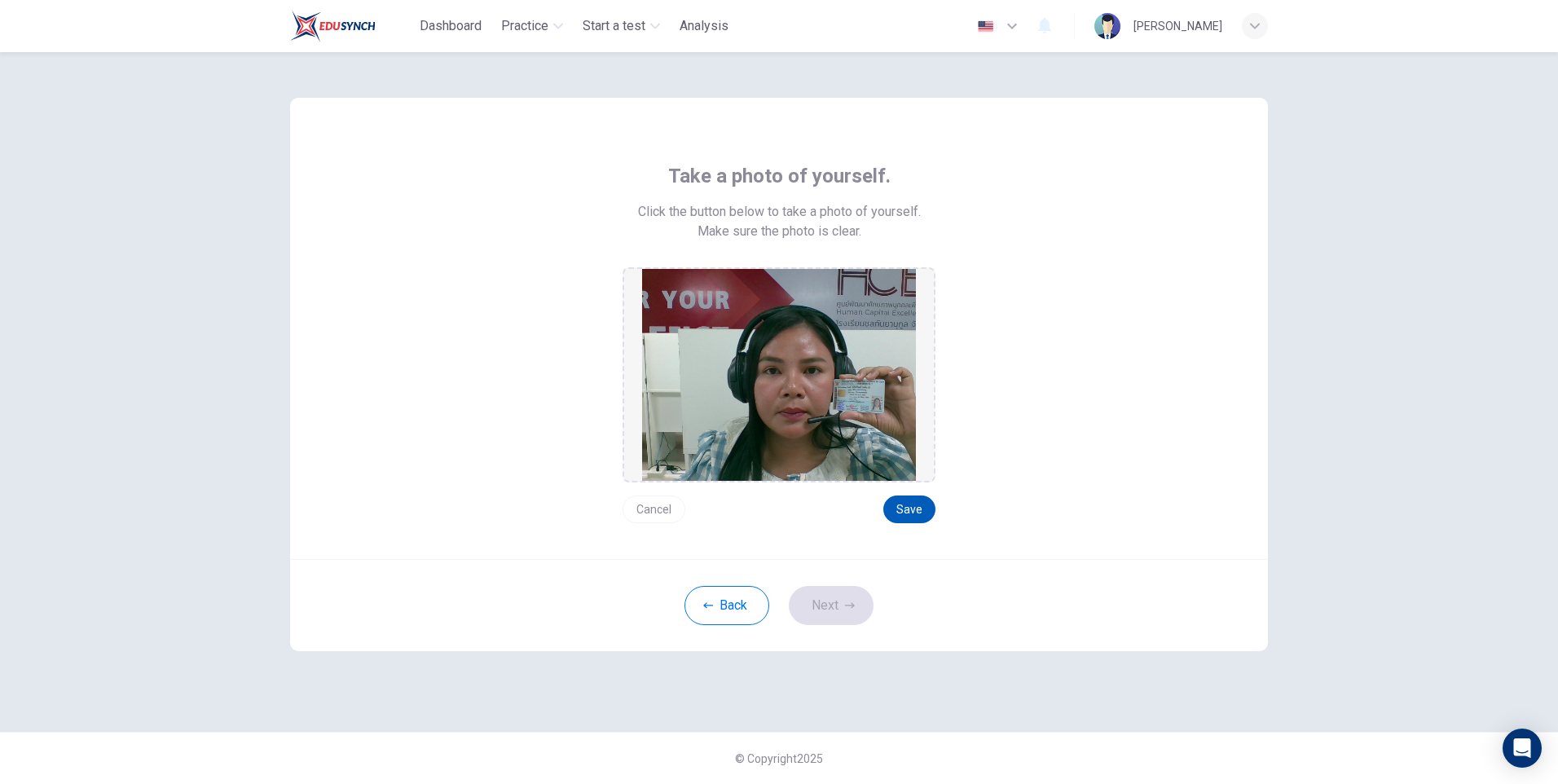
click at [917, 511] on button "Save" at bounding box center [909, 509] width 53 height 28
click at [838, 617] on button "Next" at bounding box center [831, 605] width 85 height 39
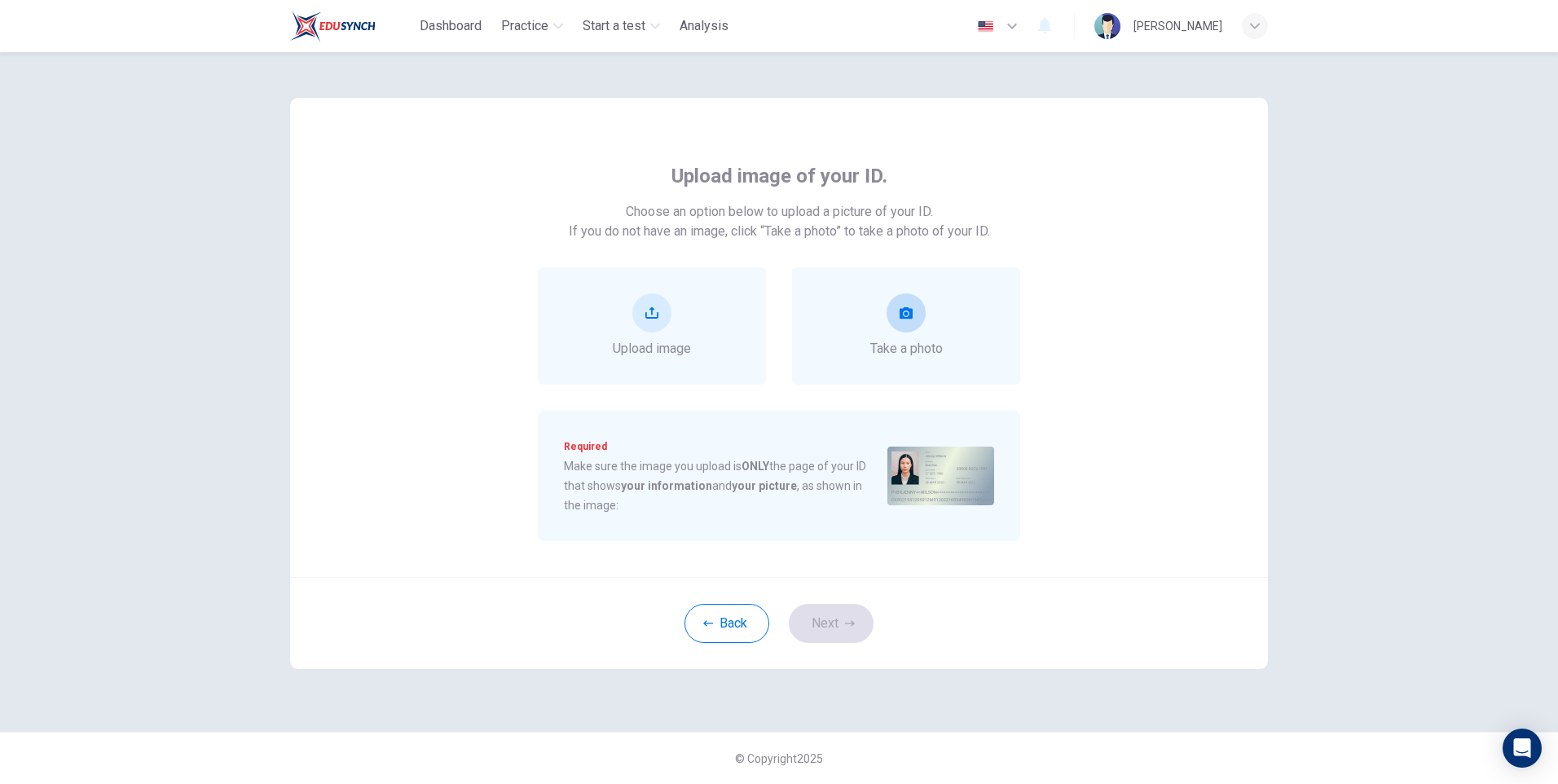
click at [906, 308] on icon "take photo" at bounding box center [906, 312] width 13 height 11
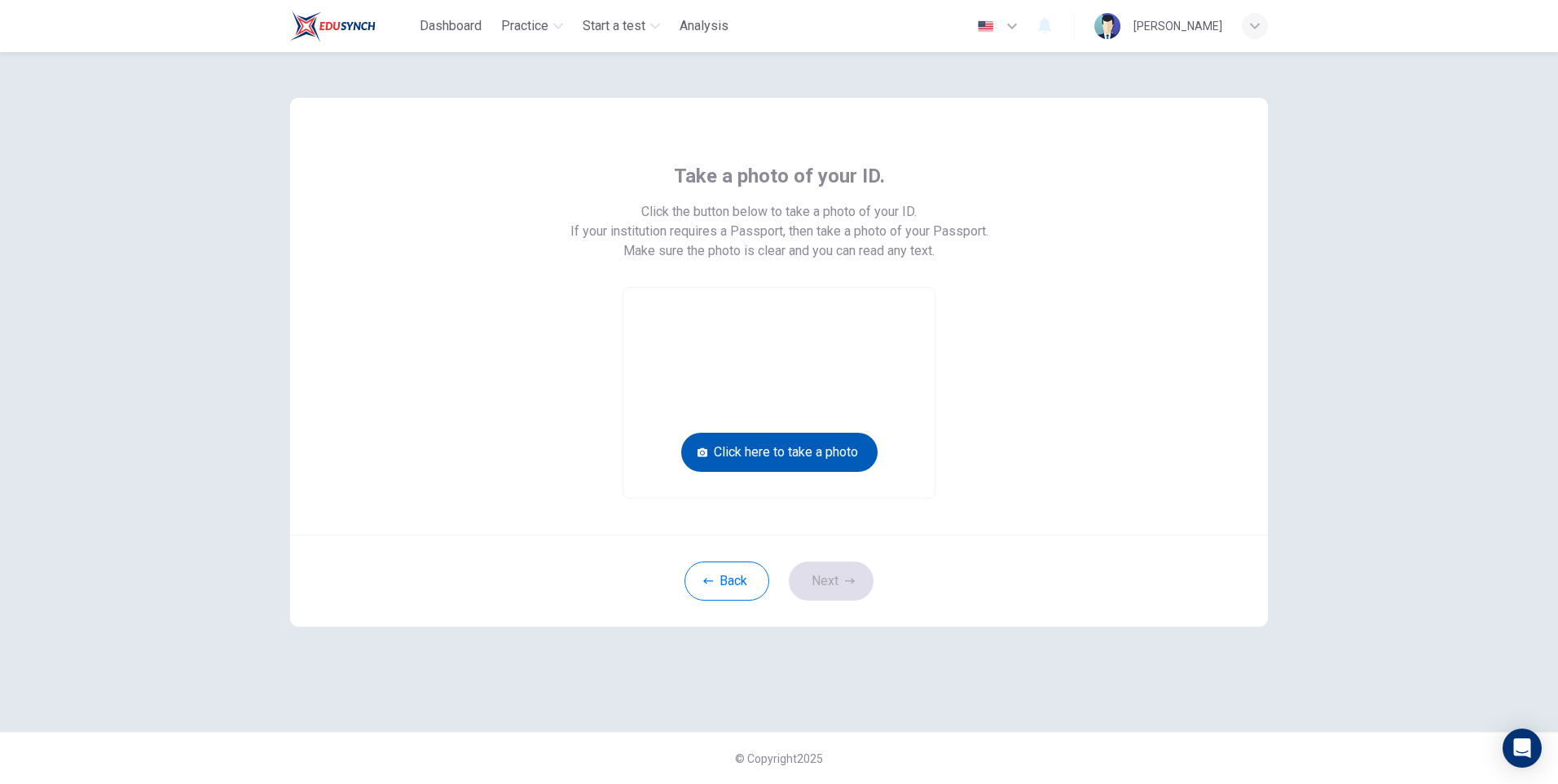
click at [817, 454] on button "Click here to take a photo" at bounding box center [779, 452] width 196 height 39
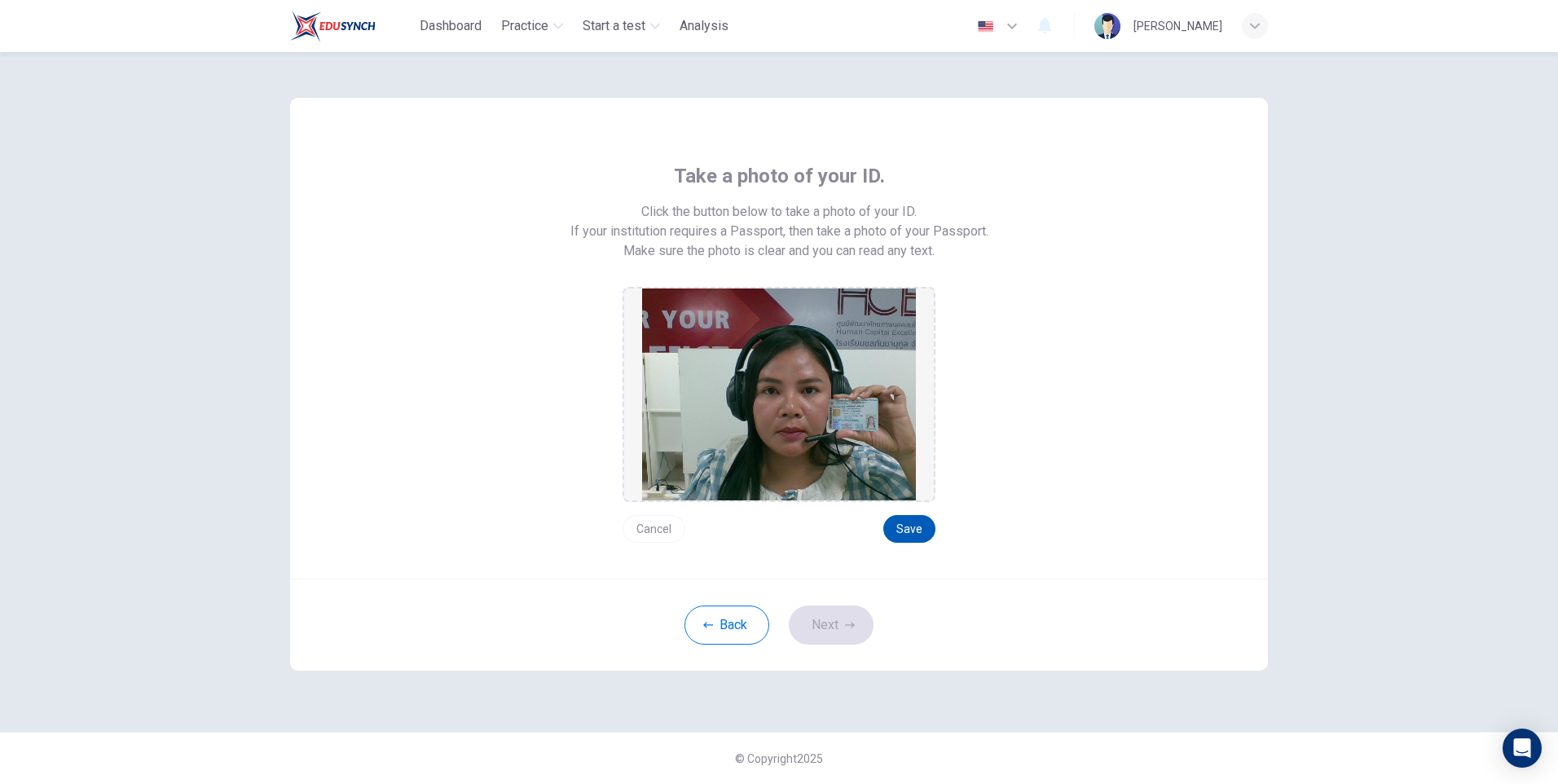
click at [910, 529] on button "Save" at bounding box center [909, 528] width 53 height 28
click at [838, 622] on button "Next" at bounding box center [831, 625] width 85 height 39
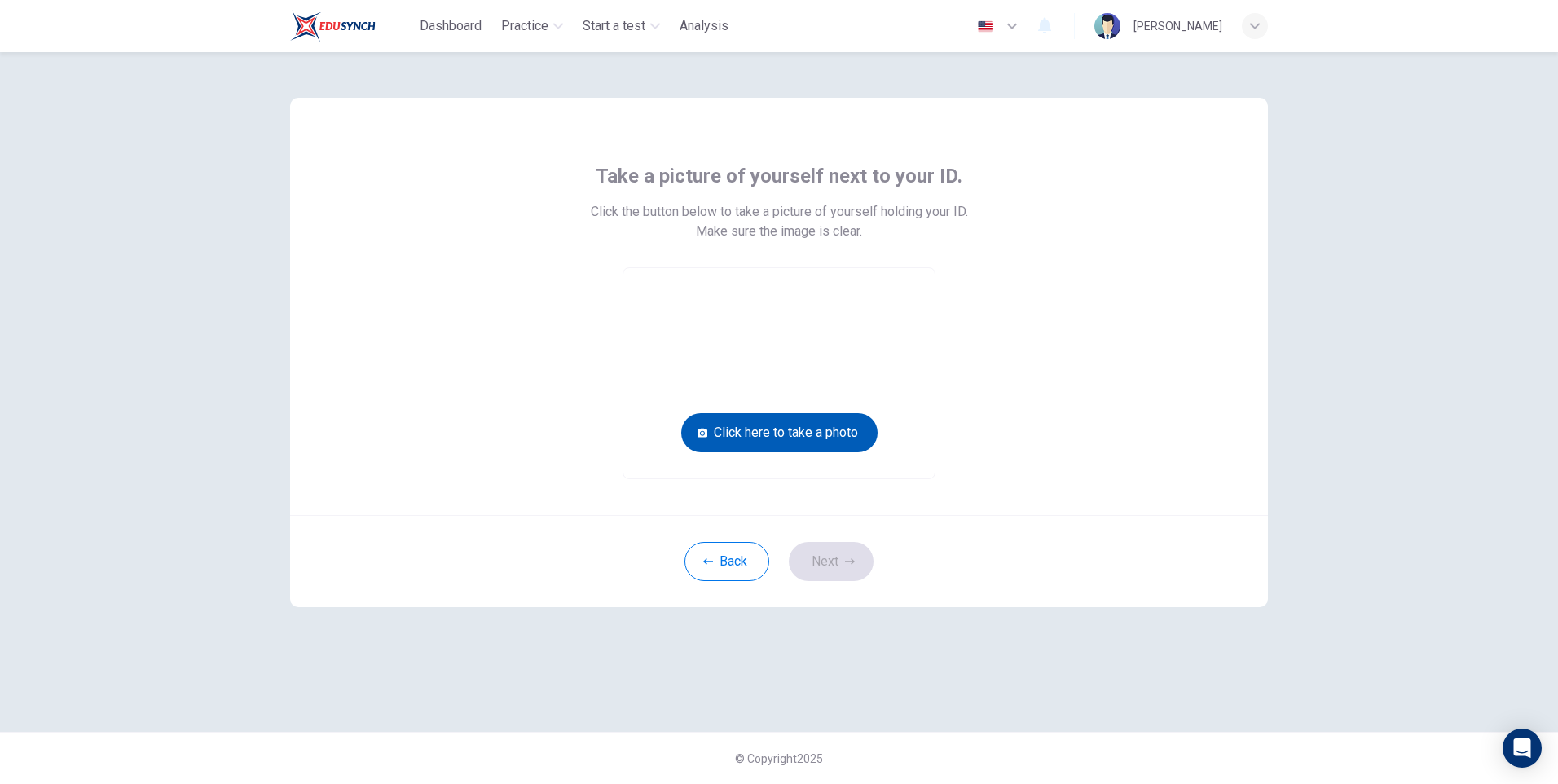
click at [839, 428] on button "Click here to take a photo" at bounding box center [779, 432] width 196 height 39
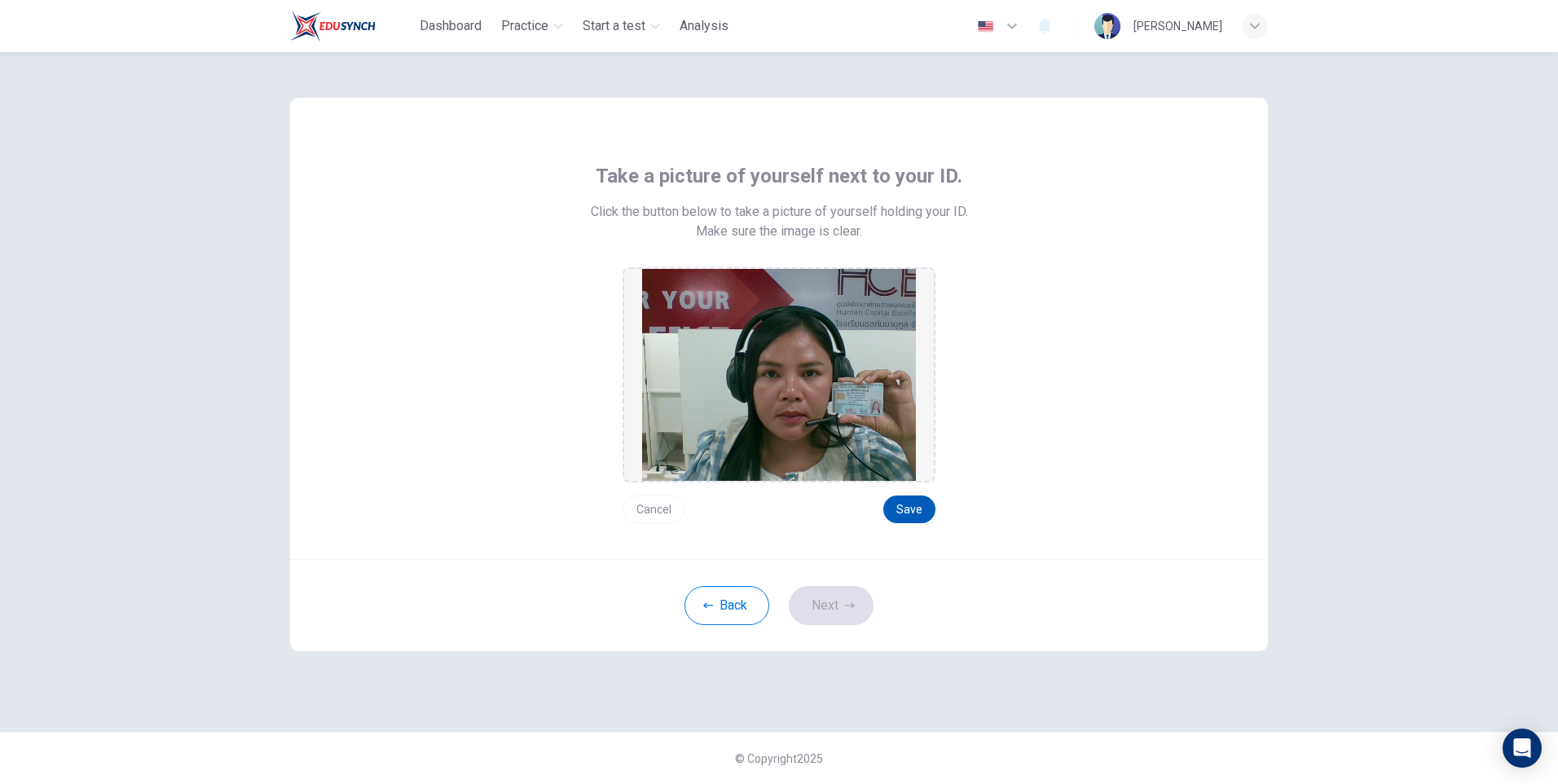
click at [914, 506] on button "Save" at bounding box center [909, 509] width 53 height 28
click at [842, 612] on button "Next" at bounding box center [831, 605] width 85 height 39
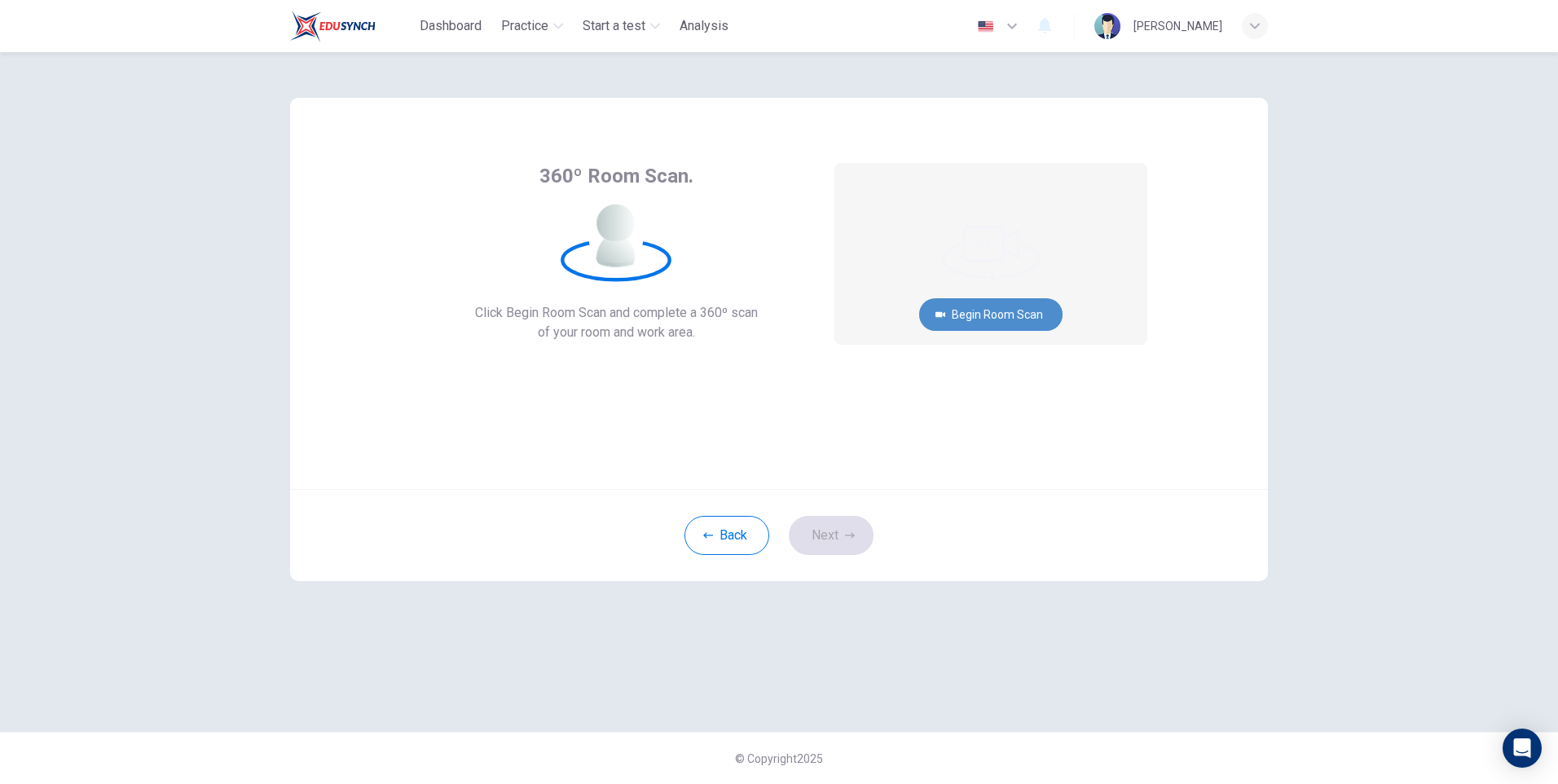
click at [1020, 311] on button "Begin Room Scan" at bounding box center [991, 314] width 144 height 32
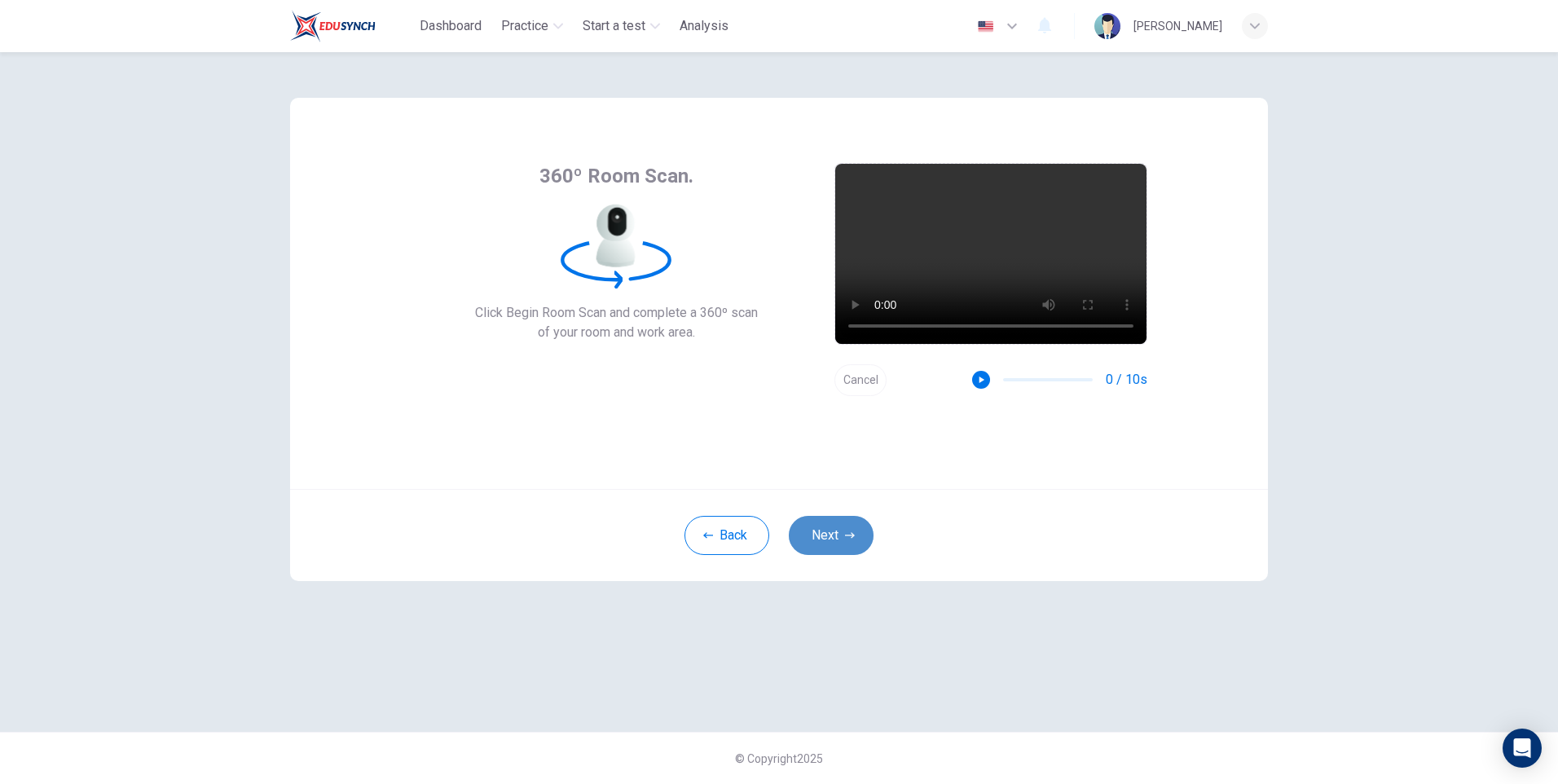
click at [831, 530] on button "Next" at bounding box center [831, 535] width 85 height 39
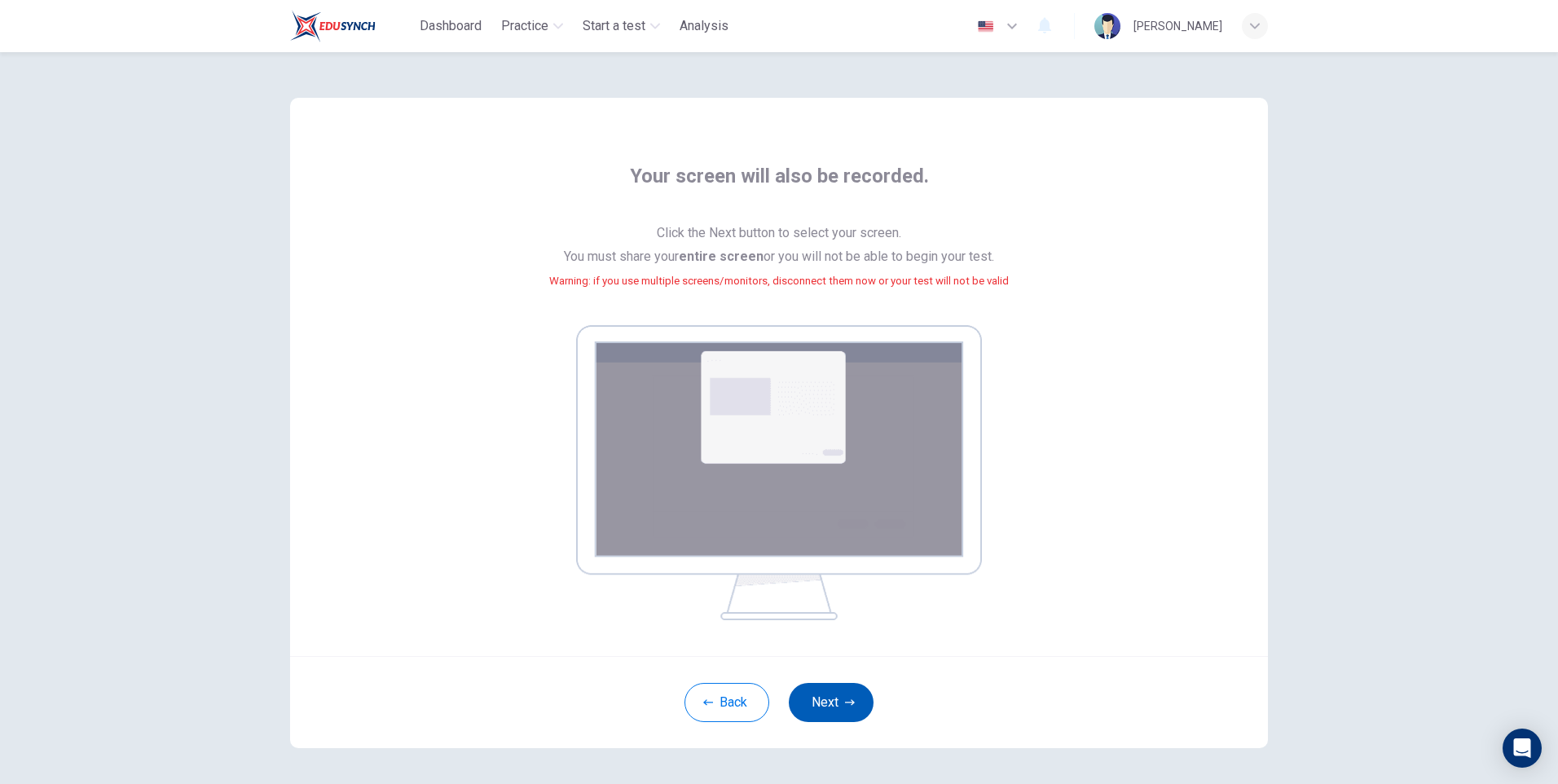
click at [835, 696] on button "Next" at bounding box center [831, 702] width 85 height 39
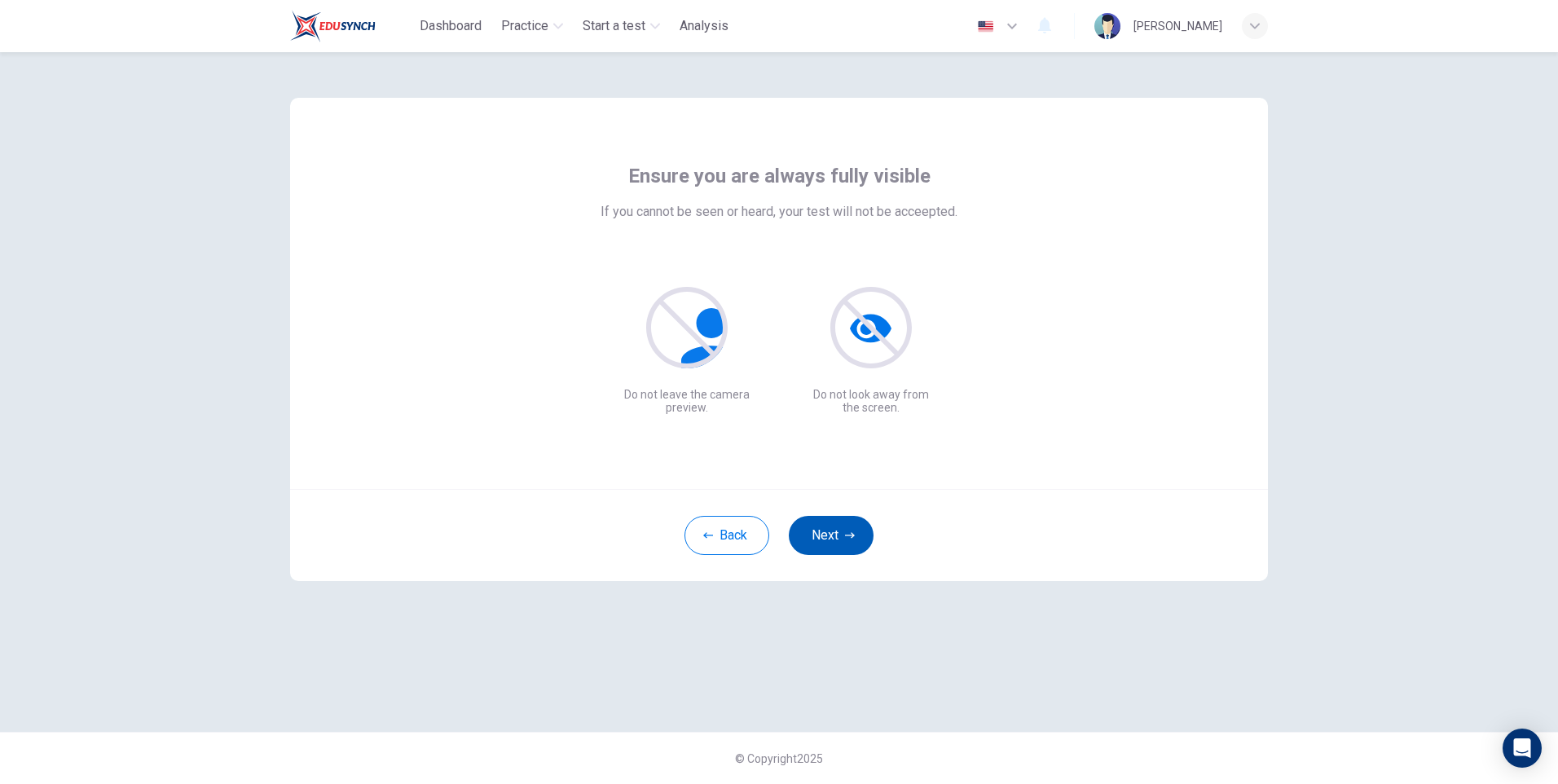
click at [843, 536] on button "Next" at bounding box center [831, 535] width 85 height 39
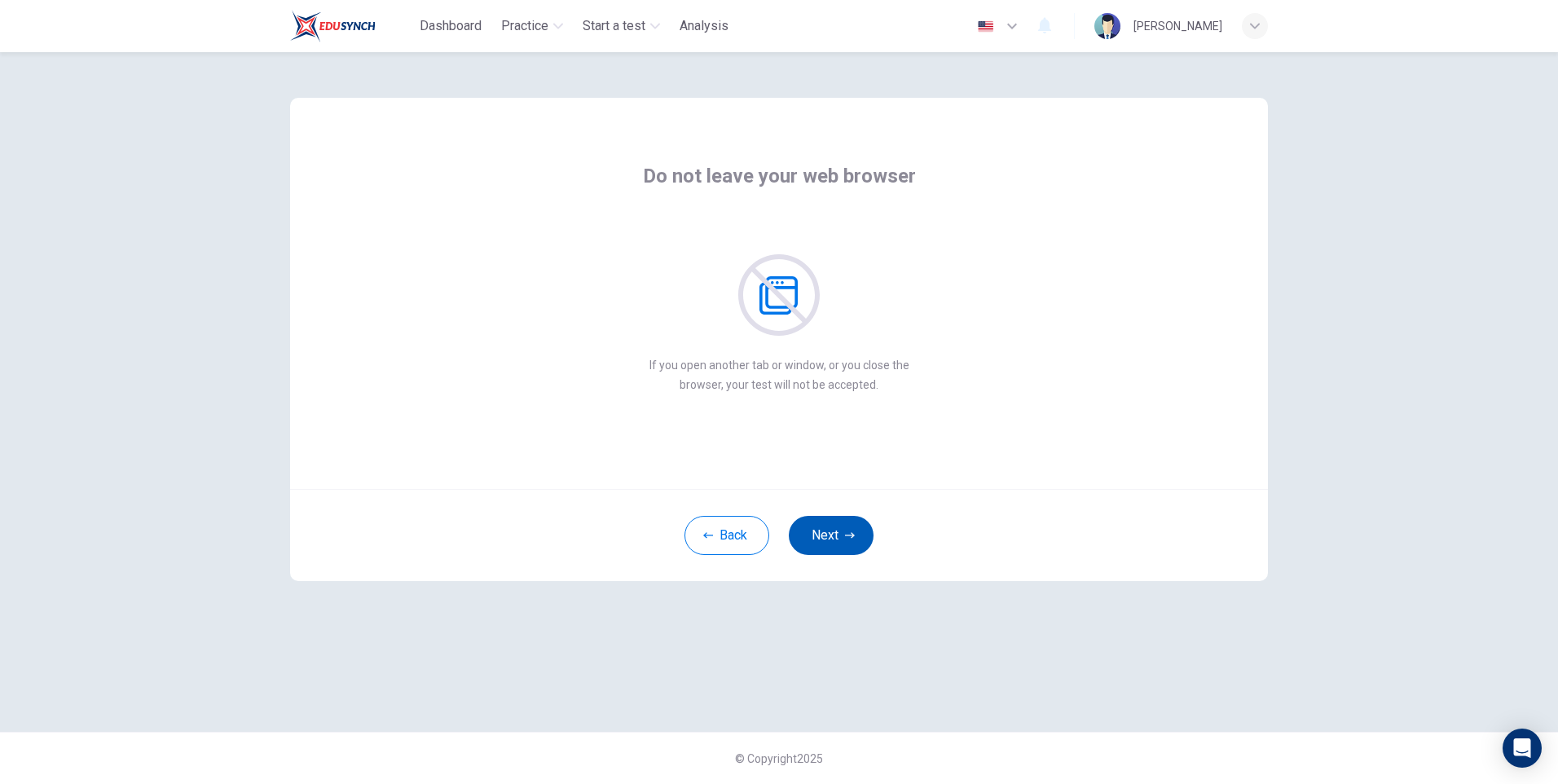
click at [834, 536] on button "Next" at bounding box center [831, 535] width 85 height 39
click at [849, 543] on button "Next" at bounding box center [831, 535] width 85 height 39
click at [843, 536] on button "Next" at bounding box center [831, 535] width 85 height 39
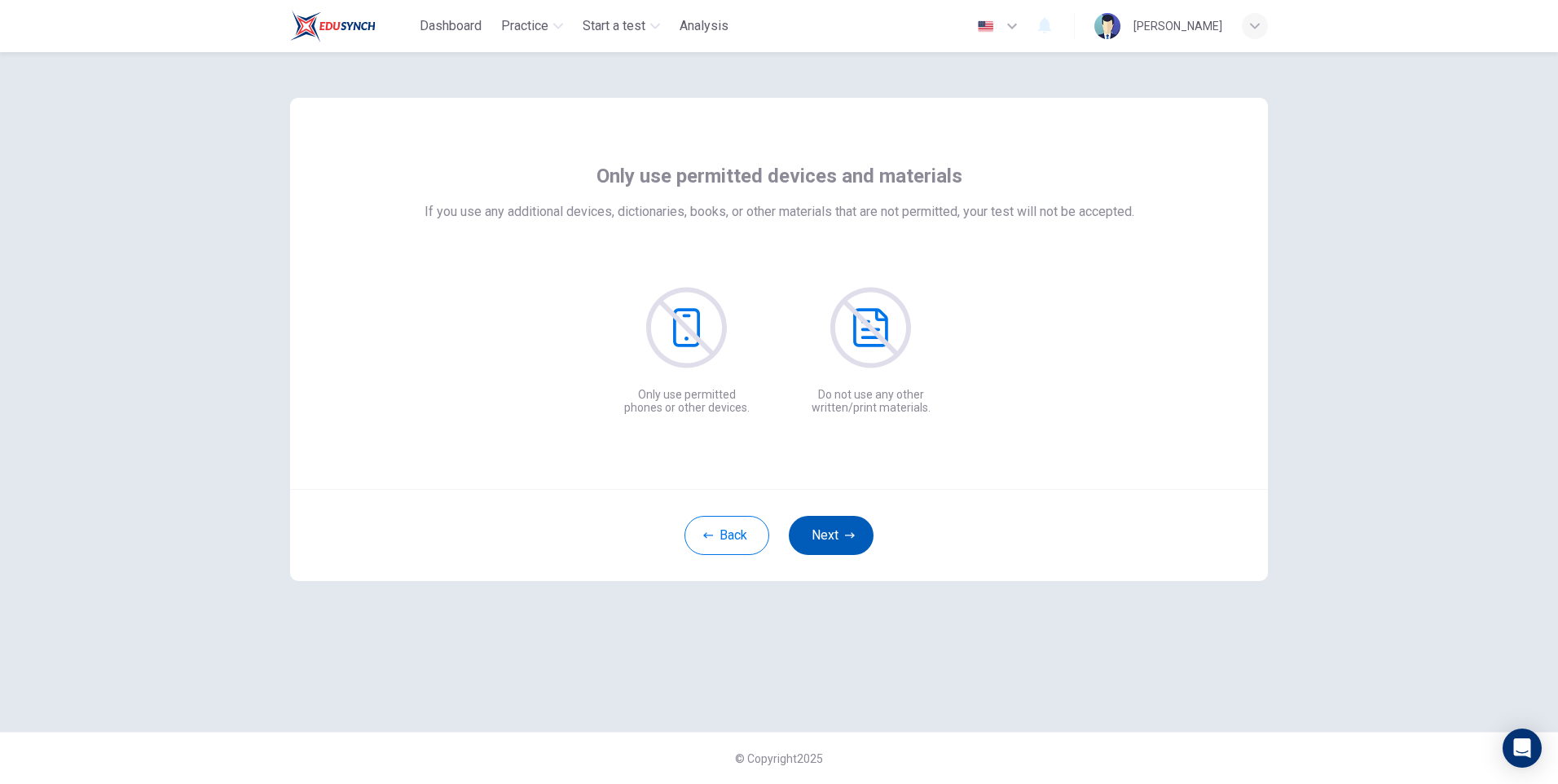
click at [843, 536] on button "Next" at bounding box center [831, 535] width 85 height 39
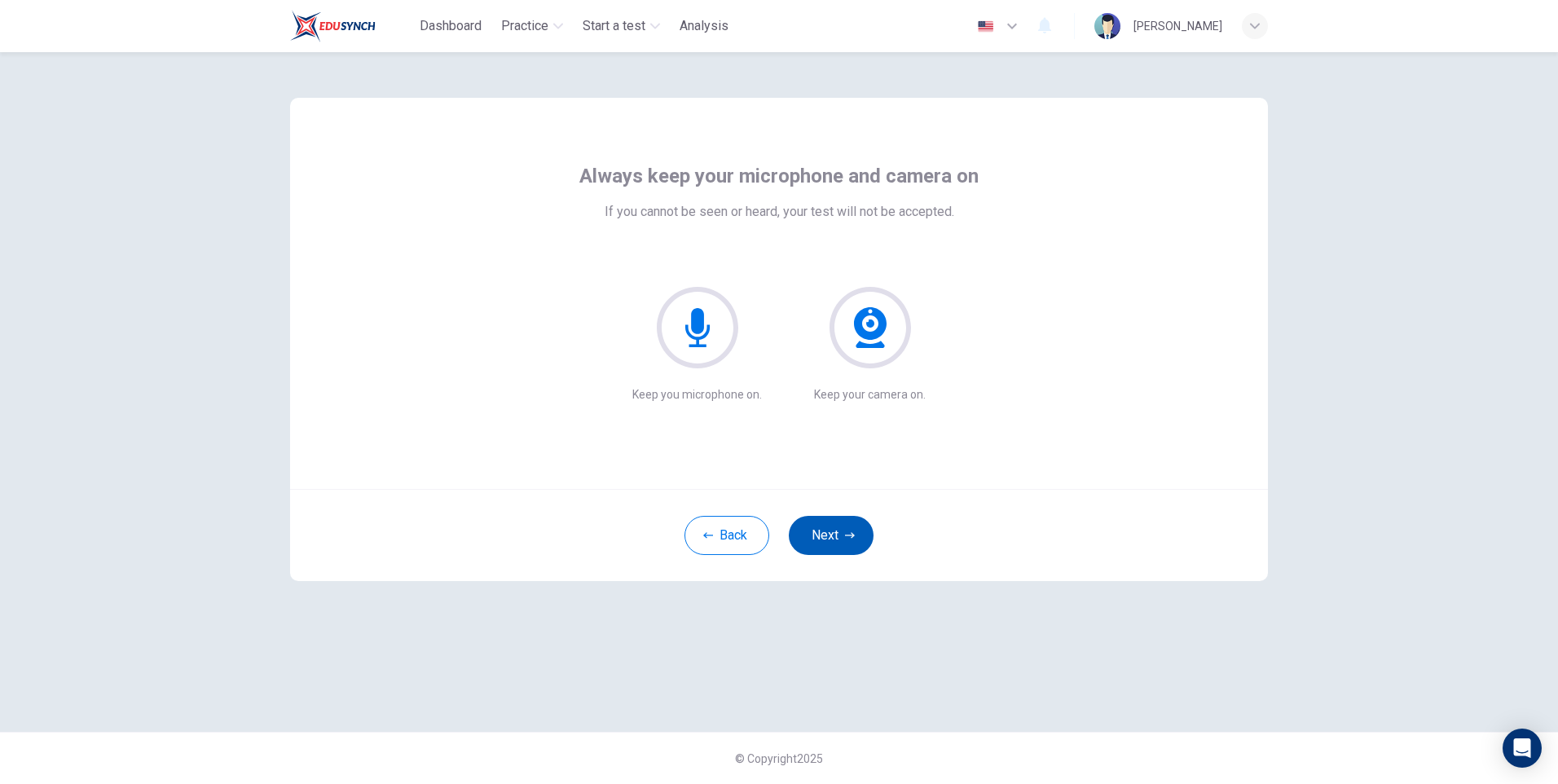
click at [843, 536] on button "Next" at bounding box center [831, 535] width 85 height 39
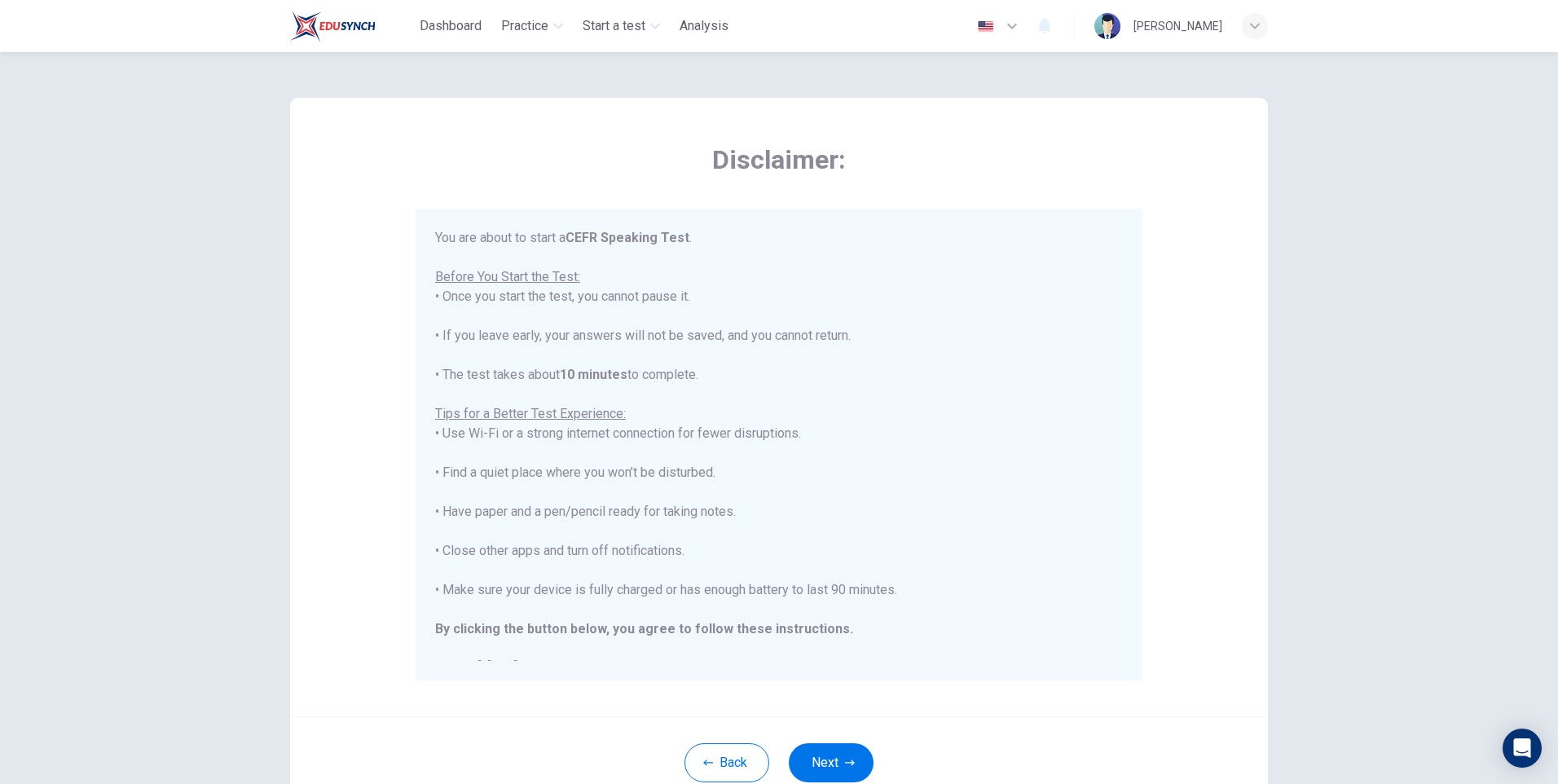
scroll to position [18, 0]
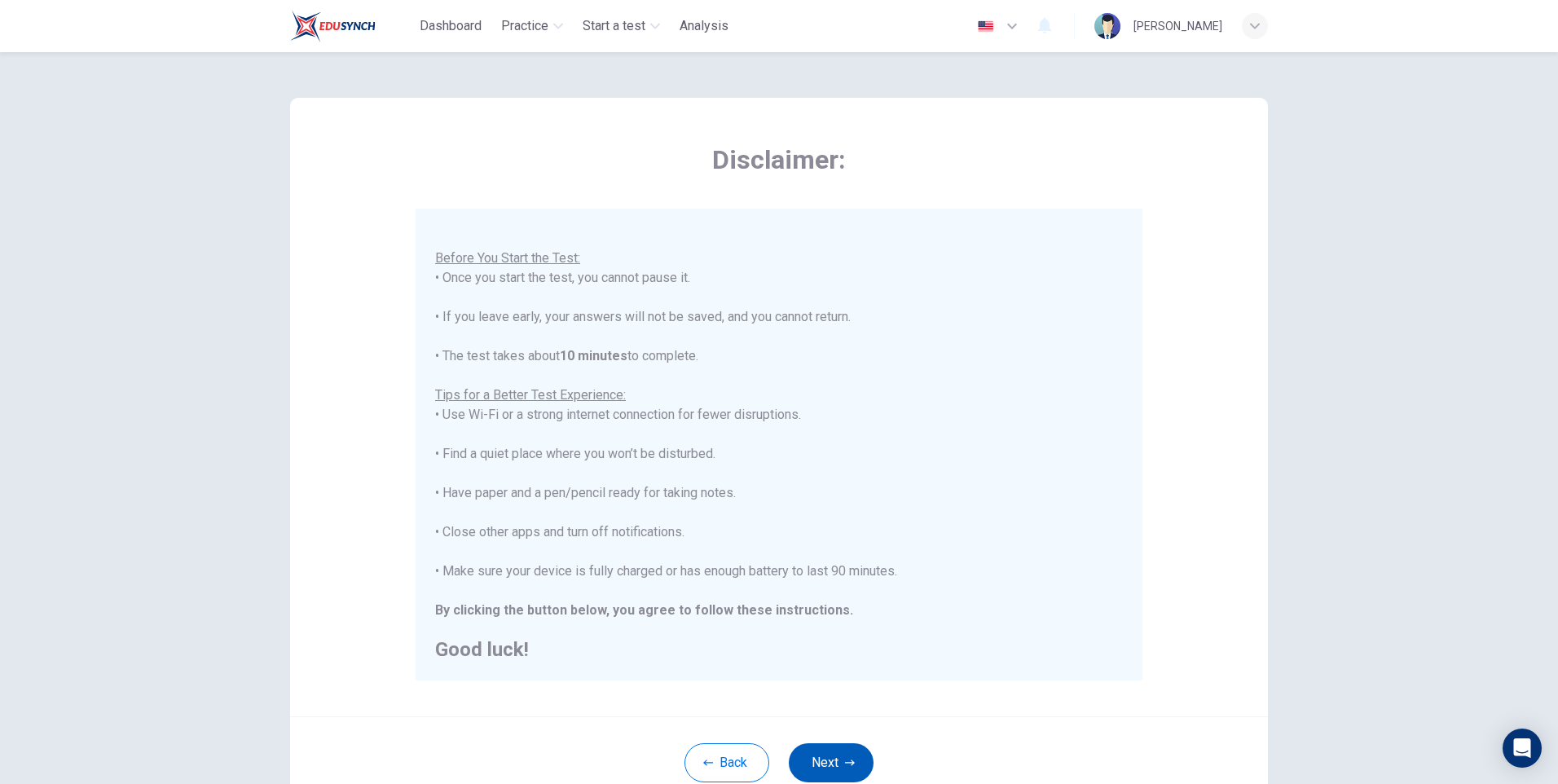
click at [825, 763] on button "Next" at bounding box center [831, 762] width 85 height 39
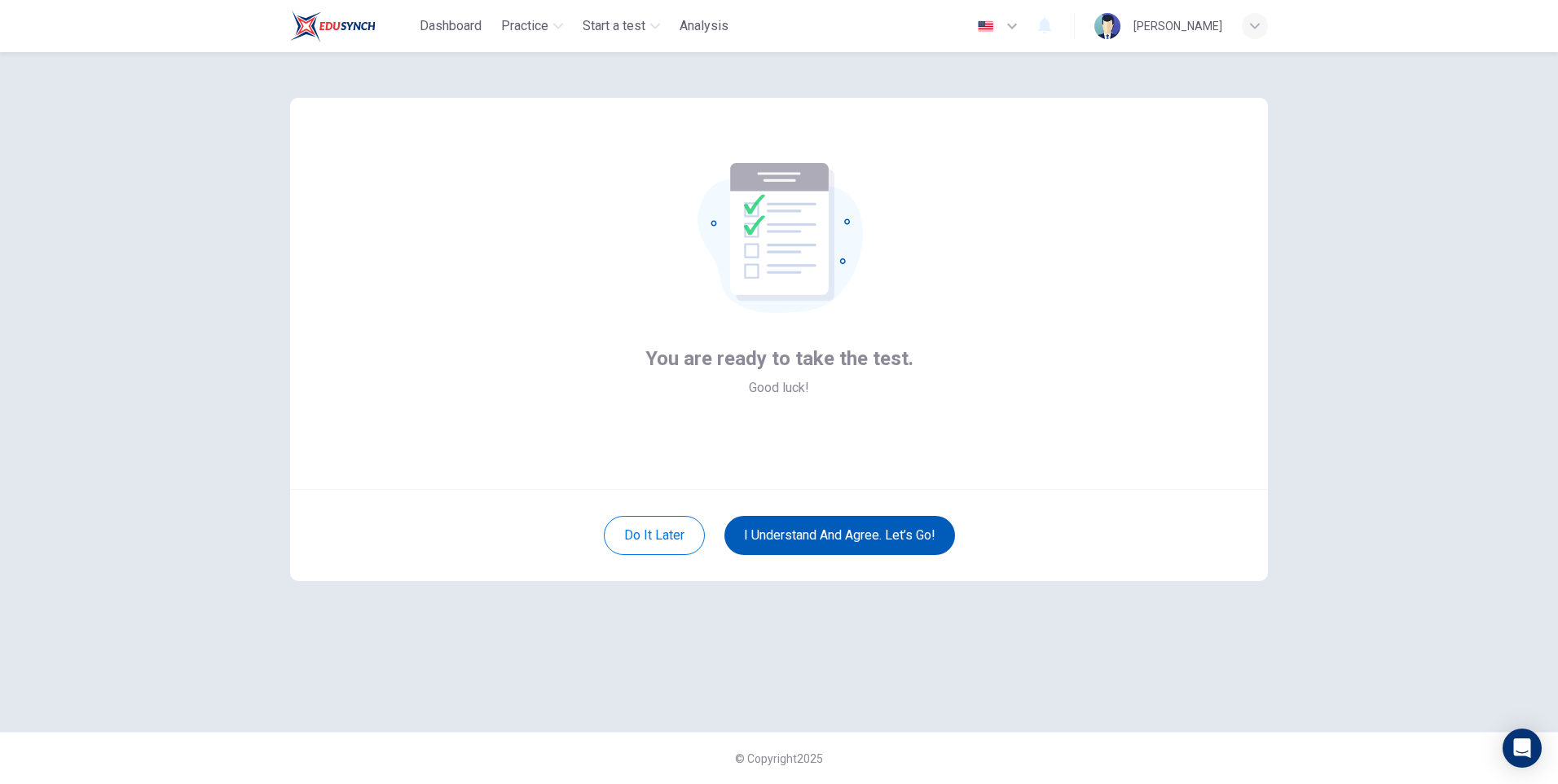
click at [855, 532] on button "I understand and agree. Let’s go!" at bounding box center [839, 535] width 230 height 39
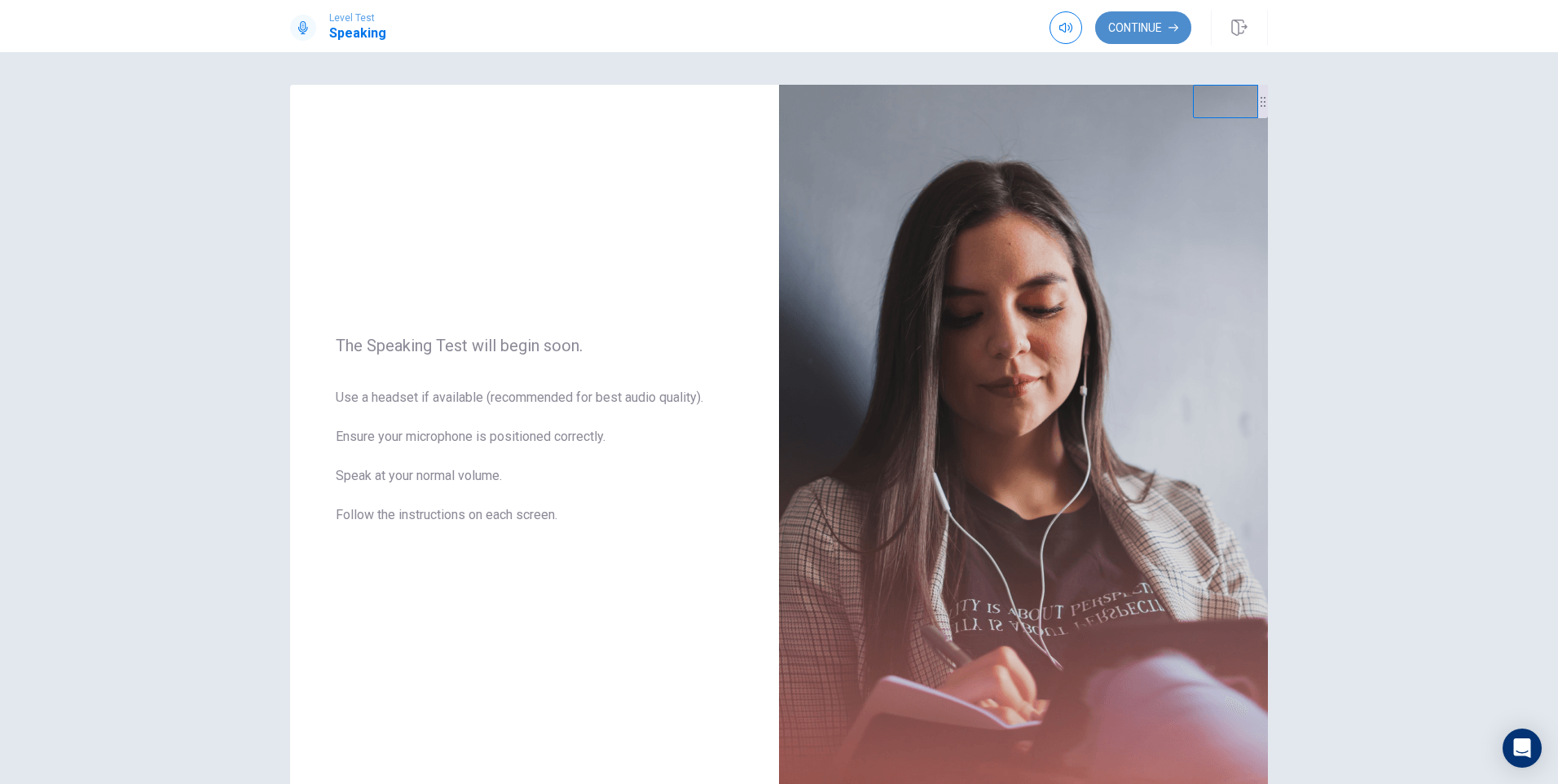
click at [1128, 26] on button "Continue" at bounding box center [1143, 27] width 96 height 32
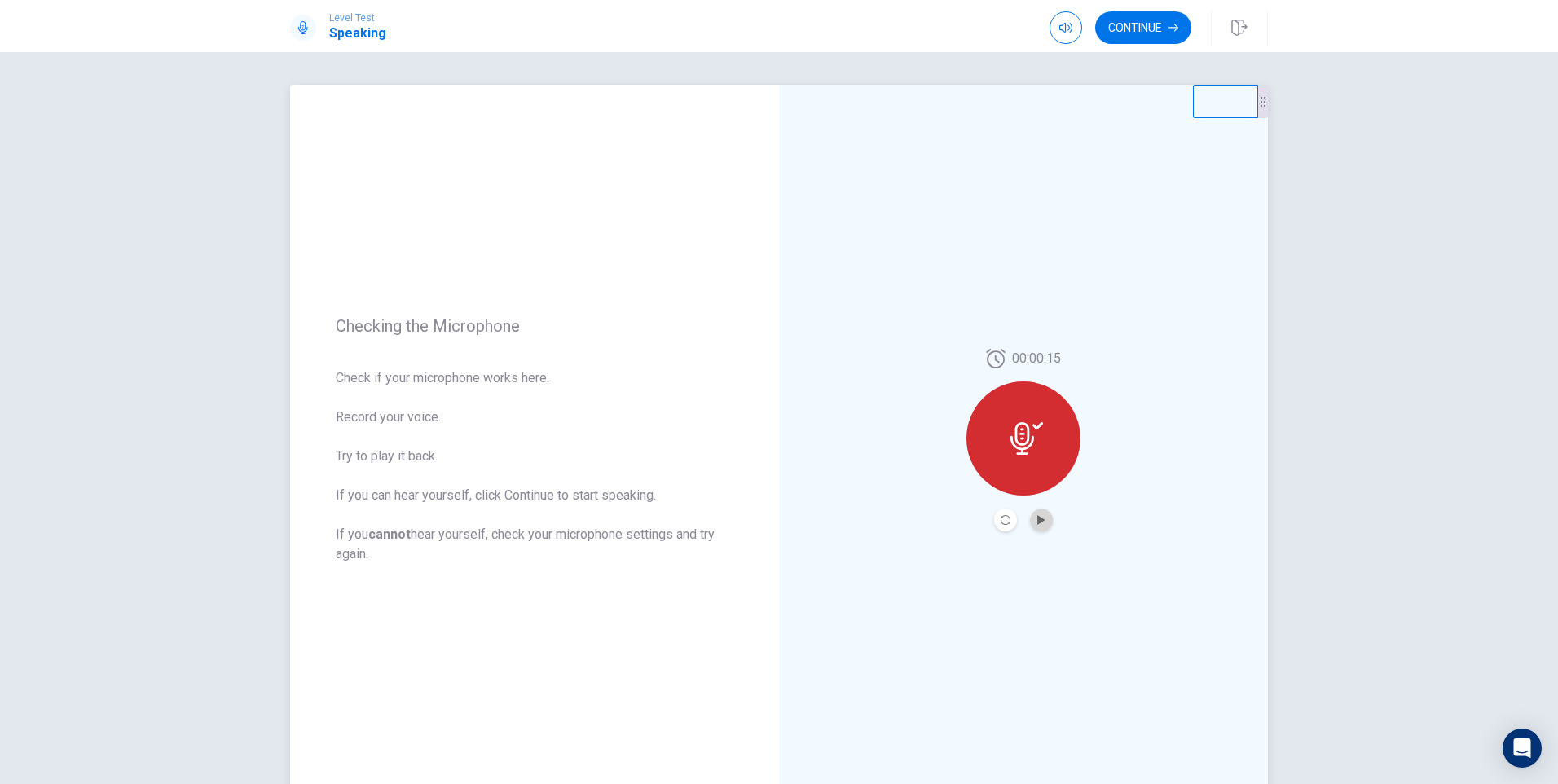
click at [1031, 521] on button "Play Audio" at bounding box center [1042, 520] width 23 height 23
click at [1027, 442] on icon at bounding box center [1021, 438] width 24 height 32
click at [1042, 516] on icon "Pause Audio" at bounding box center [1041, 519] width 8 height 10
click at [1021, 436] on icon at bounding box center [1026, 438] width 32 height 32
click at [1149, 22] on button "Continue" at bounding box center [1143, 27] width 96 height 32
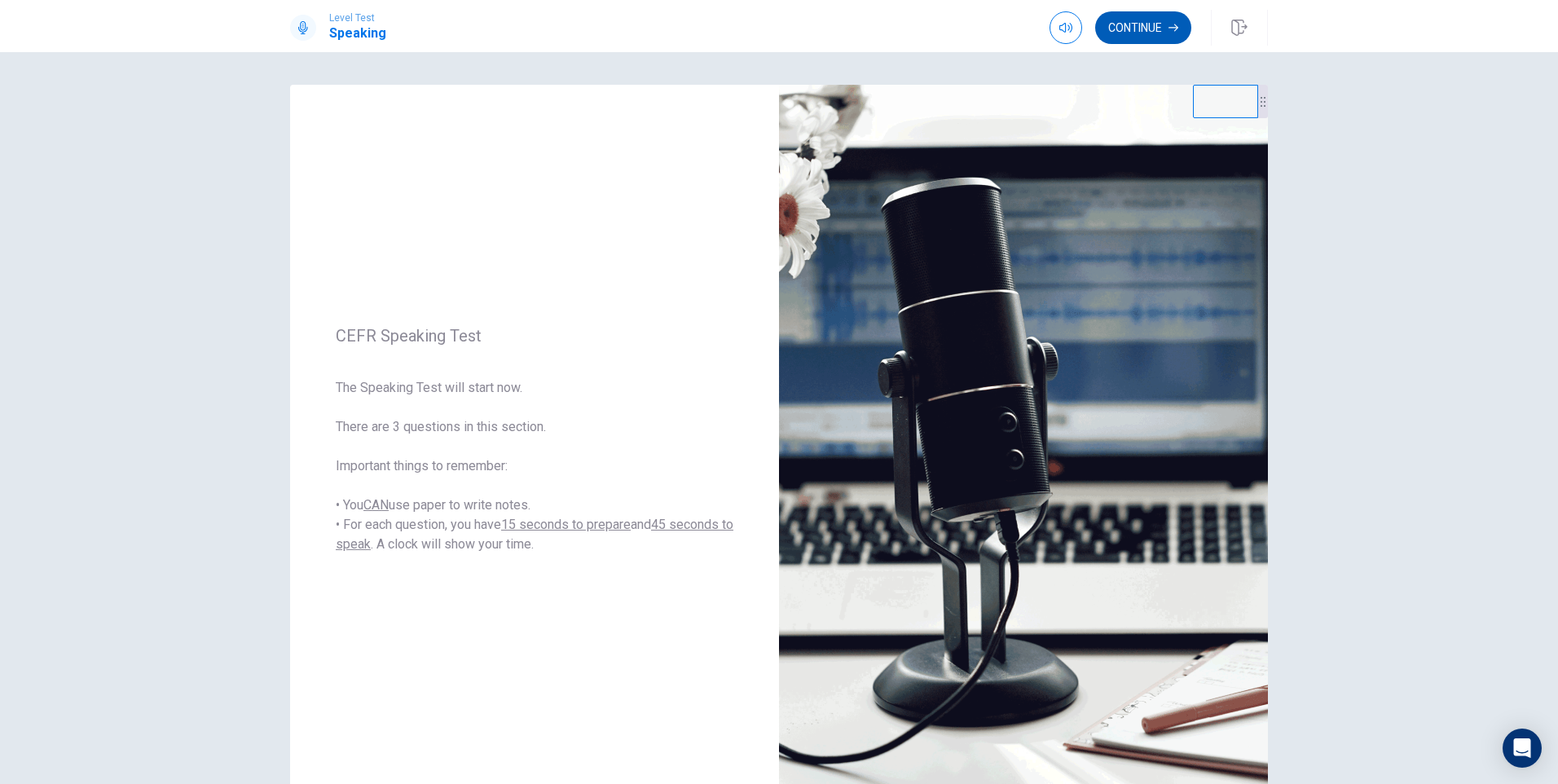
click at [1139, 28] on button "Continue" at bounding box center [1143, 27] width 96 height 32
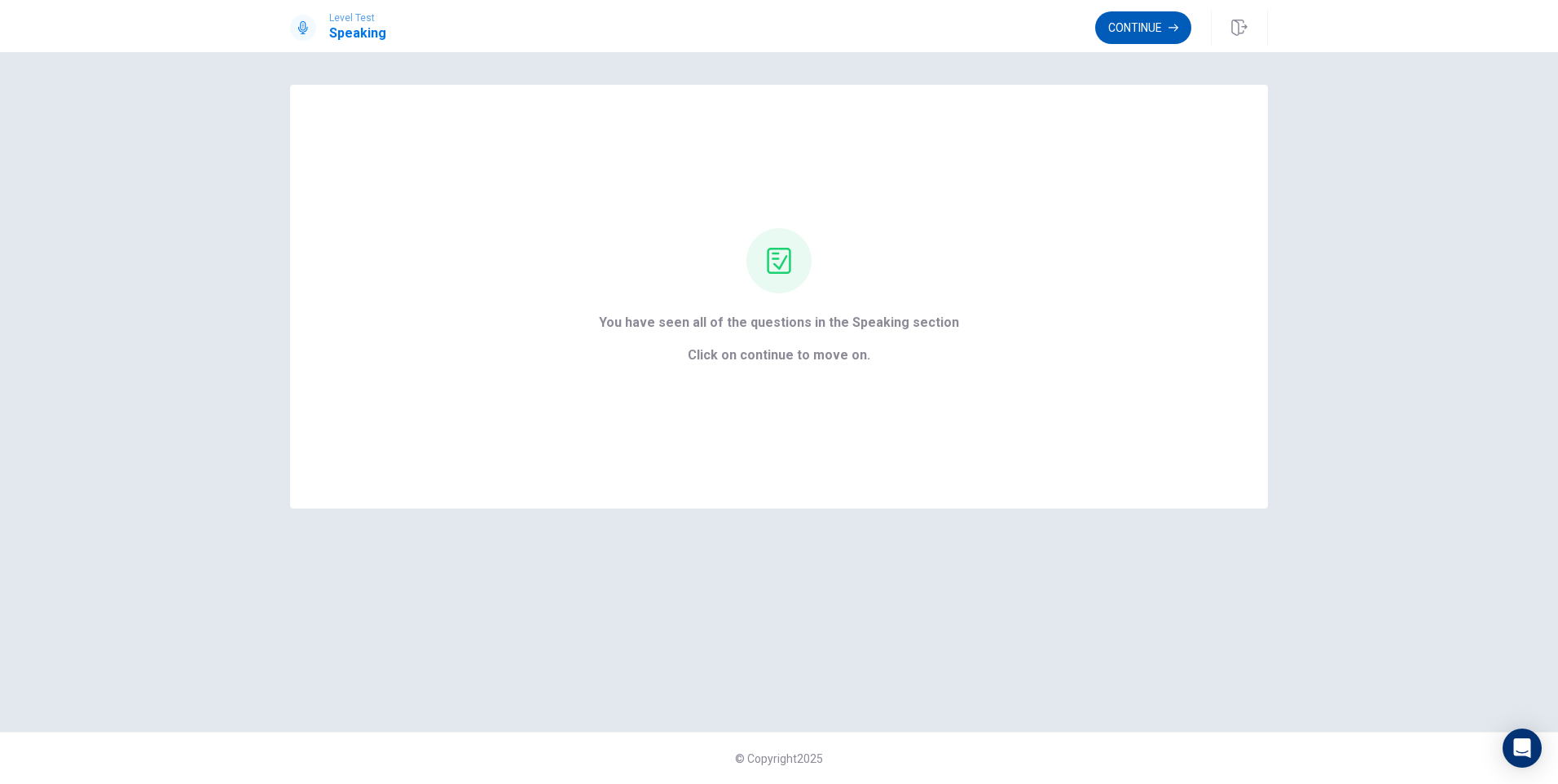
click at [1133, 28] on button "Continue" at bounding box center [1143, 27] width 96 height 32
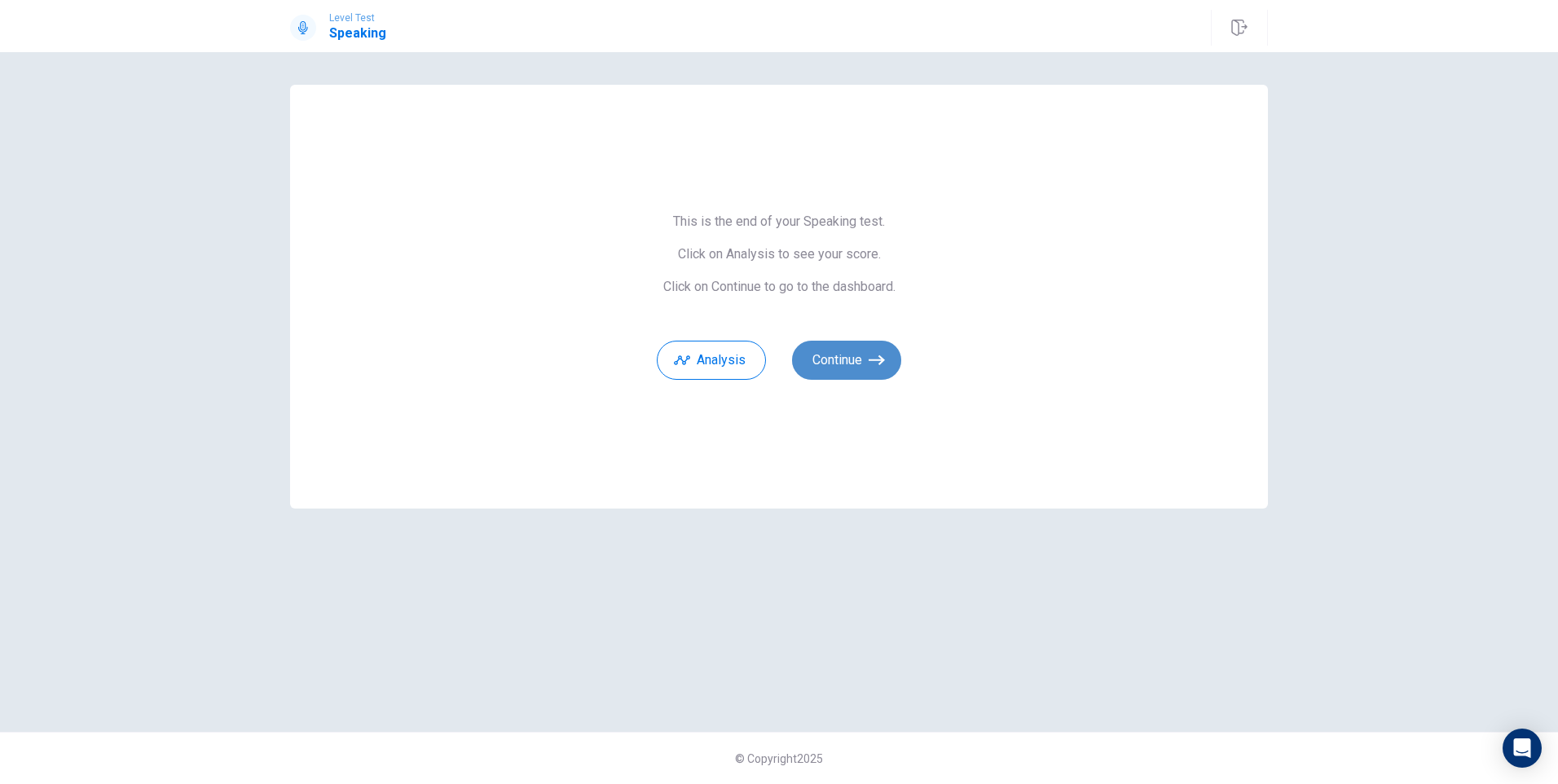
click at [857, 364] on button "Continue" at bounding box center [846, 360] width 109 height 39
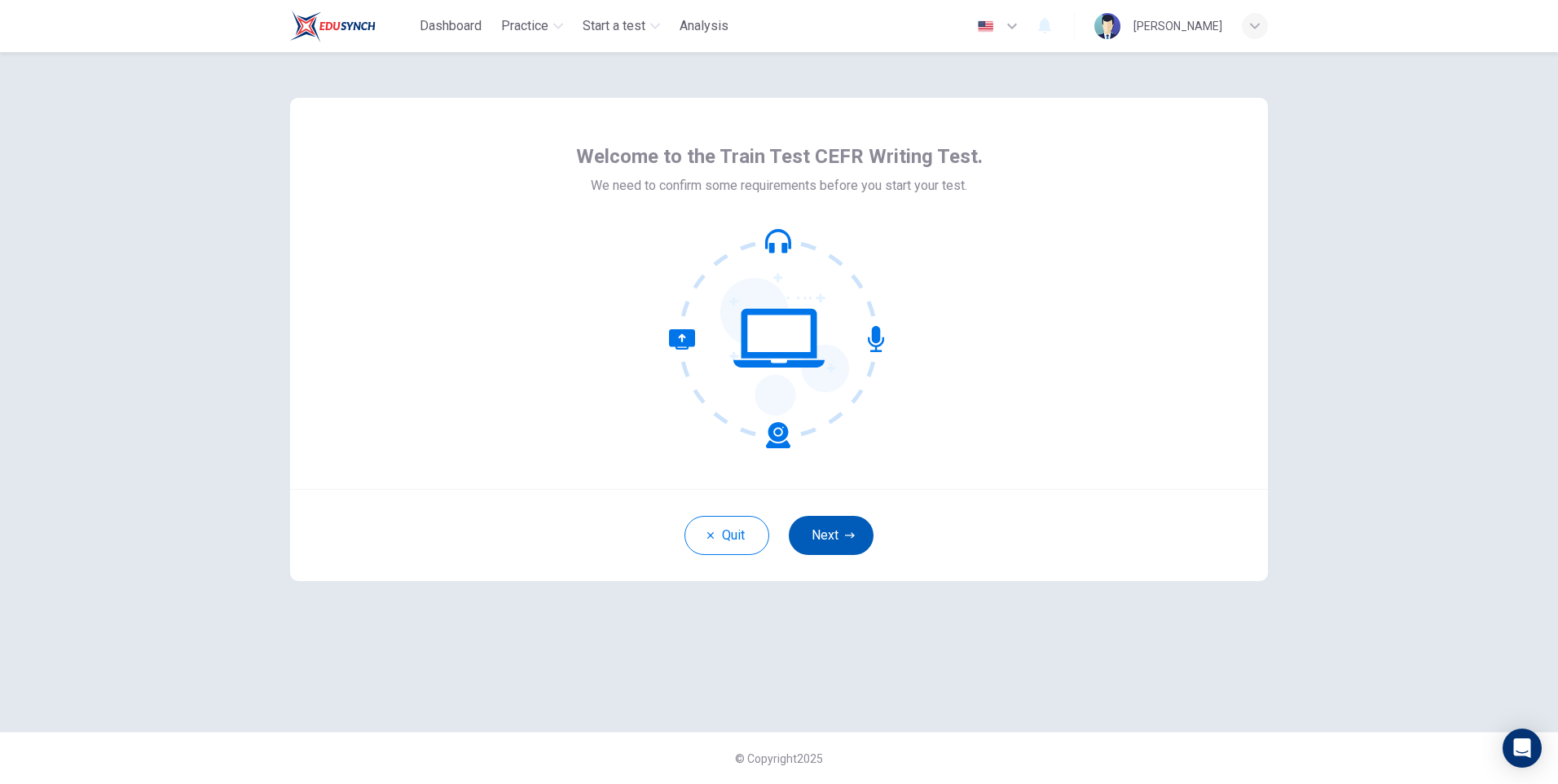
click at [828, 537] on button "Next" at bounding box center [831, 535] width 85 height 39
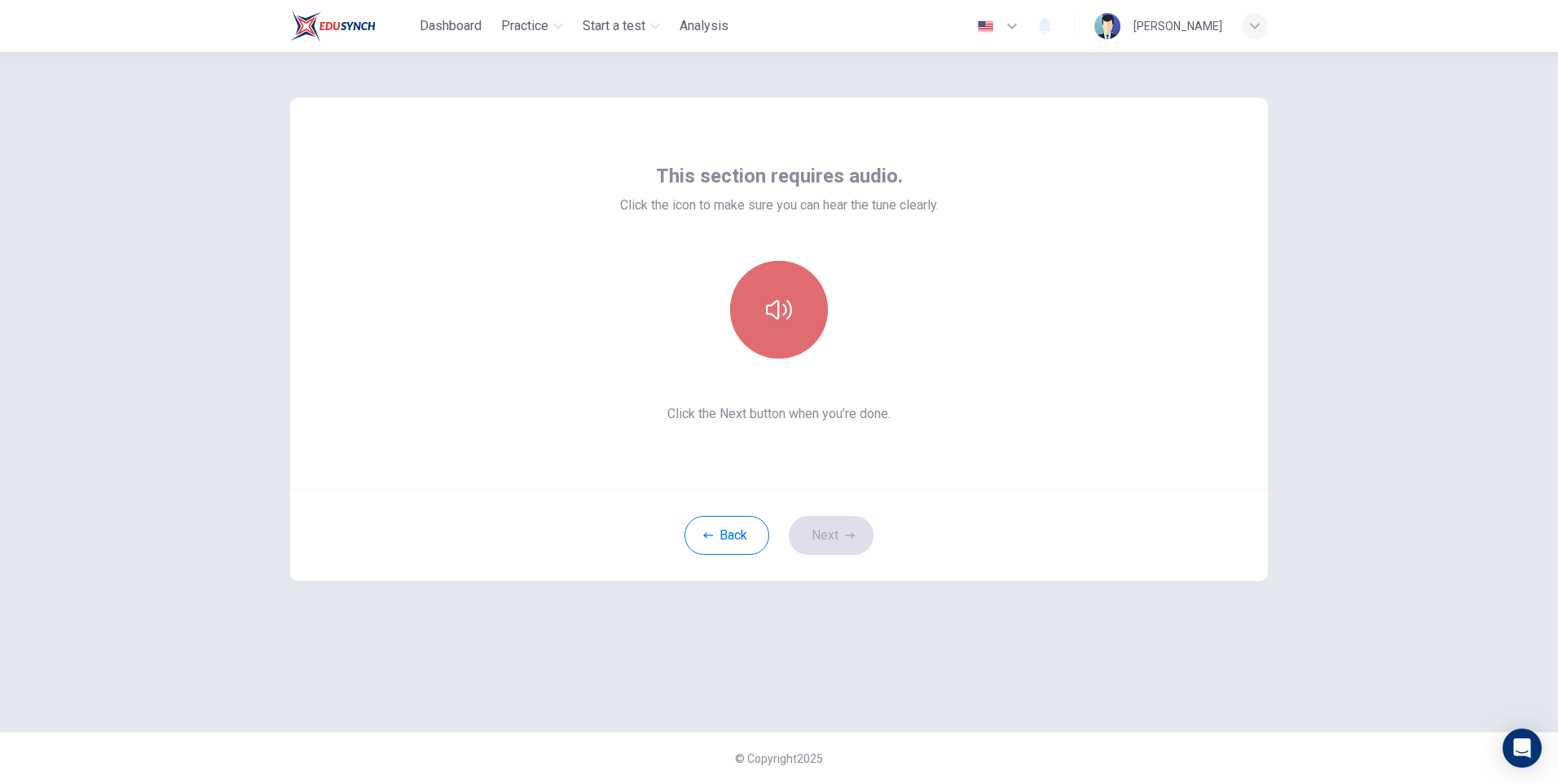
click at [779, 332] on button "button" at bounding box center [779, 310] width 98 height 98
click at [824, 524] on button "Next" at bounding box center [831, 535] width 85 height 39
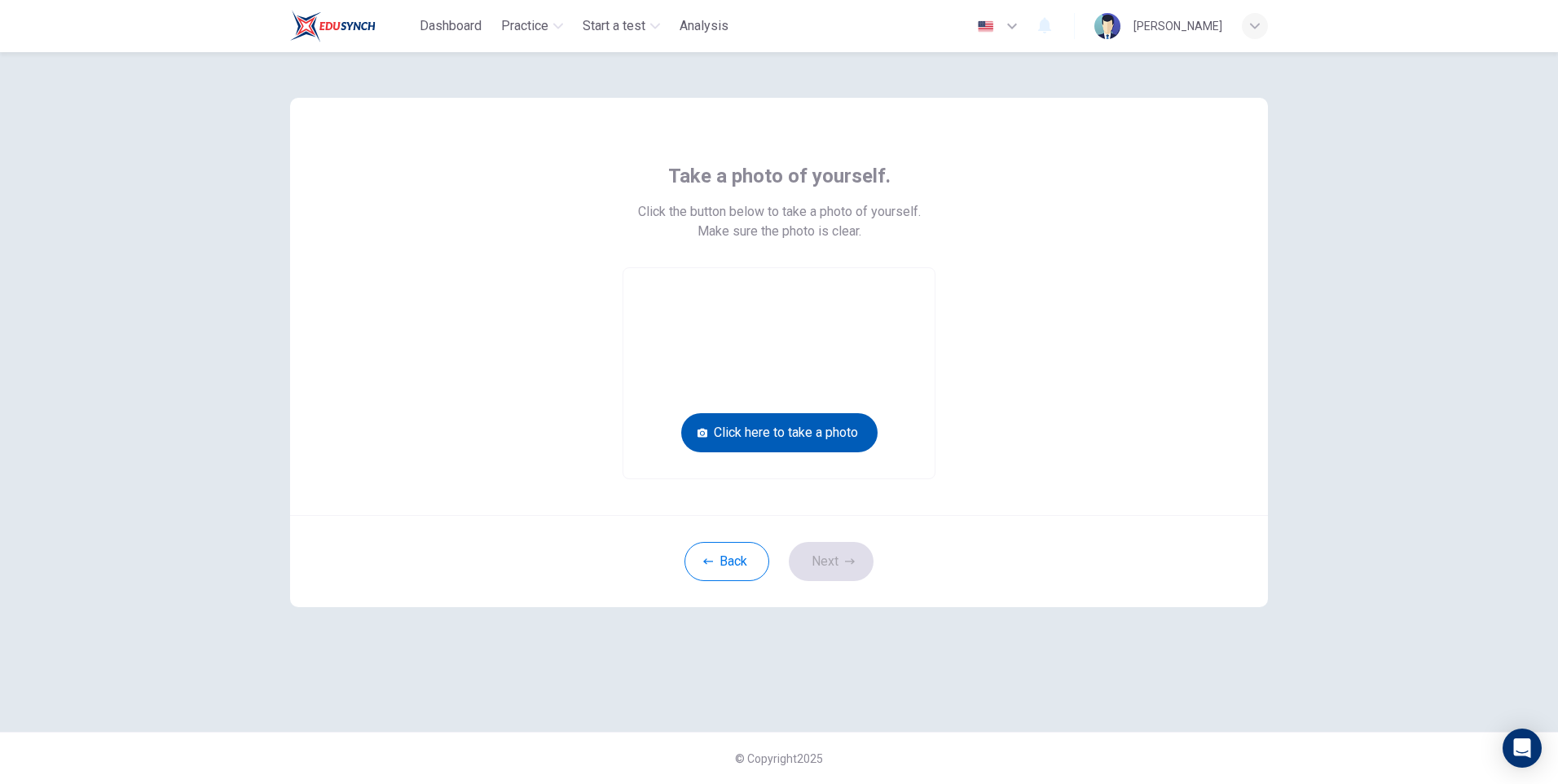
click at [822, 424] on button "Click here to take a photo" at bounding box center [779, 432] width 196 height 39
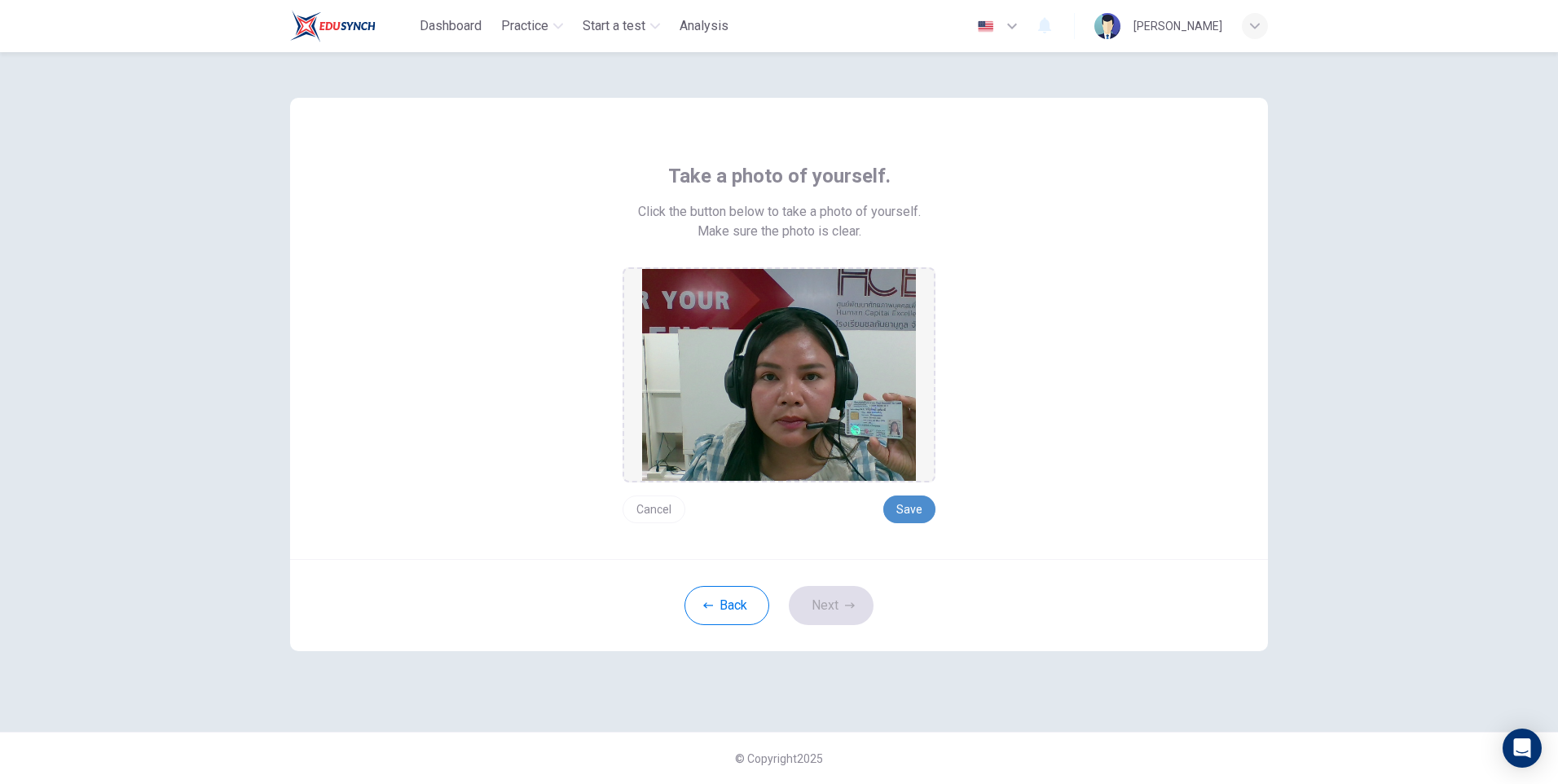
click at [914, 503] on button "Save" at bounding box center [909, 509] width 53 height 28
click at [832, 599] on button "Next" at bounding box center [831, 605] width 85 height 39
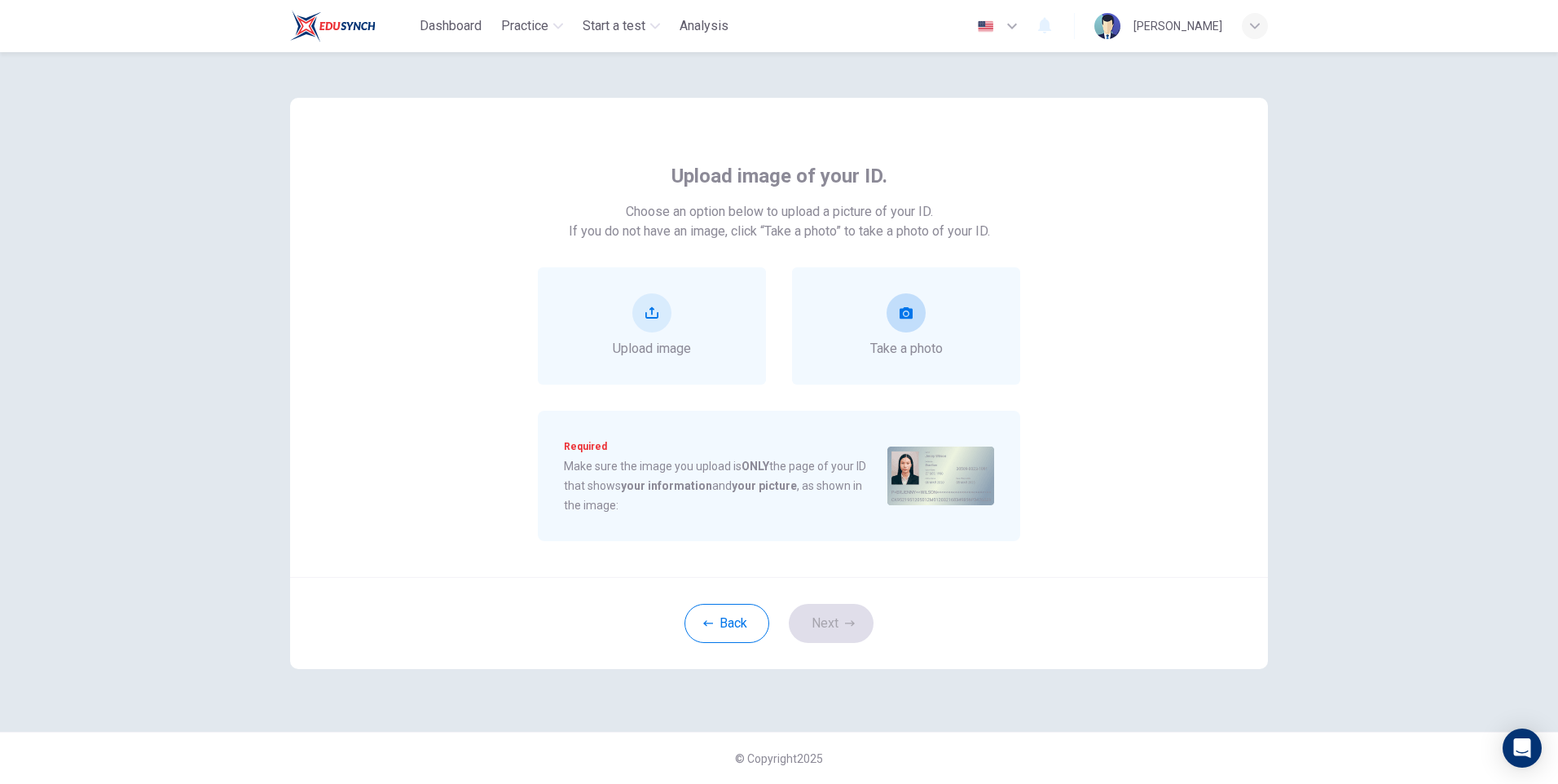
click at [902, 318] on icon "take photo" at bounding box center [906, 312] width 13 height 11
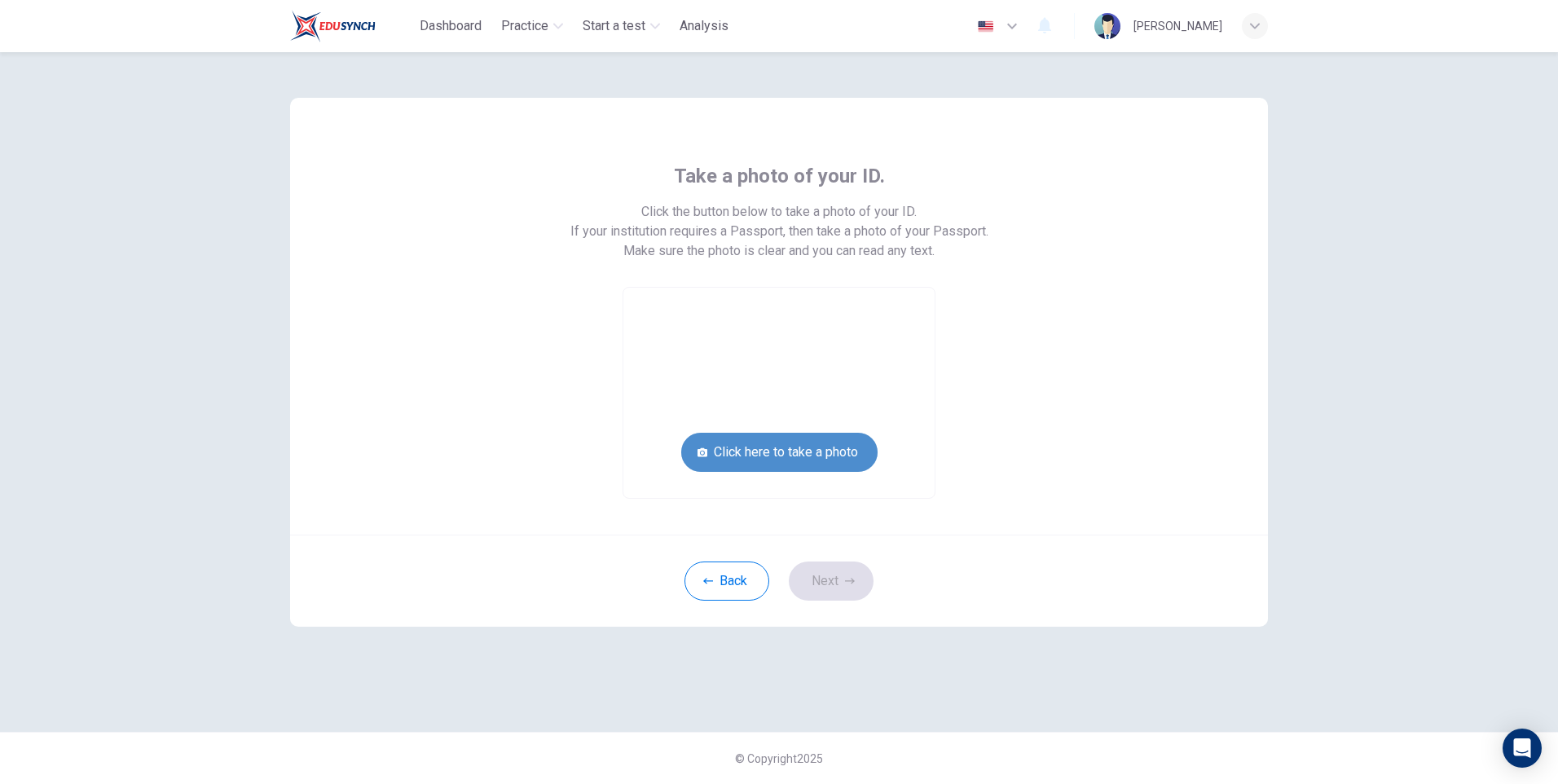
click at [825, 451] on button "Click here to take a photo" at bounding box center [779, 452] width 196 height 39
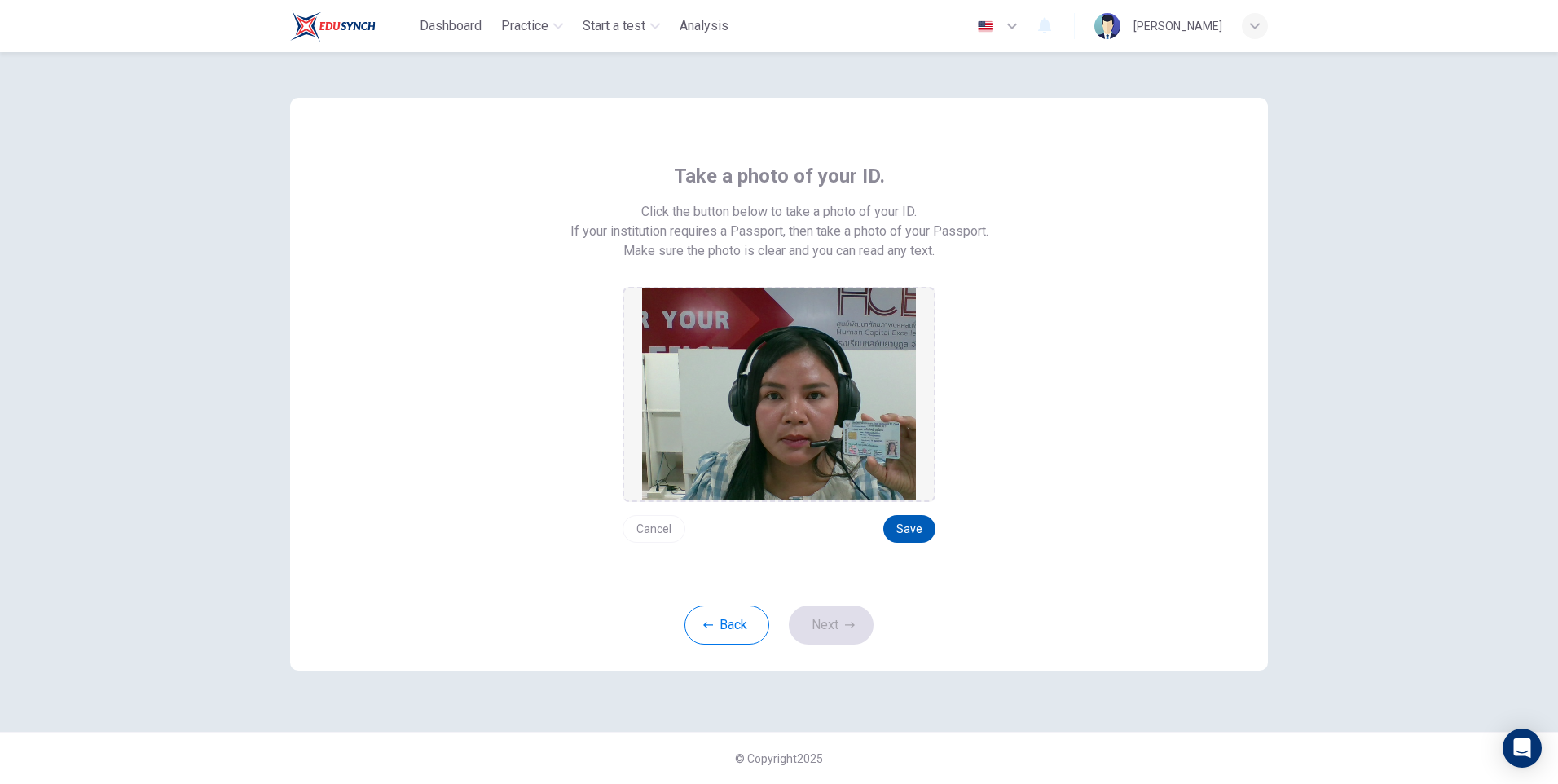
click at [912, 526] on button "Save" at bounding box center [909, 528] width 53 height 28
click at [845, 629] on icon "button" at bounding box center [849, 624] width 10 height 10
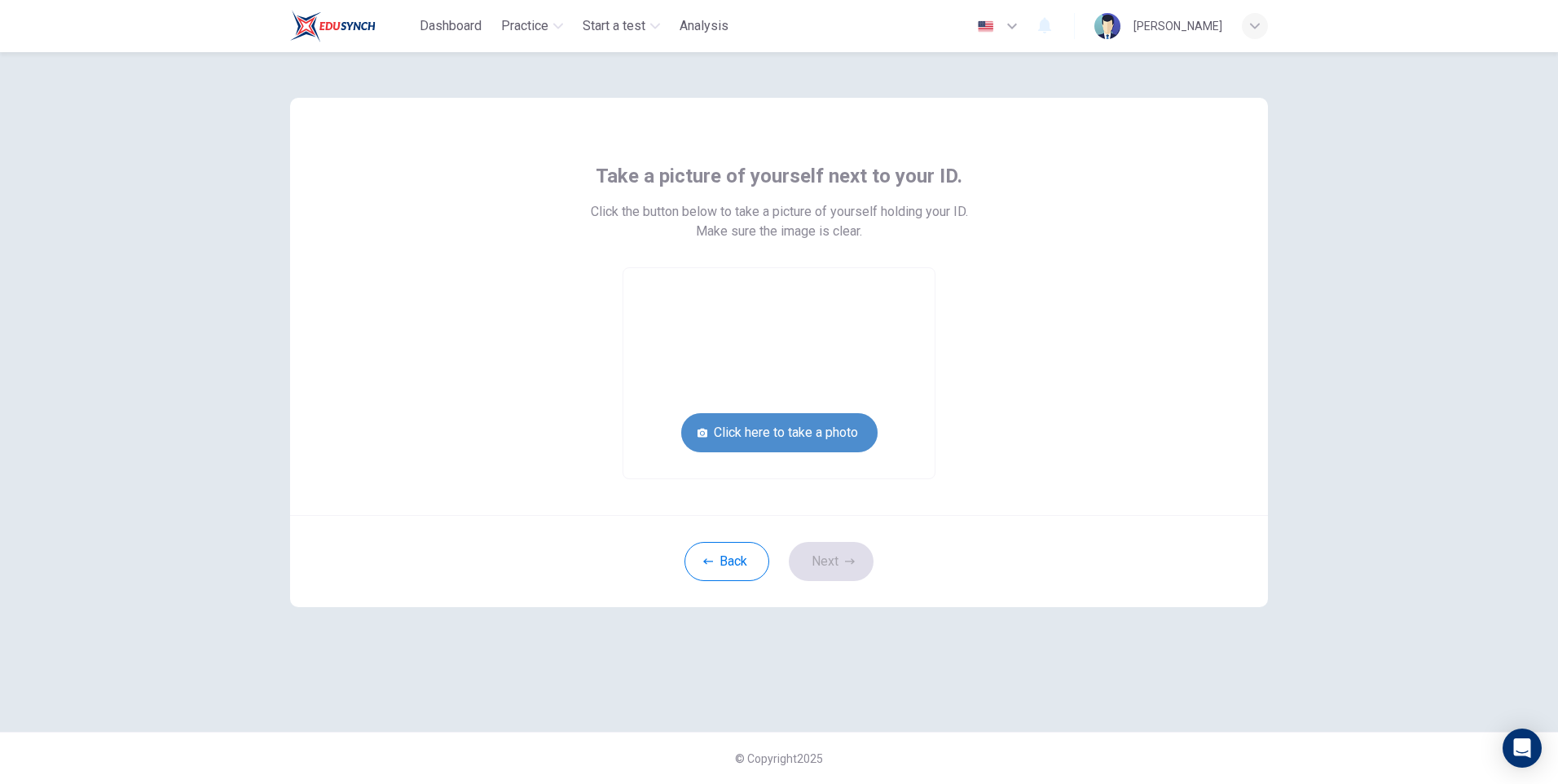
click at [835, 431] on button "Click here to take a photo" at bounding box center [779, 432] width 196 height 39
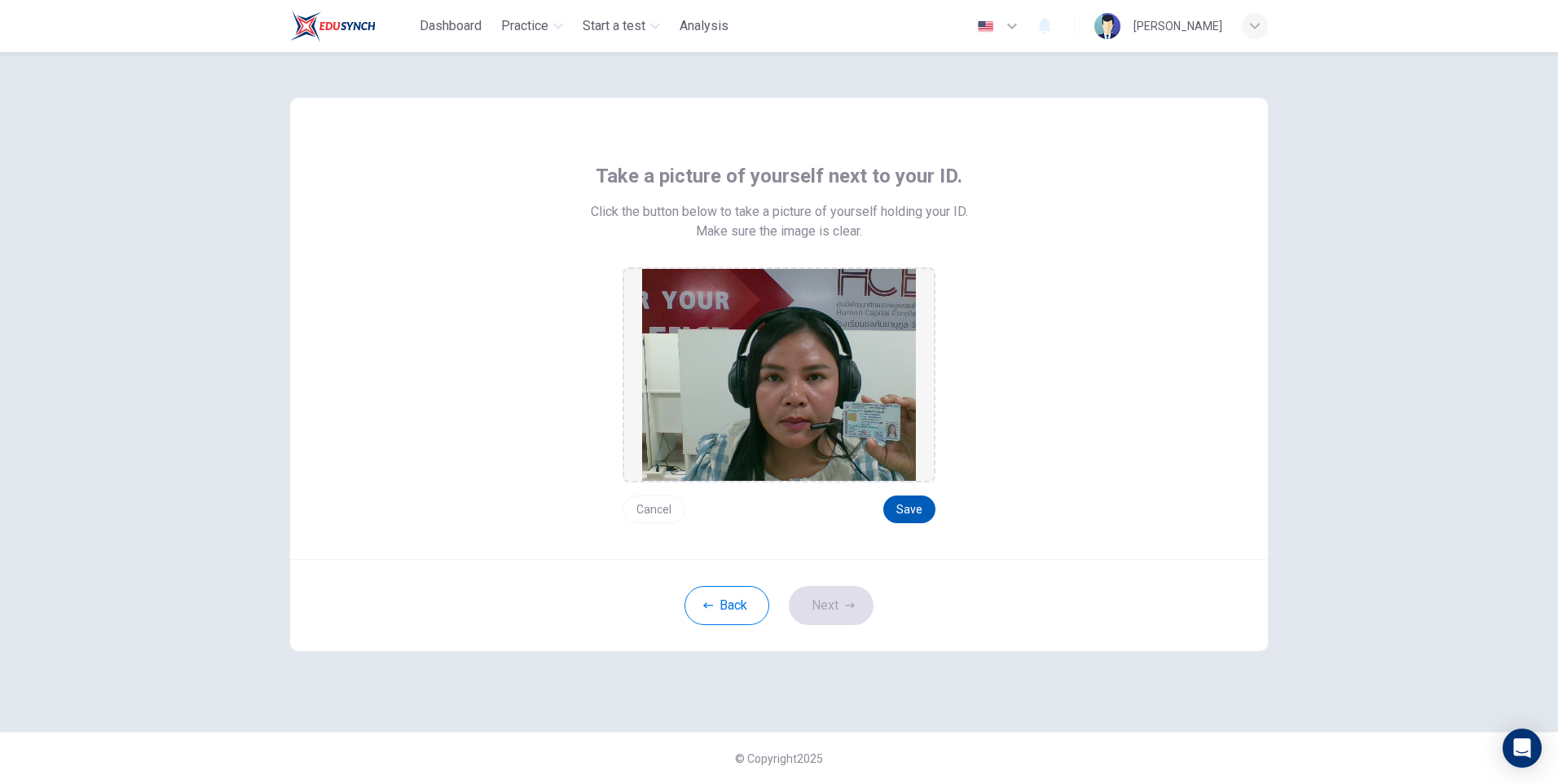
click at [908, 506] on button "Save" at bounding box center [909, 509] width 53 height 28
click at [812, 612] on button "Next" at bounding box center [831, 605] width 85 height 39
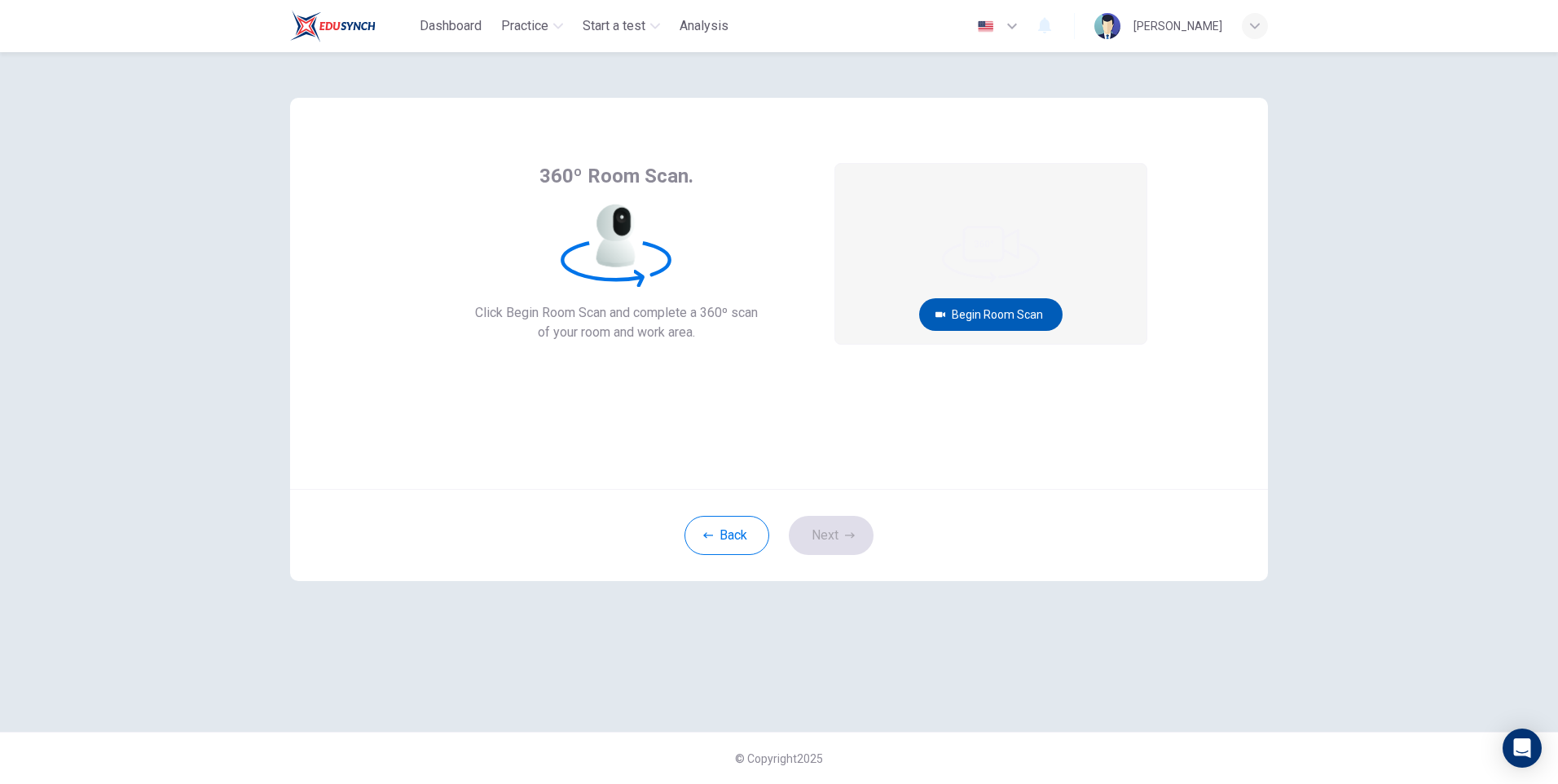
click at [1021, 304] on button "Begin Room Scan" at bounding box center [991, 314] width 144 height 32
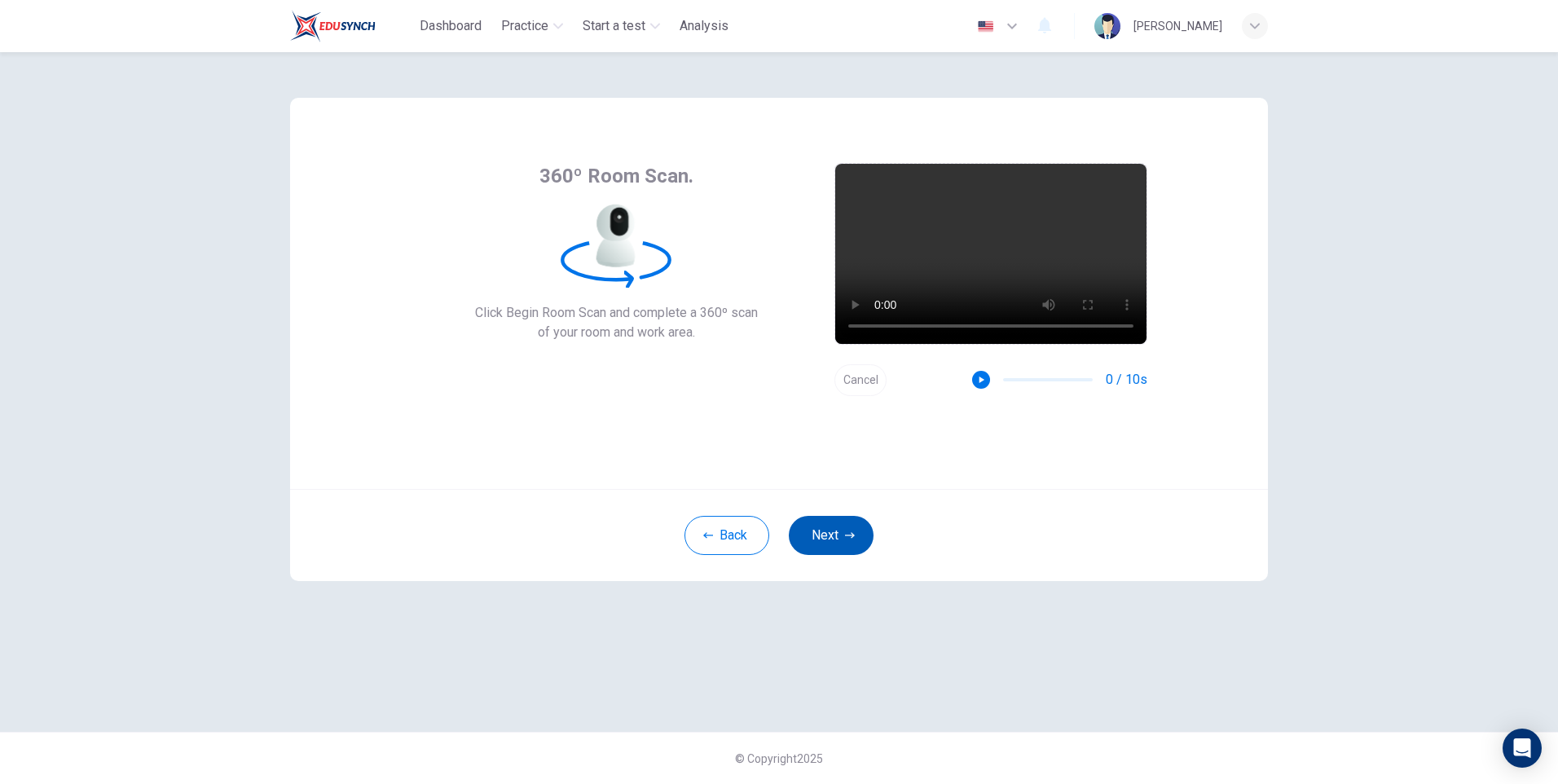
click at [842, 539] on button "Next" at bounding box center [831, 535] width 85 height 39
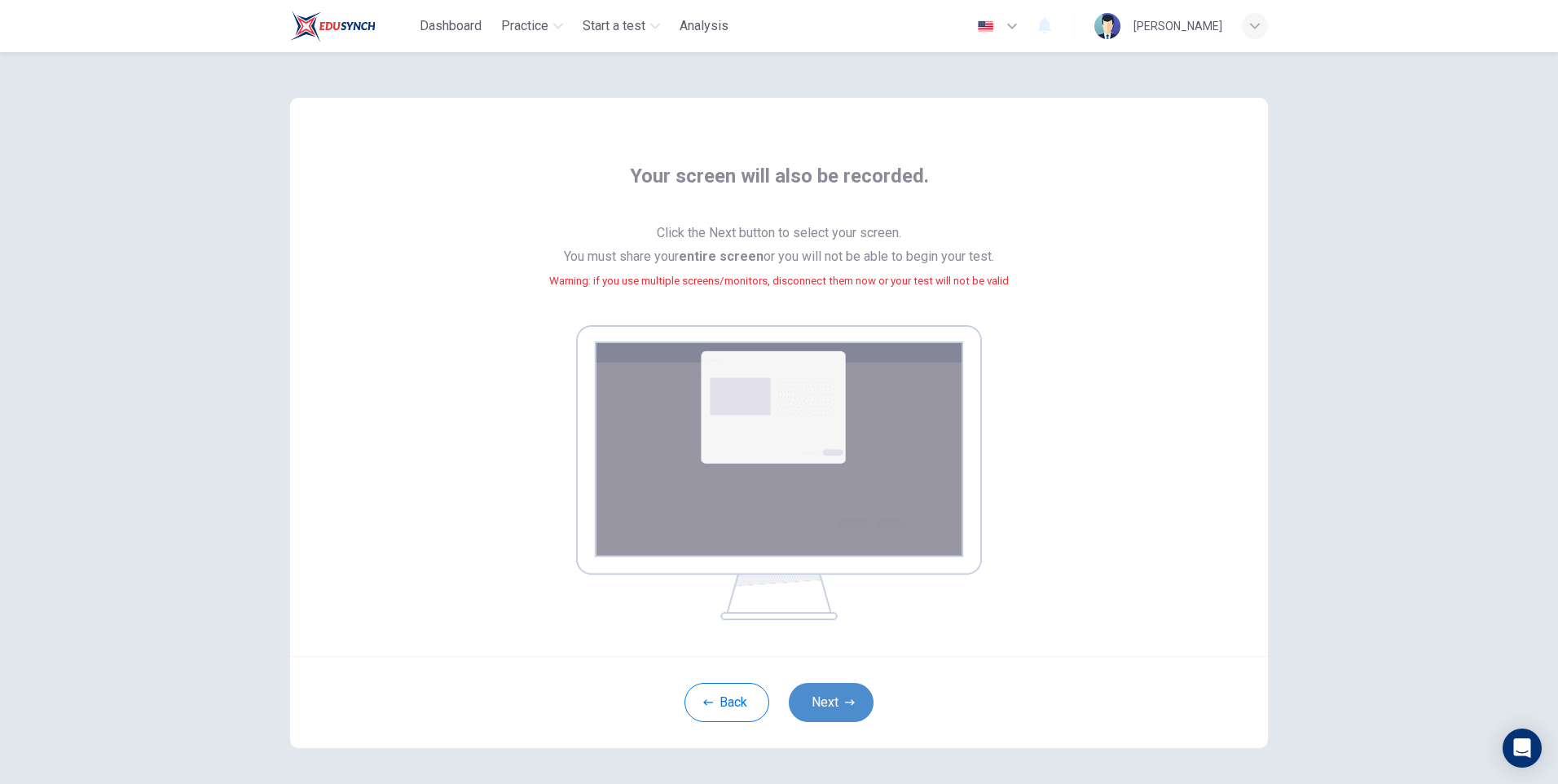
click at [839, 708] on button "Next" at bounding box center [831, 702] width 85 height 39
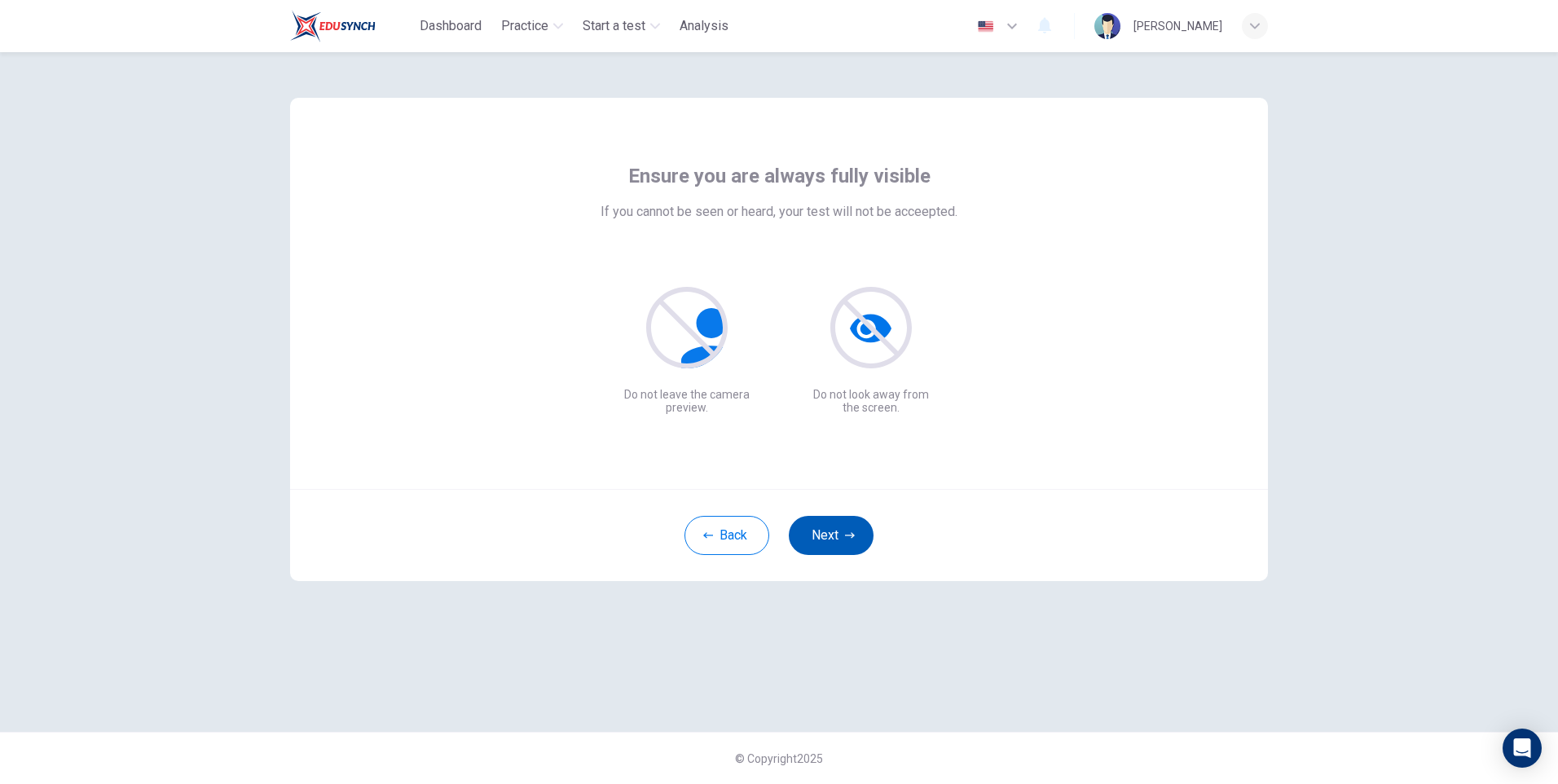
click at [850, 525] on button "Next" at bounding box center [831, 535] width 85 height 39
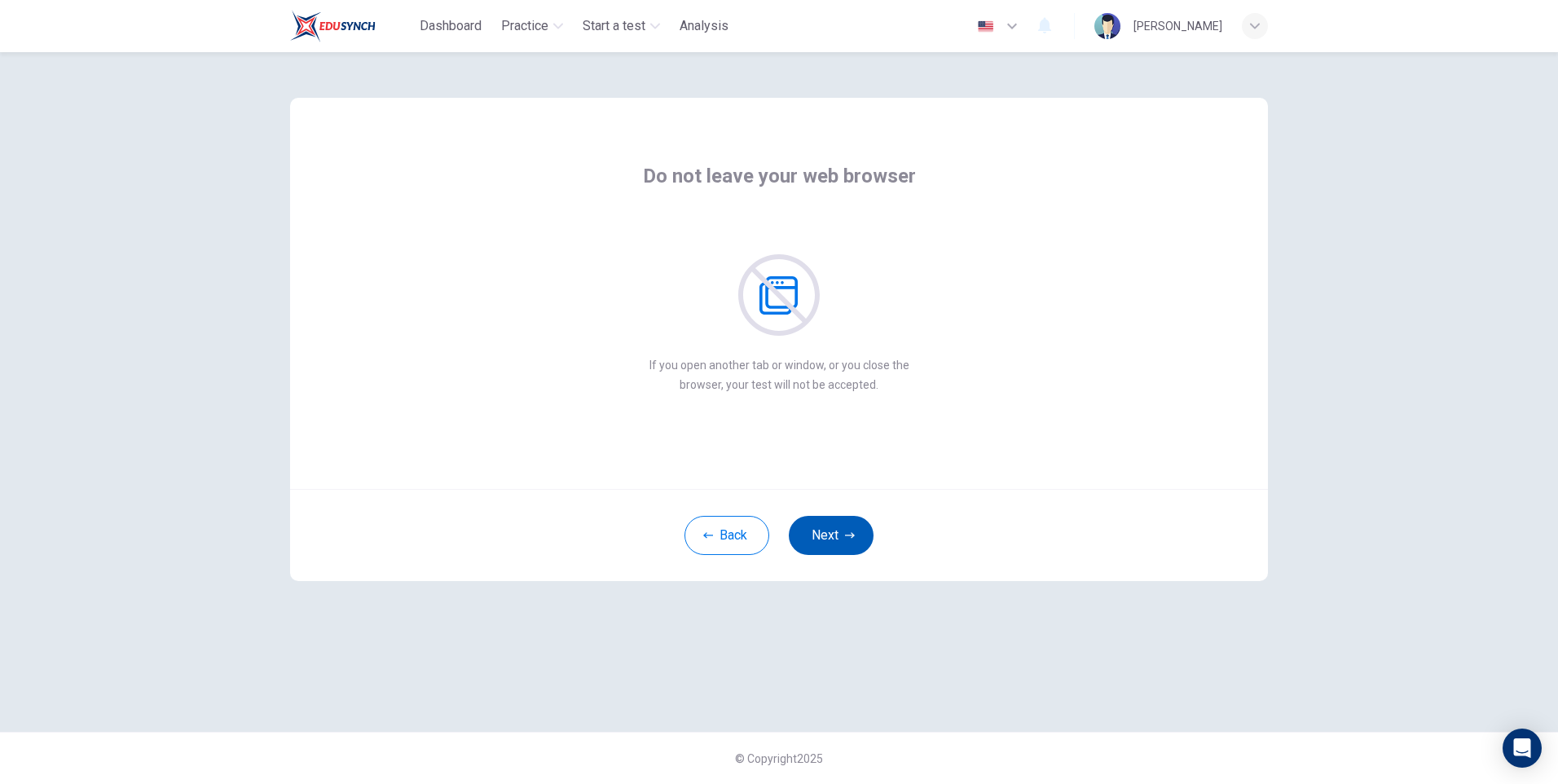
click at [850, 525] on button "Next" at bounding box center [831, 535] width 85 height 39
click at [851, 525] on button "Next" at bounding box center [831, 535] width 85 height 39
click at [845, 536] on icon "button" at bounding box center [849, 535] width 10 height 10
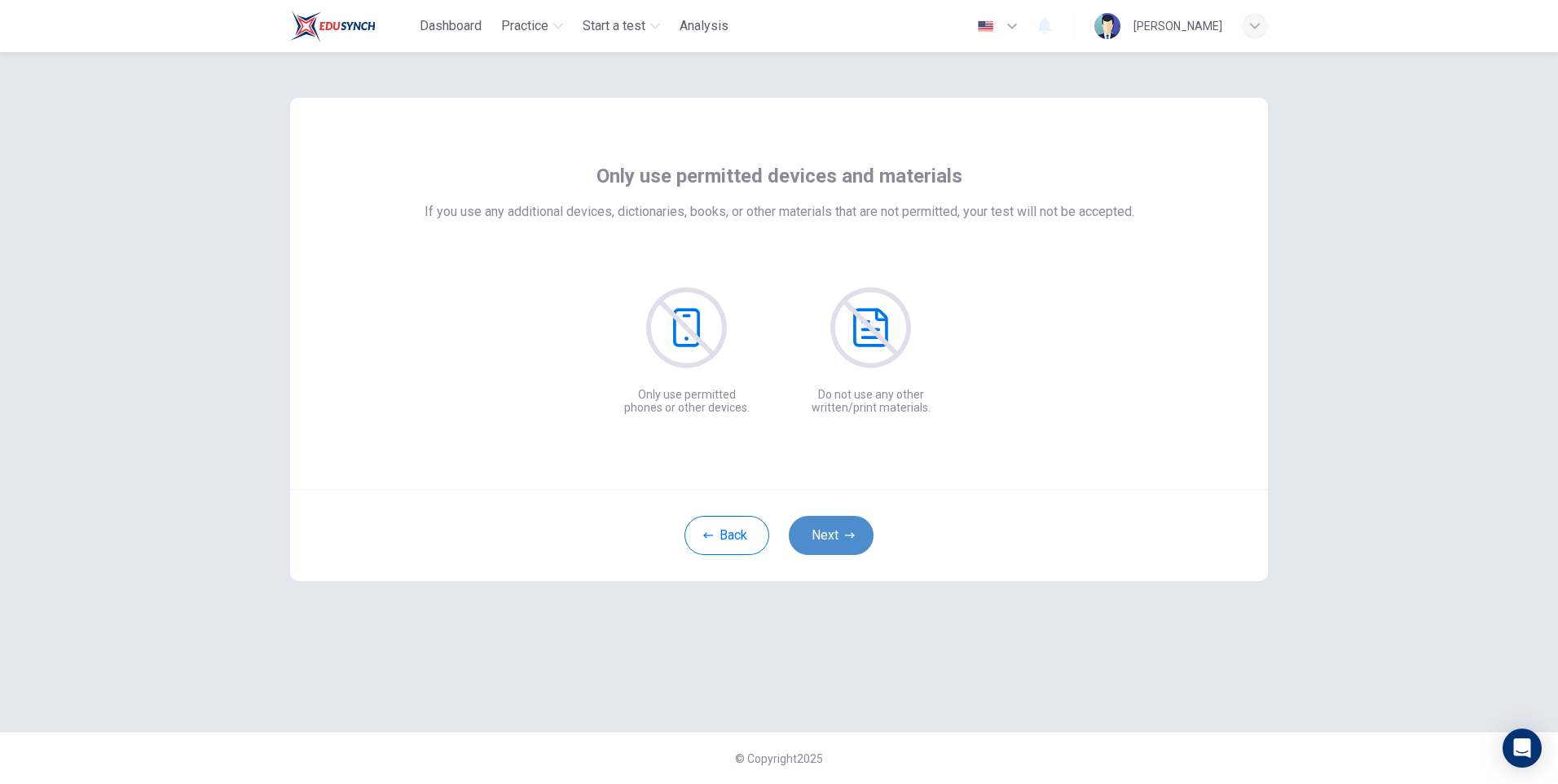
click at [845, 536] on icon "button" at bounding box center [849, 535] width 10 height 10
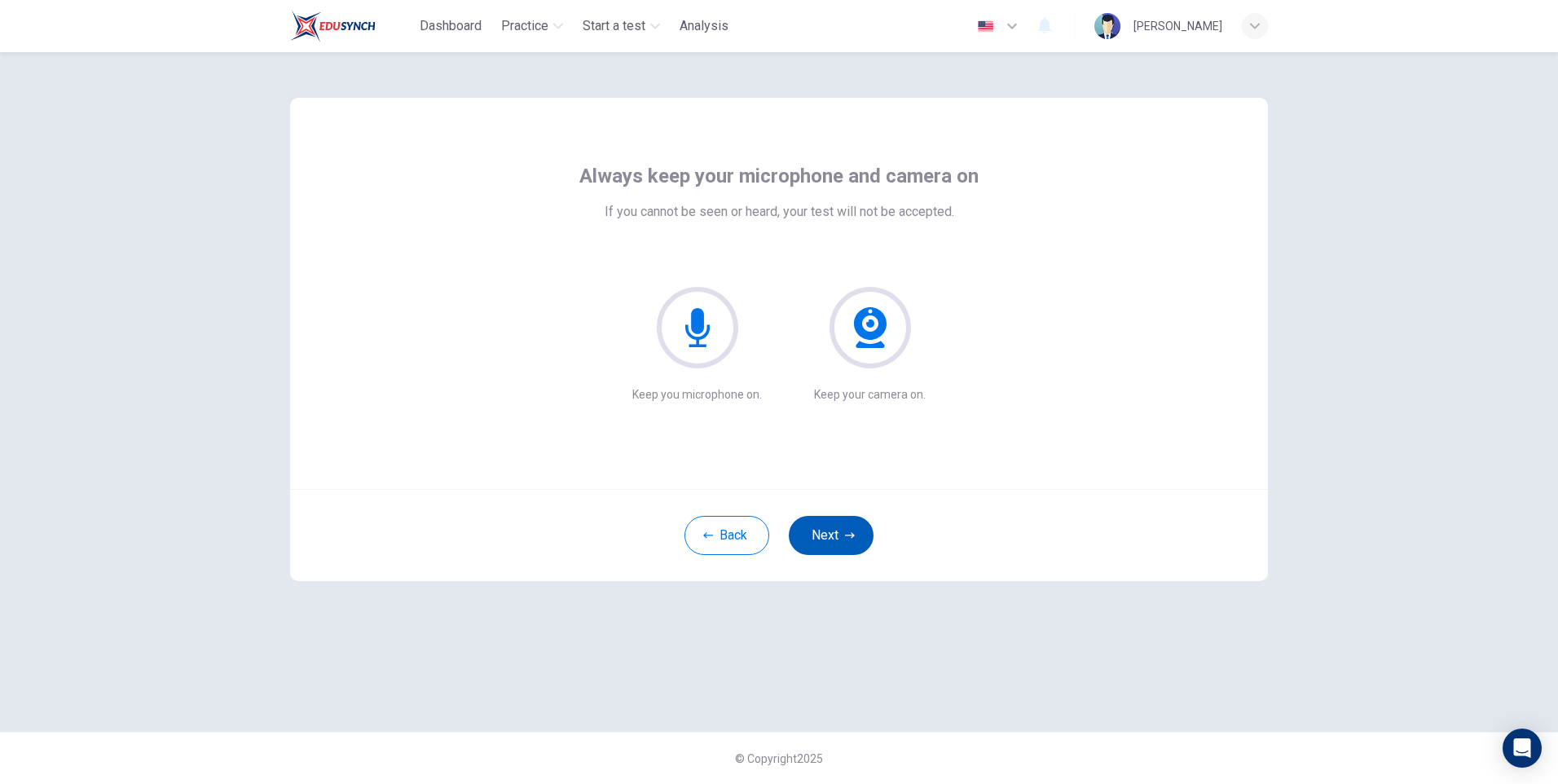
click at [845, 535] on icon "button" at bounding box center [849, 535] width 10 height 10
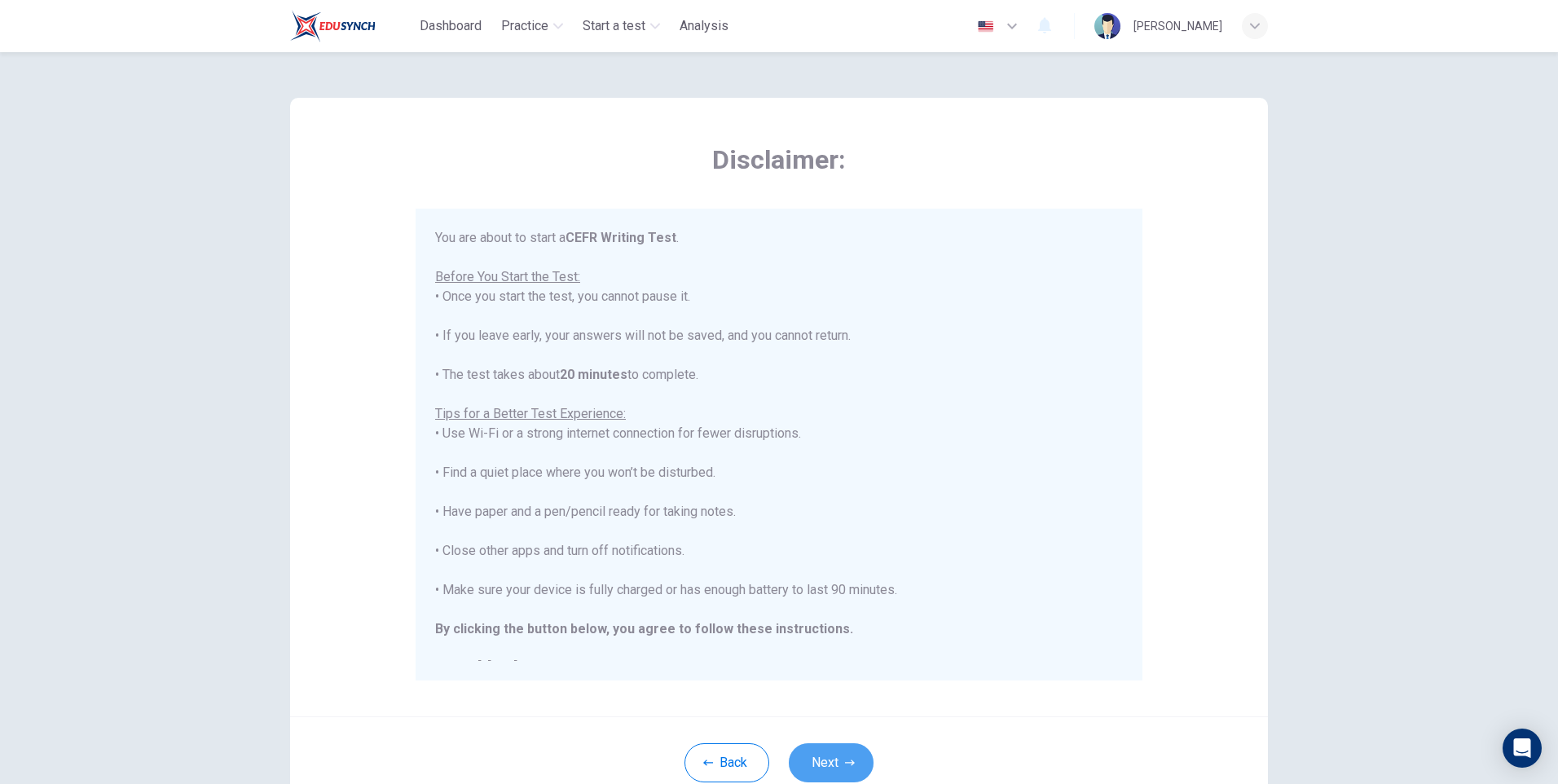
drag, startPoint x: 816, startPoint y: 754, endPoint x: 828, endPoint y: 740, distance: 18.4
click at [818, 754] on button "Next" at bounding box center [831, 762] width 85 height 39
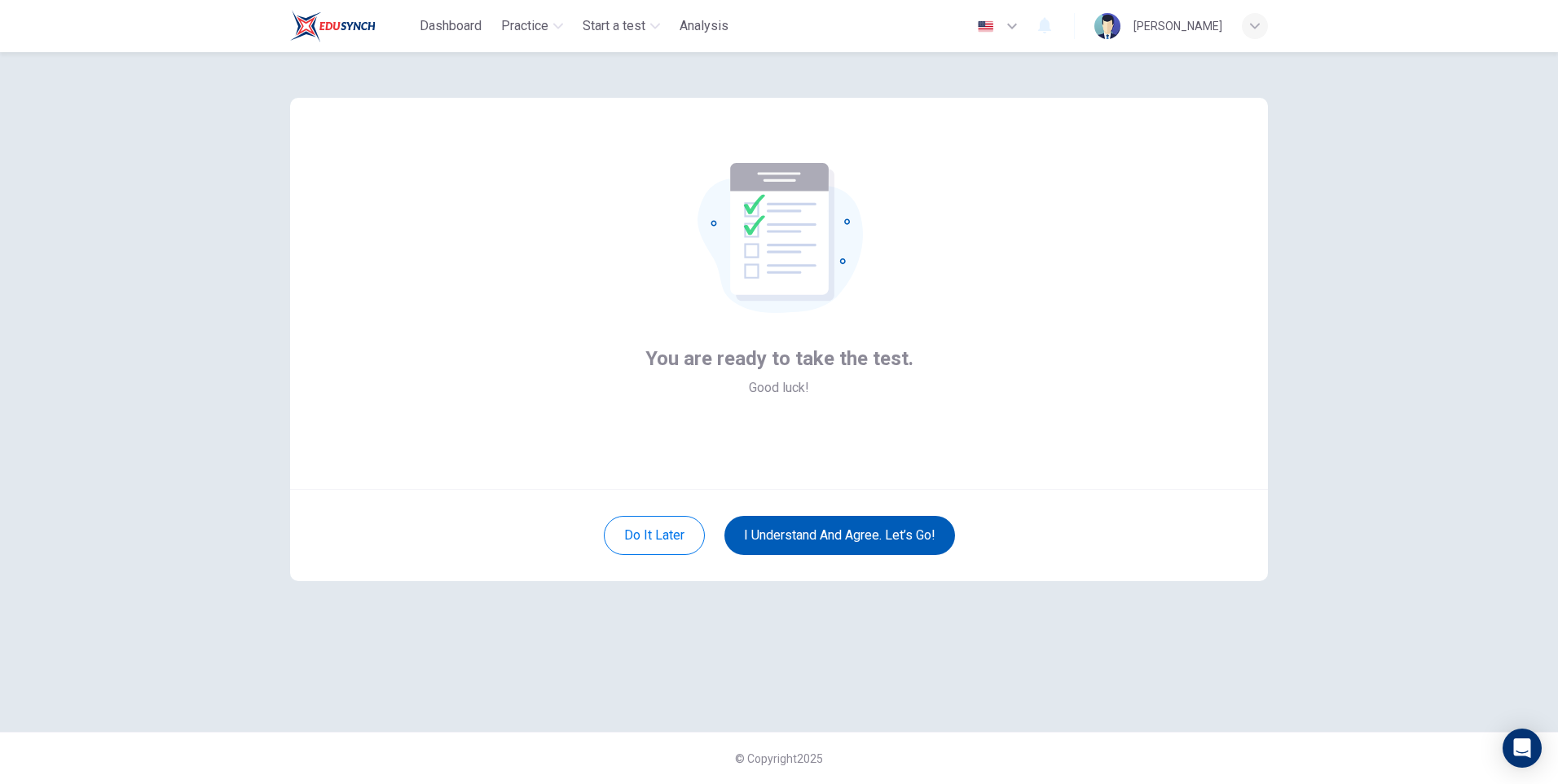
click at [892, 536] on button "I understand and agree. Let’s go!" at bounding box center [839, 535] width 230 height 39
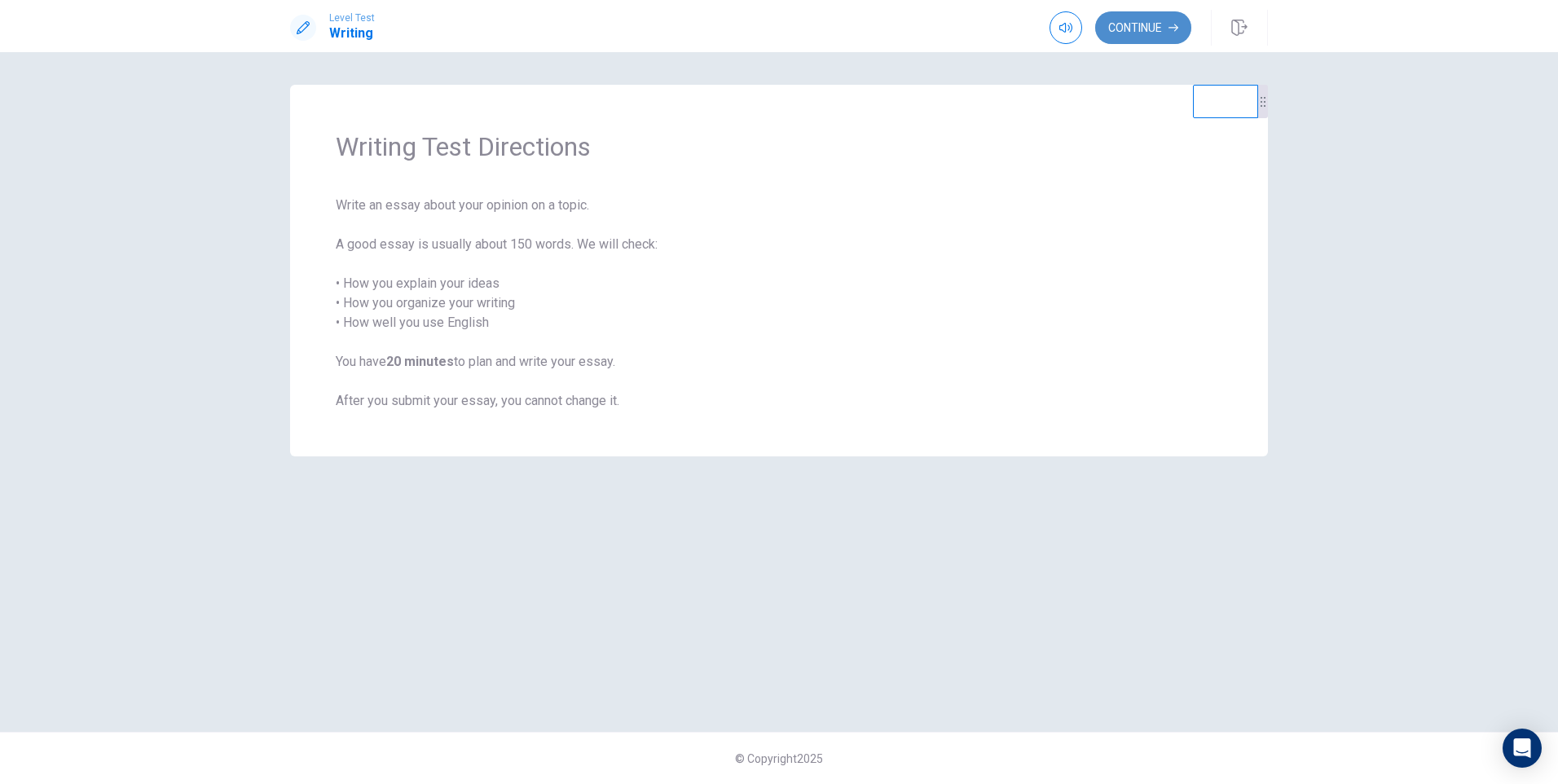
click at [1127, 24] on button "Continue" at bounding box center [1143, 27] width 96 height 32
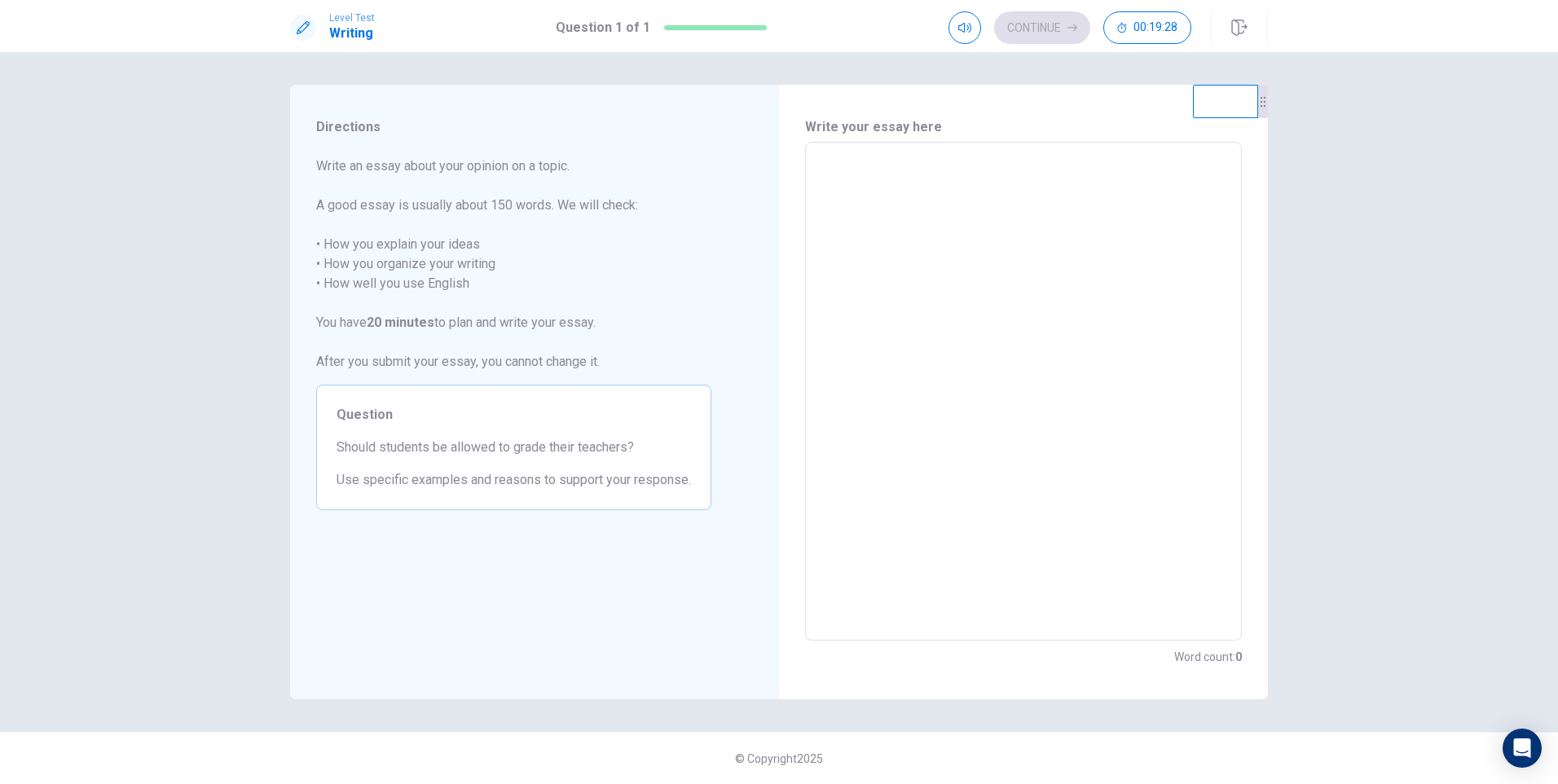
click at [862, 166] on textarea at bounding box center [1023, 391] width 414 height 472
type textarea "*"
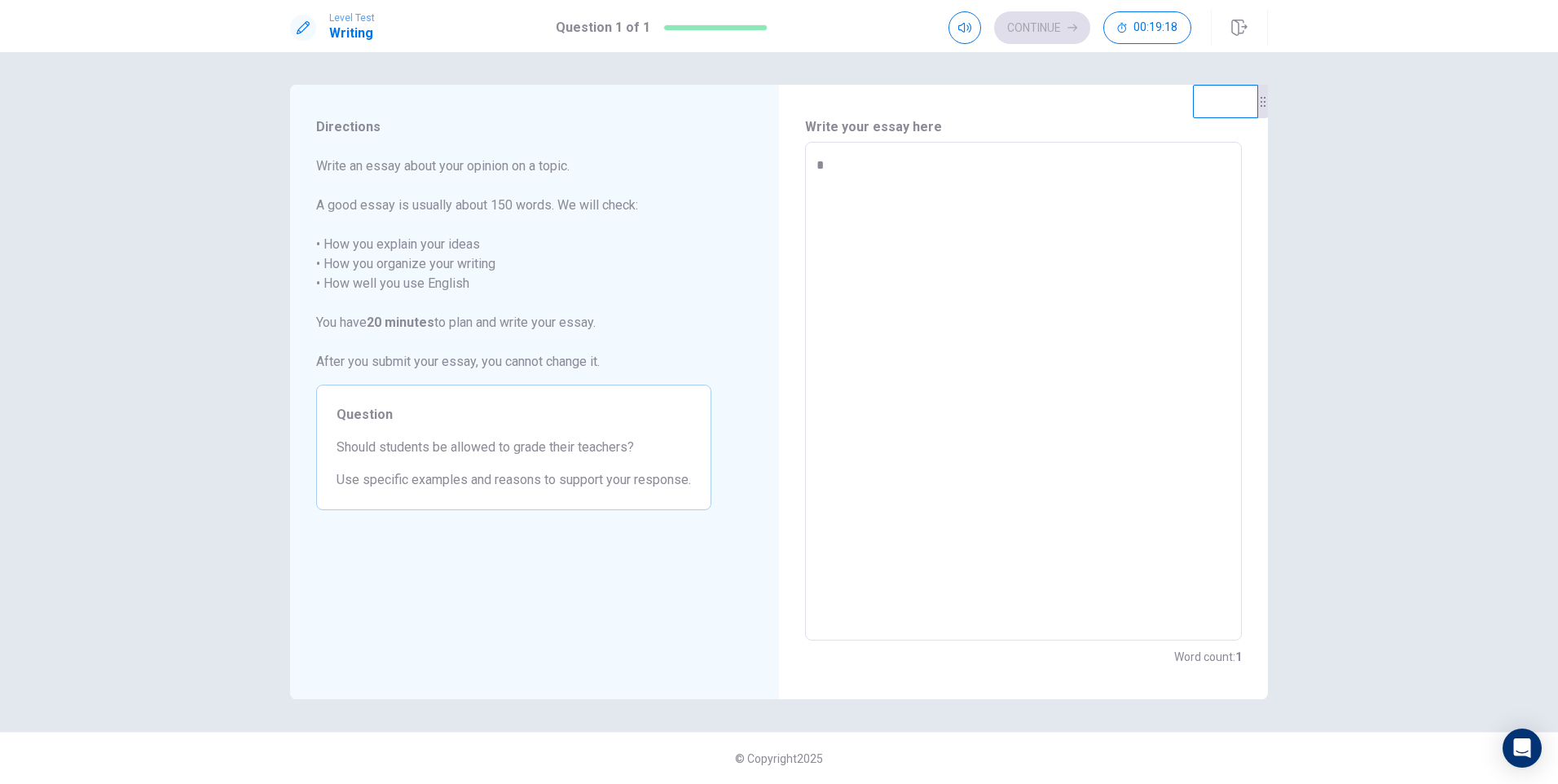
type textarea "**"
type textarea "*"
type textarea "**"
type textarea "*"
type textarea "****"
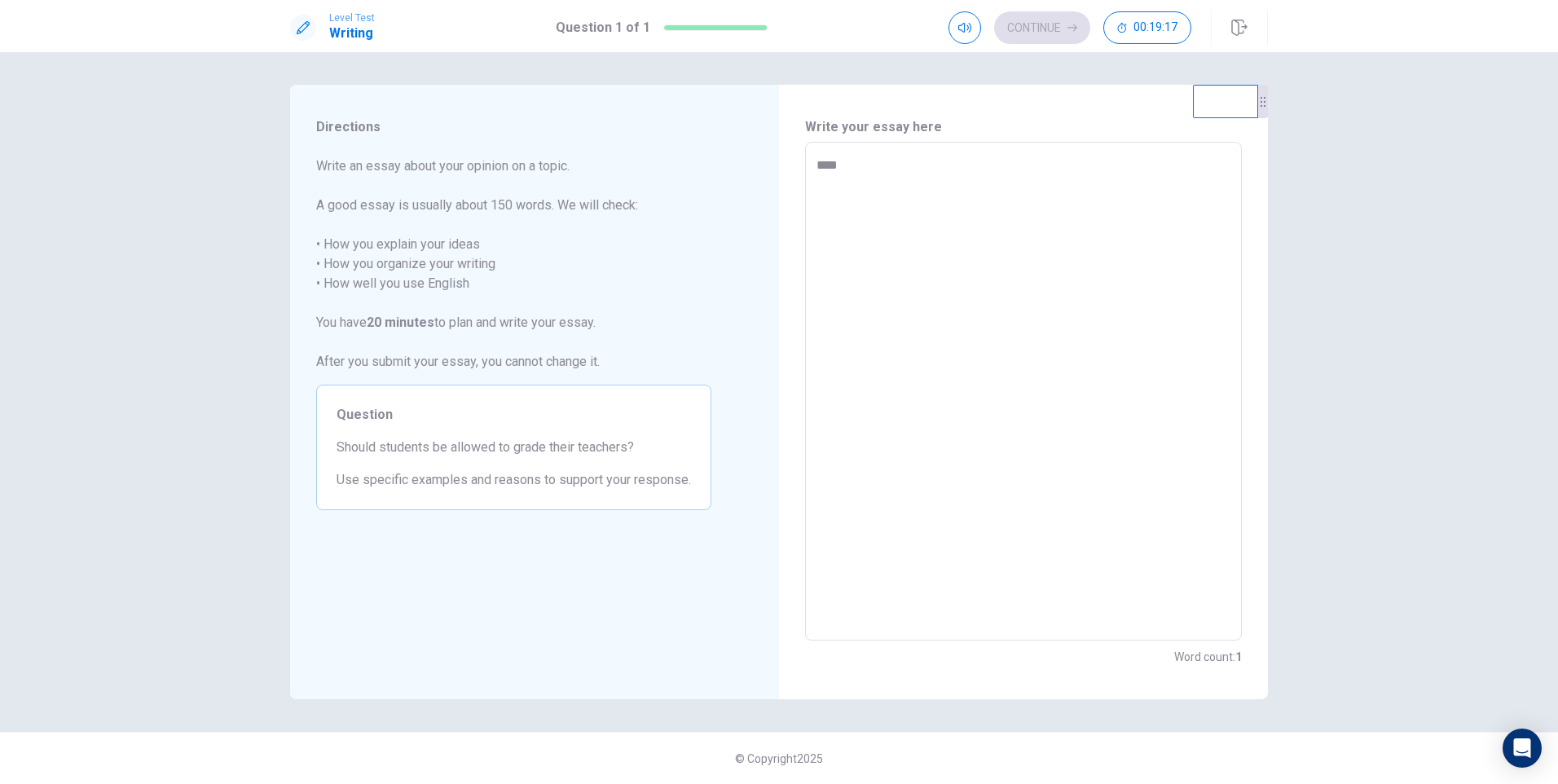
type textarea "*"
type textarea "*****"
type textarea "*"
type textarea "******"
type textarea "*"
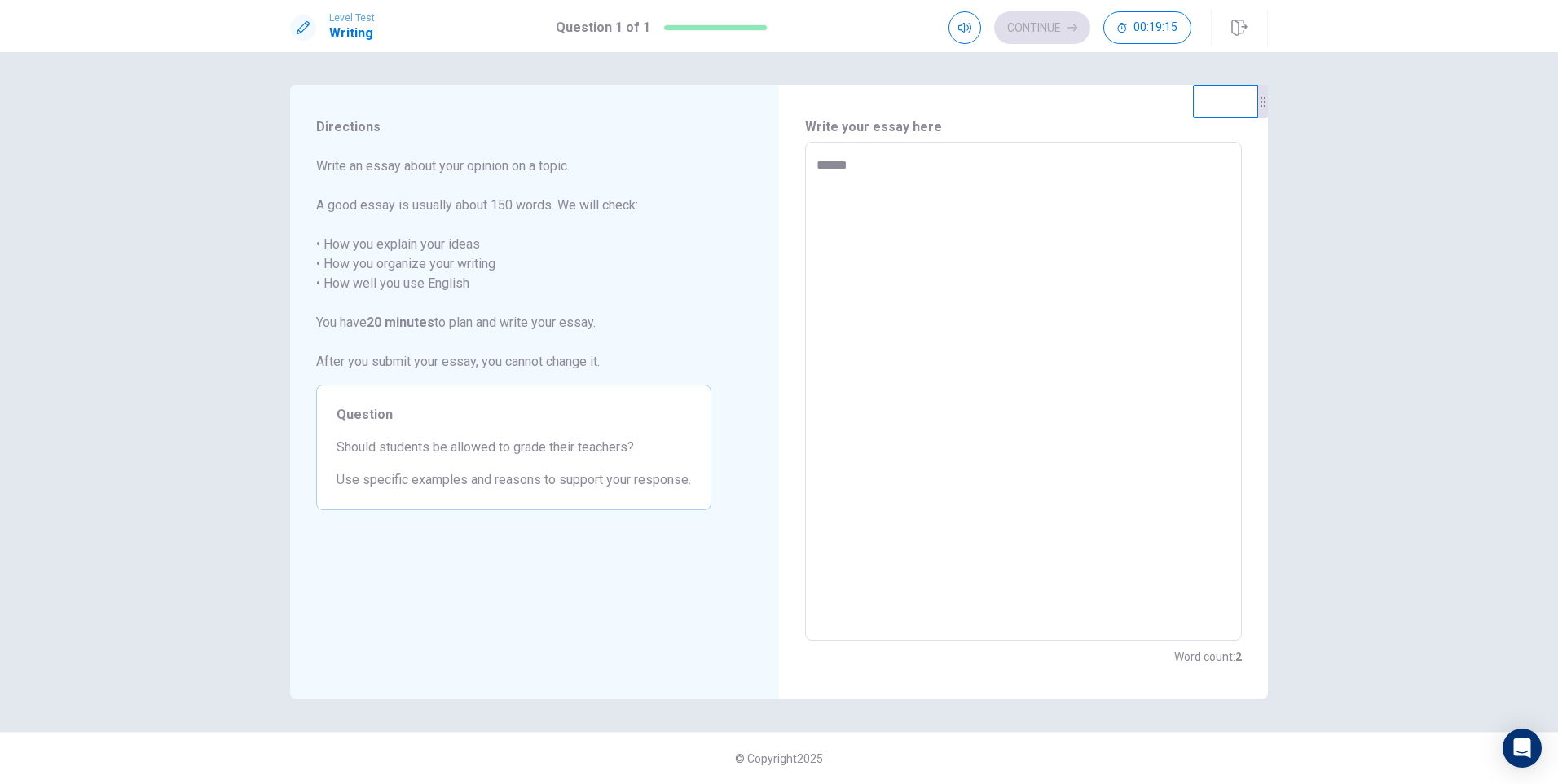
type textarea "*******"
type textarea "*"
type textarea "********"
type textarea "*"
type textarea "********"
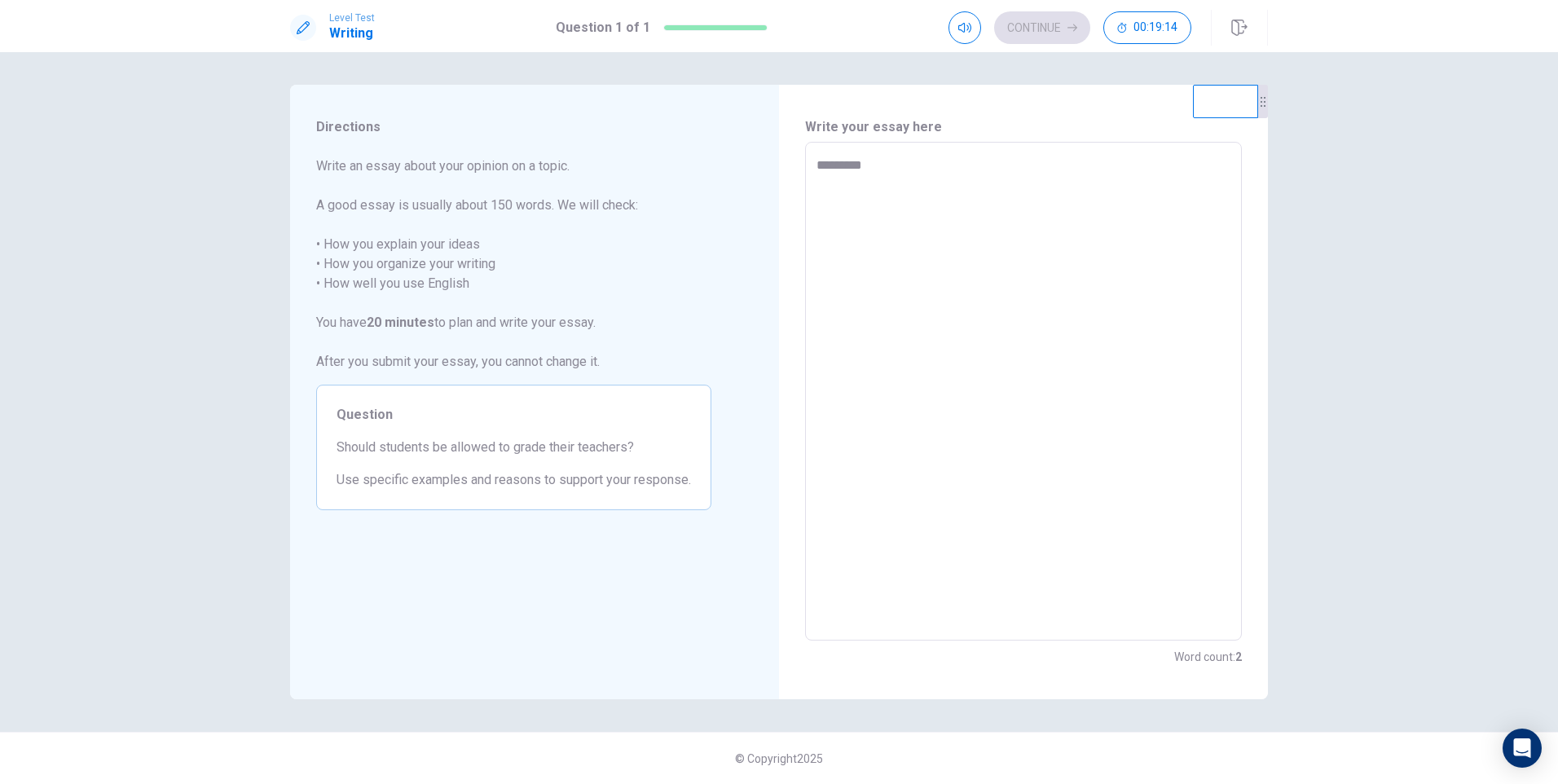
type textarea "*"
type textarea "**********"
type textarea "*"
type textarea "**********"
type textarea "*"
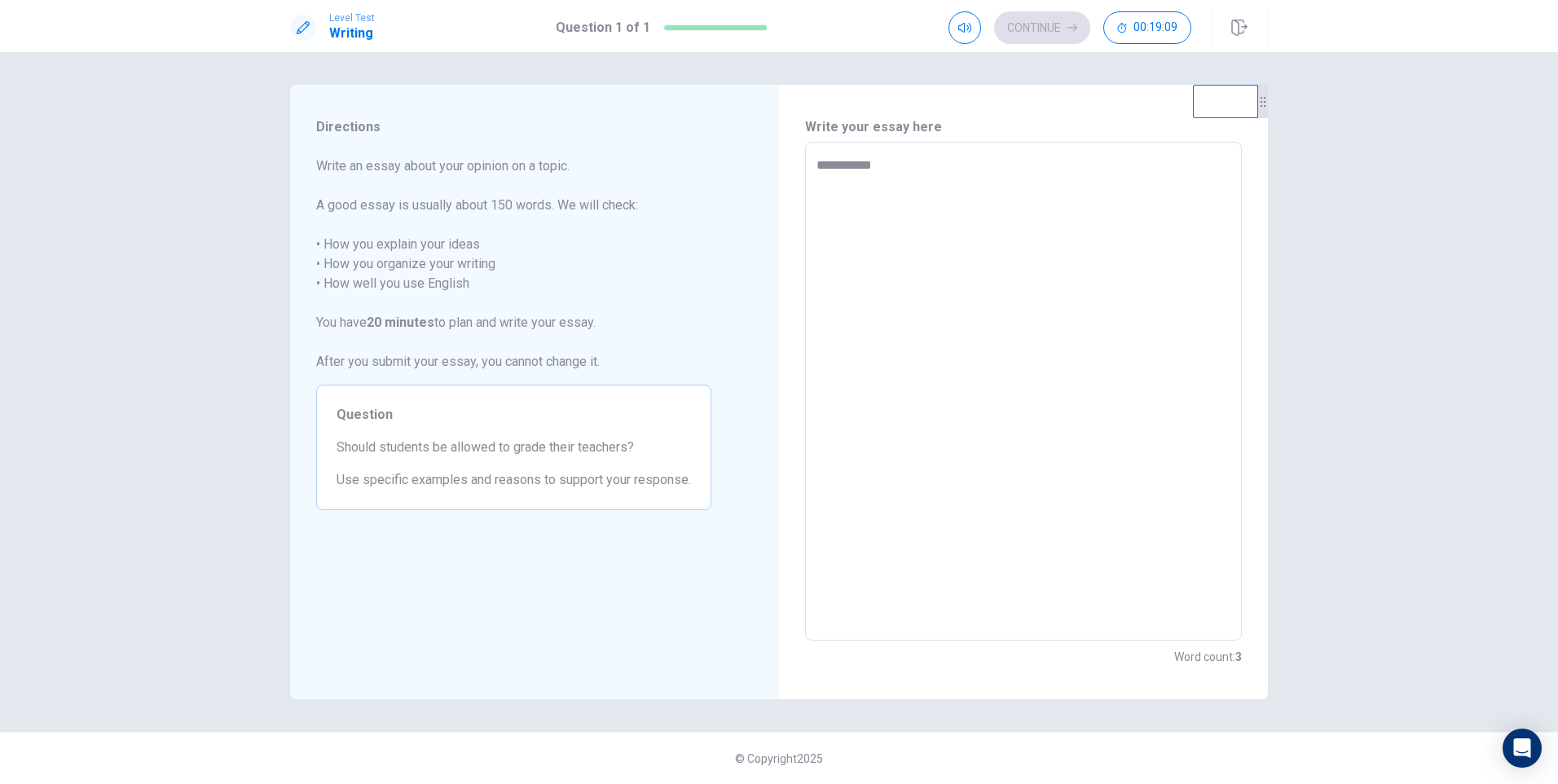
type textarea "**********"
type textarea "*"
type textarea "**********"
type textarea "*"
type textarea "**********"
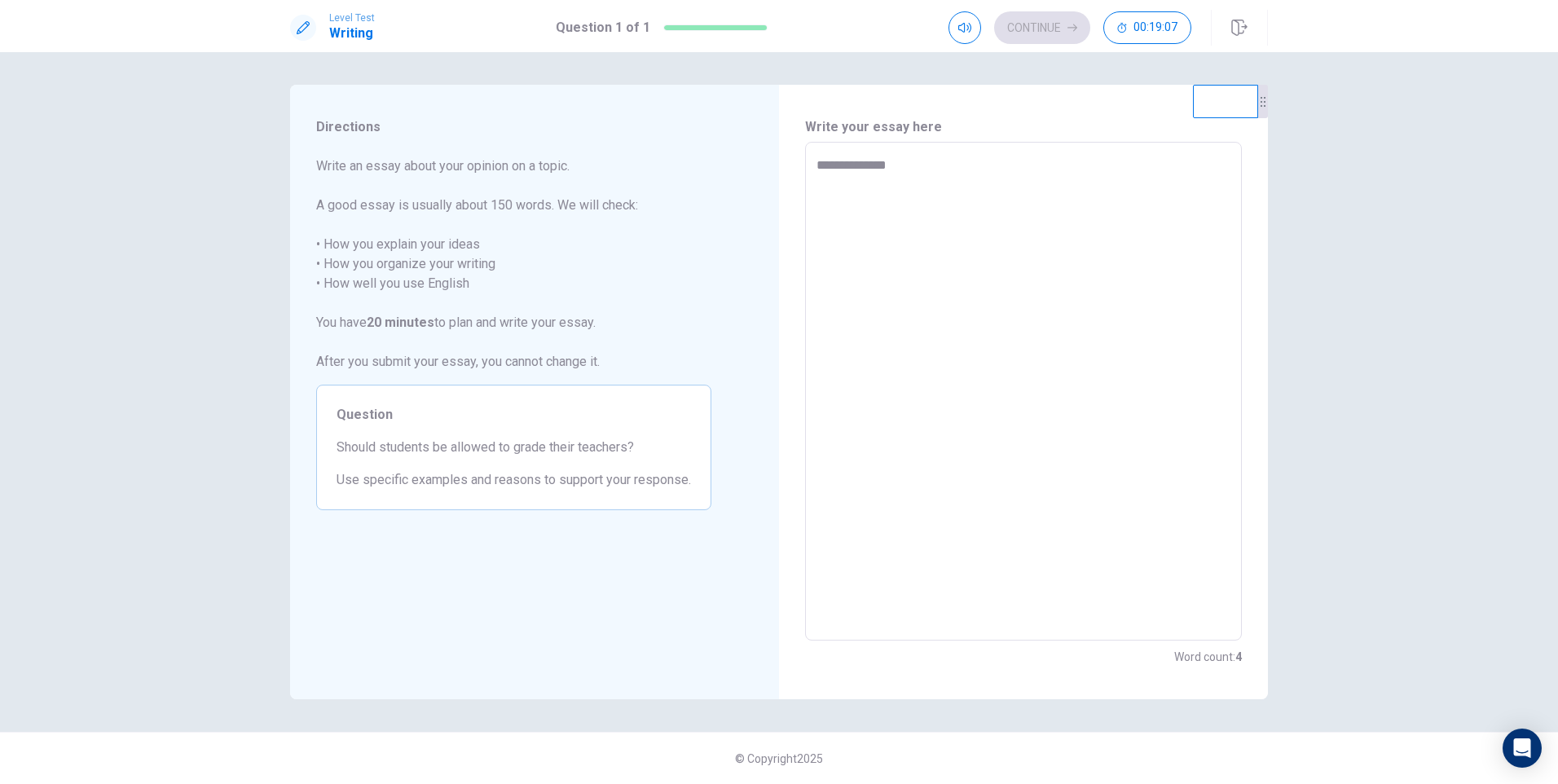
type textarea "*"
type textarea "**********"
type textarea "*"
type textarea "**********"
type textarea "*"
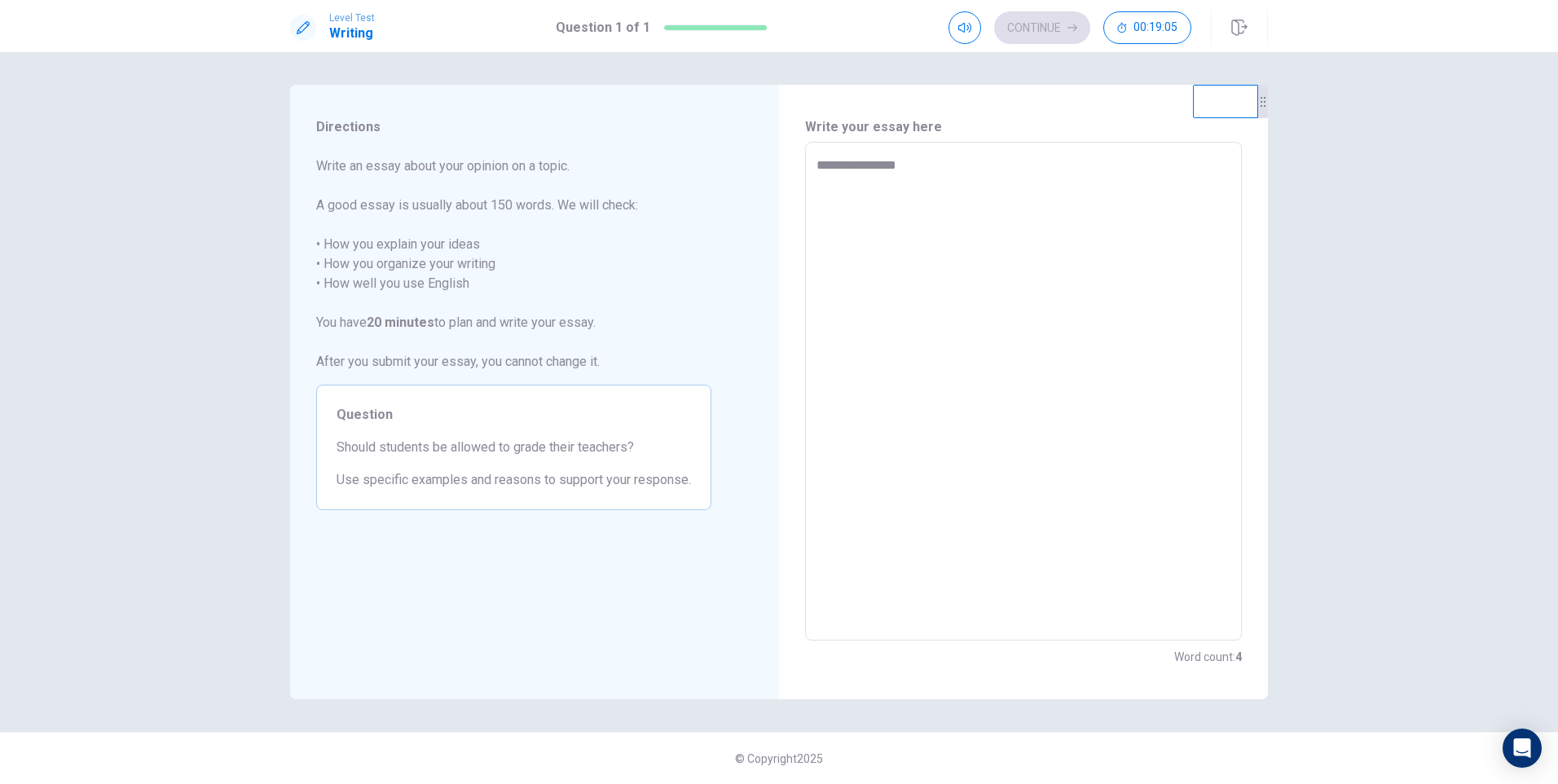
type textarea "**********"
type textarea "*"
type textarea "**********"
type textarea "*"
type textarea "**********"
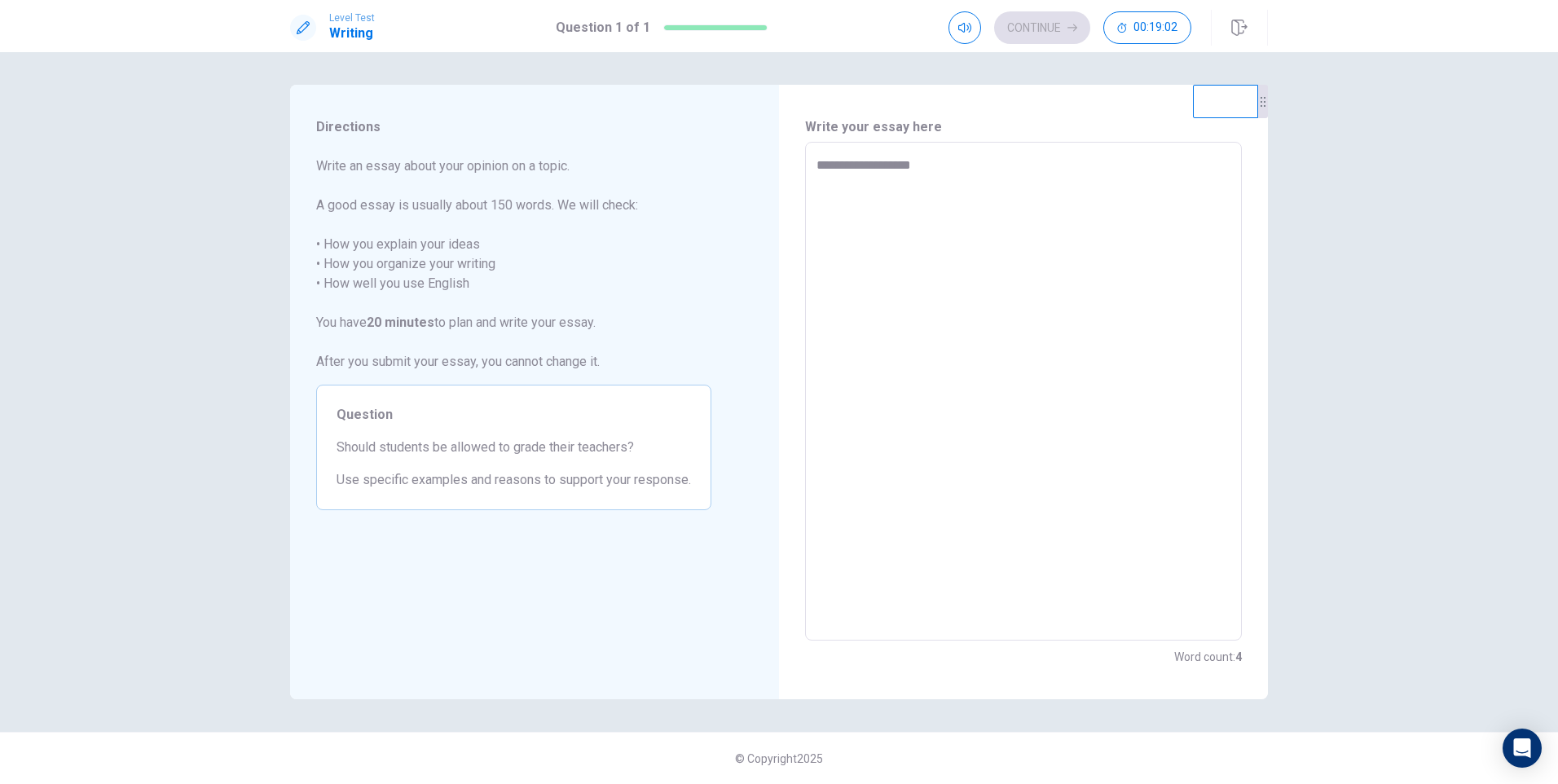
type textarea "*"
type textarea "**********"
type textarea "*"
type textarea "**********"
type textarea "*"
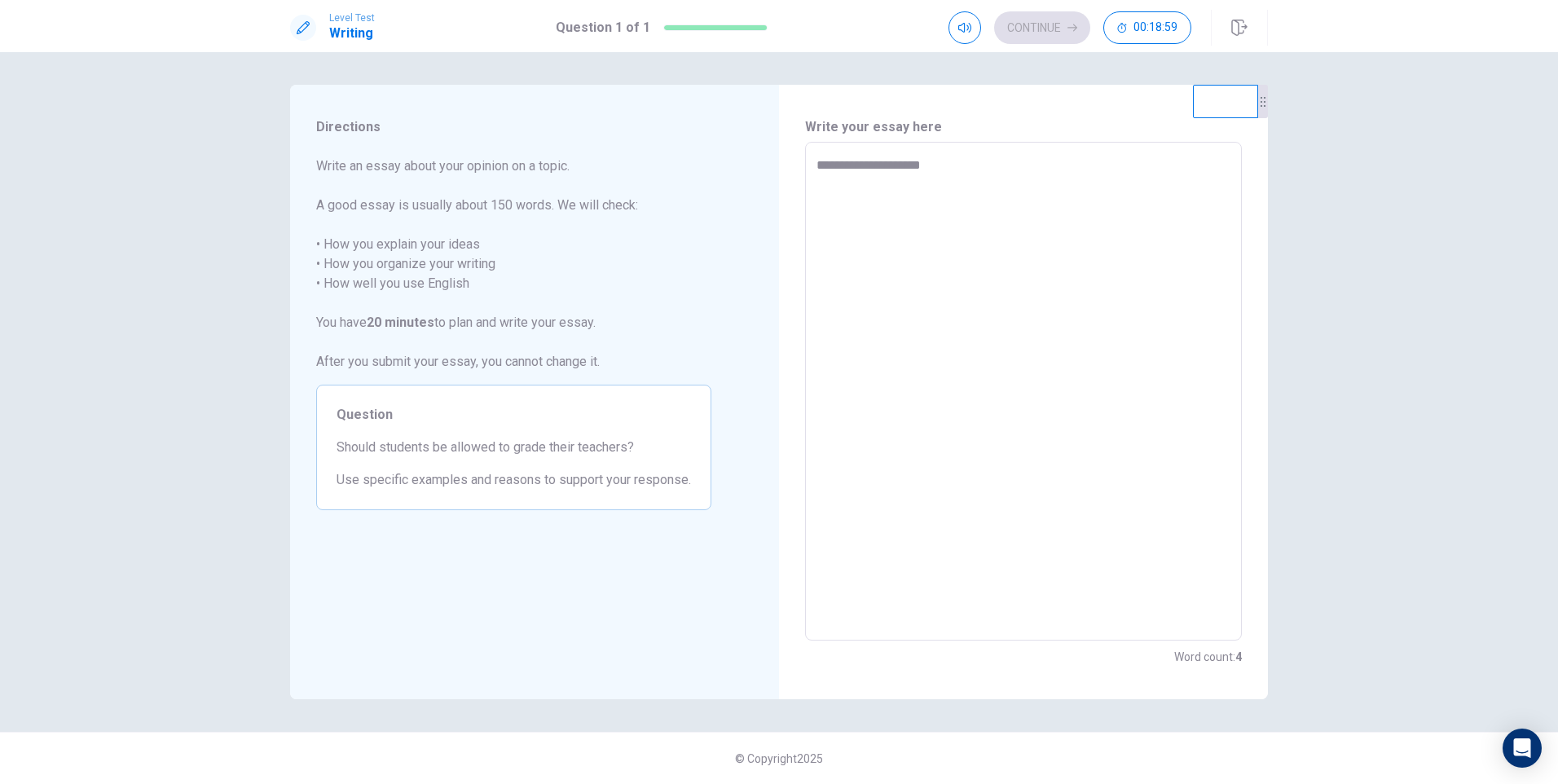
type textarea "**********"
type textarea "*"
type textarea "**********"
type textarea "*"
type textarea "**********"
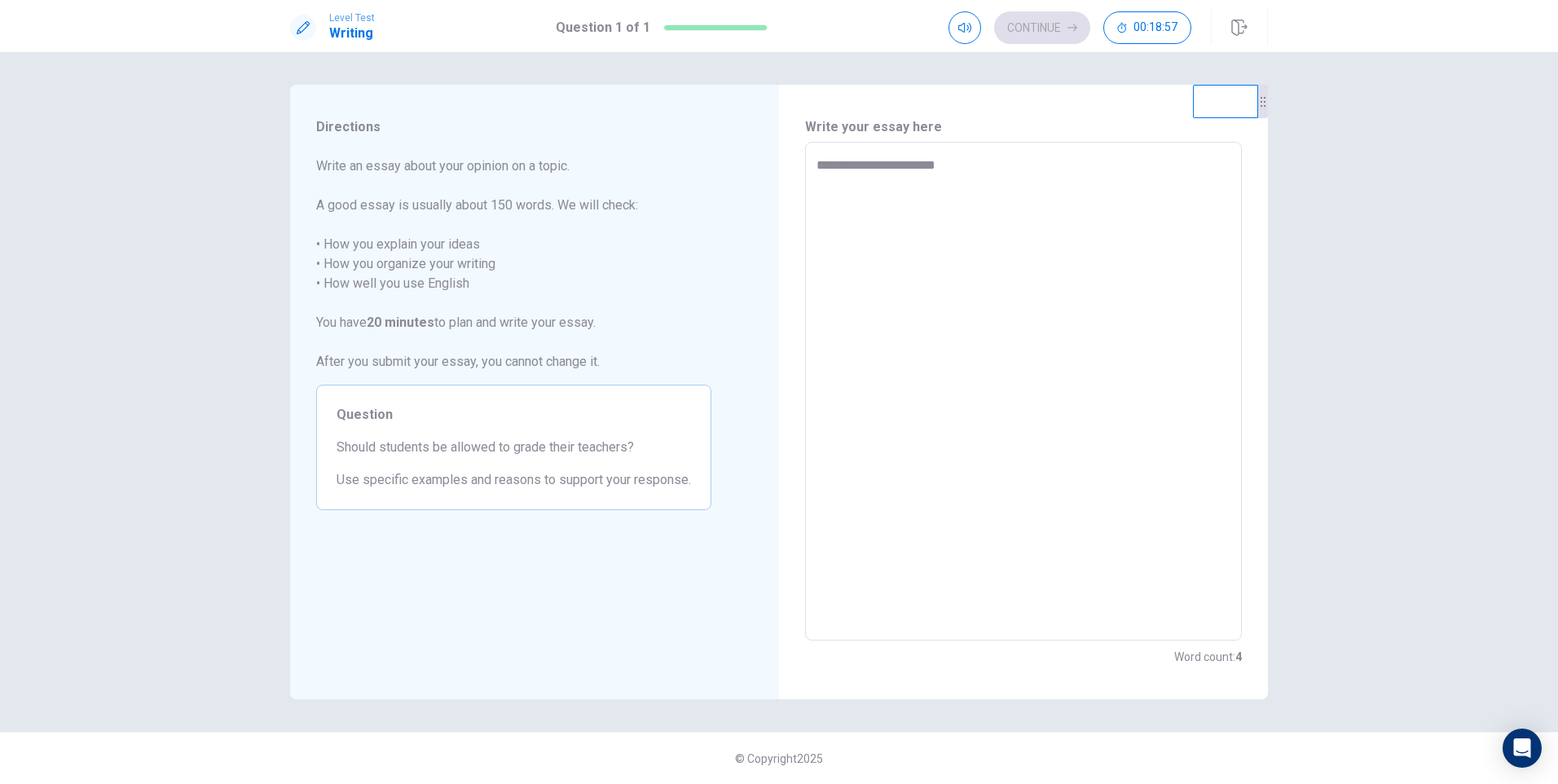
type textarea "*"
type textarea "**********"
type textarea "*"
type textarea "**********"
type textarea "*"
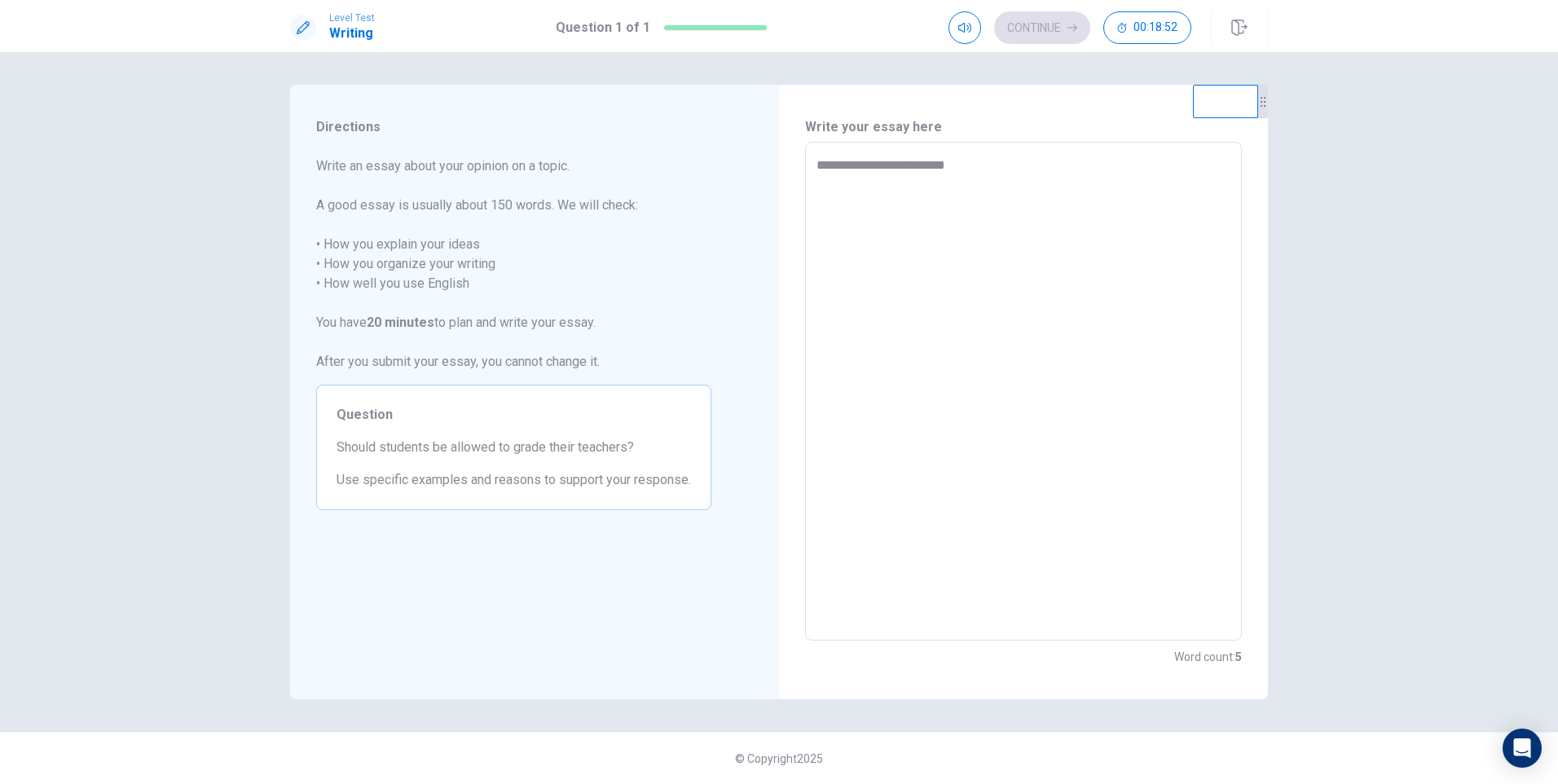
type textarea "**********"
type textarea "*"
type textarea "**********"
type textarea "*"
type textarea "**********"
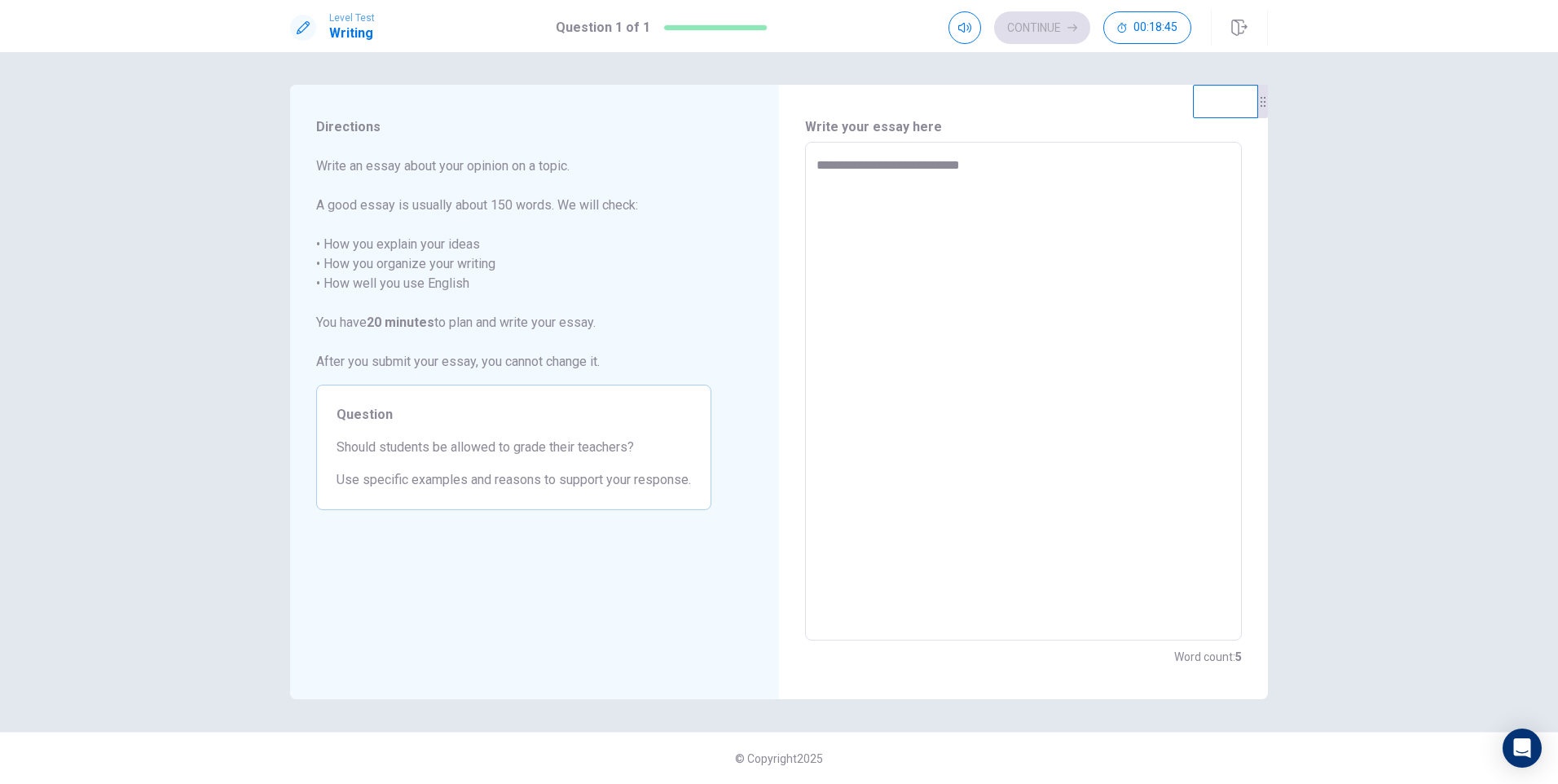
type textarea "*"
type textarea "**********"
type textarea "*"
type textarea "**********"
type textarea "*"
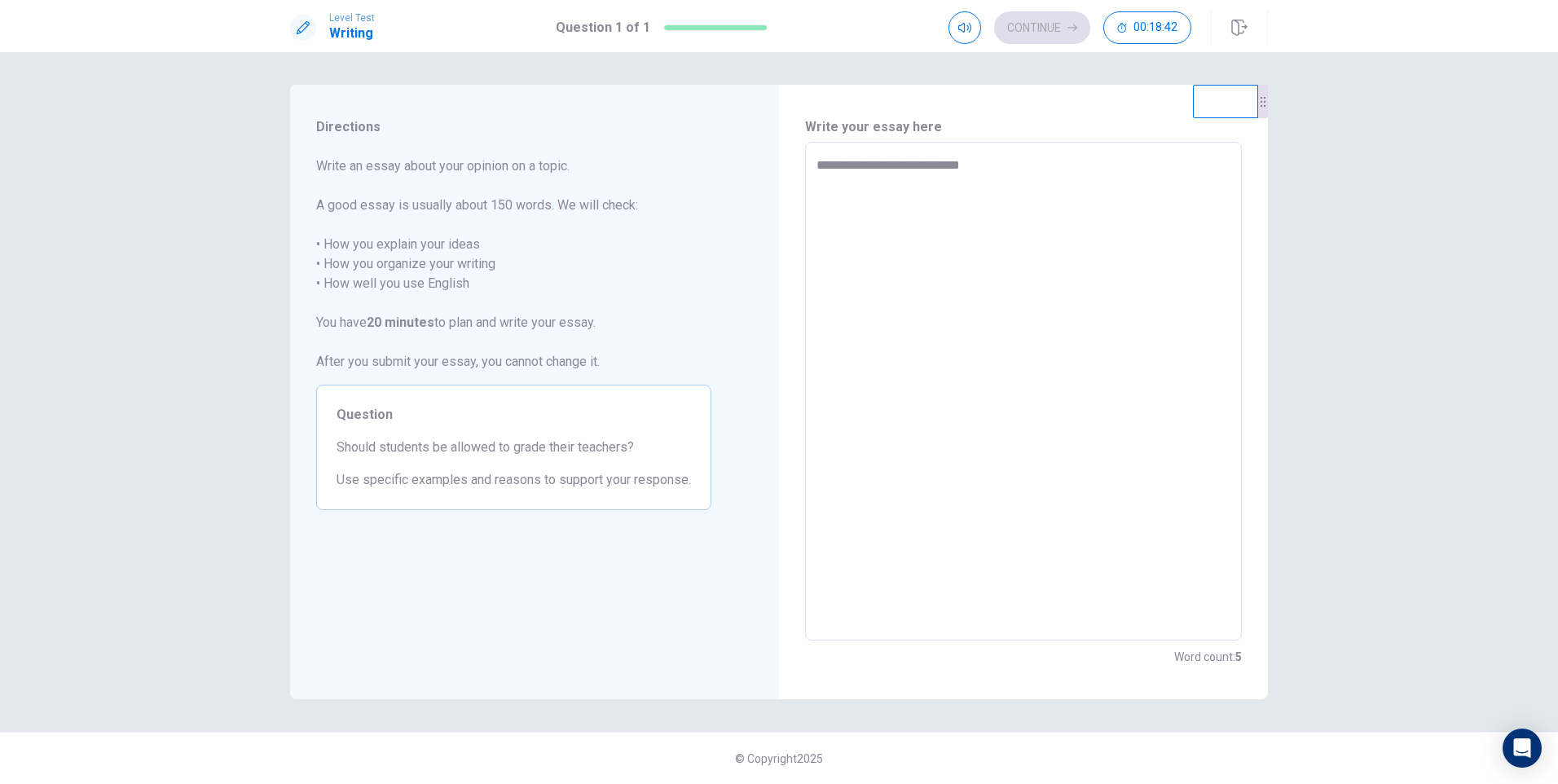
type textarea "**********"
type textarea "*"
type textarea "**********"
type textarea "*"
type textarea "**********"
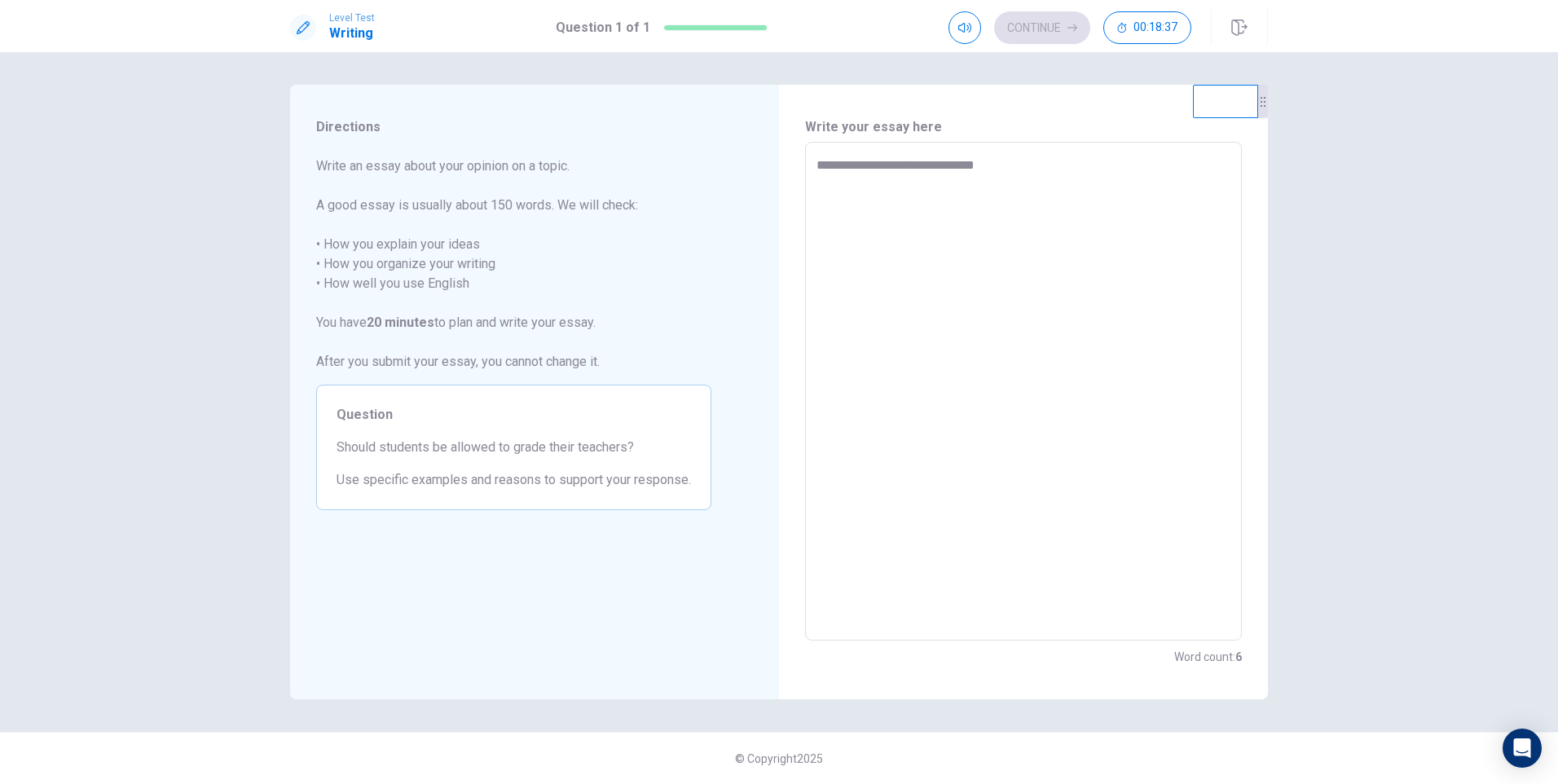
type textarea "*"
type textarea "**********"
type textarea "*"
type textarea "**********"
type textarea "*"
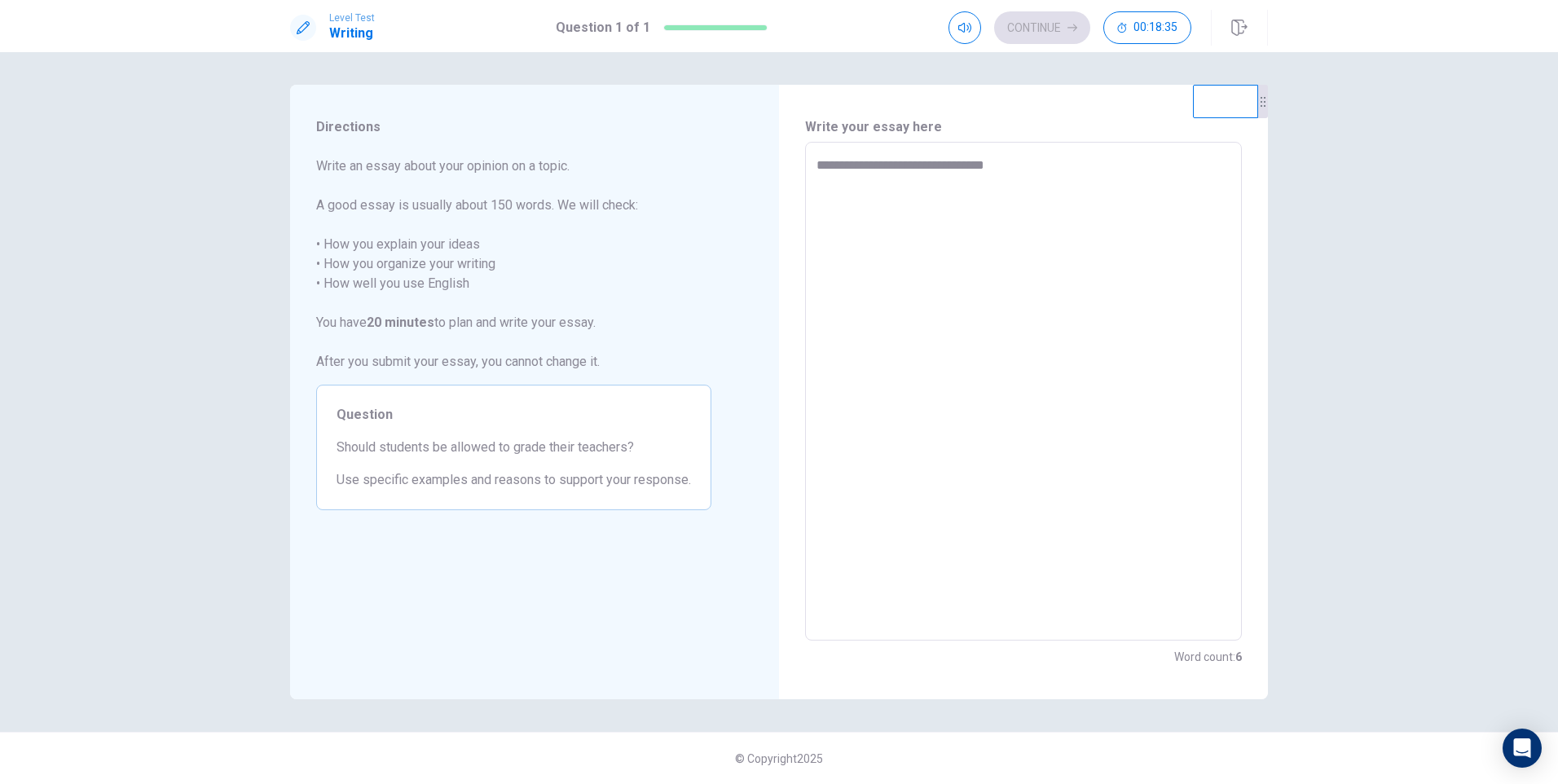
type textarea "**********"
type textarea "*"
type textarea "**********"
type textarea "*"
type textarea "**********"
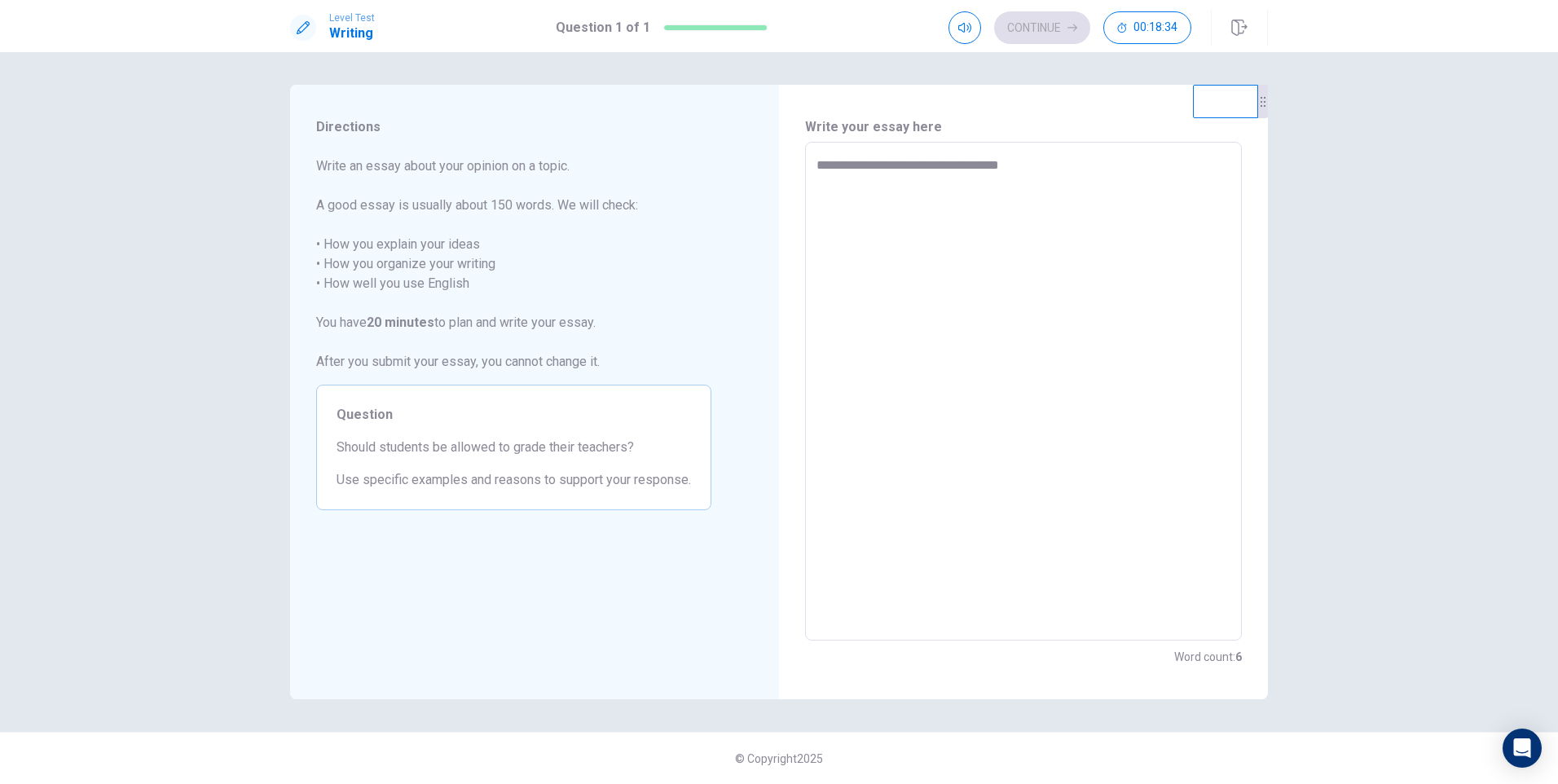
type textarea "*"
type textarea "**********"
type textarea "*"
type textarea "**********"
type textarea "*"
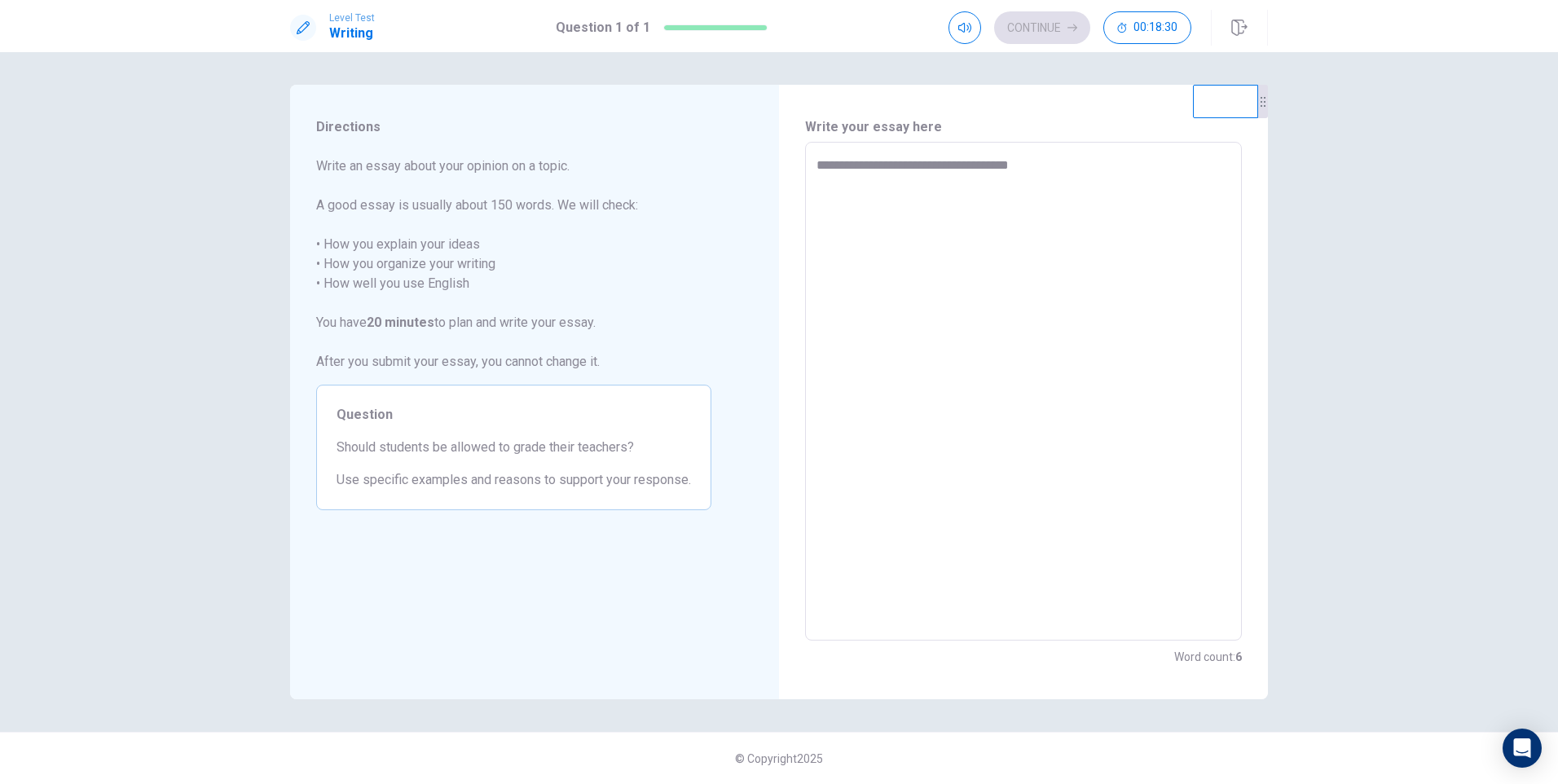
type textarea "**********"
type textarea "*"
type textarea "**********"
type textarea "*"
type textarea "**********"
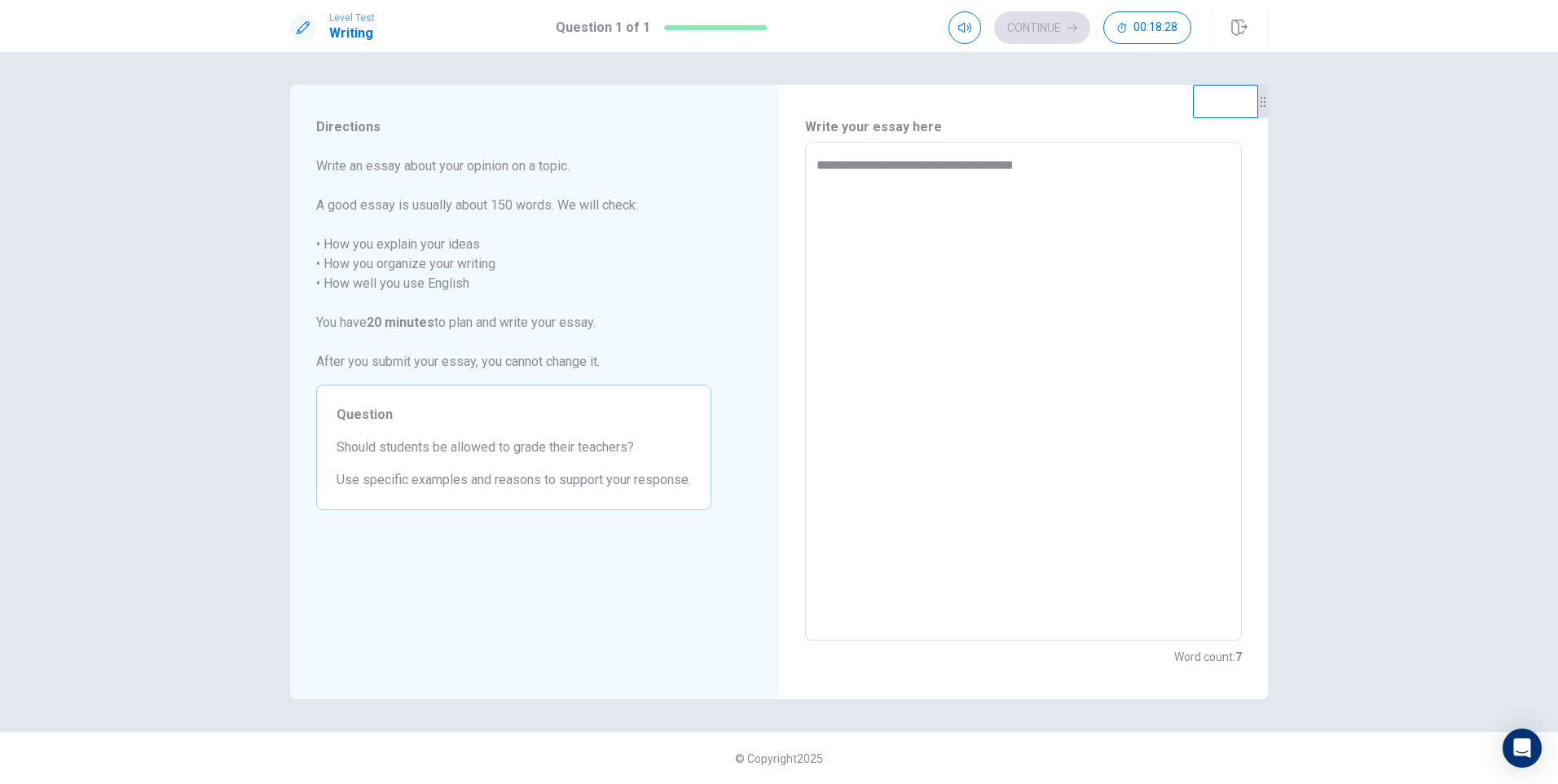
type textarea "*"
type textarea "**********"
type textarea "*"
type textarea "**********"
type textarea "*"
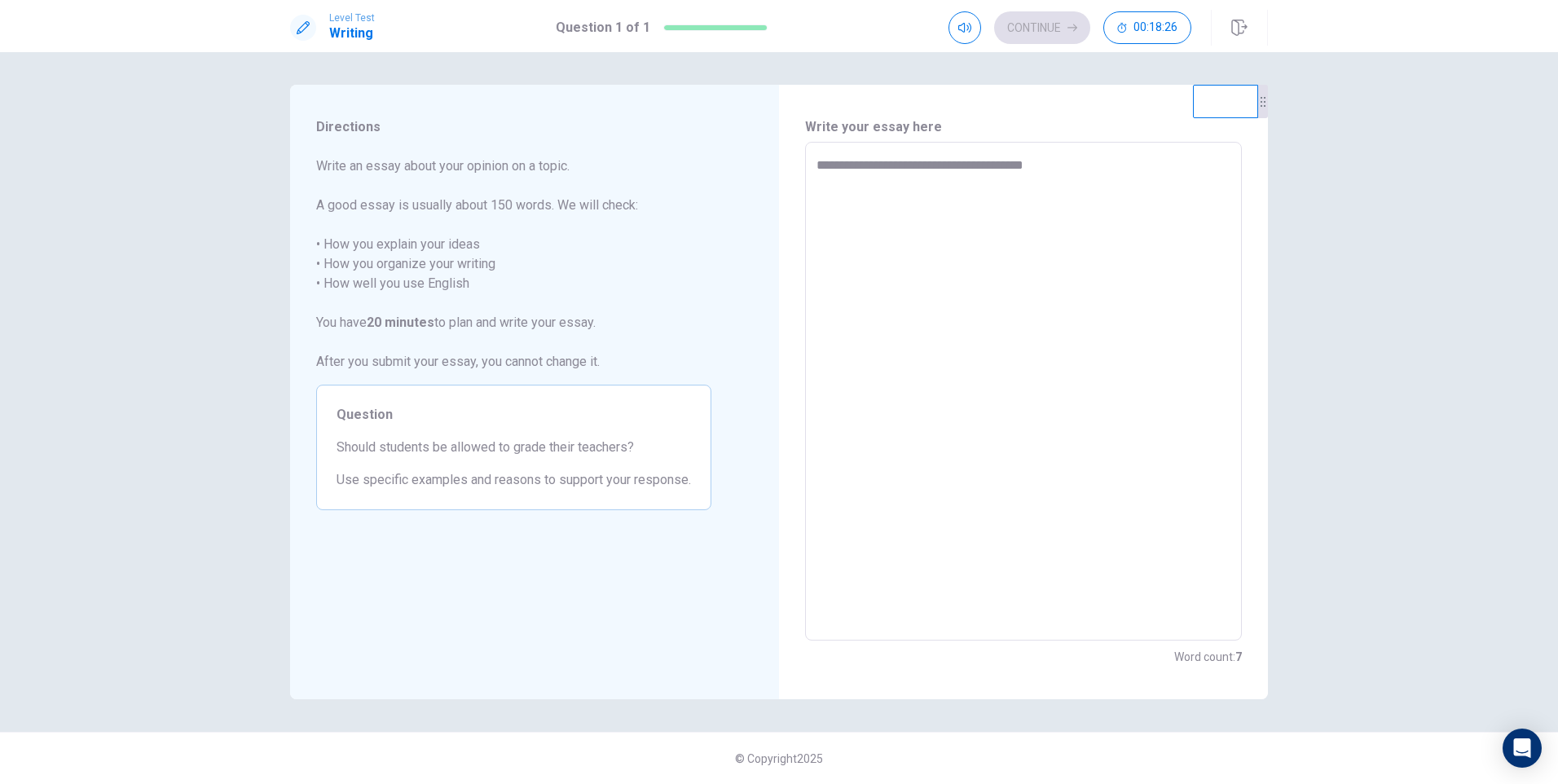
type textarea "**********"
type textarea "*"
type textarea "**********"
type textarea "*"
type textarea "**********"
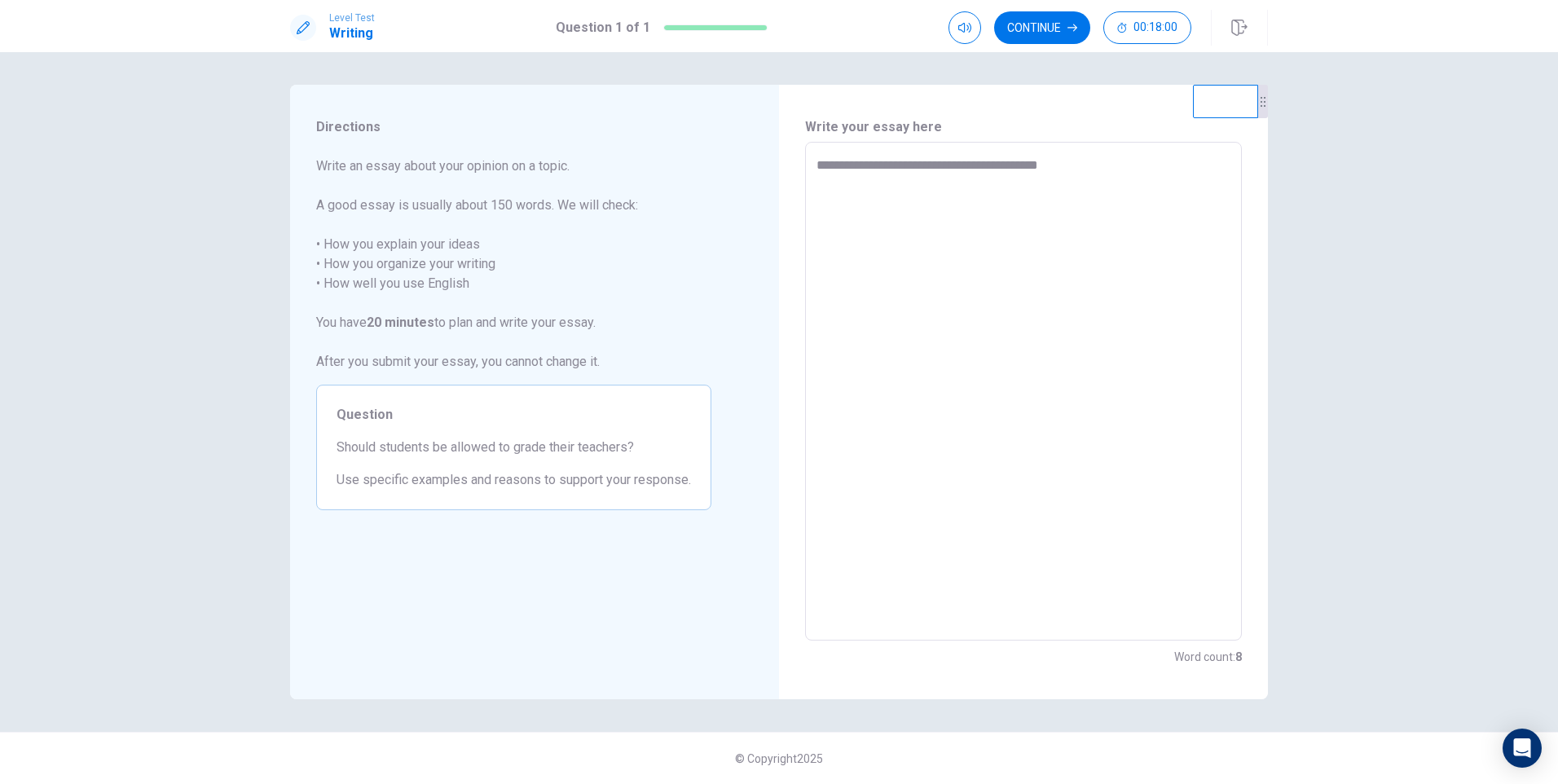
type textarea "*"
type textarea "**********"
type textarea "*"
type textarea "**********"
type textarea "*"
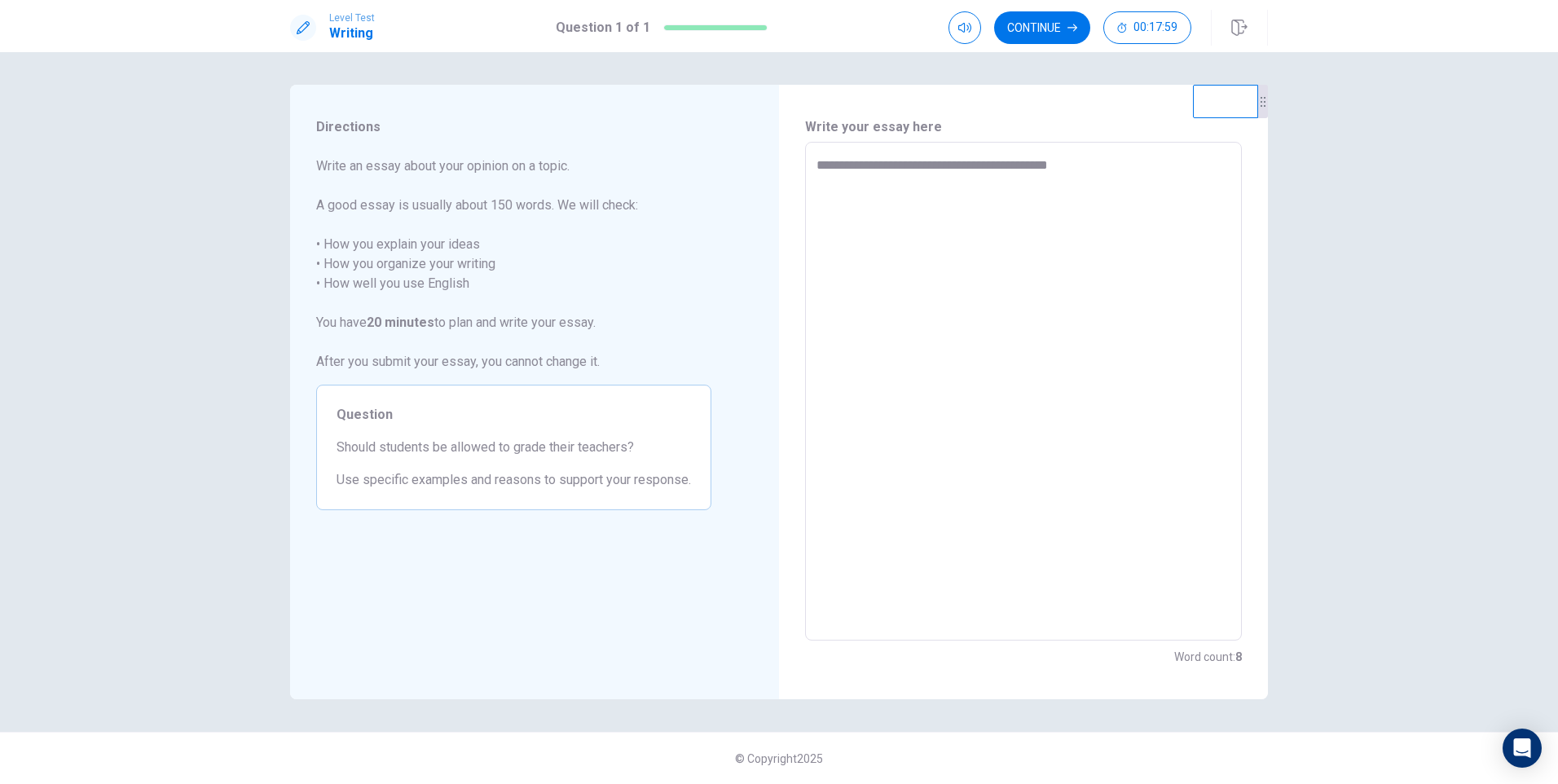
type textarea "**********"
type textarea "*"
type textarea "**********"
type textarea "*"
type textarea "**********"
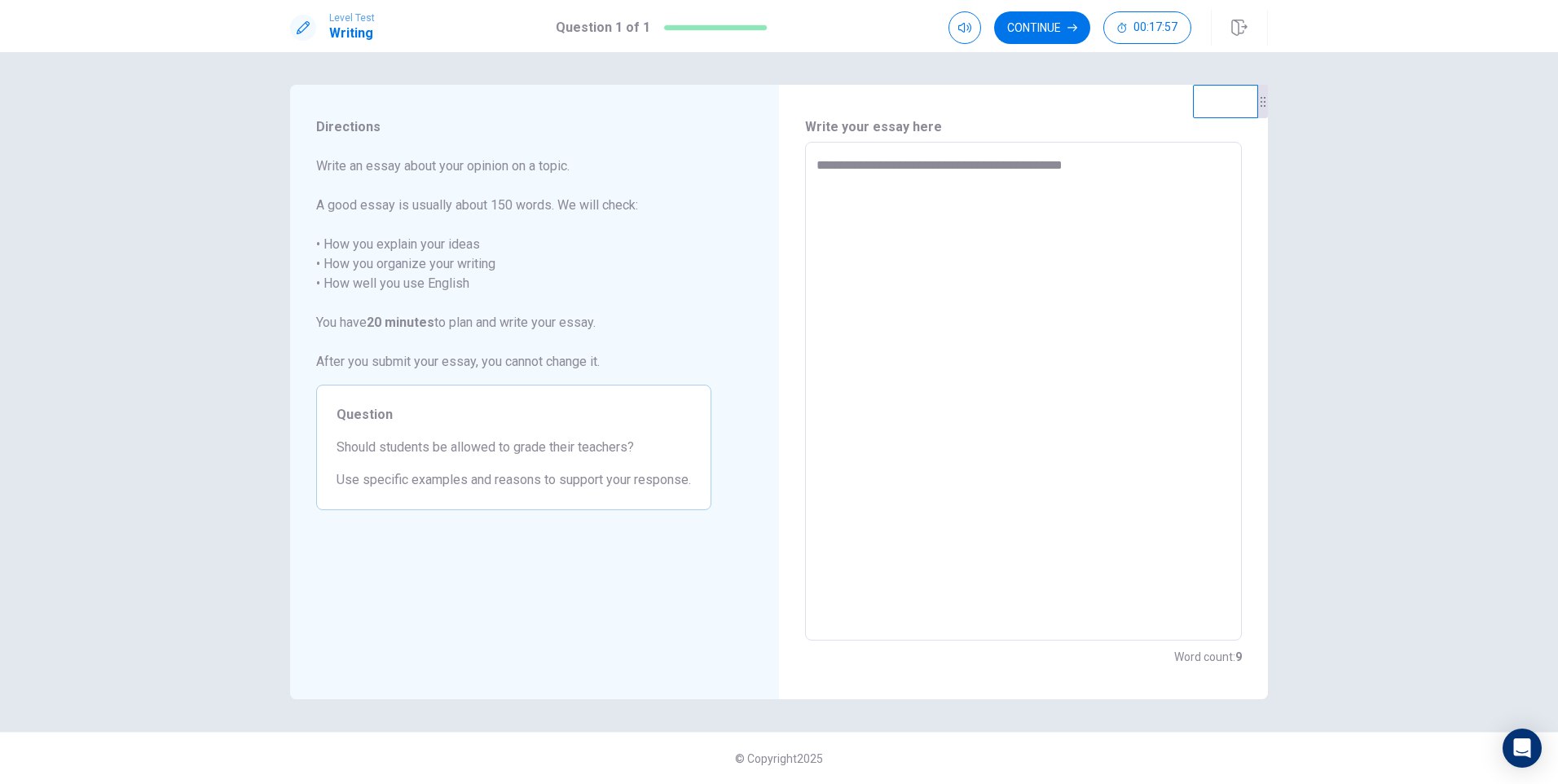
type textarea "*"
type textarea "**********"
type textarea "*"
type textarea "**********"
type textarea "*"
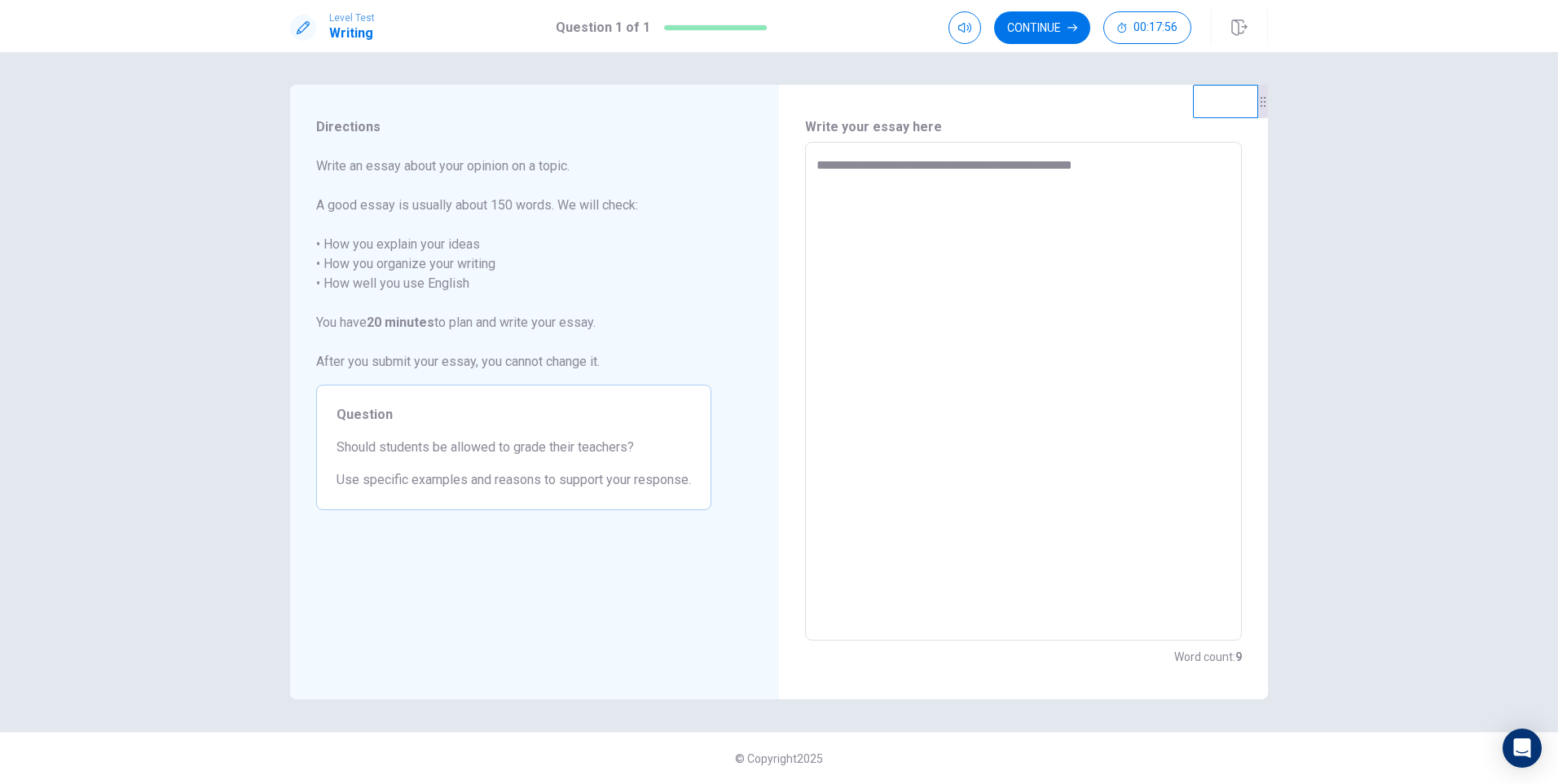
type textarea "**********"
type textarea "*"
type textarea "**********"
type textarea "*"
type textarea "**********"
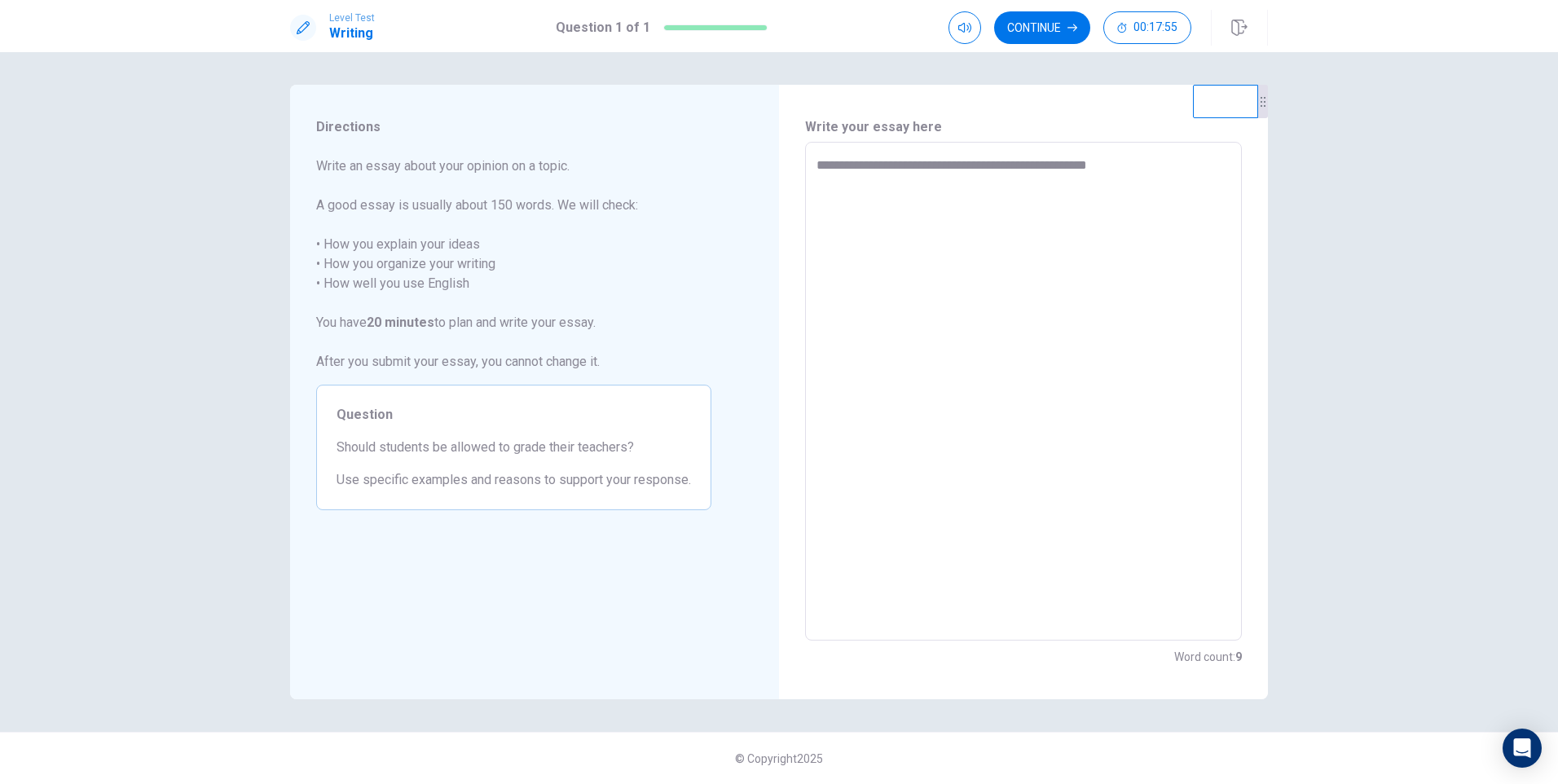
type textarea "*"
type textarea "**********"
type textarea "*"
type textarea "**********"
type textarea "*"
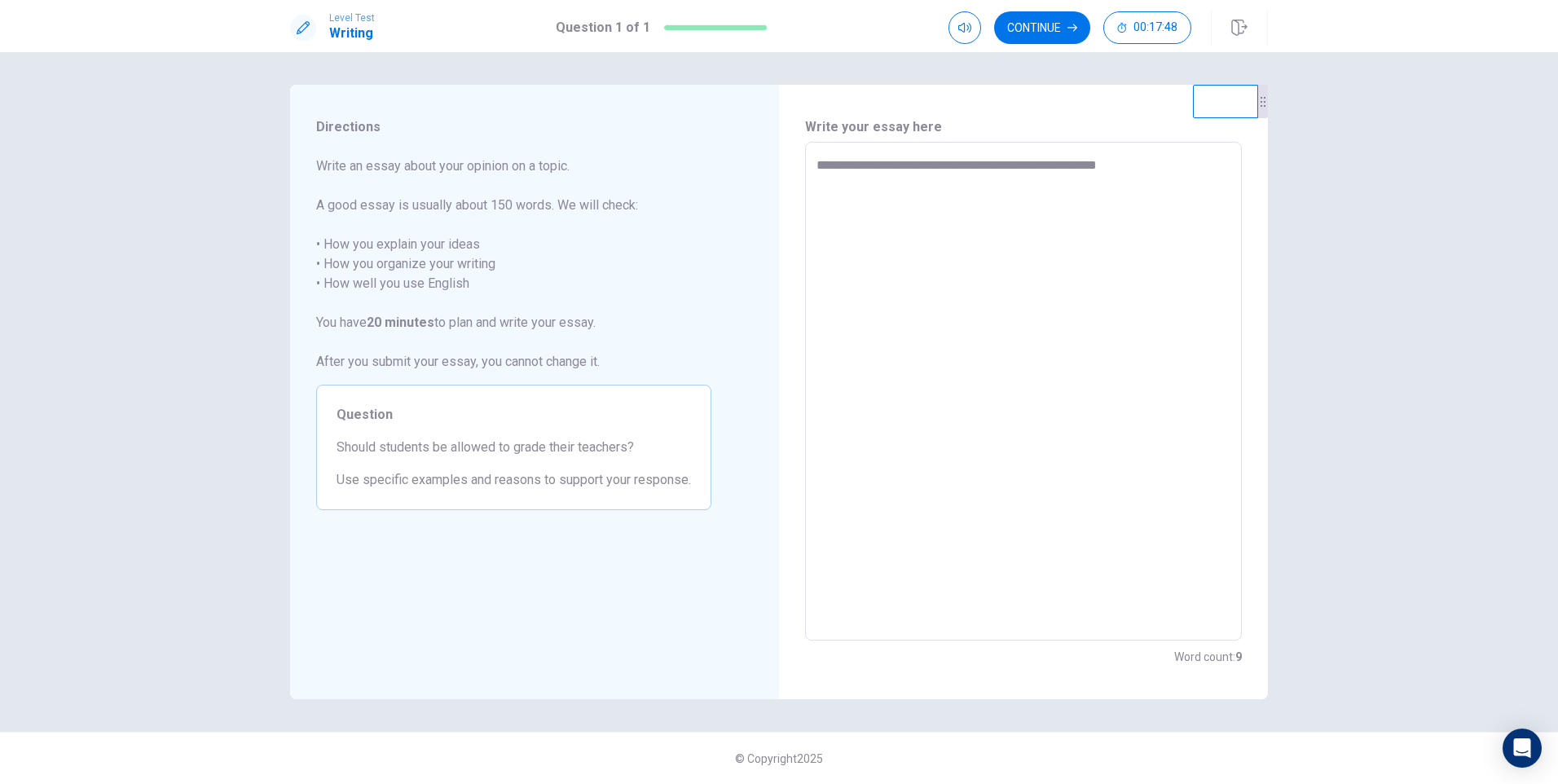
type textarea "**********"
type textarea "*"
type textarea "**********"
type textarea "*"
type textarea "**********"
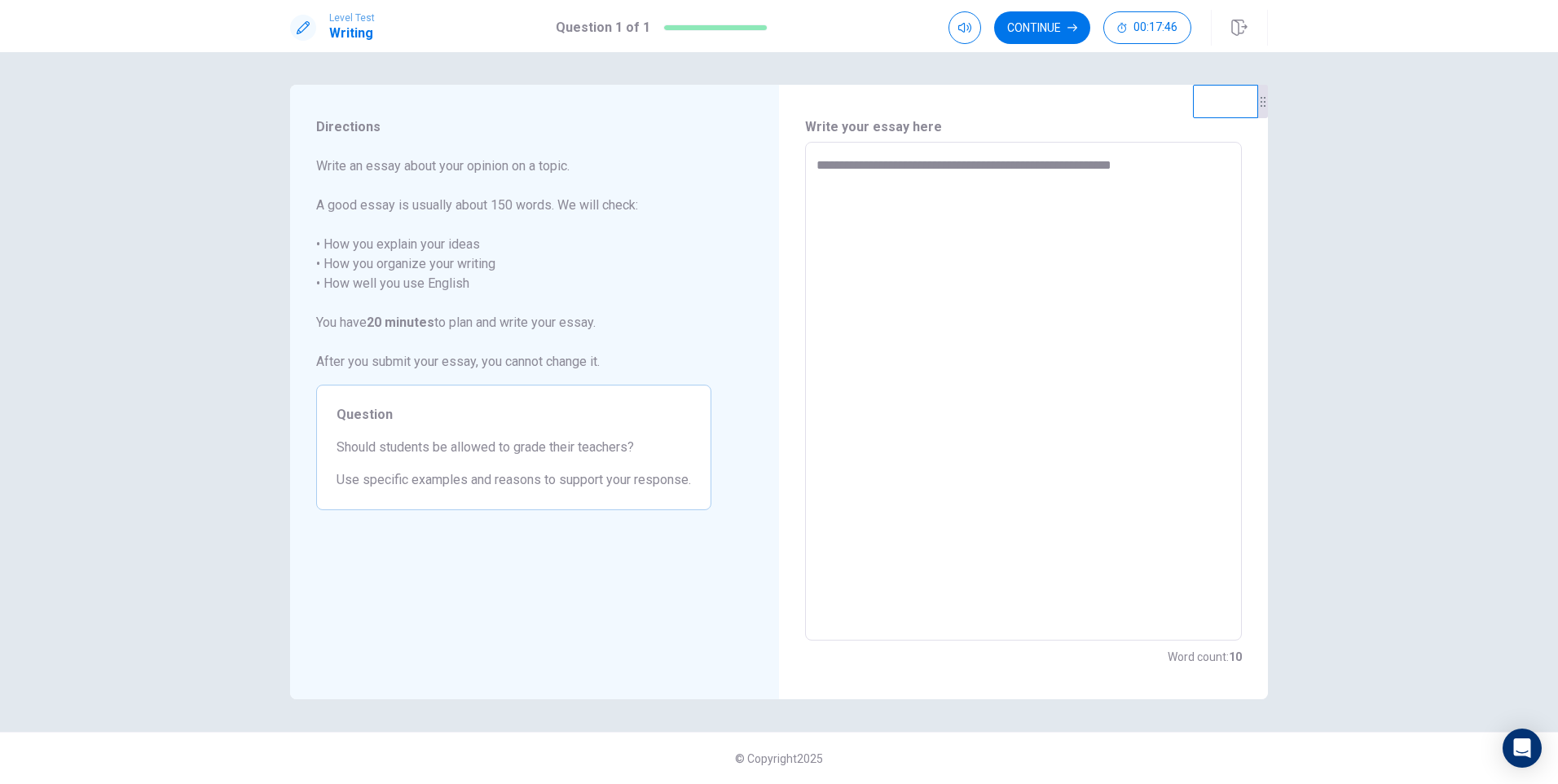
type textarea "*"
type textarea "**********"
type textarea "*"
type textarea "**********"
type textarea "*"
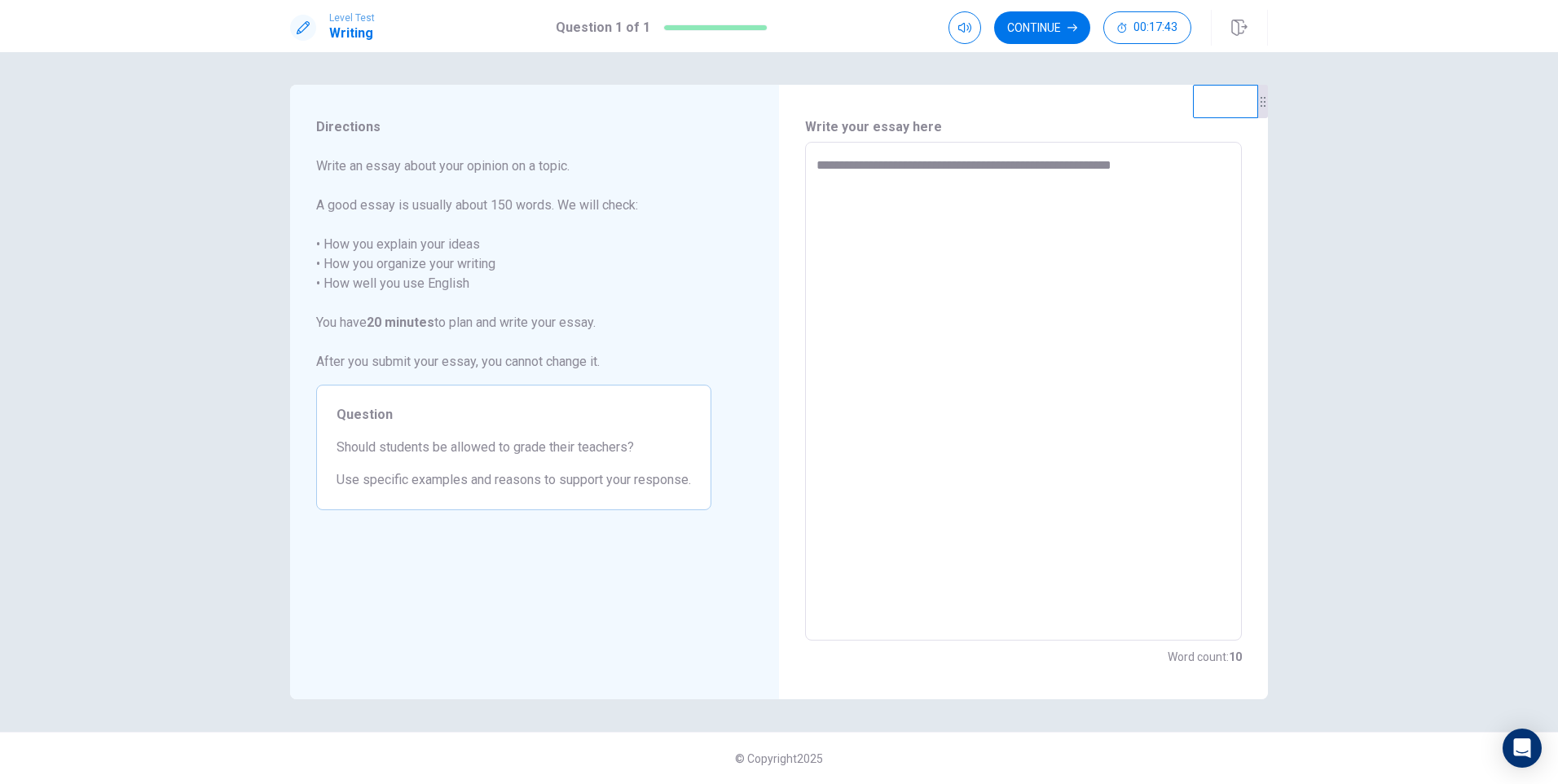
type textarea "**********"
type textarea "*"
type textarea "**********"
type textarea "*"
type textarea "**********"
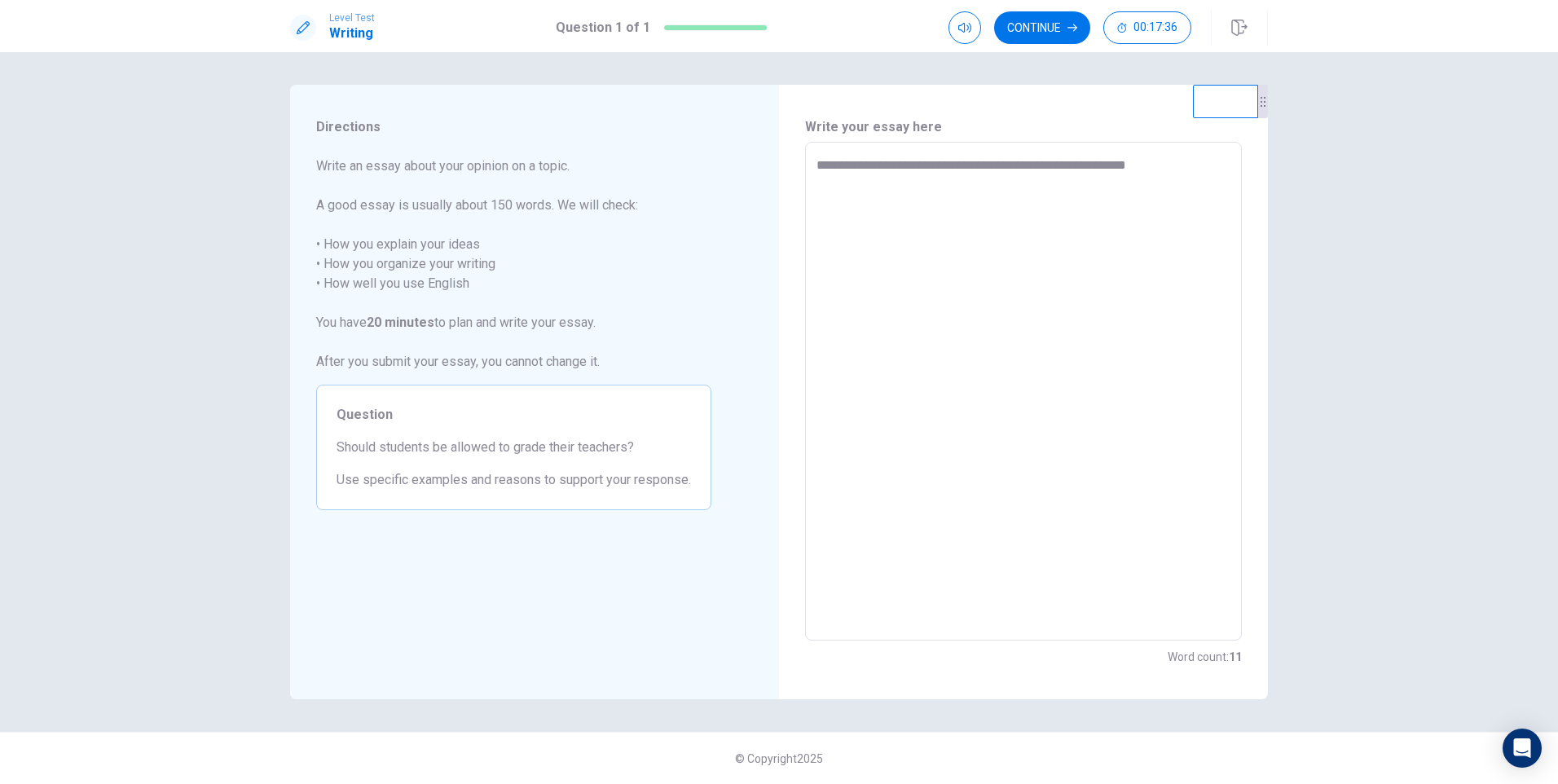
type textarea "*"
type textarea "**********"
type textarea "*"
type textarea "**********"
type textarea "*"
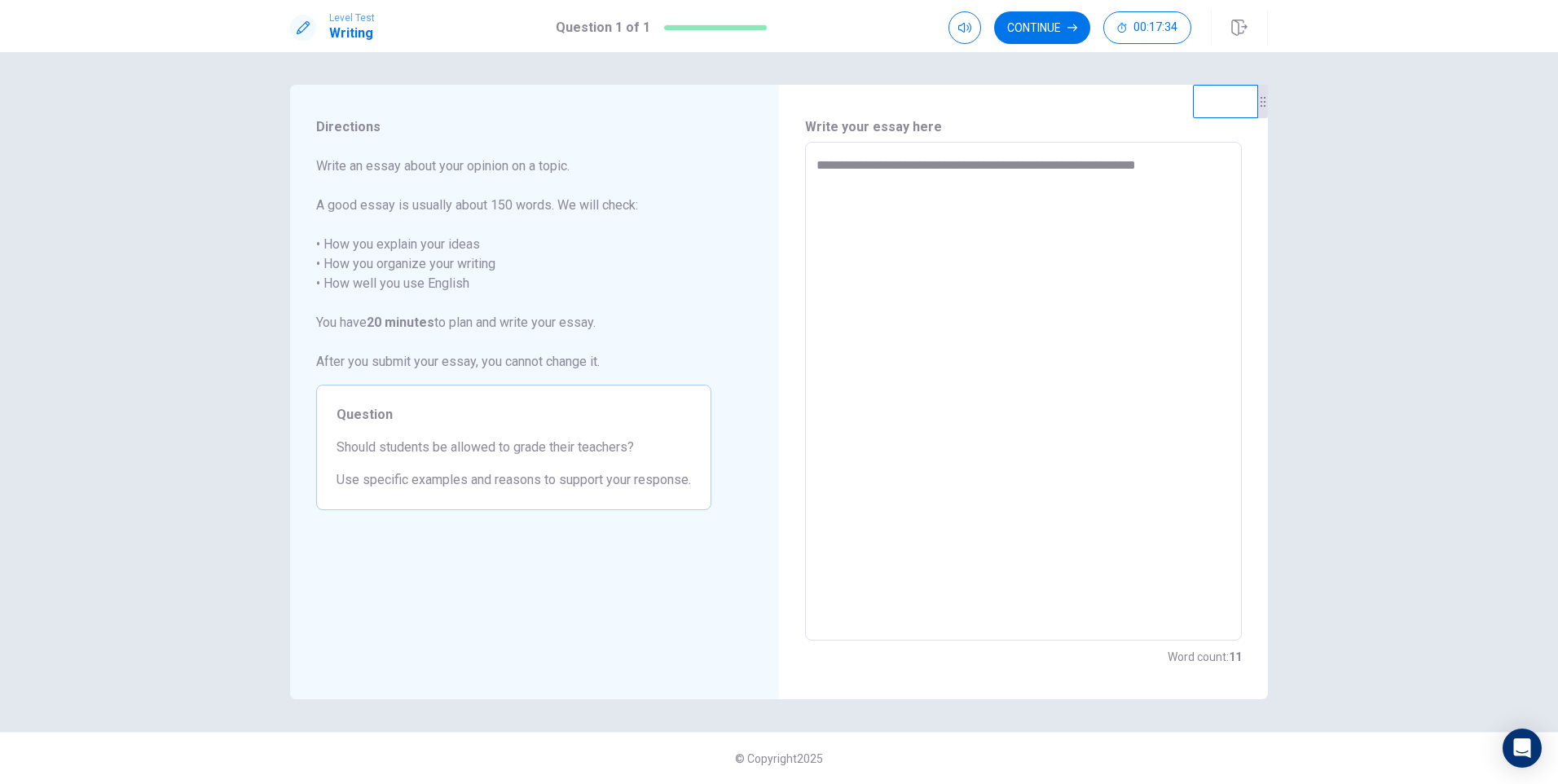
type textarea "**********"
type textarea "*"
type textarea "**********"
type textarea "*"
type textarea "**********"
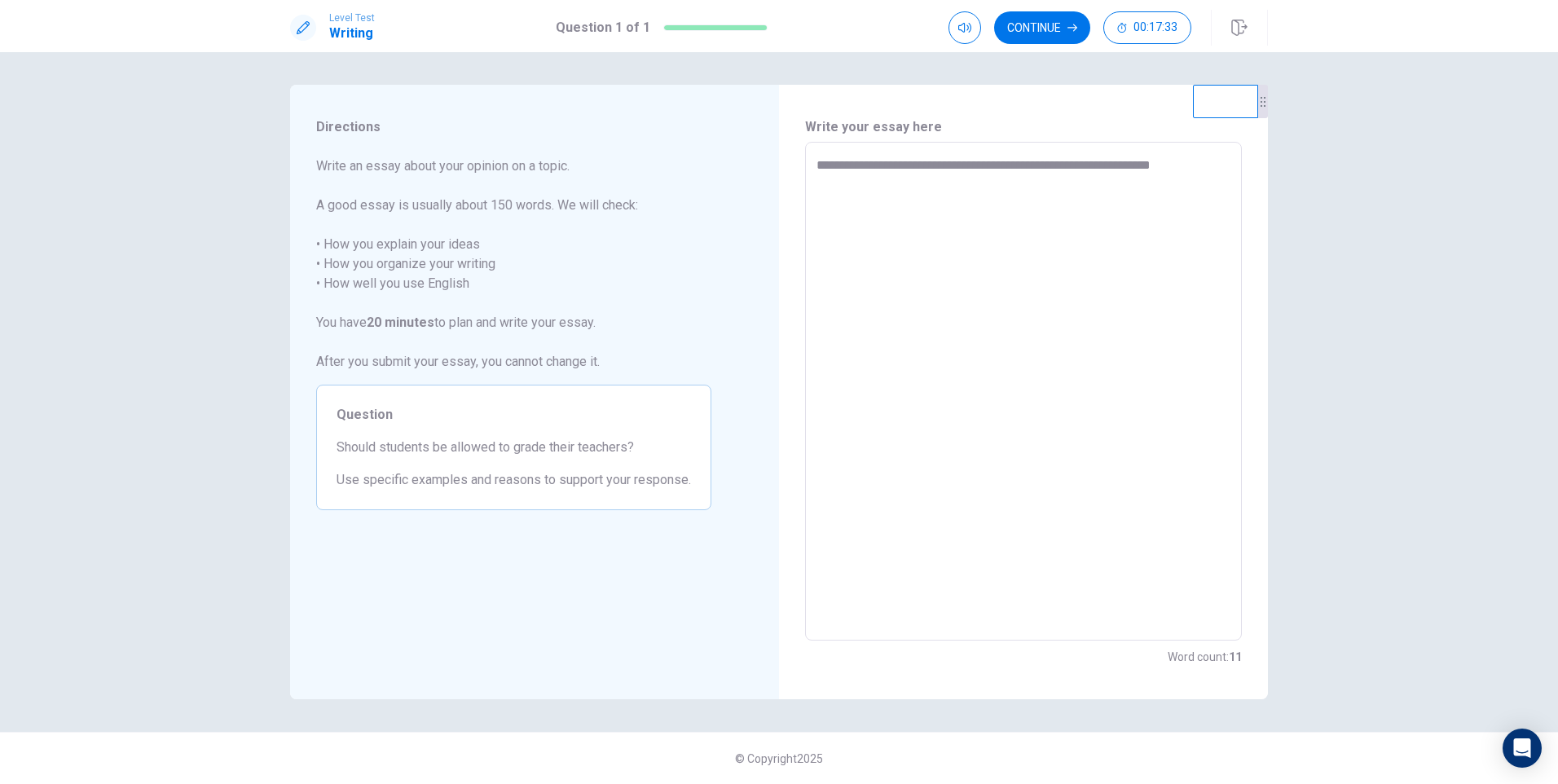
type textarea "*"
type textarea "**********"
type textarea "*"
type textarea "**********"
type textarea "*"
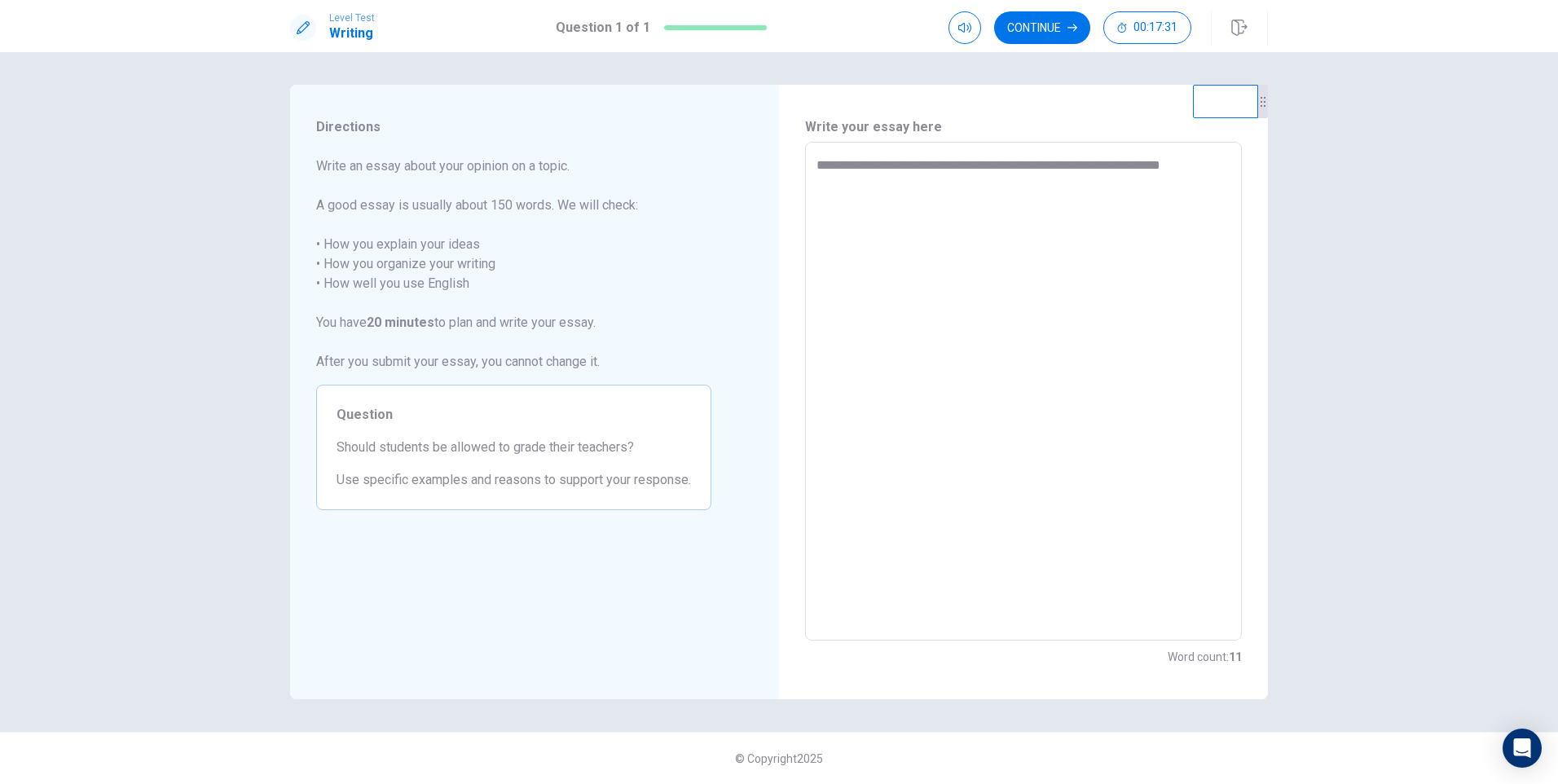
type textarea "**********"
type textarea "*"
type textarea "**********"
type textarea "*"
type textarea "**********"
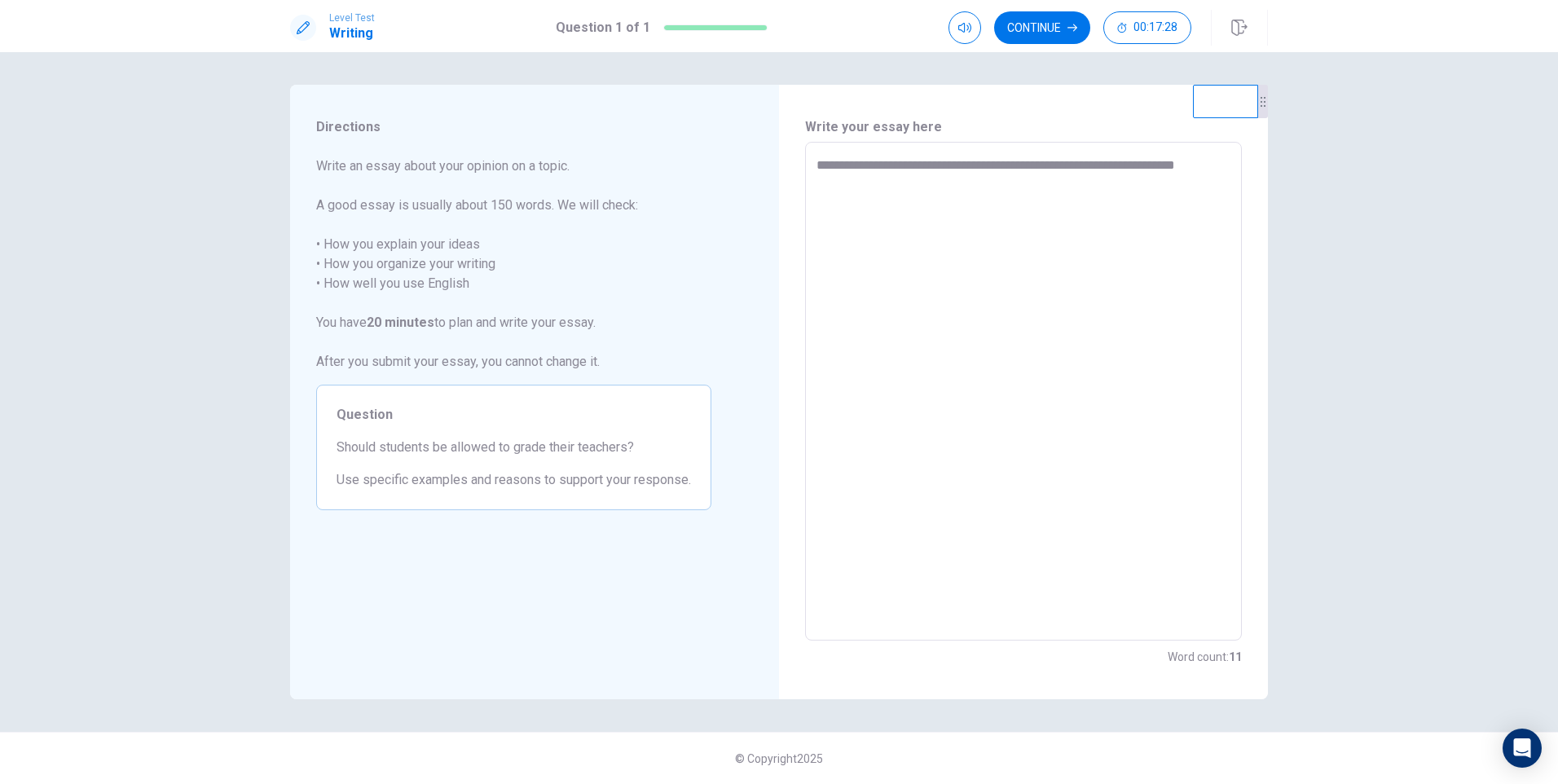
type textarea "*"
type textarea "**********"
type textarea "*"
type textarea "**********"
type textarea "*"
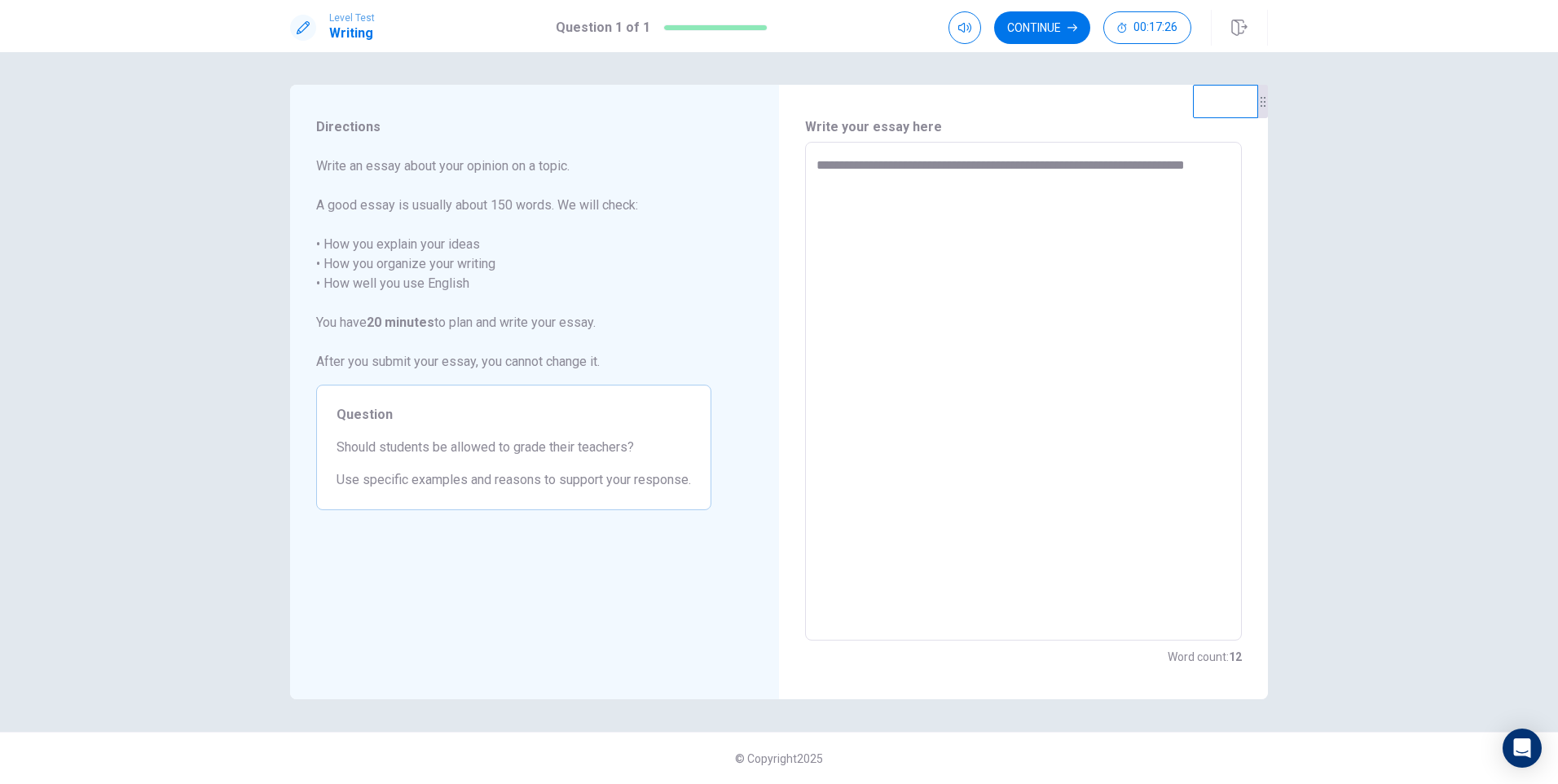
type textarea "**********"
type textarea "*"
type textarea "**********"
type textarea "*"
type textarea "**********"
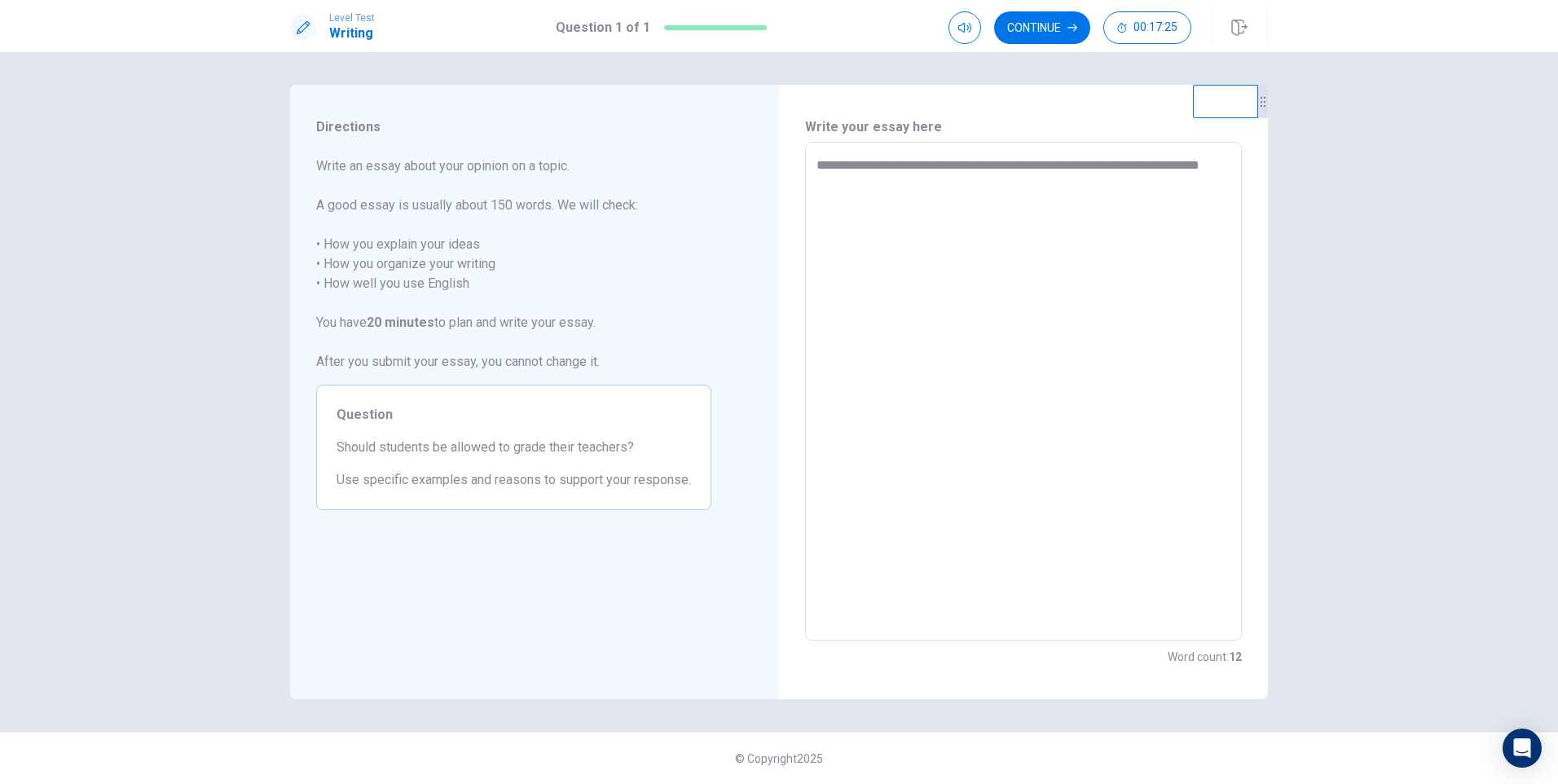
type textarea "*"
type textarea "**********"
type textarea "*"
type textarea "**********"
type textarea "*"
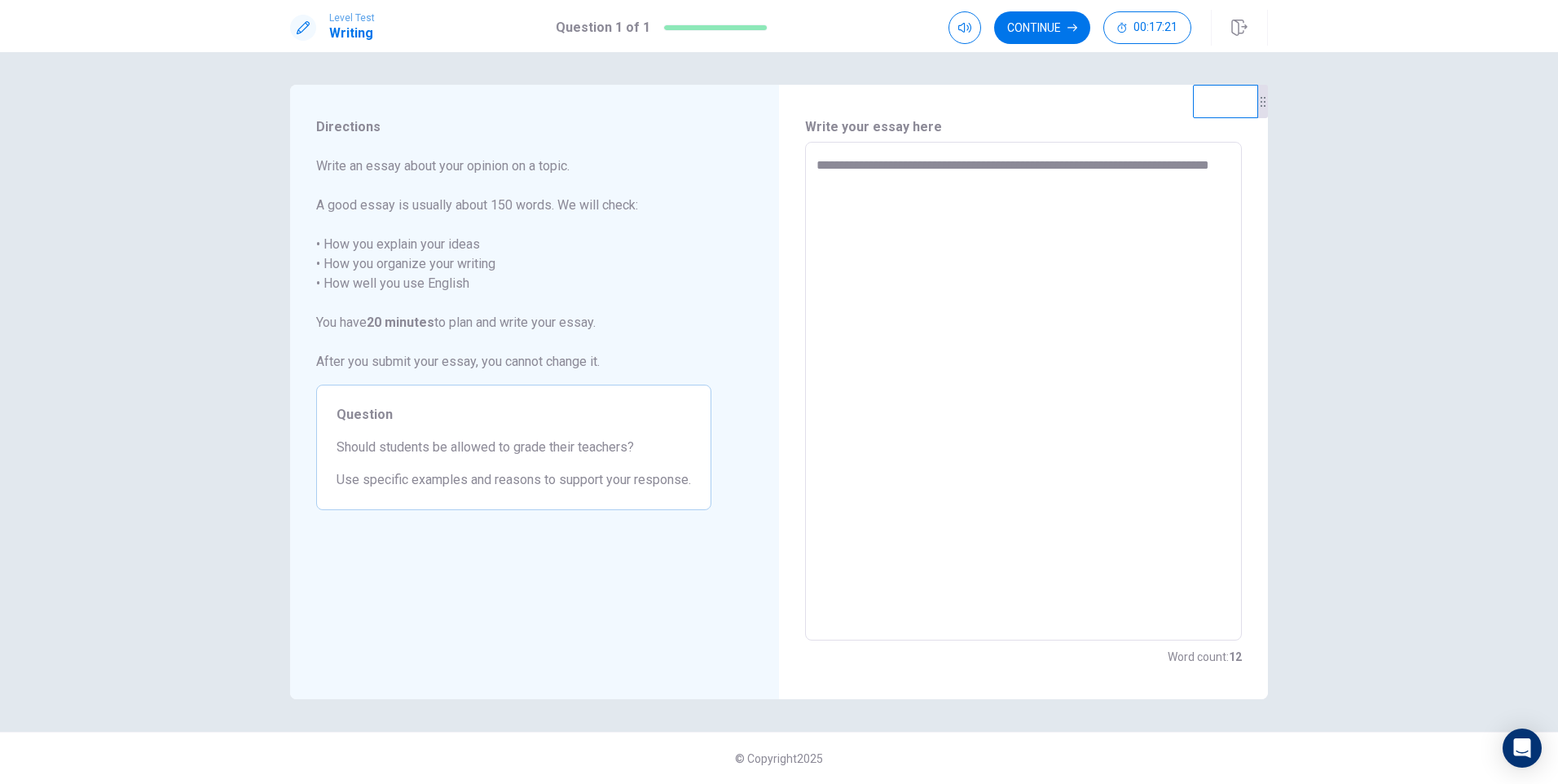
type textarea "**********"
type textarea "*"
type textarea "**********"
type textarea "*"
type textarea "**********"
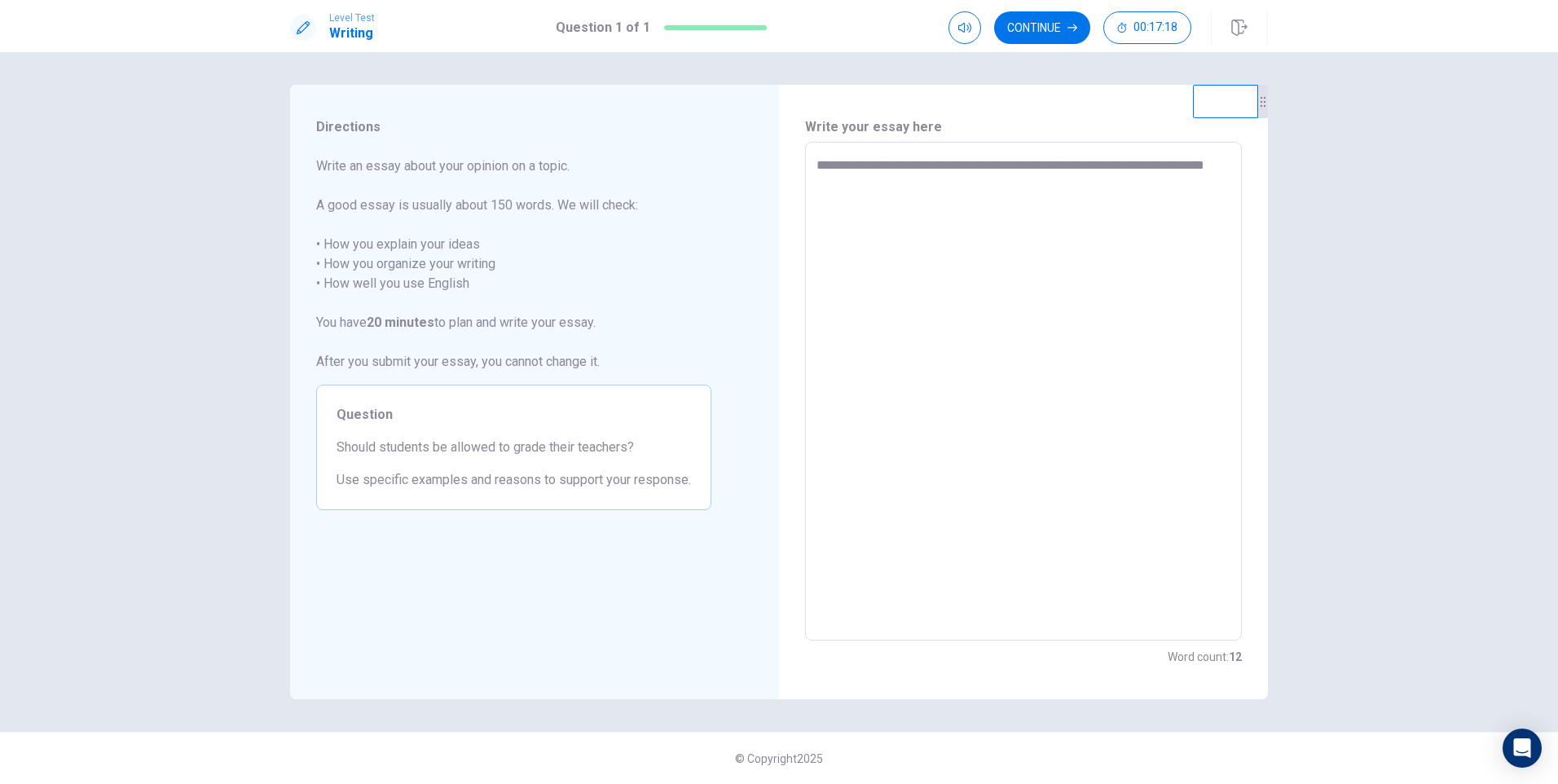
type textarea "*"
type textarea "**********"
type textarea "*"
type textarea "**********"
type textarea "*"
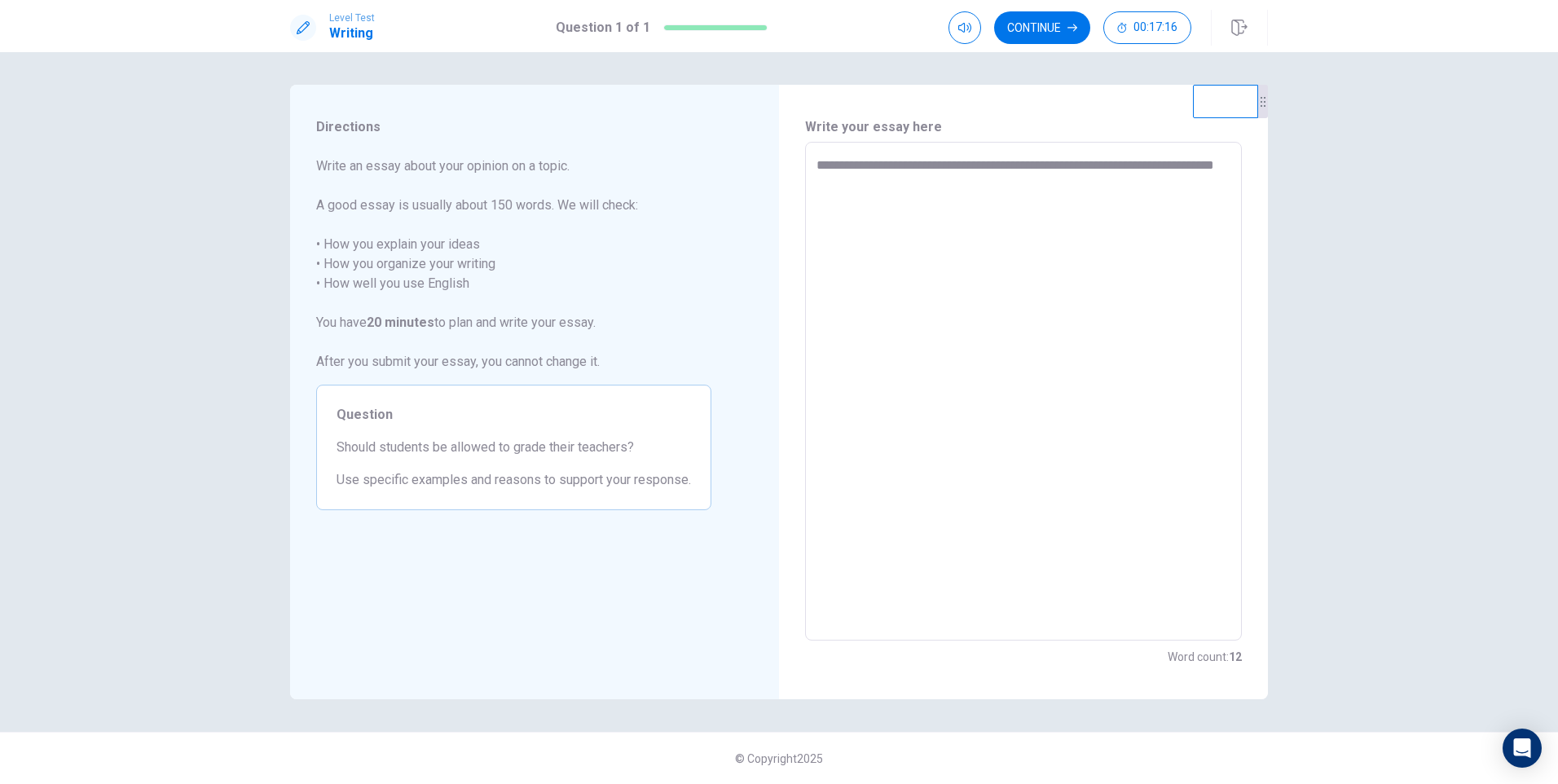
type textarea "**********"
type textarea "*"
type textarea "**********"
type textarea "*"
type textarea "**********"
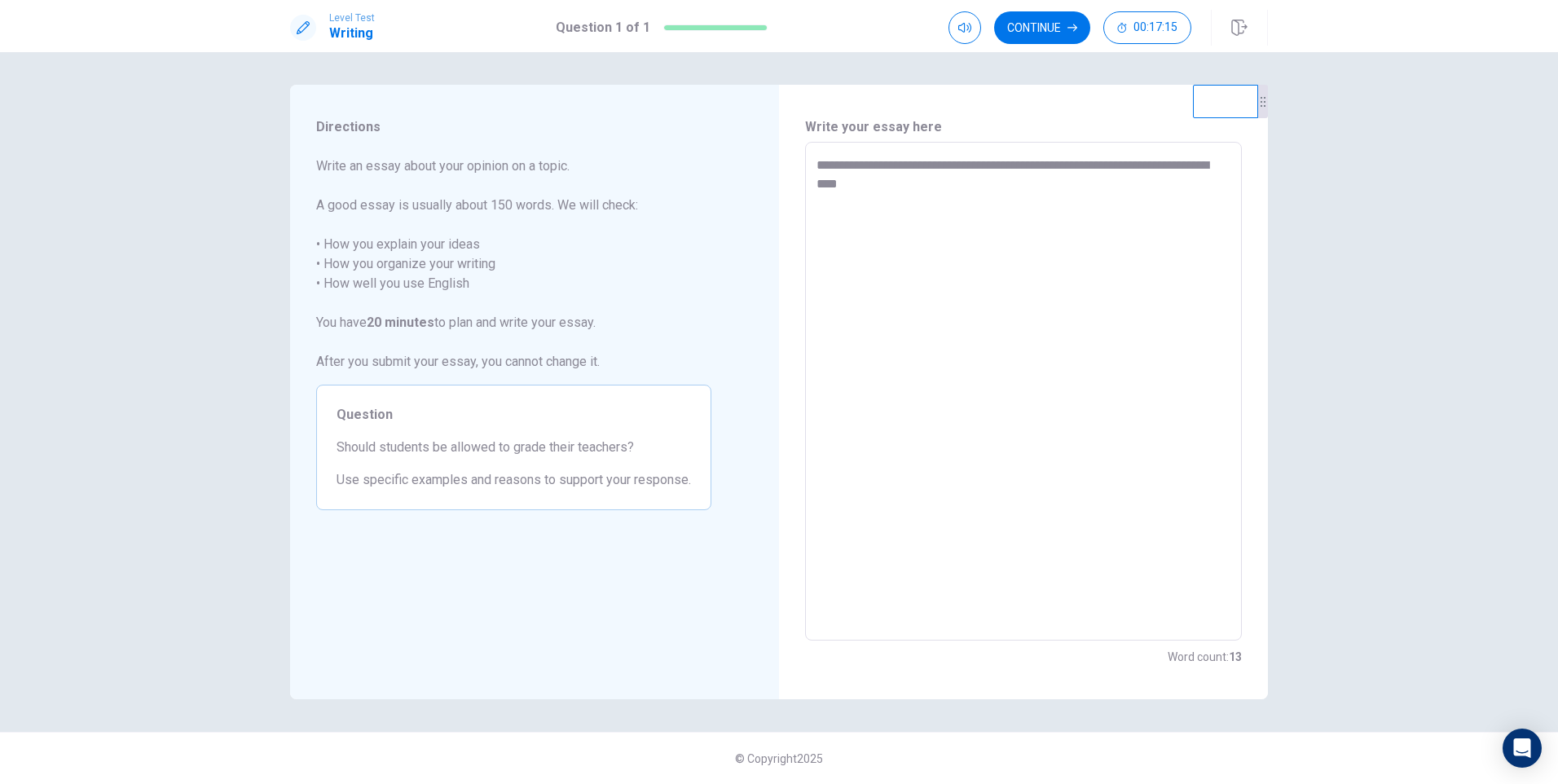
type textarea "*"
type textarea "**********"
type textarea "*"
type textarea "**********"
type textarea "*"
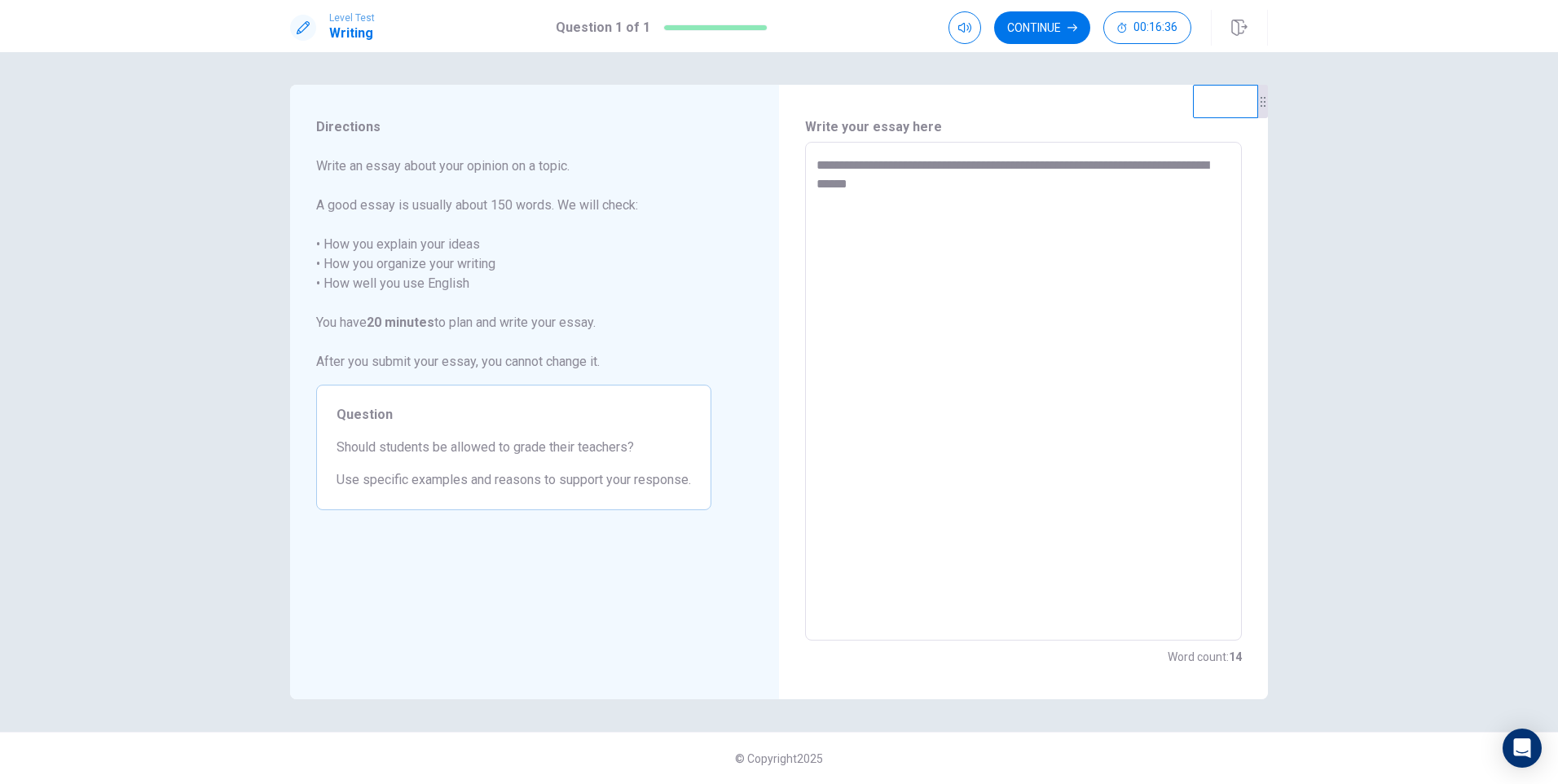
type textarea "**********"
type textarea "*"
type textarea "**********"
type textarea "*"
type textarea "**********"
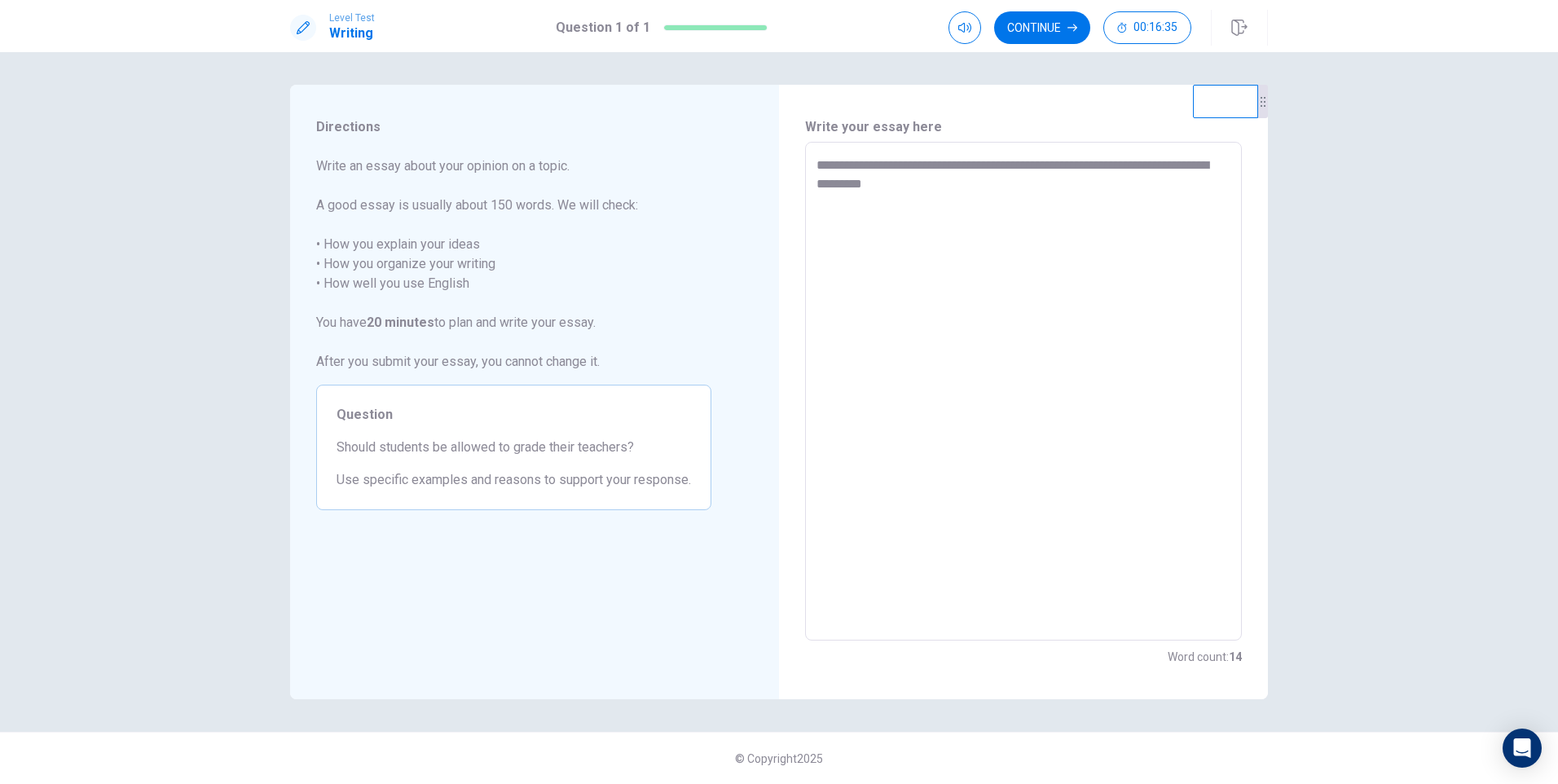
type textarea "*"
click at [816, 162] on div "**********" at bounding box center [1023, 391] width 437 height 499
click at [815, 162] on div "**********" at bounding box center [1023, 391] width 437 height 499
click at [950, 222] on textarea "**********" at bounding box center [1023, 391] width 414 height 472
click at [953, 225] on textarea "**********" at bounding box center [1023, 391] width 414 height 472
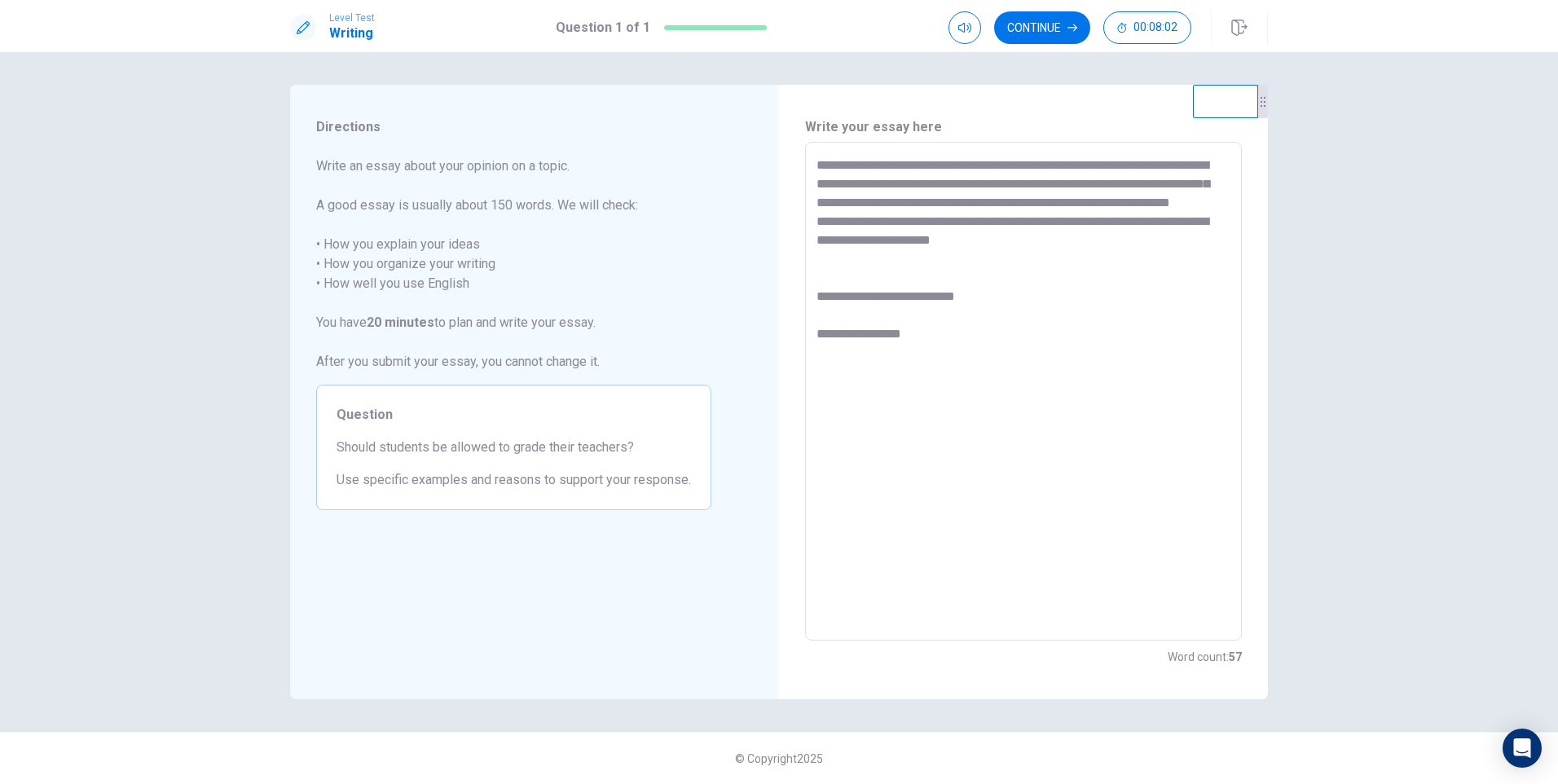
click at [1035, 255] on textarea "**********" at bounding box center [1023, 391] width 414 height 472
click at [1023, 261] on textarea "**********" at bounding box center [1023, 391] width 414 height 472
drag, startPoint x: 1076, startPoint y: 203, endPoint x: 1161, endPoint y: 204, distance: 85.0
click at [1161, 204] on textarea "**********" at bounding box center [1023, 391] width 414 height 472
click at [1031, 262] on textarea "**********" at bounding box center [1023, 391] width 414 height 472
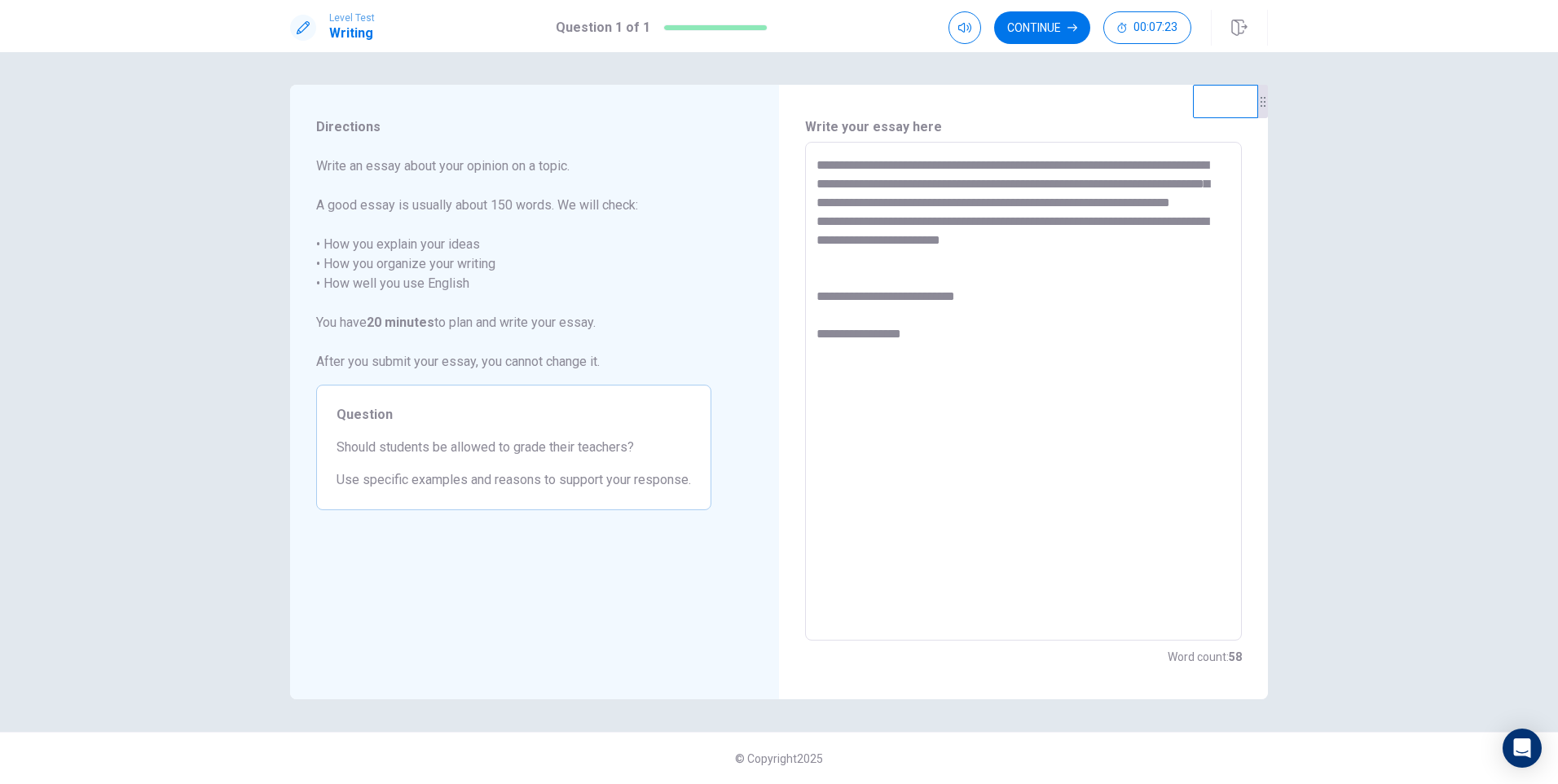
click at [1031, 259] on textarea "**********" at bounding box center [1023, 391] width 414 height 472
drag, startPoint x: 1027, startPoint y: 262, endPoint x: 1036, endPoint y: 260, distance: 9.2
click at [1036, 261] on textarea "**********" at bounding box center [1023, 391] width 414 height 472
click at [1052, 284] on textarea "**********" at bounding box center [1023, 391] width 414 height 472
click at [1034, 258] on textarea "**********" at bounding box center [1023, 391] width 414 height 472
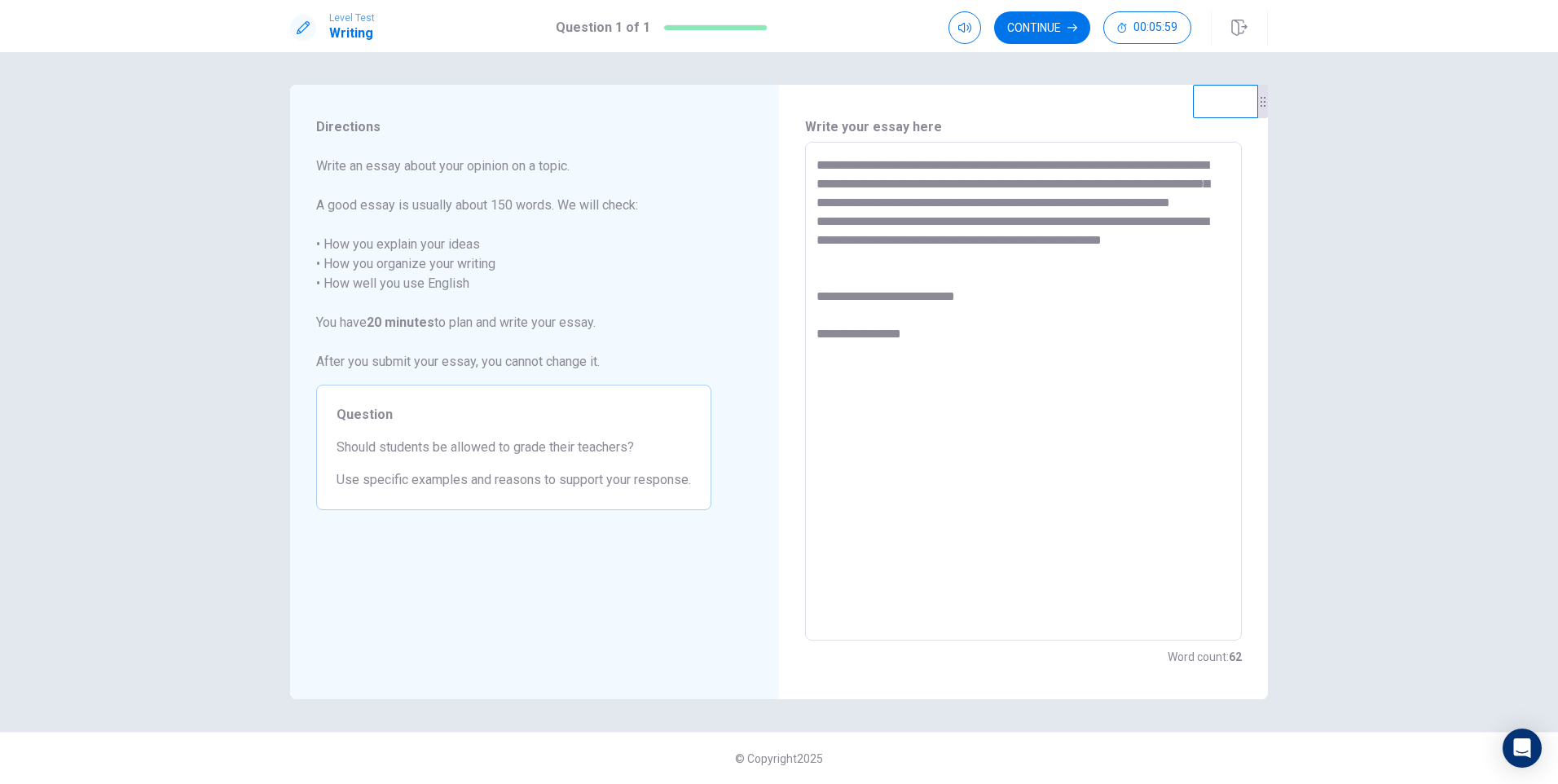
drag, startPoint x: 980, startPoint y: 311, endPoint x: 817, endPoint y: 311, distance: 163.0
click at [817, 311] on textarea "**********" at bounding box center [1023, 391] width 414 height 472
click at [854, 276] on textarea "**********" at bounding box center [1023, 391] width 414 height 472
click at [821, 277] on textarea "**********" at bounding box center [1023, 391] width 414 height 472
click at [894, 278] on textarea "**********" at bounding box center [1023, 391] width 414 height 472
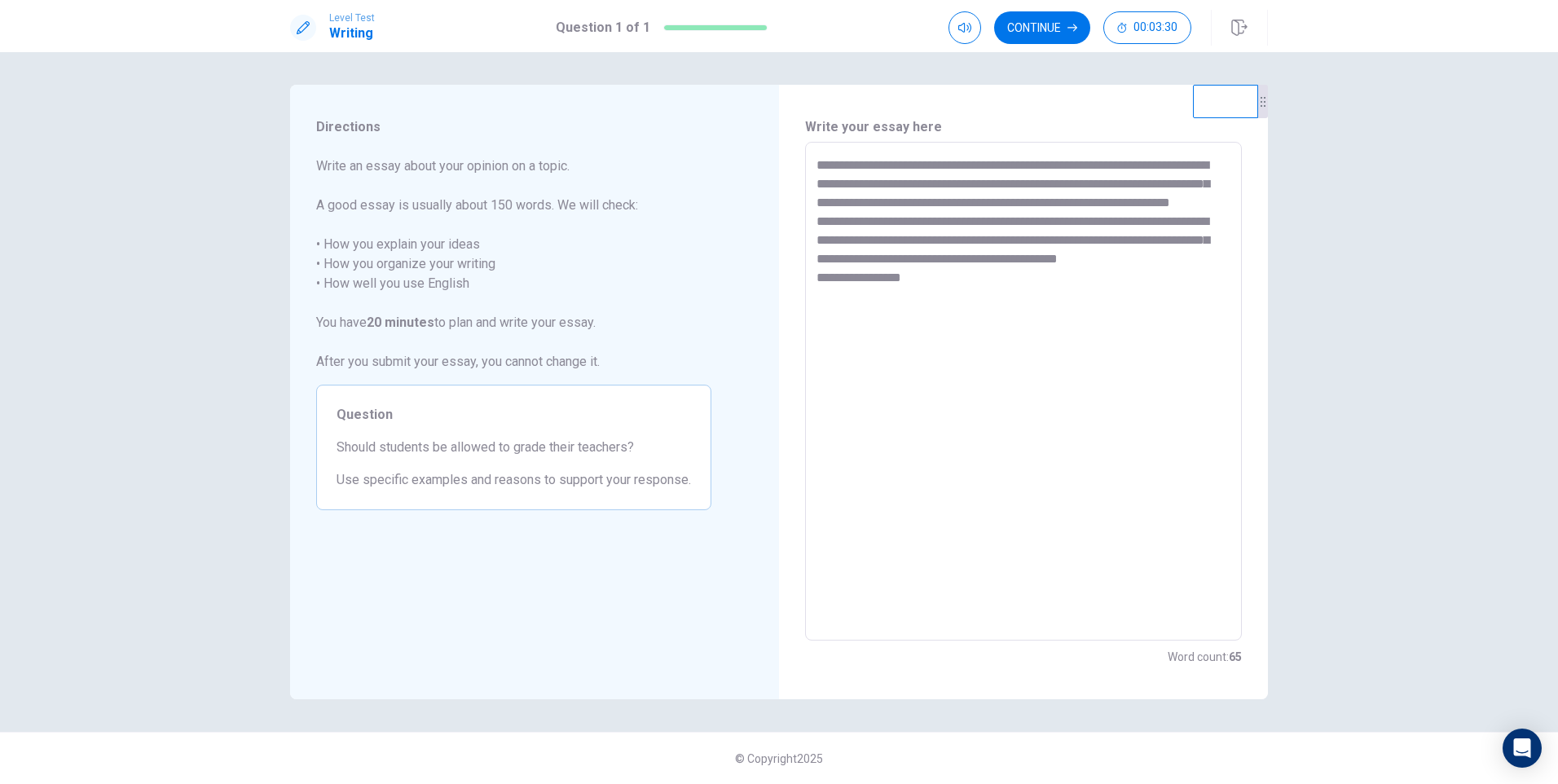
click at [1109, 275] on textarea "**********" at bounding box center [1023, 391] width 414 height 472
click at [1208, 284] on textarea "**********" at bounding box center [1023, 391] width 414 height 472
click at [902, 317] on textarea "**********" at bounding box center [1023, 391] width 414 height 472
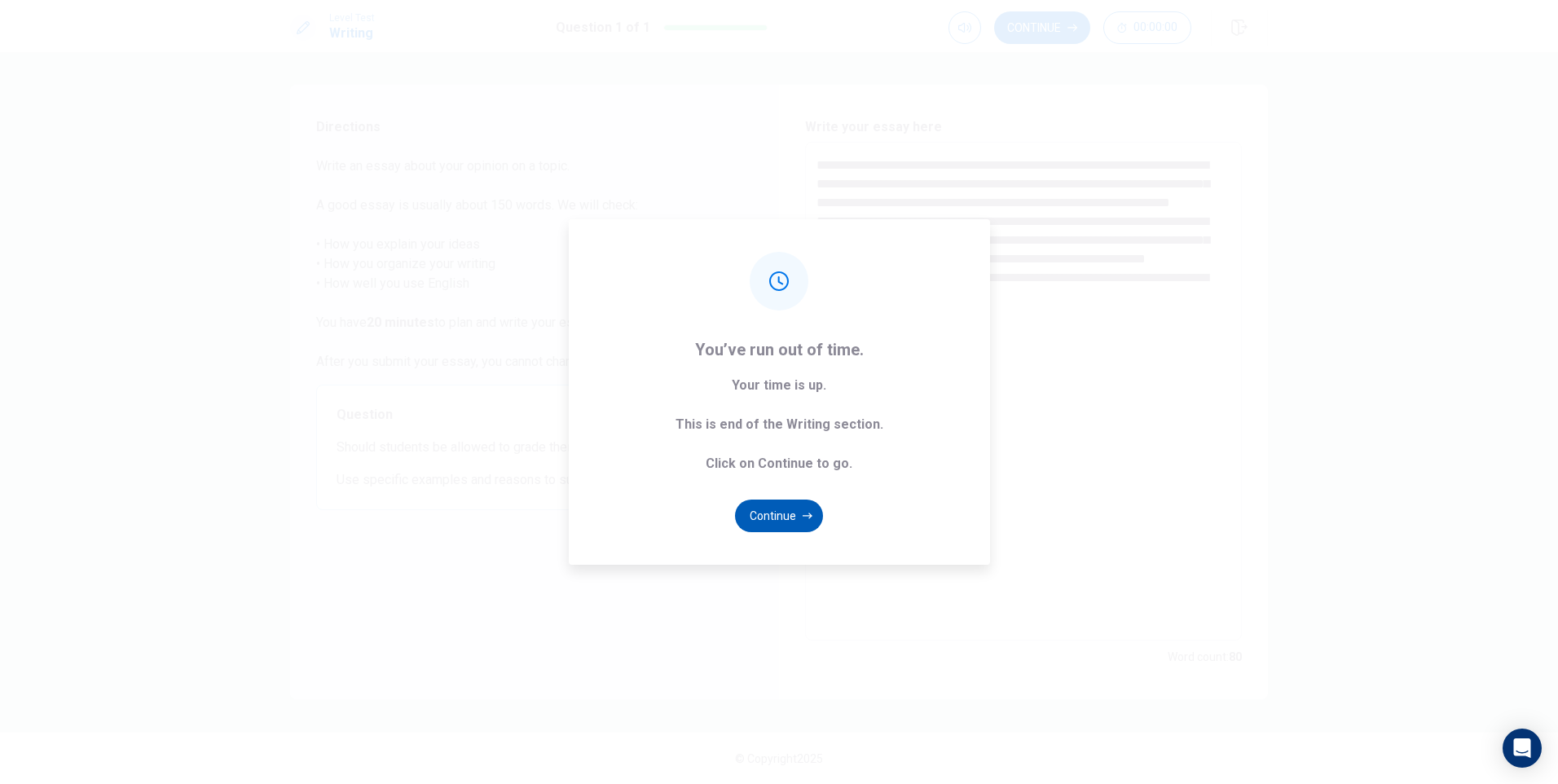
click at [769, 510] on button "Continue" at bounding box center [779, 515] width 88 height 32
